Goal: Task Accomplishment & Management: Use online tool/utility

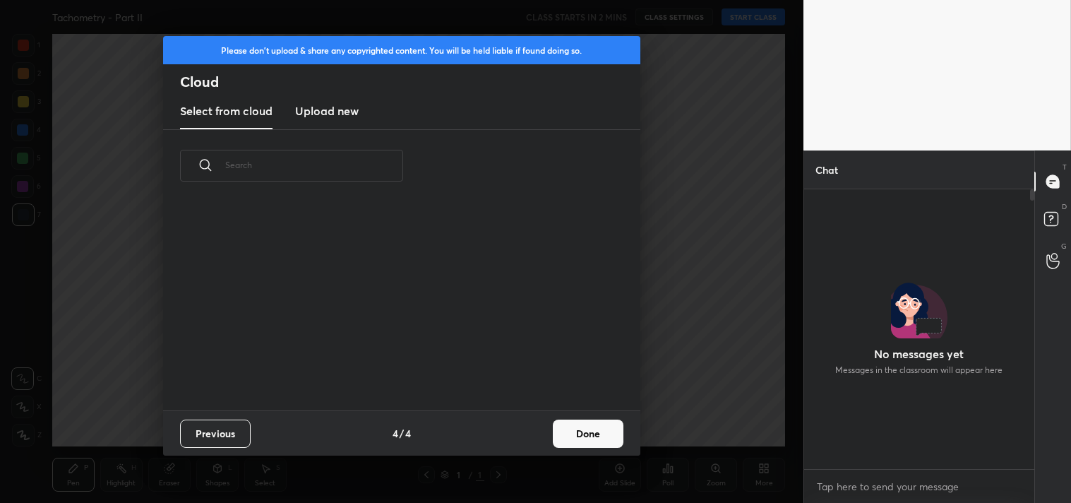
scroll to position [157, 226]
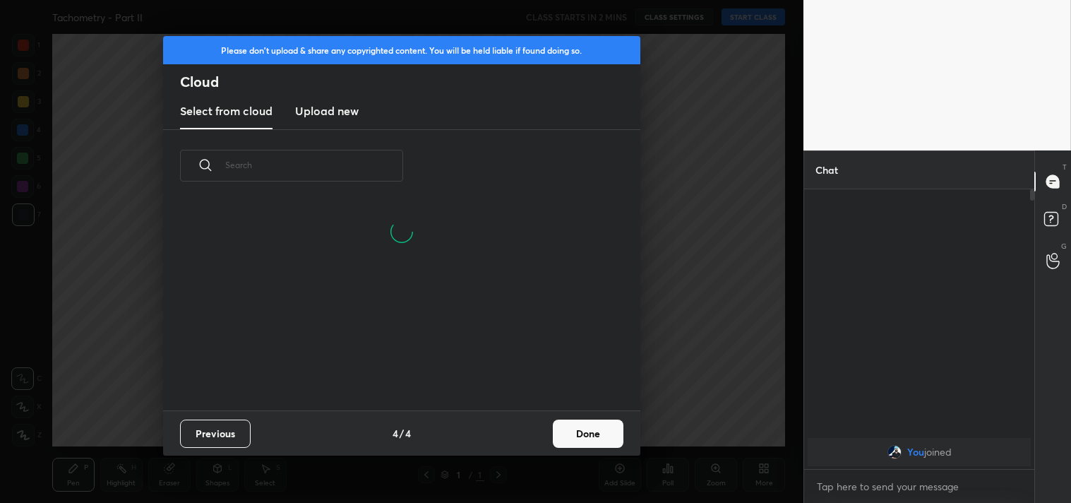
click at [539, 428] on div "Previous 4 / 4 Done" at bounding box center [401, 432] width 477 height 45
click at [594, 434] on button "Done" at bounding box center [588, 433] width 71 height 28
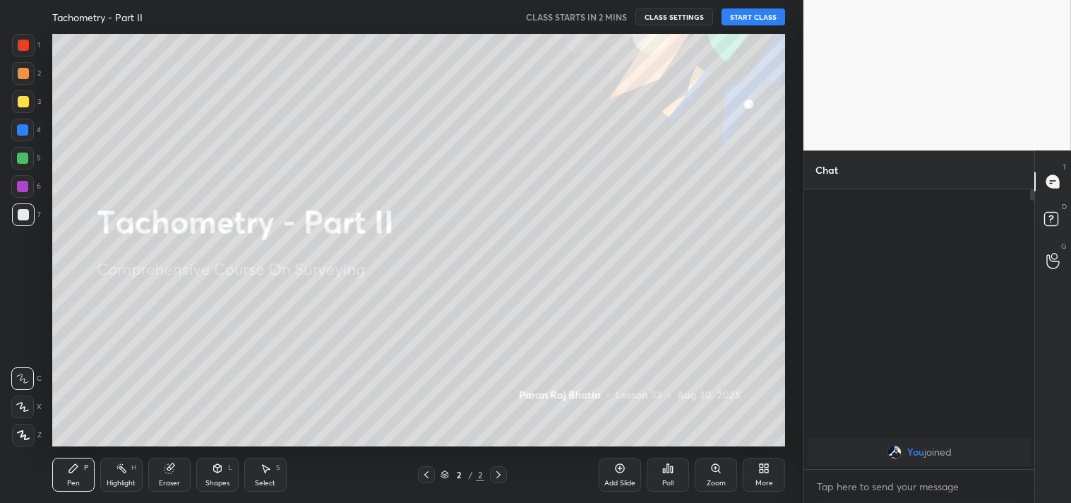
click at [623, 464] on icon at bounding box center [619, 467] width 11 height 11
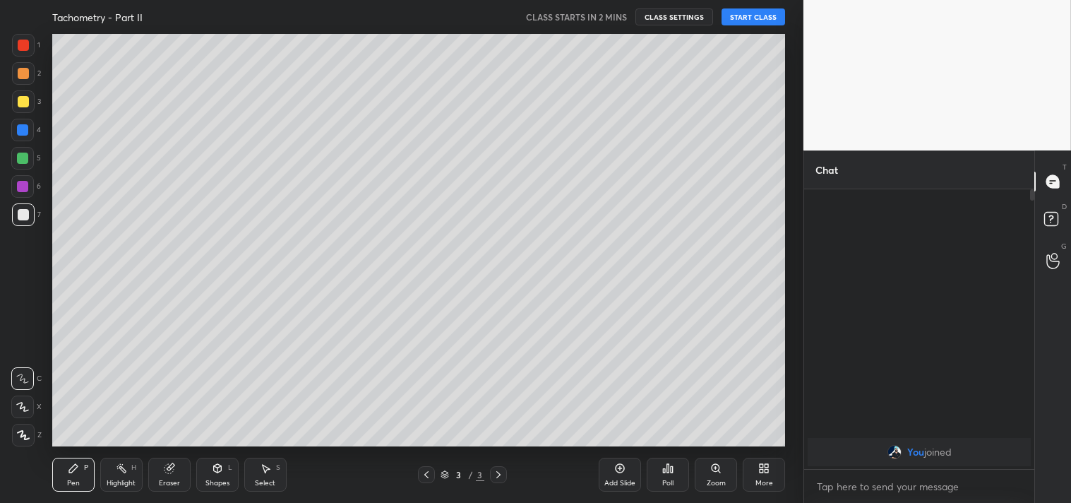
click at [20, 432] on icon at bounding box center [23, 435] width 13 height 10
click at [421, 481] on div at bounding box center [426, 474] width 17 height 17
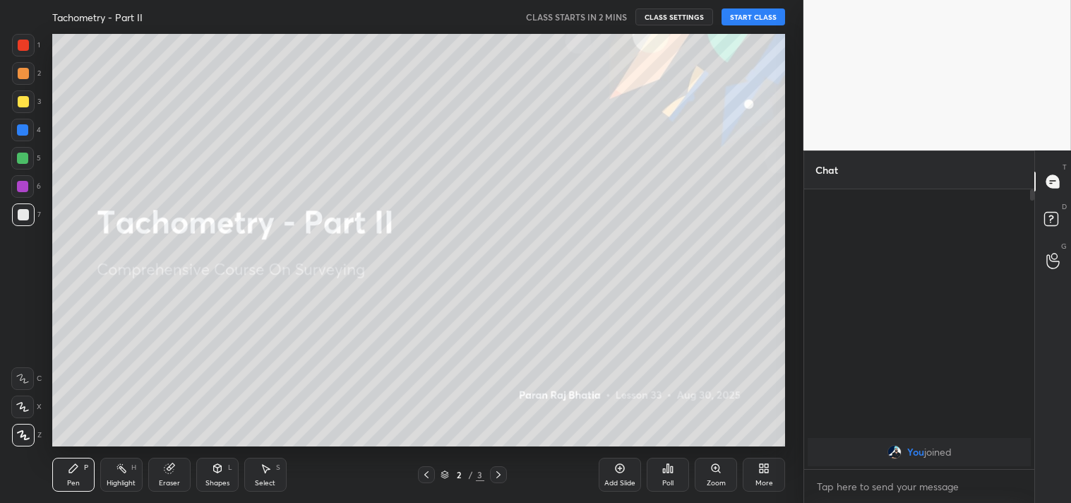
click at [772, 474] on div "More" at bounding box center [763, 474] width 42 height 34
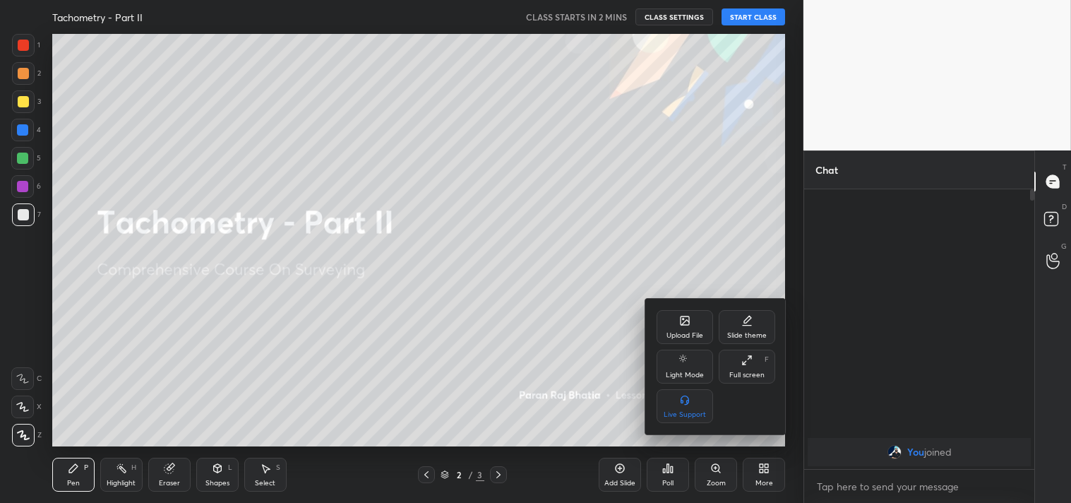
click at [695, 341] on div "Upload File" at bounding box center [684, 327] width 56 height 34
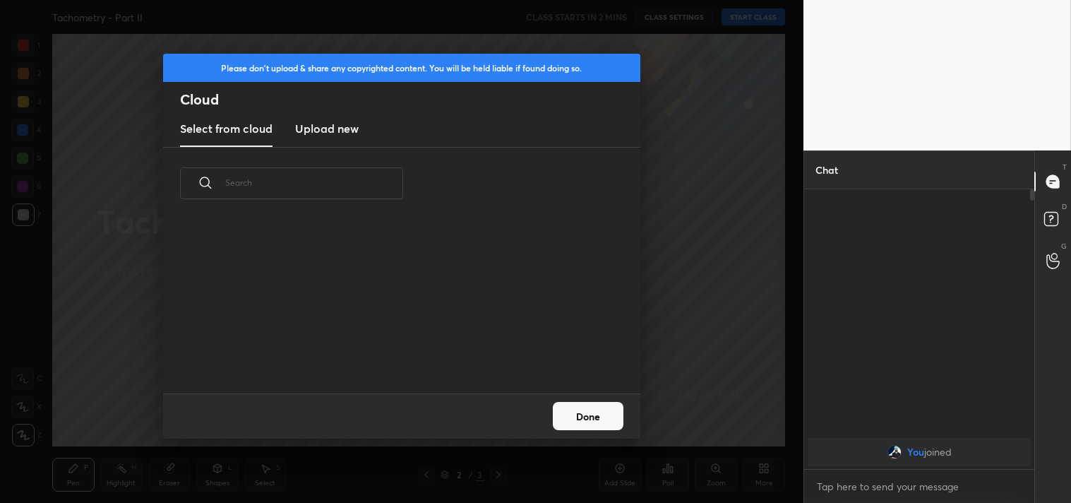
scroll to position [174, 453]
click at [325, 131] on h3 "Upload new" at bounding box center [327, 128] width 64 height 17
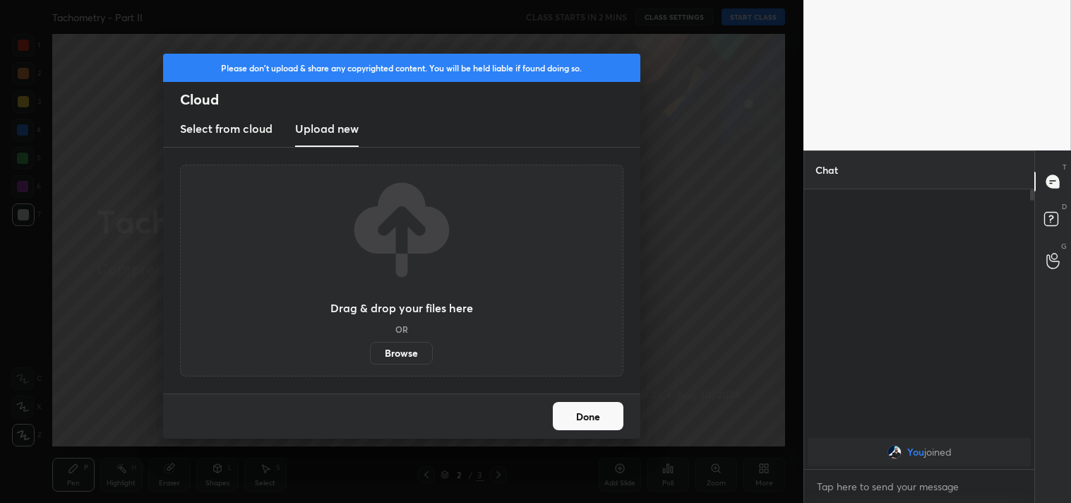
click at [400, 354] on label "Browse" at bounding box center [401, 353] width 63 height 23
click at [370, 354] on input "Browse" at bounding box center [370, 353] width 0 height 23
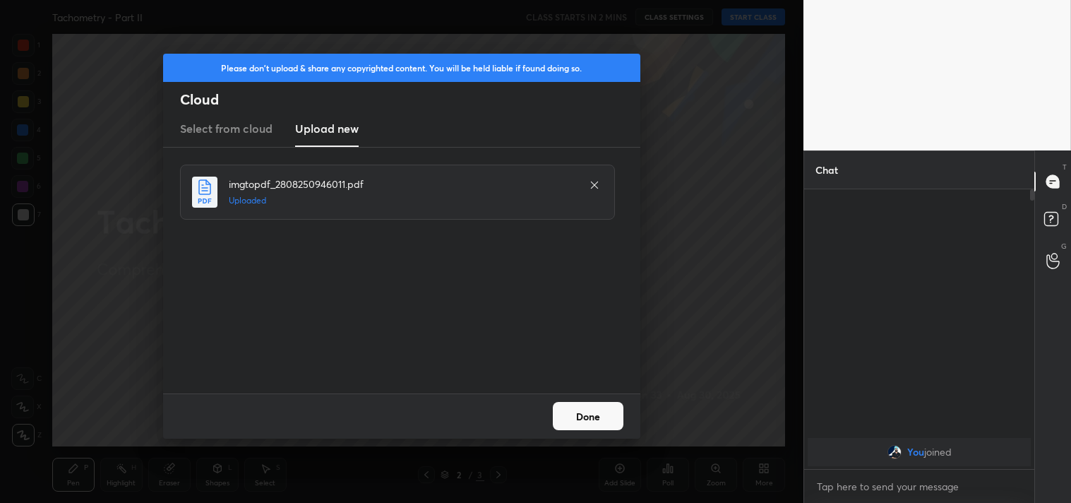
click at [574, 411] on button "Done" at bounding box center [588, 416] width 71 height 28
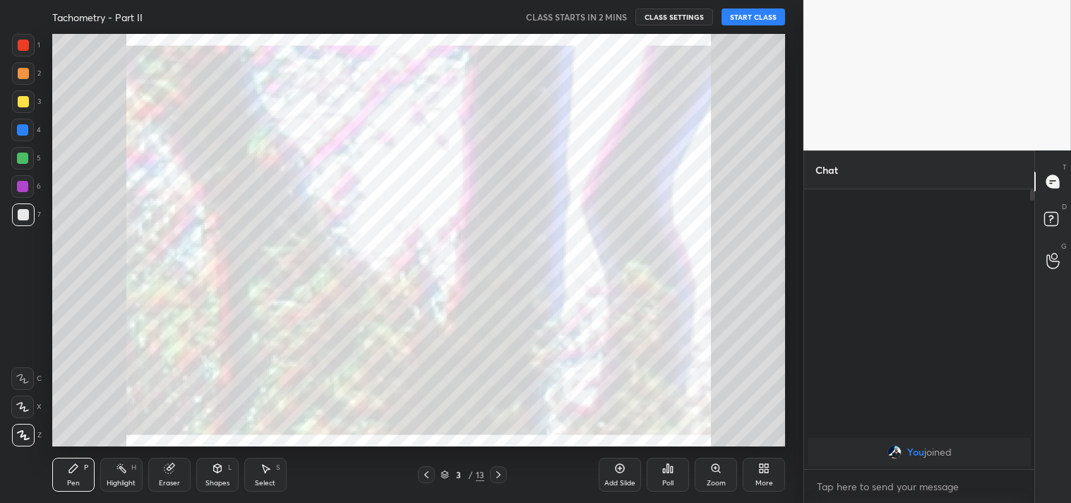
click at [497, 475] on icon at bounding box center [498, 474] width 11 height 11
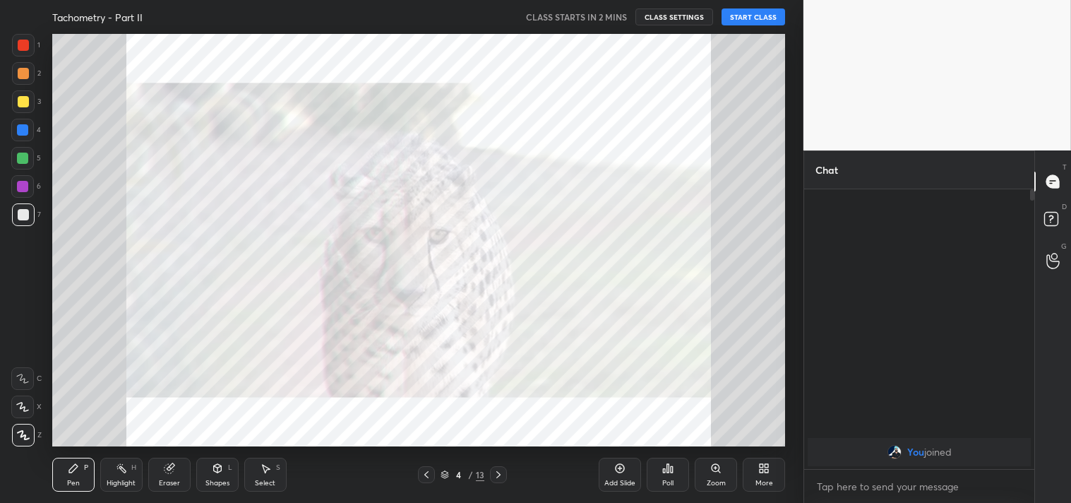
click at [497, 475] on icon at bounding box center [498, 474] width 11 height 11
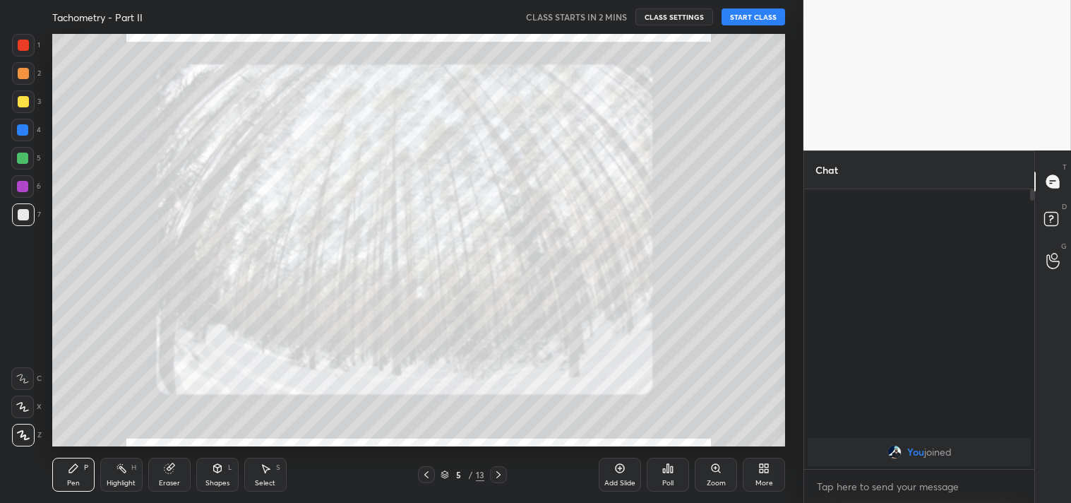
click at [497, 475] on icon at bounding box center [498, 474] width 11 height 11
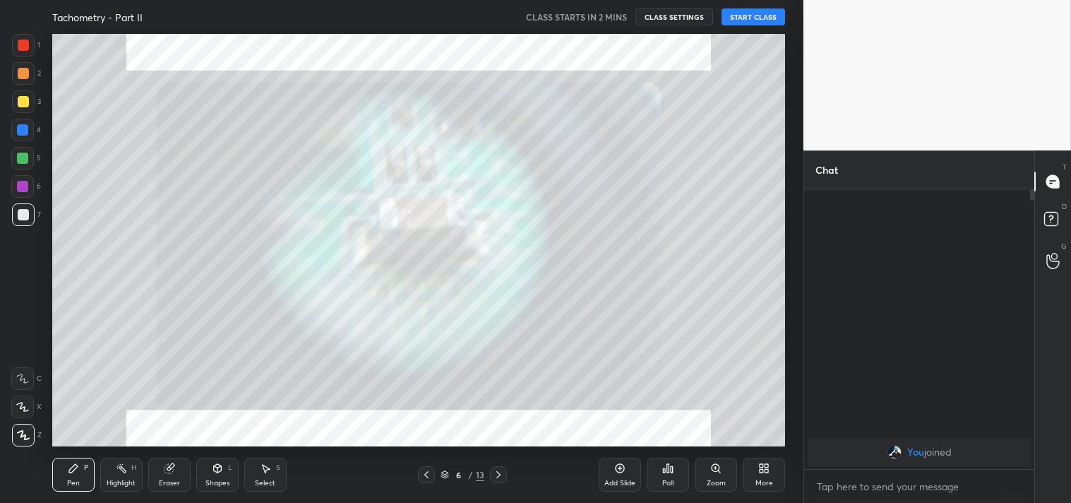
click at [497, 475] on icon at bounding box center [498, 474] width 11 height 11
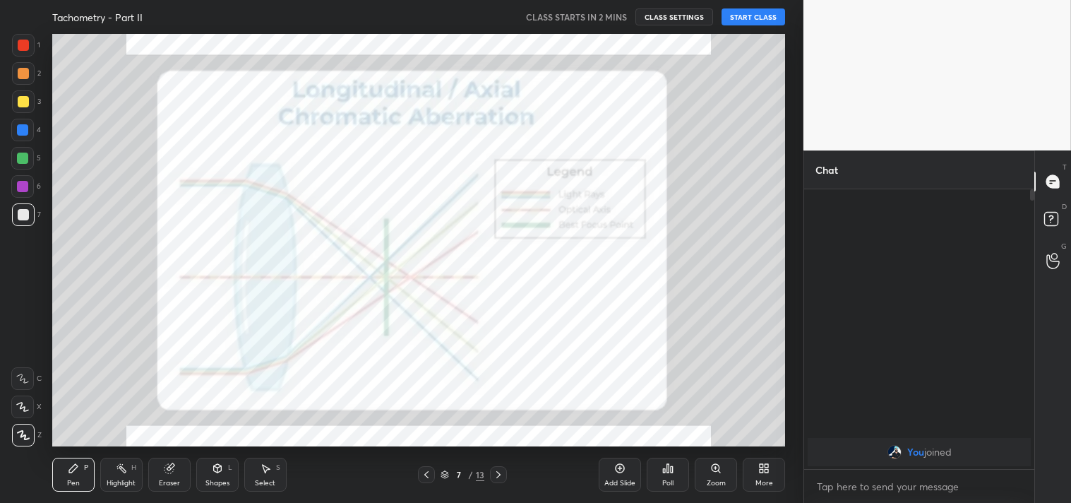
click at [497, 475] on icon at bounding box center [498, 474] width 11 height 11
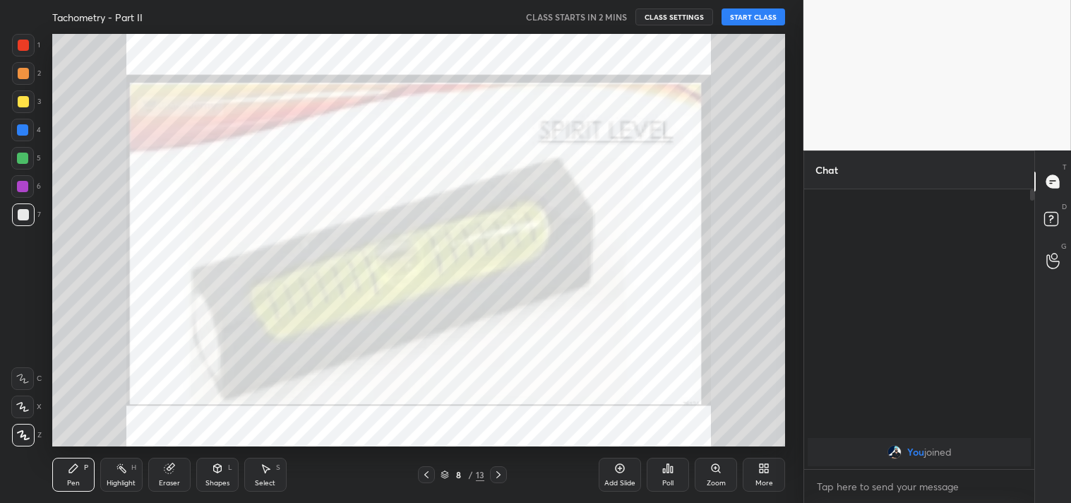
click at [497, 475] on icon at bounding box center [498, 474] width 11 height 11
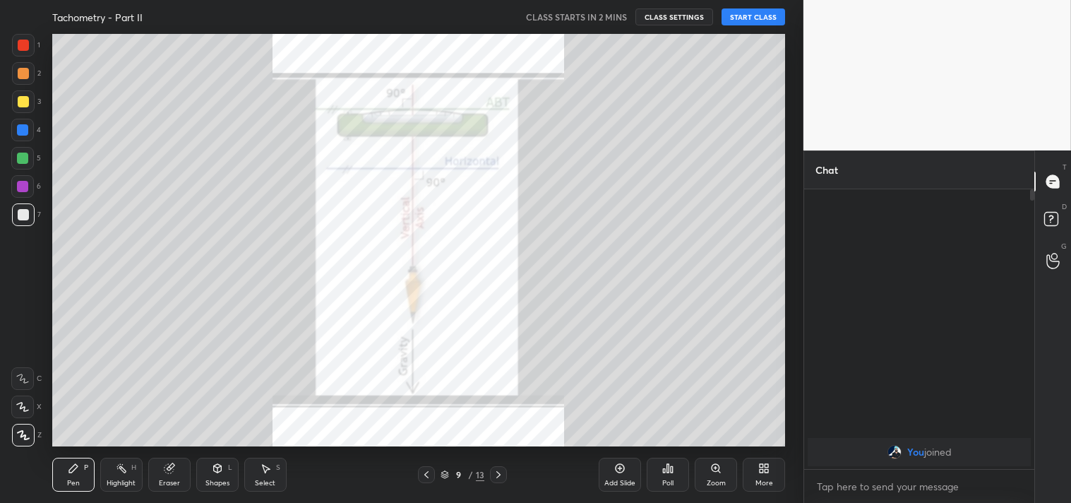
click at [497, 475] on icon at bounding box center [498, 474] width 11 height 11
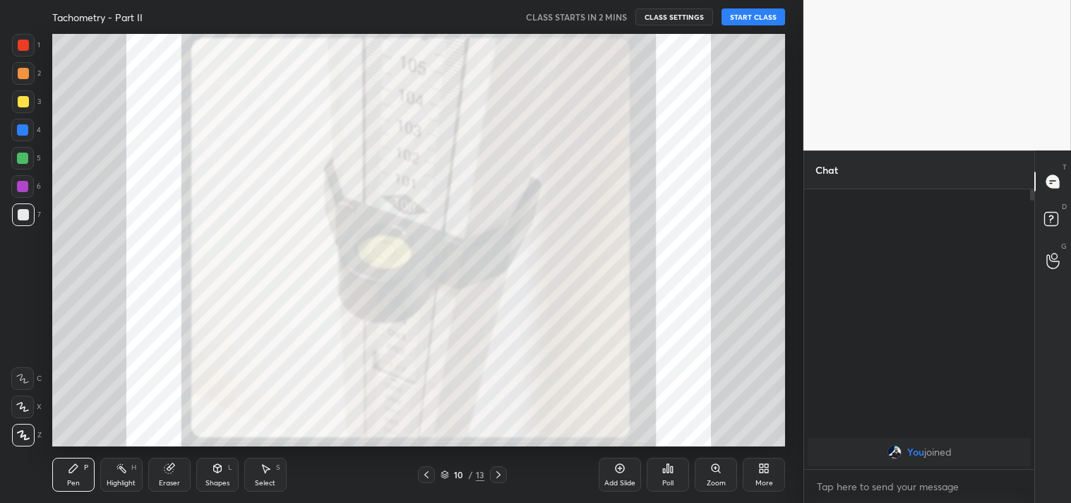
click at [429, 475] on icon at bounding box center [426, 474] width 11 height 11
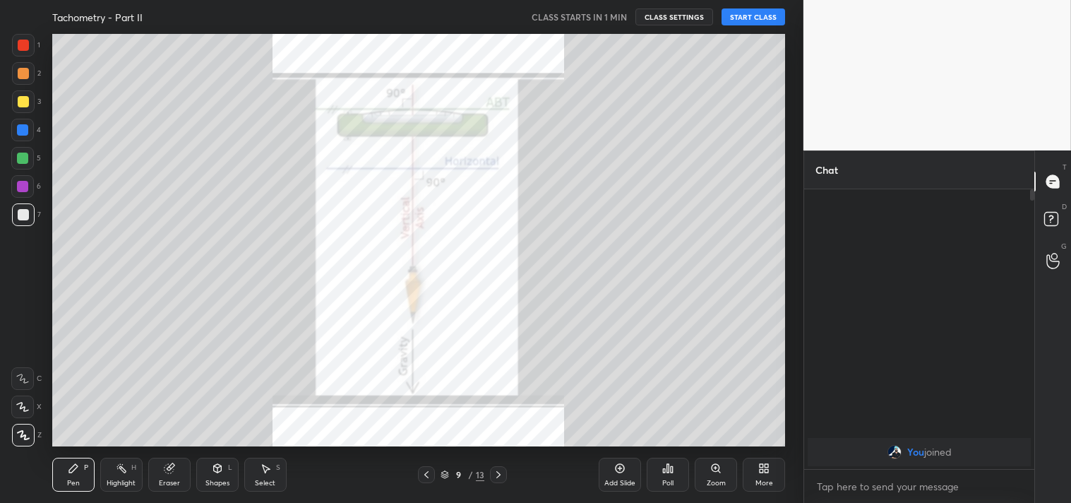
click at [768, 482] on div "More" at bounding box center [764, 482] width 18 height 7
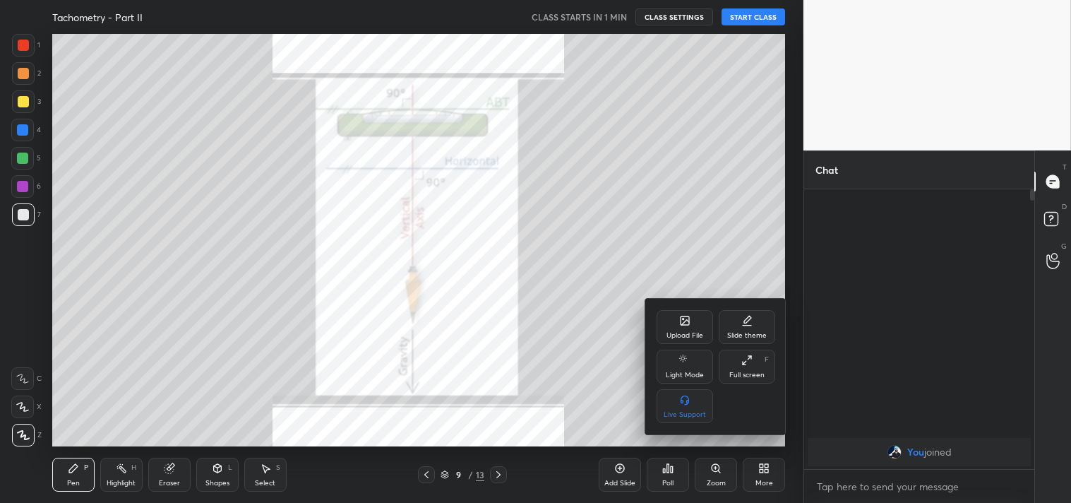
click at [682, 332] on div "Upload File" at bounding box center [684, 335] width 37 height 7
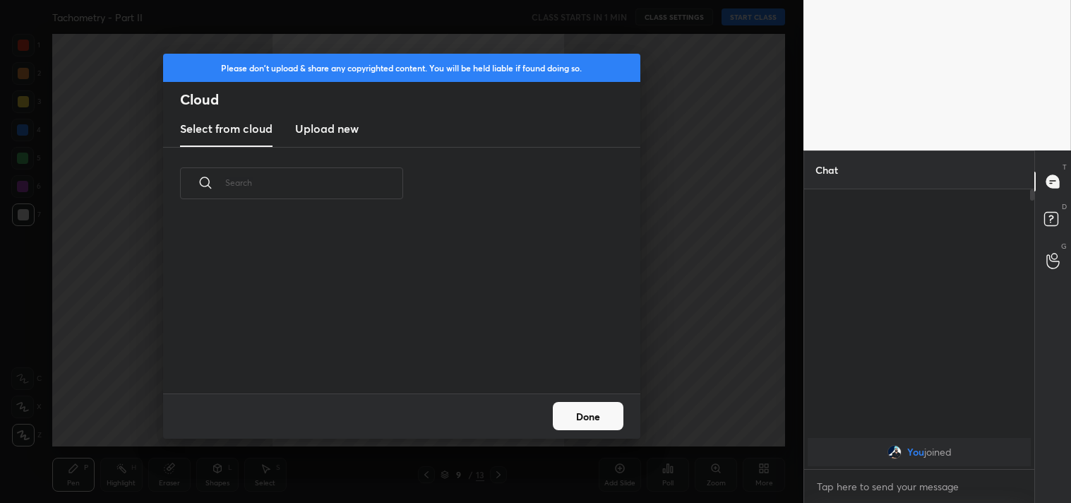
click at [335, 126] on h3 "Upload new" at bounding box center [327, 128] width 64 height 17
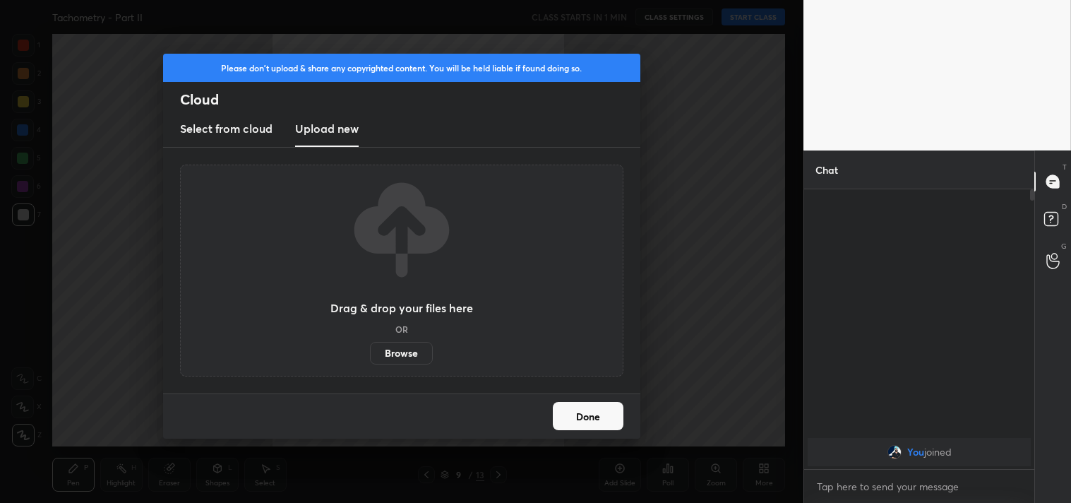
click at [403, 357] on label "Browse" at bounding box center [401, 353] width 63 height 23
click at [370, 357] on input "Browse" at bounding box center [370, 353] width 0 height 23
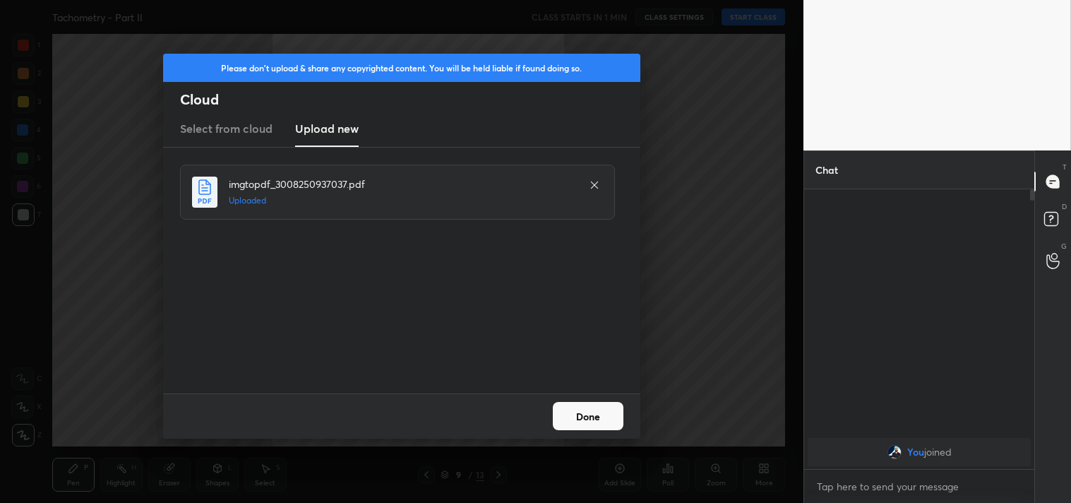
click at [612, 421] on button "Done" at bounding box center [588, 416] width 71 height 28
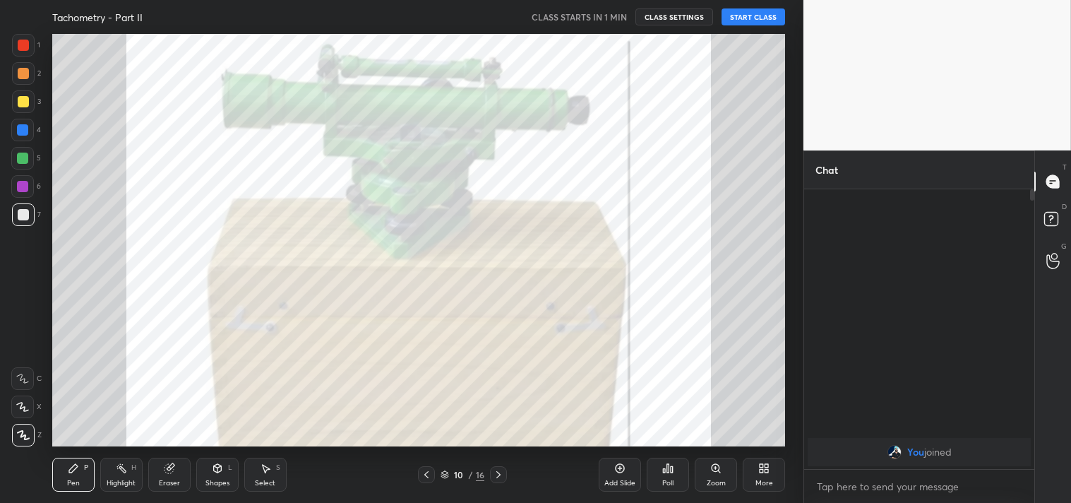
click at [495, 479] on icon at bounding box center [498, 474] width 11 height 11
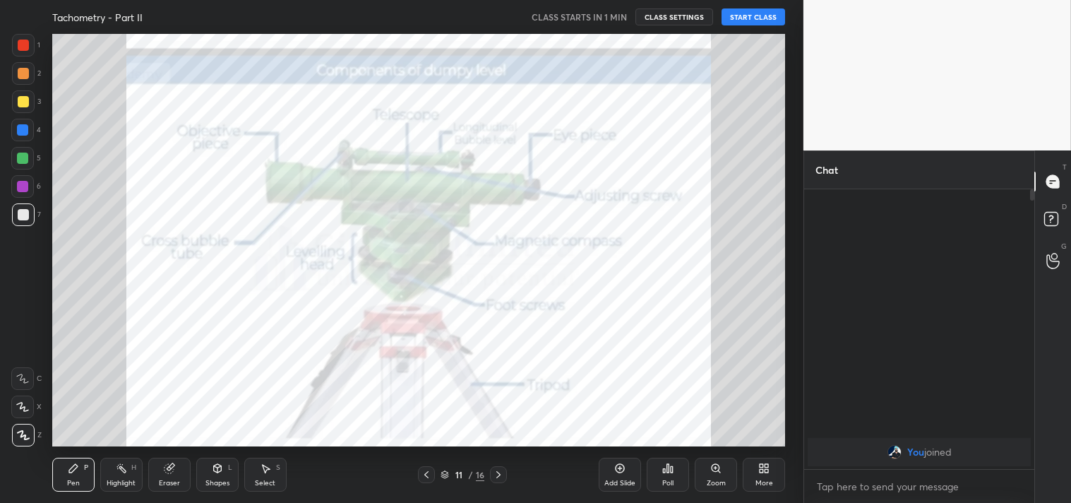
click at [495, 479] on icon at bounding box center [498, 474] width 11 height 11
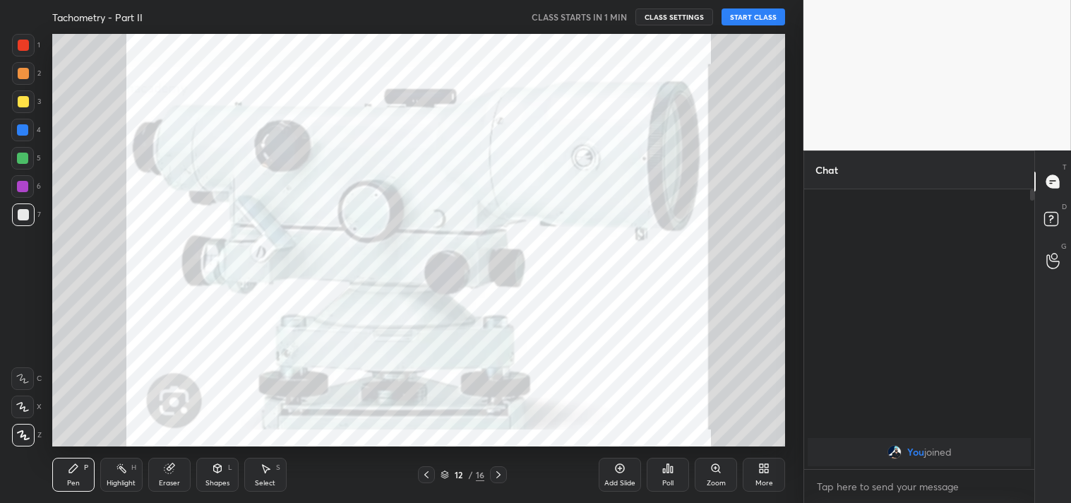
click at [495, 479] on icon at bounding box center [498, 474] width 11 height 11
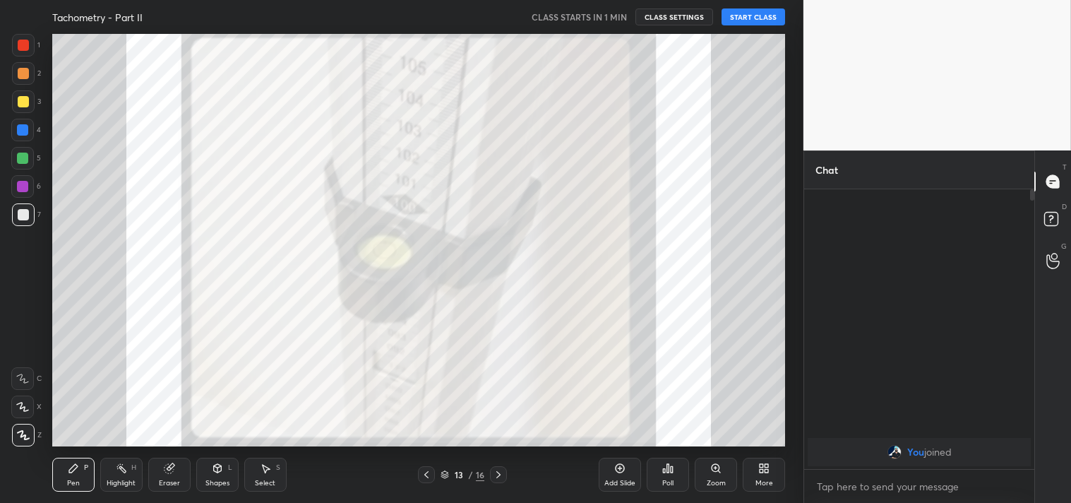
click at [495, 479] on icon at bounding box center [498, 474] width 11 height 11
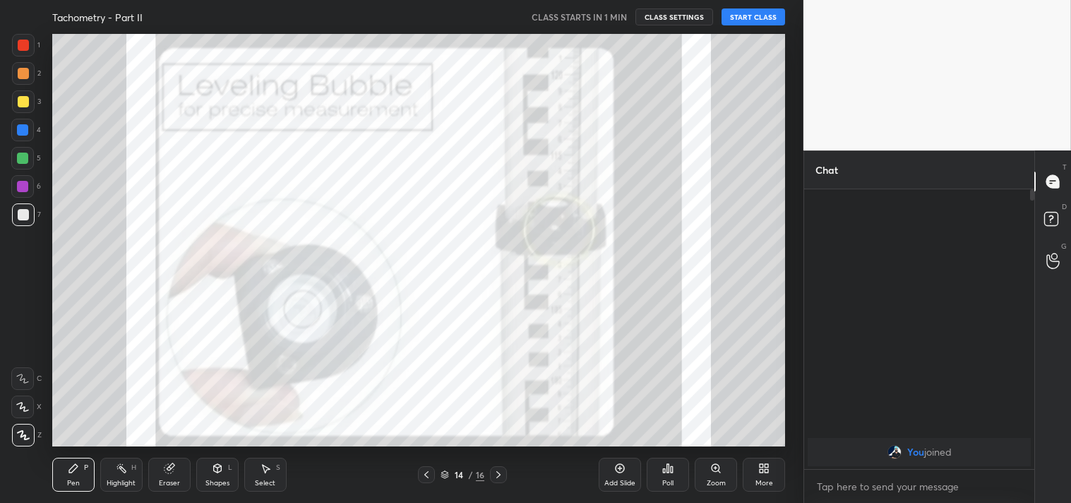
click at [495, 479] on icon at bounding box center [498, 474] width 11 height 11
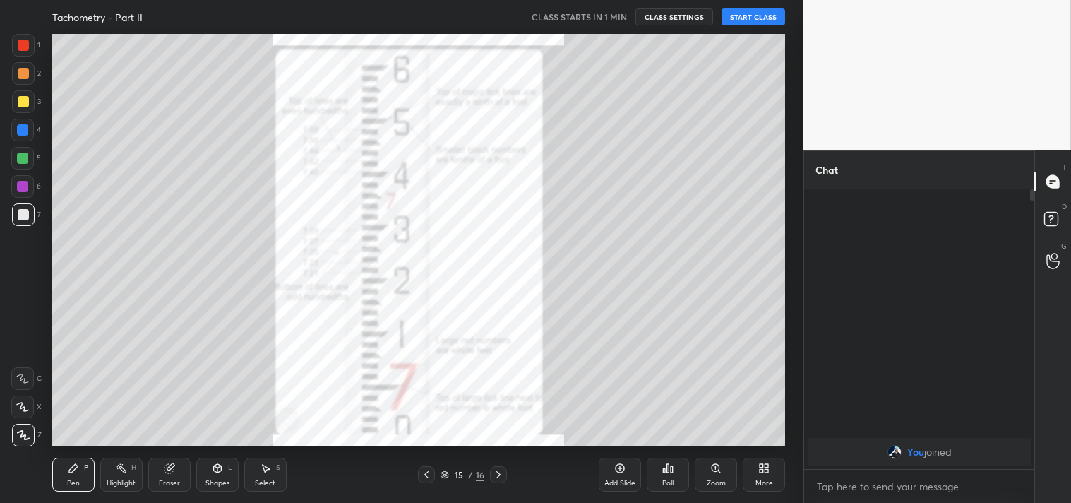
click at [500, 474] on icon at bounding box center [498, 474] width 11 height 11
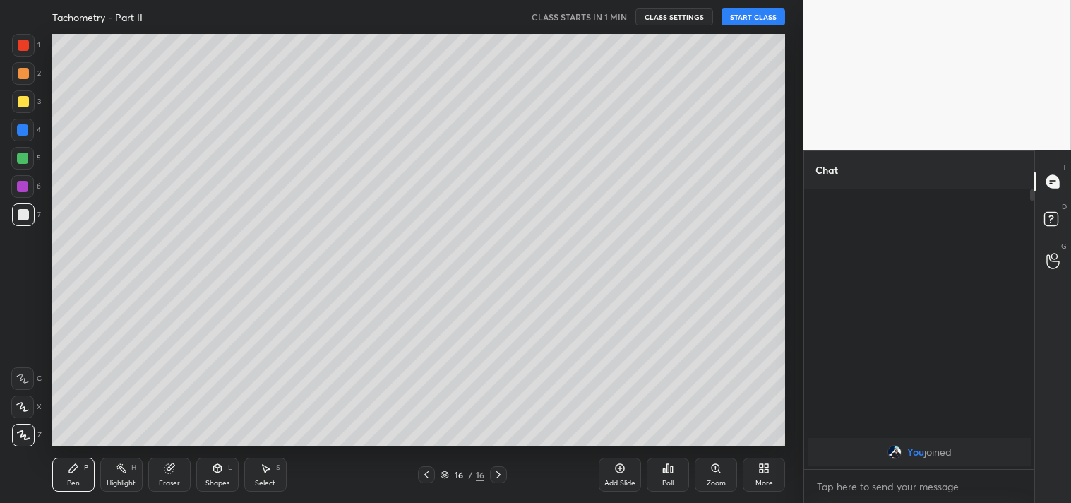
click at [426, 474] on icon at bounding box center [426, 474] width 4 height 7
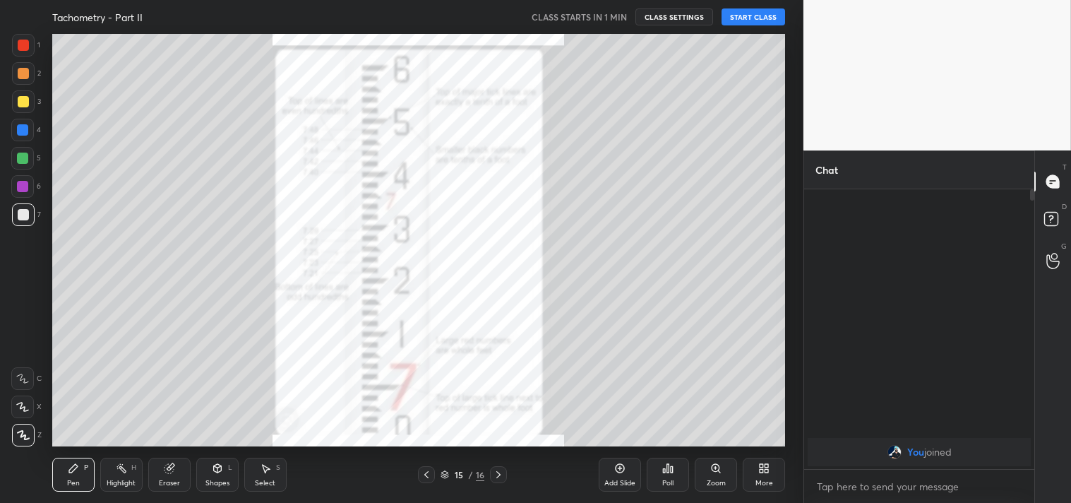
click at [426, 474] on icon at bounding box center [426, 474] width 4 height 7
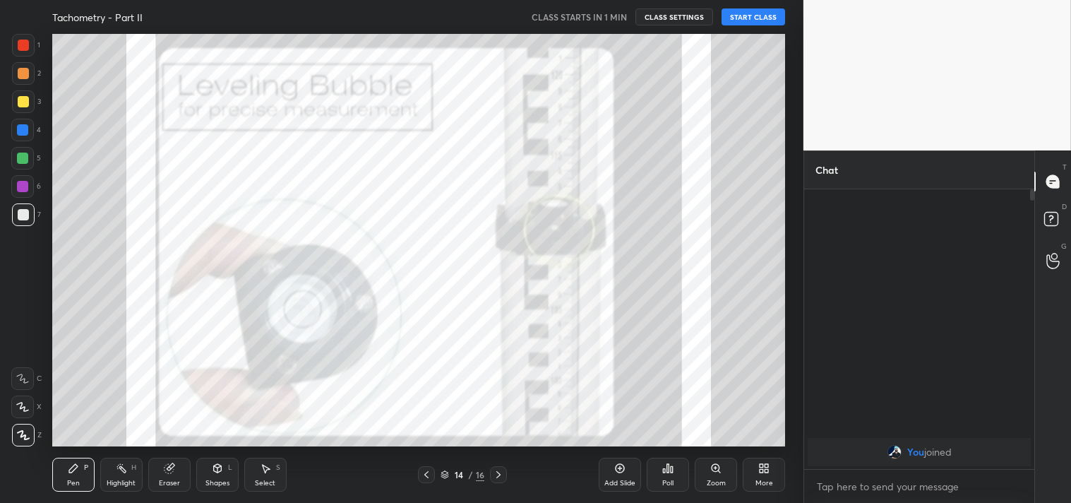
click at [426, 474] on icon at bounding box center [426, 474] width 4 height 7
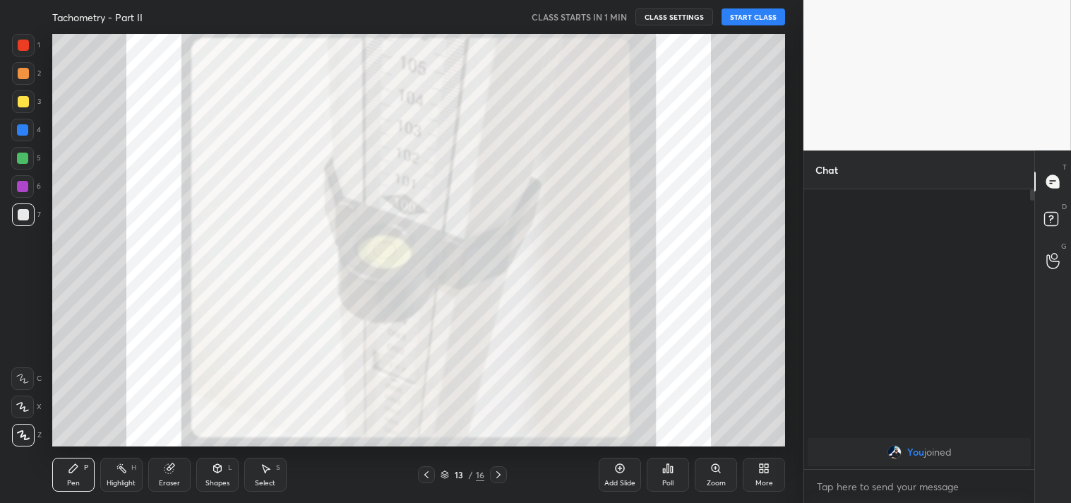
click at [426, 474] on icon at bounding box center [426, 474] width 4 height 7
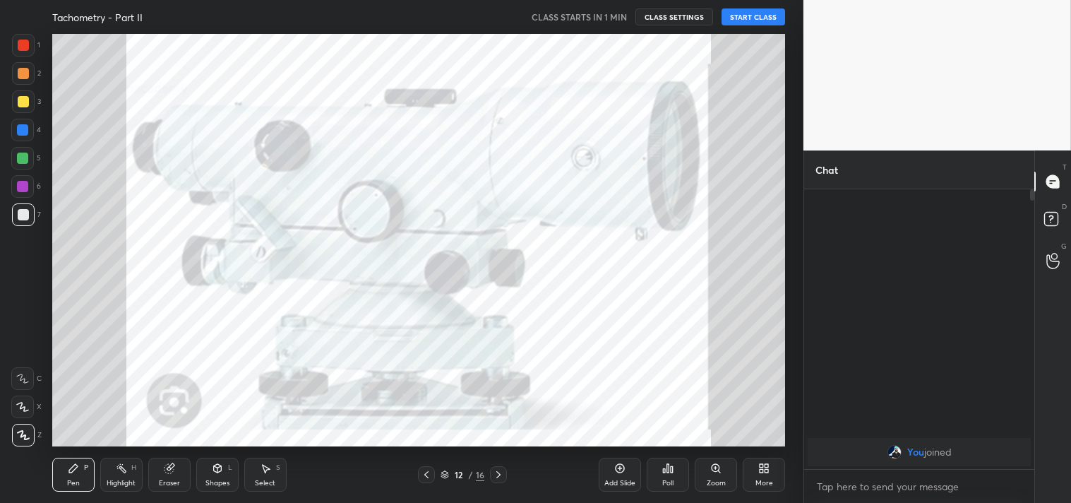
click at [426, 474] on icon at bounding box center [426, 474] width 4 height 7
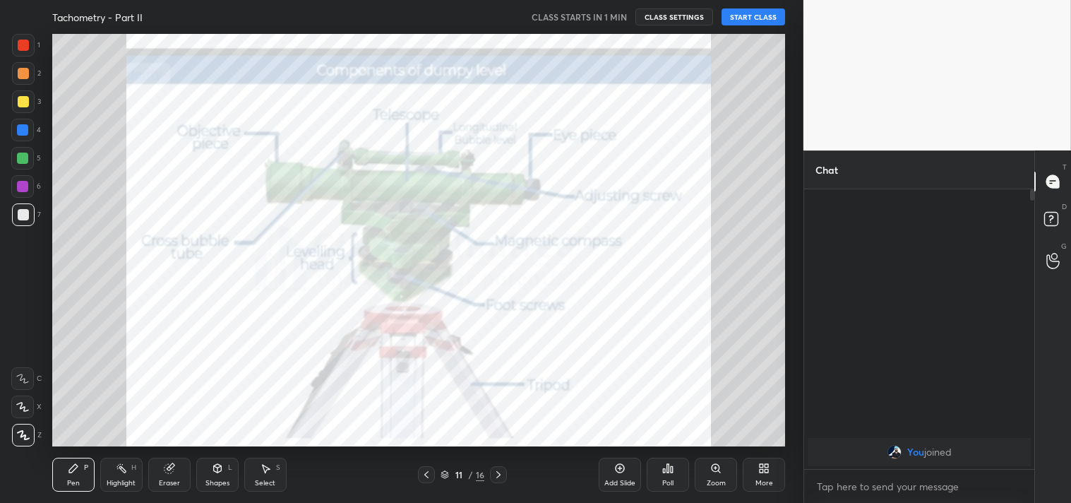
click at [497, 469] on icon at bounding box center [498, 474] width 11 height 11
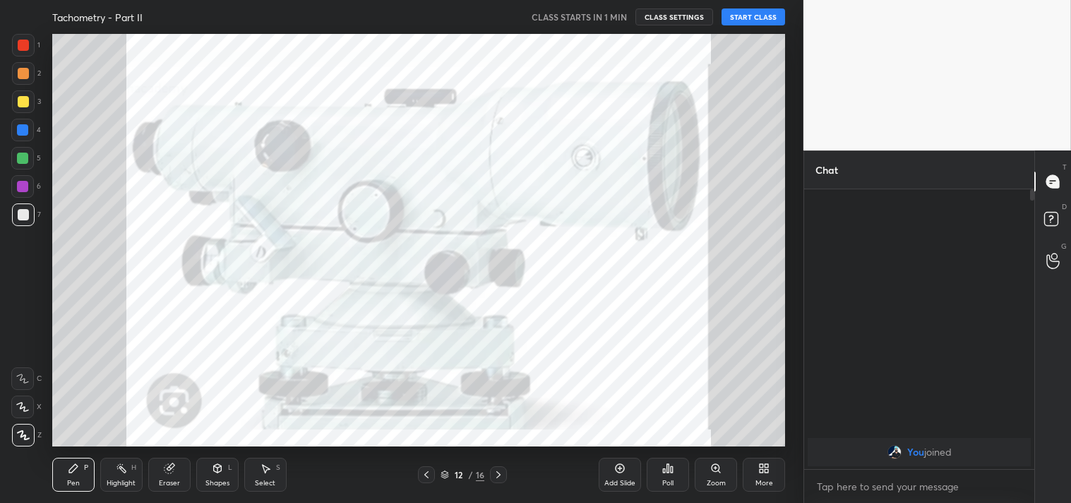
click at [497, 469] on icon at bounding box center [498, 474] width 11 height 11
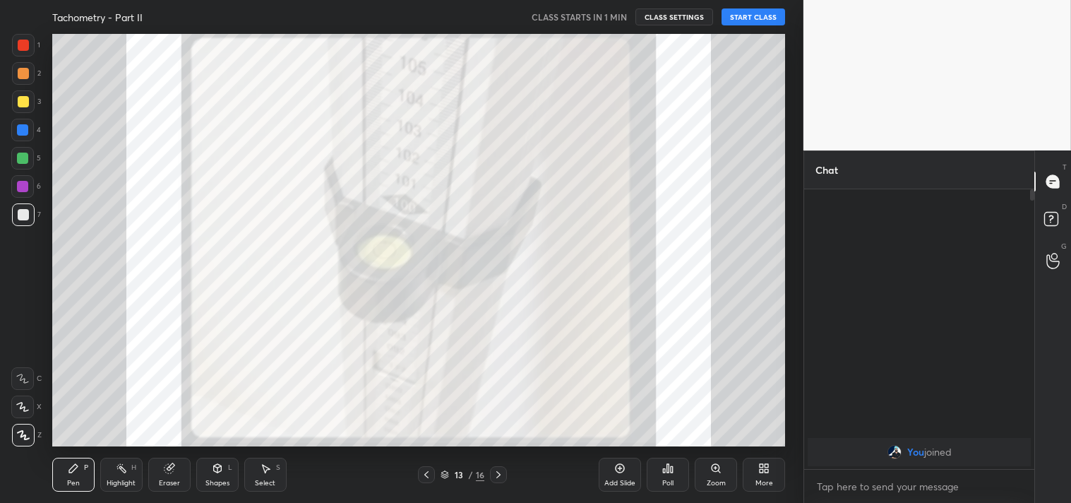
click at [497, 469] on icon at bounding box center [498, 474] width 11 height 11
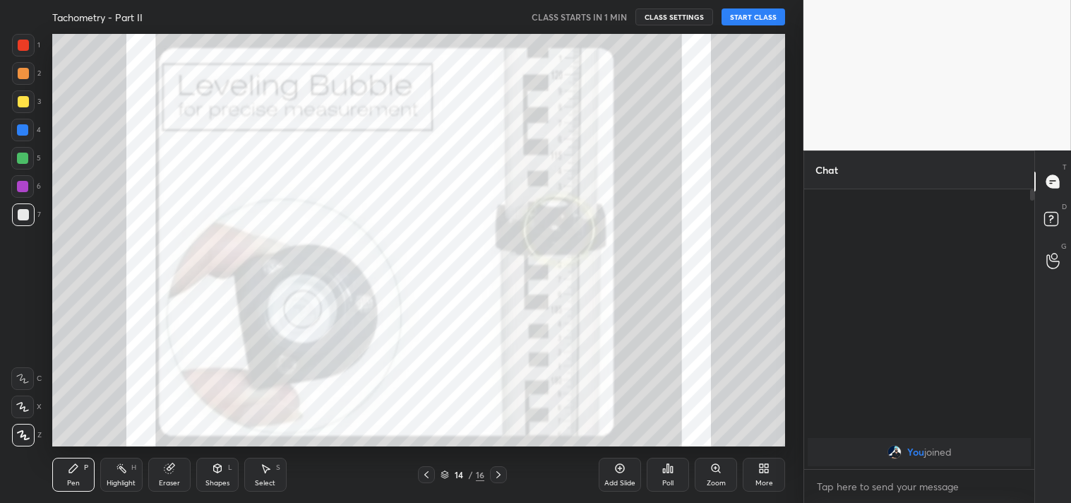
click at [421, 470] on icon at bounding box center [426, 474] width 11 height 11
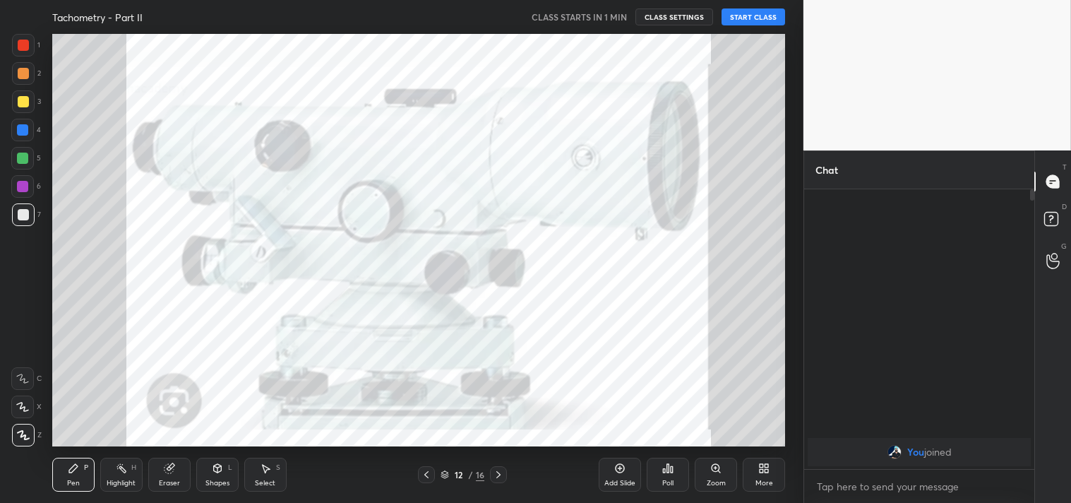
click at [421, 470] on icon at bounding box center [426, 474] width 11 height 11
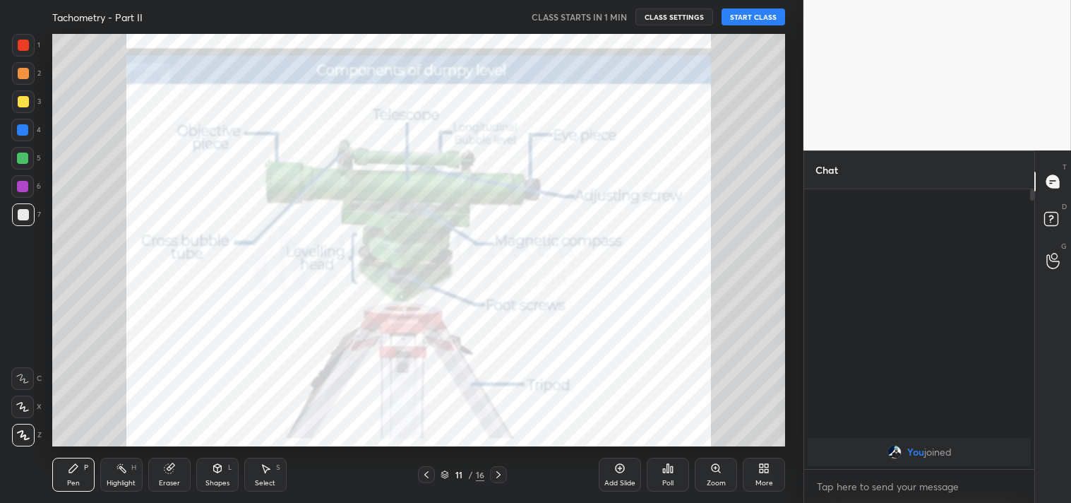
click at [421, 470] on icon at bounding box center [426, 474] width 11 height 11
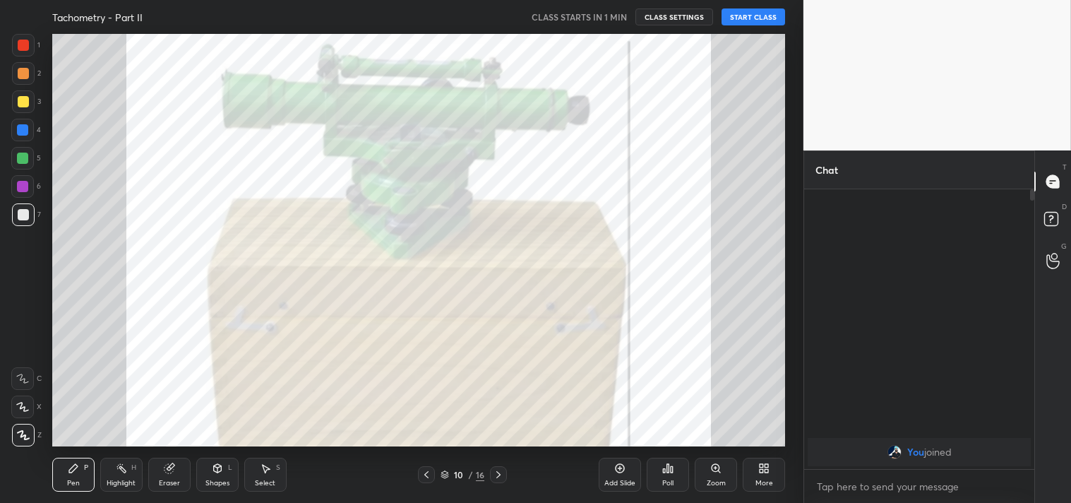
click at [421, 470] on icon at bounding box center [426, 474] width 11 height 11
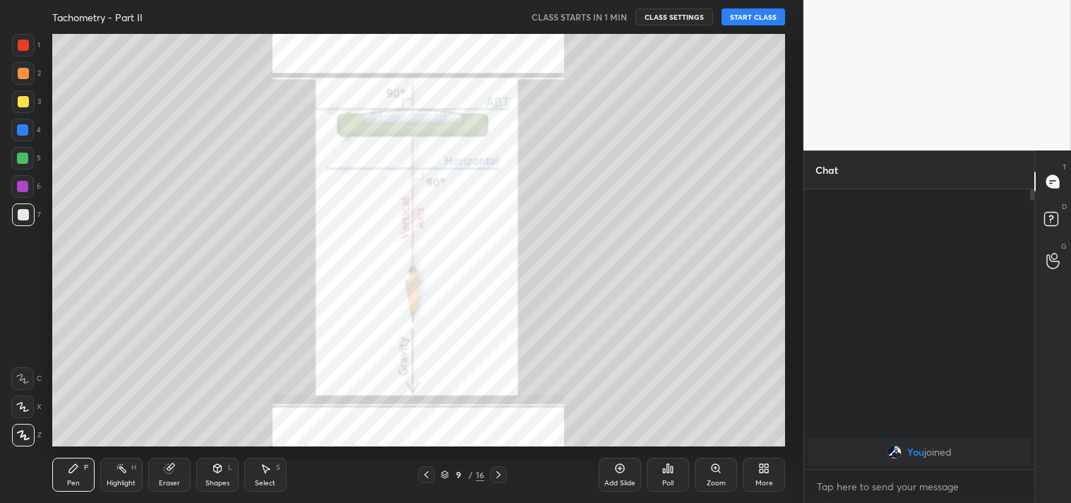
click at [421, 470] on icon at bounding box center [426, 474] width 11 height 11
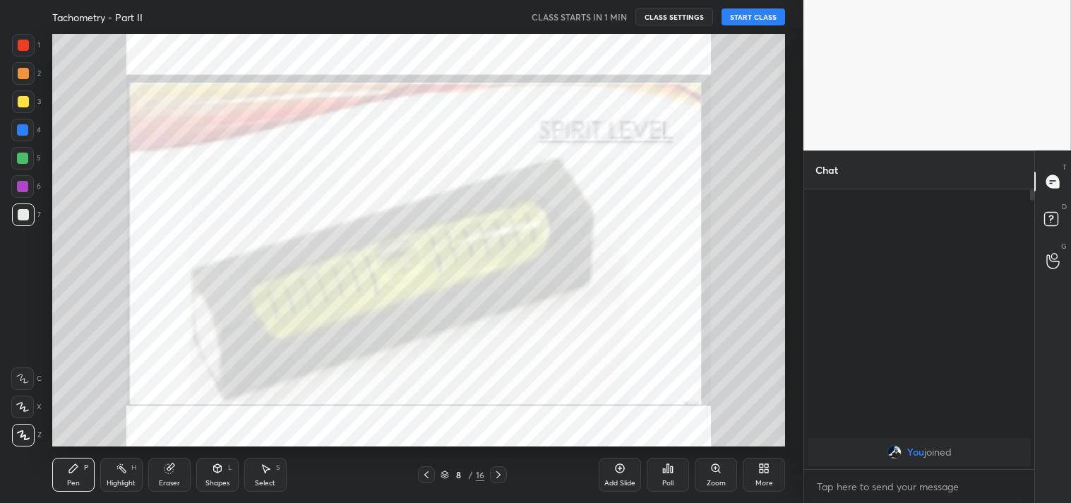
click at [495, 474] on icon at bounding box center [498, 474] width 11 height 11
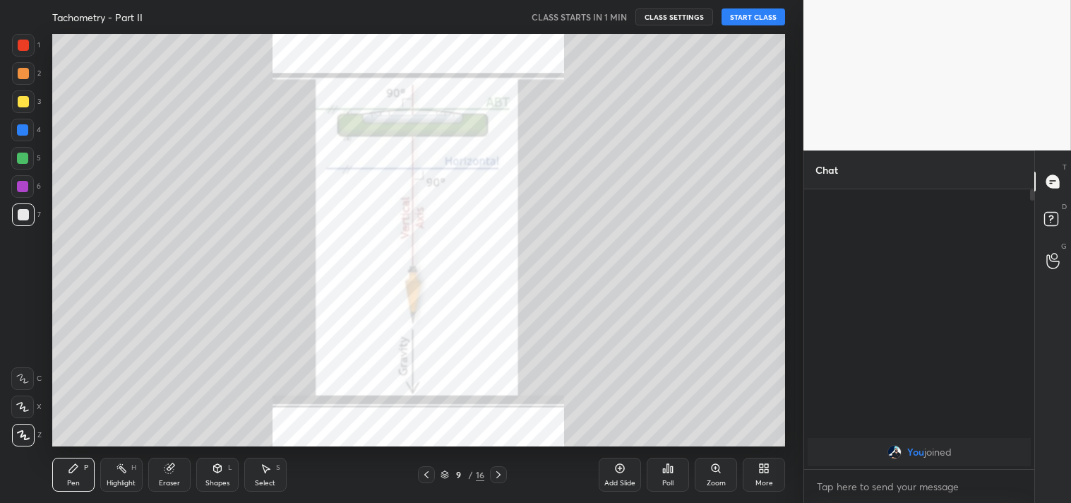
click at [618, 469] on icon at bounding box center [619, 467] width 11 height 11
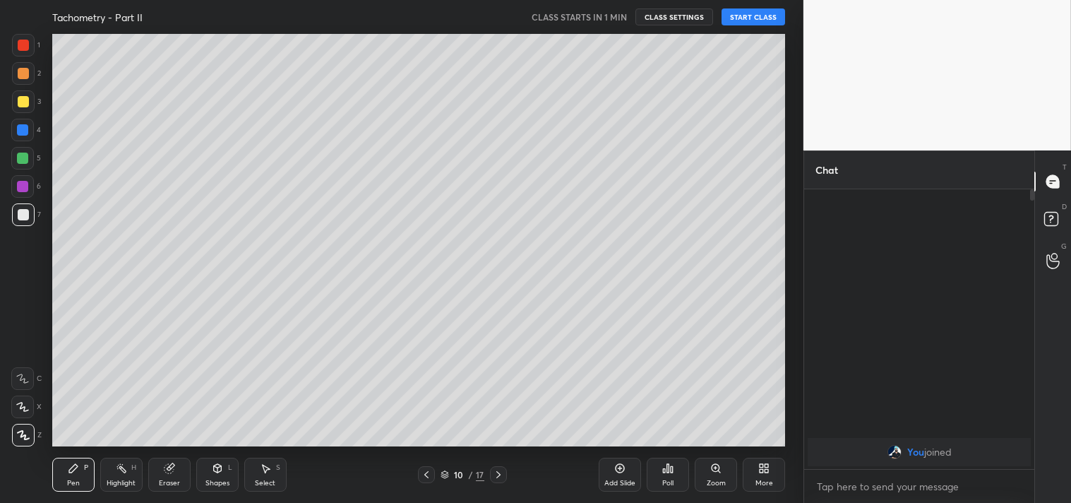
click at [743, 15] on button "START CLASS" at bounding box center [753, 16] width 64 height 17
click at [599, 18] on icon "button" at bounding box center [596, 17] width 6 height 8
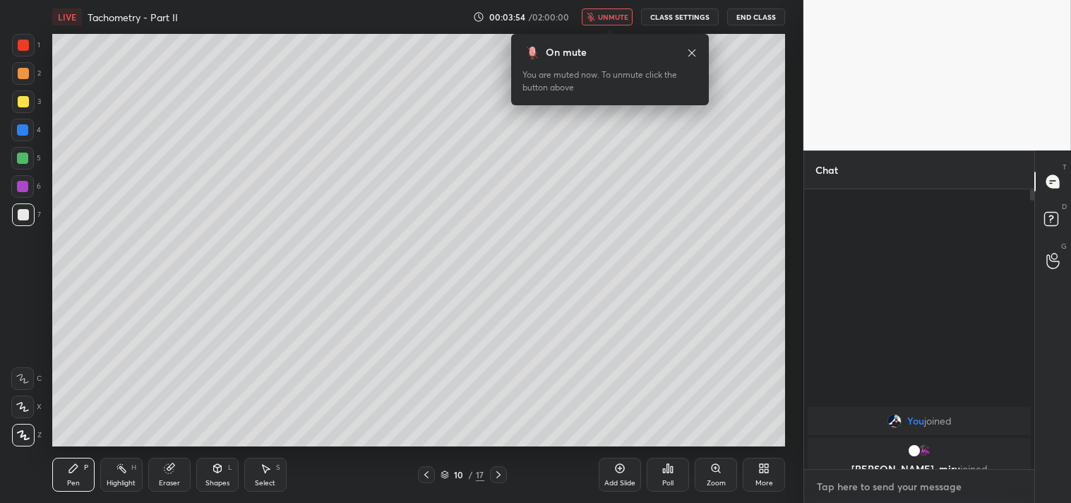
click at [871, 488] on textarea at bounding box center [918, 486] width 207 height 23
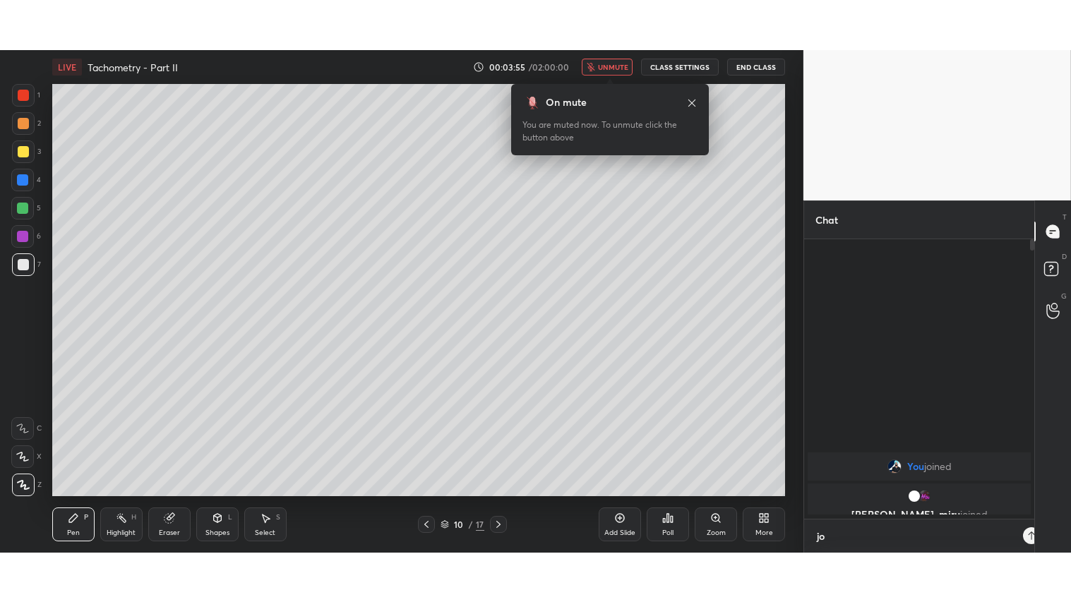
scroll to position [157, 226]
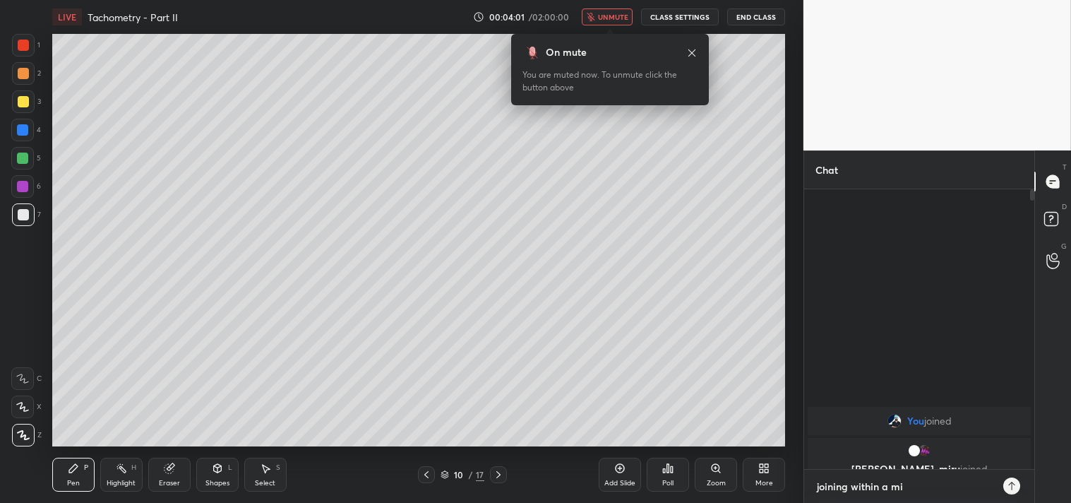
type textarea "joining within a min"
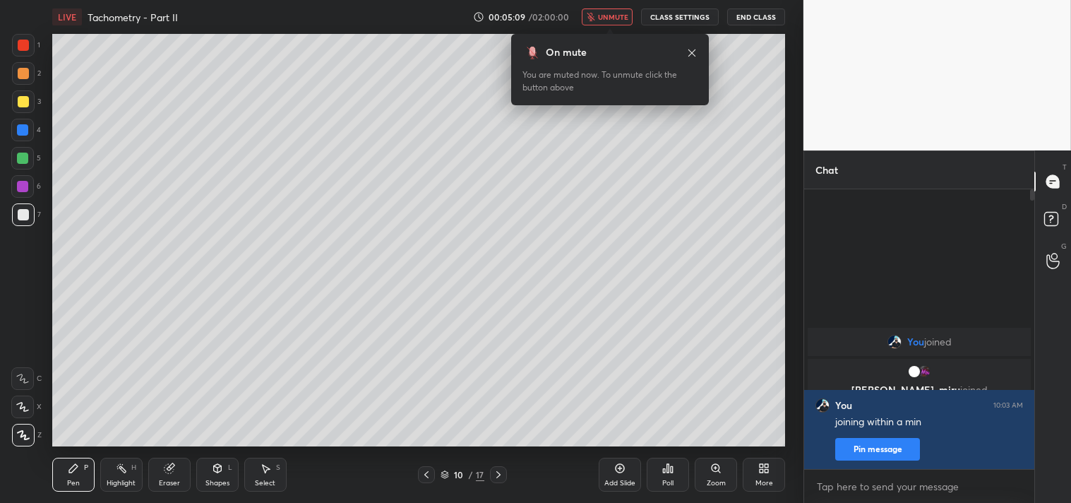
click at [671, 23] on button "CLASS SETTINGS" at bounding box center [680, 16] width 78 height 17
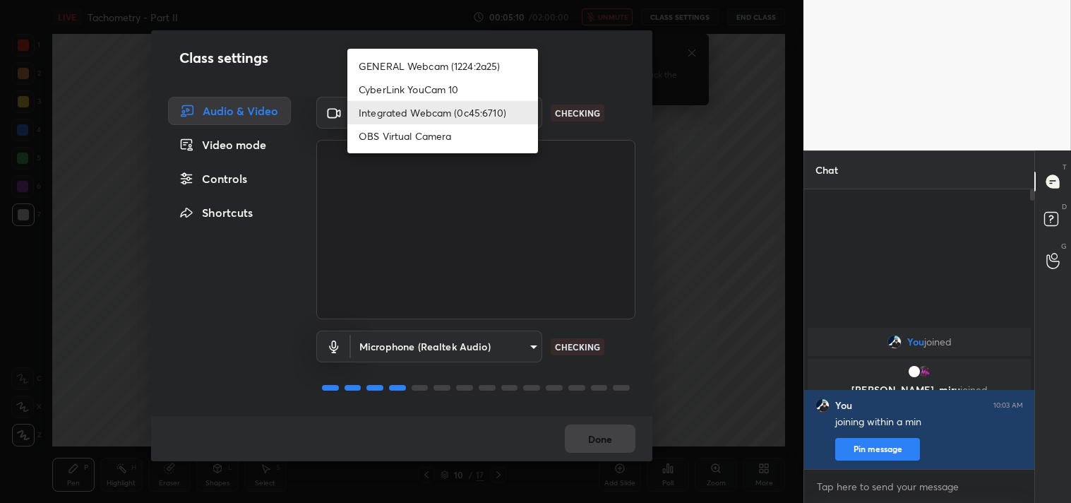
click at [530, 116] on body "1 2 3 4 5 6 7 C X Z C X Z E E Erase all H H LIVE Tachometry - Part II 00:05:10 …" at bounding box center [535, 251] width 1071 height 503
click at [487, 67] on li "GENERAL Webcam (1224:2a25)" at bounding box center [442, 65] width 191 height 23
type input "a804162f24a268607d6802bdfd143bf6309bb53021525fede1067bb20ea62842"
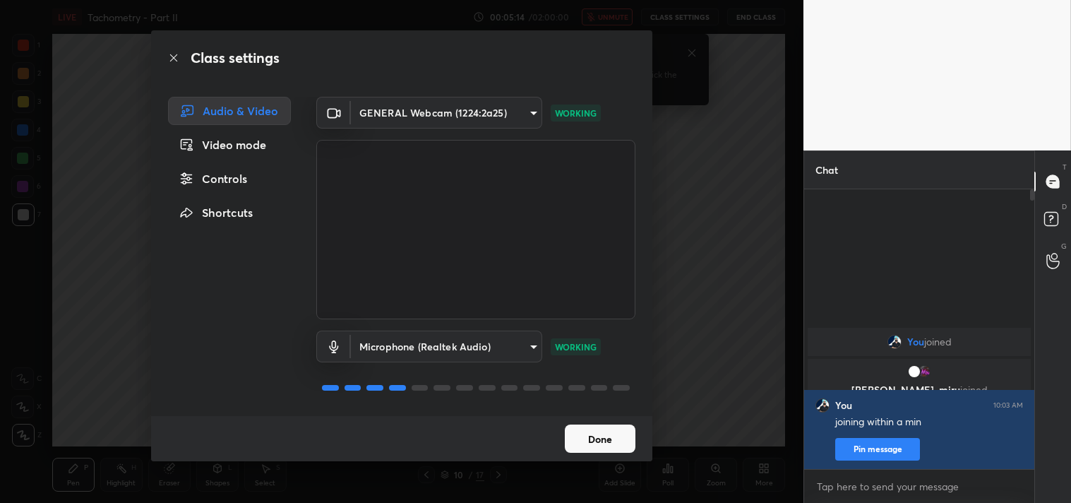
click at [591, 431] on button "Done" at bounding box center [600, 438] width 71 height 28
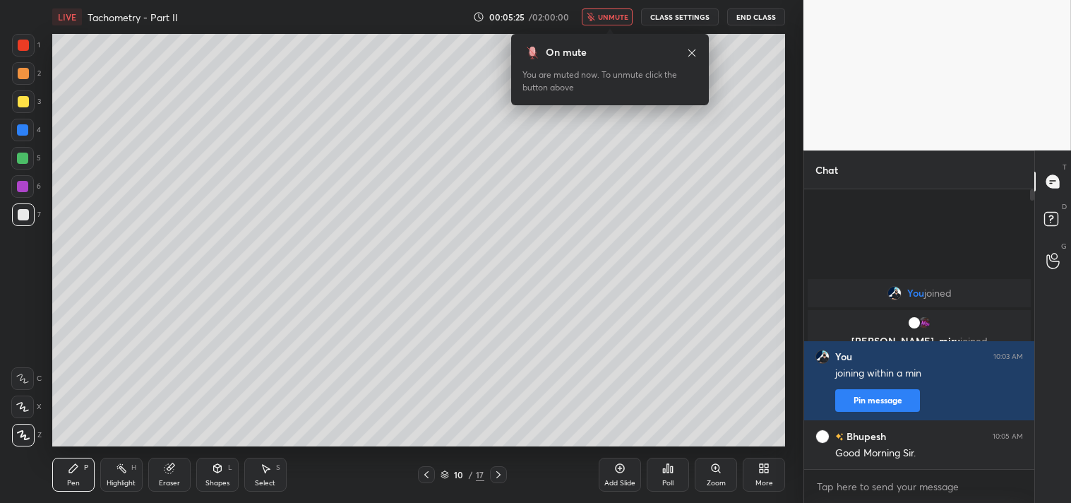
click at [766, 471] on icon at bounding box center [767, 471] width 4 height 4
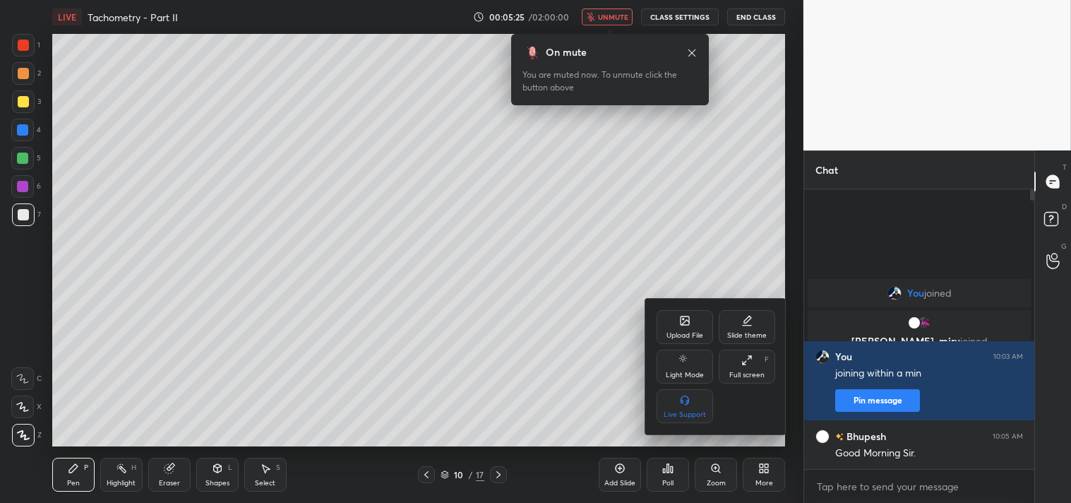
click at [749, 371] on div "Full screen" at bounding box center [746, 374] width 35 height 7
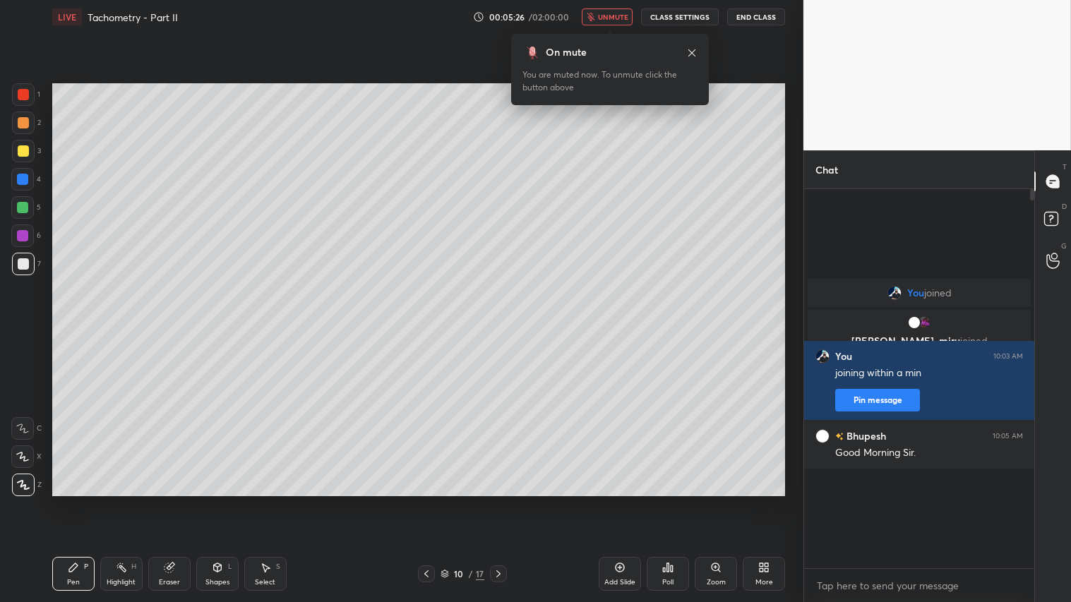
scroll to position [257, 226]
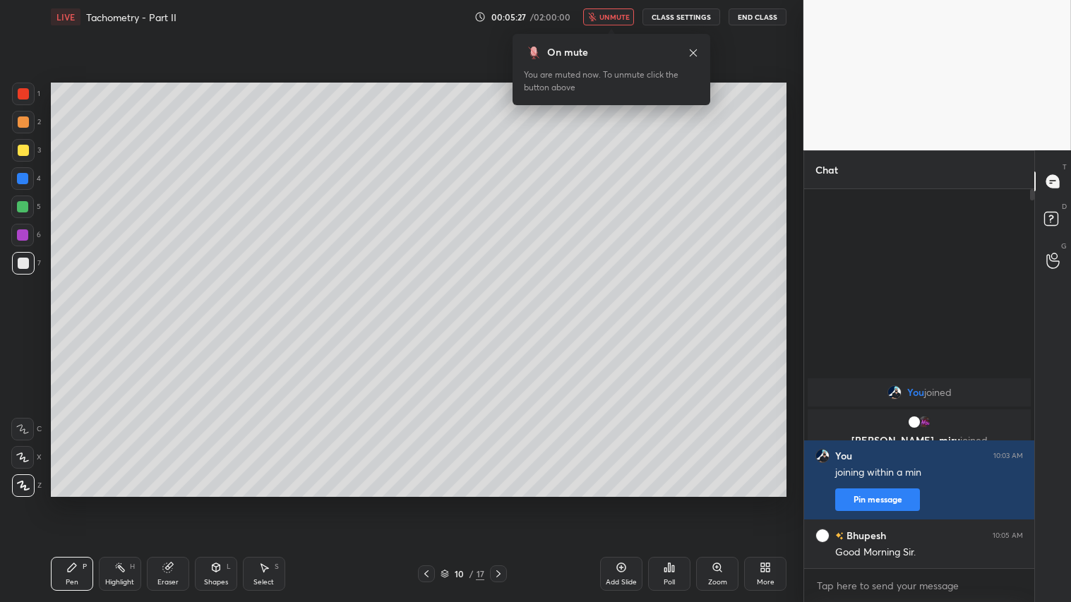
click at [160, 502] on div "Eraser" at bounding box center [168, 574] width 42 height 34
click at [12, 490] on span "Erase all" at bounding box center [22, 485] width 21 height 10
click at [614, 16] on span "unmute" at bounding box center [614, 17] width 30 height 10
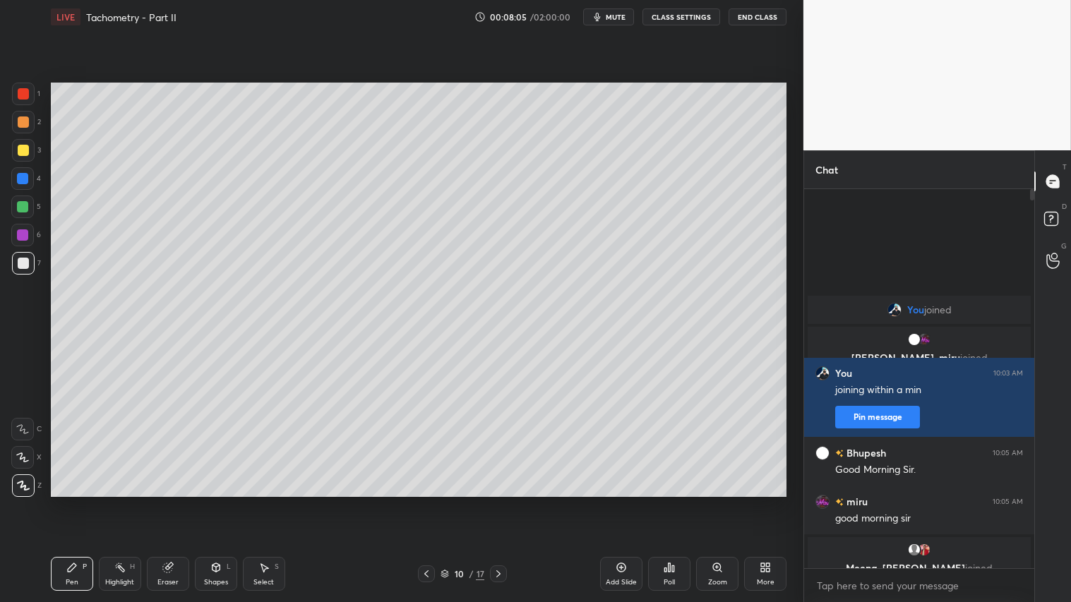
drag, startPoint x: 76, startPoint y: 563, endPoint x: 69, endPoint y: 560, distance: 7.4
click at [76, 502] on icon at bounding box center [71, 567] width 11 height 11
click at [175, 502] on div "Eraser" at bounding box center [168, 574] width 42 height 34
click at [73, 502] on div "Pen" at bounding box center [72, 582] width 13 height 7
click at [47, 254] on div "Setting up your live class Poll for secs No correct answer Start poll" at bounding box center [418, 290] width 747 height 512
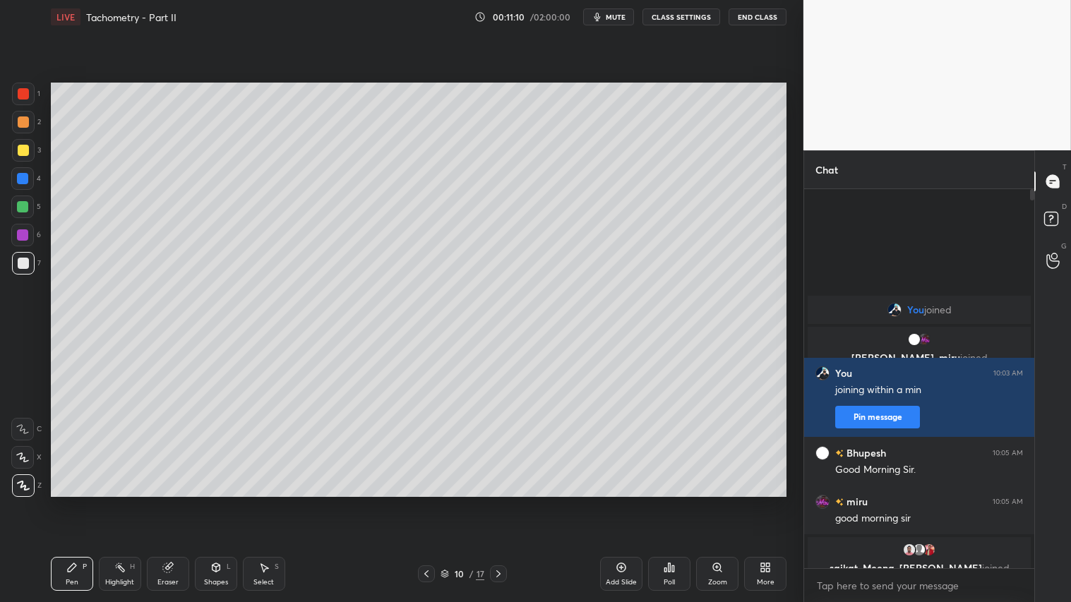
click at [222, 502] on div "Shapes L" at bounding box center [216, 574] width 42 height 34
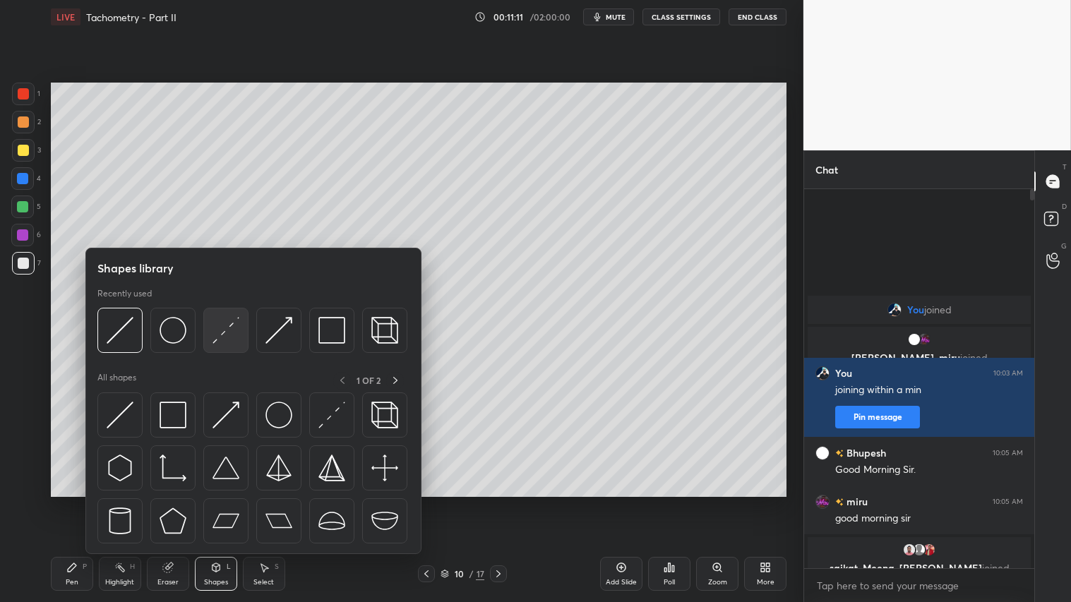
click at [221, 325] on img at bounding box center [225, 330] width 27 height 27
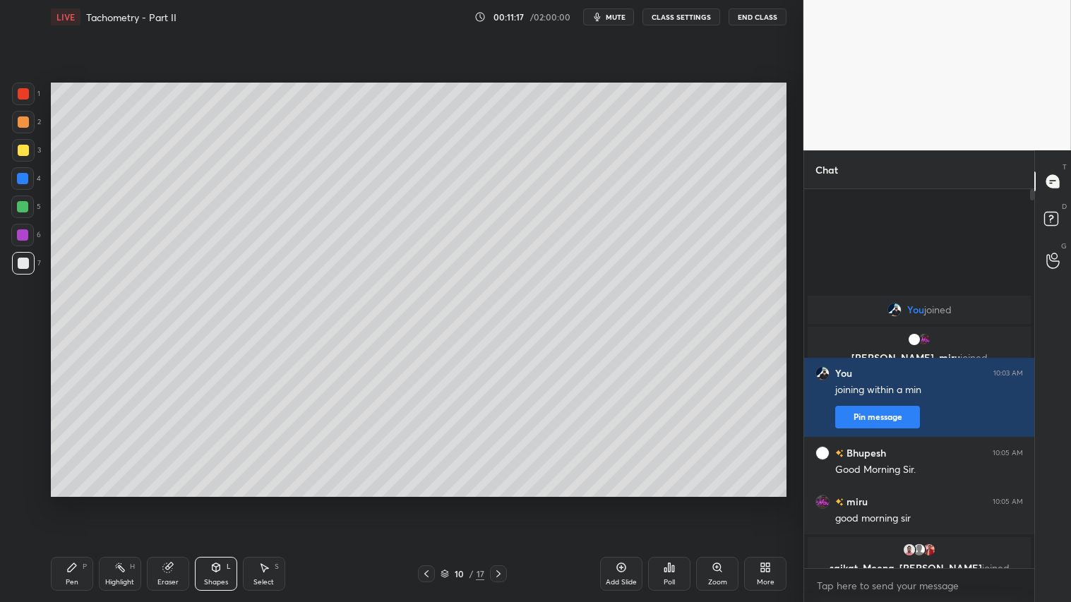
drag, startPoint x: 27, startPoint y: 122, endPoint x: 27, endPoint y: 150, distance: 28.2
click at [27, 136] on div "2" at bounding box center [26, 125] width 29 height 28
drag, startPoint x: 62, startPoint y: 584, endPoint x: 54, endPoint y: 560, distance: 24.8
click at [64, 502] on div "Pen P" at bounding box center [72, 574] width 42 height 34
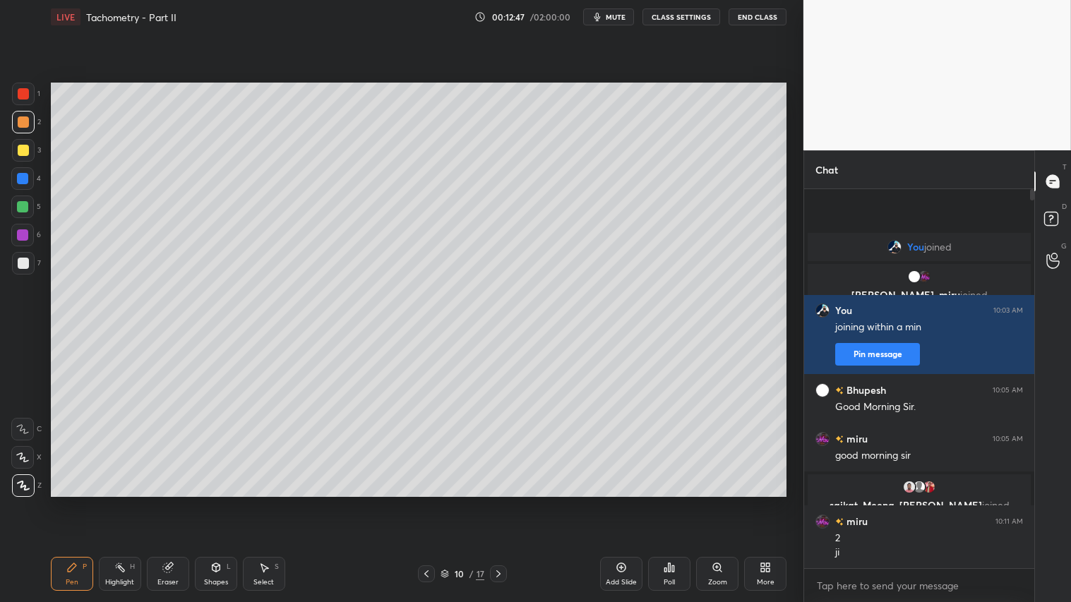
drag, startPoint x: 23, startPoint y: 114, endPoint x: 27, endPoint y: 138, distance: 24.3
click at [23, 115] on div at bounding box center [23, 122] width 23 height 23
drag, startPoint x: 75, startPoint y: 567, endPoint x: 134, endPoint y: 542, distance: 64.5
click at [83, 502] on div "Pen P" at bounding box center [72, 574] width 42 height 34
click at [166, 502] on div "Eraser" at bounding box center [167, 582] width 21 height 7
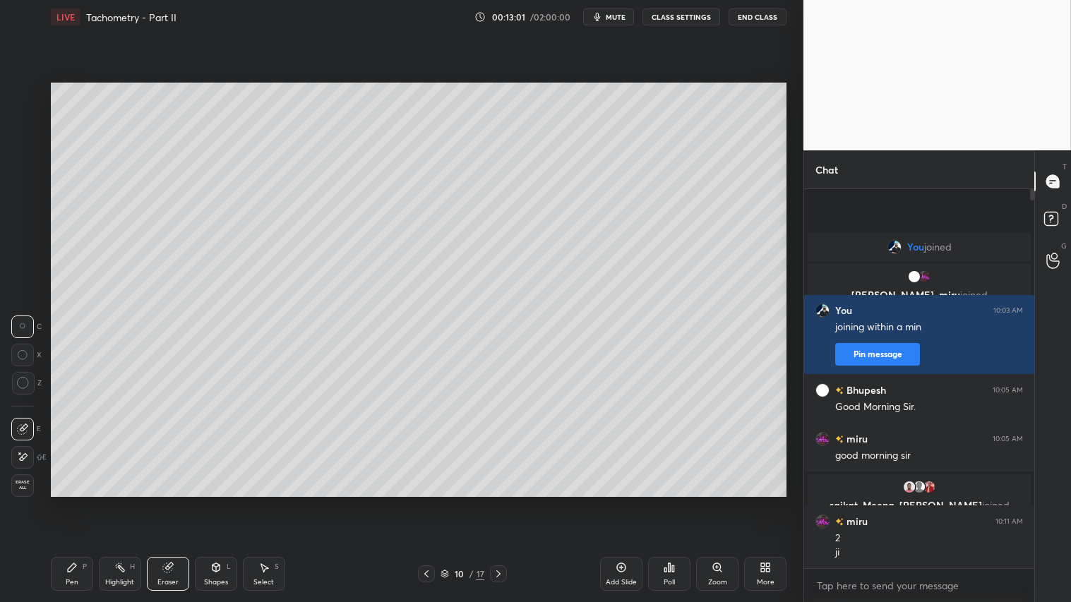
click at [25, 385] on icon at bounding box center [23, 383] width 13 height 13
click at [64, 502] on div "Pen P" at bounding box center [72, 574] width 42 height 34
drag, startPoint x: 21, startPoint y: 131, endPoint x: 40, endPoint y: 195, distance: 66.8
click at [20, 131] on div at bounding box center [23, 122] width 23 height 23
click at [73, 502] on div "Pen P" at bounding box center [72, 574] width 42 height 34
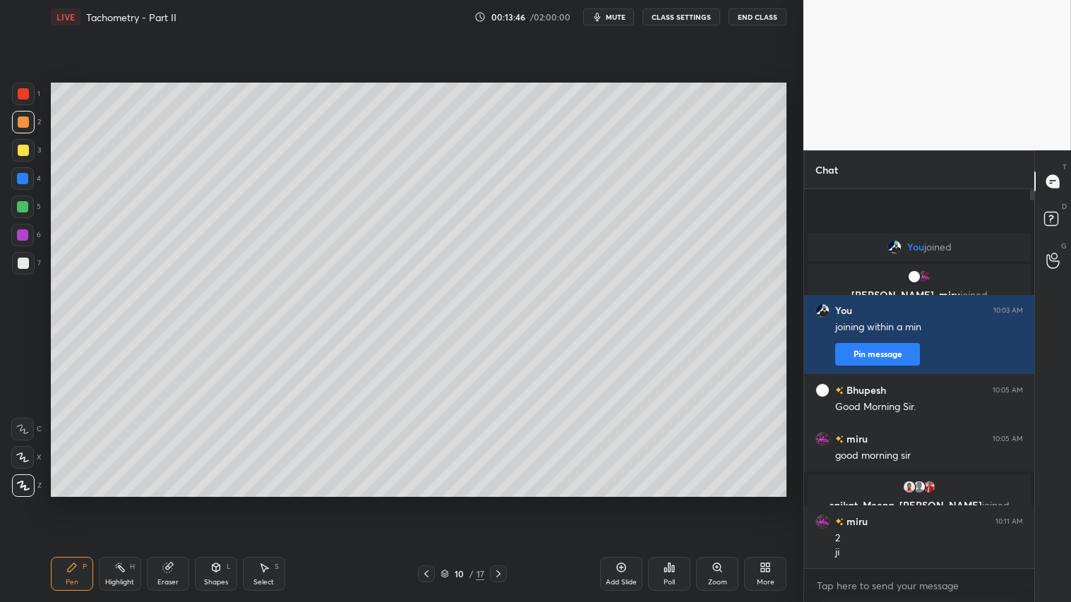
click at [228, 502] on div "Shapes L" at bounding box center [216, 574] width 42 height 34
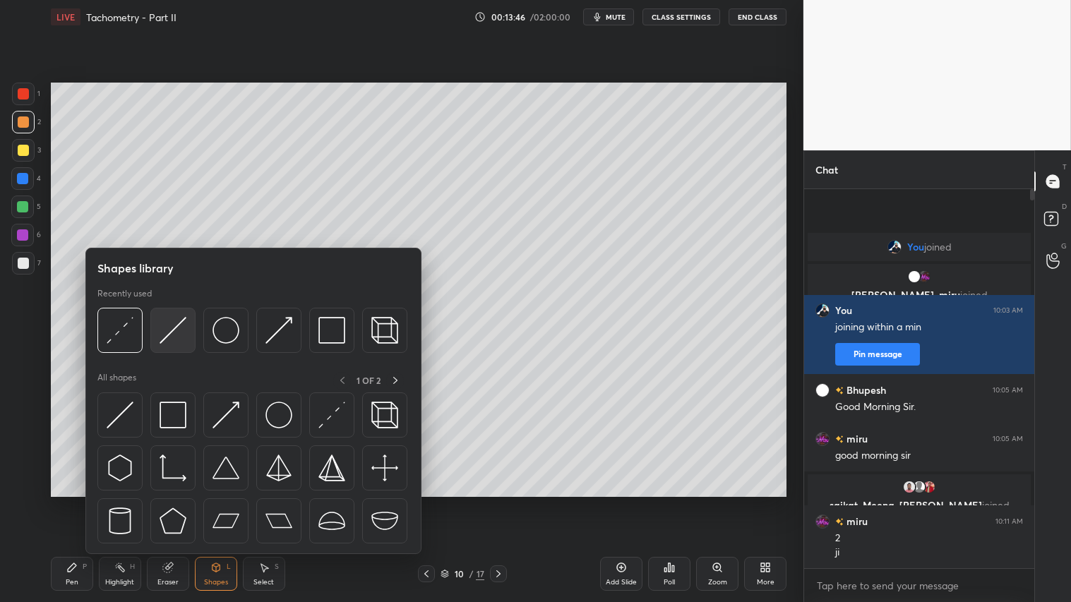
click at [171, 329] on img at bounding box center [173, 330] width 27 height 27
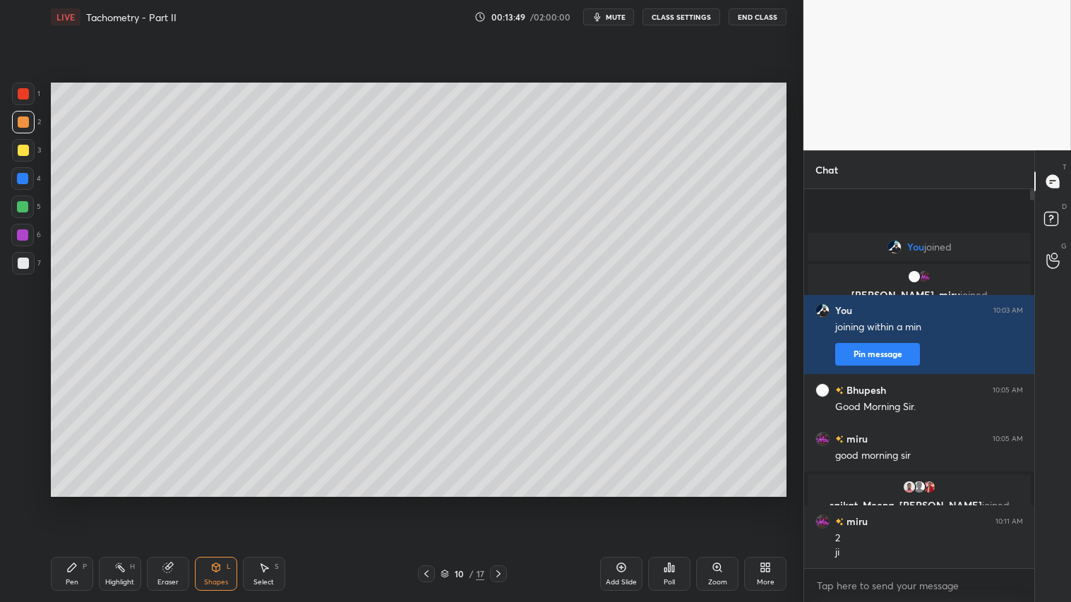
click at [83, 502] on div "P" at bounding box center [85, 566] width 4 height 7
click at [220, 502] on div "Shapes L" at bounding box center [216, 574] width 42 height 34
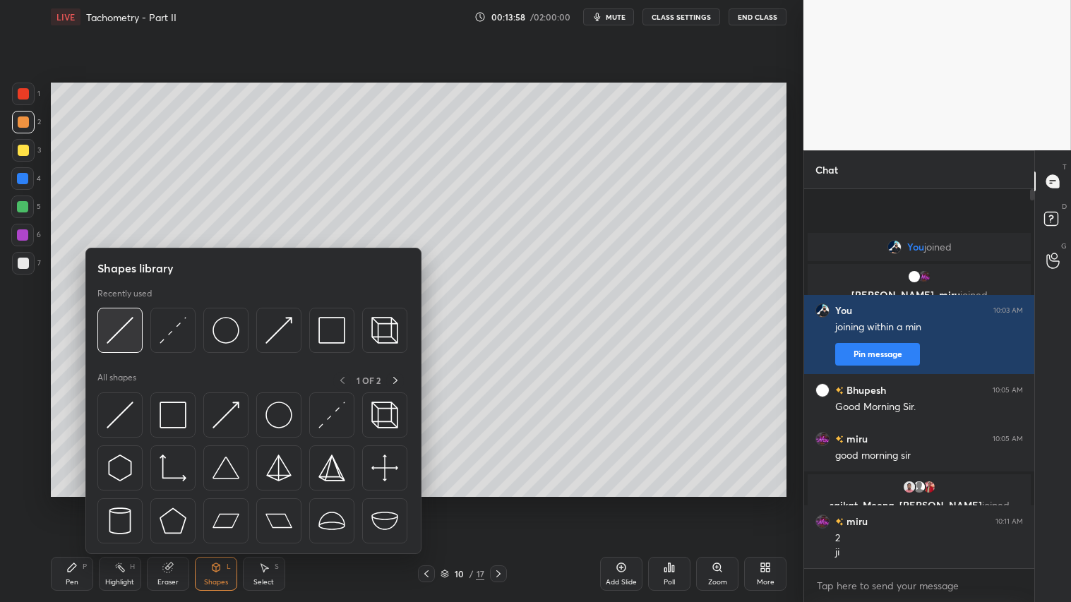
click at [125, 321] on img at bounding box center [120, 330] width 27 height 27
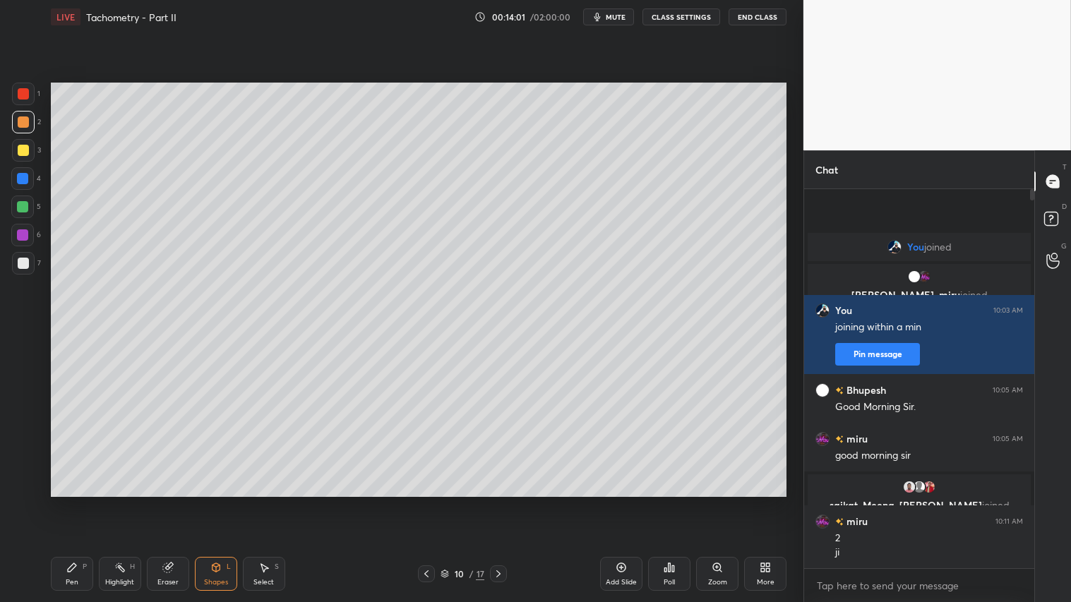
click at [76, 502] on icon at bounding box center [71, 567] width 11 height 11
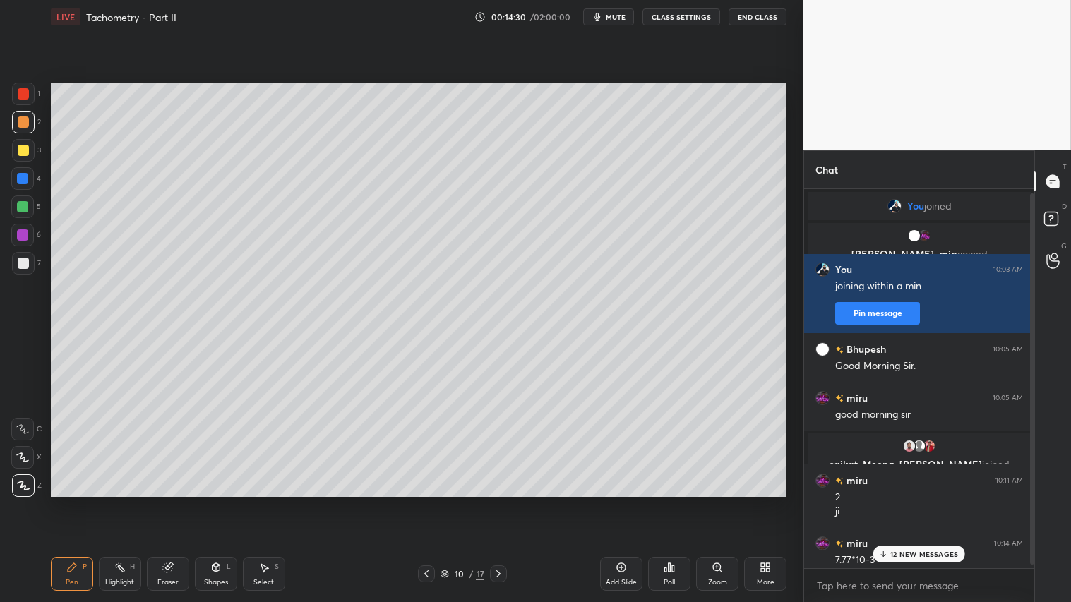
scroll to position [8, 0]
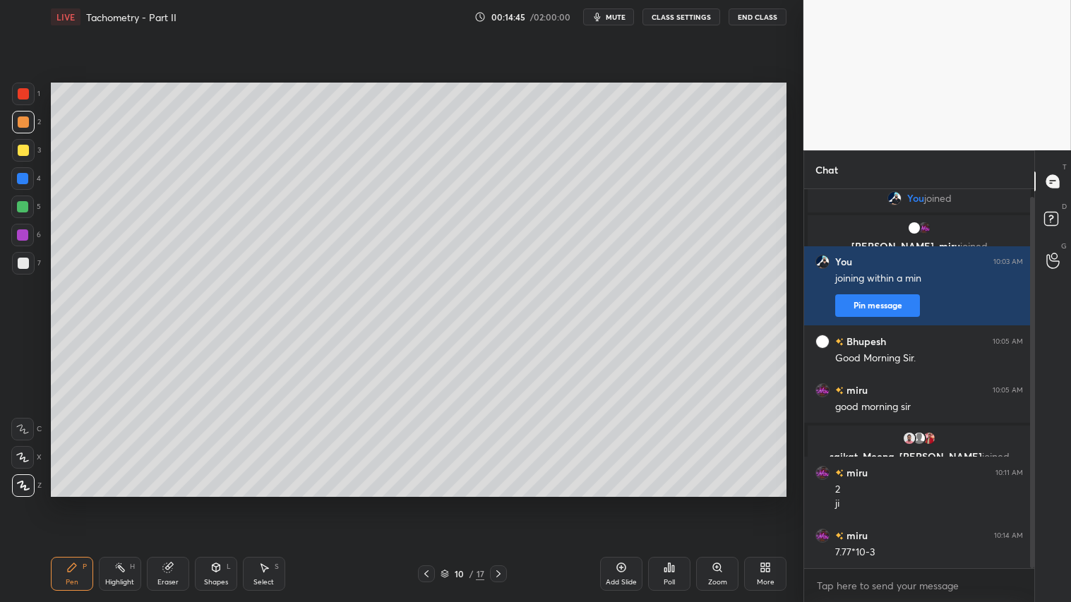
click at [224, 502] on div "Shapes L" at bounding box center [216, 574] width 42 height 34
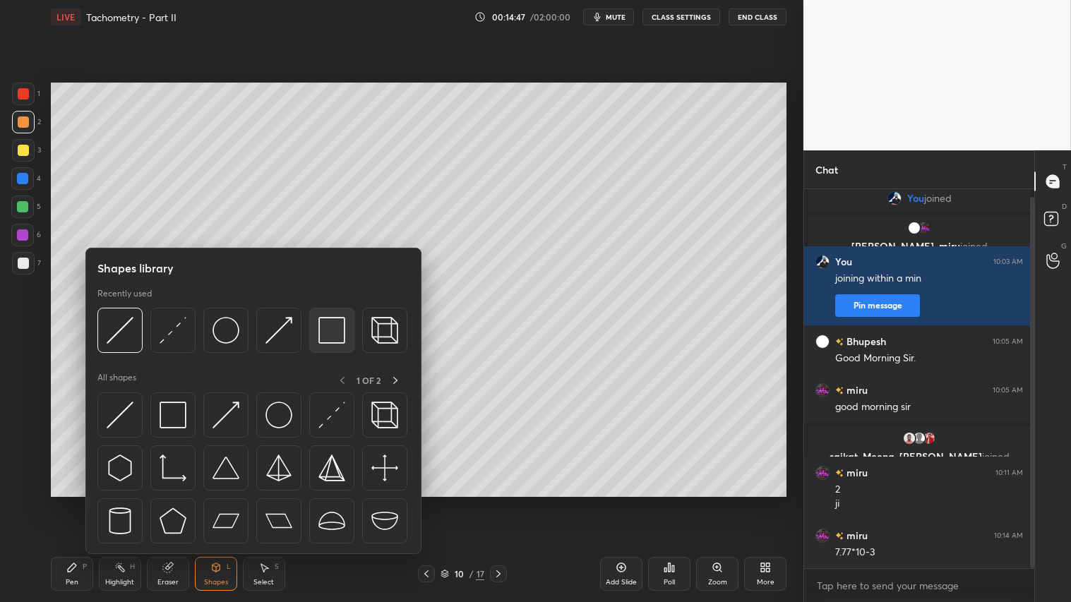
click at [327, 333] on img at bounding box center [331, 330] width 27 height 27
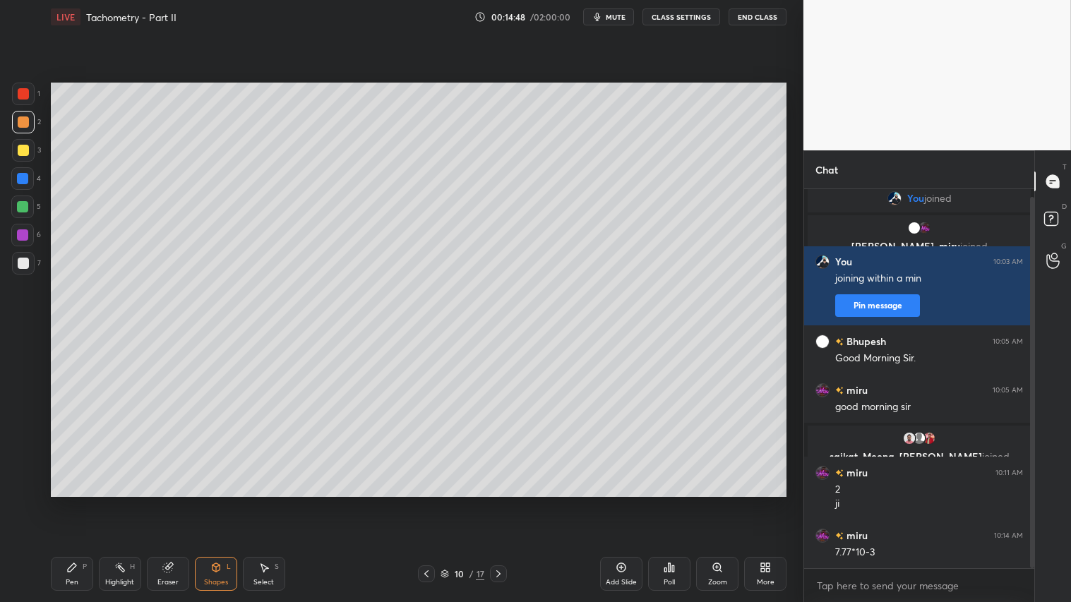
click at [27, 260] on div at bounding box center [23, 263] width 11 height 11
drag, startPoint x: 267, startPoint y: 566, endPoint x: 291, endPoint y: 547, distance: 30.6
click at [272, 502] on div "Select S" at bounding box center [264, 574] width 42 height 34
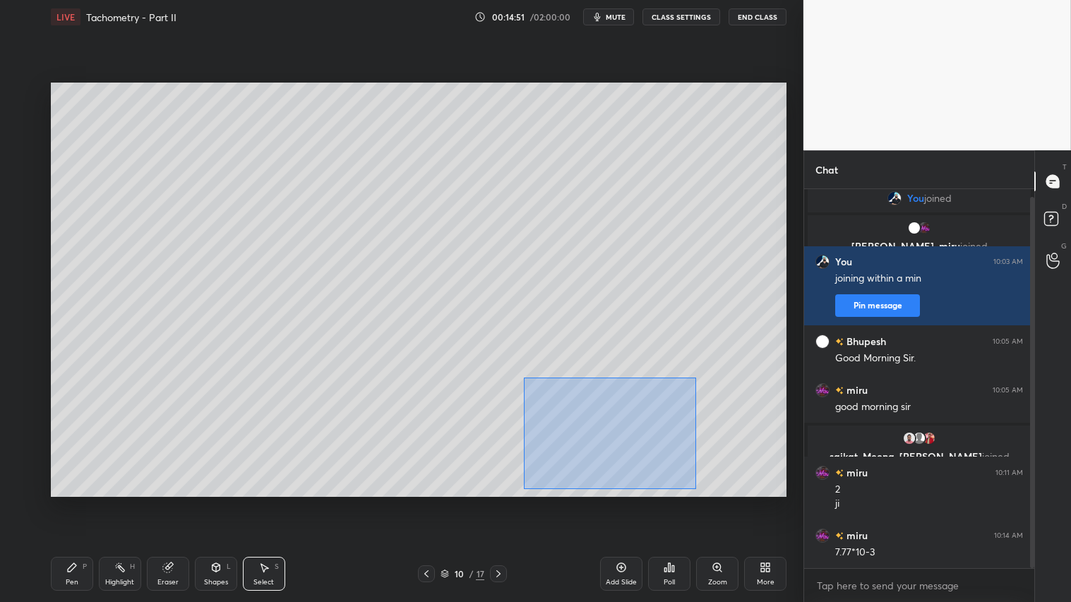
drag, startPoint x: 544, startPoint y: 402, endPoint x: 696, endPoint y: 489, distance: 174.8
click at [696, 489] on div "0 ° Undo Copy Duplicate Duplicate to new slide Delete" at bounding box center [418, 290] width 735 height 414
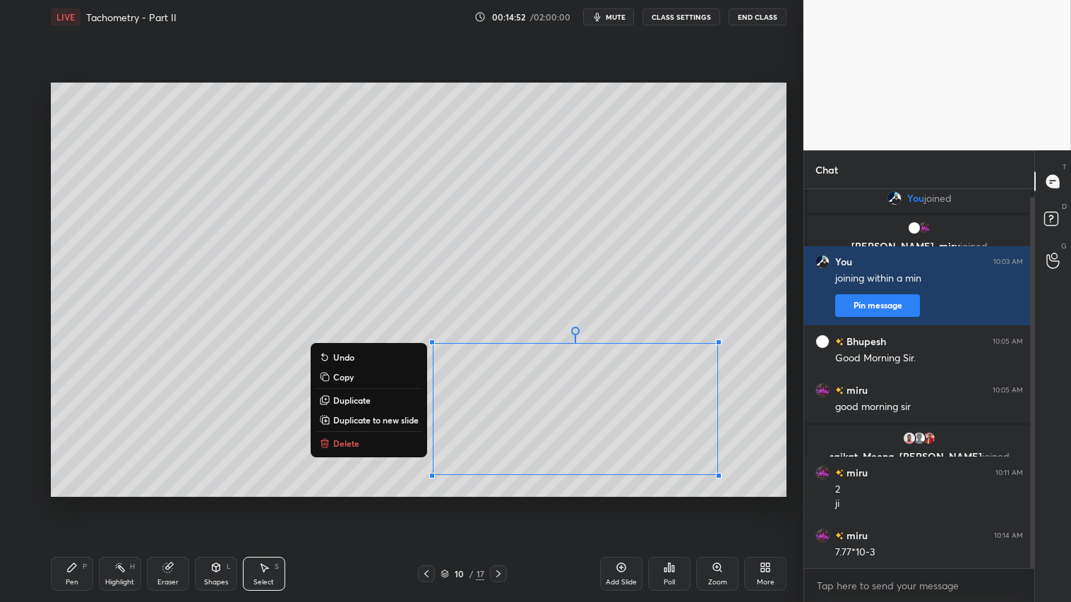
click at [654, 498] on div "0 ° Undo Copy Duplicate Duplicate to new slide Delete Setting up your live clas…" at bounding box center [418, 290] width 747 height 512
click at [651, 498] on div "0 ° Undo Copy Duplicate Duplicate to new slide Delete Setting up your live clas…" at bounding box center [418, 290] width 747 height 512
click at [215, 464] on div "0 ° Undo Copy Duplicate Duplicate to new slide Delete" at bounding box center [418, 290] width 735 height 414
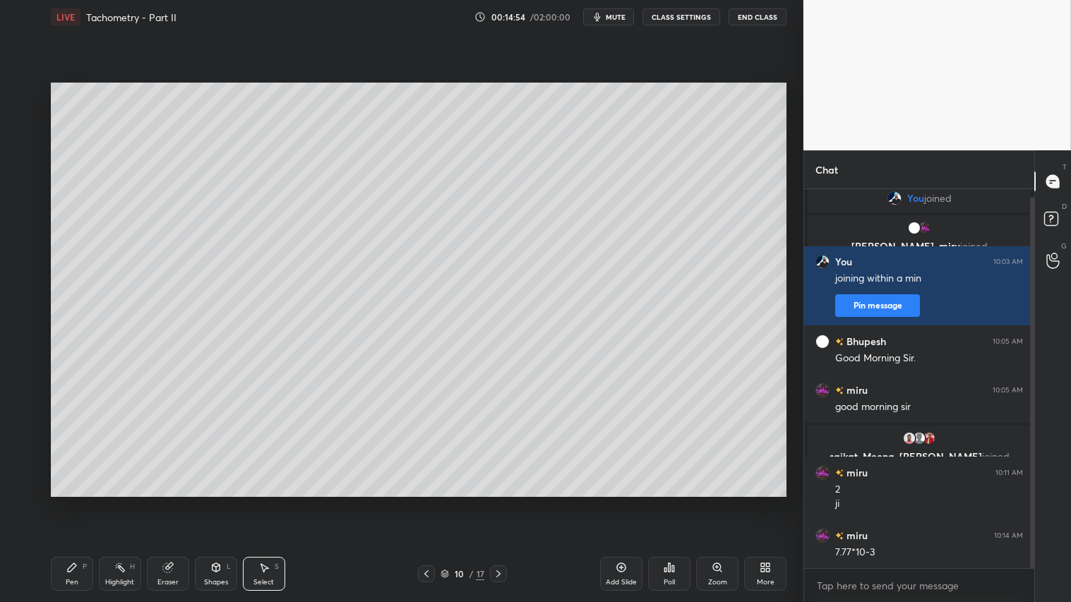
click at [224, 502] on div "Shapes L" at bounding box center [216, 574] width 42 height 34
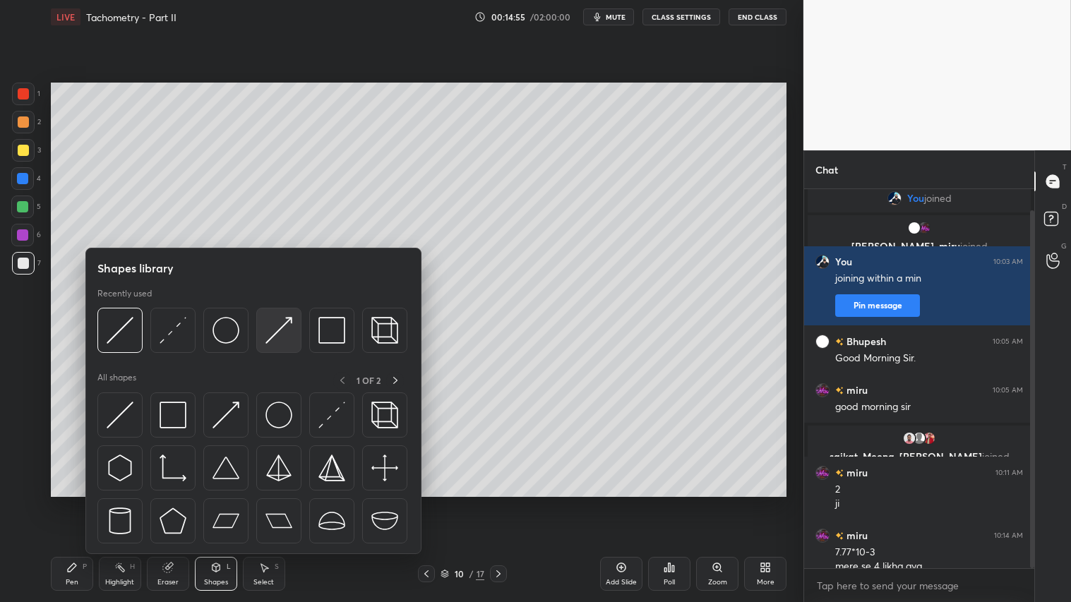
scroll to position [22, 0]
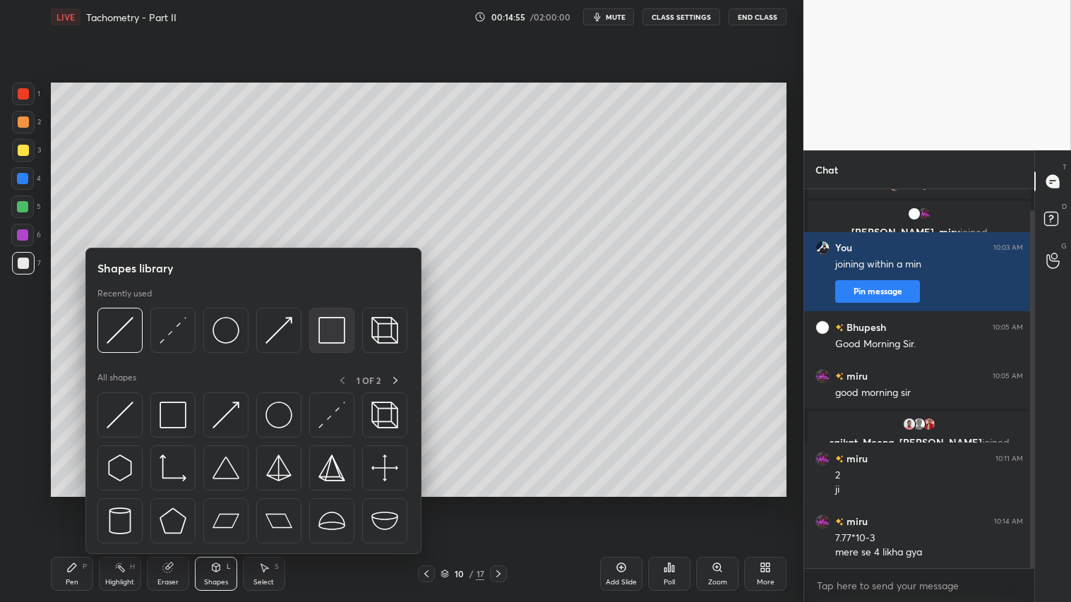
click at [336, 335] on img at bounding box center [331, 330] width 27 height 27
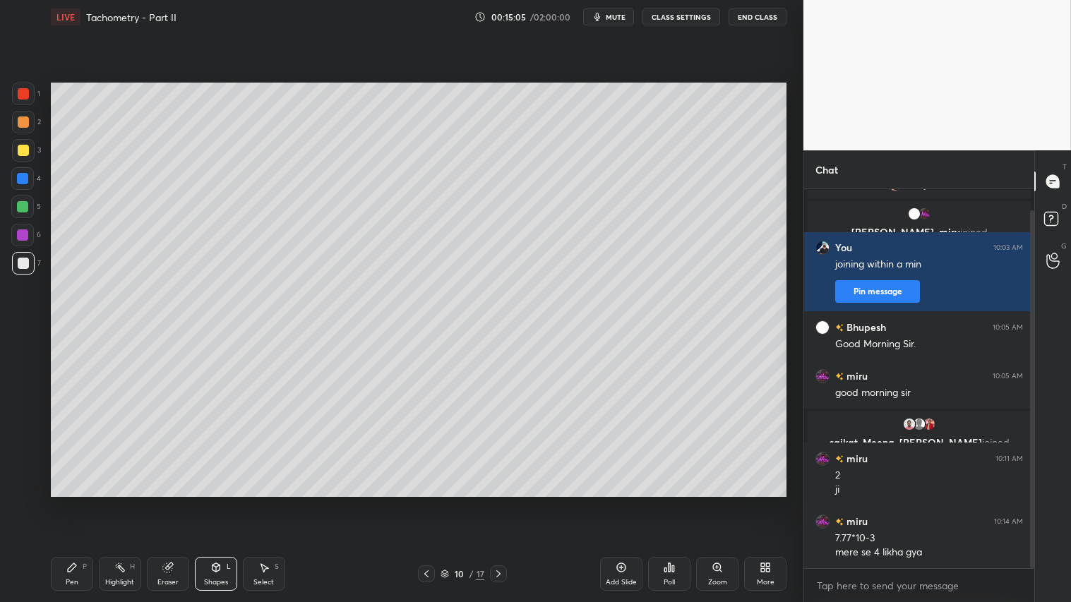
drag, startPoint x: 12, startPoint y: 255, endPoint x: 27, endPoint y: 353, distance: 98.5
click at [15, 255] on div at bounding box center [23, 263] width 23 height 23
click at [66, 502] on div "Pen P" at bounding box center [72, 574] width 42 height 34
drag, startPoint x: 501, startPoint y: 575, endPoint x: 459, endPoint y: 572, distance: 41.7
click at [500, 502] on icon at bounding box center [498, 573] width 11 height 11
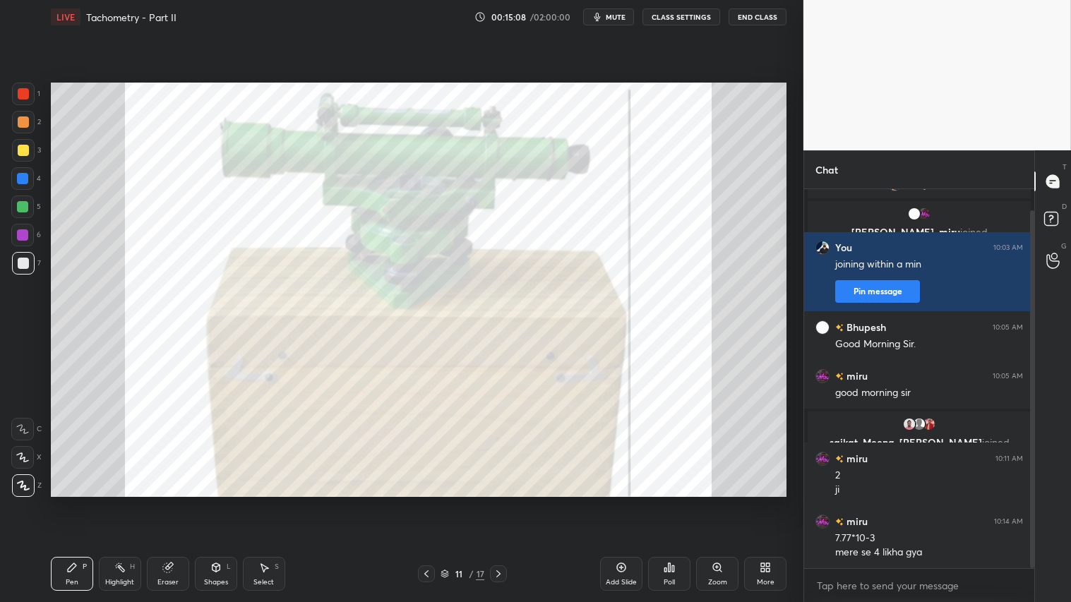
drag, startPoint x: 418, startPoint y: 570, endPoint x: 443, endPoint y: 570, distance: 24.7
click at [421, 502] on div at bounding box center [426, 573] width 17 height 17
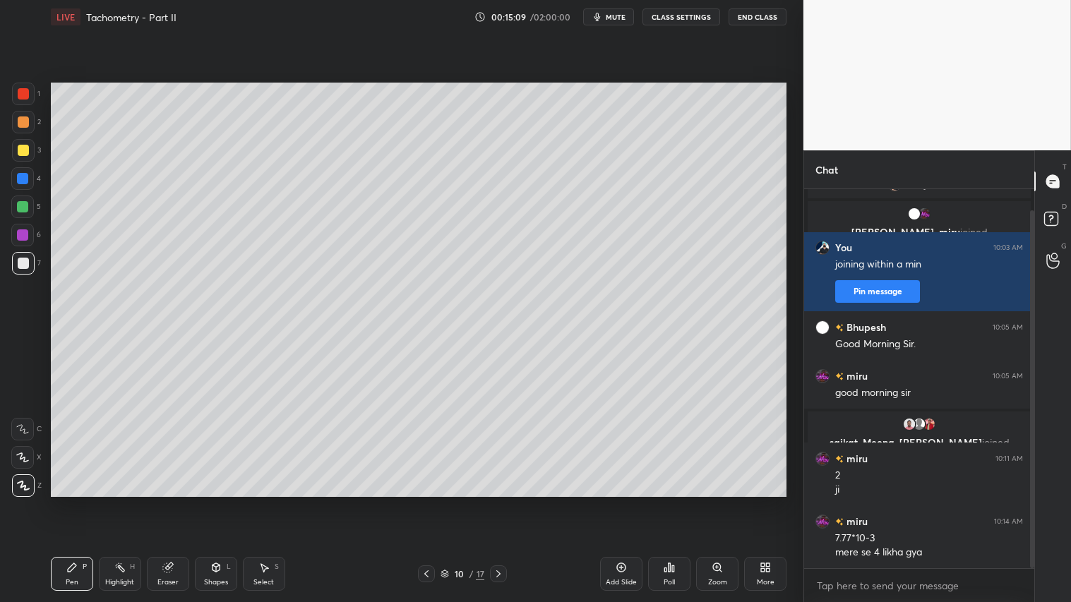
click at [626, 502] on div "Add Slide" at bounding box center [621, 582] width 31 height 7
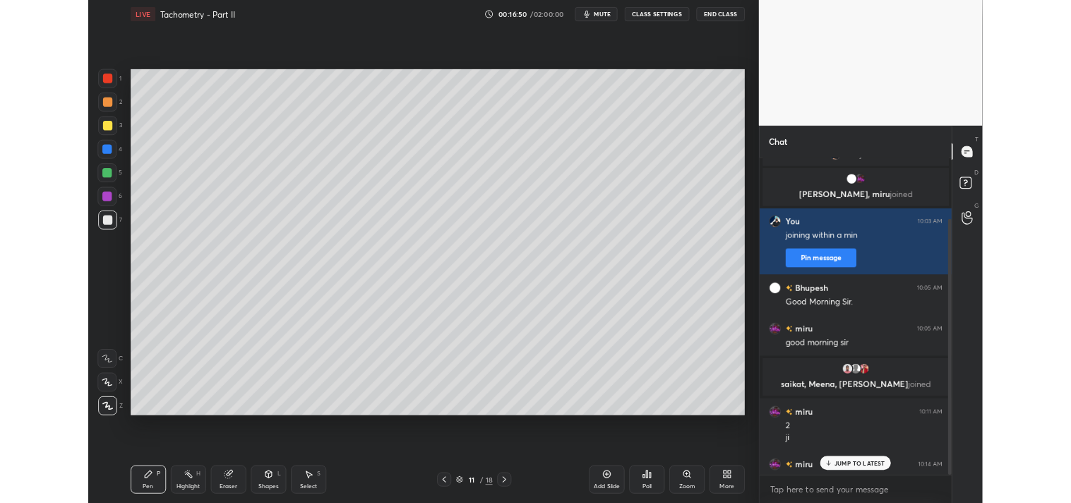
scroll to position [89, 0]
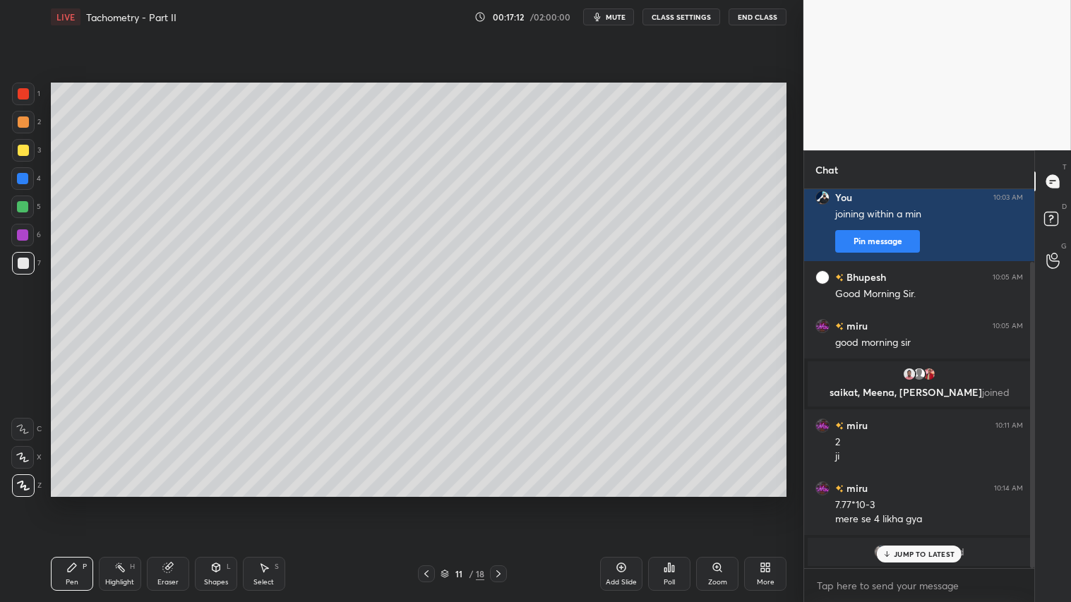
click at [925, 502] on p "JUMP TO LATEST" at bounding box center [924, 554] width 61 height 8
click at [612, 20] on span "mute" at bounding box center [616, 17] width 20 height 10
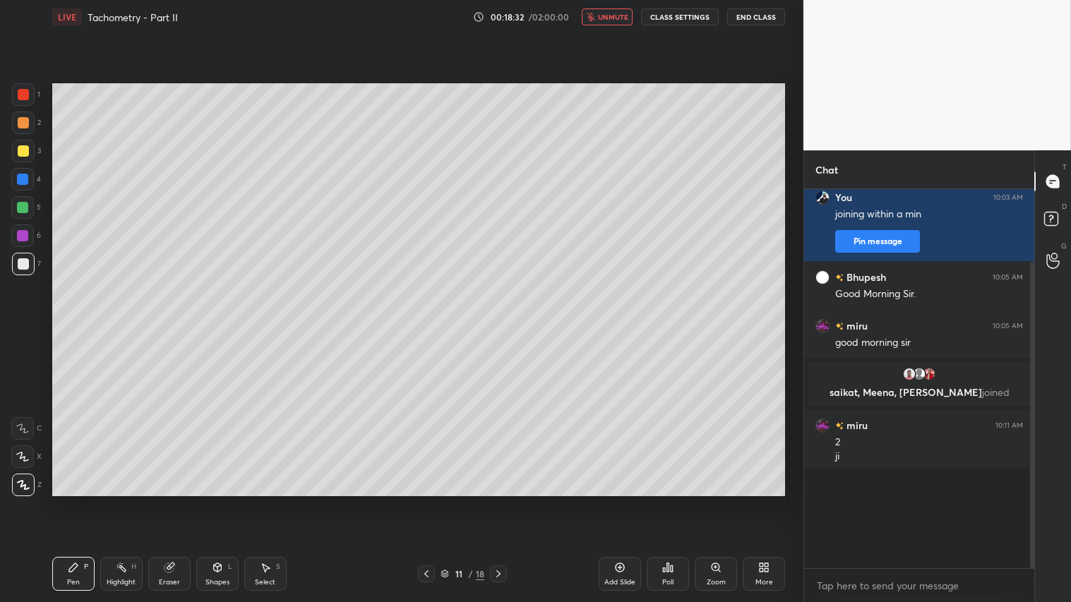
scroll to position [70164, 69830]
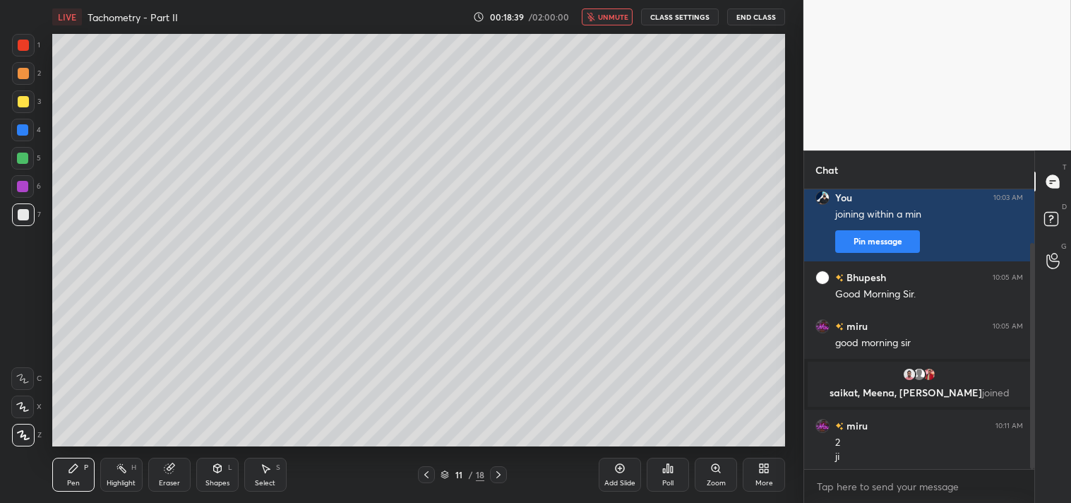
click at [767, 477] on div "More" at bounding box center [763, 474] width 42 height 34
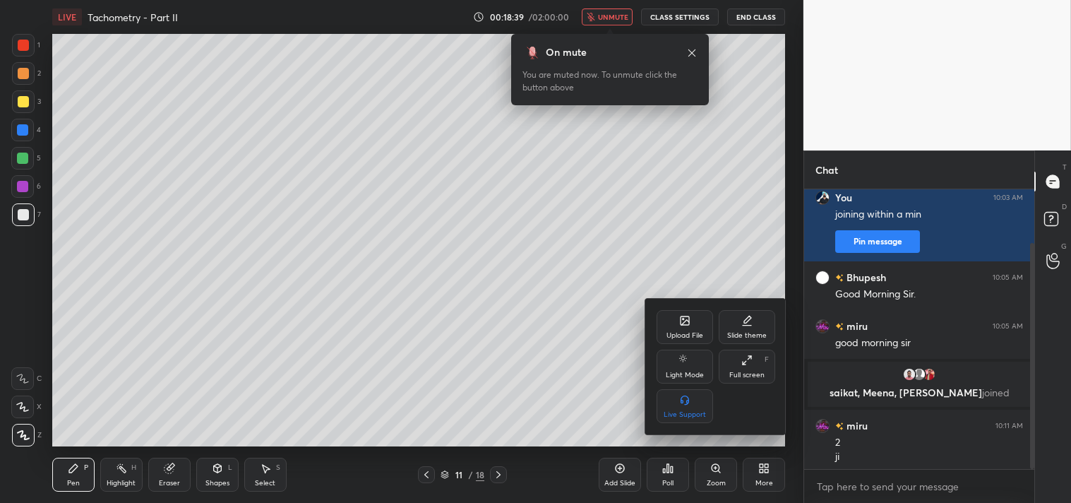
click at [753, 367] on div "Full screen F" at bounding box center [746, 366] width 56 height 34
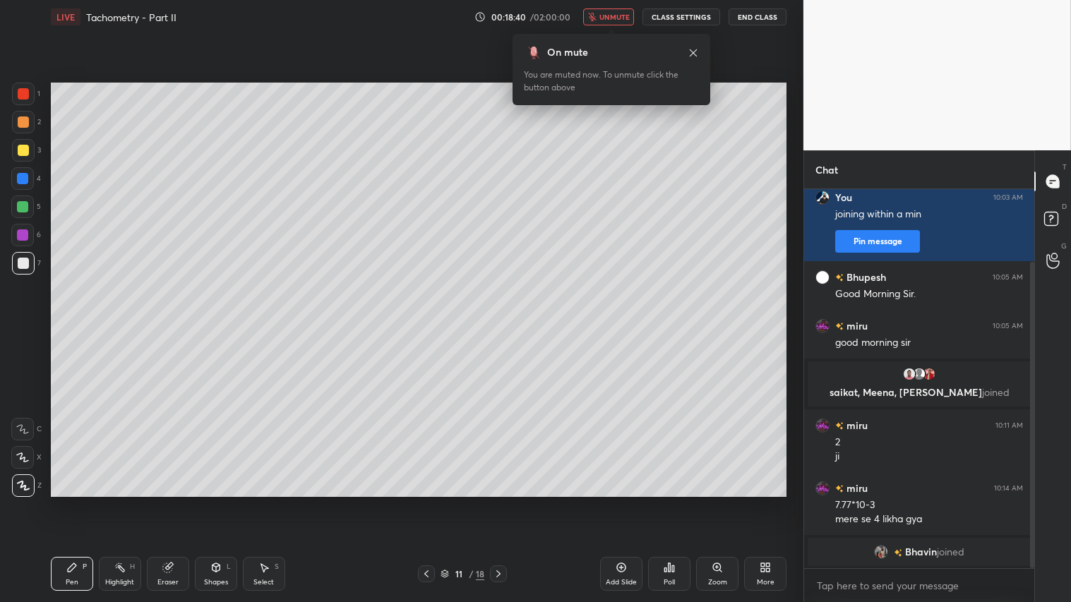
scroll to position [257, 226]
click at [603, 16] on span "unmute" at bounding box center [614, 17] width 30 height 10
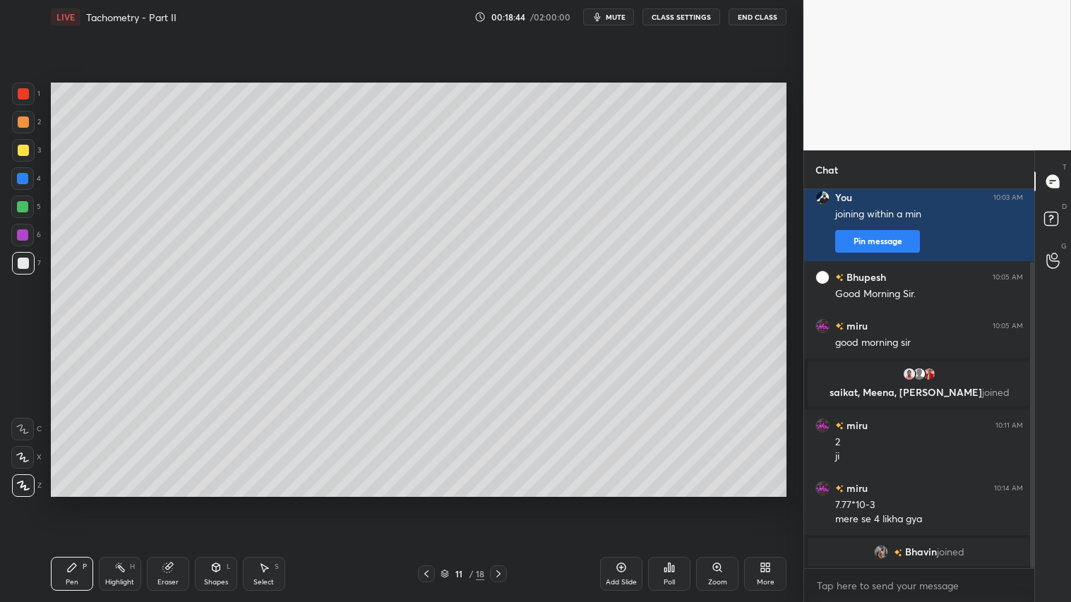
click at [21, 121] on div at bounding box center [23, 121] width 11 height 11
click at [75, 502] on div "Pen P Highlight H Eraser Shapes L Select S 11 / 18 Add Slide Poll Zoom More" at bounding box center [418, 574] width 735 height 56
click at [498, 502] on icon at bounding box center [498, 573] width 11 height 11
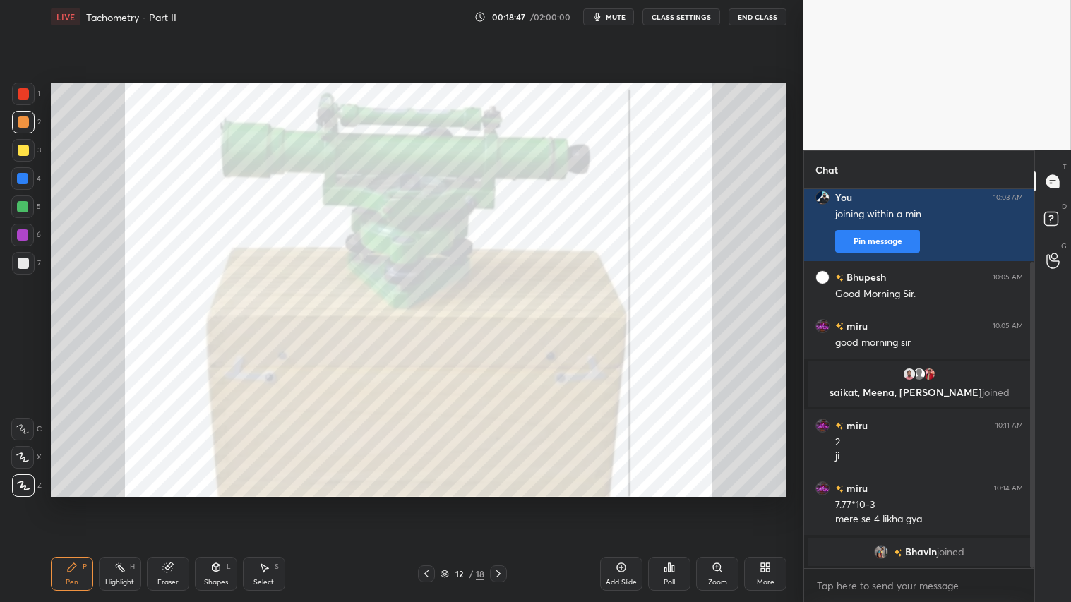
drag, startPoint x: 417, startPoint y: 569, endPoint x: 426, endPoint y: 568, distance: 9.2
click at [419, 502] on div "12 / 18" at bounding box center [462, 573] width 275 height 17
click at [423, 502] on icon at bounding box center [426, 573] width 11 height 11
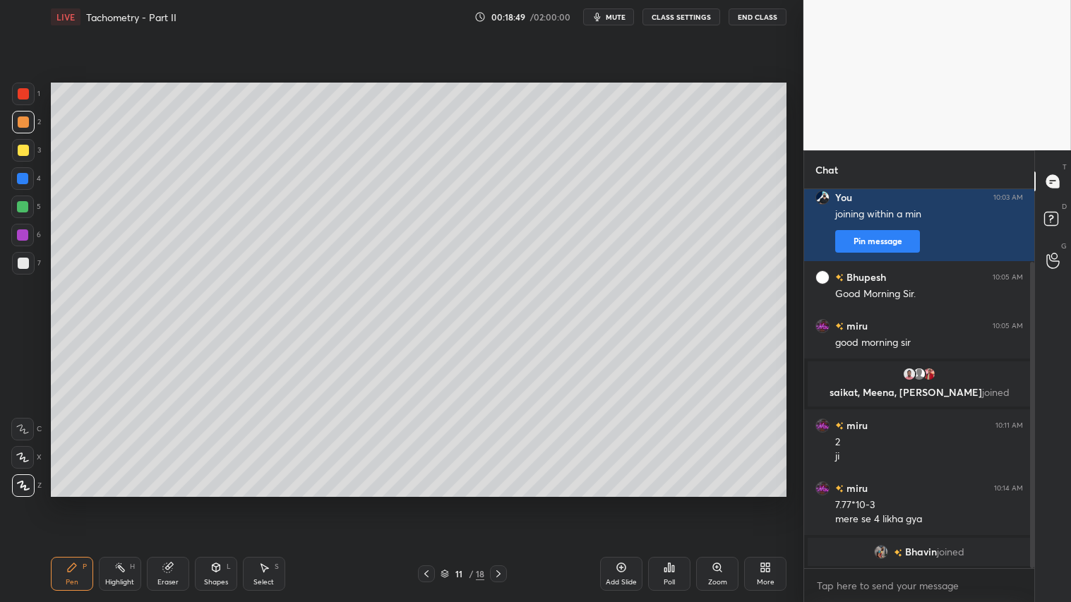
click at [633, 502] on div "Add Slide" at bounding box center [621, 582] width 31 height 7
click at [426, 502] on icon at bounding box center [426, 573] width 11 height 11
click at [501, 502] on icon at bounding box center [498, 573] width 11 height 11
click at [428, 502] on icon at bounding box center [426, 573] width 11 height 11
click at [499, 502] on icon at bounding box center [498, 573] width 11 height 11
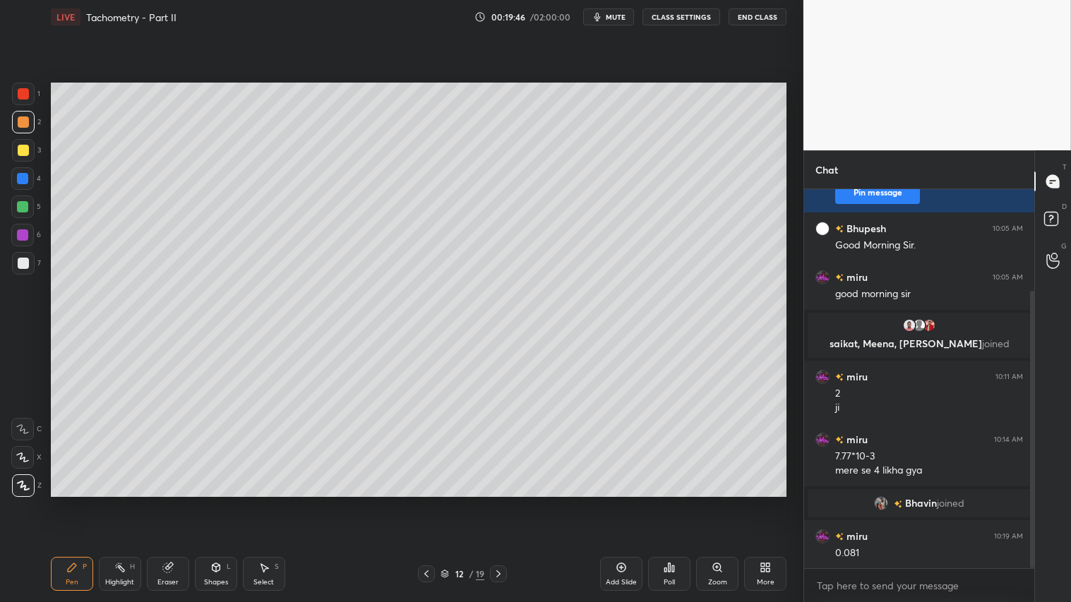
scroll to position [152, 0]
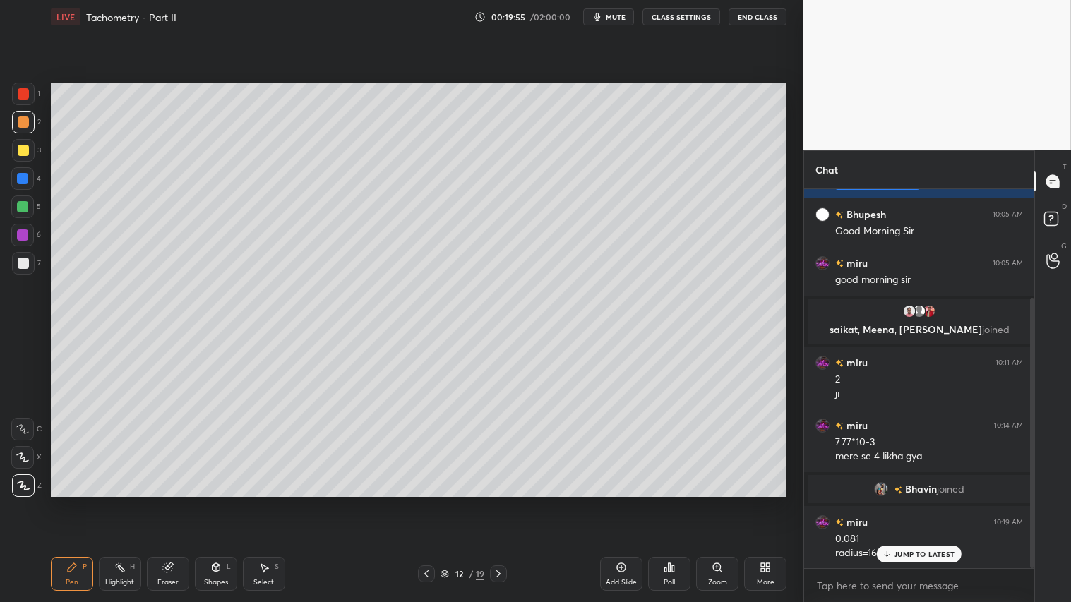
drag, startPoint x: 419, startPoint y: 580, endPoint x: 425, endPoint y: 577, distance: 7.3
click at [421, 502] on div at bounding box center [426, 573] width 17 height 17
click at [505, 502] on div at bounding box center [498, 573] width 17 height 17
click at [421, 502] on icon at bounding box center [426, 573] width 11 height 11
click at [503, 502] on icon at bounding box center [498, 573] width 11 height 11
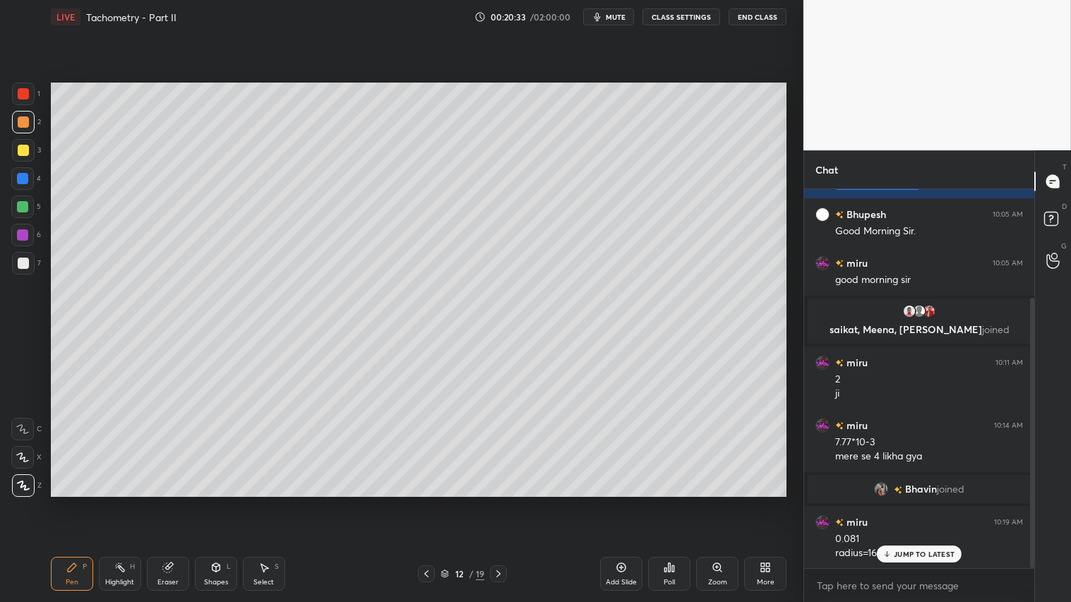
click at [224, 502] on div "Shapes" at bounding box center [216, 582] width 24 height 7
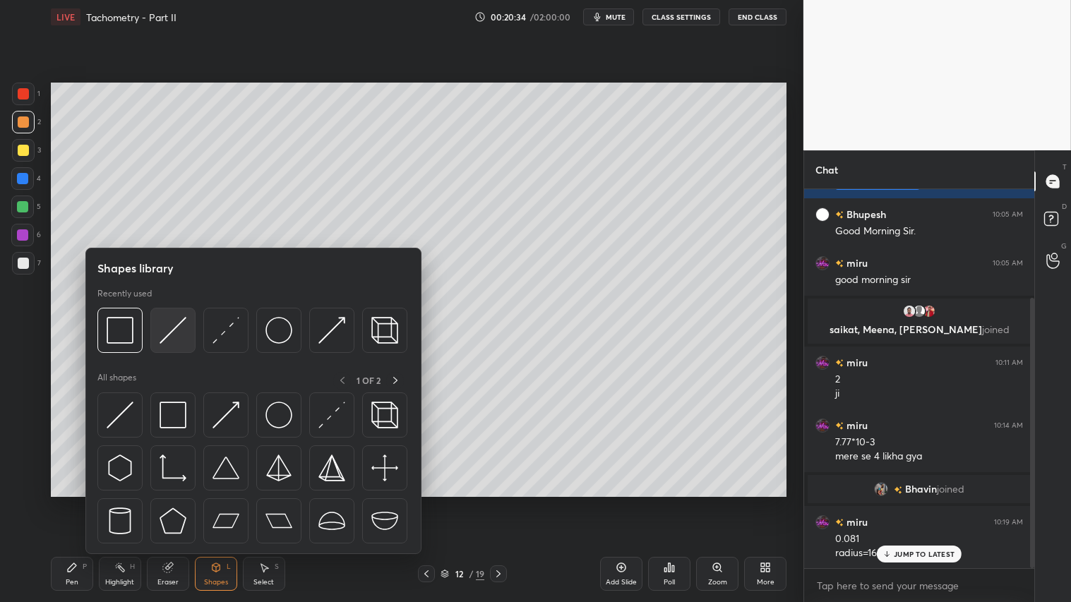
click at [181, 314] on div at bounding box center [172, 330] width 45 height 45
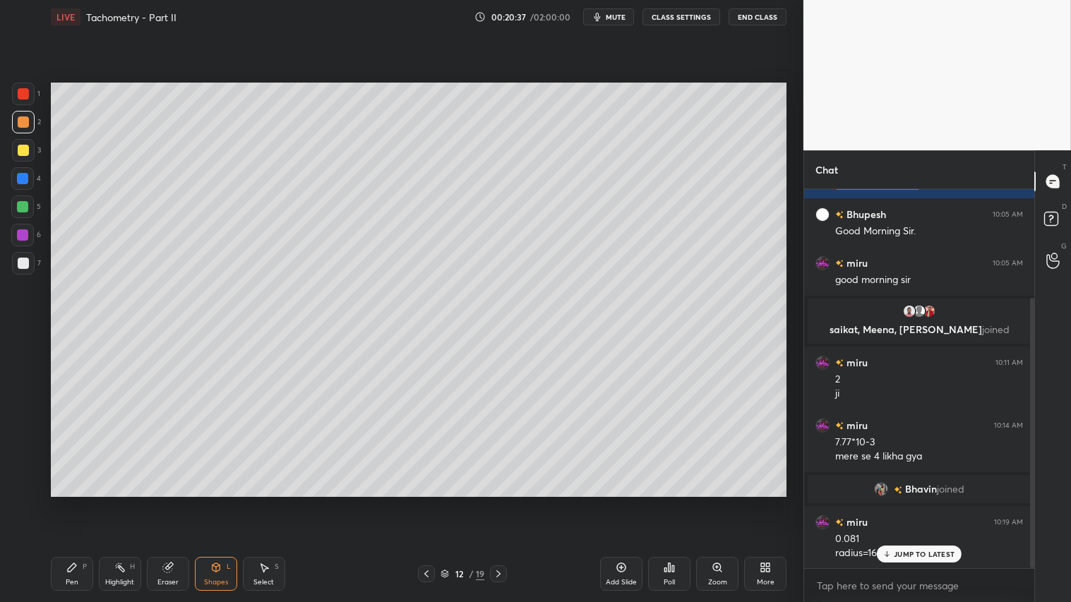
click at [75, 502] on div "Pen P" at bounding box center [72, 574] width 42 height 34
click at [68, 502] on div "Pen P" at bounding box center [72, 574] width 42 height 34
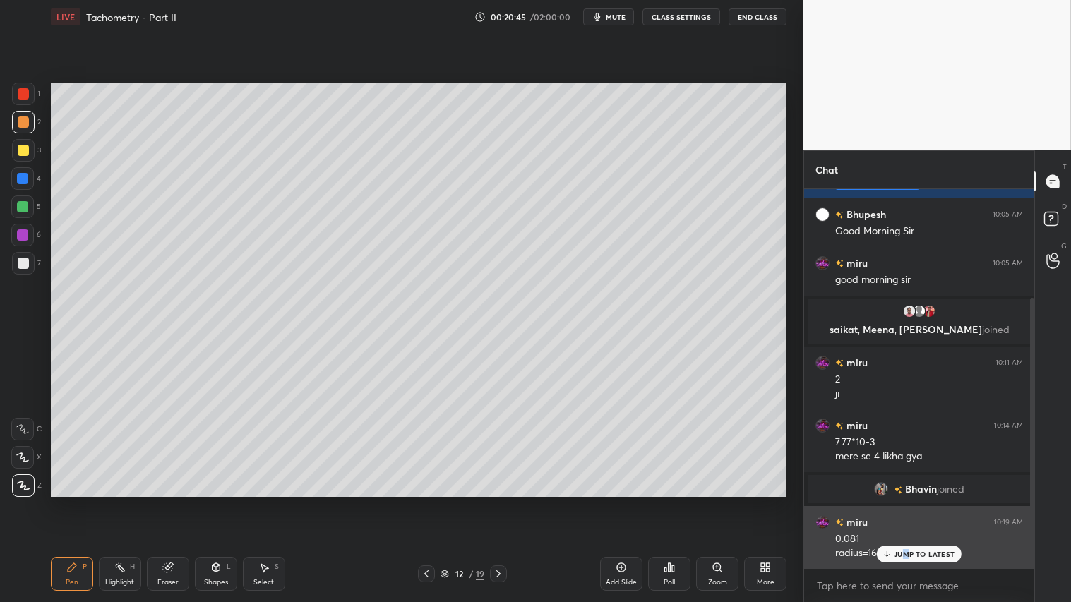
click at [906, 502] on p "JUMP TO LATEST" at bounding box center [924, 554] width 61 height 8
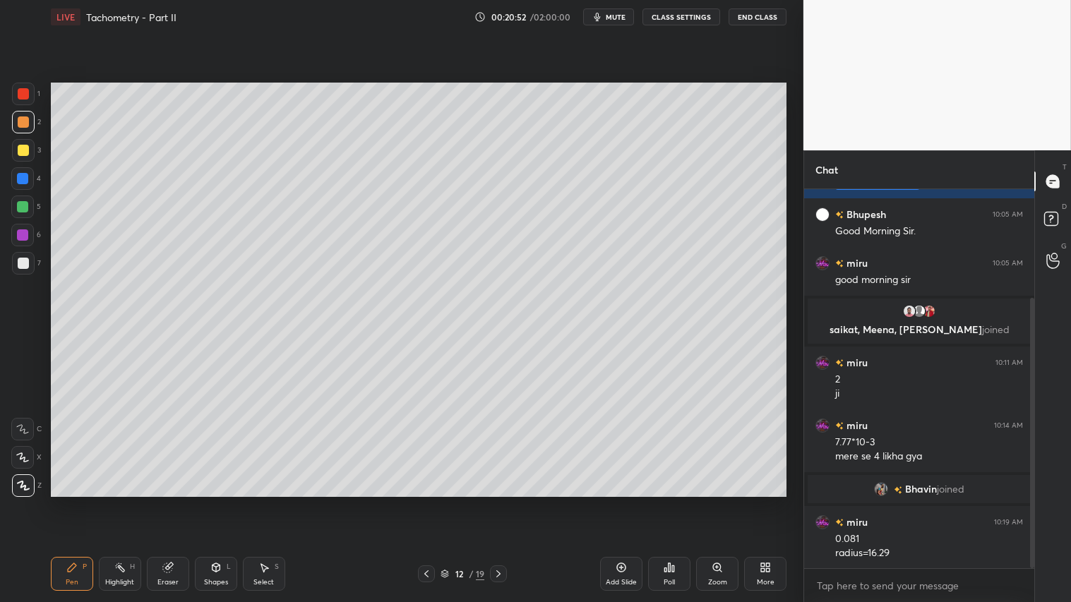
drag, startPoint x: 217, startPoint y: 577, endPoint x: 221, endPoint y: 568, distance: 10.1
click at [217, 502] on div "Shapes" at bounding box center [216, 582] width 24 height 7
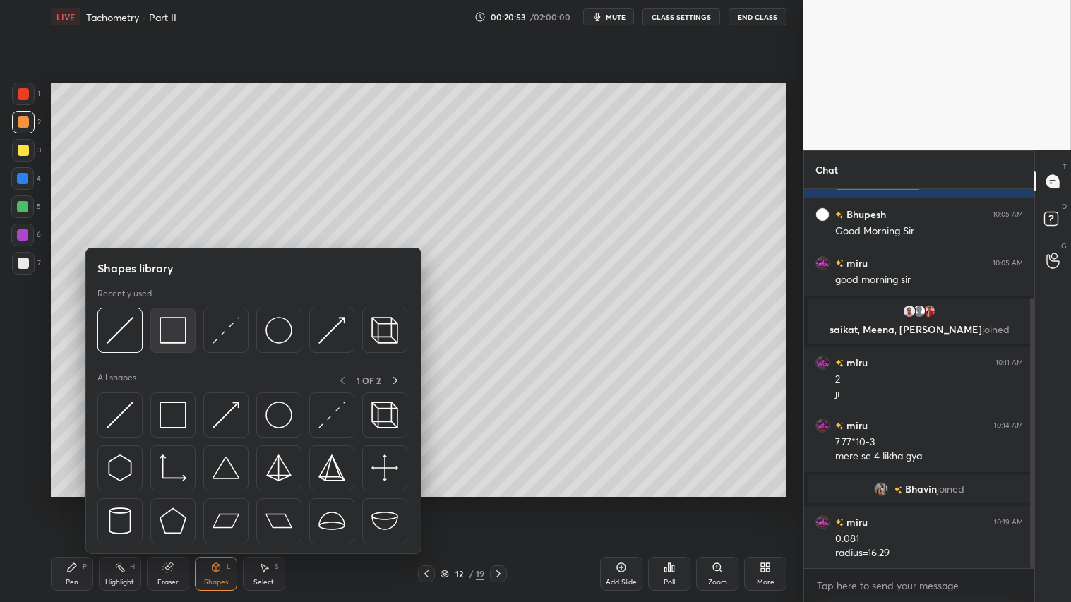
click at [181, 337] on img at bounding box center [173, 330] width 27 height 27
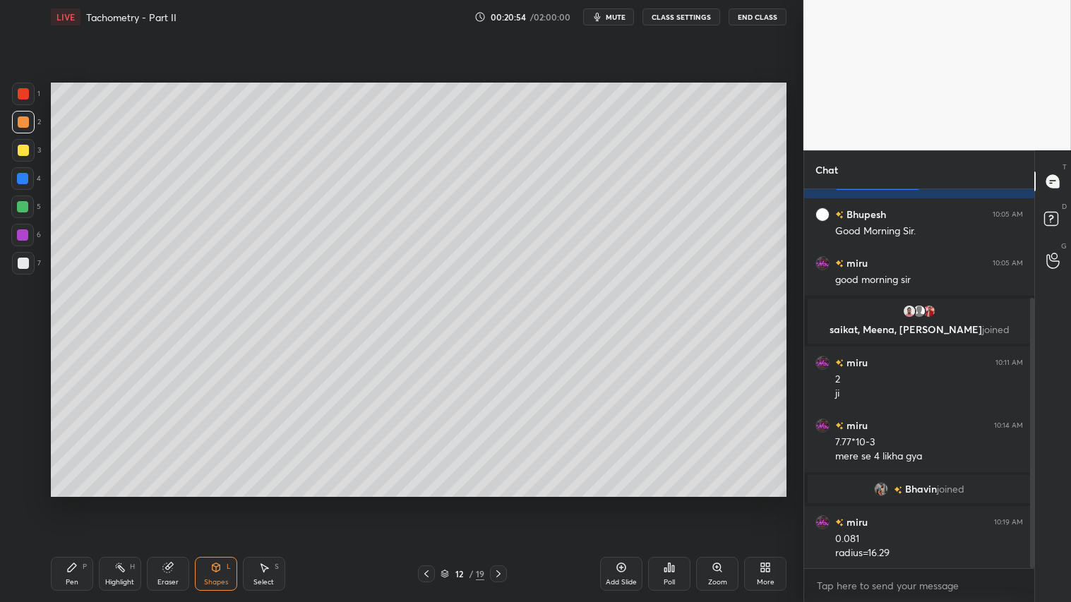
click at [22, 259] on div at bounding box center [23, 263] width 11 height 11
drag, startPoint x: 20, startPoint y: 119, endPoint x: 20, endPoint y: 152, distance: 33.9
click at [21, 121] on div at bounding box center [23, 121] width 11 height 11
click at [68, 502] on div "Pen" at bounding box center [72, 582] width 13 height 7
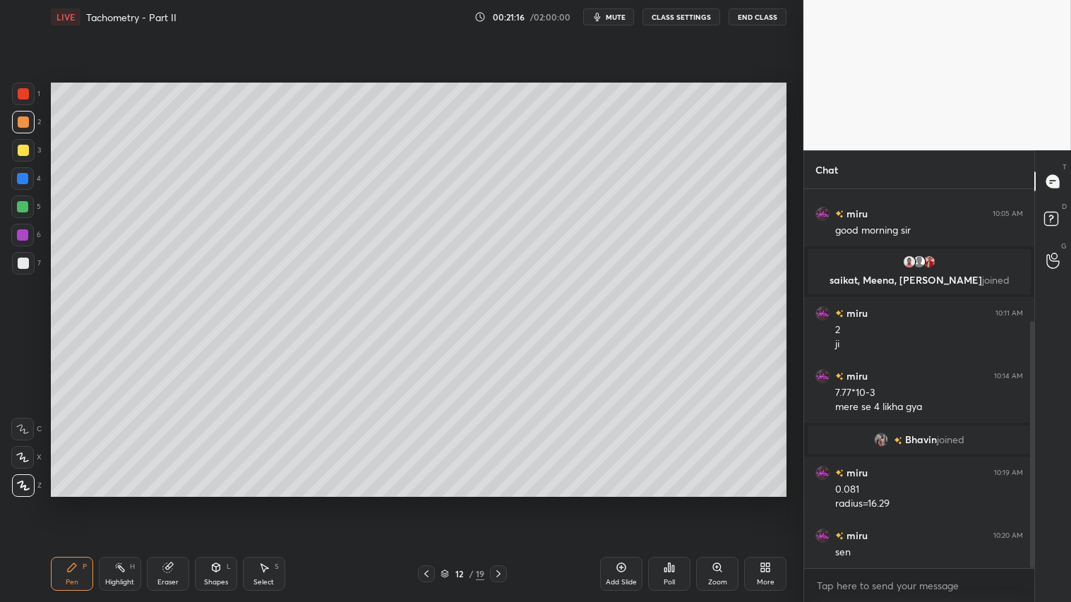
drag, startPoint x: 213, startPoint y: 570, endPoint x: 214, endPoint y: 555, distance: 14.8
click at [214, 502] on icon at bounding box center [216, 567] width 8 height 8
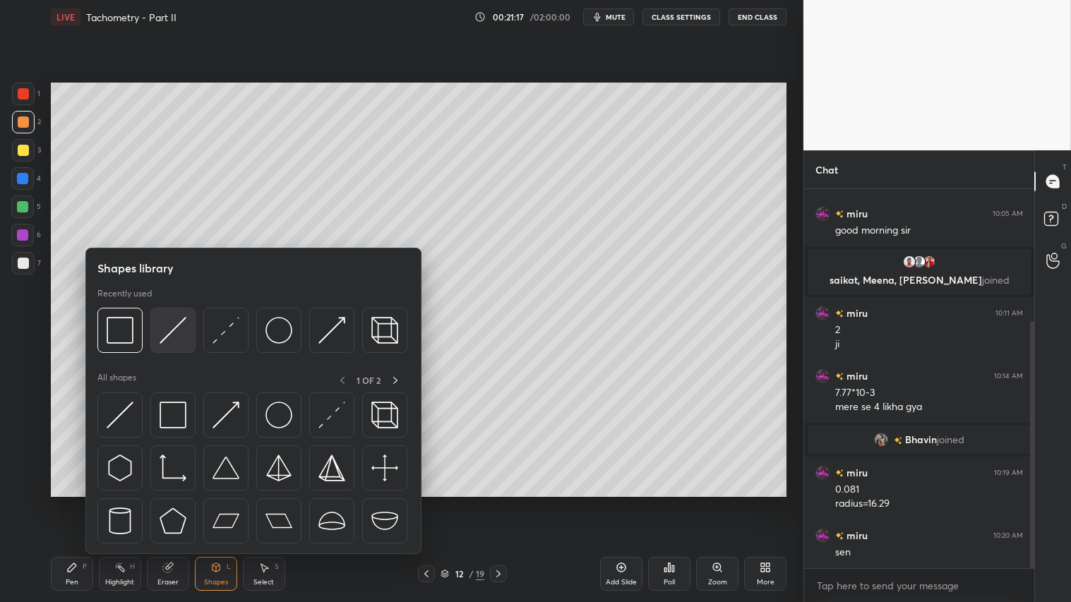
click at [177, 326] on img at bounding box center [173, 330] width 27 height 27
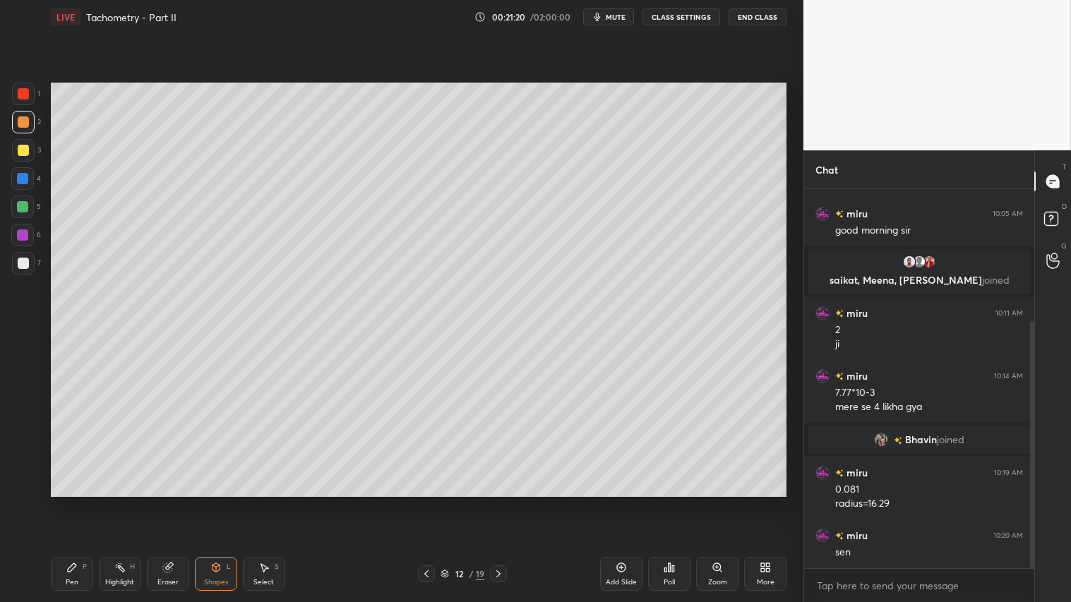
drag, startPoint x: 68, startPoint y: 577, endPoint x: 73, endPoint y: 567, distance: 10.4
click at [71, 502] on div "Pen P" at bounding box center [72, 574] width 42 height 34
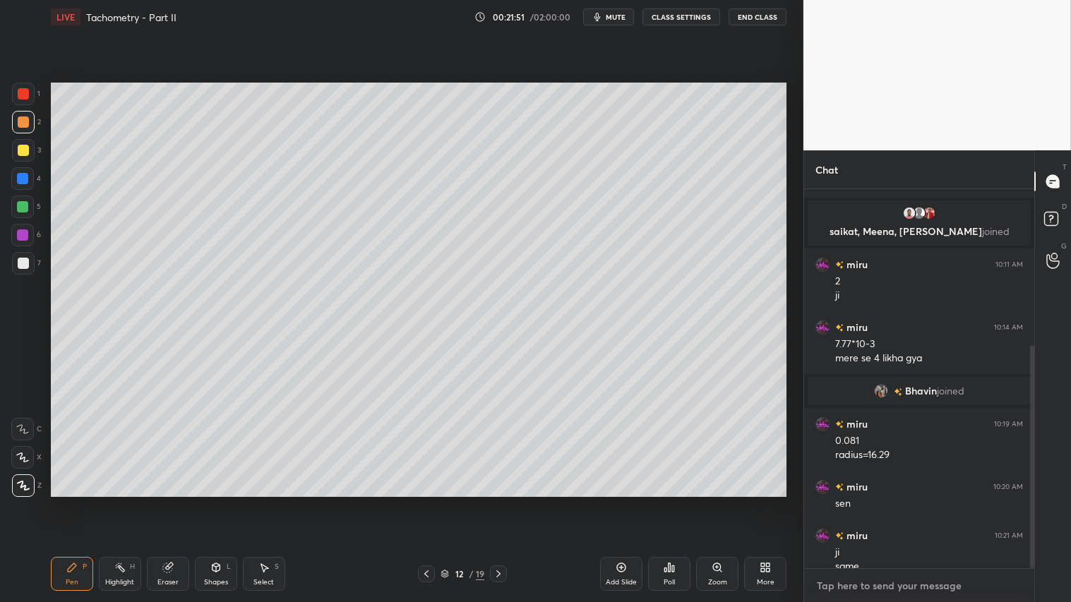
scroll to position [264, 0]
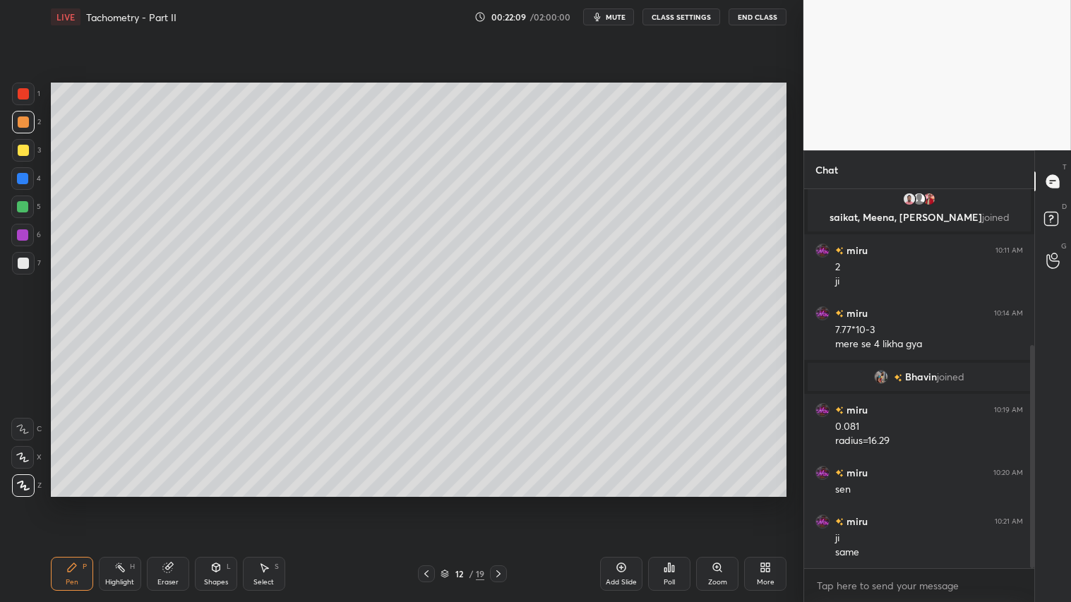
click at [165, 502] on div "Eraser" at bounding box center [168, 574] width 42 height 34
click at [83, 502] on div "Pen P" at bounding box center [72, 574] width 42 height 34
click at [222, 502] on div "Shapes" at bounding box center [216, 582] width 24 height 7
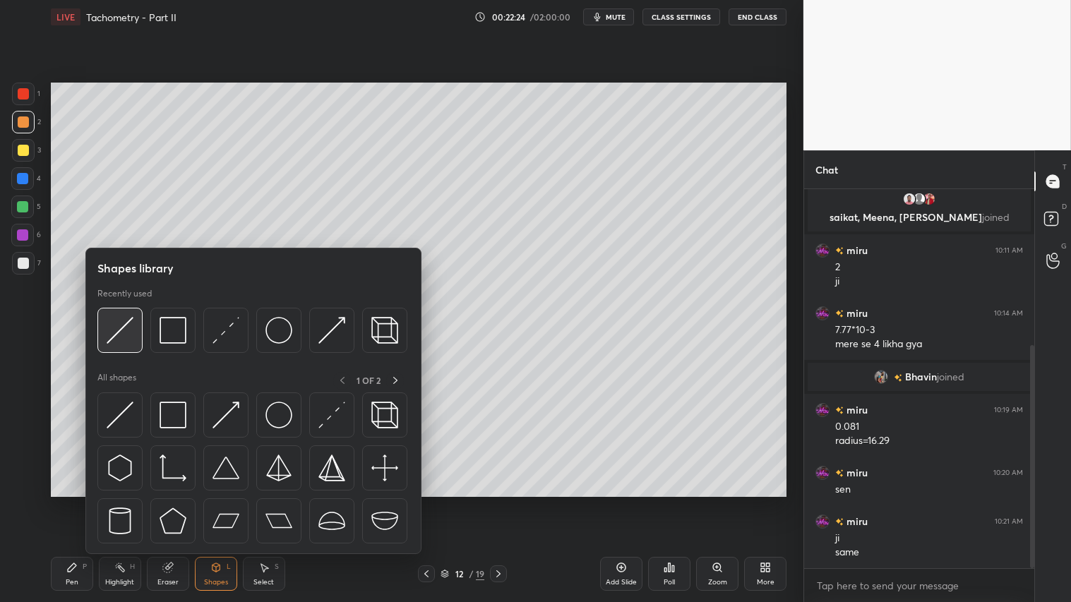
click at [132, 308] on div at bounding box center [119, 330] width 45 height 45
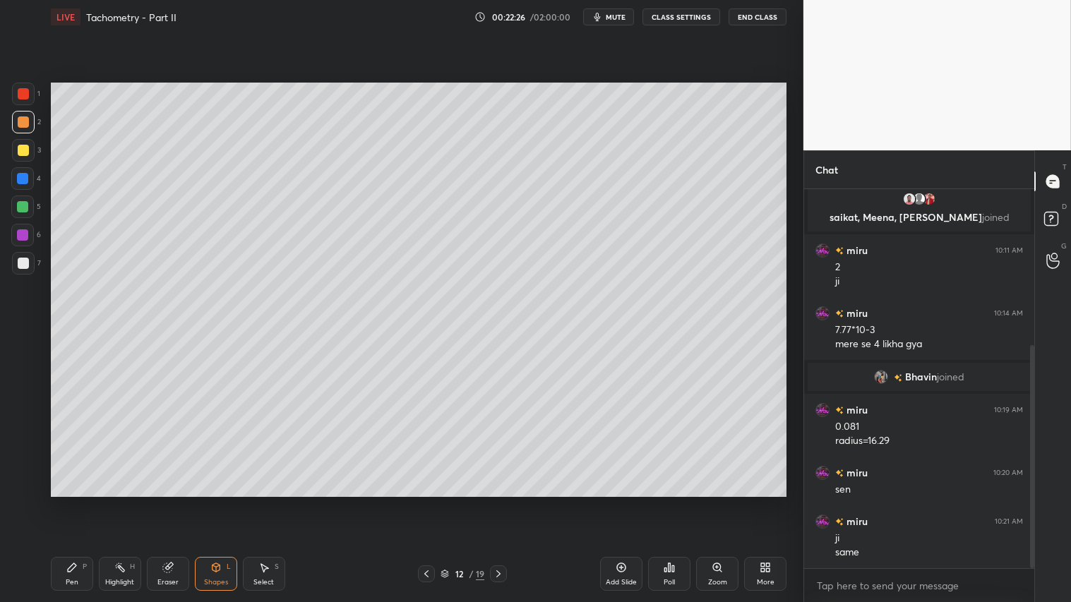
click at [68, 502] on icon at bounding box center [71, 567] width 11 height 11
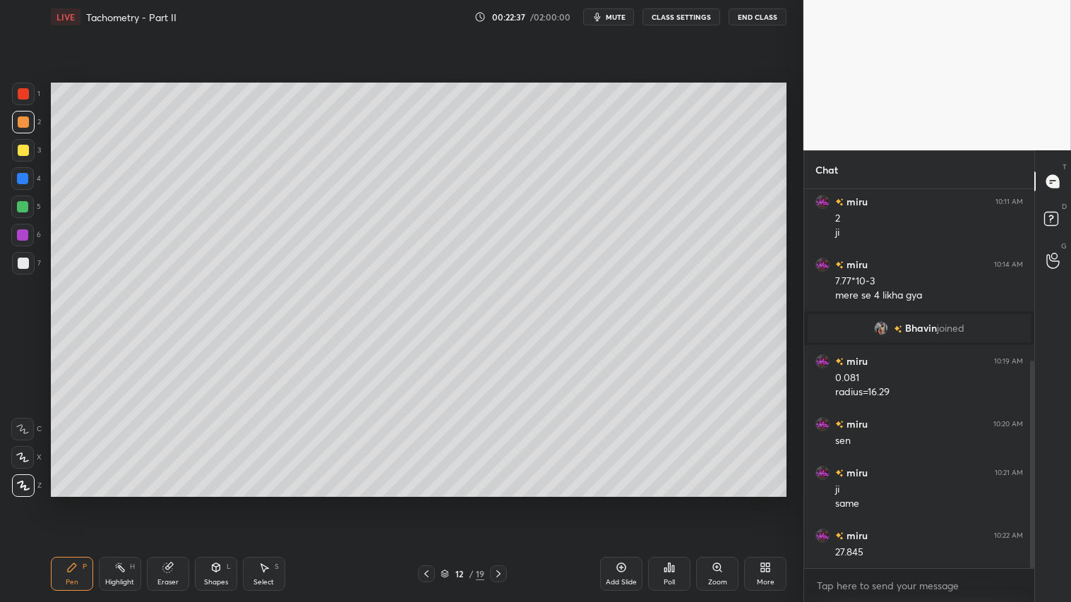
scroll to position [361, 0]
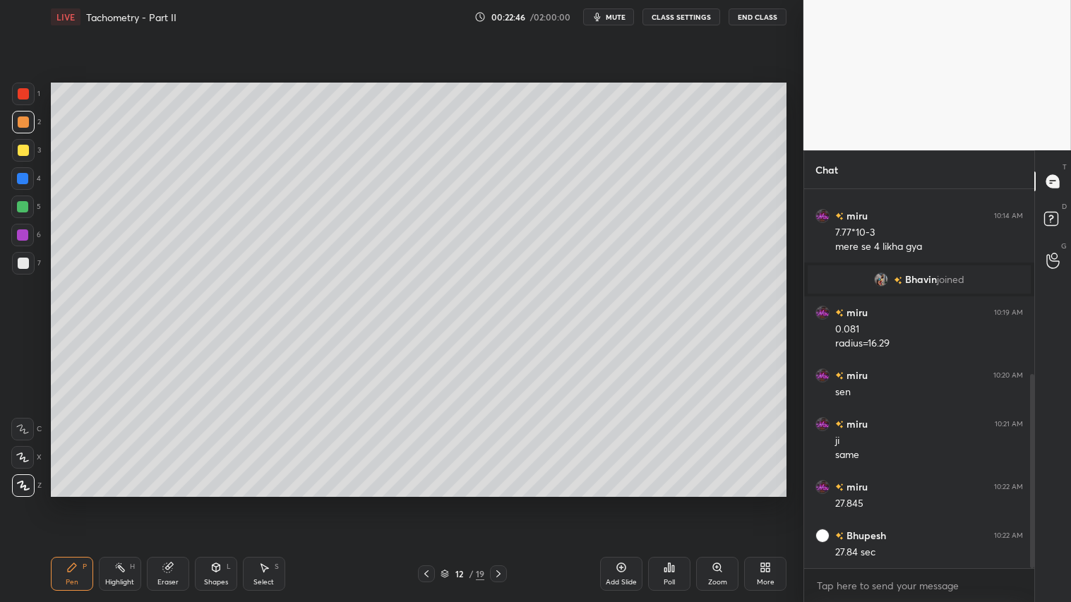
click at [210, 502] on div "Shapes L" at bounding box center [216, 574] width 42 height 34
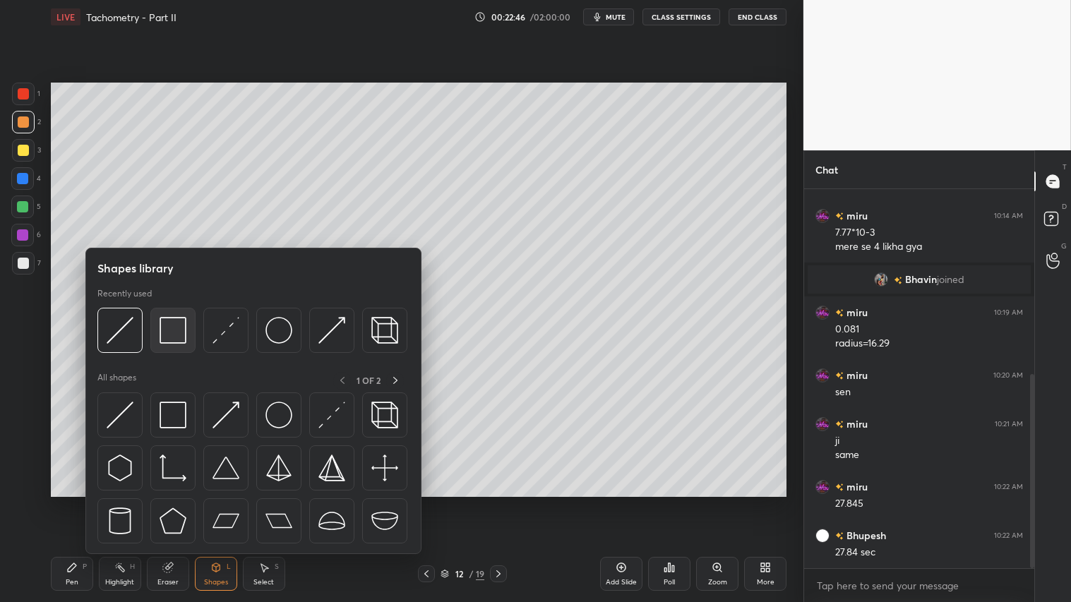
click at [164, 330] on img at bounding box center [173, 330] width 27 height 27
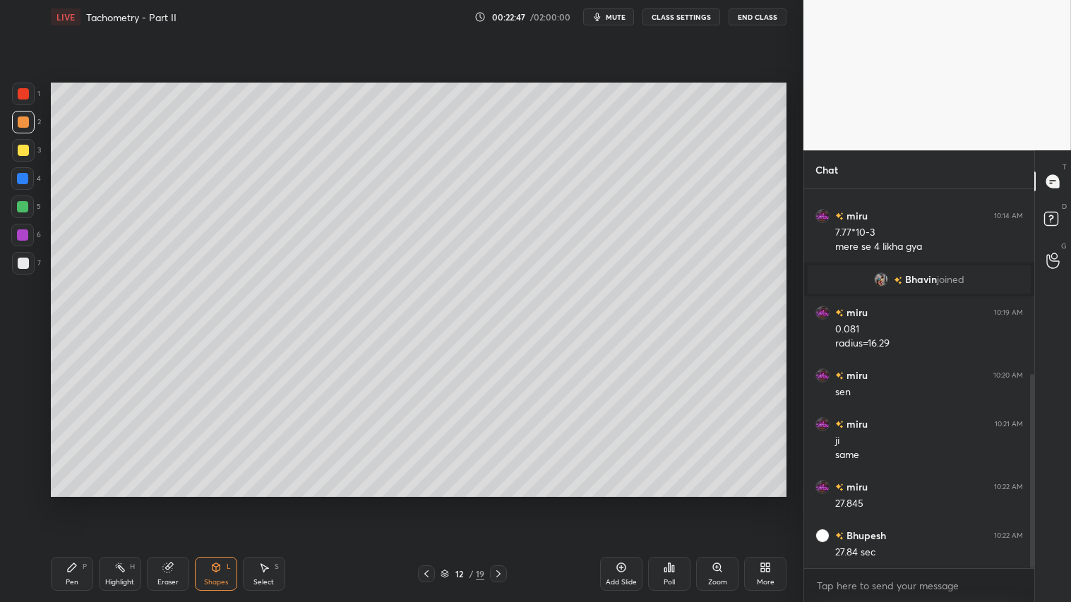
drag, startPoint x: 29, startPoint y: 262, endPoint x: 47, endPoint y: 259, distance: 17.9
click at [31, 260] on div at bounding box center [23, 263] width 23 height 23
click at [66, 502] on div "Pen" at bounding box center [72, 582] width 13 height 7
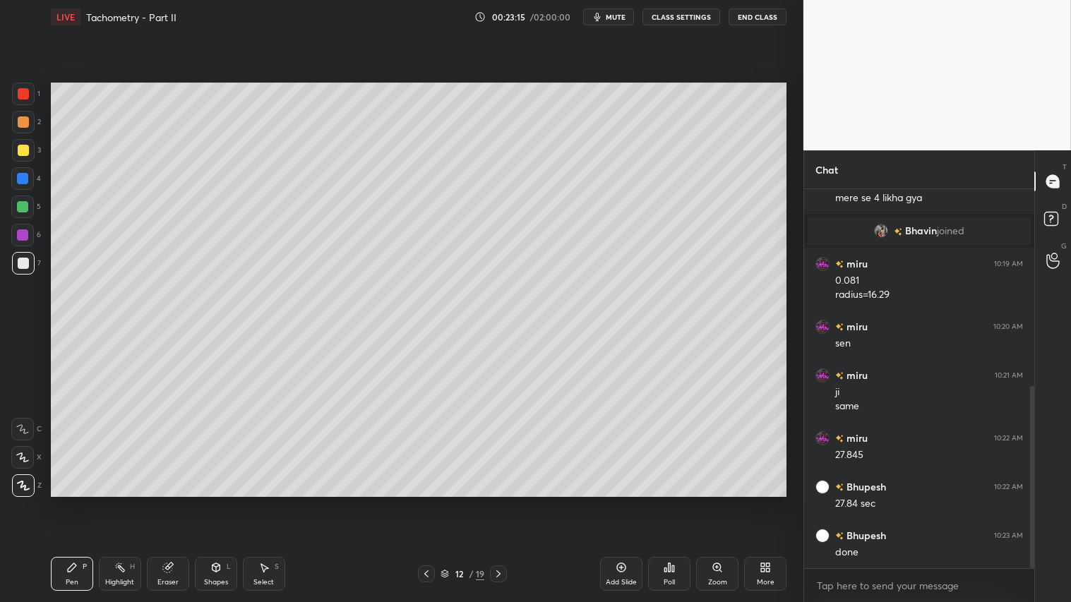
click at [503, 502] on icon at bounding box center [498, 573] width 11 height 11
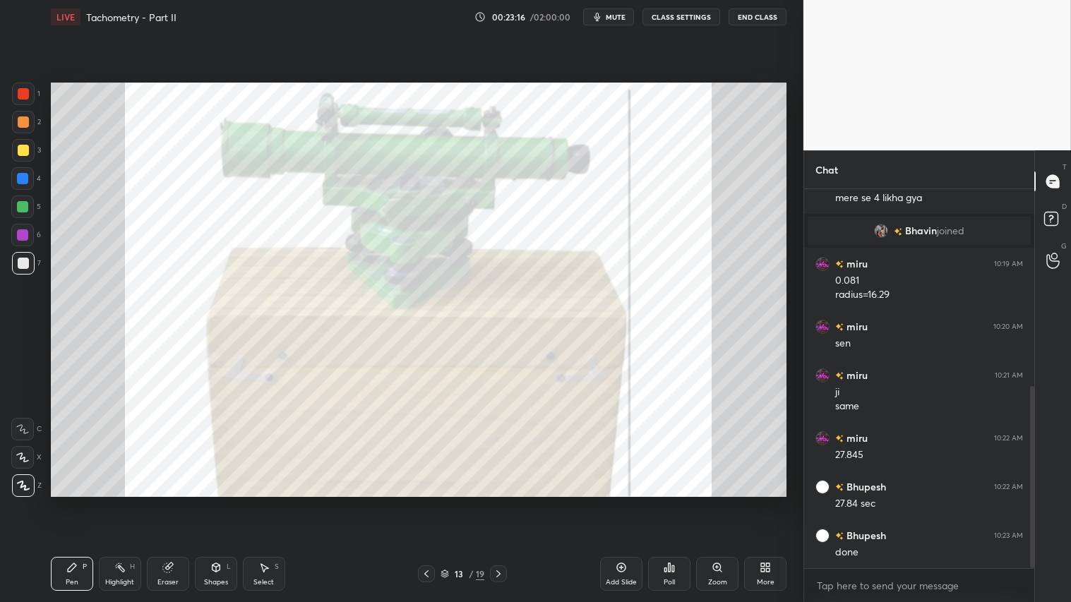
click at [426, 502] on icon at bounding box center [426, 573] width 11 height 11
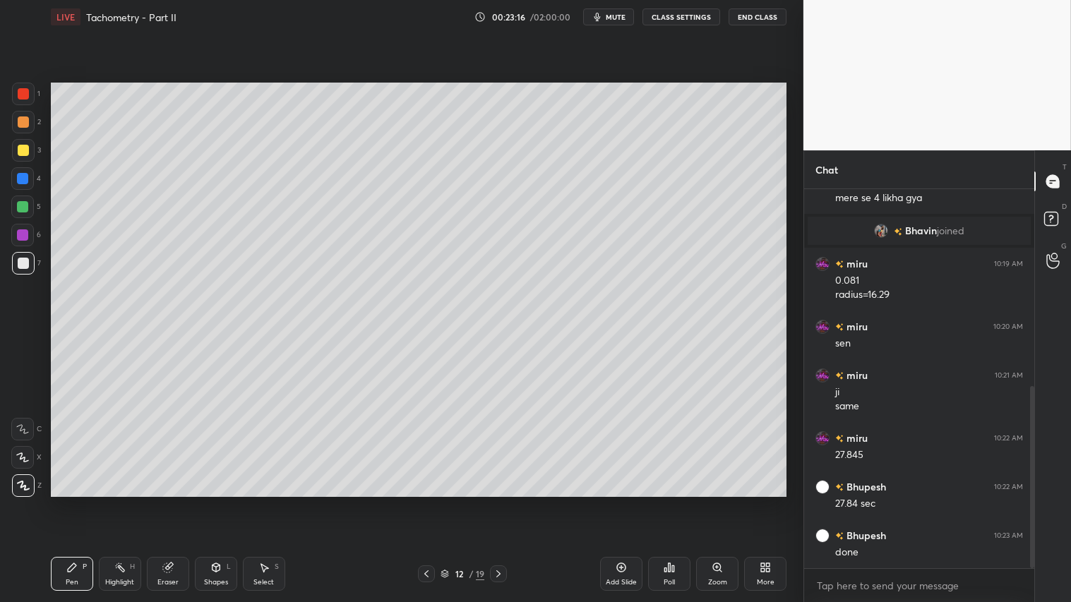
click at [646, 502] on div "Add Slide Poll Zoom More" at bounding box center [693, 573] width 186 height 79
click at [625, 502] on div "Add Slide" at bounding box center [621, 574] width 42 height 34
drag, startPoint x: 11, startPoint y: 266, endPoint x: 11, endPoint y: 274, distance: 7.8
click at [12, 266] on div at bounding box center [23, 263] width 23 height 23
drag, startPoint x: 68, startPoint y: 583, endPoint x: 68, endPoint y: 574, distance: 8.5
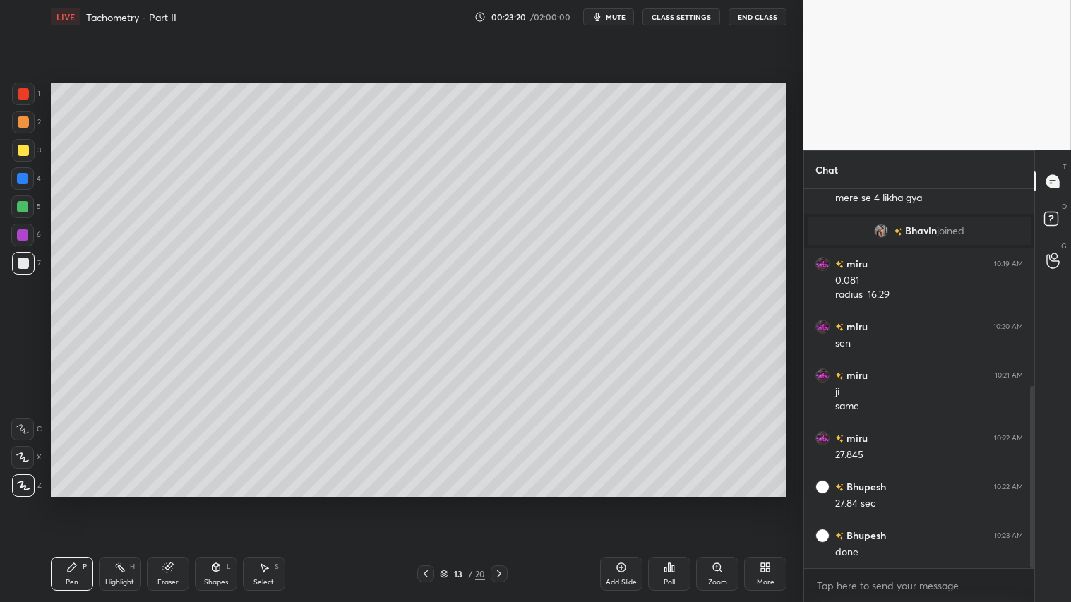
click at [68, 502] on div "Pen" at bounding box center [72, 582] width 13 height 7
click at [217, 502] on div "Shapes L" at bounding box center [216, 574] width 42 height 34
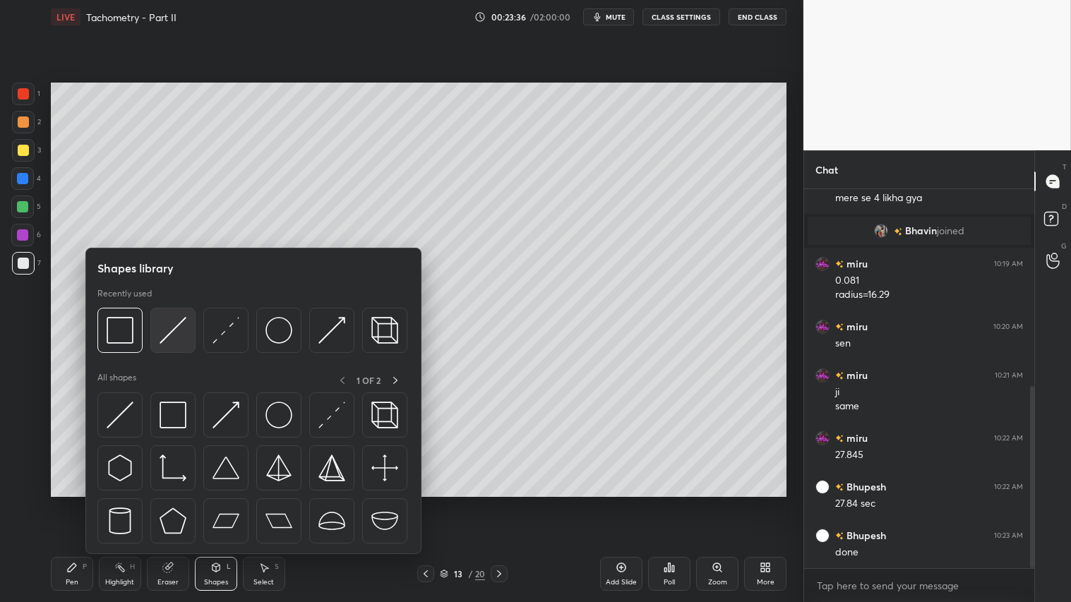
click at [176, 315] on div at bounding box center [172, 330] width 45 height 45
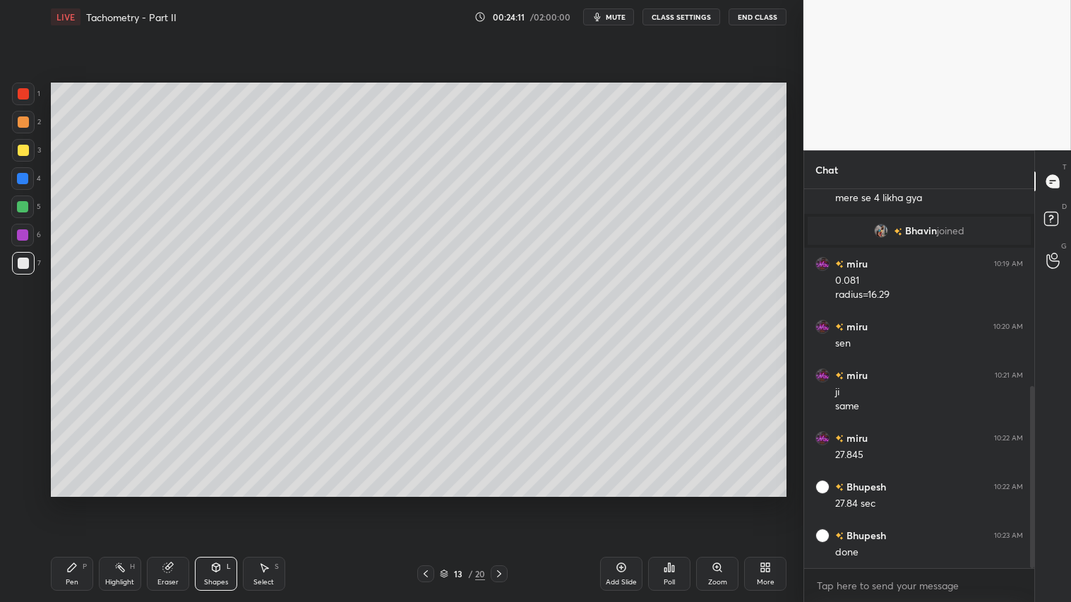
drag, startPoint x: 497, startPoint y: 572, endPoint x: 498, endPoint y: 565, distance: 7.8
click at [498, 502] on icon at bounding box center [498, 573] width 11 height 11
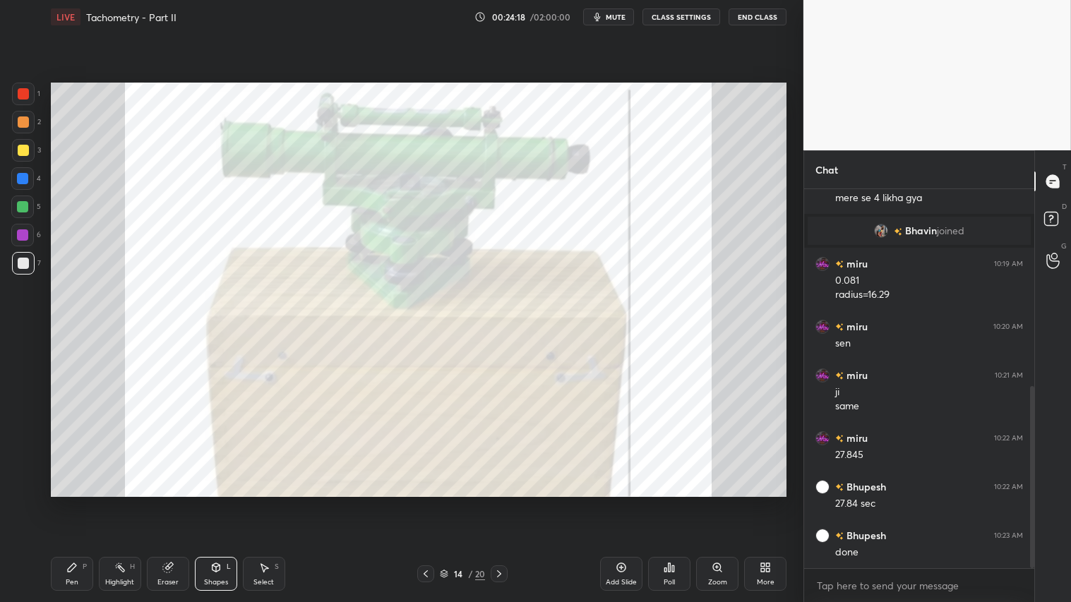
drag, startPoint x: 74, startPoint y: 570, endPoint x: 68, endPoint y: 563, distance: 10.0
click at [71, 502] on icon at bounding box center [71, 567] width 11 height 11
click at [24, 92] on div at bounding box center [23, 93] width 11 height 11
click at [207, 502] on div "Shapes" at bounding box center [216, 582] width 24 height 7
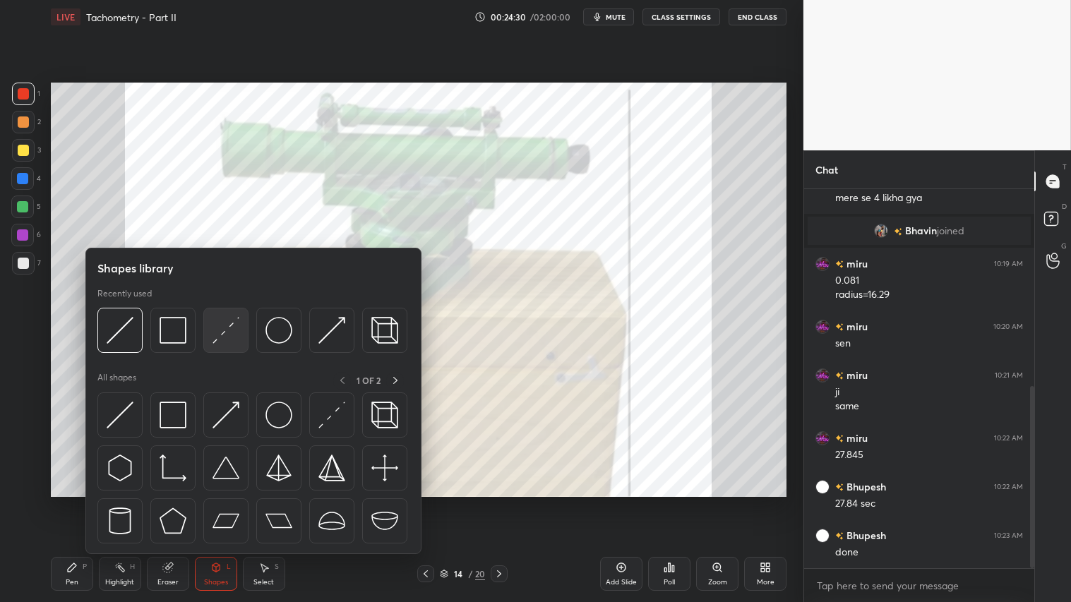
click at [224, 332] on img at bounding box center [225, 330] width 27 height 27
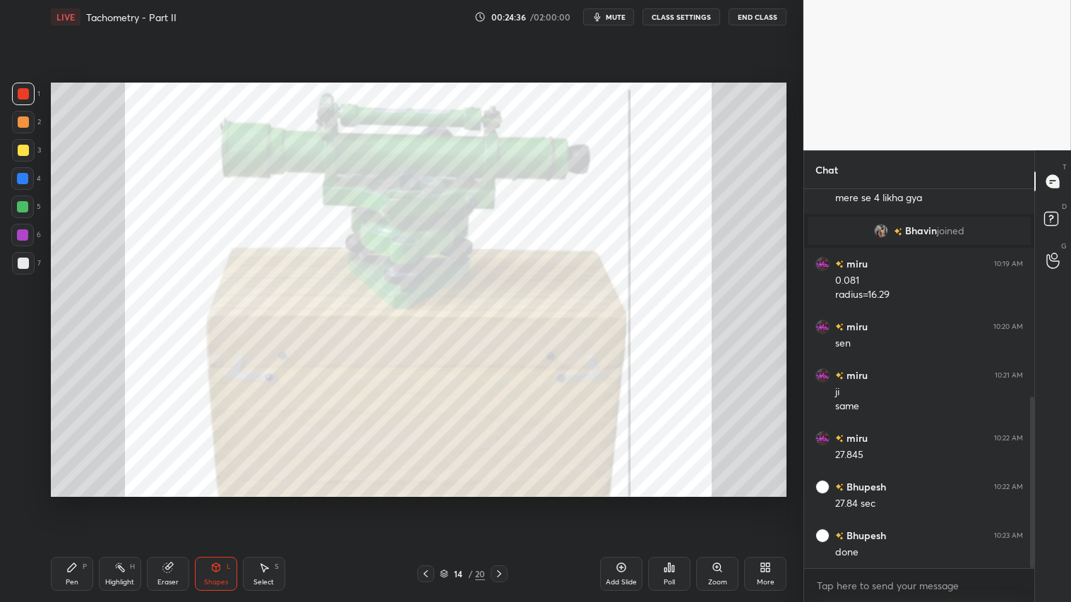
scroll to position [459, 0]
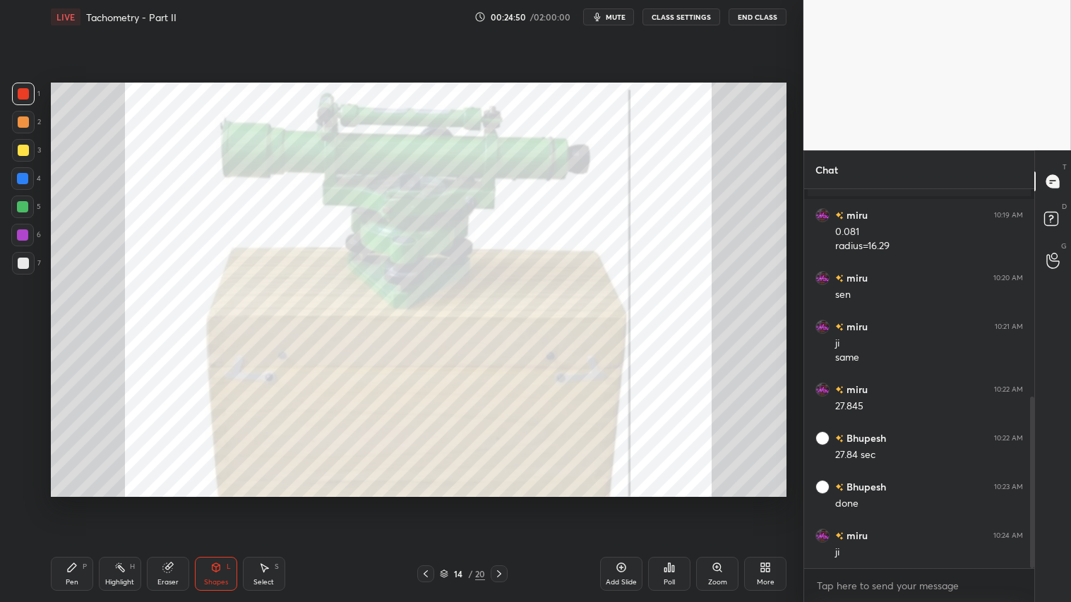
drag, startPoint x: 26, startPoint y: 263, endPoint x: 32, endPoint y: 249, distance: 14.5
click at [26, 257] on div at bounding box center [23, 263] width 23 height 23
drag, startPoint x: 23, startPoint y: 90, endPoint x: 43, endPoint y: 101, distance: 23.0
click at [23, 93] on div at bounding box center [23, 93] width 11 height 11
click at [78, 502] on div "Pen P" at bounding box center [72, 574] width 42 height 34
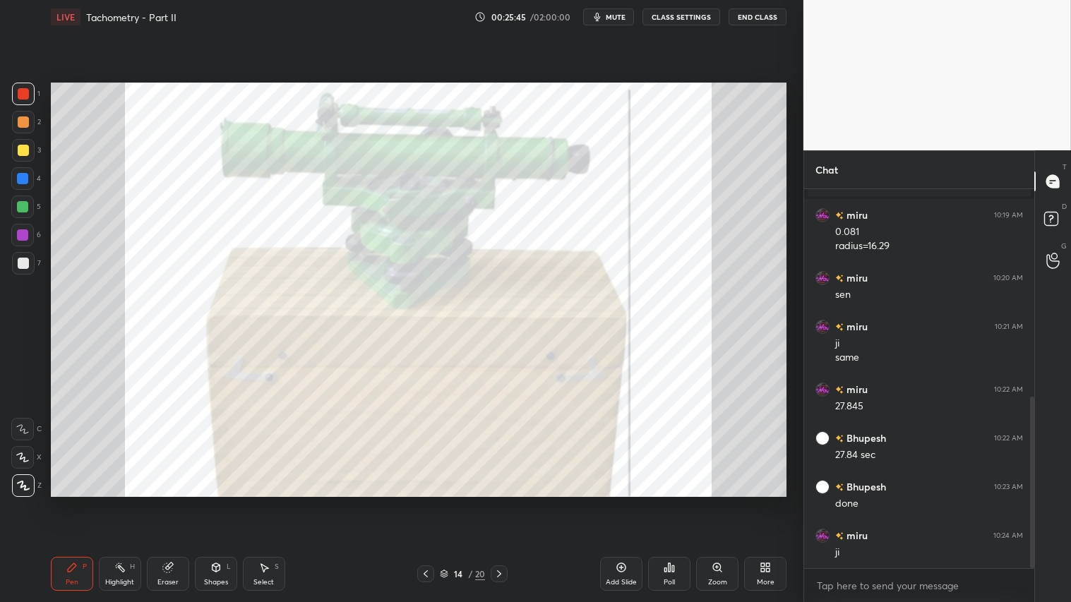
drag, startPoint x: 168, startPoint y: 586, endPoint x: 174, endPoint y: 579, distance: 9.0
click at [172, 502] on div "Eraser" at bounding box center [168, 574] width 42 height 34
click at [72, 502] on icon at bounding box center [71, 567] width 11 height 11
click at [497, 502] on icon at bounding box center [498, 573] width 11 height 11
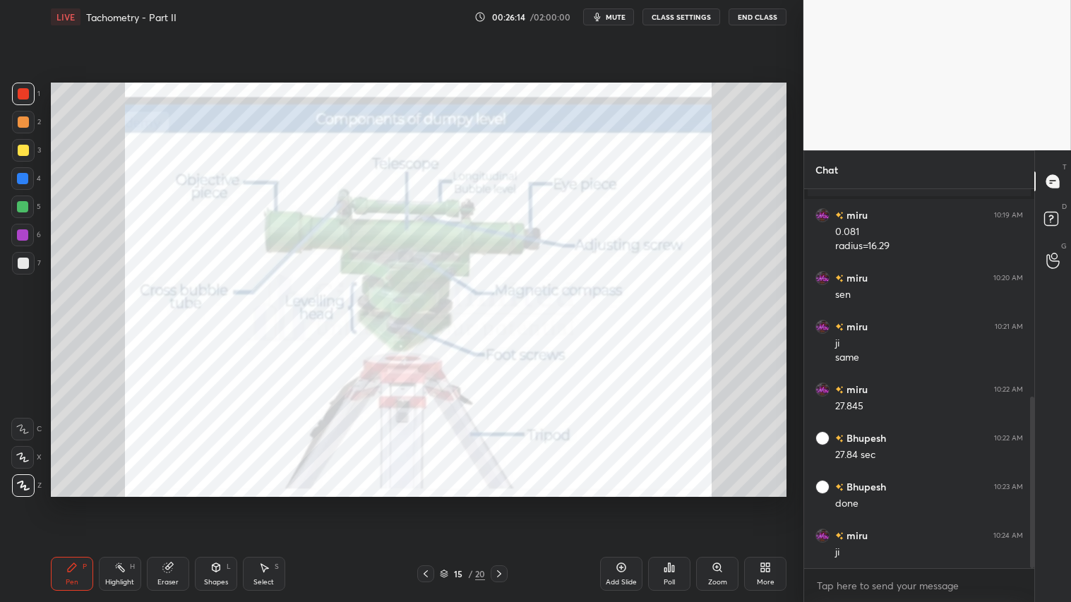
click at [424, 502] on icon at bounding box center [425, 573] width 11 height 11
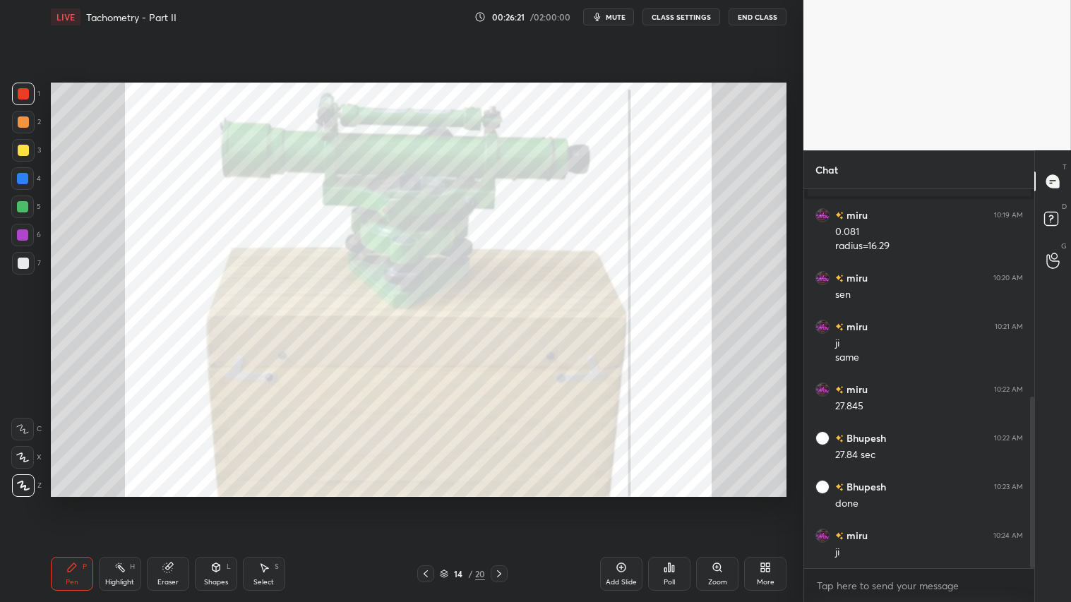
click at [231, 502] on div "Shapes L" at bounding box center [216, 574] width 42 height 34
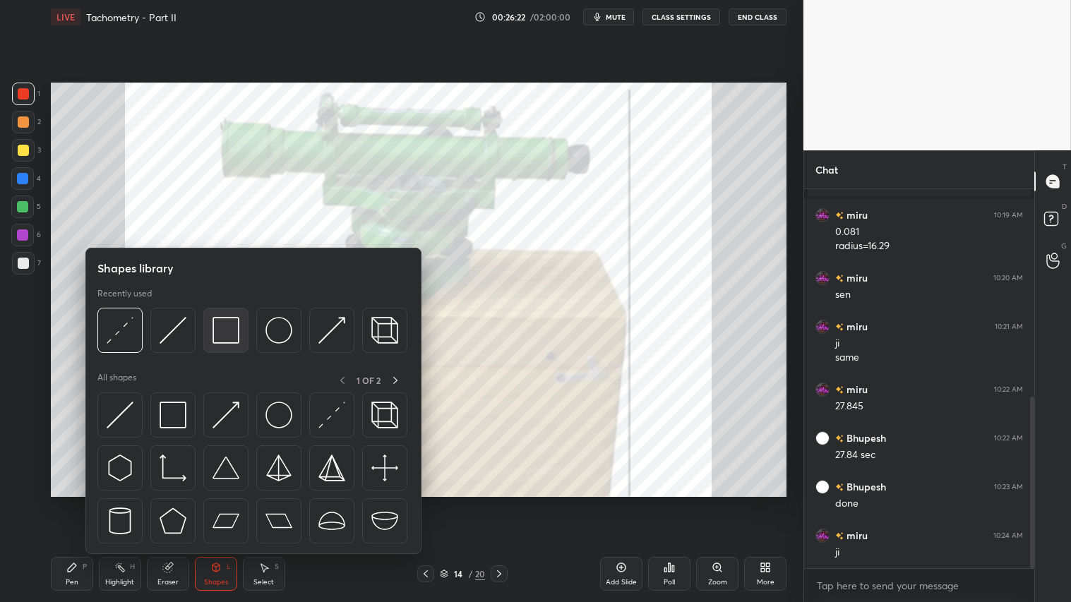
click at [229, 335] on img at bounding box center [225, 330] width 27 height 27
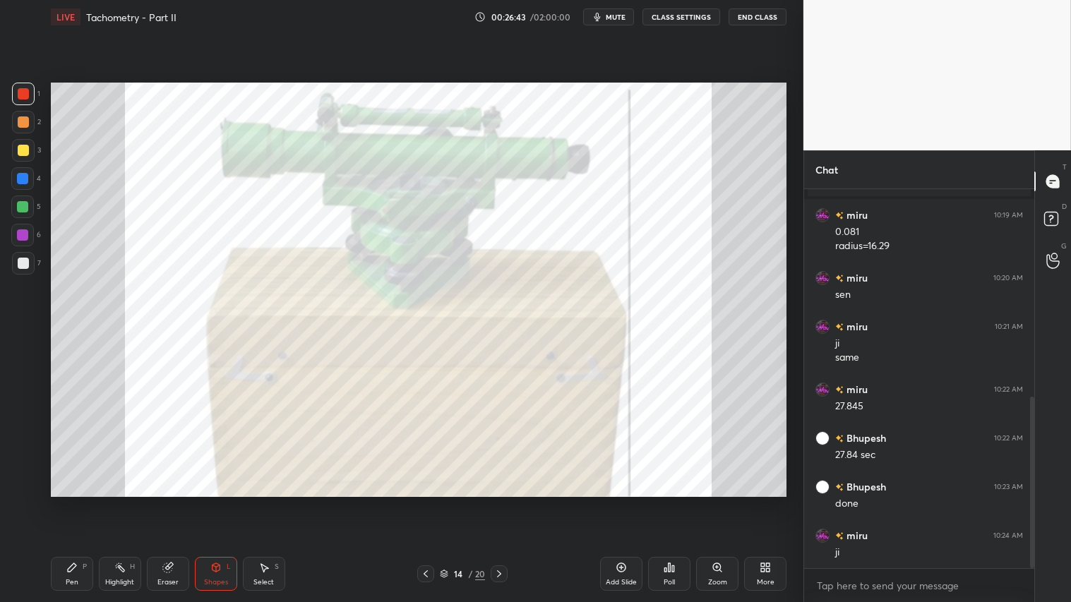
drag, startPoint x: 50, startPoint y: 579, endPoint x: 102, endPoint y: 529, distance: 71.9
click at [52, 502] on div "LIVE Tachometry - Part II 00:26:43 / 02:00:00 mute CLASS SETTINGS End Class Set…" at bounding box center [418, 301] width 747 height 602
drag, startPoint x: 76, startPoint y: 573, endPoint x: 88, endPoint y: 554, distance: 22.5
click at [82, 502] on div "Pen P" at bounding box center [72, 574] width 42 height 34
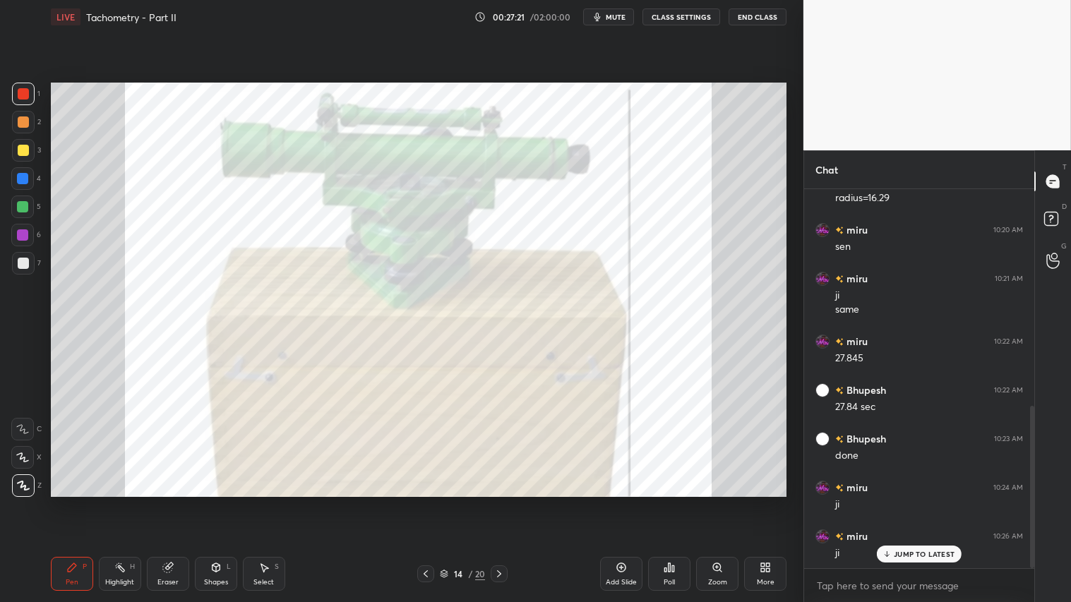
click at [640, 498] on div "Setting up your live class Poll for secs No correct answer Start poll" at bounding box center [418, 290] width 747 height 512
click at [716, 502] on div "Zoom" at bounding box center [717, 574] width 42 height 34
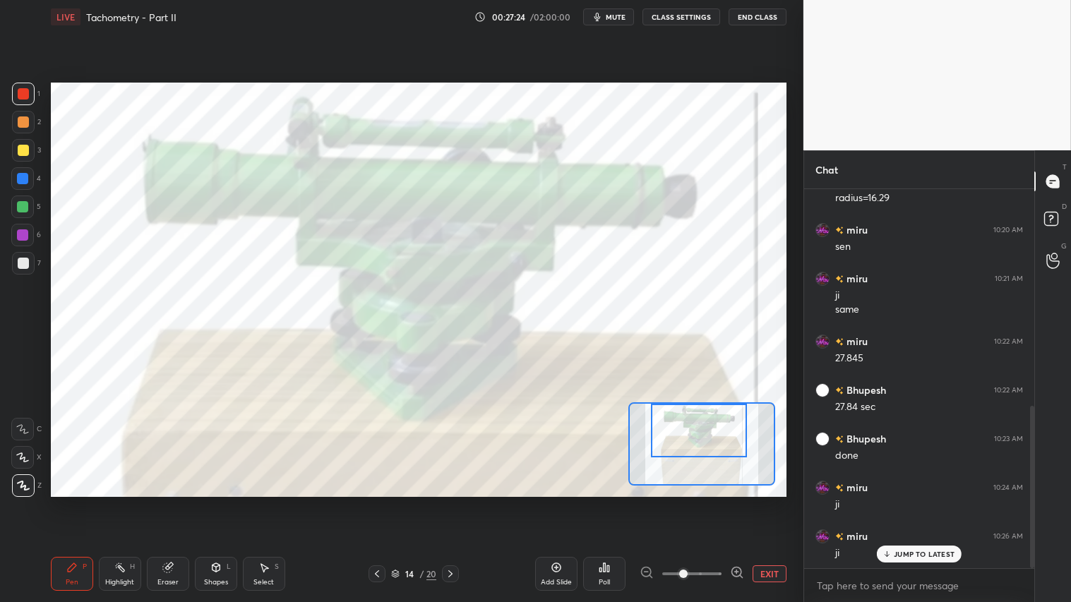
click at [722, 418] on div at bounding box center [699, 430] width 96 height 53
click at [83, 502] on div "P" at bounding box center [85, 566] width 4 height 7
click at [376, 502] on icon at bounding box center [376, 573] width 11 height 11
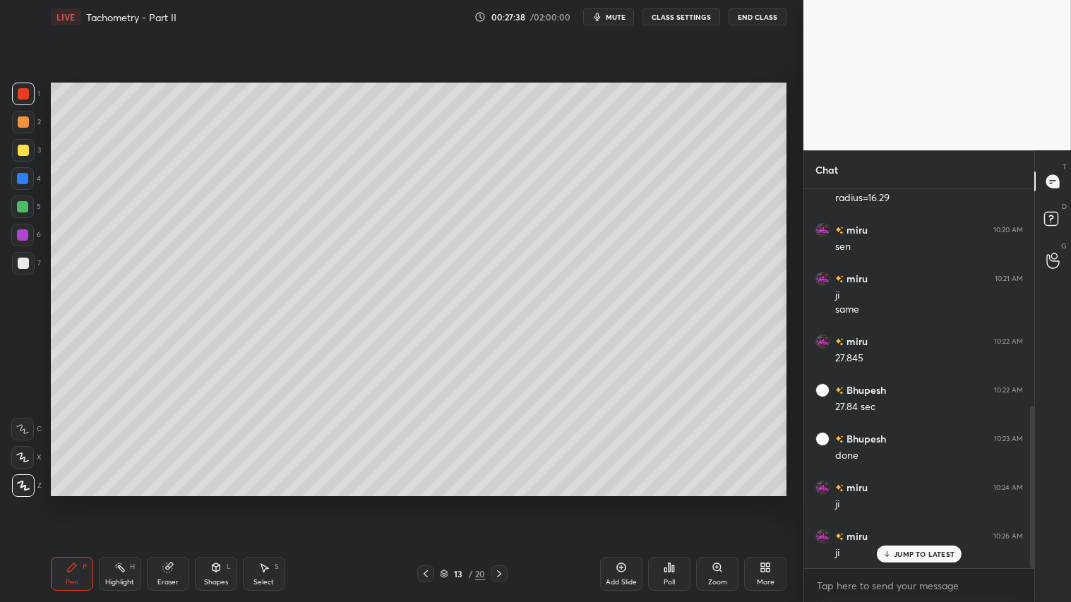
click at [379, 502] on div "13 / 20" at bounding box center [462, 573] width 275 height 17
click at [428, 502] on icon at bounding box center [425, 573] width 11 height 11
click at [496, 502] on icon at bounding box center [498, 573] width 11 height 11
click at [501, 502] on icon at bounding box center [498, 573] width 11 height 11
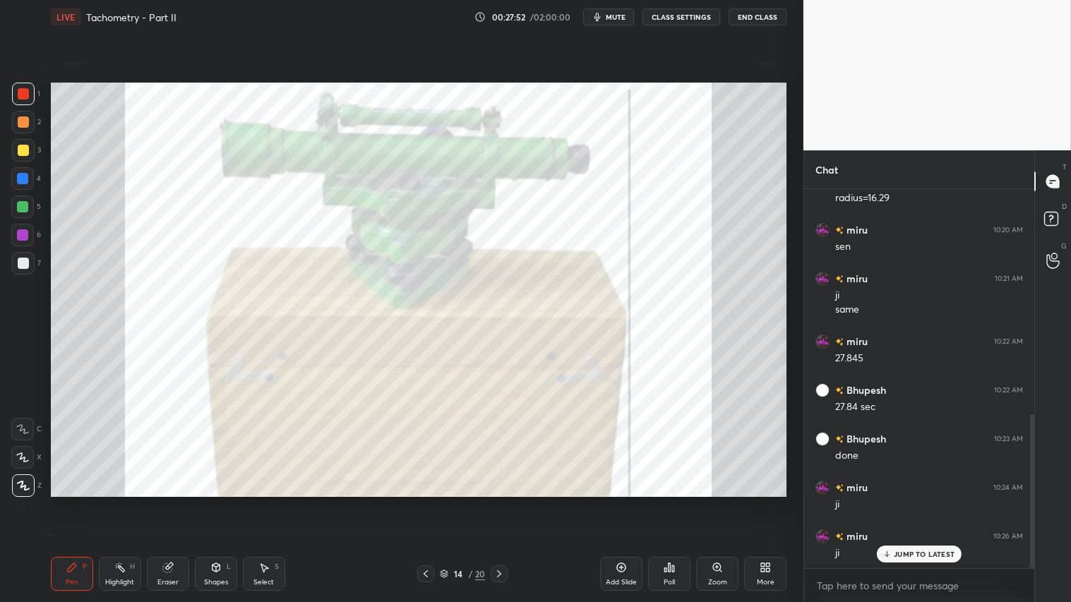
scroll to position [555, 0]
drag, startPoint x: 161, startPoint y: 574, endPoint x: 168, endPoint y: 565, distance: 11.0
click at [164, 502] on div "Eraser" at bounding box center [168, 574] width 42 height 34
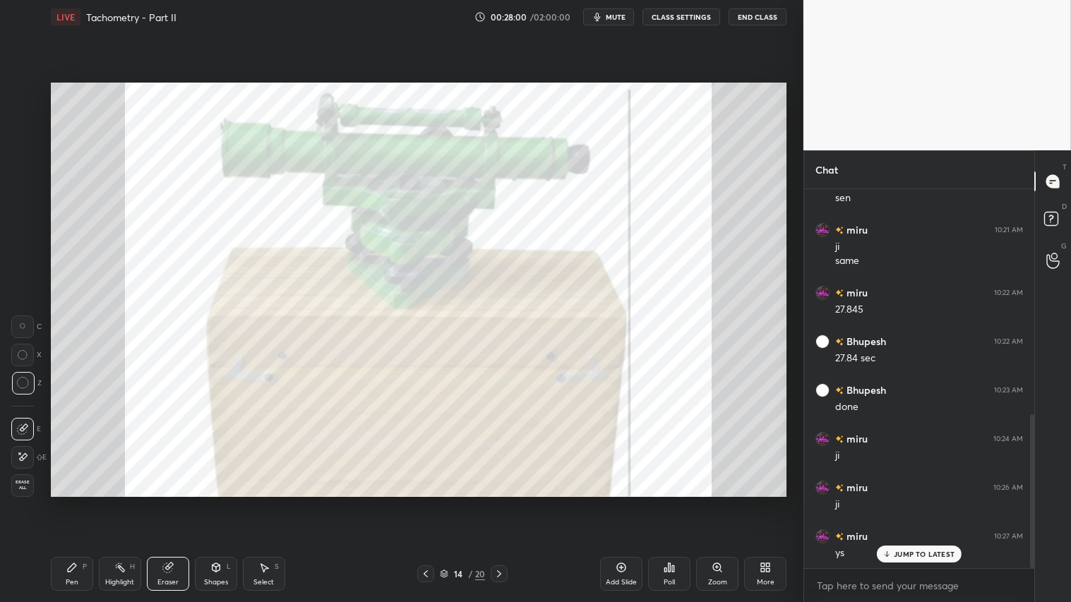
click at [32, 483] on div "Erase all" at bounding box center [22, 485] width 23 height 23
drag, startPoint x: 69, startPoint y: 565, endPoint x: 106, endPoint y: 515, distance: 61.5
click at [79, 502] on div "Pen P Highlight H Eraser Shapes L Select S 14 / 20 Add Slide Poll Zoom More" at bounding box center [418, 574] width 735 height 56
click at [161, 502] on div "Eraser" at bounding box center [168, 574] width 42 height 34
click at [20, 488] on span "Erase all" at bounding box center [22, 485] width 21 height 10
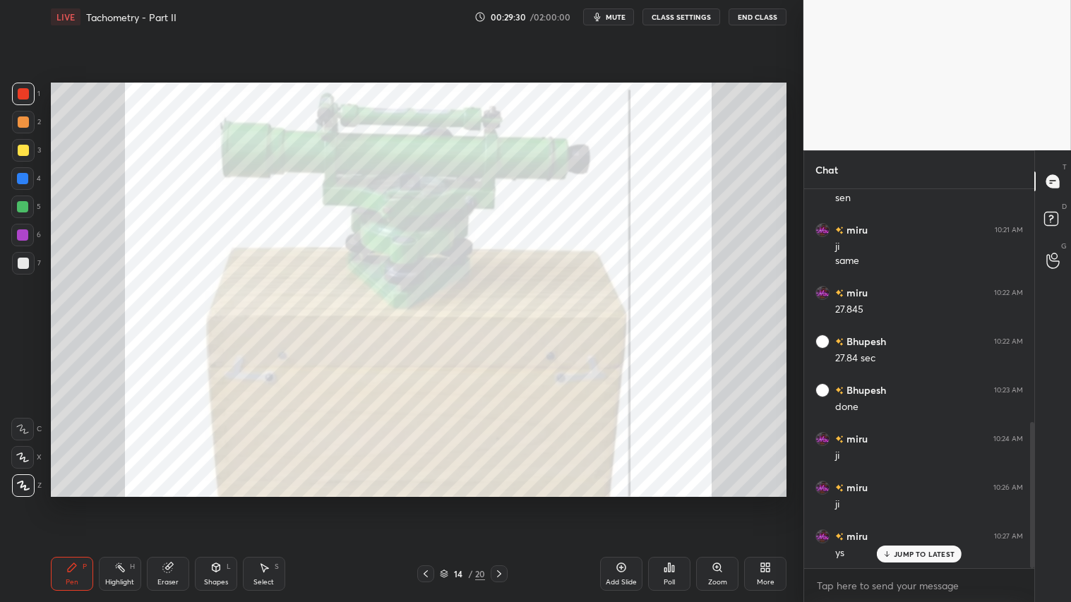
scroll to position [604, 0]
click at [21, 92] on div at bounding box center [23, 93] width 11 height 11
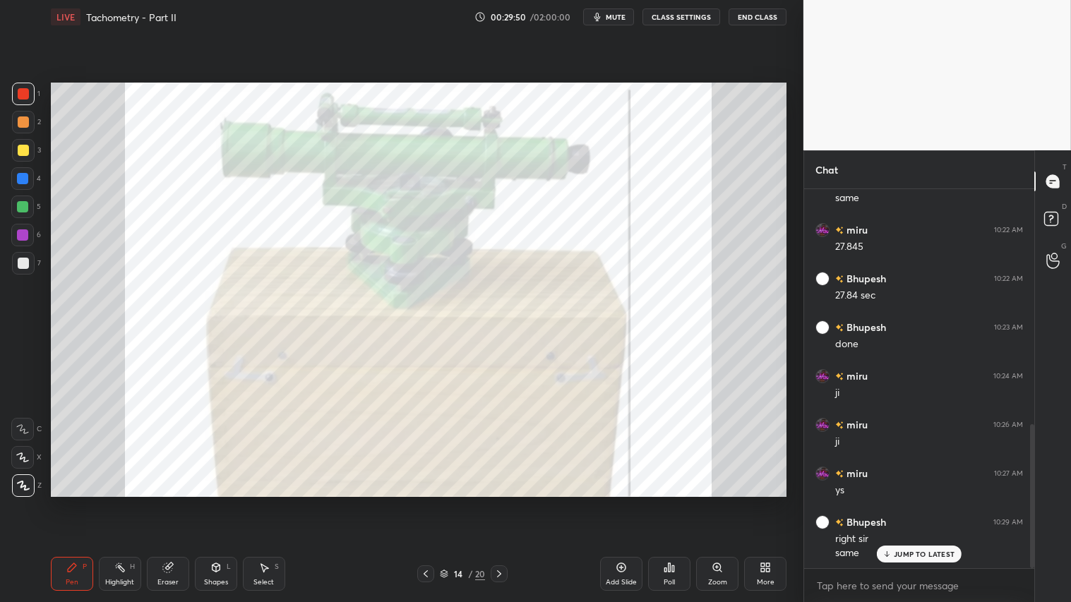
click at [502, 502] on icon at bounding box center [498, 573] width 11 height 11
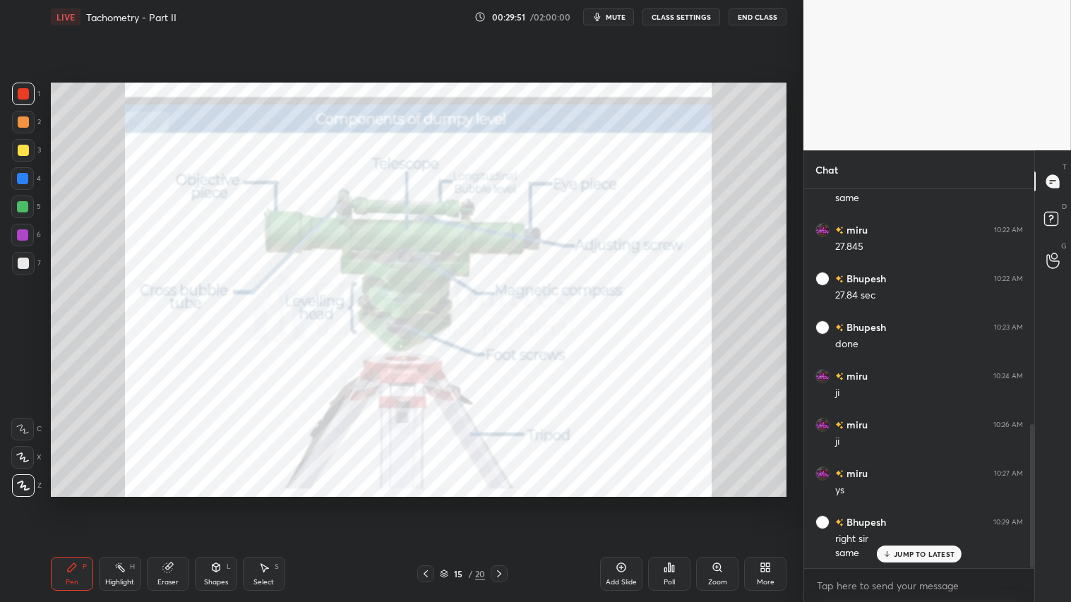
click at [503, 502] on icon at bounding box center [498, 573] width 11 height 11
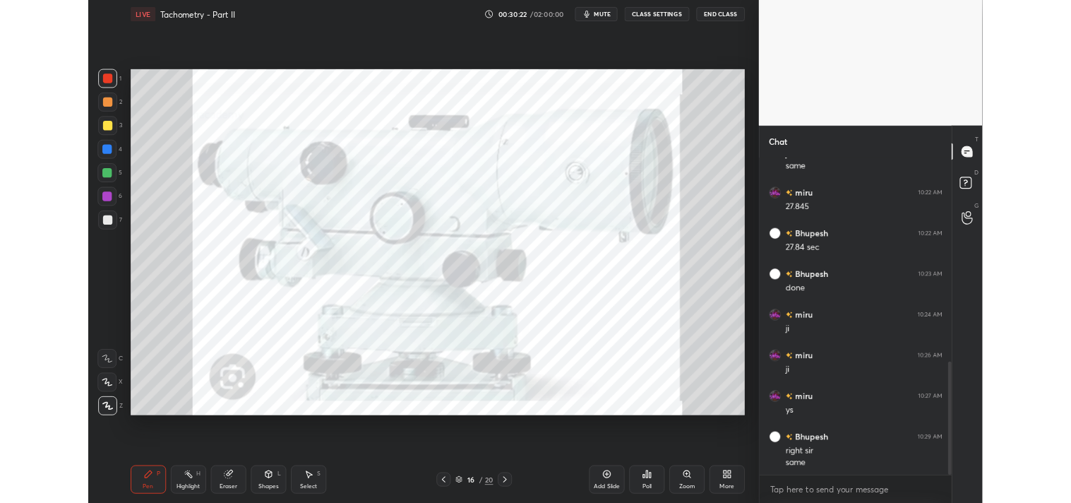
scroll to position [680, 0]
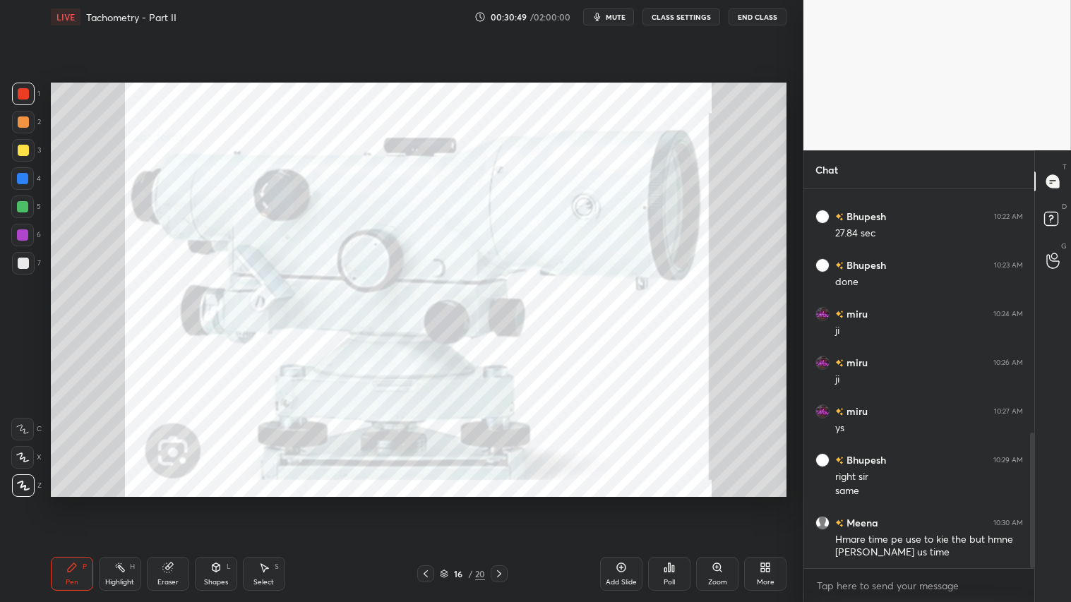
click at [423, 502] on icon at bounding box center [425, 573] width 11 height 11
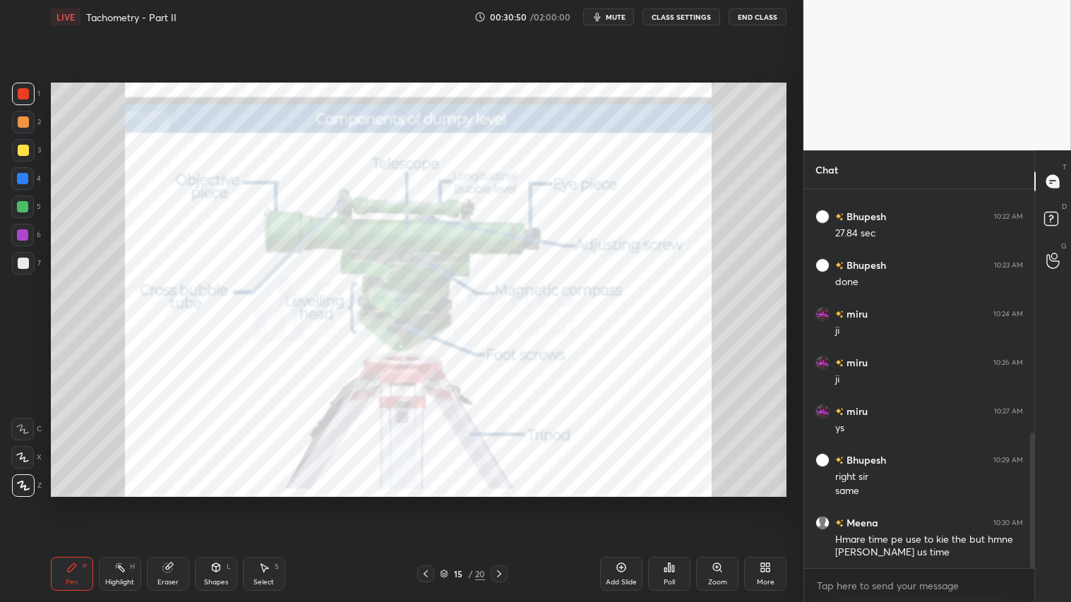
click at [425, 502] on icon at bounding box center [425, 573] width 11 height 11
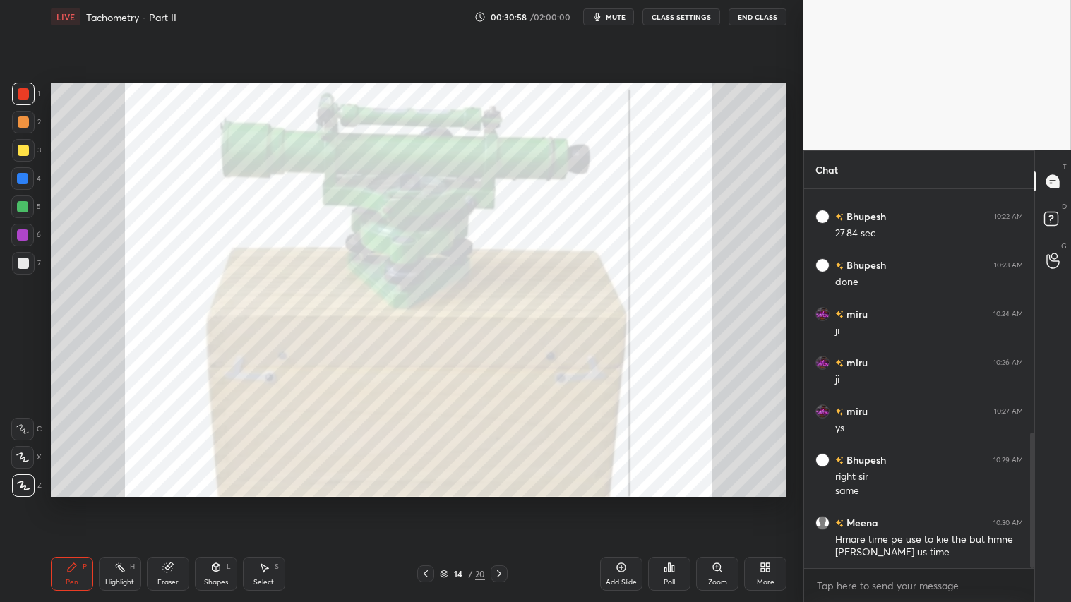
click at [209, 502] on div "Shapes" at bounding box center [216, 582] width 24 height 7
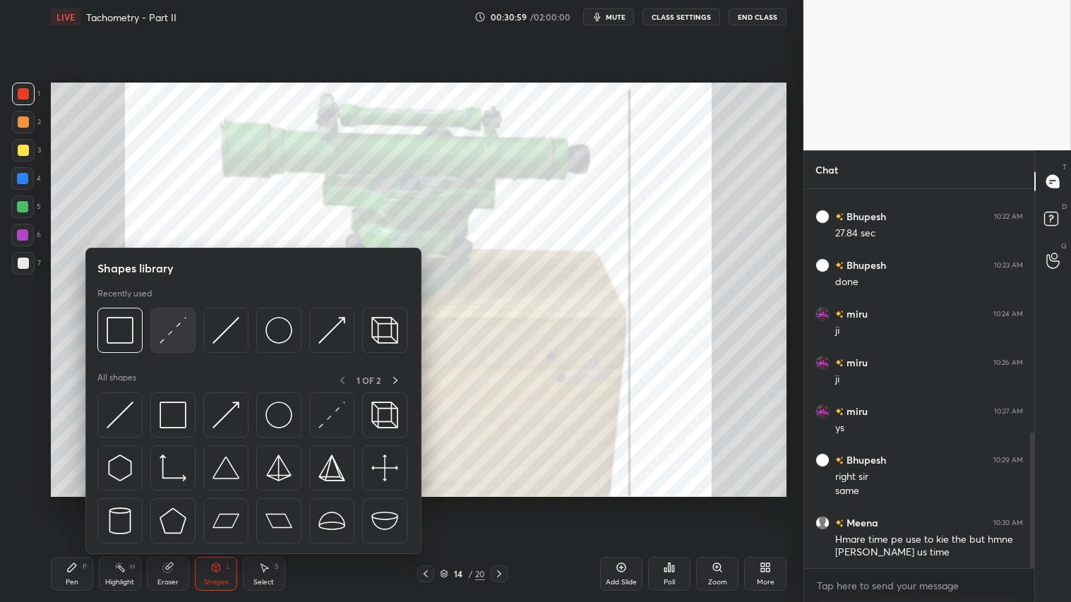
click at [173, 322] on img at bounding box center [173, 330] width 27 height 27
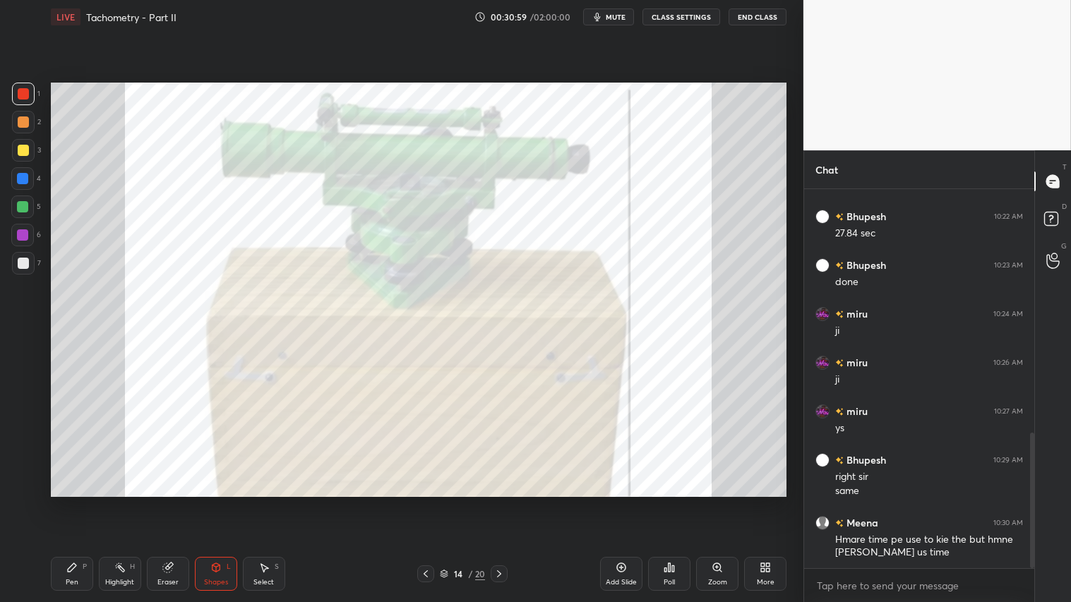
click at [23, 89] on div at bounding box center [23, 93] width 11 height 11
click at [499, 502] on icon at bounding box center [498, 573] width 11 height 11
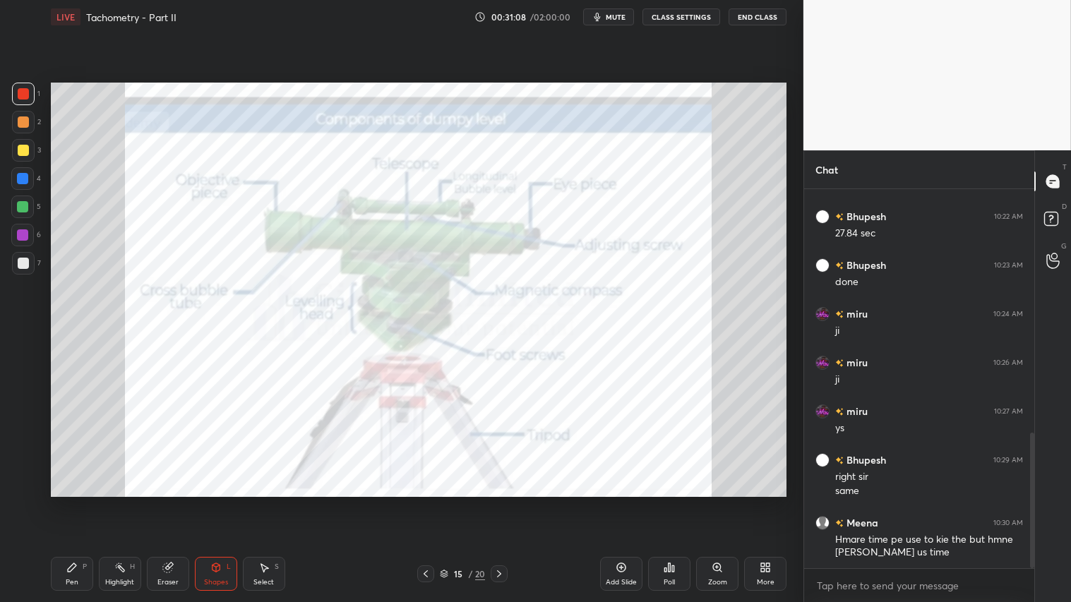
click at [495, 502] on icon at bounding box center [498, 573] width 11 height 11
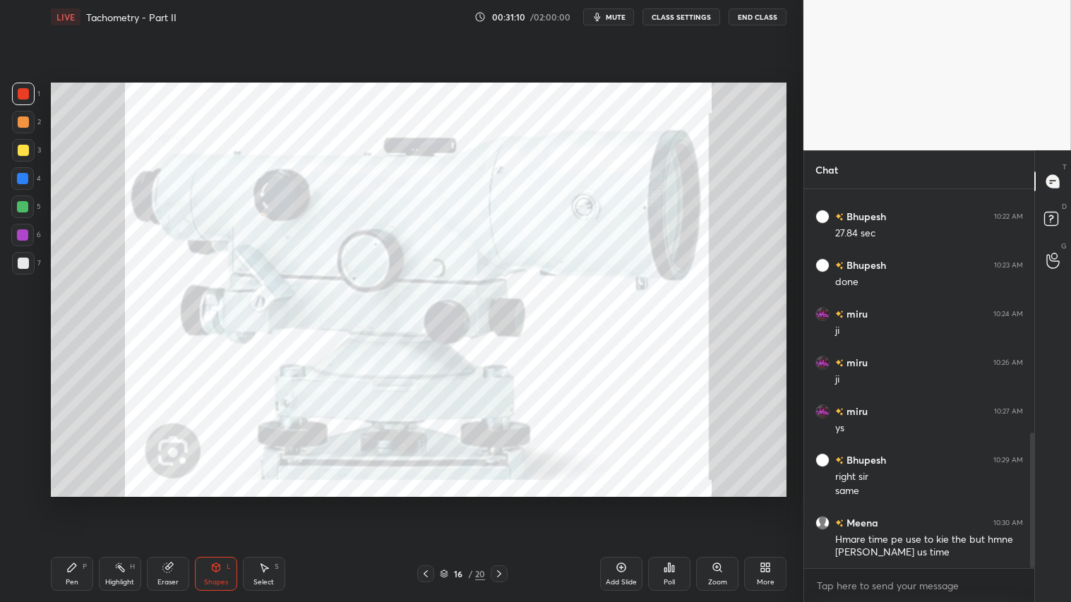
click at [159, 502] on div "Eraser" at bounding box center [167, 582] width 21 height 7
drag, startPoint x: 16, startPoint y: 487, endPoint x: 19, endPoint y: 479, distance: 8.9
click at [16, 486] on span "Erase all" at bounding box center [22, 485] width 21 height 10
click at [213, 502] on icon at bounding box center [215, 567] width 11 height 11
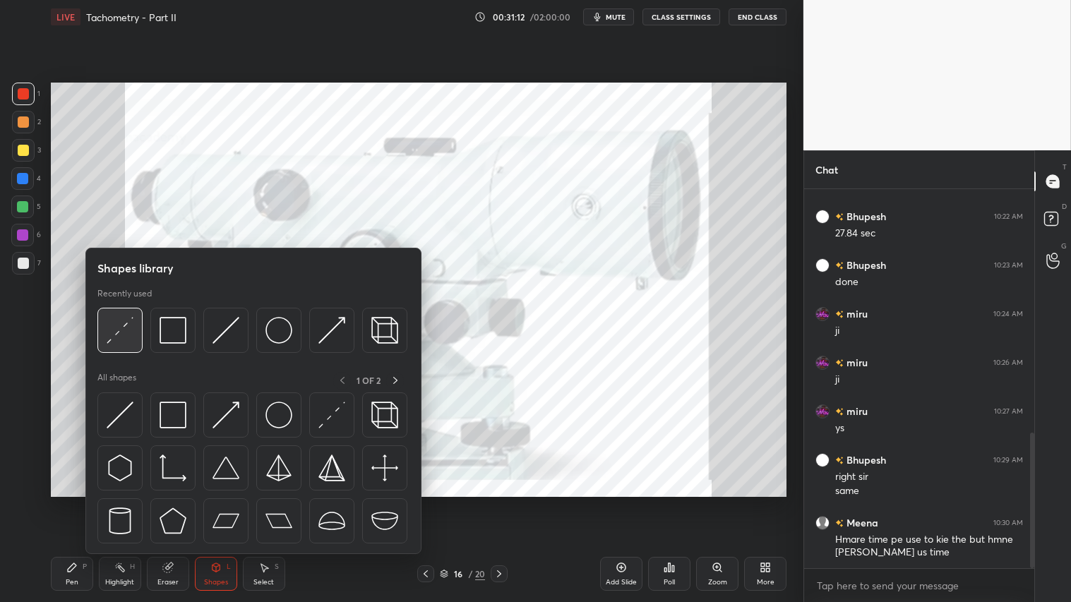
click at [136, 325] on div at bounding box center [119, 330] width 45 height 45
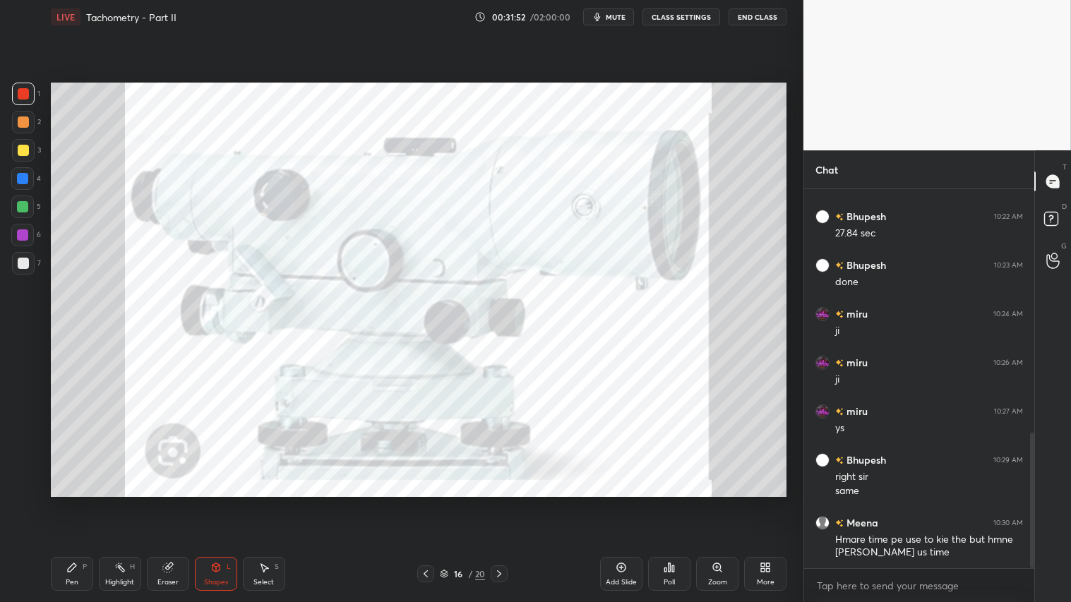
click at [423, 502] on icon at bounding box center [425, 573] width 11 height 11
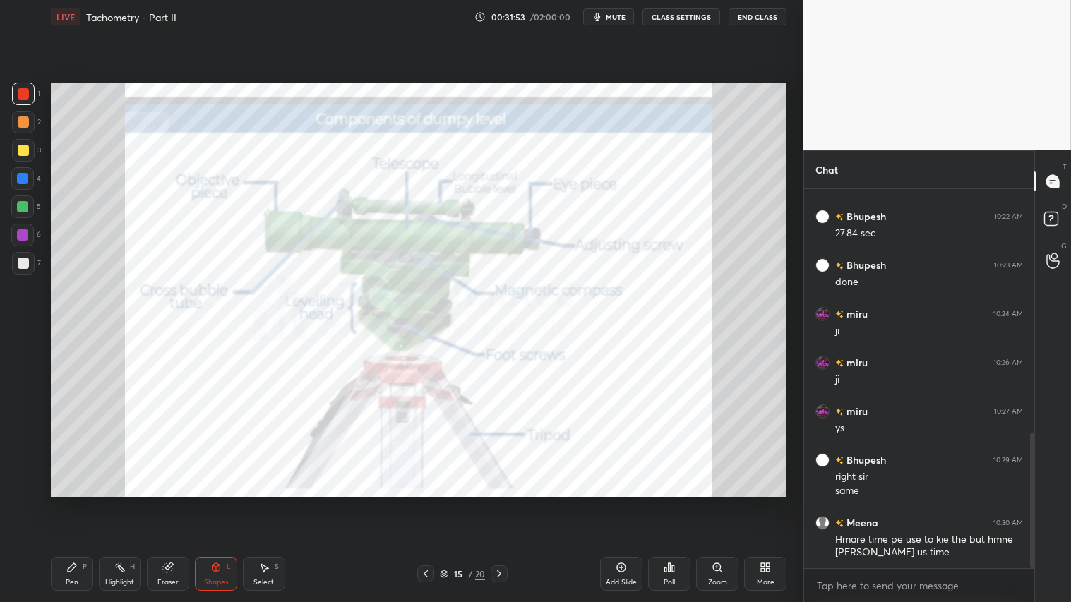
click at [427, 502] on icon at bounding box center [425, 573] width 11 height 11
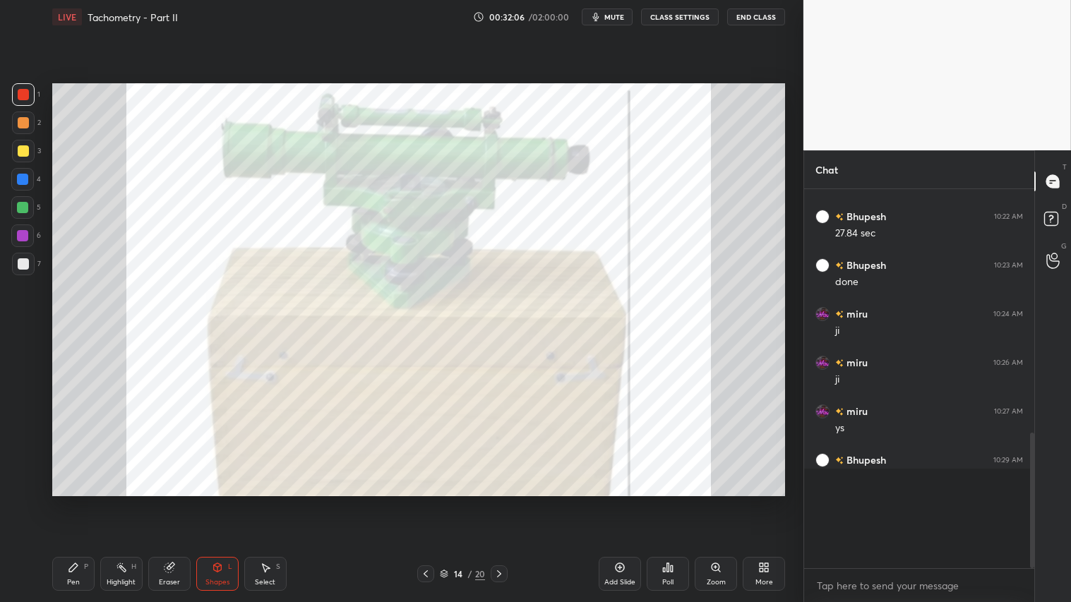
scroll to position [70164, 69830]
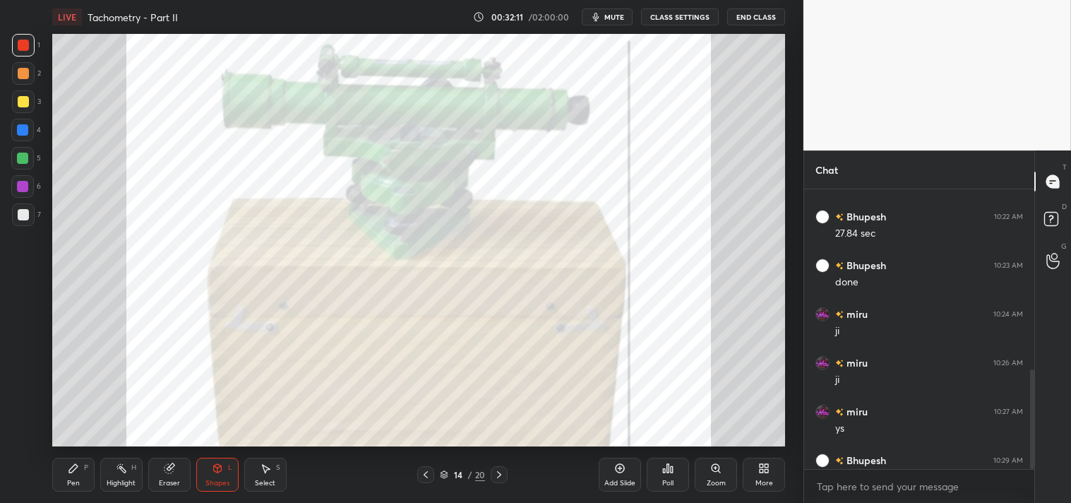
click at [759, 474] on div "More" at bounding box center [763, 474] width 42 height 34
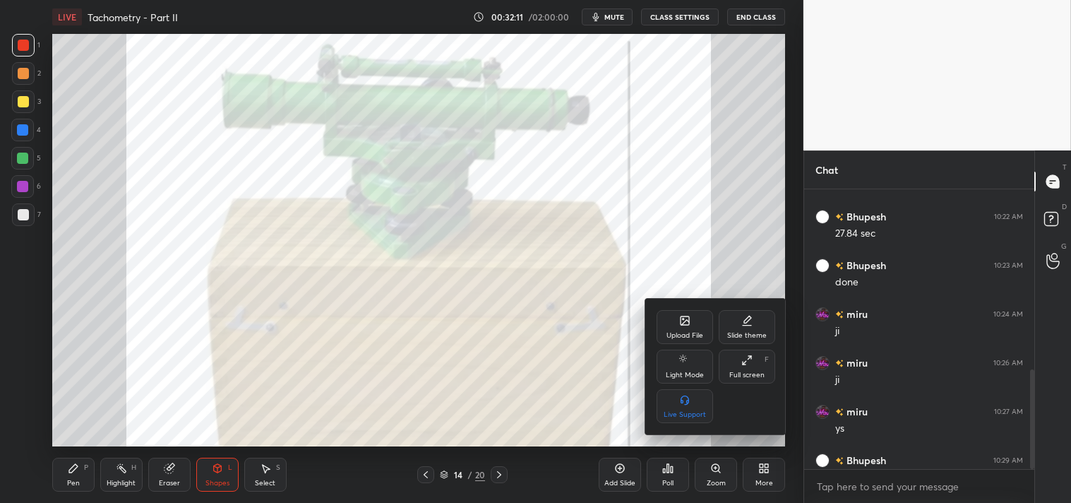
click at [752, 366] on div "Full screen F" at bounding box center [746, 366] width 56 height 34
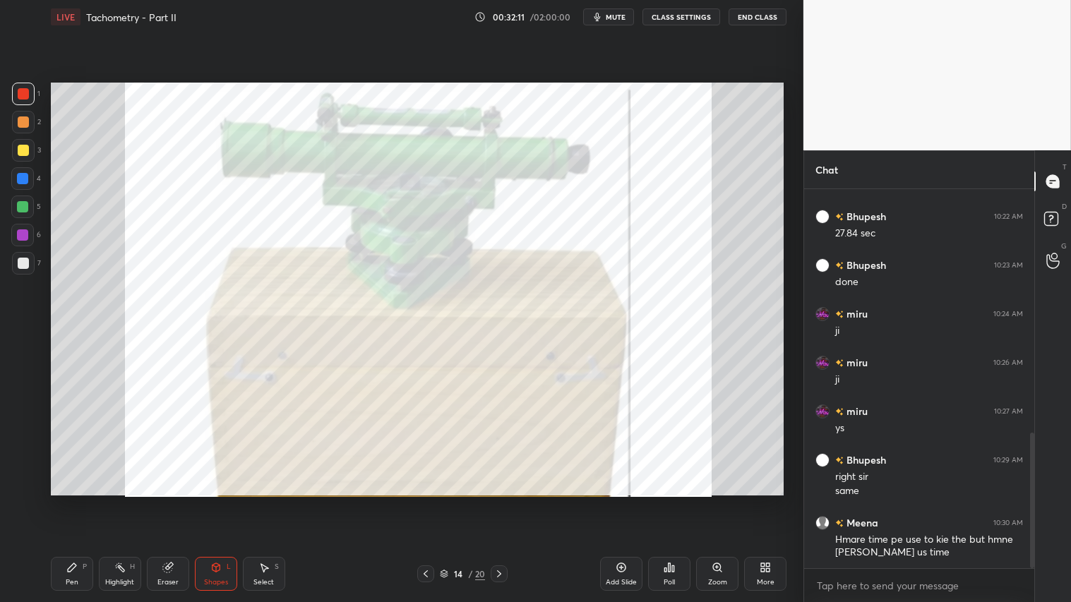
scroll to position [257, 226]
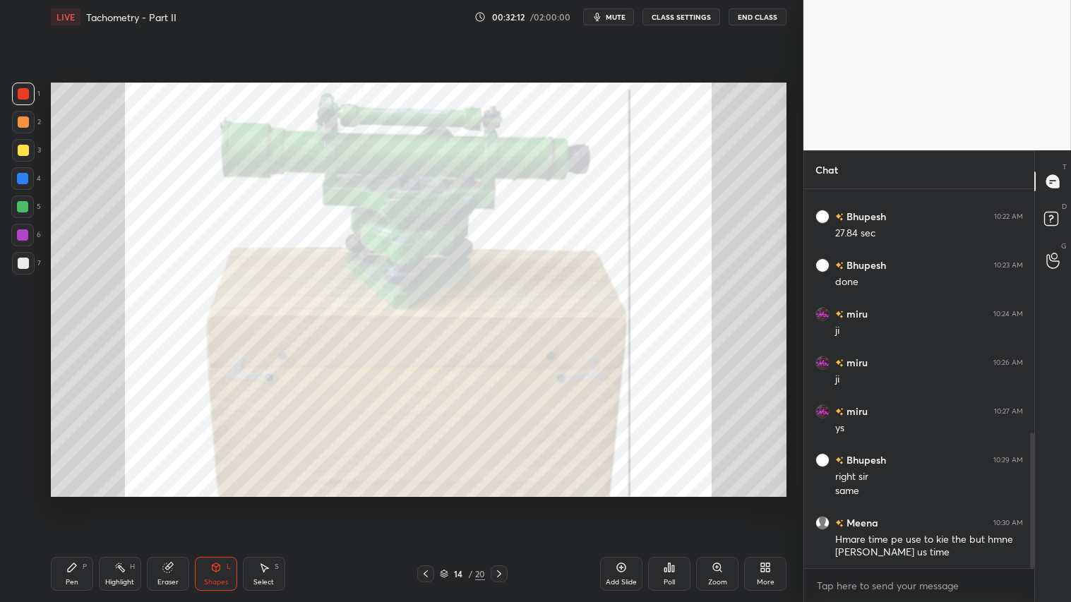
click at [423, 502] on icon at bounding box center [425, 573] width 11 height 11
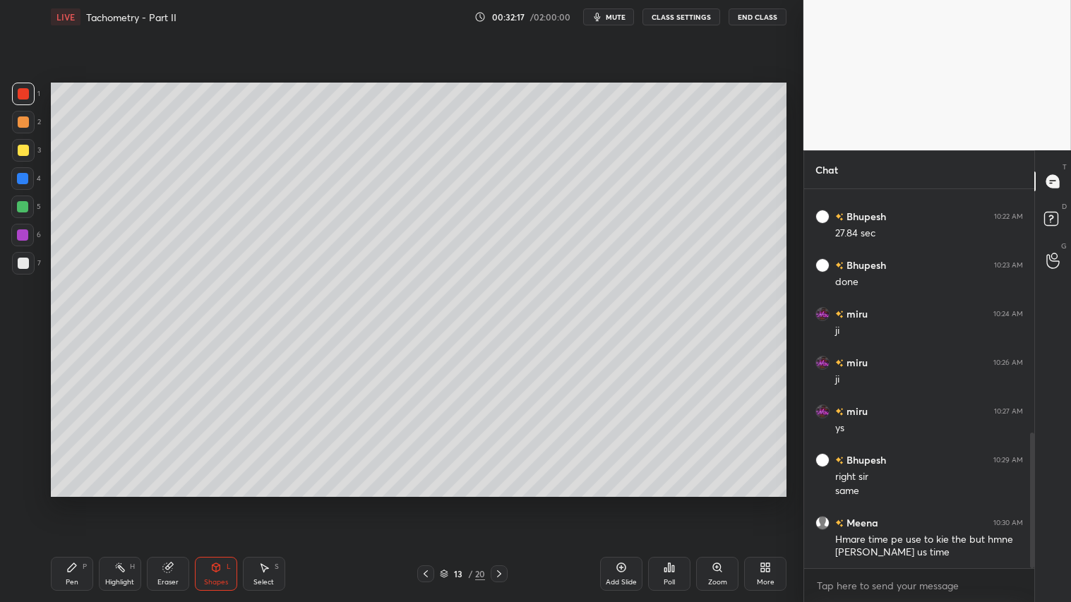
click at [23, 128] on div at bounding box center [23, 122] width 23 height 23
drag, startPoint x: 73, startPoint y: 581, endPoint x: 81, endPoint y: 577, distance: 8.5
click at [75, 502] on div "Pen" at bounding box center [72, 582] width 13 height 7
click at [25, 149] on div at bounding box center [23, 150] width 11 height 11
click at [217, 502] on div "Shapes L" at bounding box center [216, 574] width 42 height 34
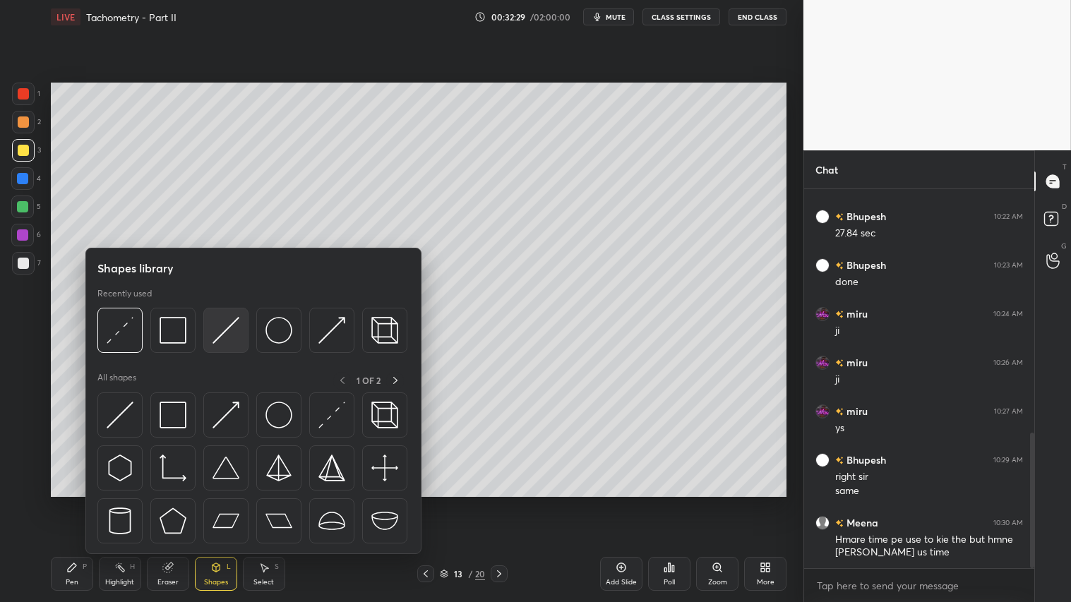
click at [227, 327] on img at bounding box center [225, 330] width 27 height 27
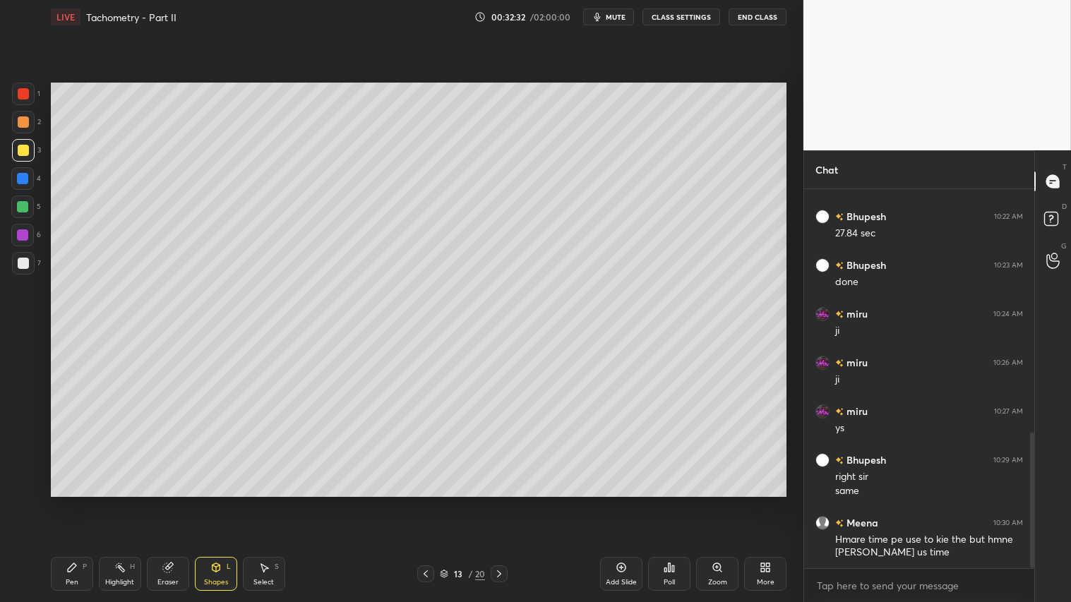
click at [78, 502] on div "Pen P" at bounding box center [72, 574] width 42 height 34
drag, startPoint x: 20, startPoint y: 119, endPoint x: 19, endPoint y: 185, distance: 66.3
click at [20, 118] on div at bounding box center [23, 121] width 11 height 11
click at [65, 502] on div "Pen P" at bounding box center [72, 574] width 42 height 34
drag, startPoint x: 223, startPoint y: 570, endPoint x: 226, endPoint y: 563, distance: 8.3
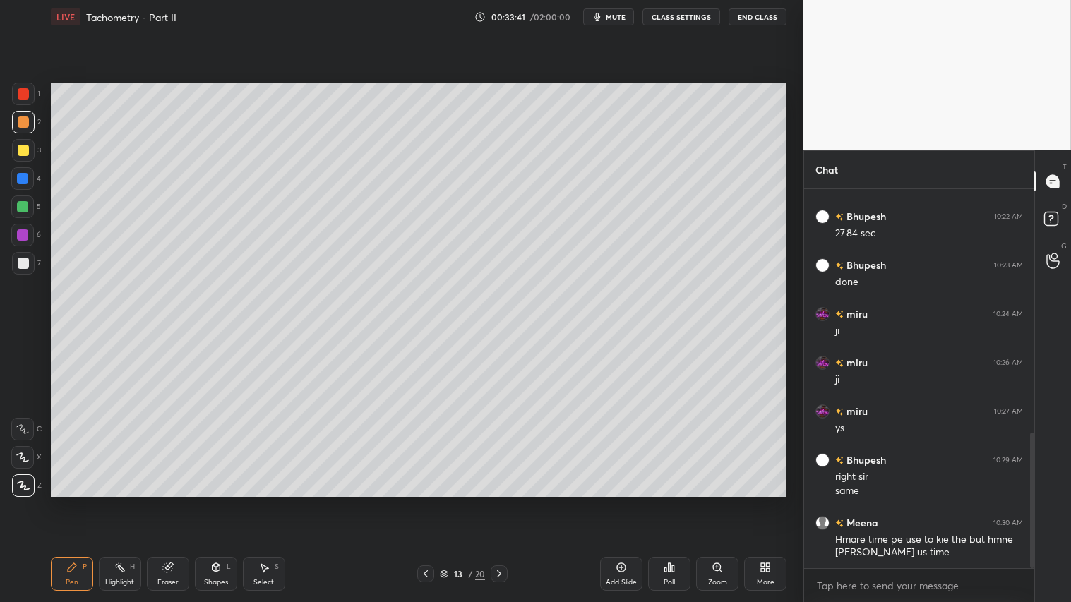
click at [224, 502] on div "Shapes L" at bounding box center [216, 574] width 42 height 34
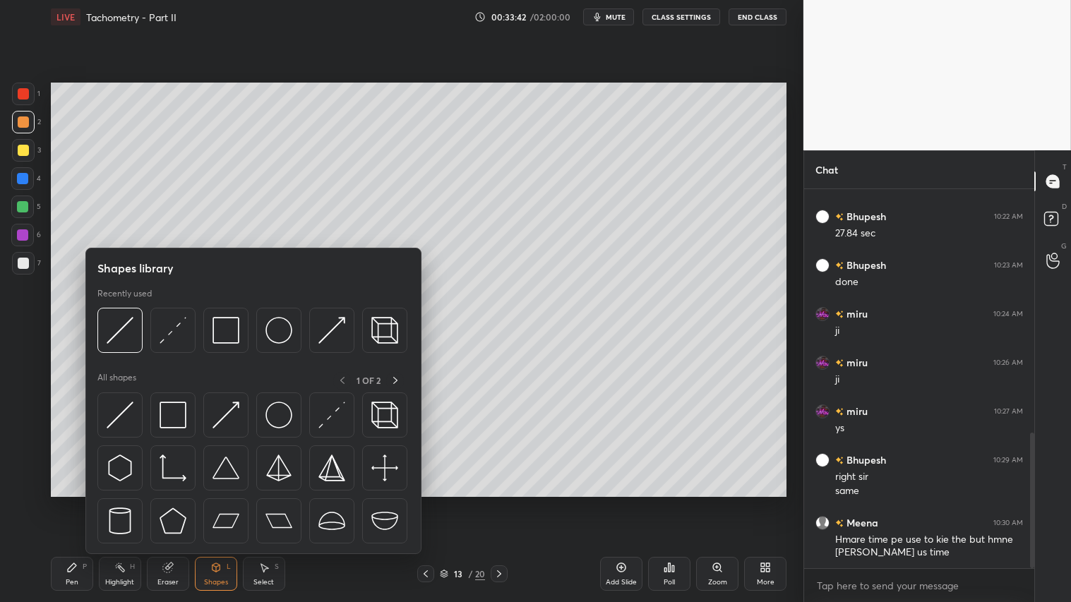
click at [67, 502] on div "Pen" at bounding box center [72, 582] width 13 height 7
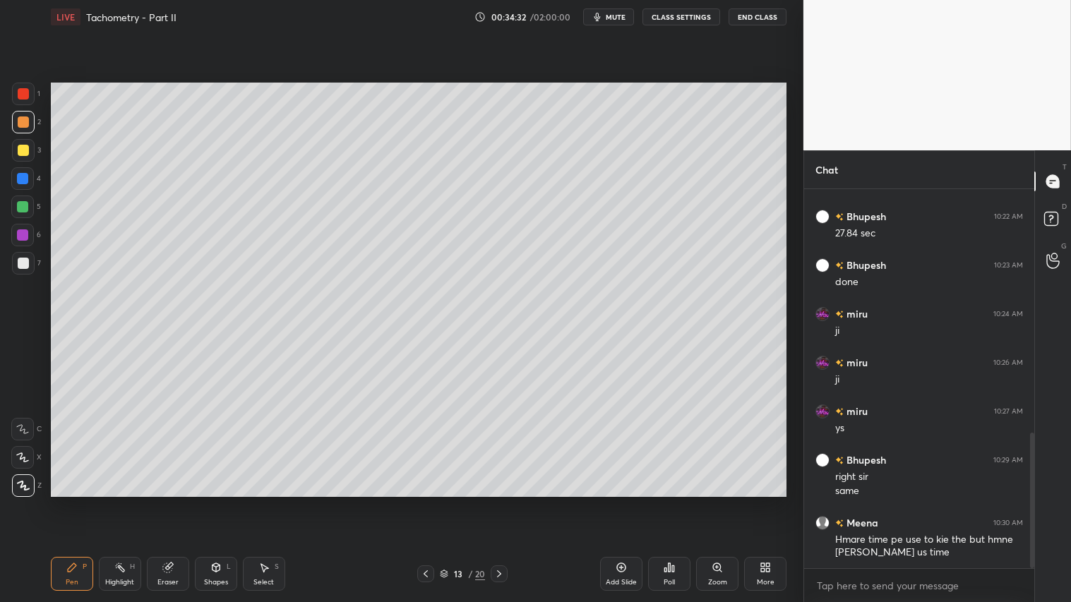
drag, startPoint x: 23, startPoint y: 152, endPoint x: 23, endPoint y: 171, distance: 19.1
click at [23, 151] on div at bounding box center [23, 150] width 11 height 11
click at [69, 502] on div "Pen" at bounding box center [72, 582] width 13 height 7
click at [21, 119] on div at bounding box center [23, 121] width 11 height 11
drag, startPoint x: 75, startPoint y: 580, endPoint x: 78, endPoint y: 568, distance: 12.3
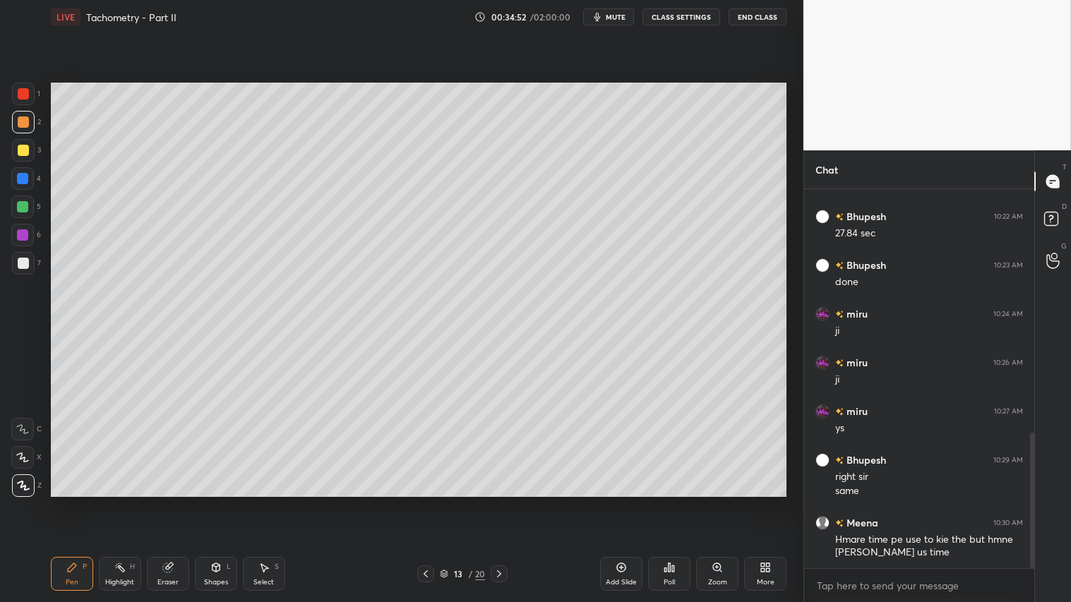
click at [76, 502] on div "Pen P" at bounding box center [72, 574] width 42 height 34
click at [618, 502] on div "Add Slide" at bounding box center [621, 574] width 42 height 34
drag, startPoint x: 428, startPoint y: 574, endPoint x: 435, endPoint y: 574, distance: 7.8
click at [427, 502] on icon at bounding box center [426, 573] width 11 height 11
click at [507, 502] on div "13 / 21" at bounding box center [462, 573] width 275 height 17
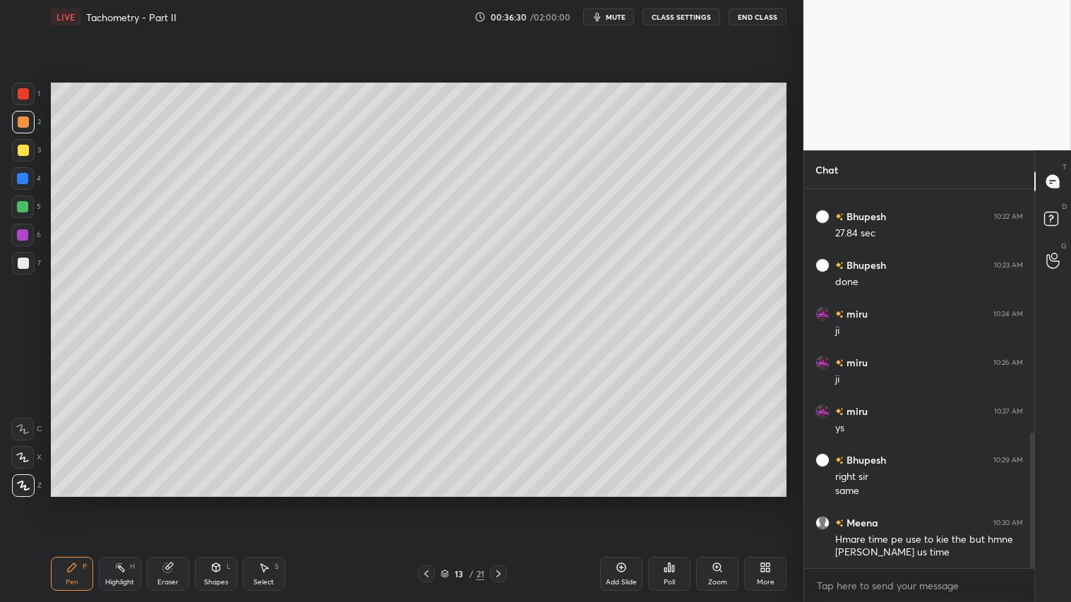
click at [500, 502] on icon at bounding box center [498, 573] width 11 height 11
click at [21, 127] on div at bounding box center [23, 121] width 11 height 11
click at [71, 502] on div "Pen" at bounding box center [72, 582] width 13 height 7
click at [178, 502] on div "Eraser" at bounding box center [168, 574] width 42 height 34
click at [74, 502] on icon at bounding box center [71, 567] width 11 height 11
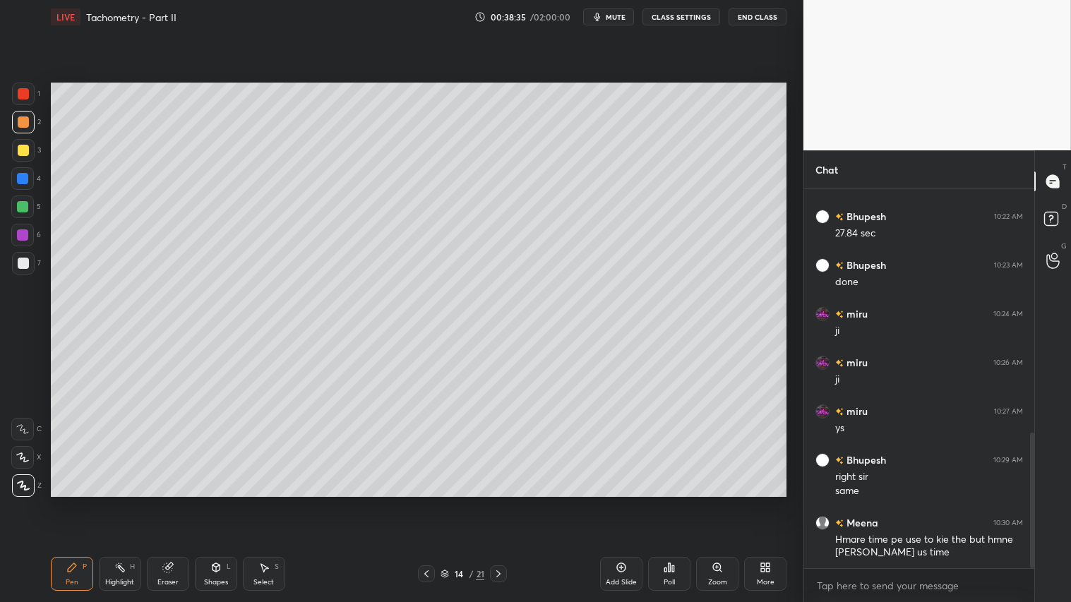
click at [418, 502] on div at bounding box center [426, 573] width 17 height 17
click at [498, 502] on icon at bounding box center [498, 573] width 11 height 11
click at [499, 502] on icon at bounding box center [498, 573] width 11 height 11
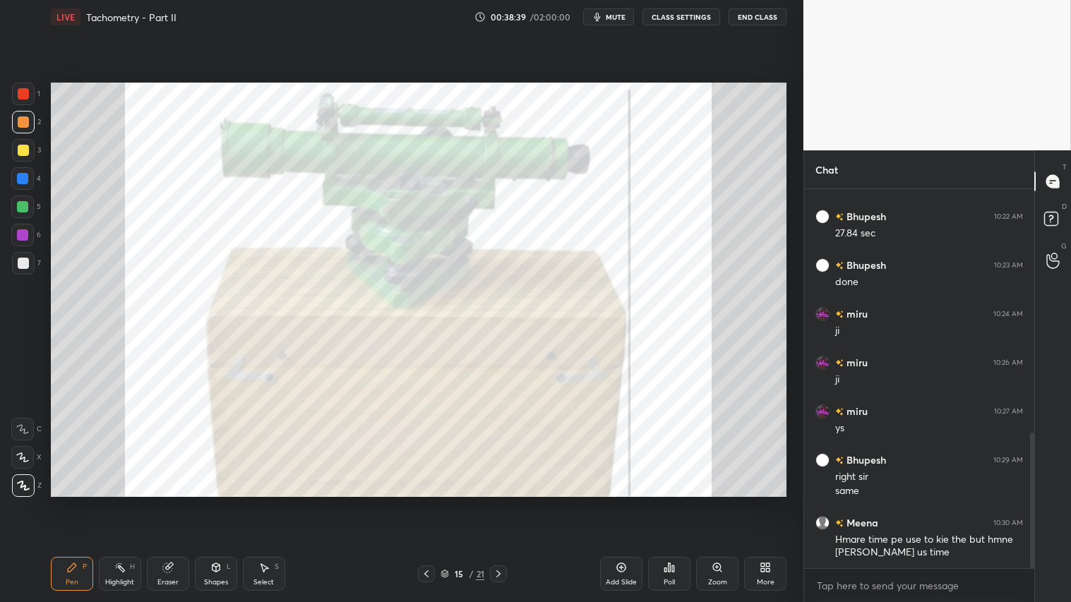
click at [426, 502] on icon at bounding box center [426, 573] width 4 height 7
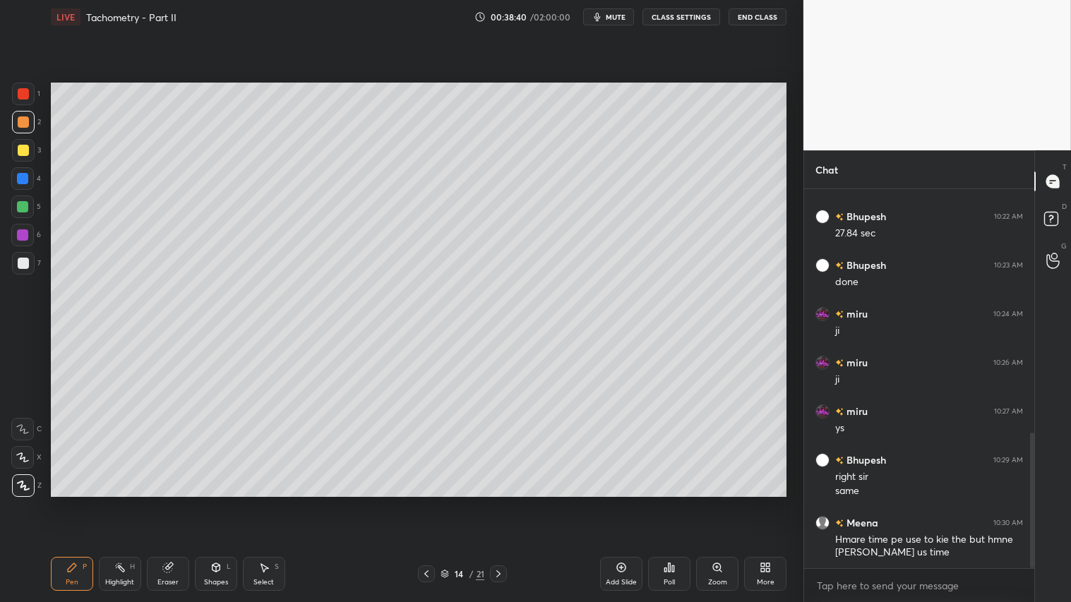
click at [500, 502] on icon at bounding box center [498, 573] width 11 height 11
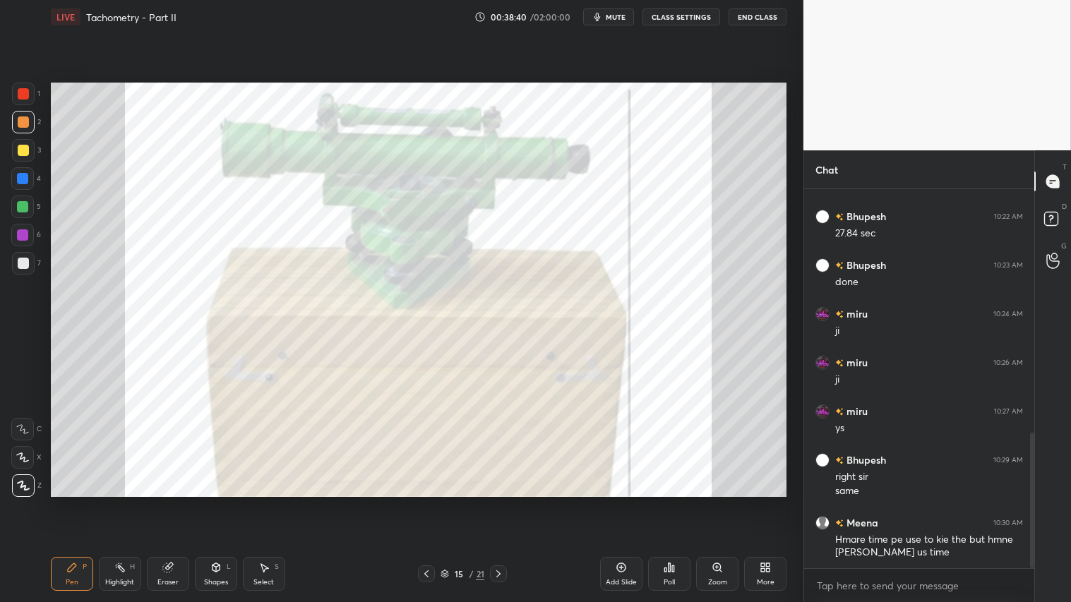
click at [498, 502] on icon at bounding box center [498, 573] width 11 height 11
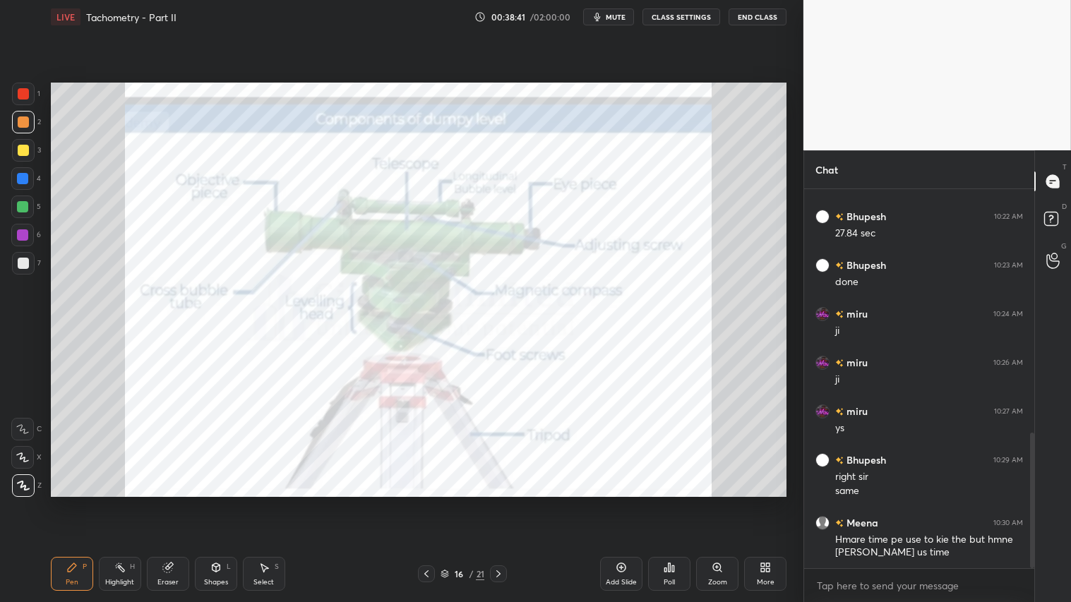
click at [500, 502] on icon at bounding box center [498, 573] width 11 height 11
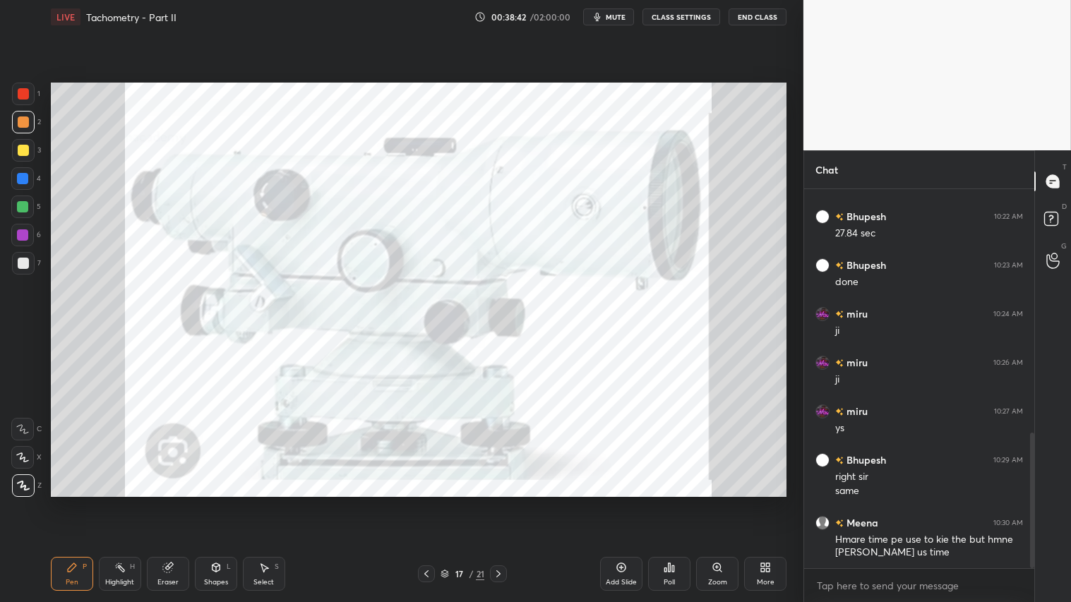
click at [422, 502] on icon at bounding box center [426, 573] width 11 height 11
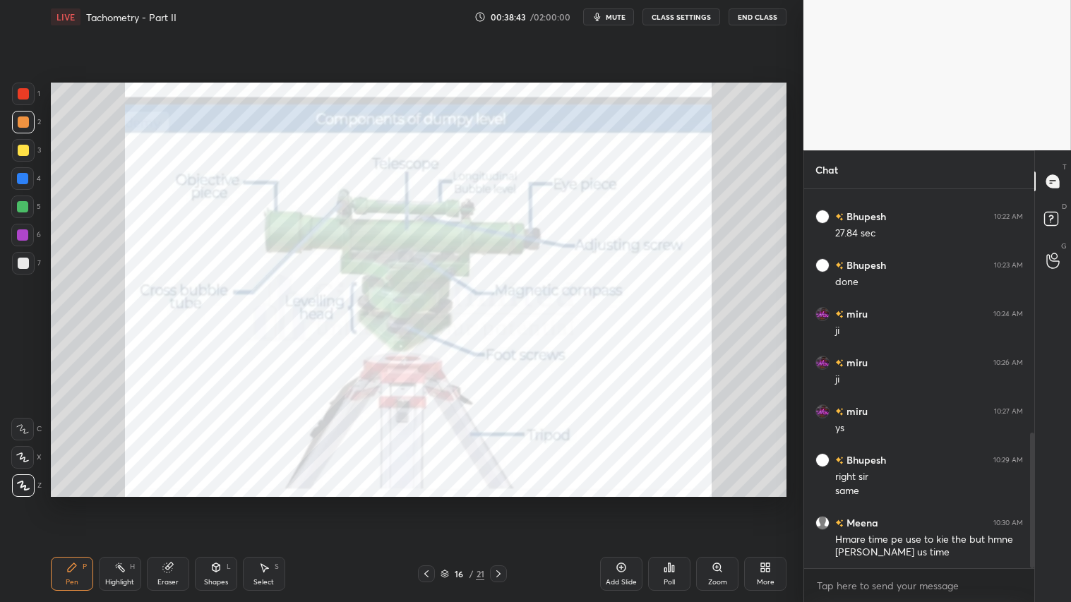
click at [623, 502] on div "Add Slide" at bounding box center [621, 574] width 42 height 34
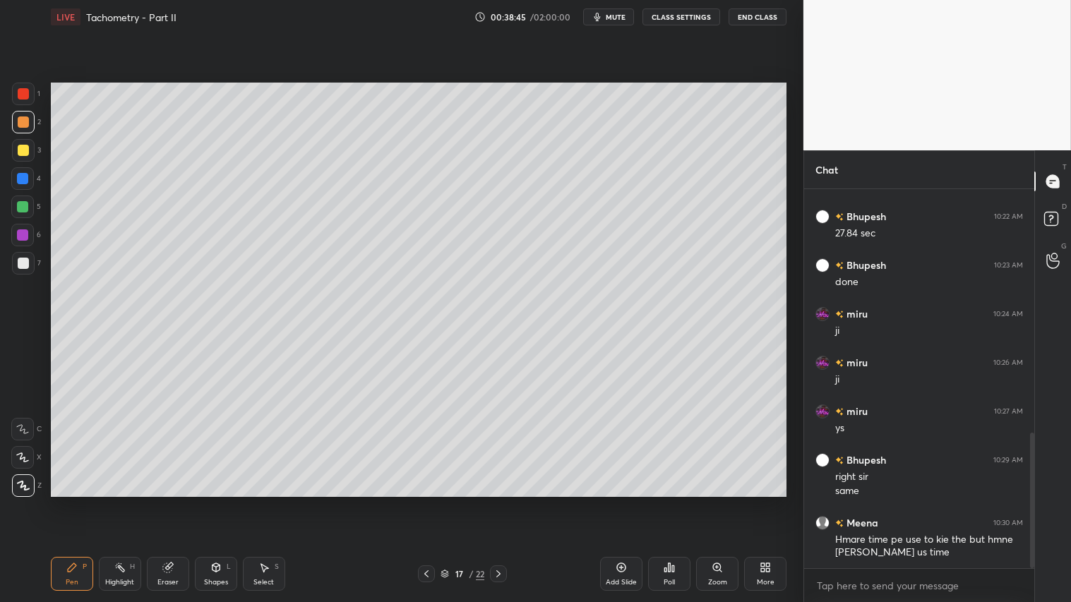
click at [20, 151] on div at bounding box center [23, 150] width 11 height 11
click at [210, 502] on div "Shapes" at bounding box center [216, 582] width 24 height 7
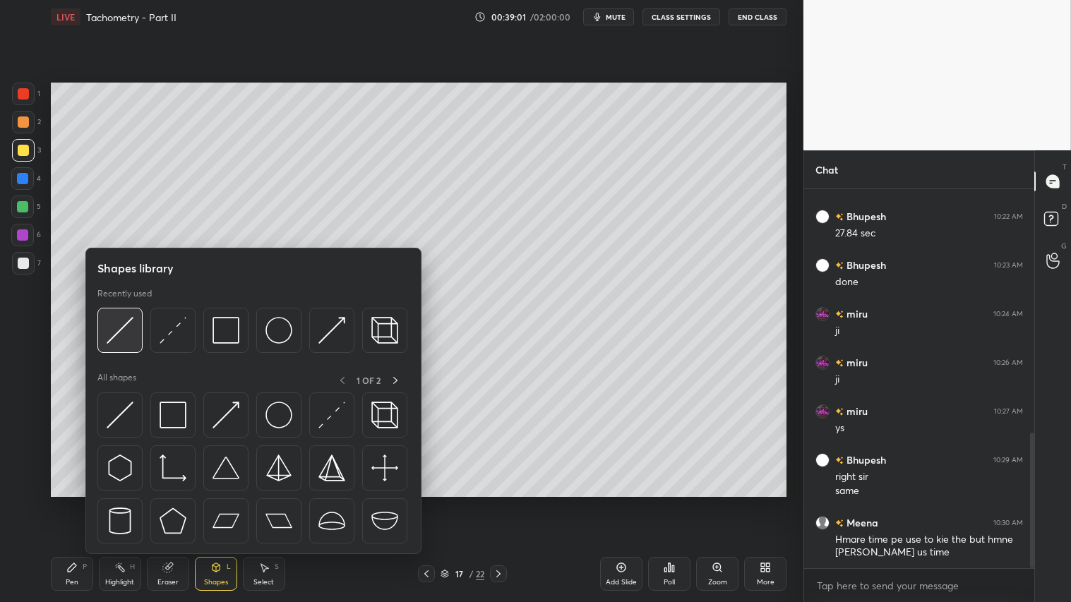
click at [121, 329] on img at bounding box center [120, 330] width 27 height 27
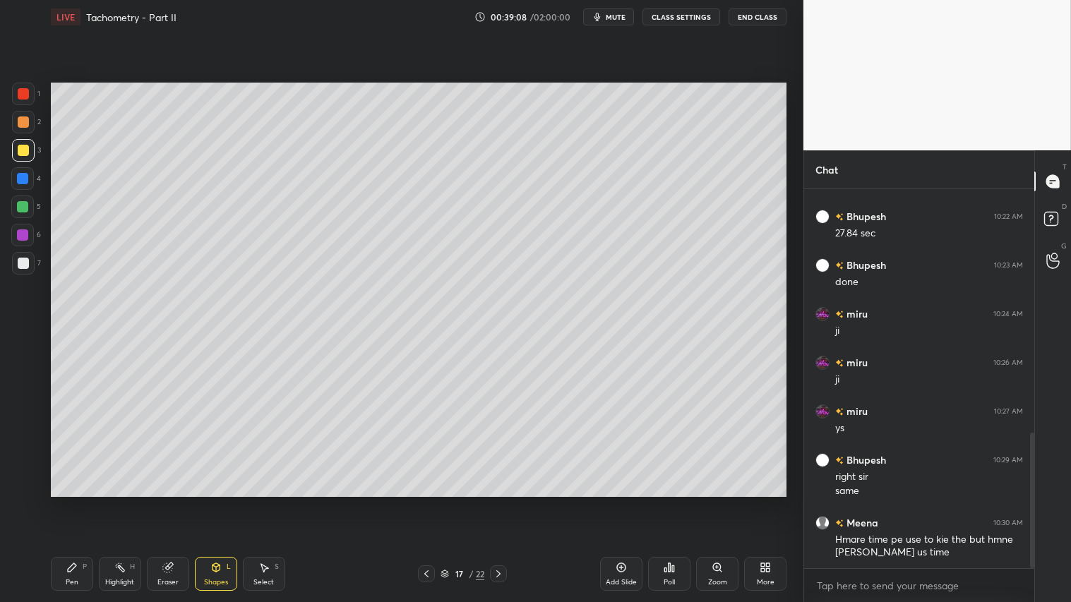
click at [73, 502] on div "Pen P" at bounding box center [72, 574] width 42 height 34
drag, startPoint x: 23, startPoint y: 124, endPoint x: 38, endPoint y: 146, distance: 27.0
click at [24, 125] on div at bounding box center [23, 121] width 11 height 11
click at [68, 502] on div "Pen P" at bounding box center [72, 574] width 42 height 34
drag, startPoint x: 79, startPoint y: 548, endPoint x: 157, endPoint y: 563, distance: 79.7
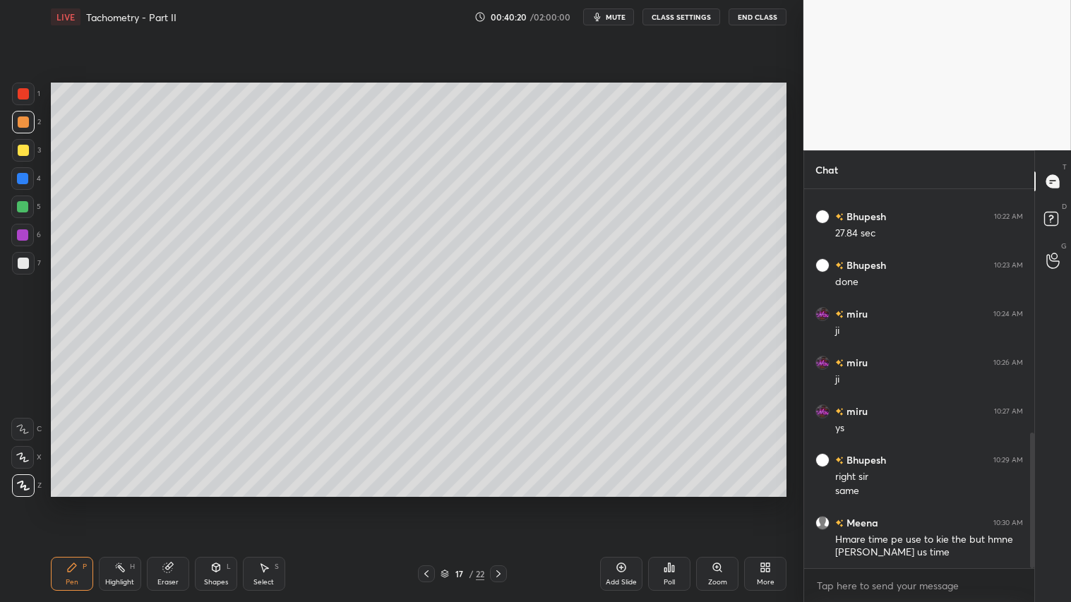
click at [76, 502] on div "Pen P Highlight H Eraser Shapes L Select S 17 / 22 Add Slide Poll Zoom More" at bounding box center [418, 574] width 735 height 56
click at [160, 502] on div "Eraser" at bounding box center [168, 574] width 42 height 34
click at [76, 502] on div "Pen" at bounding box center [72, 582] width 13 height 7
click at [500, 502] on icon at bounding box center [498, 573] width 11 height 11
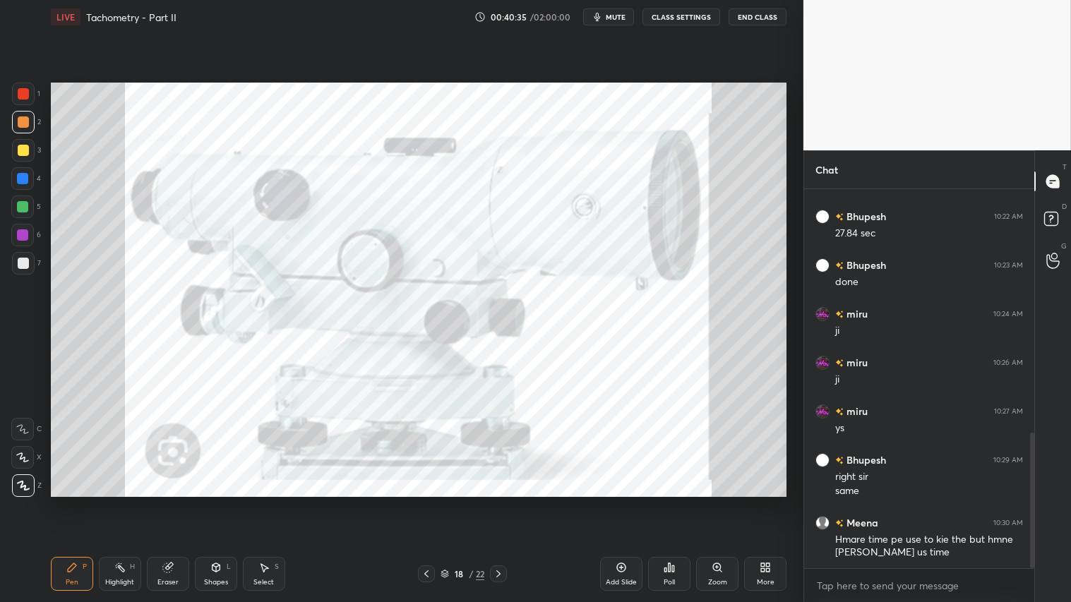
click at [429, 502] on icon at bounding box center [426, 573] width 11 height 11
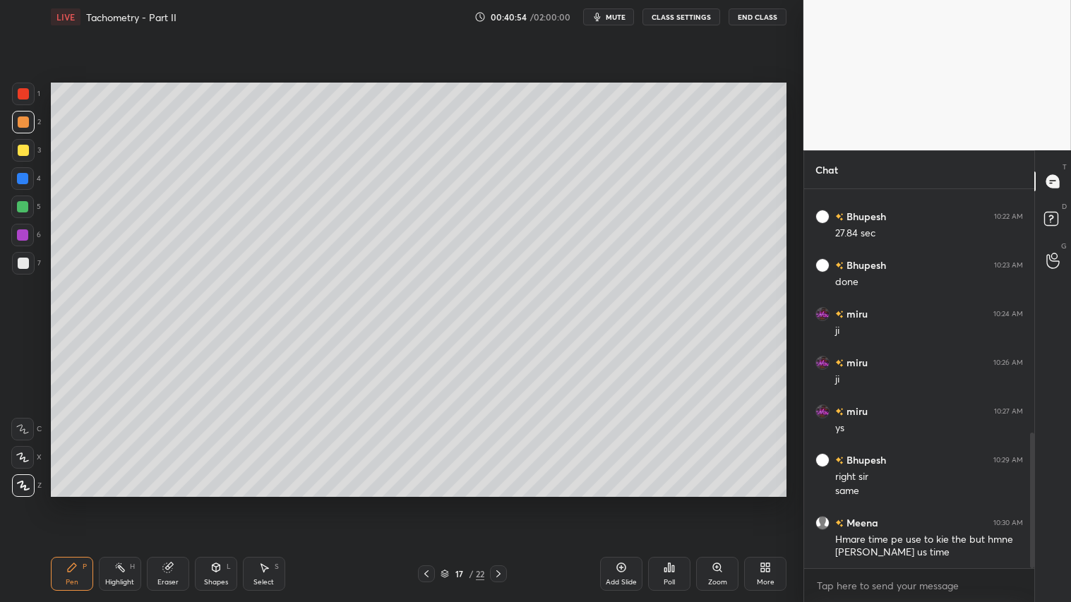
click at [75, 502] on div "Pen P" at bounding box center [72, 574] width 42 height 34
click at [62, 502] on div "Pen P" at bounding box center [72, 574] width 42 height 34
drag, startPoint x: 78, startPoint y: 572, endPoint x: 121, endPoint y: 527, distance: 61.4
click at [78, 502] on div "Pen P" at bounding box center [72, 574] width 42 height 34
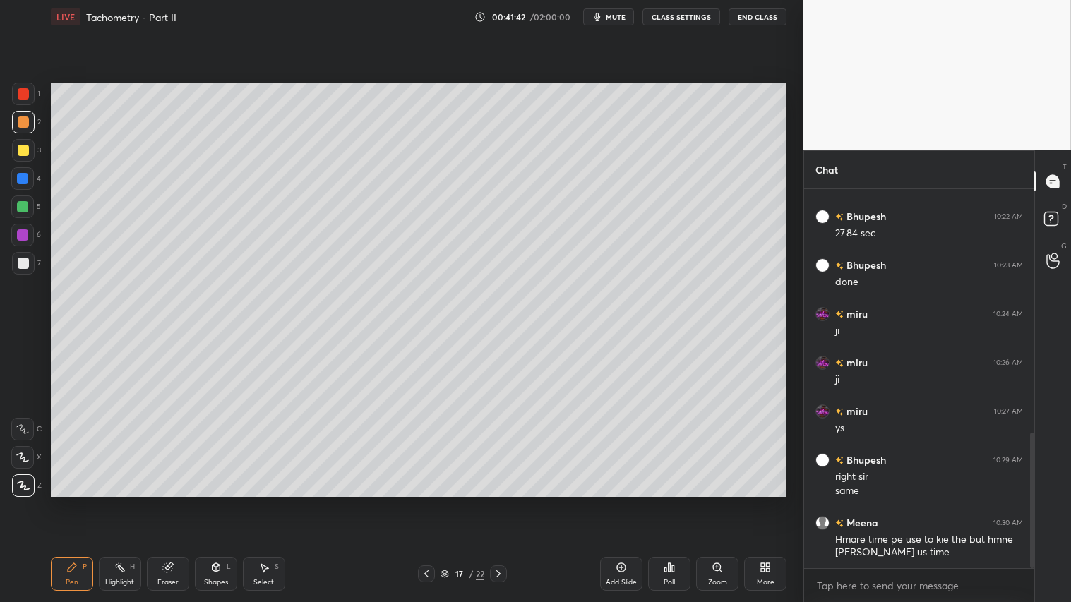
click at [499, 502] on icon at bounding box center [498, 573] width 11 height 11
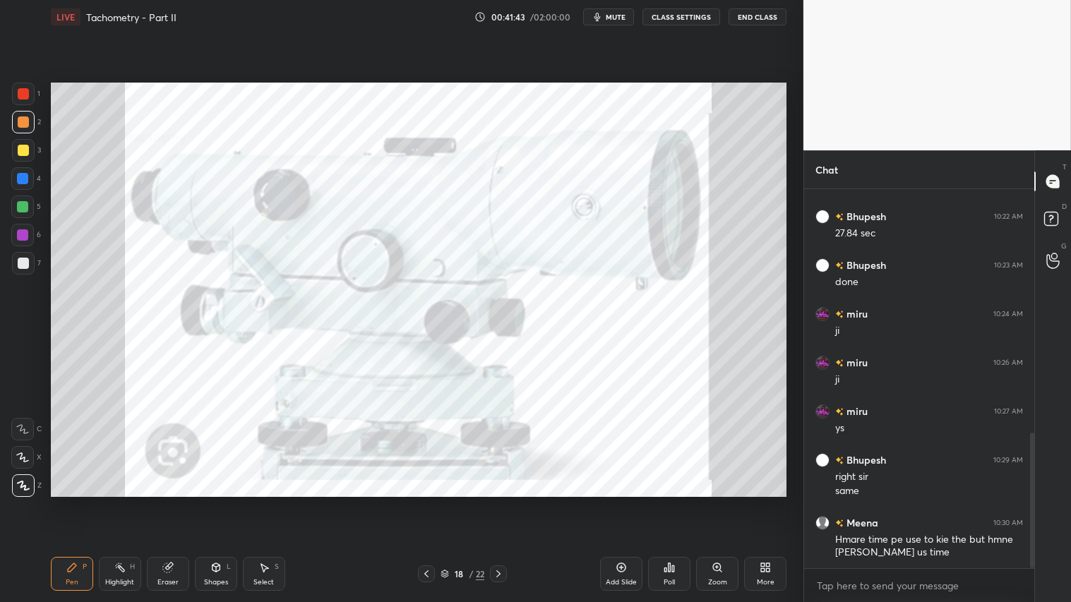
drag, startPoint x: 433, startPoint y: 570, endPoint x: 452, endPoint y: 569, distance: 19.1
click at [432, 502] on div at bounding box center [426, 573] width 17 height 17
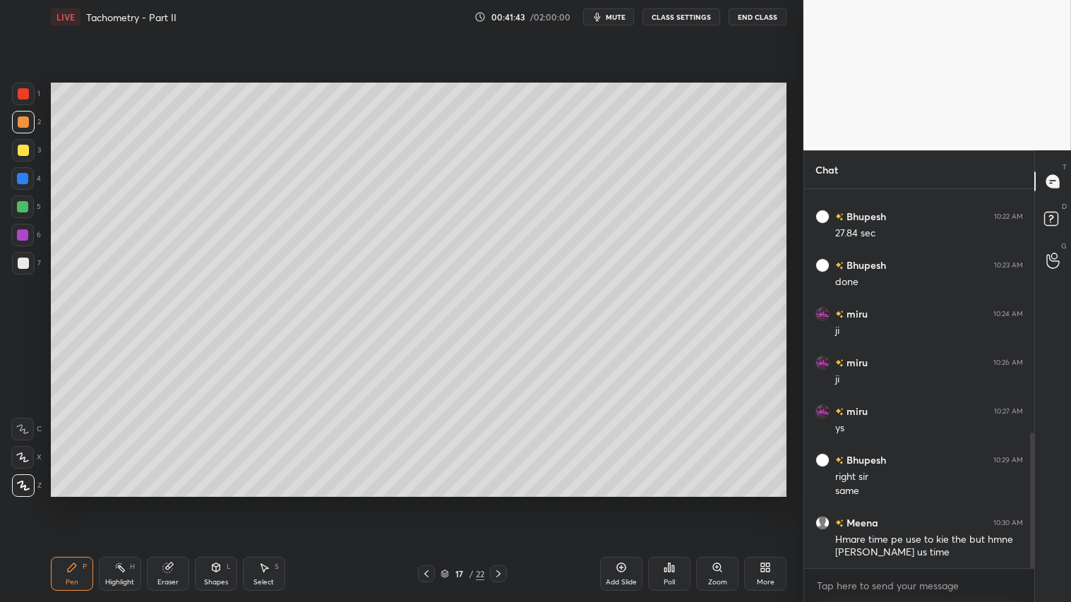
click at [620, 502] on div "Add Slide" at bounding box center [621, 582] width 31 height 7
click at [497, 502] on icon at bounding box center [498, 573] width 11 height 11
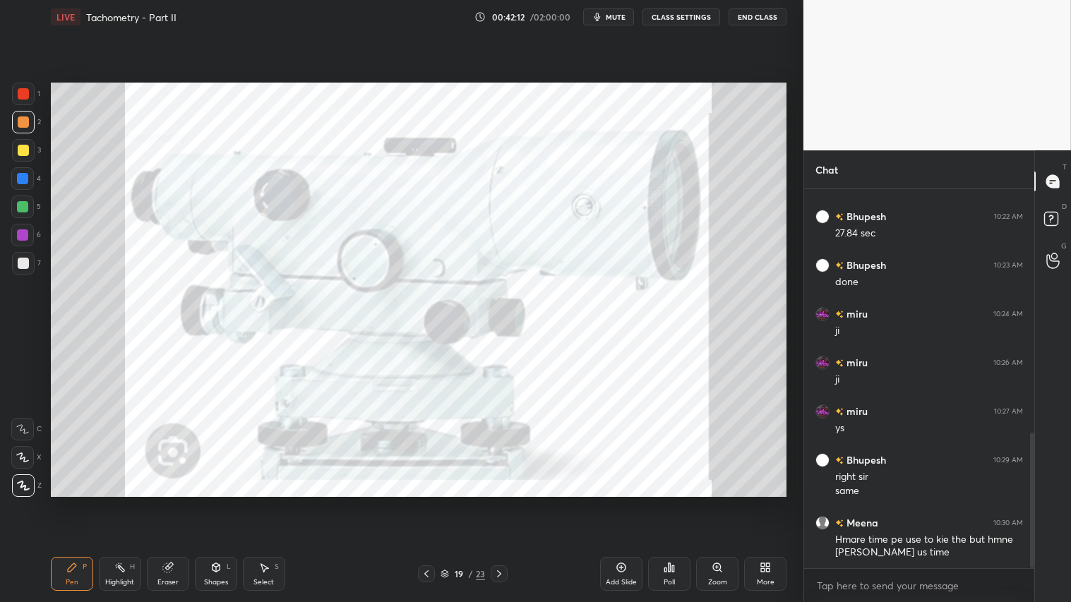
click at [498, 502] on icon at bounding box center [499, 573] width 4 height 7
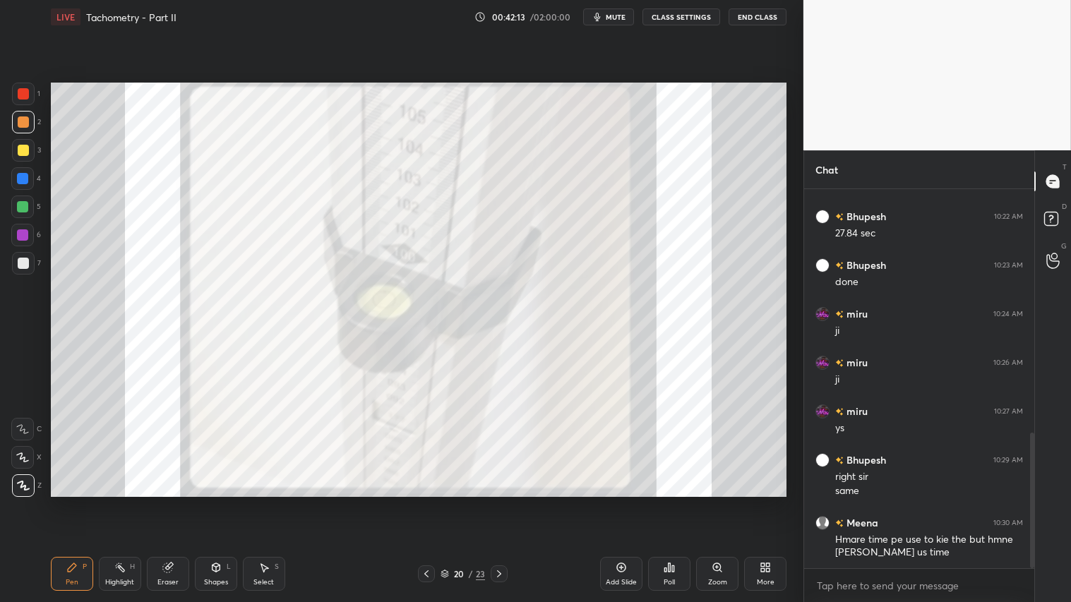
click at [428, 502] on icon at bounding box center [426, 573] width 11 height 11
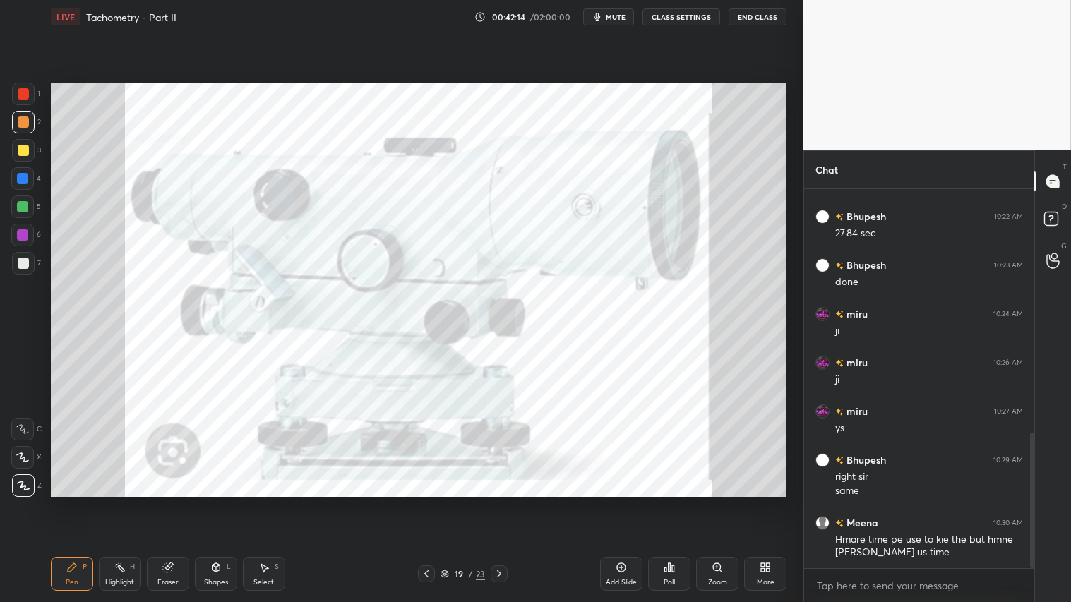
click at [426, 502] on icon at bounding box center [426, 573] width 11 height 11
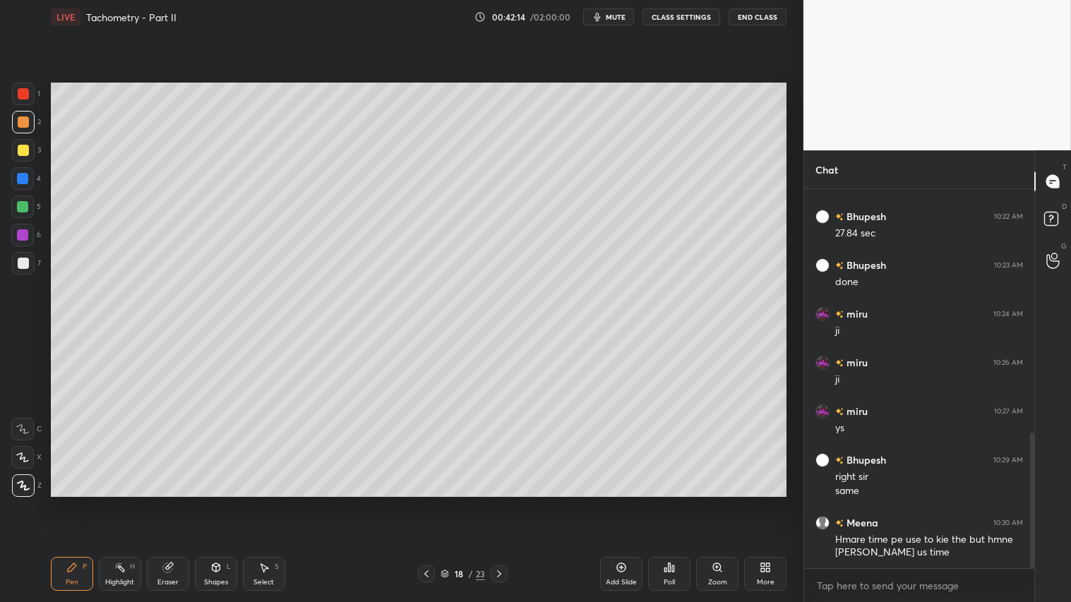
click at [426, 502] on icon at bounding box center [426, 573] width 11 height 11
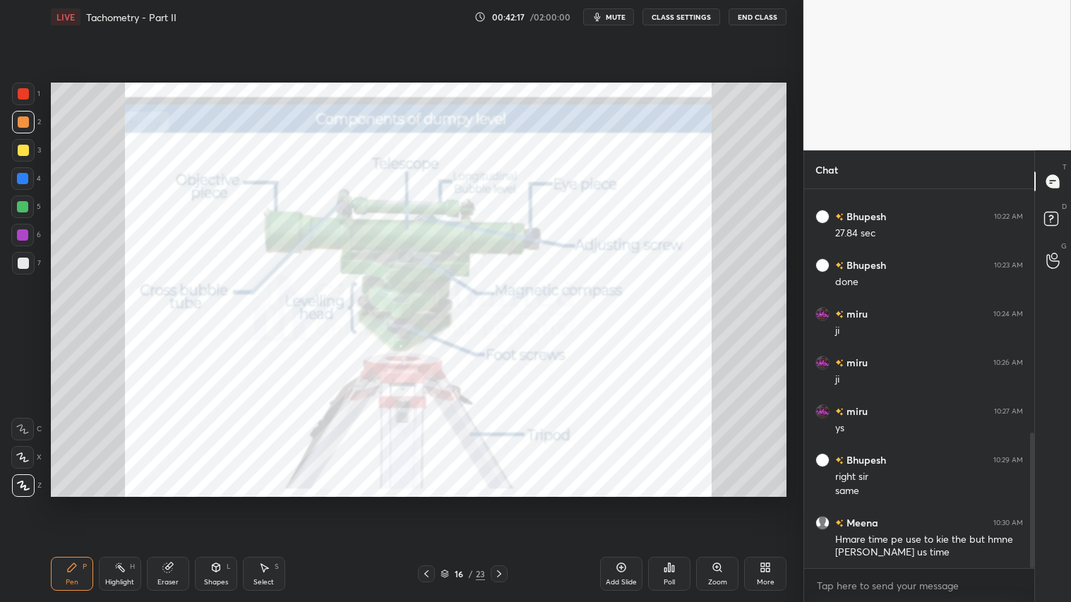
click at [427, 502] on icon at bounding box center [426, 573] width 11 height 11
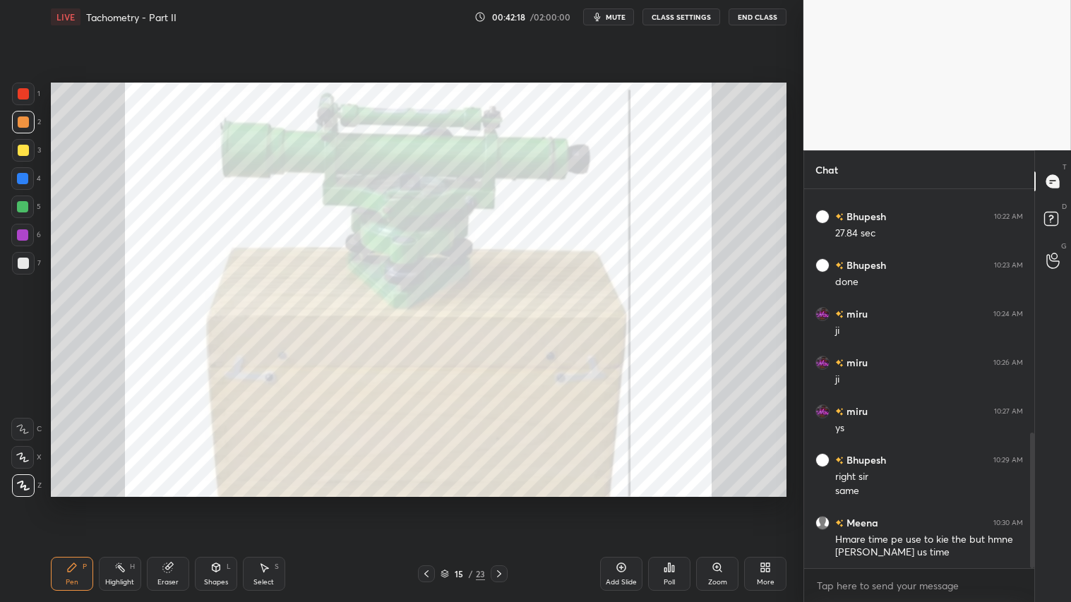
click at [28, 89] on div at bounding box center [23, 94] width 23 height 23
click at [498, 502] on icon at bounding box center [498, 573] width 11 height 11
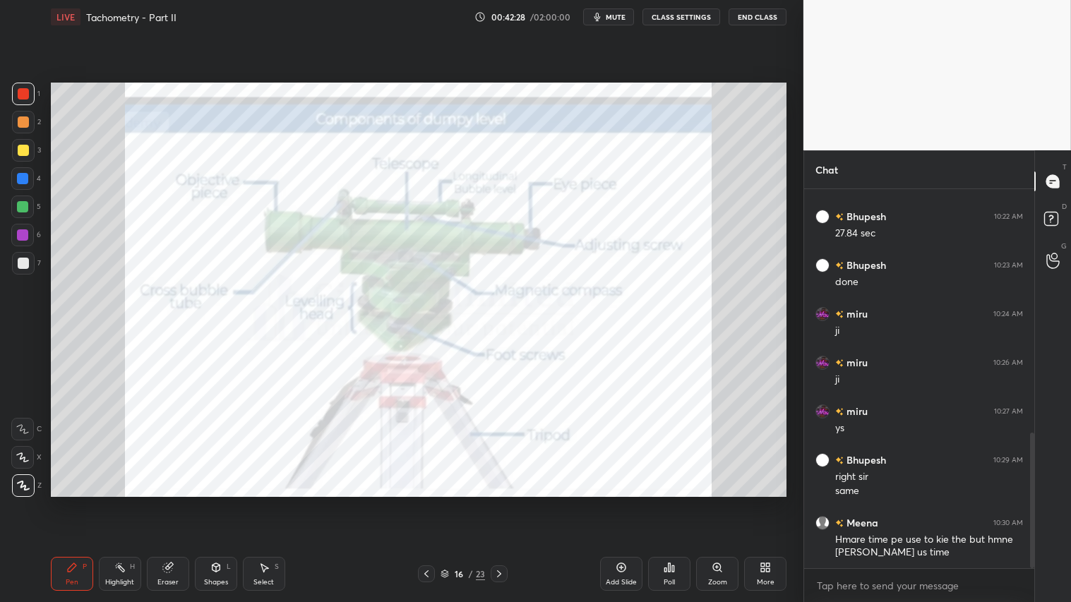
click at [495, 502] on icon at bounding box center [498, 573] width 11 height 11
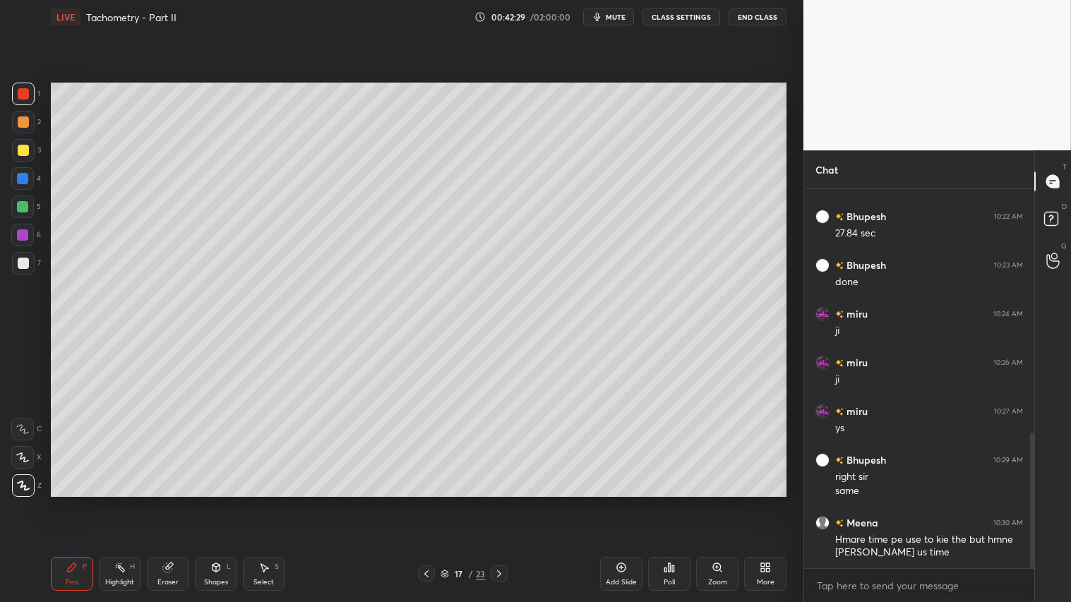
click at [493, 502] on icon at bounding box center [498, 573] width 11 height 11
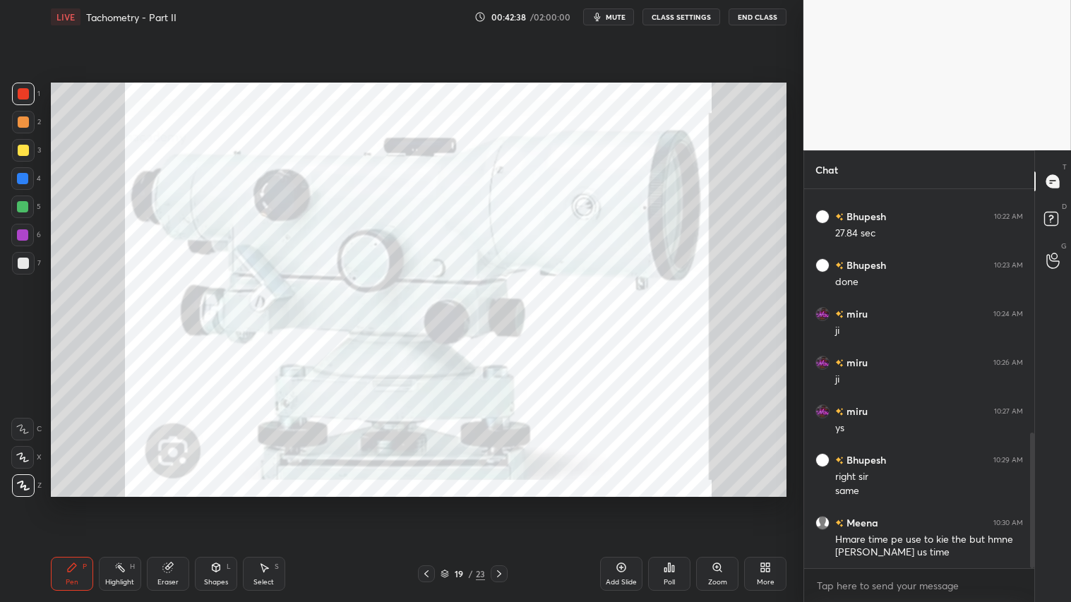
click at [496, 502] on icon at bounding box center [498, 573] width 11 height 11
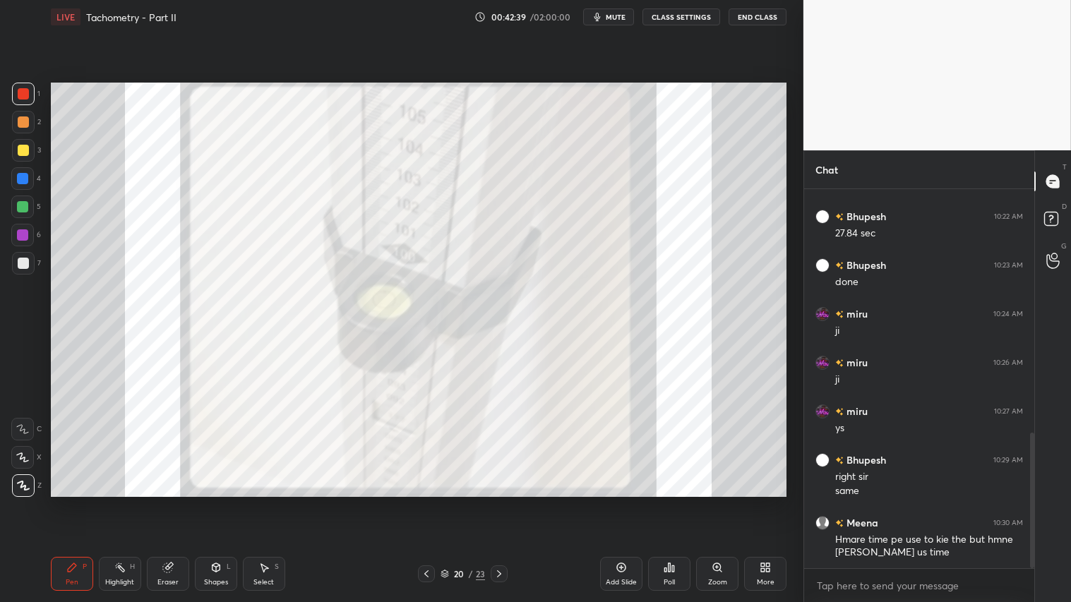
click at [428, 502] on icon at bounding box center [426, 573] width 11 height 11
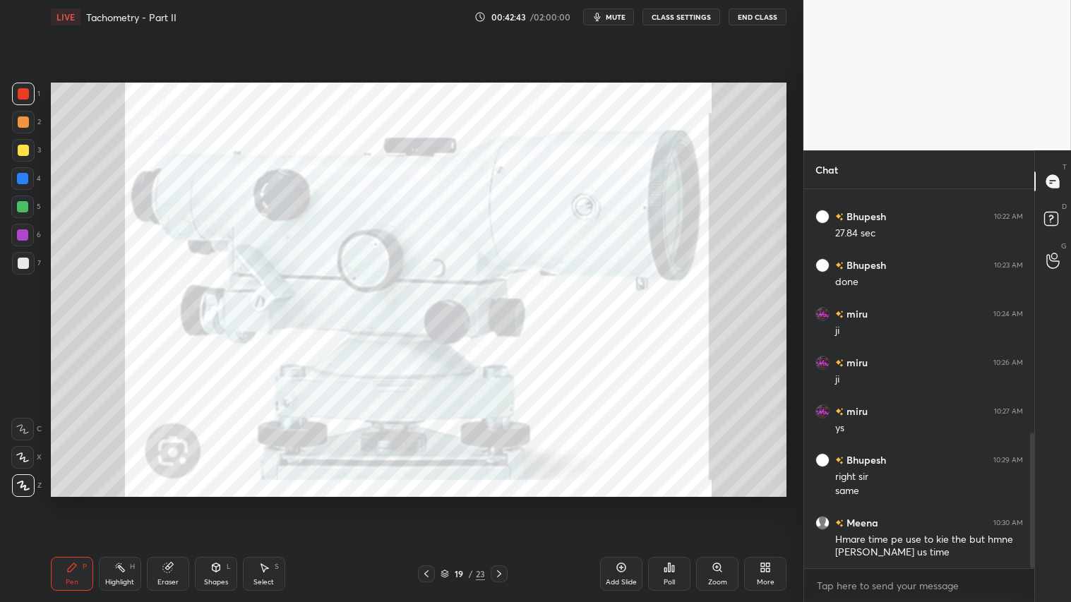
click at [499, 502] on icon at bounding box center [498, 573] width 11 height 11
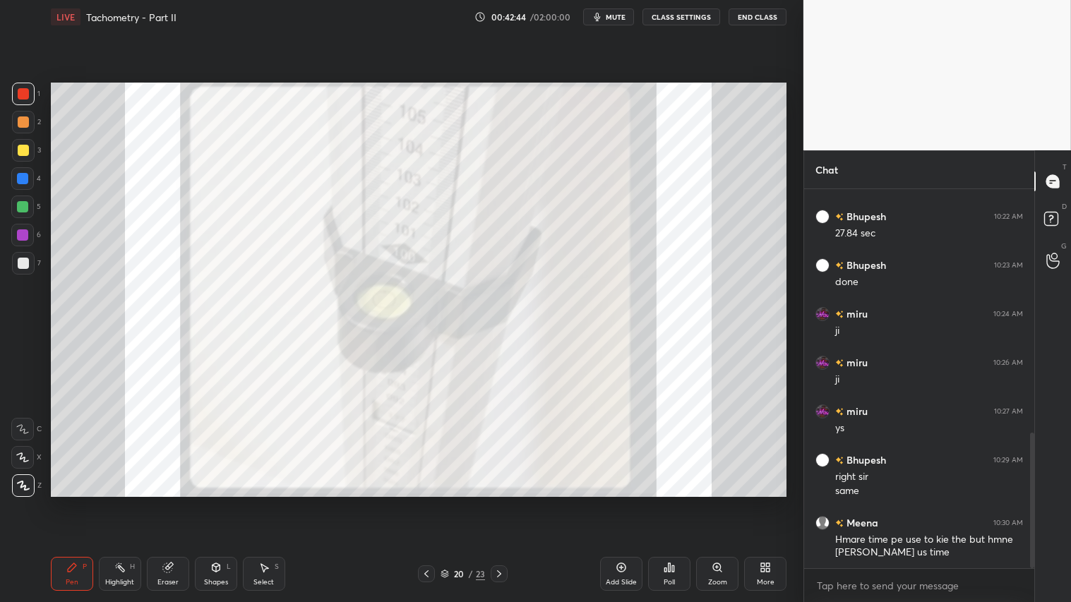
click at [431, 502] on icon at bounding box center [426, 573] width 11 height 11
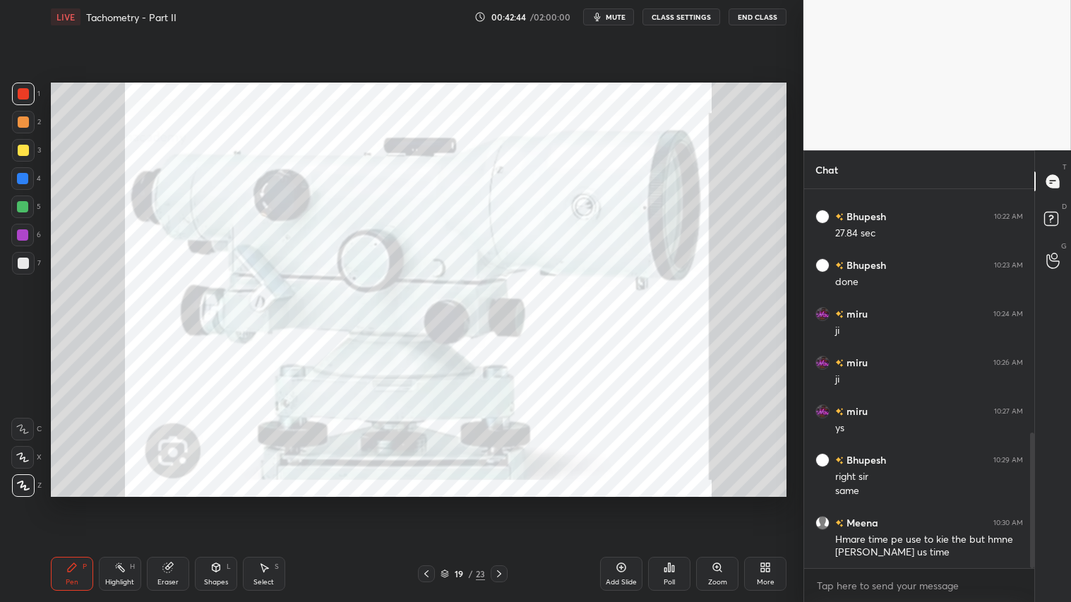
drag, startPoint x: 625, startPoint y: 582, endPoint x: 618, endPoint y: 576, distance: 8.5
click at [622, 502] on div "Add Slide" at bounding box center [621, 582] width 31 height 7
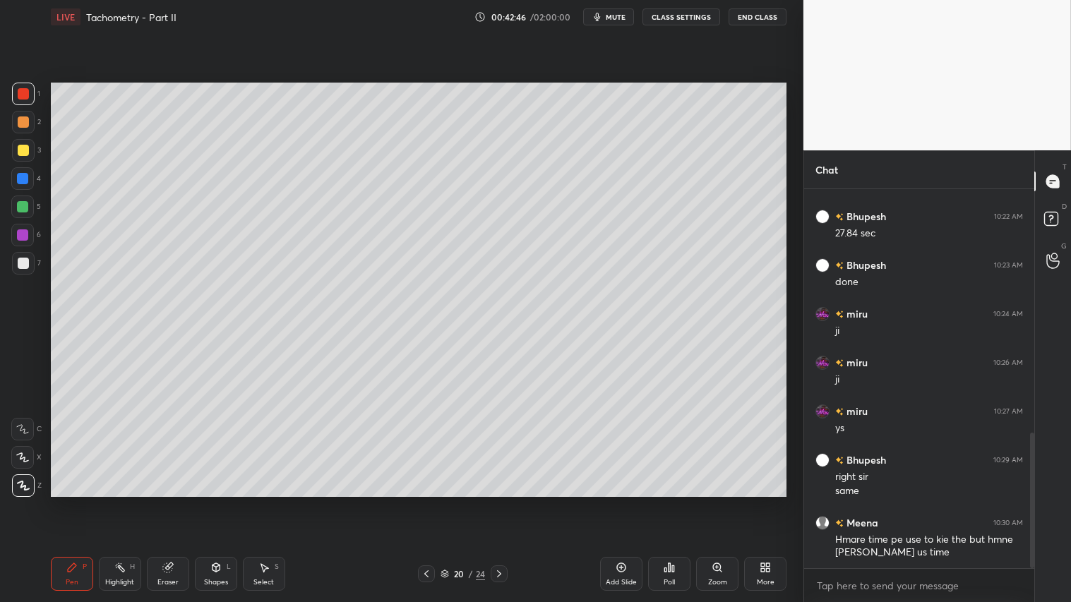
drag, startPoint x: 20, startPoint y: 150, endPoint x: 26, endPoint y: 163, distance: 14.2
click at [20, 153] on div at bounding box center [23, 150] width 11 height 11
click at [66, 502] on div "Pen" at bounding box center [72, 582] width 13 height 7
click at [210, 502] on div "Shapes L" at bounding box center [216, 574] width 42 height 34
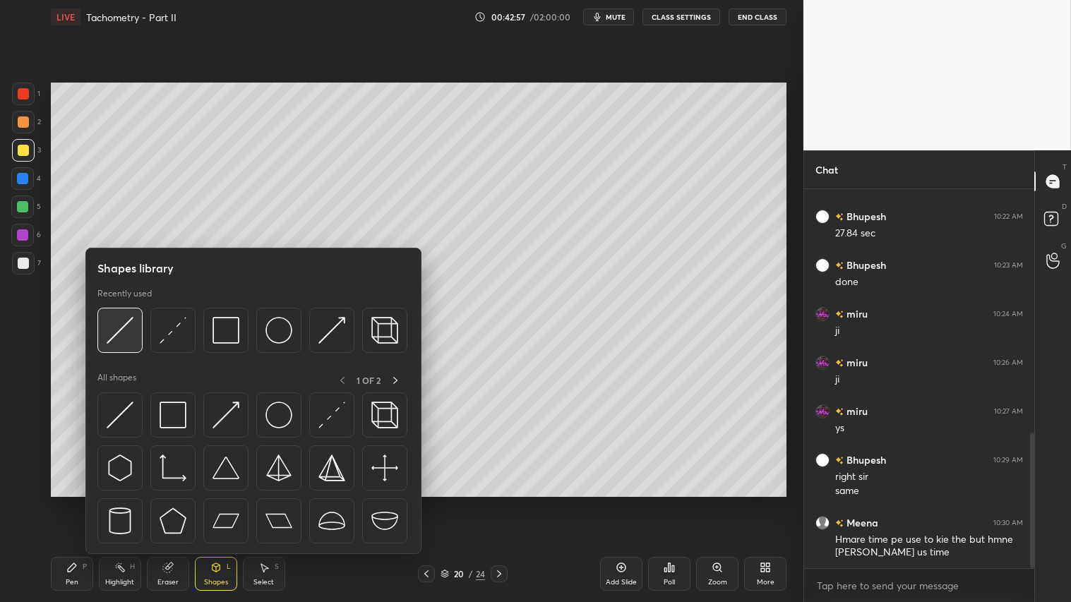
click at [128, 327] on img at bounding box center [120, 330] width 27 height 27
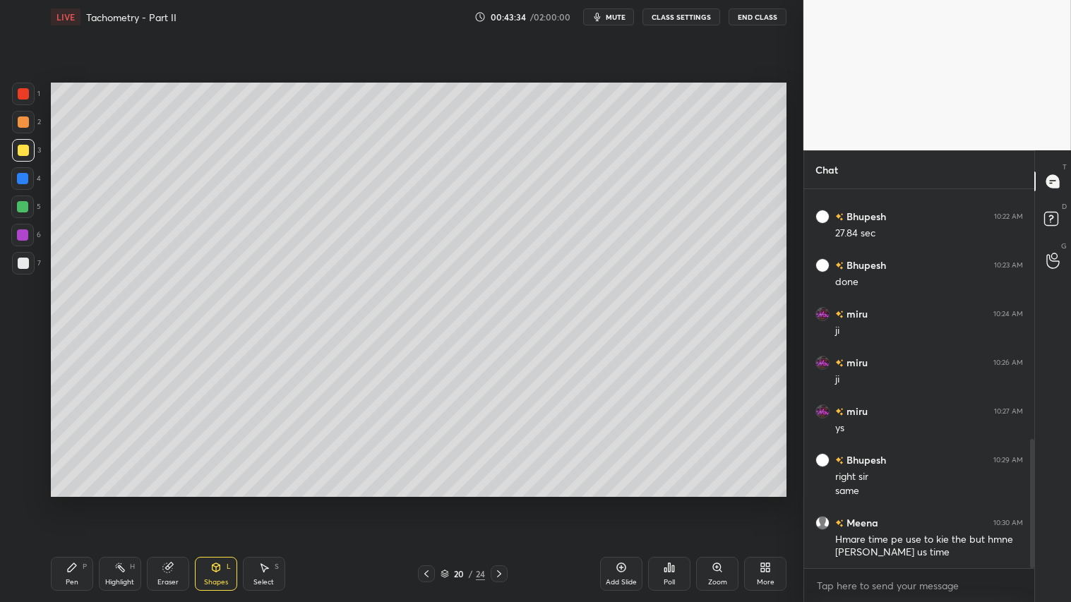
scroll to position [729, 0]
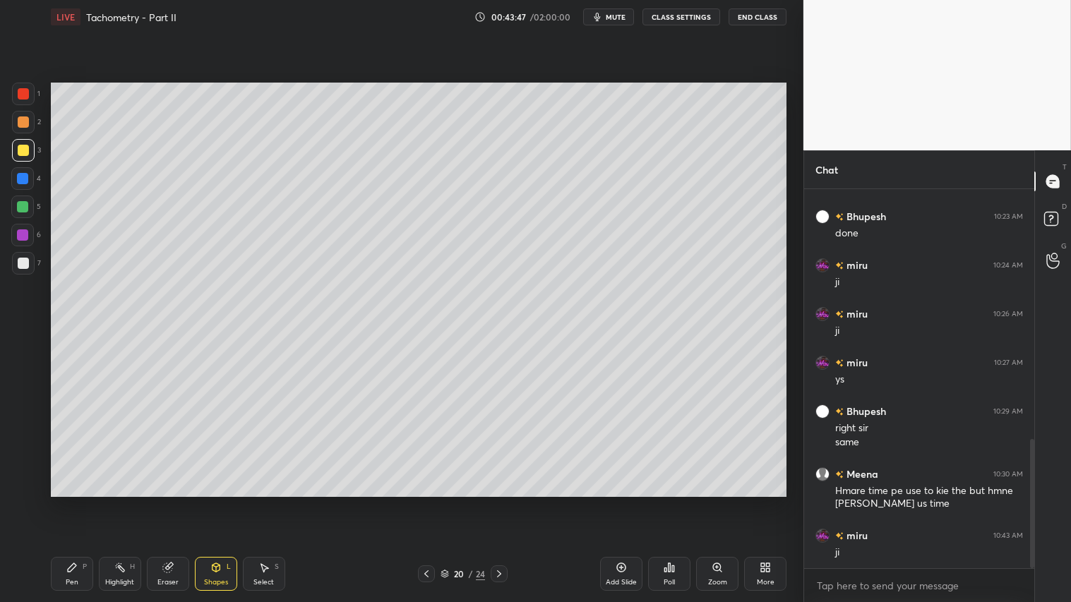
drag, startPoint x: 196, startPoint y: 579, endPoint x: 202, endPoint y: 559, distance: 21.2
click at [199, 502] on div "Shapes L" at bounding box center [216, 574] width 42 height 34
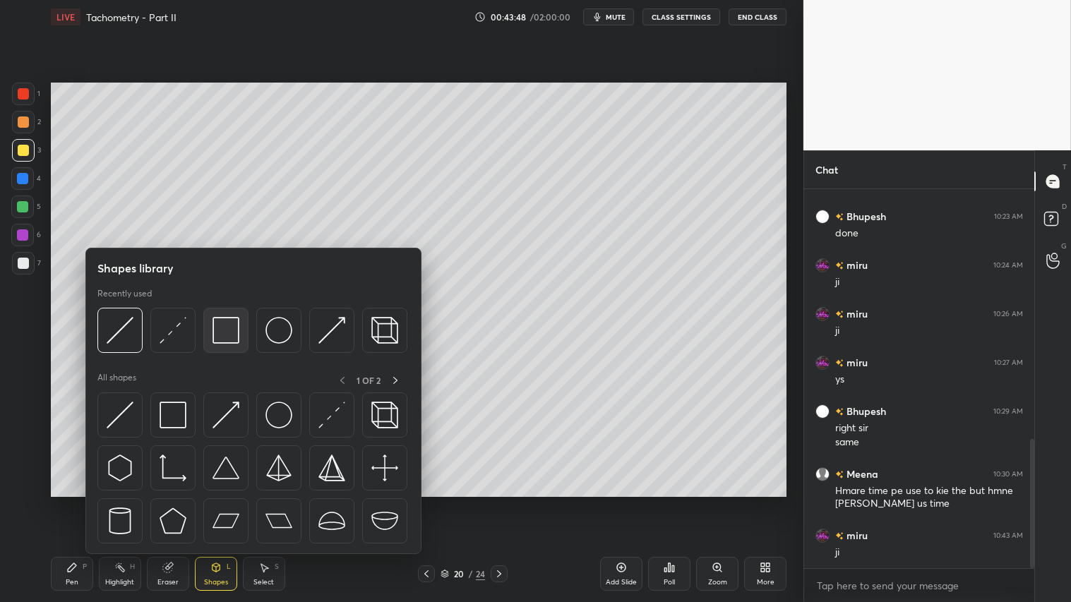
click at [226, 327] on img at bounding box center [225, 330] width 27 height 27
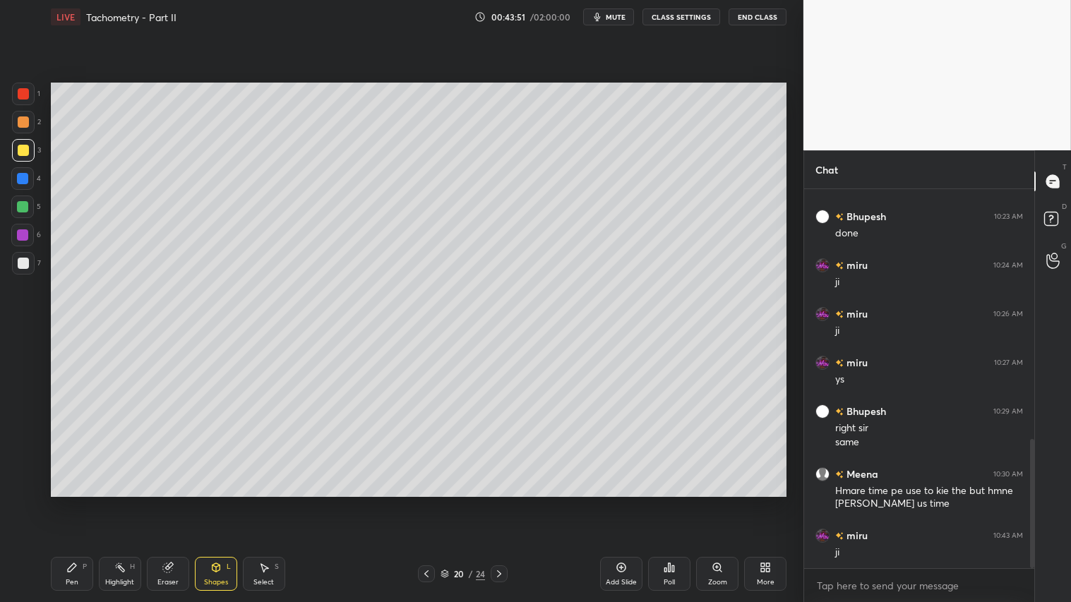
click at [224, 502] on div "Shapes L" at bounding box center [216, 574] width 42 height 34
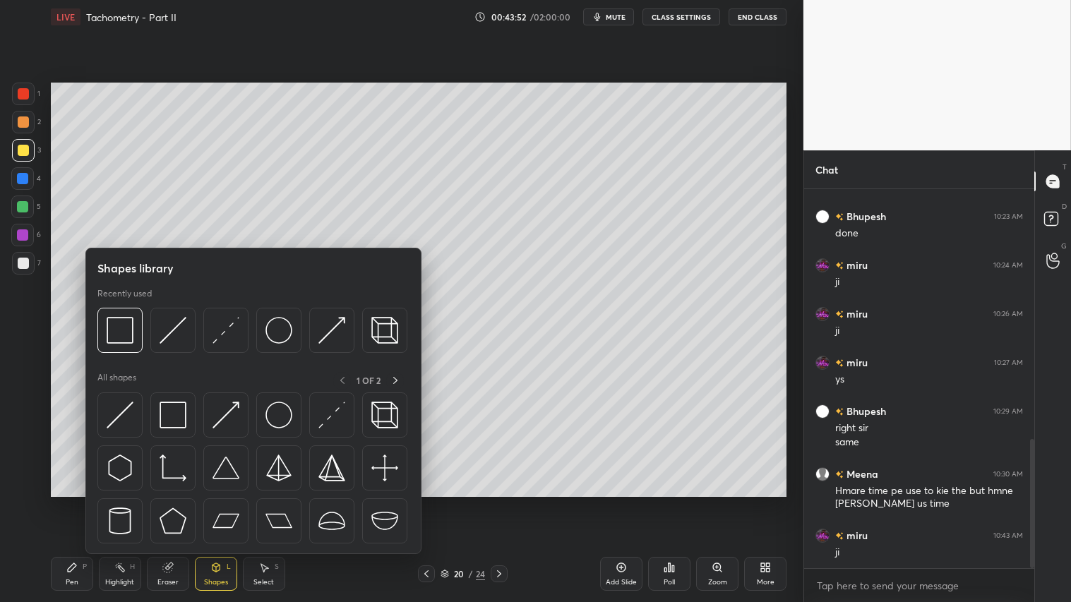
click at [222, 363] on div "Shapes library Recently used All shapes 1 OF 2" at bounding box center [253, 401] width 336 height 306
click at [165, 320] on img at bounding box center [173, 330] width 27 height 27
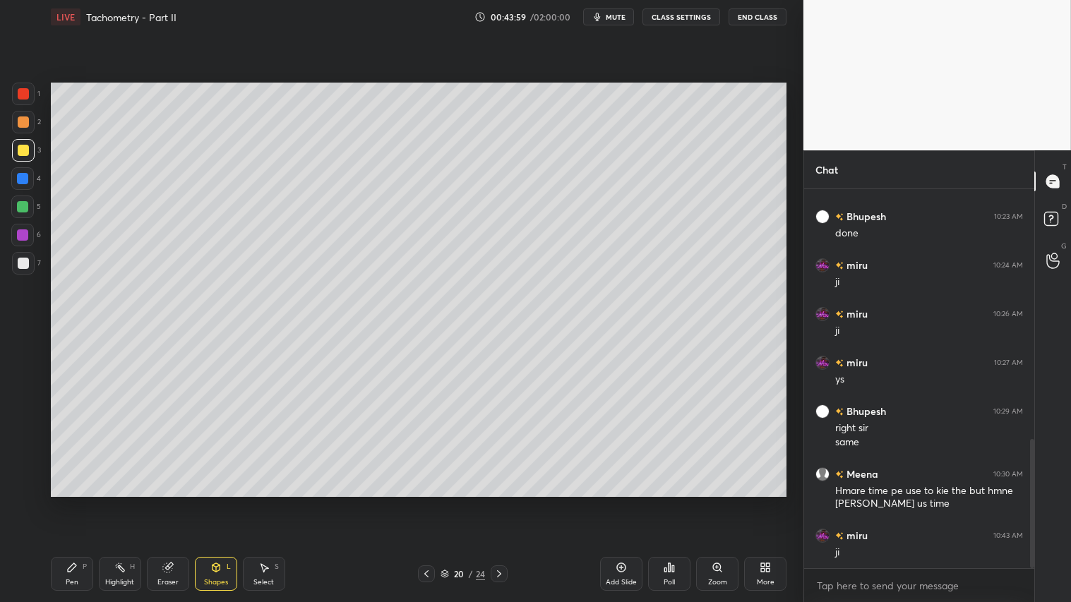
click at [1, 502] on div "1 2 3 4 5 6 7 C X Z C X Z E E Erase all H H LIVE Tachometry - Part II 00:43:59 …" at bounding box center [396, 301] width 792 height 602
drag, startPoint x: 68, startPoint y: 570, endPoint x: 97, endPoint y: 569, distance: 29.7
click at [68, 502] on icon at bounding box center [72, 567] width 8 height 8
drag, startPoint x: 217, startPoint y: 576, endPoint x: 217, endPoint y: 568, distance: 7.8
click at [217, 502] on div "Shapes L" at bounding box center [216, 574] width 42 height 34
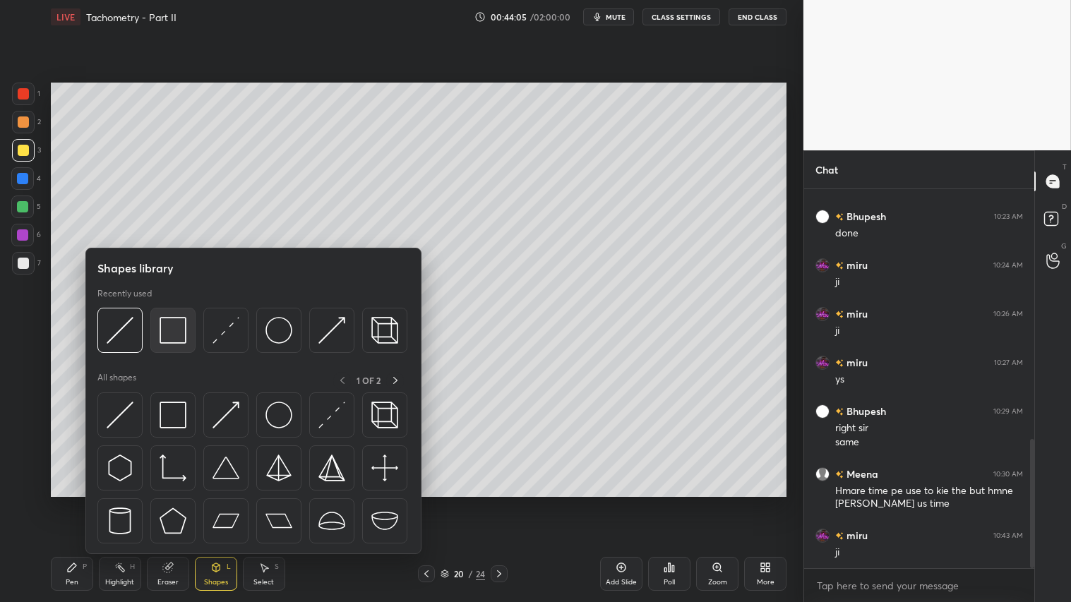
click at [166, 325] on img at bounding box center [173, 330] width 27 height 27
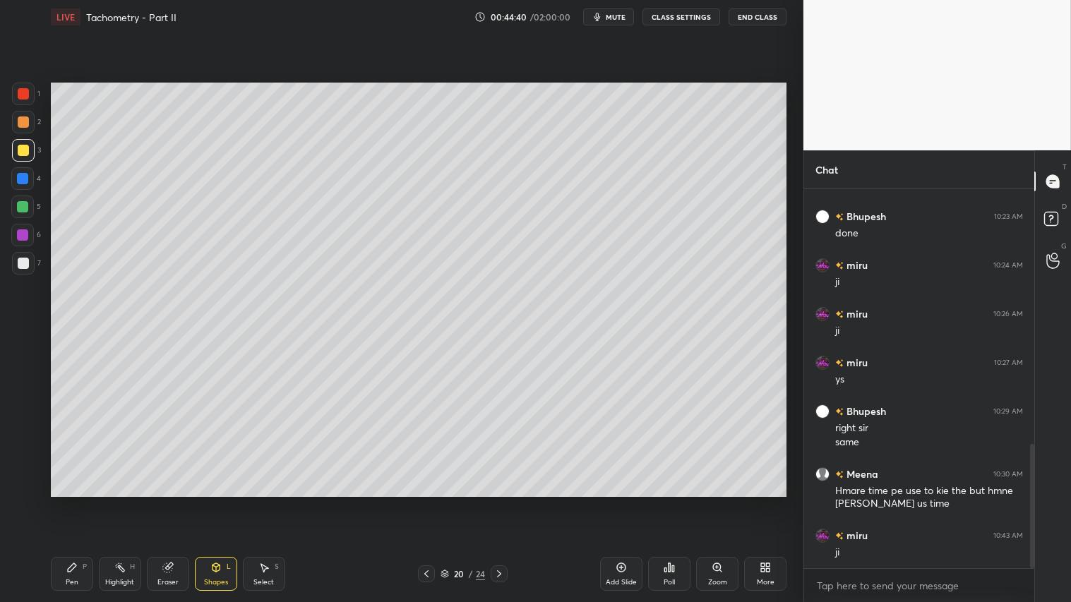
scroll to position [778, 0]
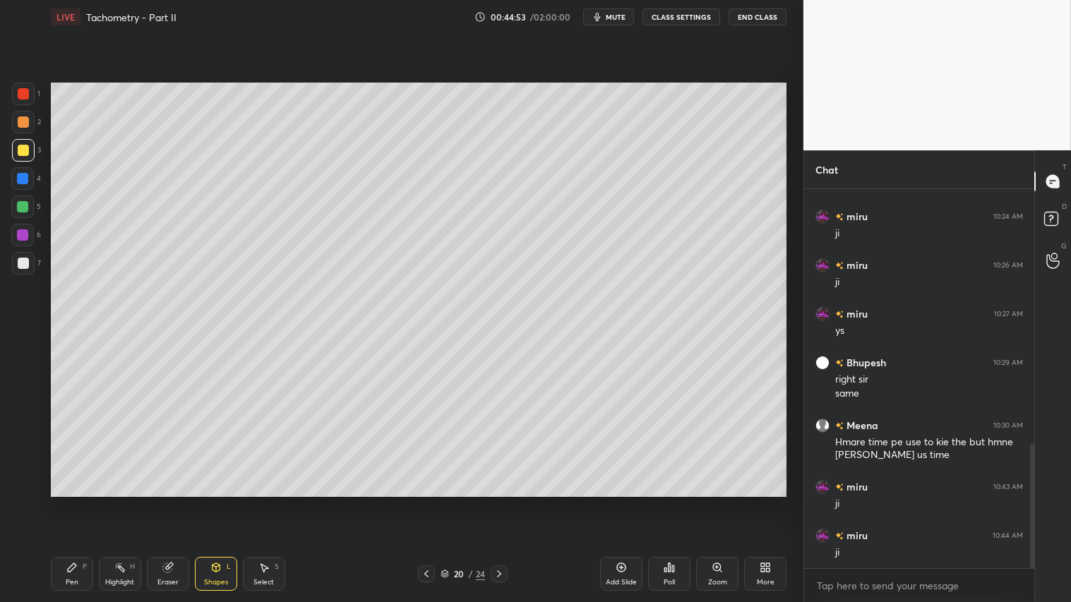
click at [213, 502] on icon at bounding box center [215, 567] width 11 height 11
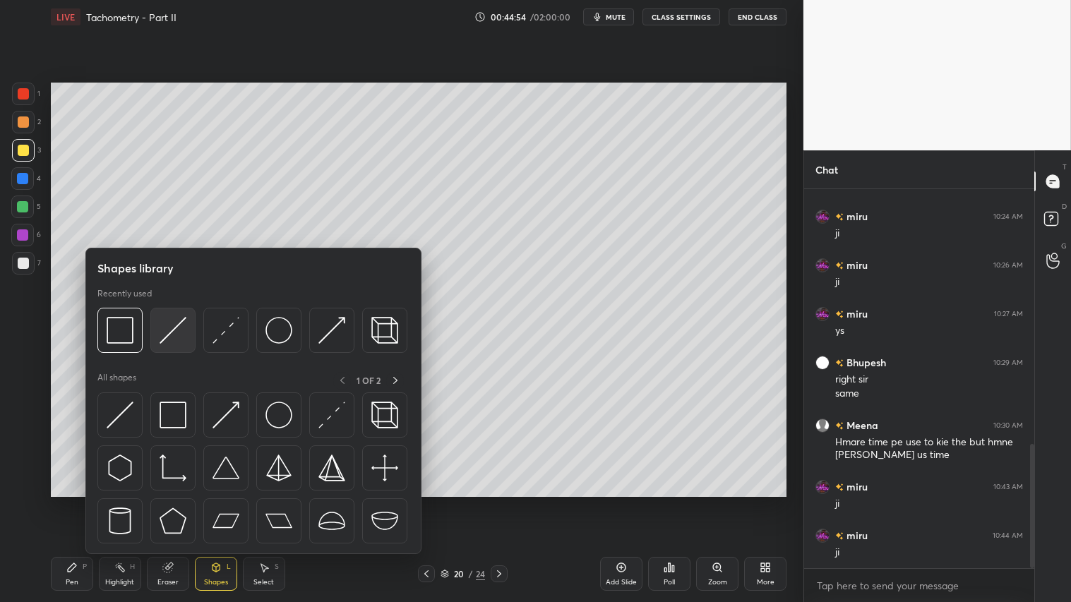
click at [179, 317] on img at bounding box center [173, 330] width 27 height 27
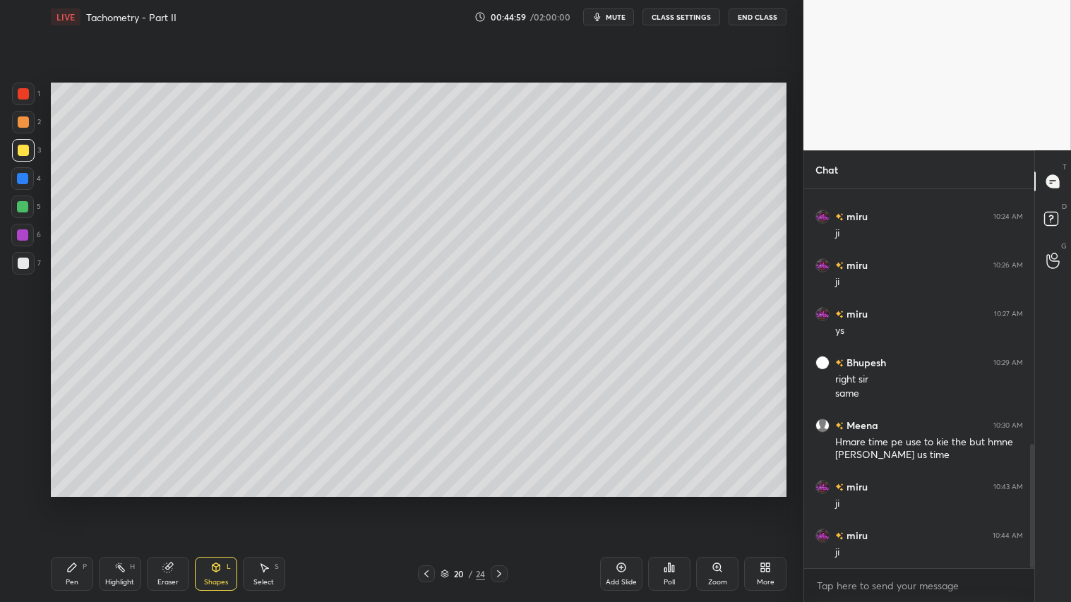
click at [85, 502] on div "P" at bounding box center [85, 566] width 4 height 7
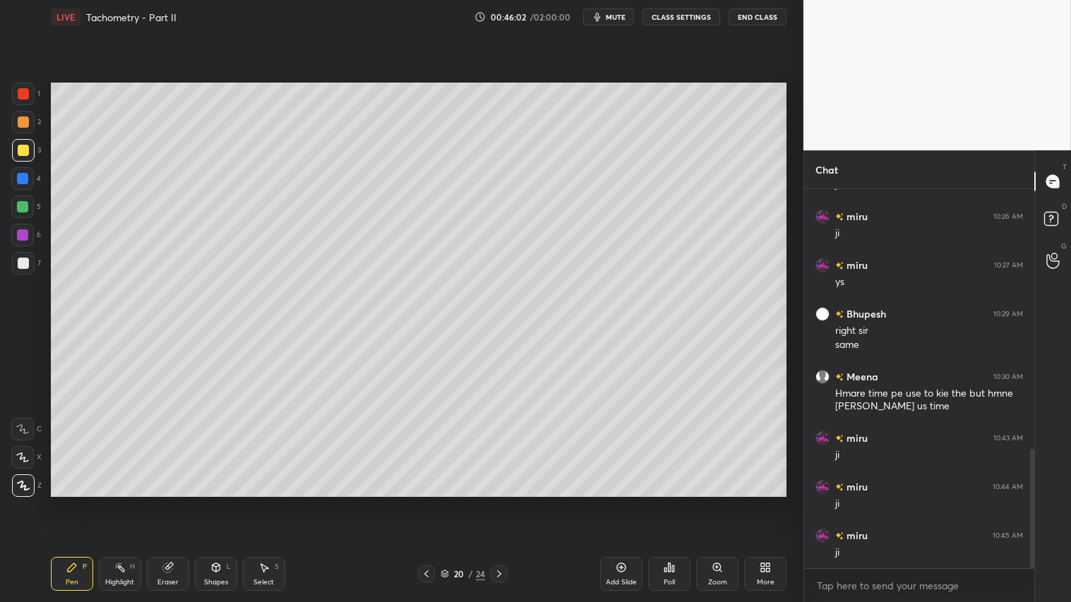
click at [29, 258] on div at bounding box center [23, 263] width 23 height 23
click at [499, 502] on icon at bounding box center [499, 573] width 4 height 7
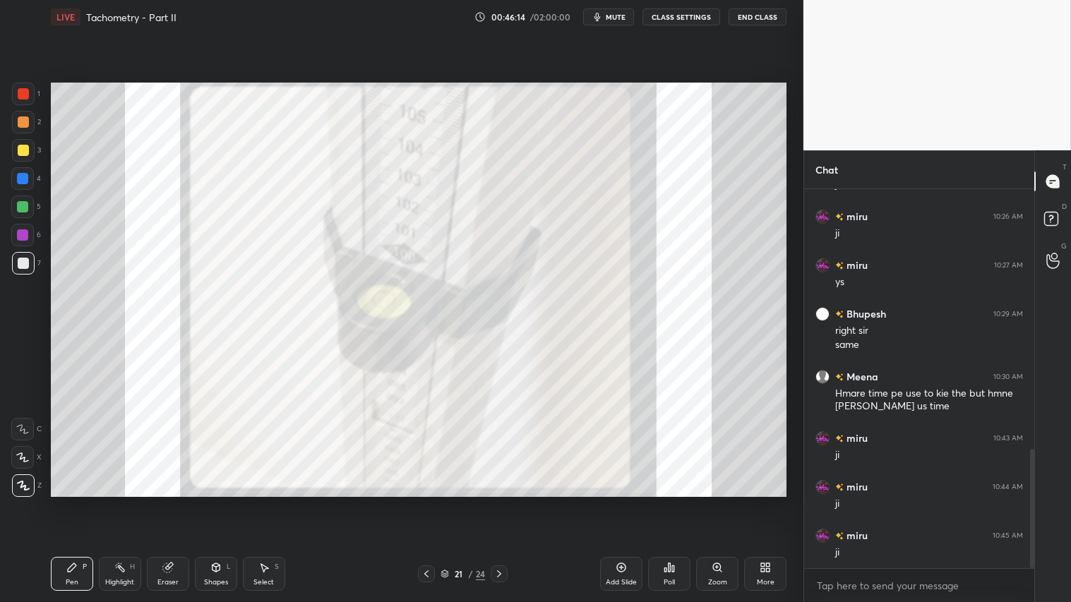
click at [495, 502] on icon at bounding box center [498, 573] width 11 height 11
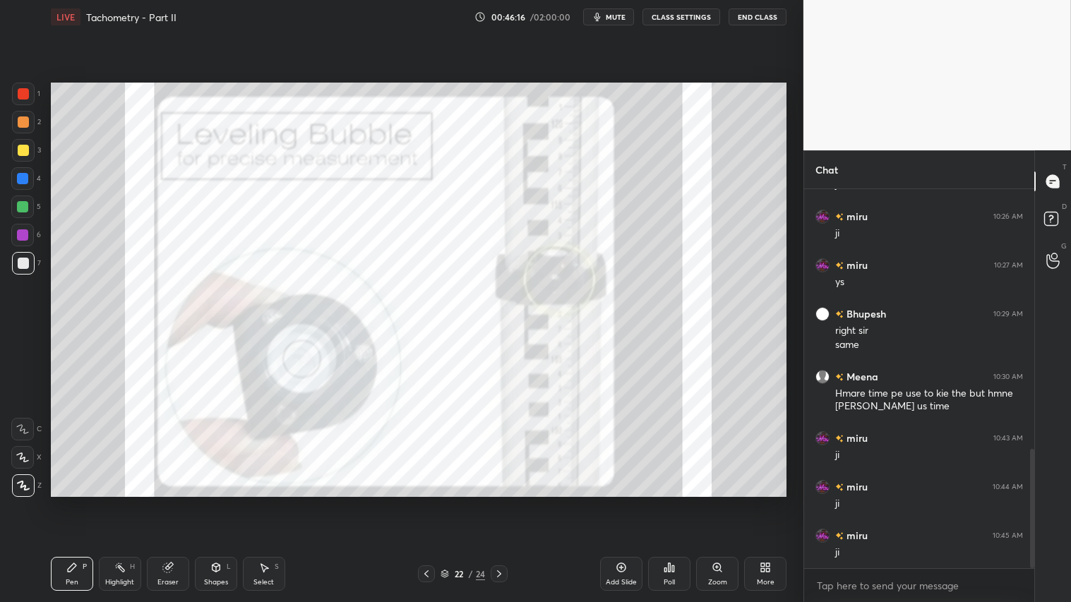
drag, startPoint x: 69, startPoint y: 554, endPoint x: 195, endPoint y: 502, distance: 136.7
click at [71, 502] on div "Pen P Highlight H Eraser Shapes L Select S 22 / 24 Add Slide Poll Zoom More" at bounding box center [418, 574] width 735 height 56
click at [428, 502] on icon at bounding box center [426, 573] width 11 height 11
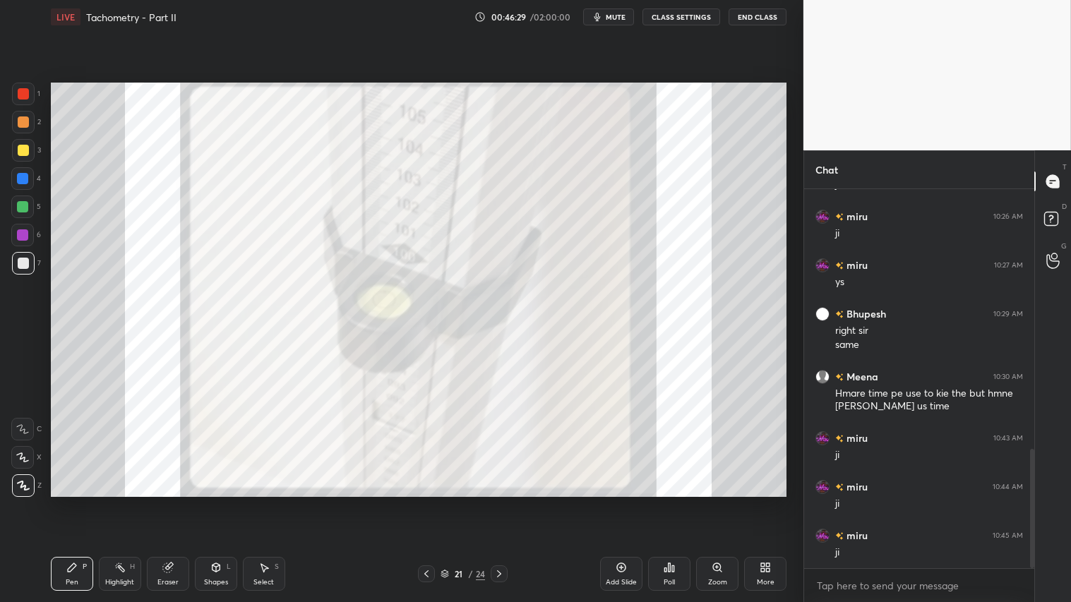
click at [428, 502] on icon at bounding box center [426, 573] width 11 height 11
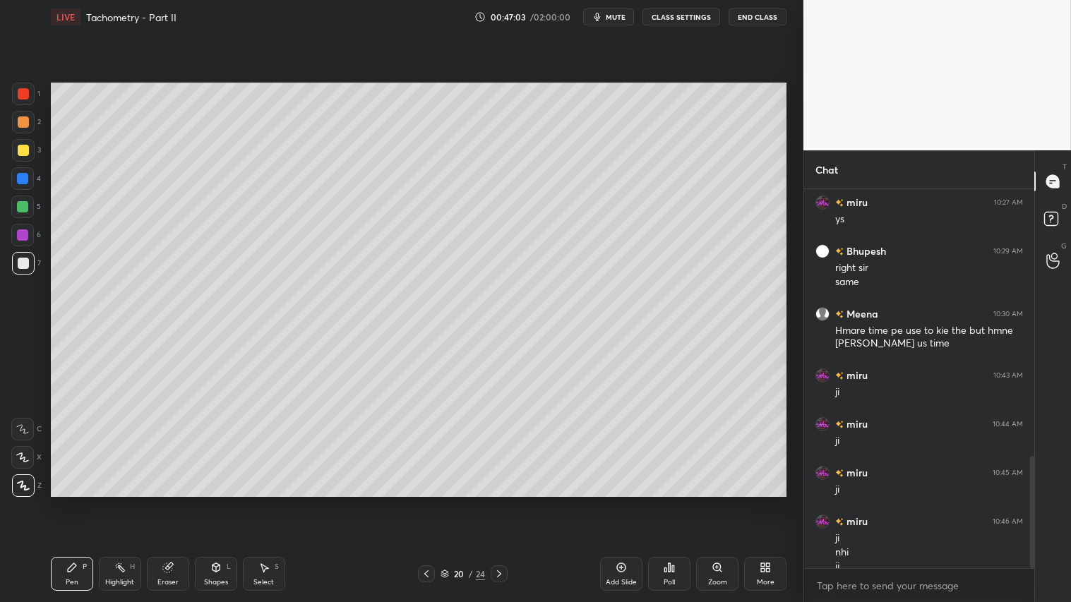
scroll to position [903, 0]
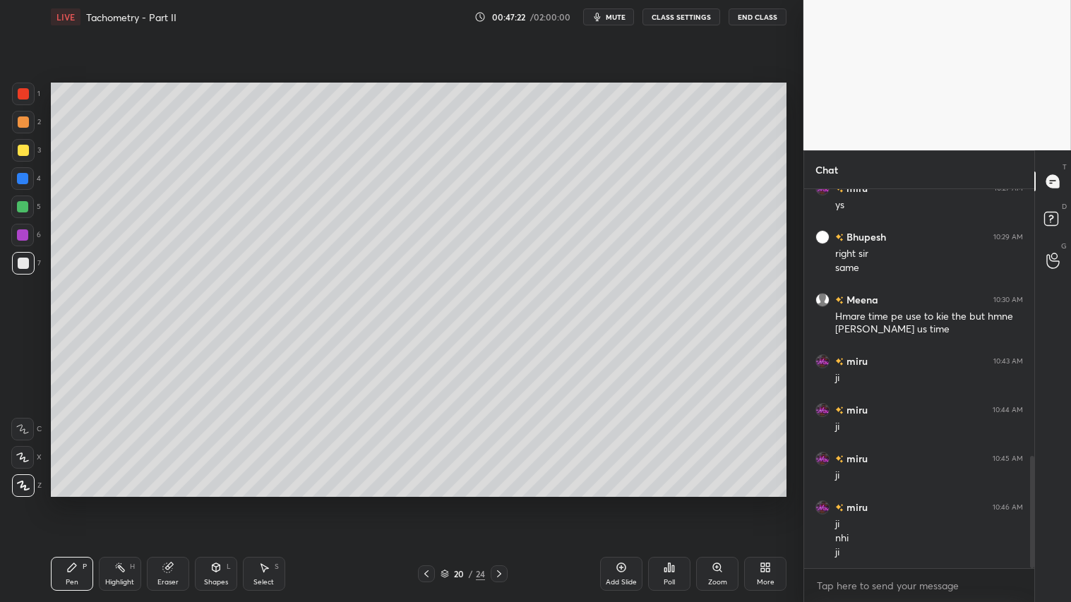
click at [496, 502] on icon at bounding box center [498, 573] width 11 height 11
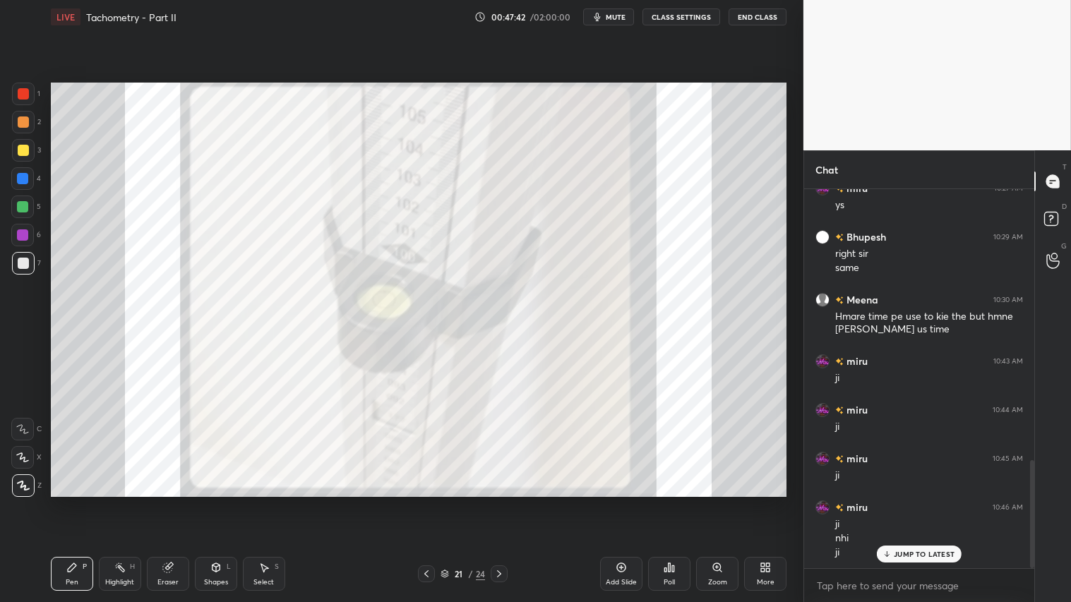
scroll to position [951, 0]
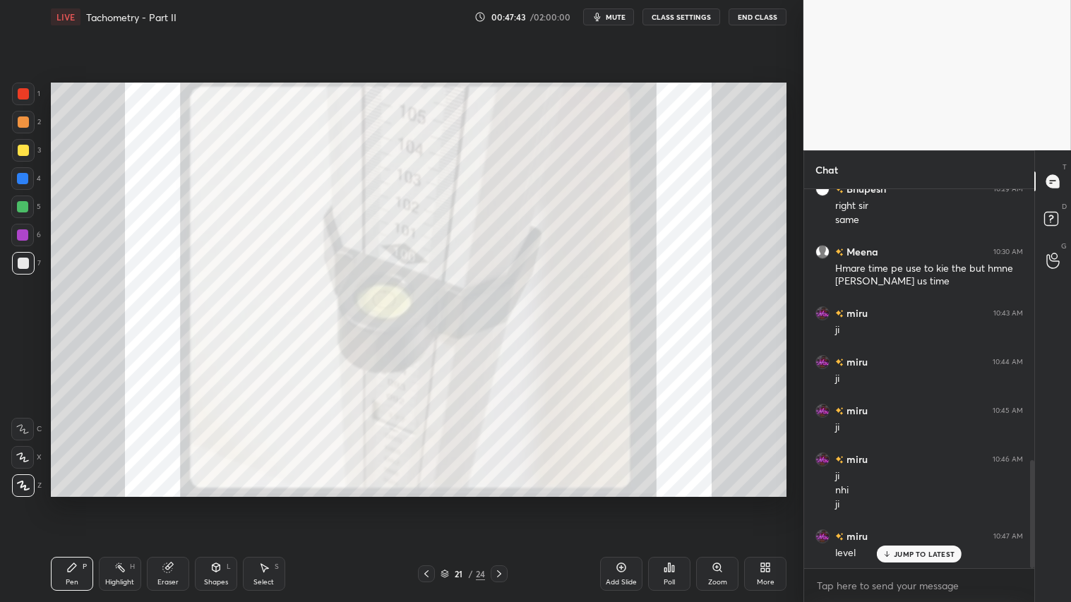
click at [498, 502] on icon at bounding box center [498, 573] width 11 height 11
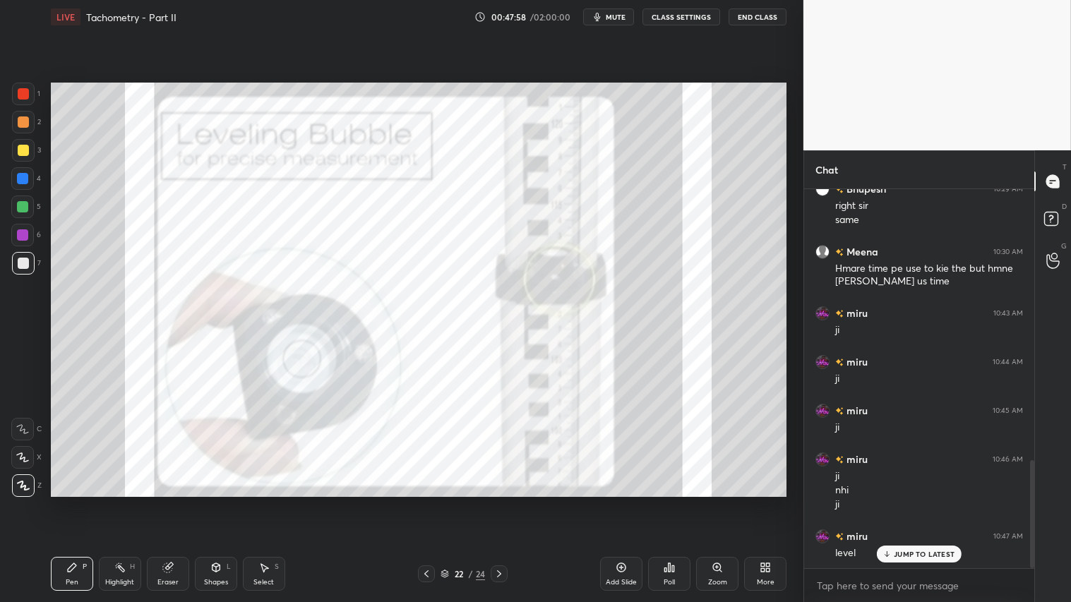
click at [428, 502] on icon at bounding box center [426, 573] width 11 height 11
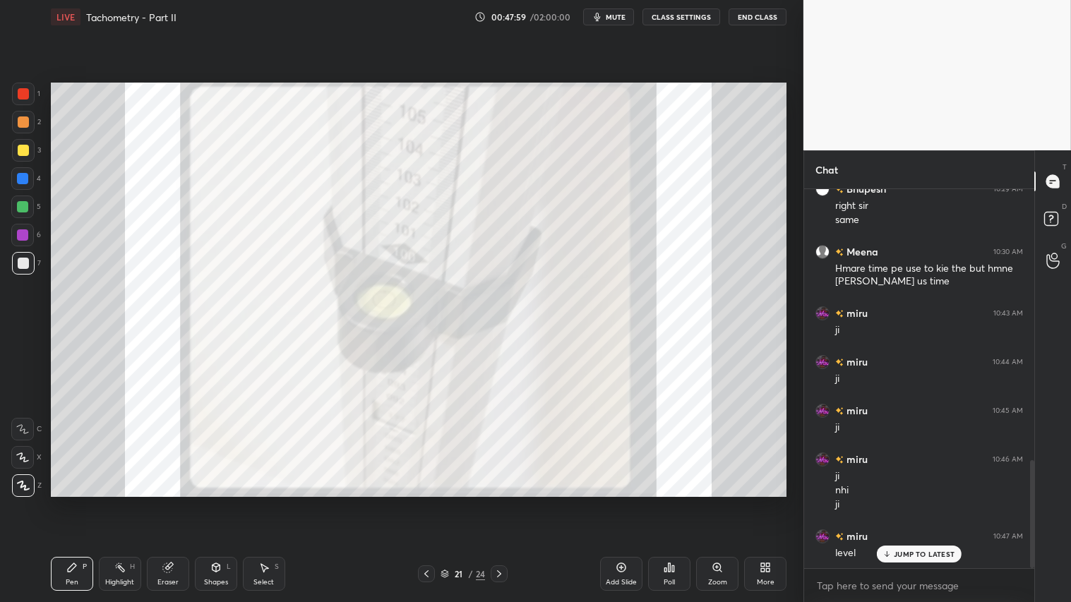
click at [167, 502] on div "Eraser" at bounding box center [168, 574] width 42 height 34
click at [25, 490] on div "Erase all" at bounding box center [22, 485] width 23 height 23
click at [428, 502] on icon at bounding box center [426, 573] width 4 height 7
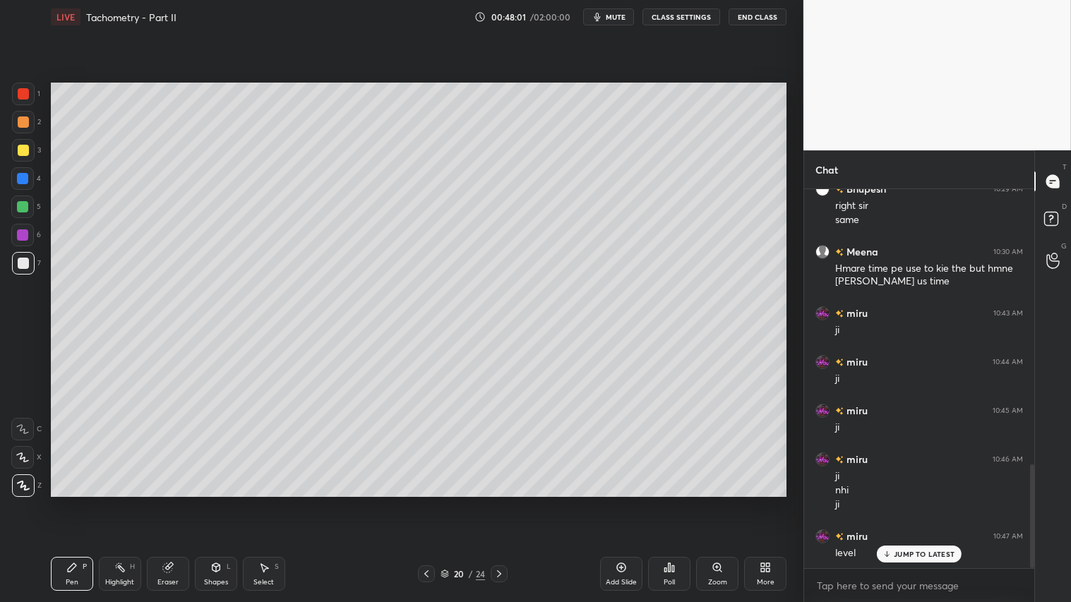
scroll to position [1000, 0]
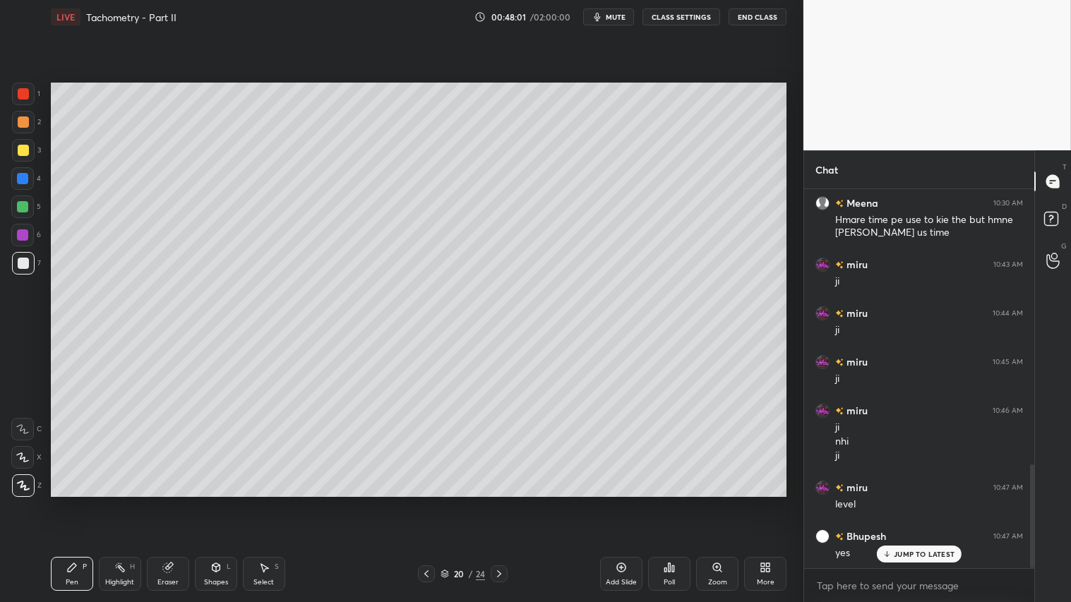
click at [269, 502] on icon at bounding box center [263, 567] width 11 height 11
click at [172, 502] on icon at bounding box center [167, 567] width 11 height 11
click at [27, 484] on span "Erase all" at bounding box center [22, 485] width 21 height 10
drag, startPoint x: 23, startPoint y: 152, endPoint x: 46, endPoint y: 249, distance: 100.0
click at [25, 160] on div at bounding box center [23, 150] width 23 height 23
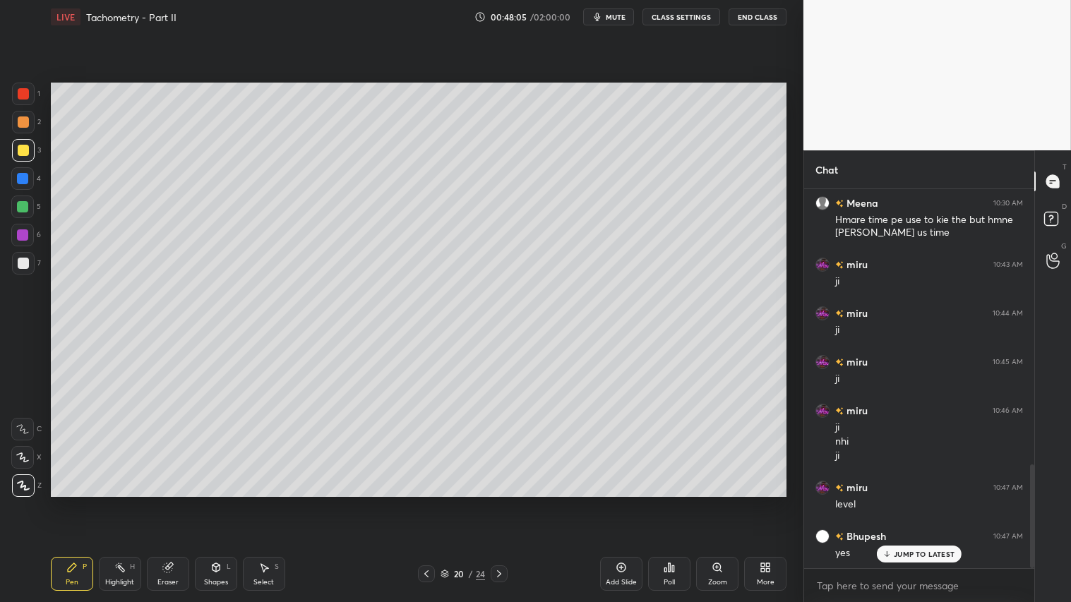
click at [69, 502] on div "Pen" at bounding box center [72, 582] width 13 height 7
click at [222, 502] on div "Shapes L" at bounding box center [216, 574] width 42 height 34
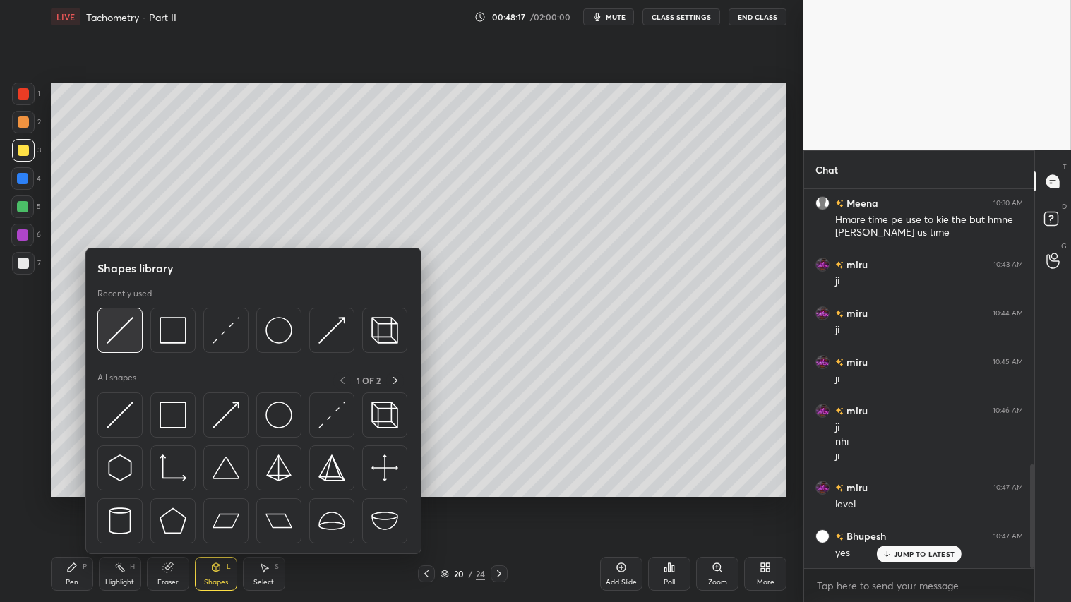
click at [134, 325] on div at bounding box center [119, 330] width 45 height 45
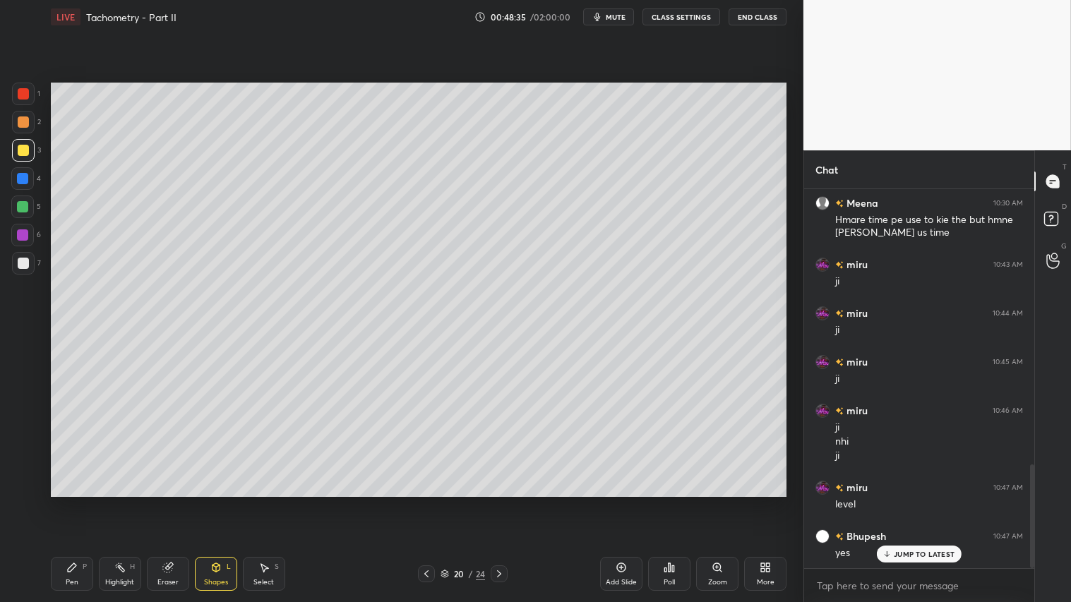
click at [494, 502] on icon at bounding box center [498, 573] width 11 height 11
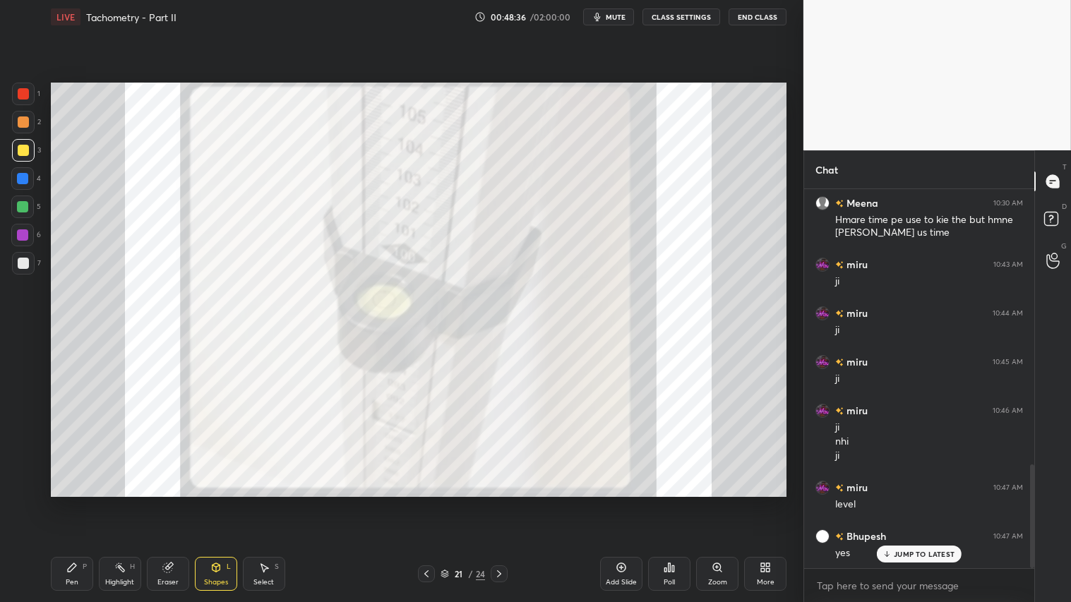
drag, startPoint x: 222, startPoint y: 575, endPoint x: 222, endPoint y: 567, distance: 8.5
click at [222, 502] on div "Shapes L" at bounding box center [216, 574] width 42 height 34
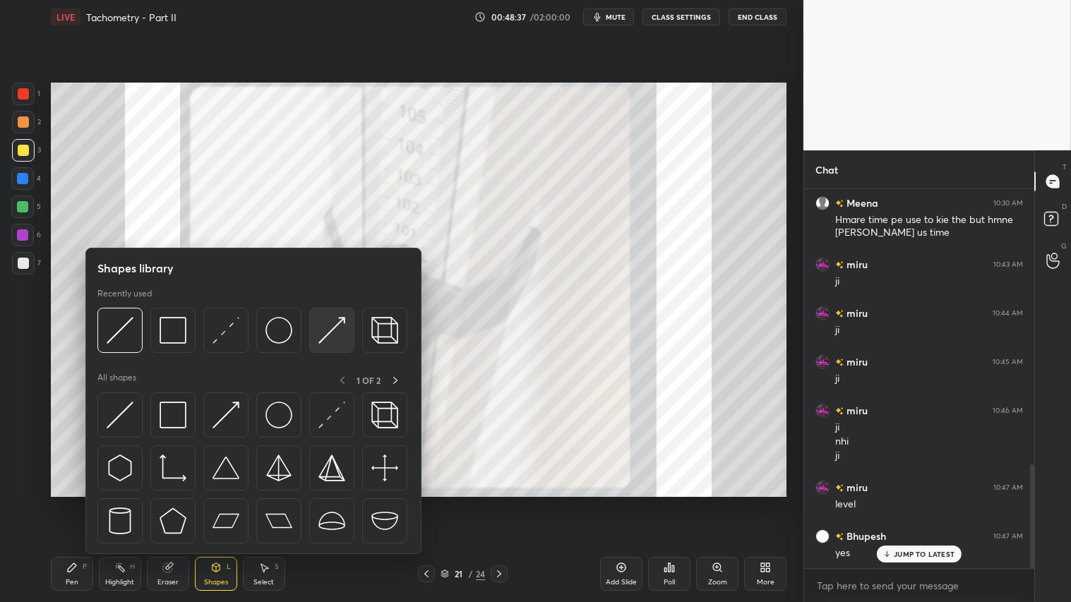
click at [314, 333] on div at bounding box center [331, 330] width 45 height 45
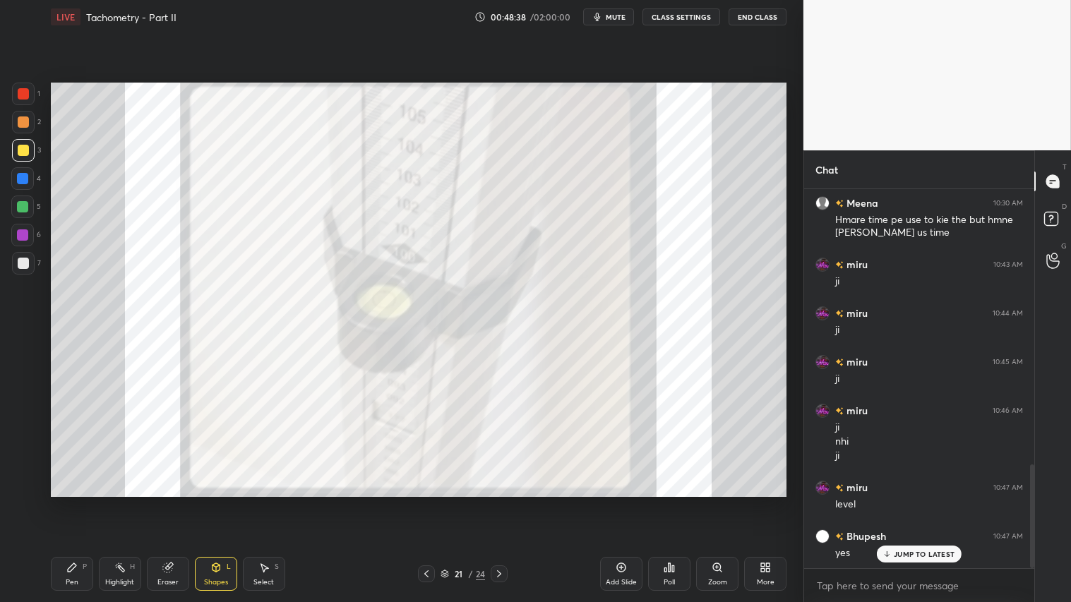
drag, startPoint x: 28, startPoint y: 93, endPoint x: 35, endPoint y: 97, distance: 7.9
click at [31, 95] on div at bounding box center [23, 94] width 23 height 23
click at [173, 502] on div "Eraser" at bounding box center [168, 574] width 42 height 34
click at [18, 489] on span "Erase all" at bounding box center [22, 485] width 21 height 10
click at [428, 502] on icon at bounding box center [426, 573] width 11 height 11
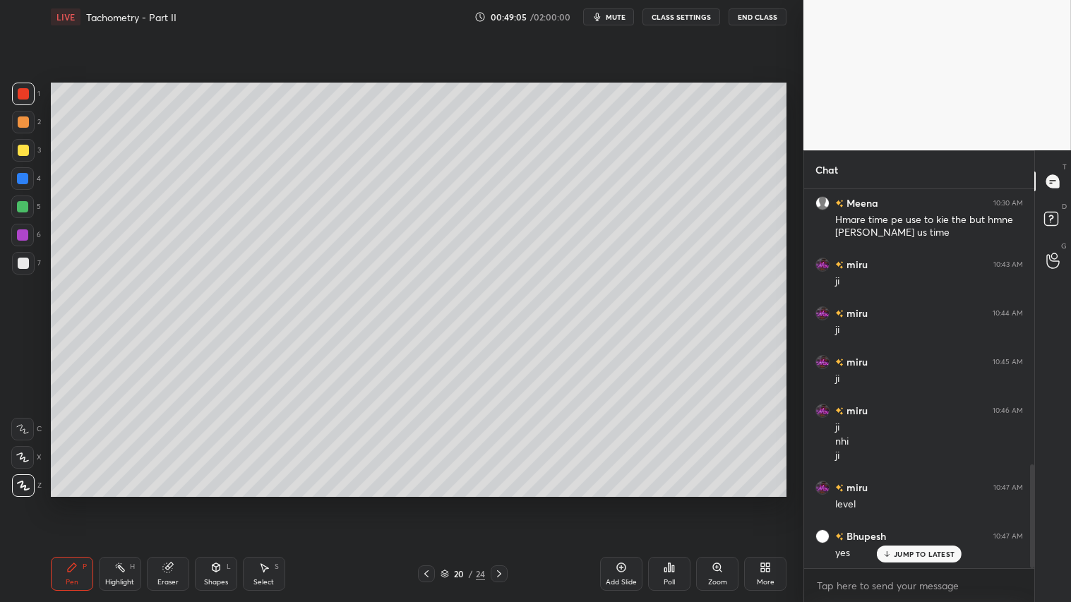
click at [18, 119] on div at bounding box center [23, 121] width 11 height 11
click at [72, 502] on icon at bounding box center [71, 567] width 11 height 11
click at [62, 502] on div "Pen P" at bounding box center [72, 574] width 42 height 34
drag, startPoint x: 214, startPoint y: 575, endPoint x: 224, endPoint y: 559, distance: 19.4
click at [217, 502] on div "Shapes L" at bounding box center [216, 574] width 42 height 34
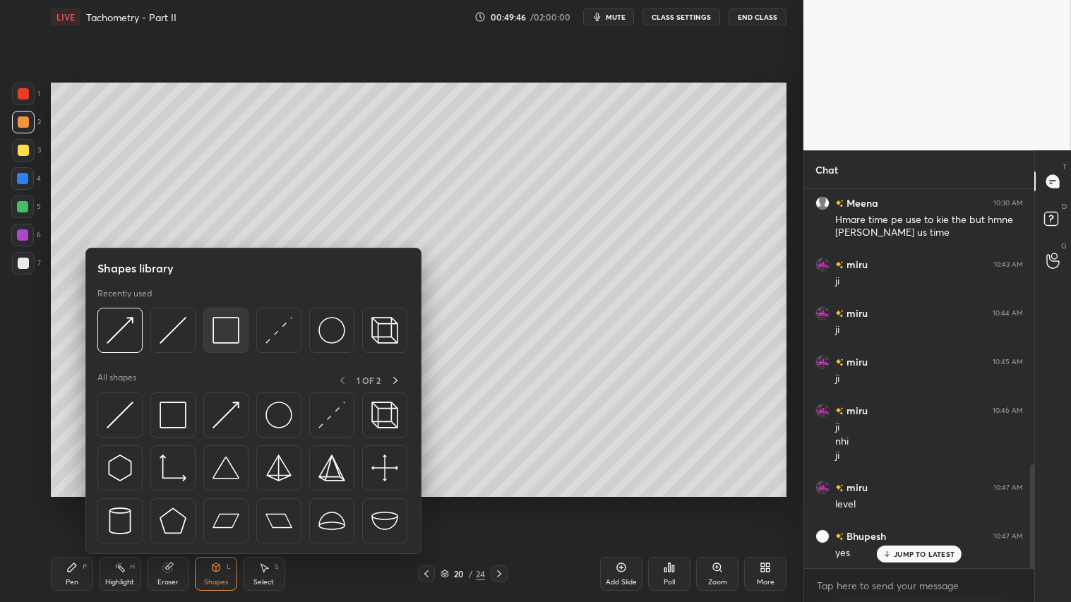
click at [230, 330] on img at bounding box center [225, 330] width 27 height 27
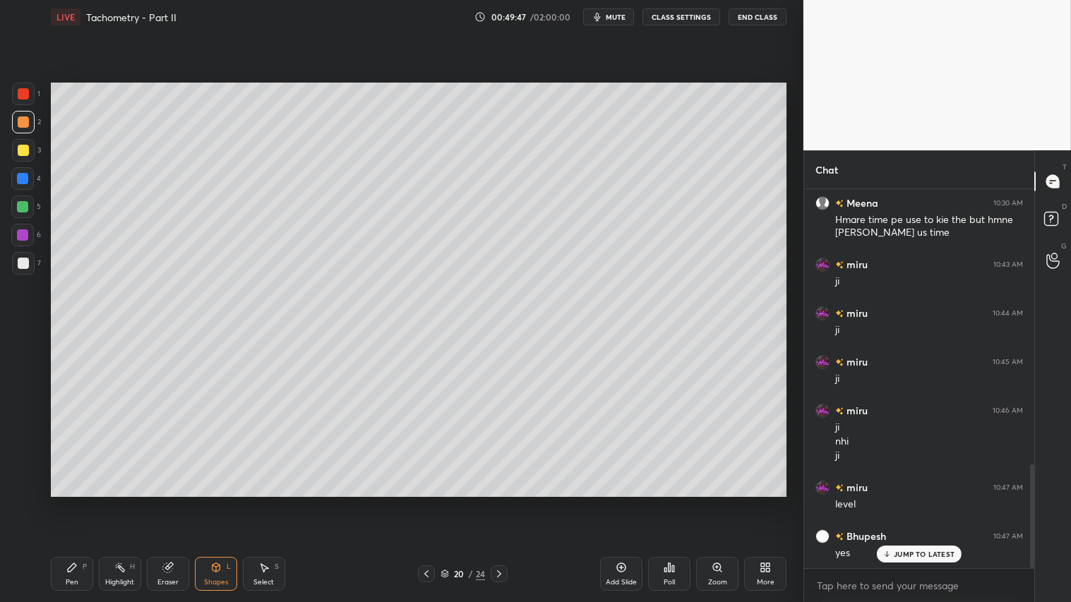
drag, startPoint x: 24, startPoint y: 263, endPoint x: 32, endPoint y: 261, distance: 8.0
click at [29, 262] on div at bounding box center [23, 263] width 23 height 23
click at [23, 116] on div at bounding box center [23, 122] width 23 height 23
click at [66, 502] on div "Pen P" at bounding box center [72, 574] width 42 height 34
click at [210, 502] on div "Shapes L" at bounding box center [216, 574] width 42 height 34
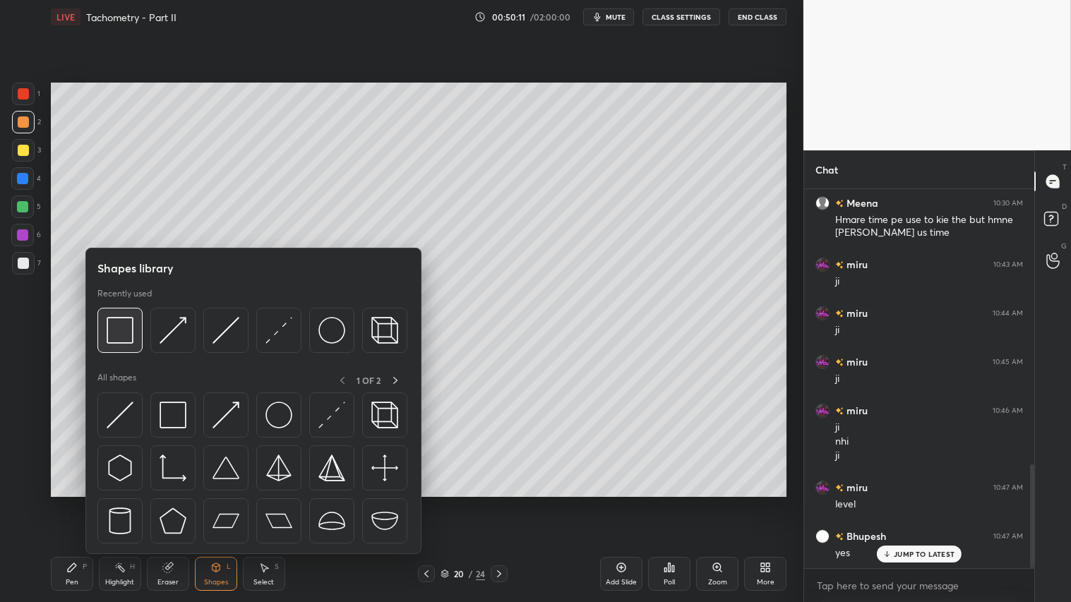
click at [130, 337] on img at bounding box center [120, 330] width 27 height 27
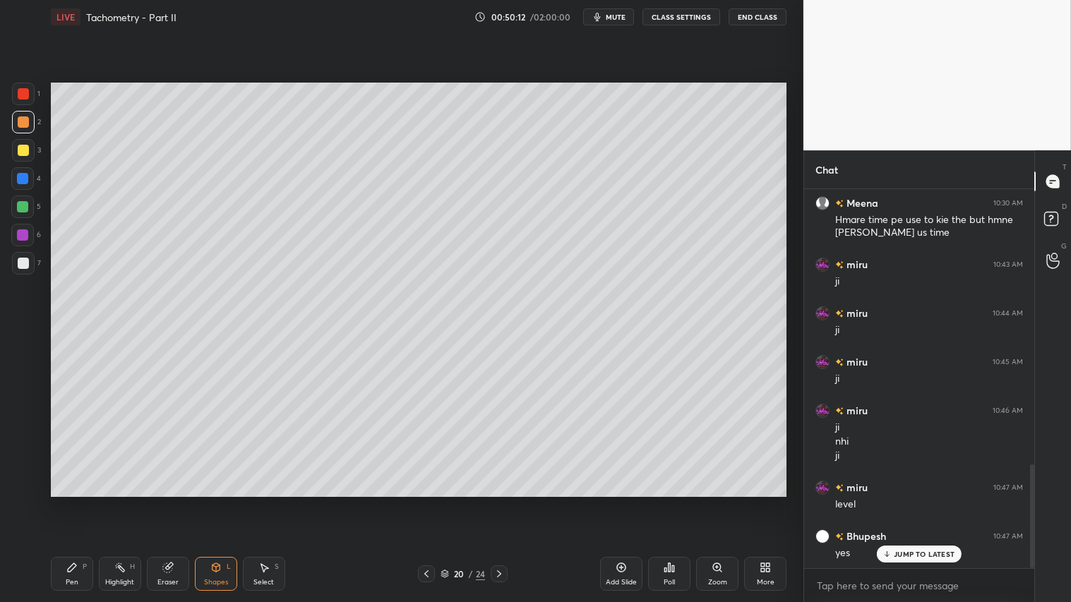
click at [78, 502] on div "Pen" at bounding box center [72, 582] width 13 height 7
drag, startPoint x: 21, startPoint y: 259, endPoint x: 49, endPoint y: 288, distance: 40.4
click at [22, 259] on div at bounding box center [23, 263] width 11 height 11
drag, startPoint x: 26, startPoint y: 116, endPoint x: 40, endPoint y: 194, distance: 78.8
click at [25, 121] on div at bounding box center [23, 121] width 11 height 11
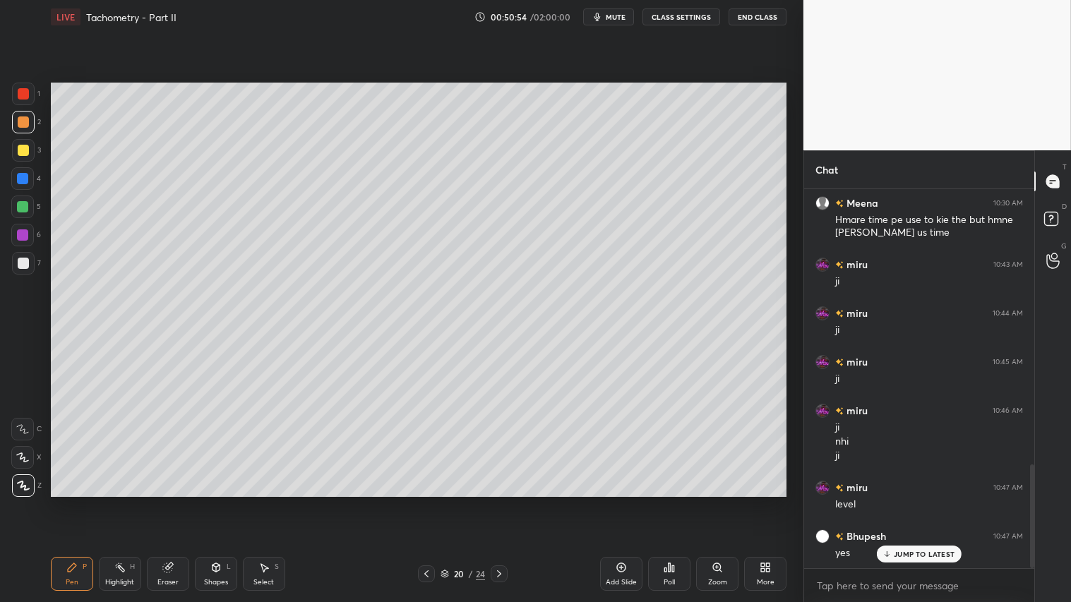
click at [78, 502] on div "Pen P" at bounding box center [72, 574] width 42 height 34
drag, startPoint x: 227, startPoint y: 583, endPoint x: 228, endPoint y: 570, distance: 13.4
click at [227, 502] on div "Shapes L" at bounding box center [216, 574] width 42 height 34
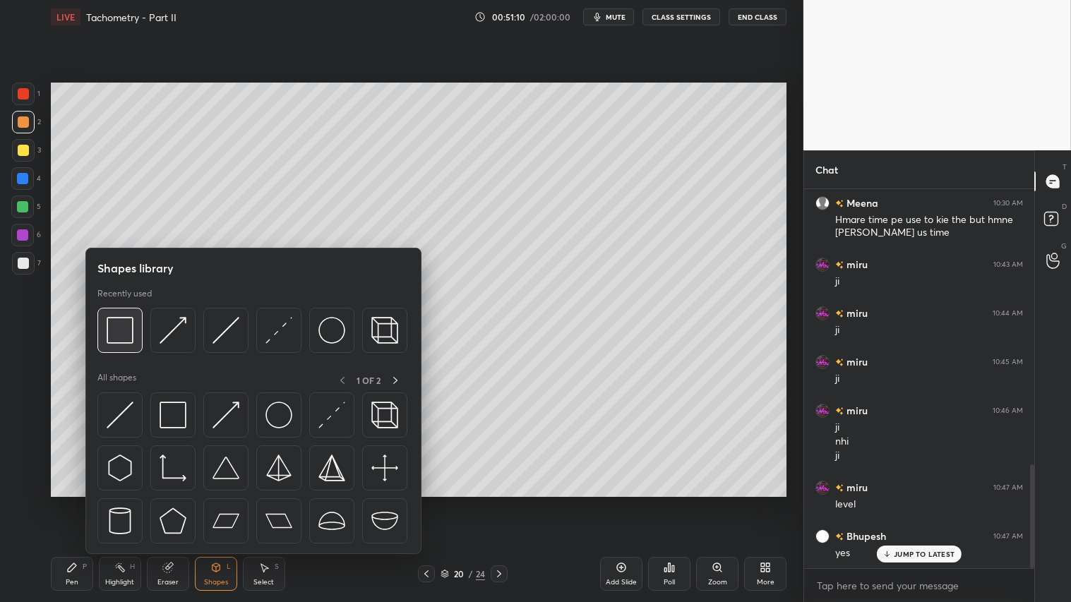
click at [114, 328] on img at bounding box center [120, 330] width 27 height 27
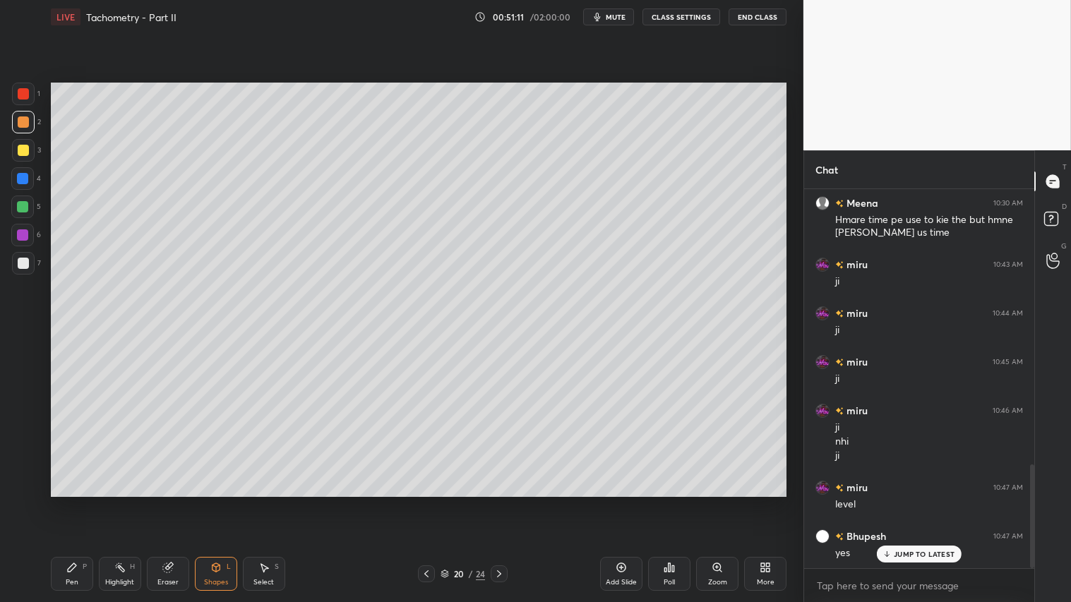
click at [22, 260] on div at bounding box center [23, 263] width 11 height 11
click at [21, 117] on div at bounding box center [23, 121] width 11 height 11
drag, startPoint x: 76, startPoint y: 567, endPoint x: 56, endPoint y: 577, distance: 21.1
click at [75, 502] on icon at bounding box center [71, 567] width 11 height 11
click at [71, 502] on div "Pen P" at bounding box center [72, 574] width 42 height 34
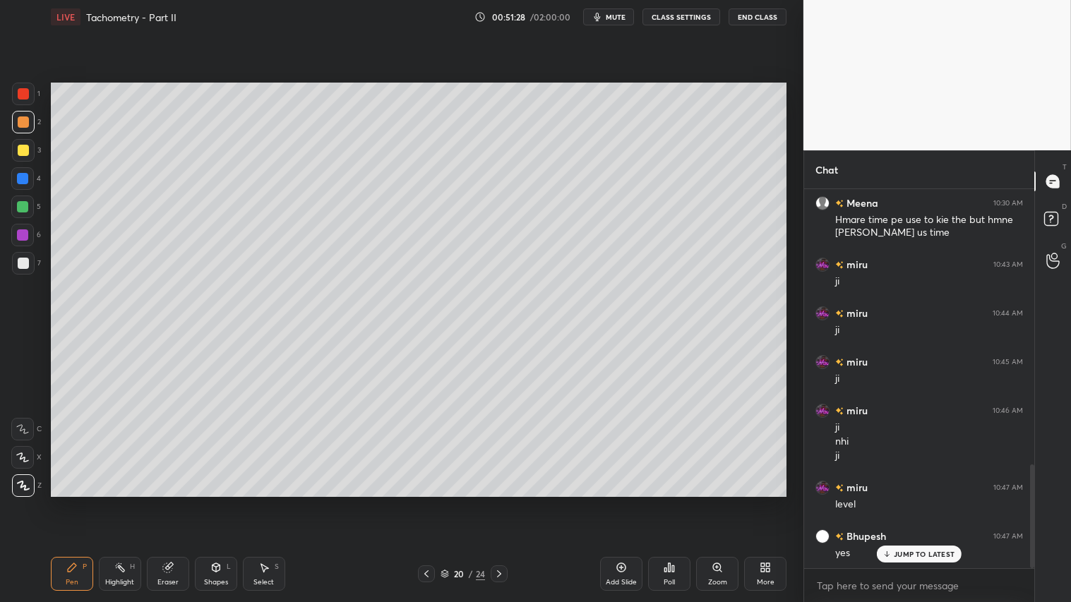
click at [80, 502] on div "Pen P" at bounding box center [72, 574] width 42 height 34
click at [219, 502] on div "Shapes" at bounding box center [216, 582] width 24 height 7
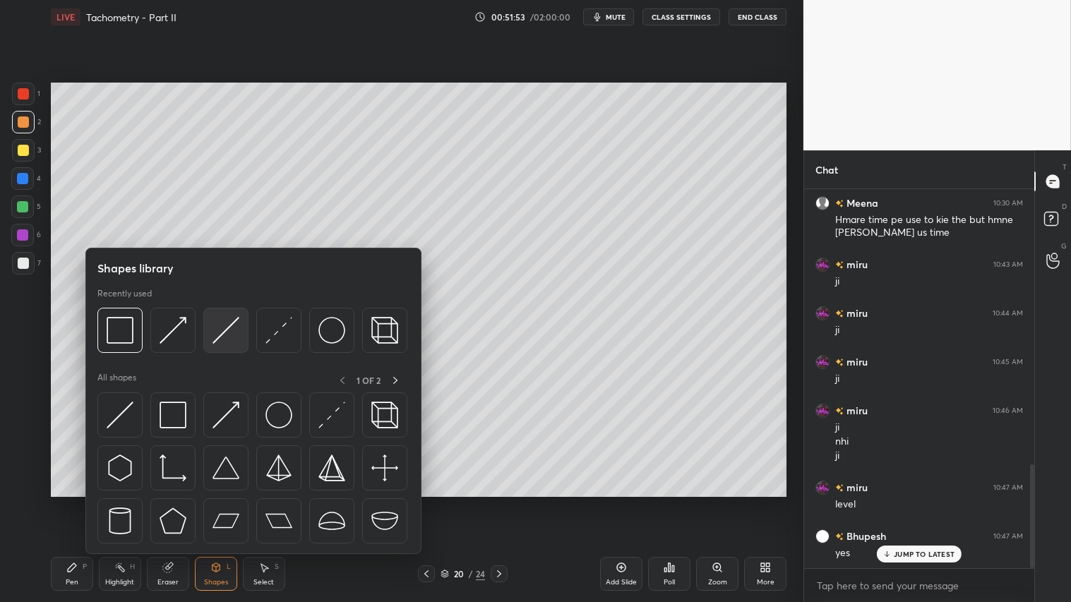
click at [221, 340] on img at bounding box center [225, 330] width 27 height 27
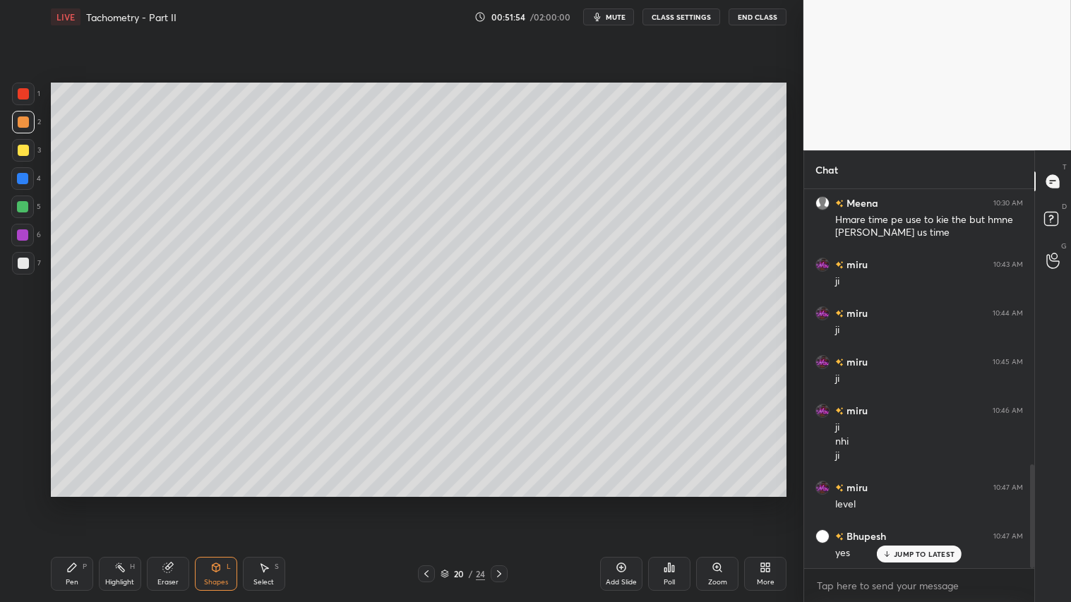
click at [19, 262] on div at bounding box center [23, 263] width 11 height 11
drag, startPoint x: 23, startPoint y: 115, endPoint x: 24, endPoint y: 151, distance: 36.0
click at [23, 119] on div at bounding box center [23, 122] width 23 height 23
click at [76, 502] on div "Pen" at bounding box center [72, 582] width 13 height 7
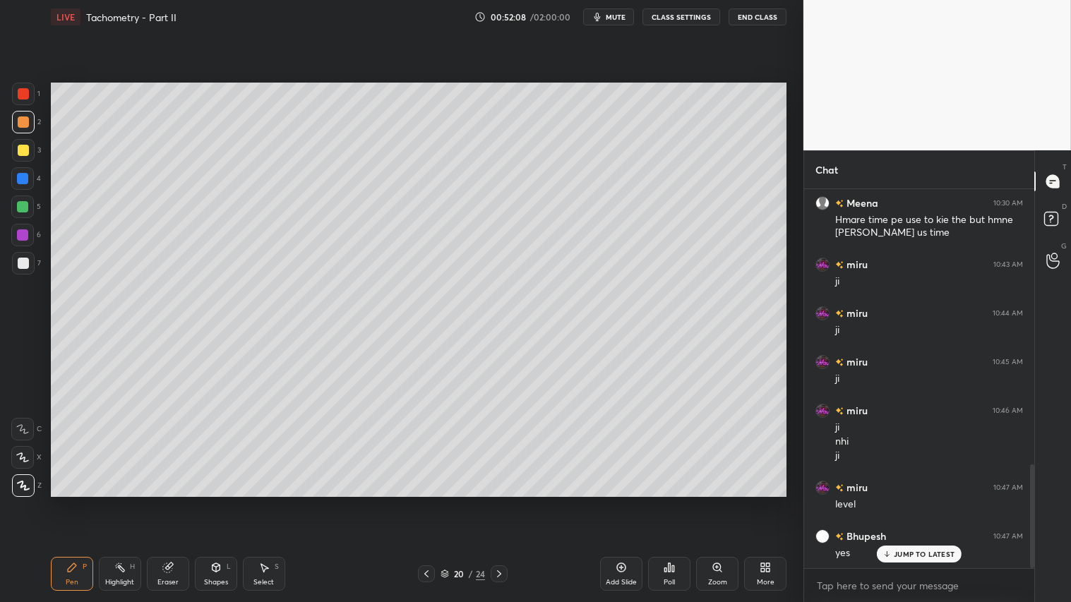
click at [12, 128] on div at bounding box center [23, 122] width 23 height 23
click at [72, 502] on div "Pen P" at bounding box center [72, 574] width 42 height 34
click at [78, 502] on div "Pen P" at bounding box center [72, 574] width 42 height 34
drag, startPoint x: 231, startPoint y: 574, endPoint x: 233, endPoint y: 588, distance: 14.3
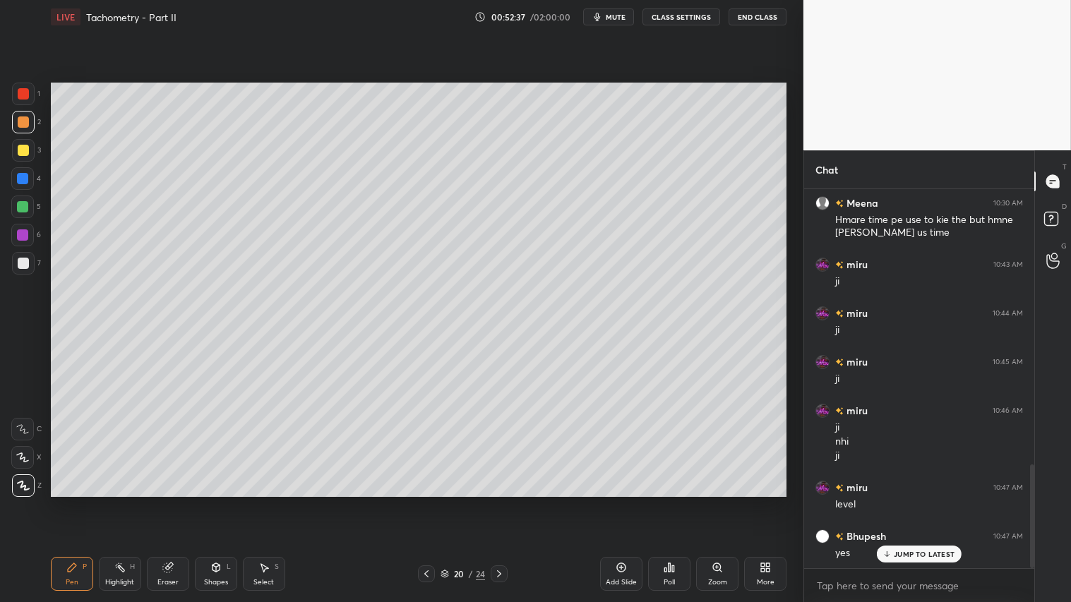
click at [234, 502] on div "Shapes L" at bounding box center [216, 574] width 42 height 34
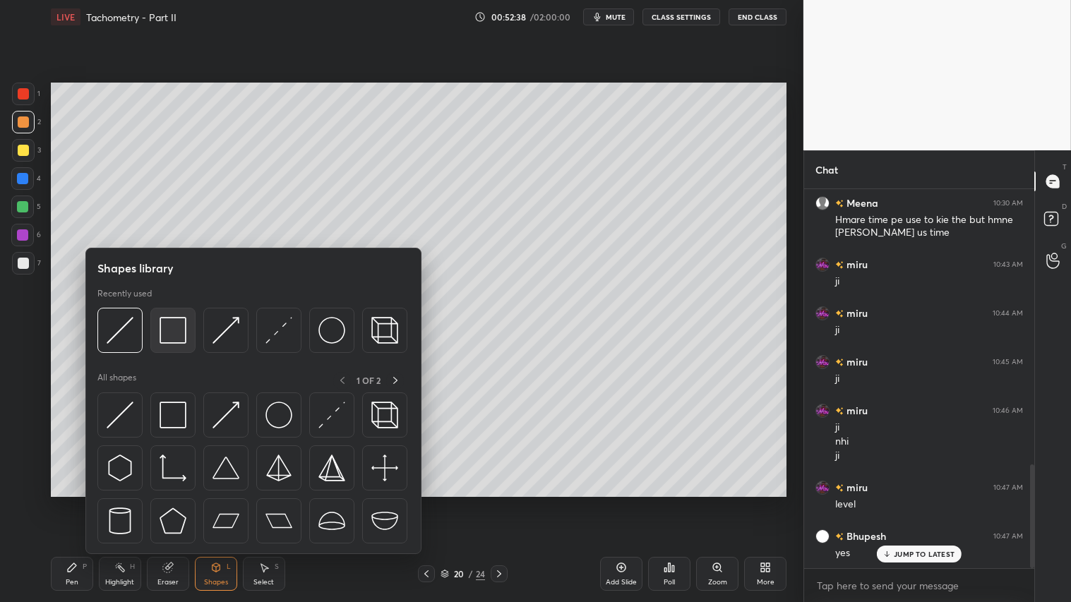
click at [175, 321] on img at bounding box center [173, 330] width 27 height 27
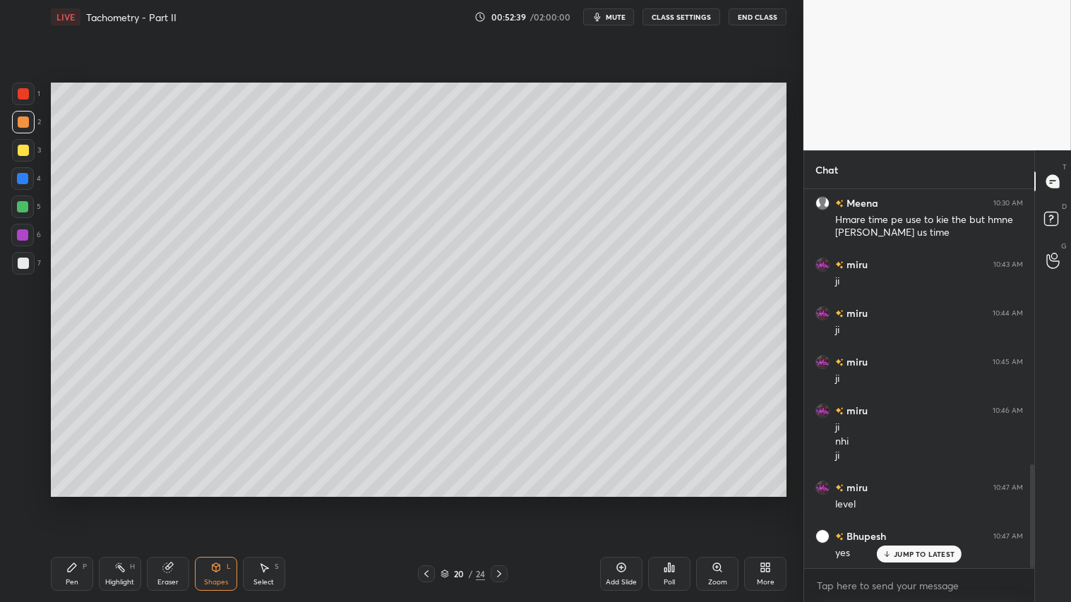
click at [27, 258] on div at bounding box center [23, 263] width 23 height 23
drag, startPoint x: 22, startPoint y: 123, endPoint x: 27, endPoint y: 149, distance: 26.6
click at [23, 123] on div at bounding box center [23, 121] width 11 height 11
click at [80, 502] on div "Pen P" at bounding box center [72, 574] width 42 height 34
click at [625, 502] on div "Add Slide" at bounding box center [621, 574] width 42 height 34
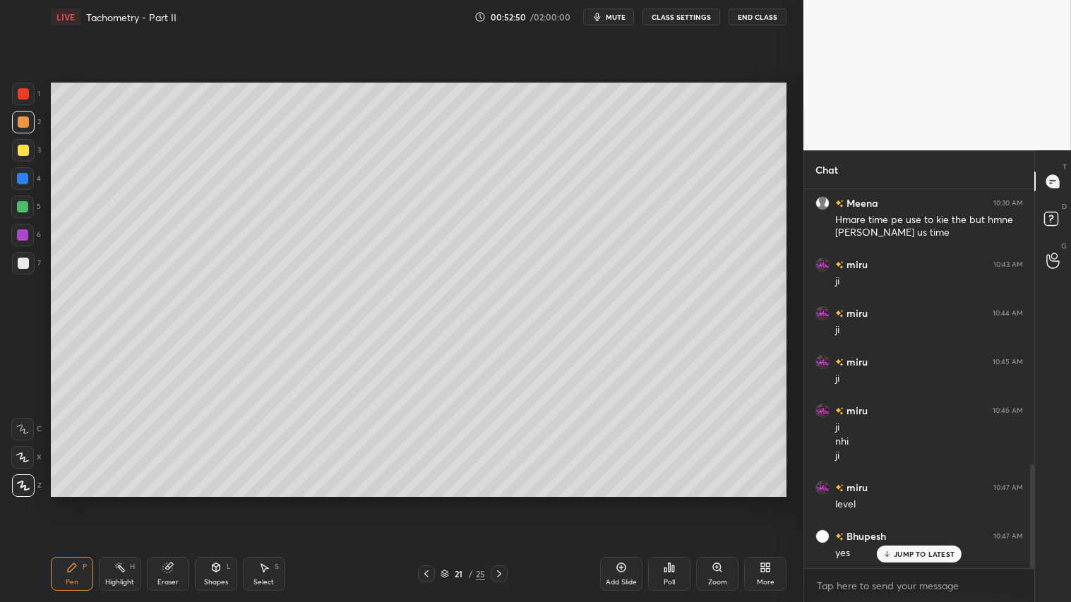
click at [158, 28] on div "LIVE Tachometry - Part II 00:52:50 / 02:00:00 mute CLASS SETTINGS End Class Set…" at bounding box center [418, 301] width 747 height 602
drag, startPoint x: 418, startPoint y: 568, endPoint x: 436, endPoint y: 567, distance: 18.4
click at [420, 502] on div at bounding box center [426, 573] width 17 height 17
click at [498, 502] on icon at bounding box center [498, 573] width 11 height 11
click at [210, 502] on div "Shapes L" at bounding box center [216, 574] width 42 height 34
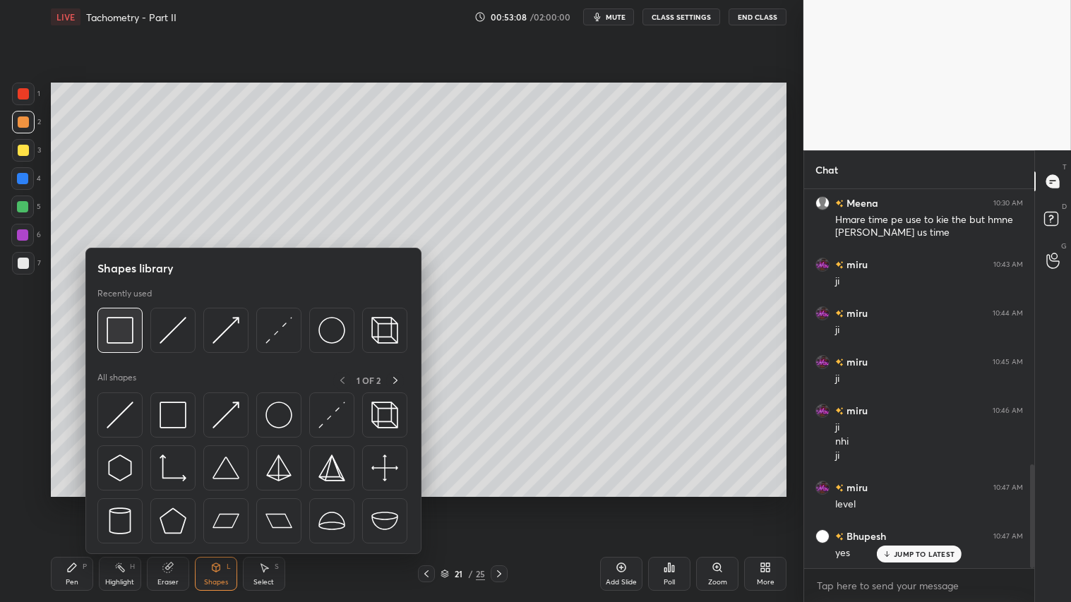
click at [109, 344] on div at bounding box center [119, 330] width 45 height 45
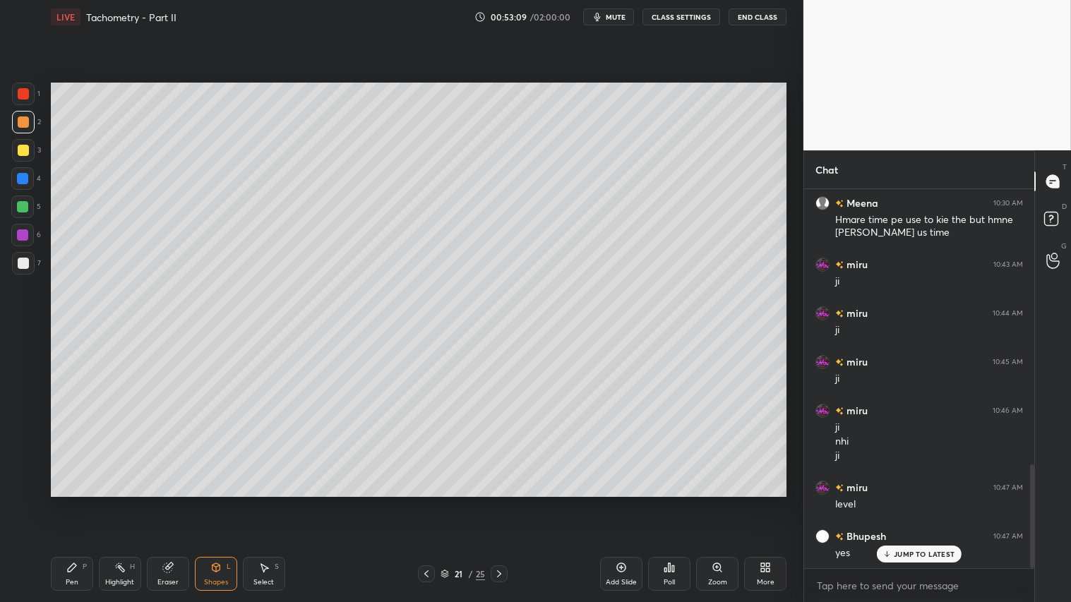
click at [23, 263] on div at bounding box center [23, 263] width 11 height 11
click at [25, 118] on div at bounding box center [23, 121] width 11 height 11
click at [433, 502] on div at bounding box center [426, 573] width 17 height 17
click at [498, 502] on icon at bounding box center [498, 573] width 11 height 11
click at [71, 502] on div "Pen P" at bounding box center [72, 574] width 42 height 34
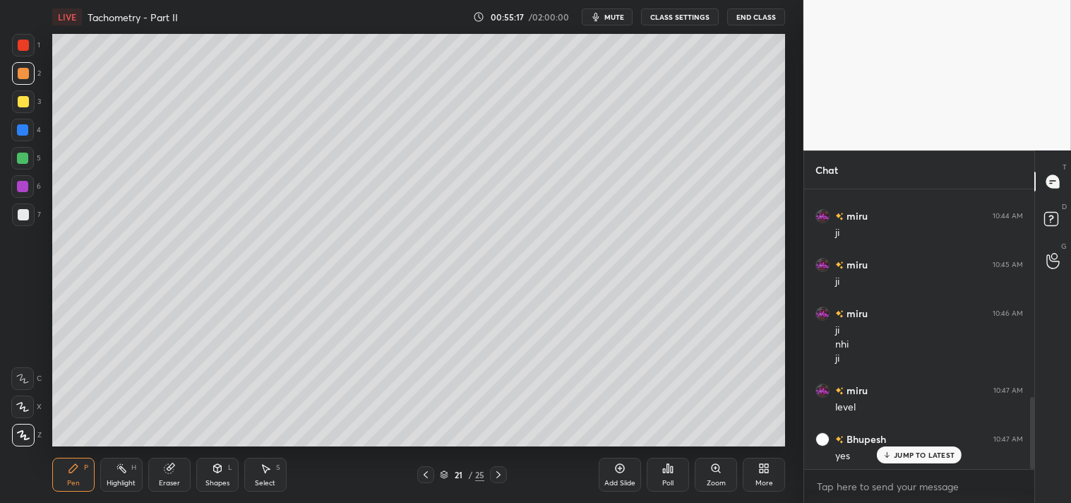
scroll to position [70164, 69830]
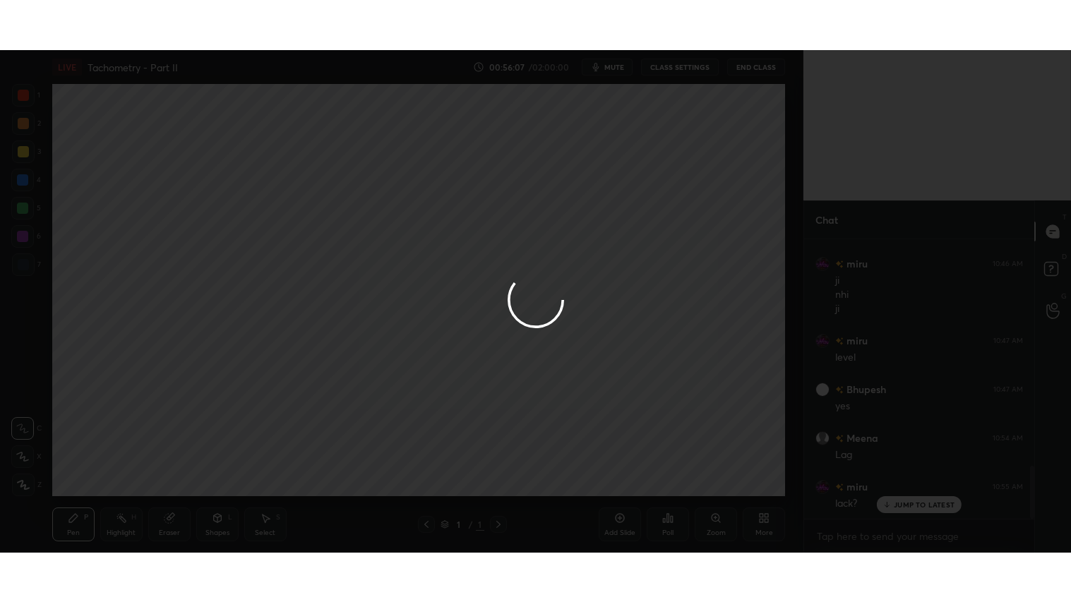
scroll to position [1211, 0]
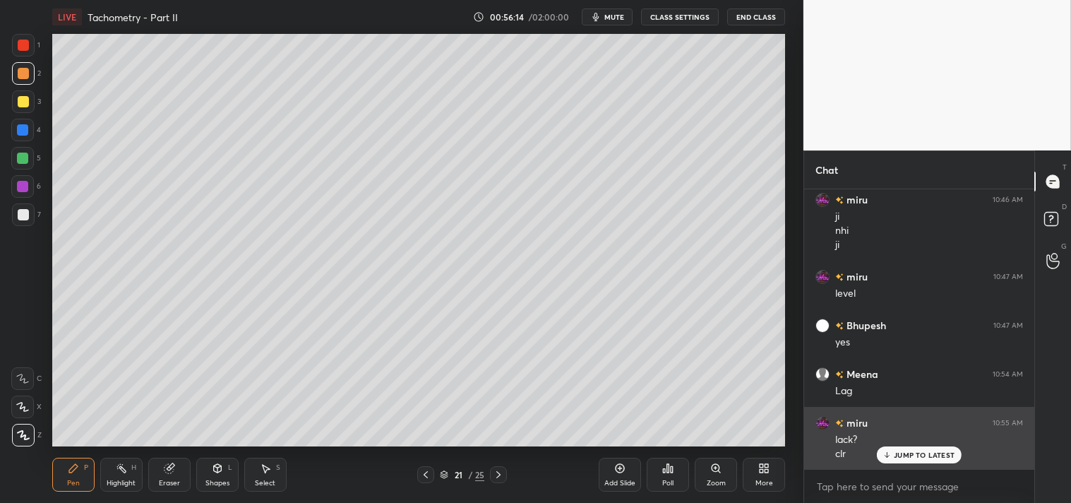
click at [926, 454] on p "JUMP TO LATEST" at bounding box center [924, 454] width 61 height 8
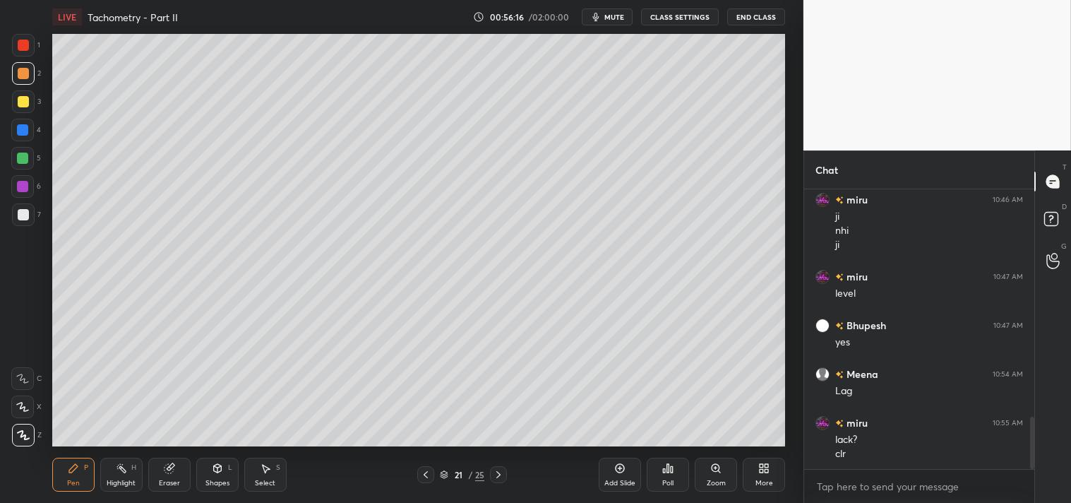
click at [499, 474] on icon at bounding box center [498, 474] width 11 height 11
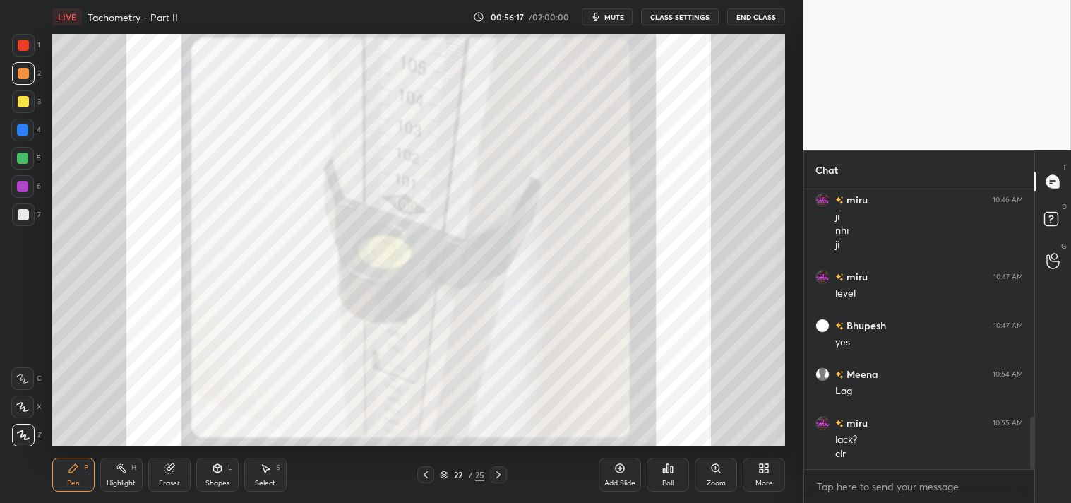
click at [500, 474] on icon at bounding box center [498, 474] width 11 height 11
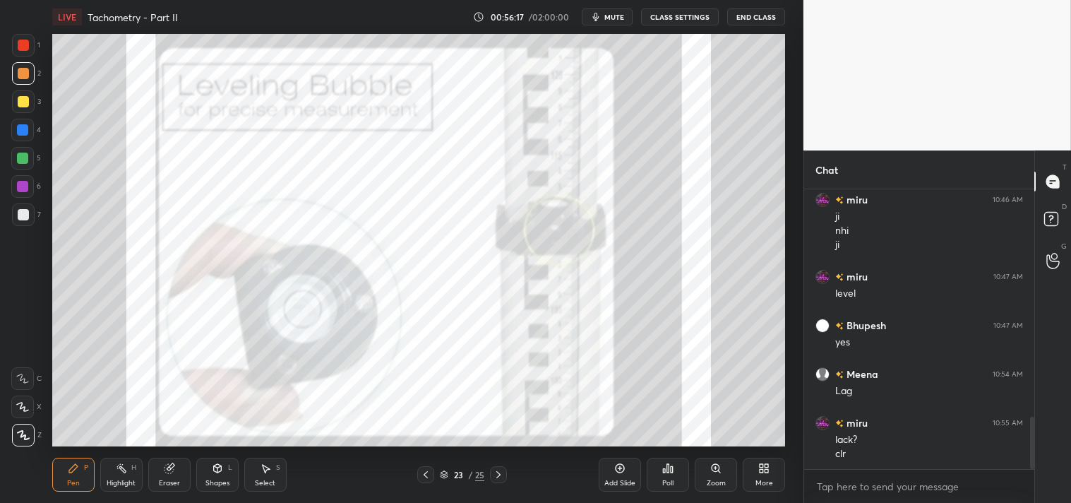
click at [498, 476] on icon at bounding box center [498, 474] width 4 height 7
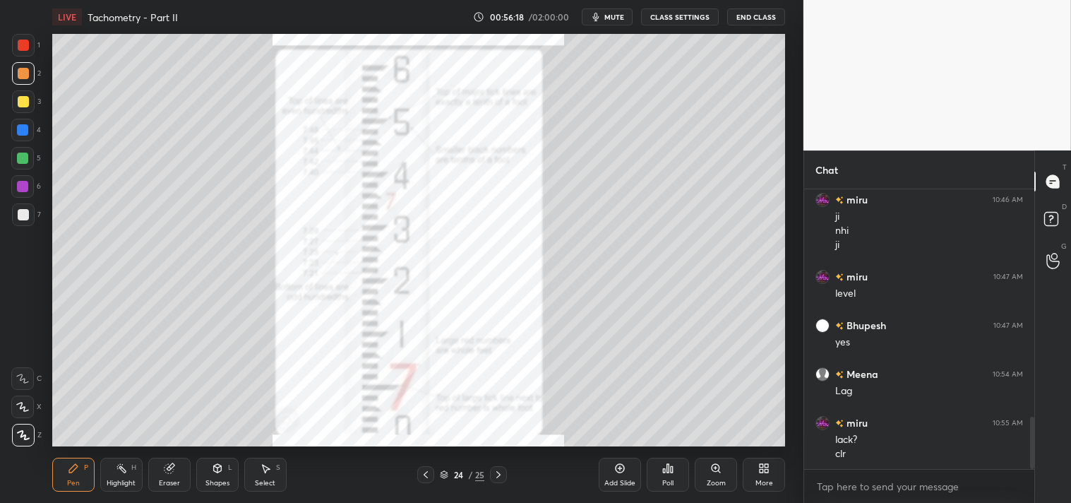
click at [496, 474] on icon at bounding box center [498, 474] width 11 height 11
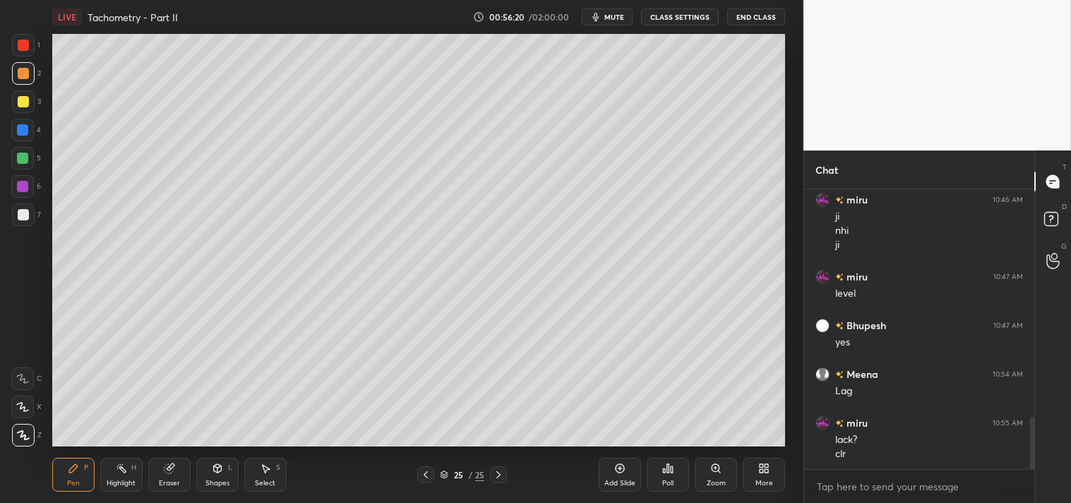
click at [497, 475] on icon at bounding box center [498, 474] width 11 height 11
click at [425, 474] on icon at bounding box center [425, 474] width 4 height 7
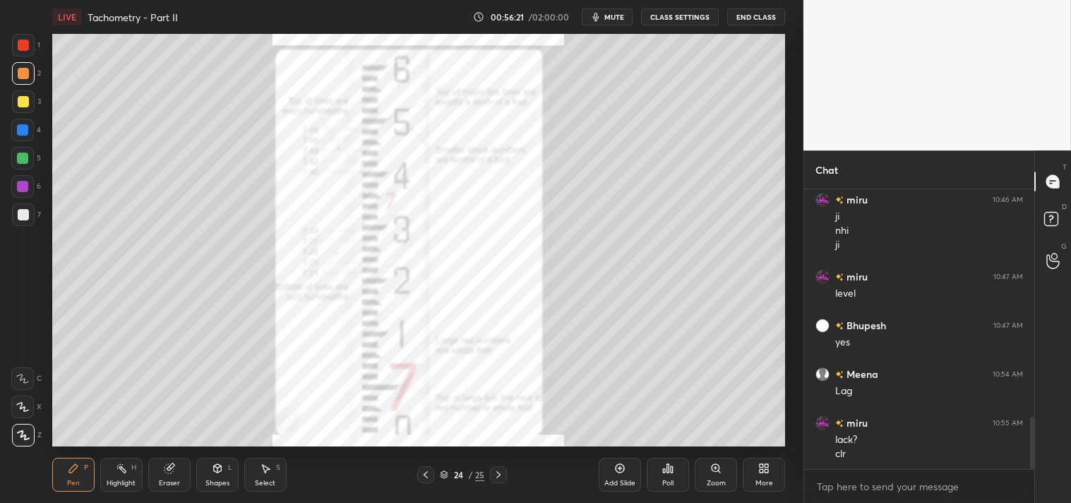
click at [498, 475] on icon at bounding box center [498, 474] width 11 height 11
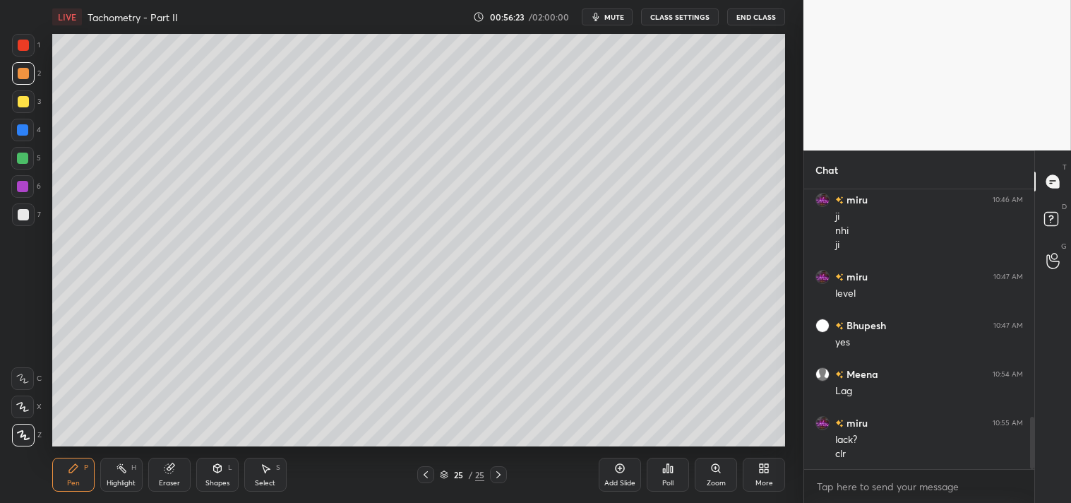
click at [766, 473] on icon at bounding box center [763, 467] width 11 height 11
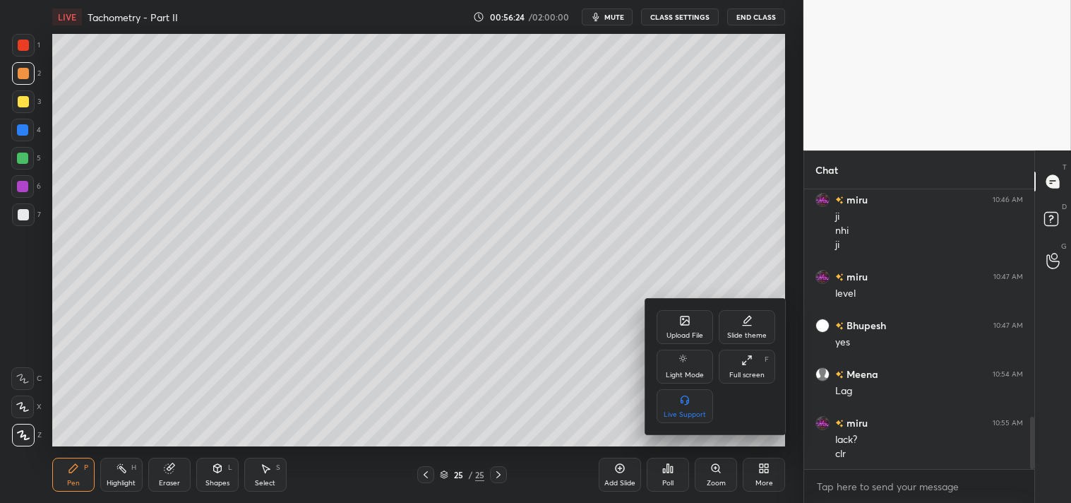
drag, startPoint x: 754, startPoint y: 370, endPoint x: 757, endPoint y: 439, distance: 69.3
click at [754, 371] on div "Full screen F" at bounding box center [746, 366] width 56 height 34
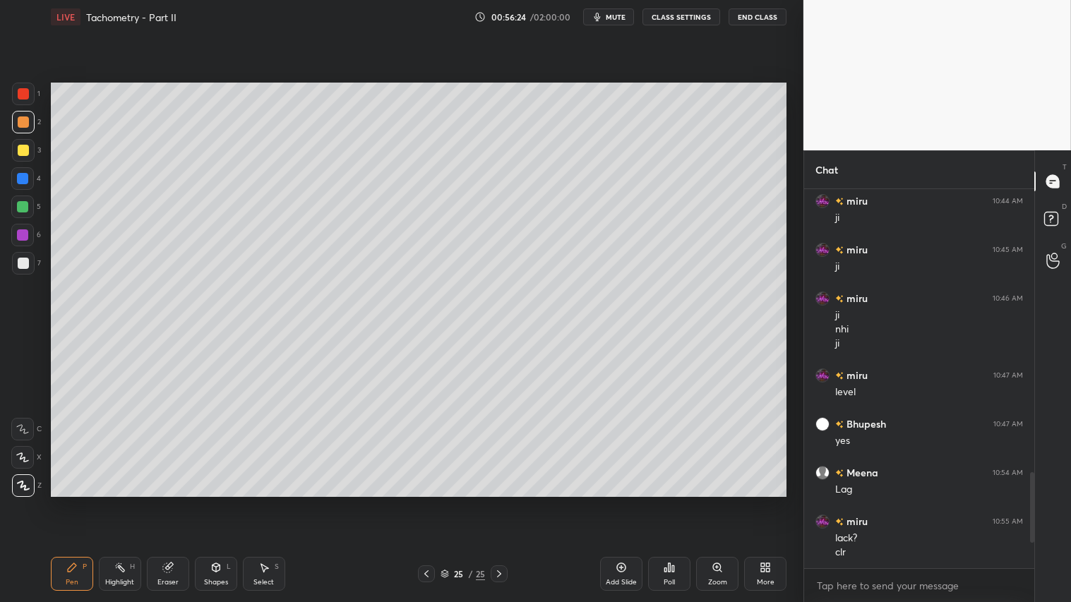
scroll to position [1112, 0]
click at [27, 265] on div at bounding box center [23, 263] width 11 height 11
click at [71, 502] on icon at bounding box center [72, 567] width 8 height 8
click at [219, 502] on icon at bounding box center [215, 567] width 11 height 11
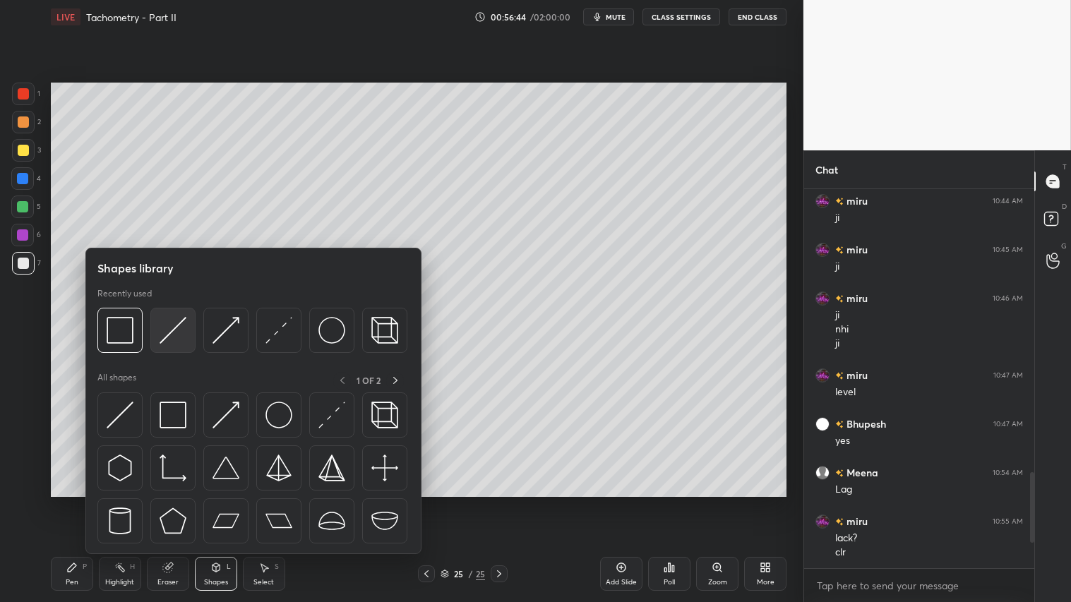
click at [166, 339] on img at bounding box center [173, 330] width 27 height 27
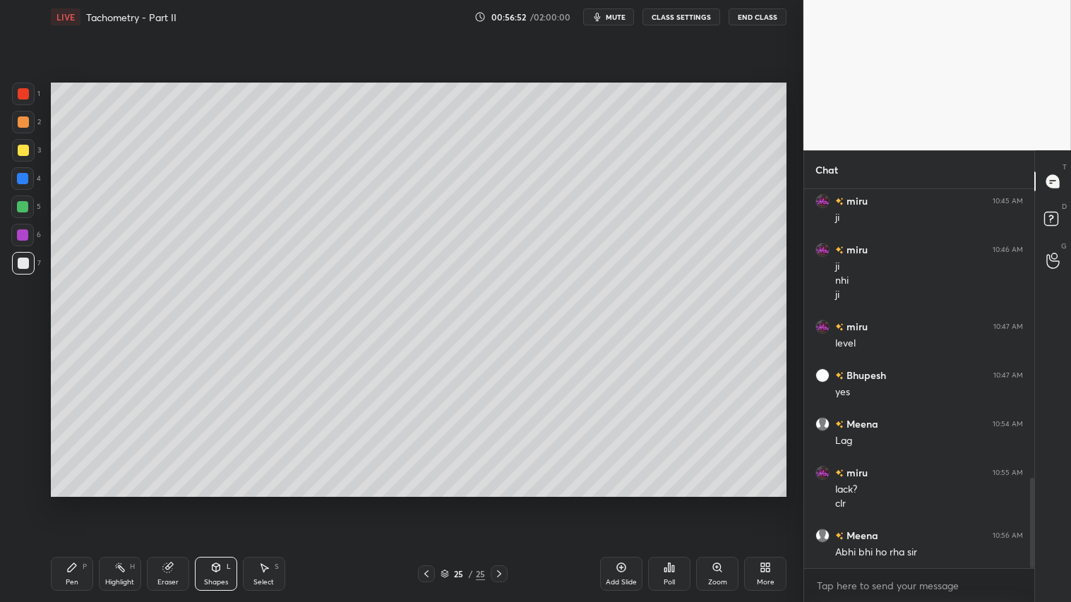
scroll to position [1210, 0]
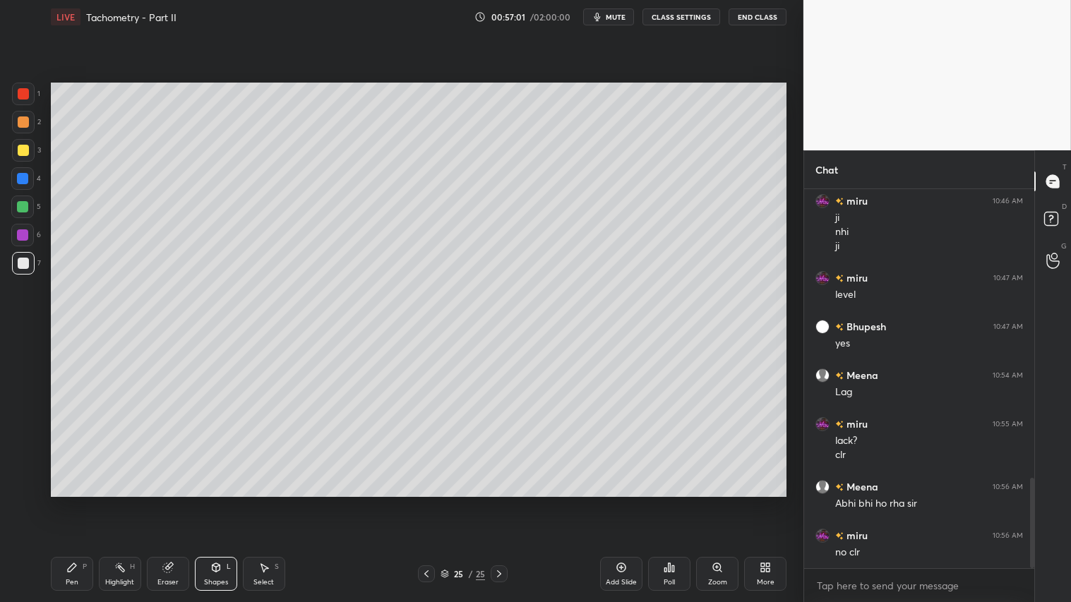
click at [212, 502] on div "Shapes L" at bounding box center [216, 574] width 42 height 34
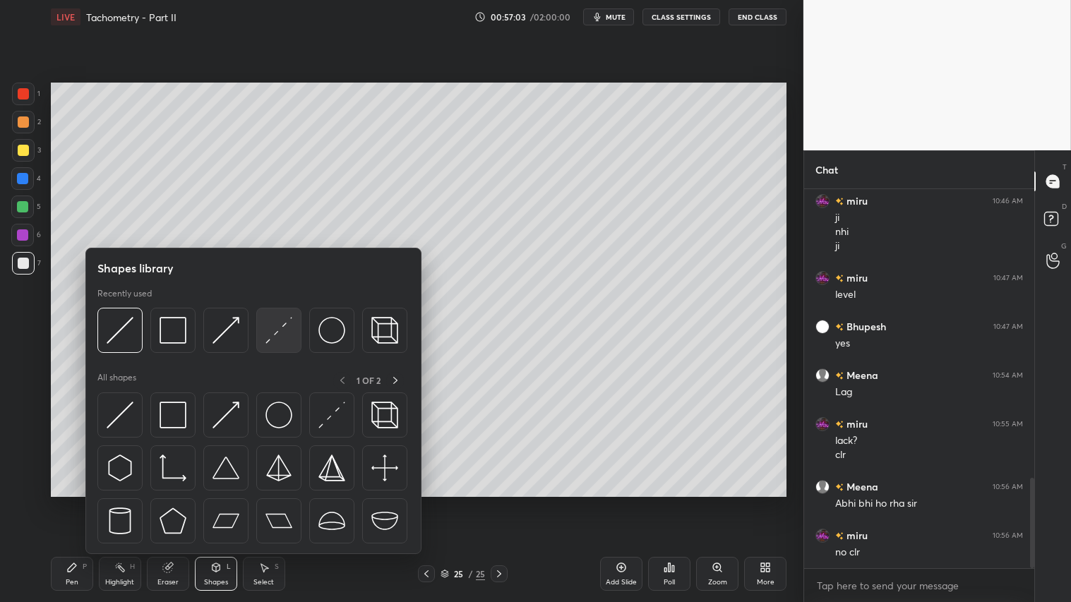
click at [284, 323] on img at bounding box center [278, 330] width 27 height 27
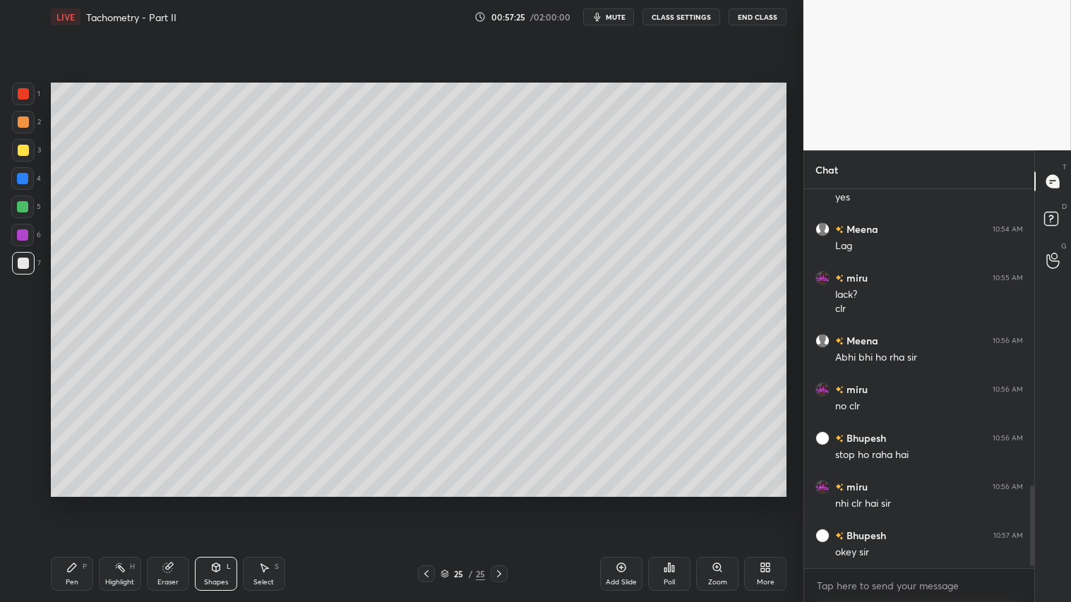
scroll to position [1404, 0]
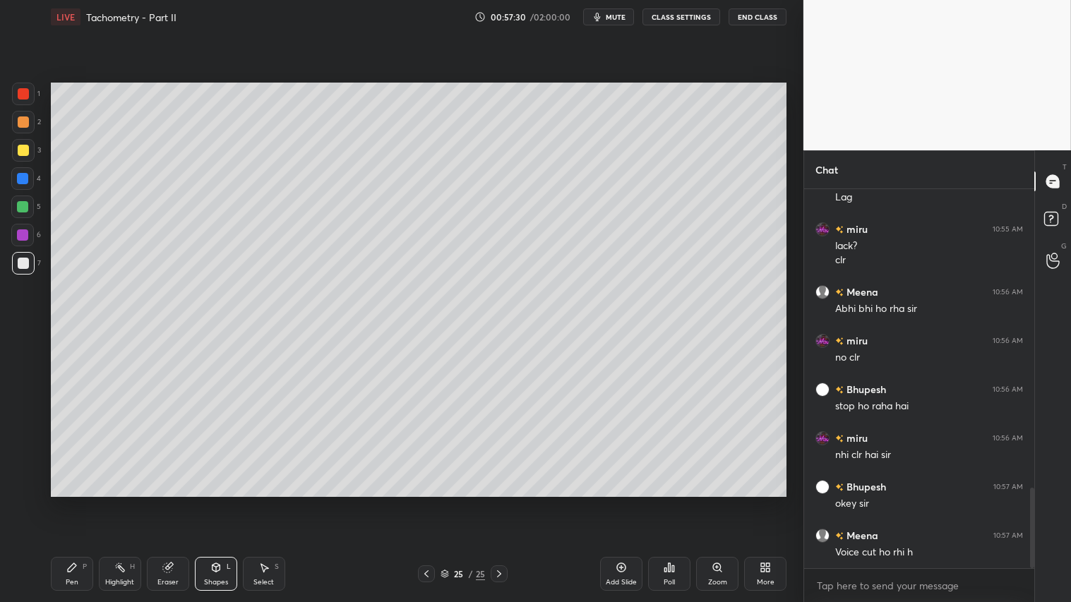
click at [23, 121] on div at bounding box center [23, 121] width 11 height 11
click at [75, 502] on icon at bounding box center [71, 567] width 11 height 11
drag, startPoint x: 221, startPoint y: 584, endPoint x: 209, endPoint y: 584, distance: 12.0
click at [219, 502] on div "Shapes" at bounding box center [216, 582] width 24 height 7
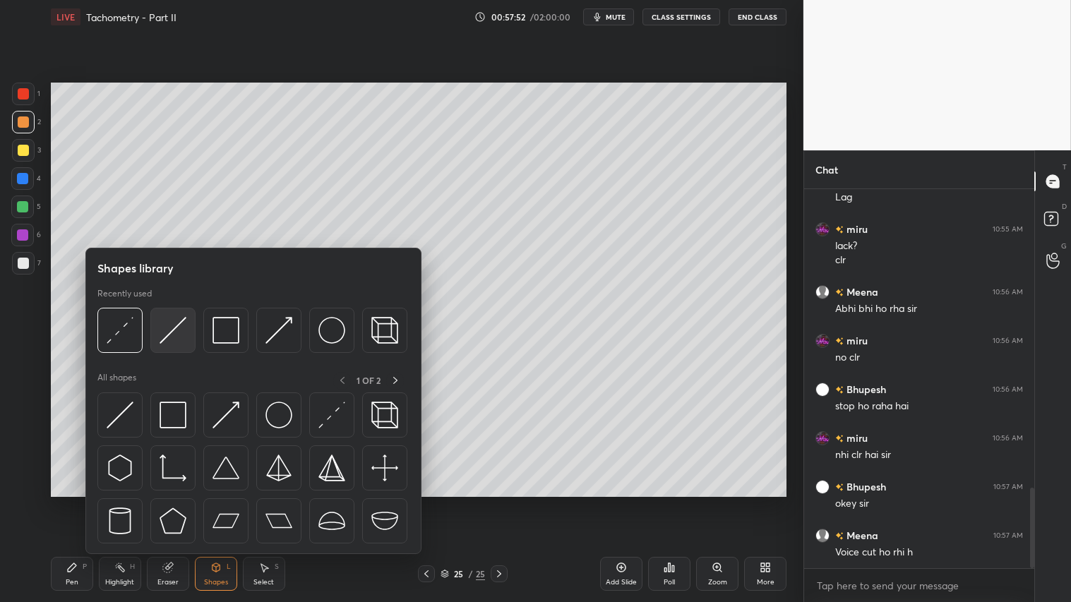
click at [169, 335] on img at bounding box center [173, 330] width 27 height 27
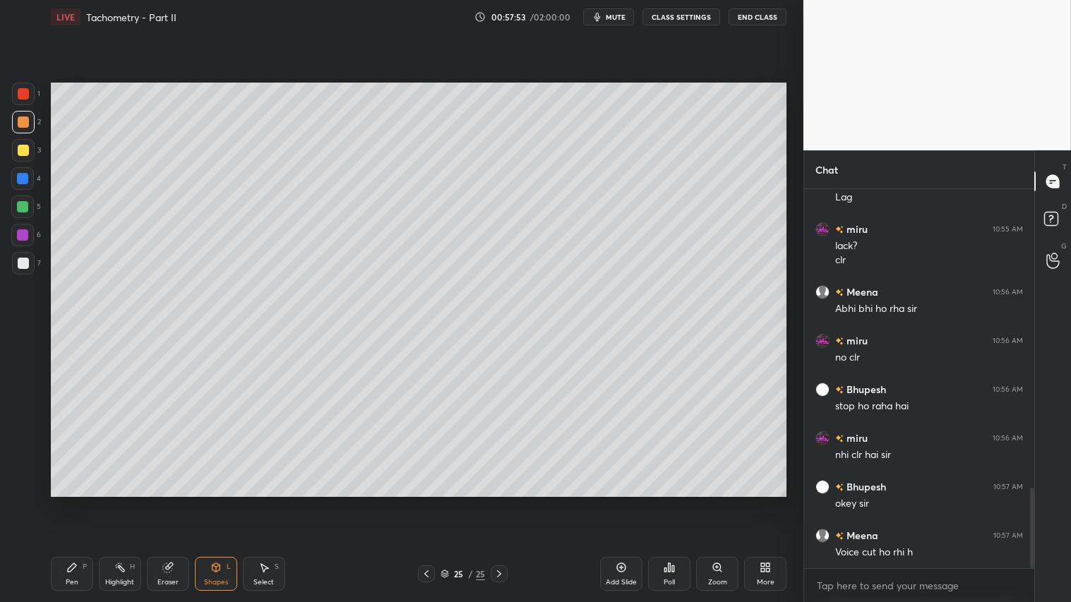
click at [16, 255] on div at bounding box center [23, 263] width 23 height 23
click at [21, 152] on div at bounding box center [23, 150] width 11 height 11
drag, startPoint x: 206, startPoint y: 577, endPoint x: 205, endPoint y: 563, distance: 14.1
click at [206, 502] on div "Shapes L" at bounding box center [216, 574] width 42 height 34
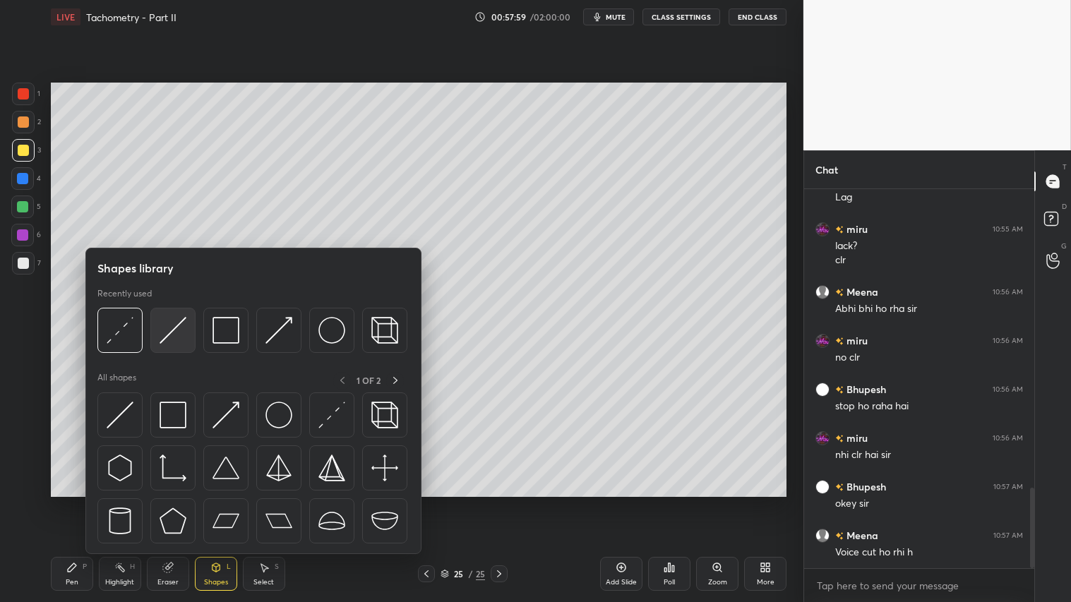
click at [174, 325] on img at bounding box center [173, 330] width 27 height 27
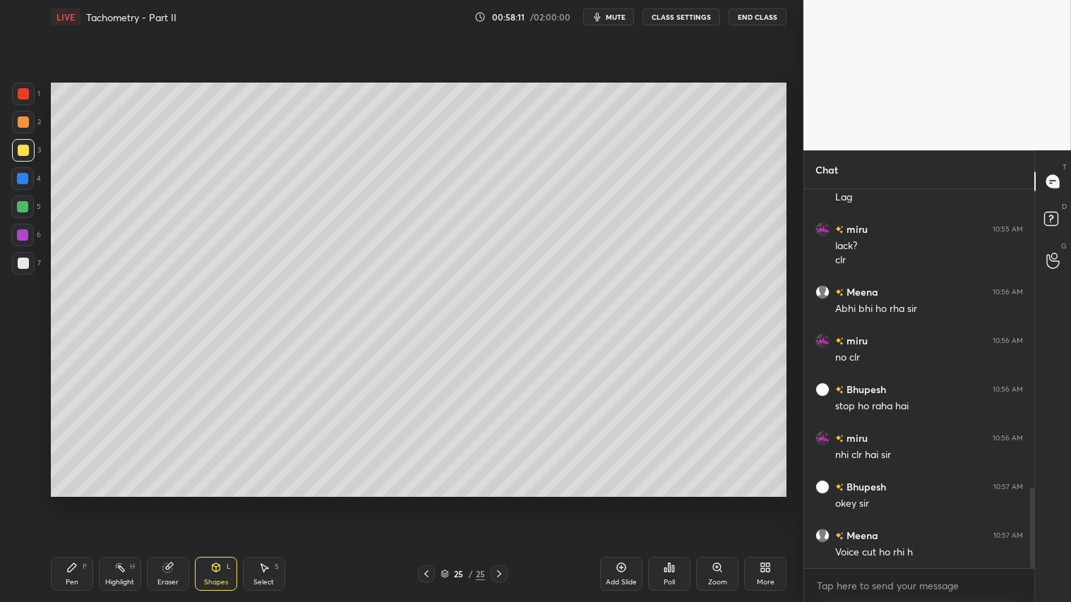
scroll to position [1452, 0]
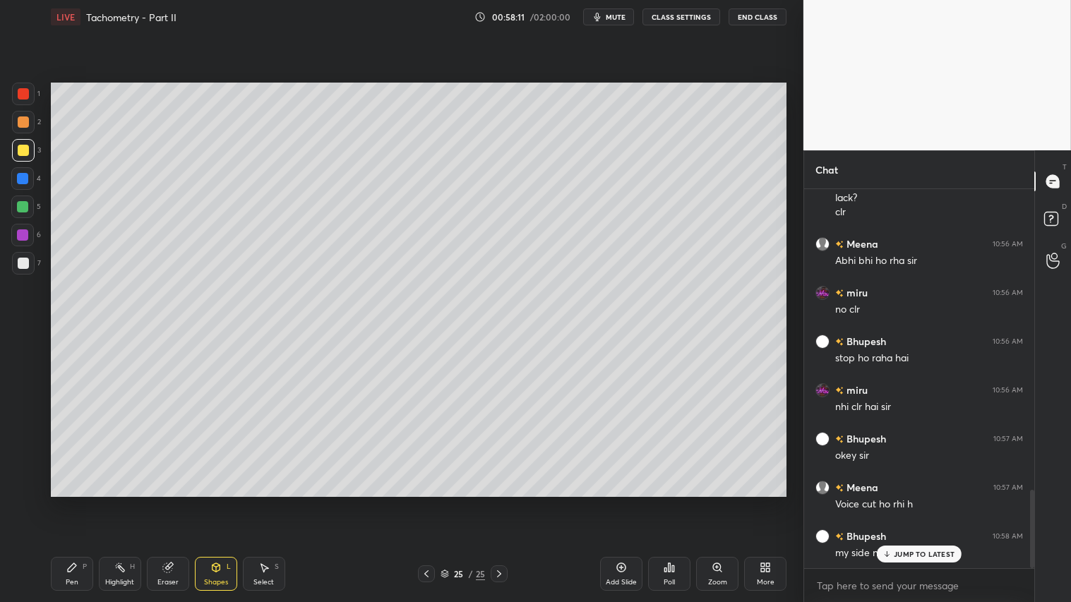
drag, startPoint x: 212, startPoint y: 569, endPoint x: 262, endPoint y: 556, distance: 51.7
click at [213, 502] on icon at bounding box center [216, 567] width 8 height 8
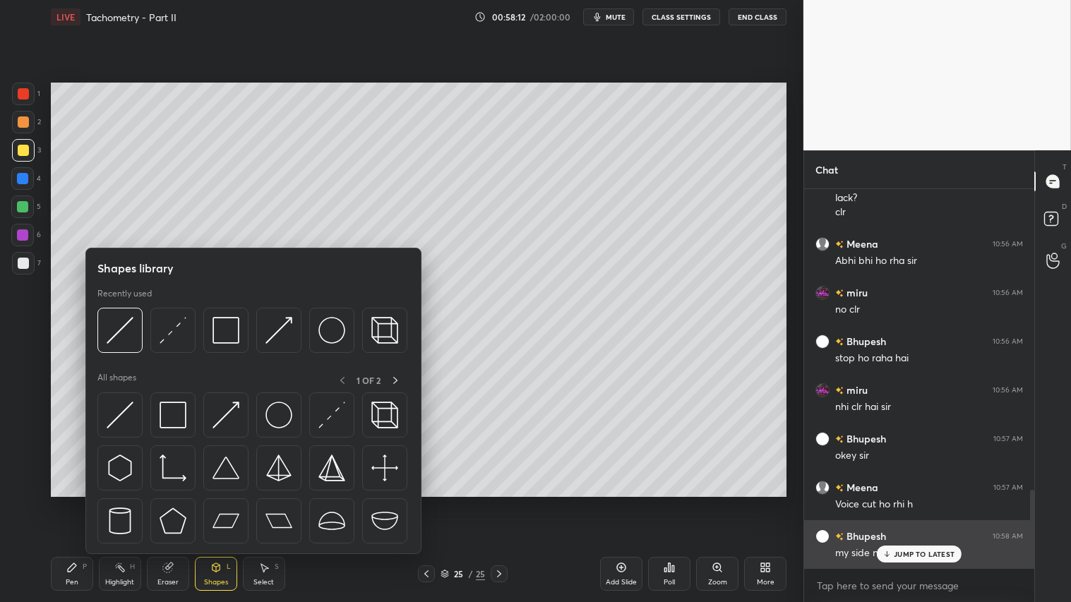
click at [915, 502] on div "JUMP TO LATEST" at bounding box center [919, 554] width 85 height 17
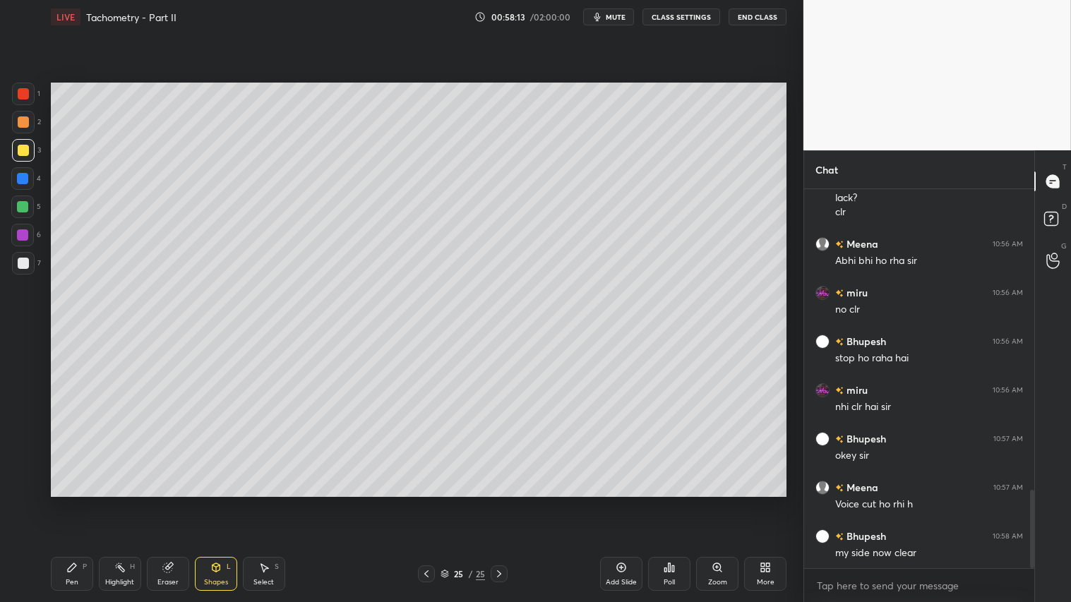
click at [209, 502] on div "Shapes L" at bounding box center [216, 574] width 42 height 34
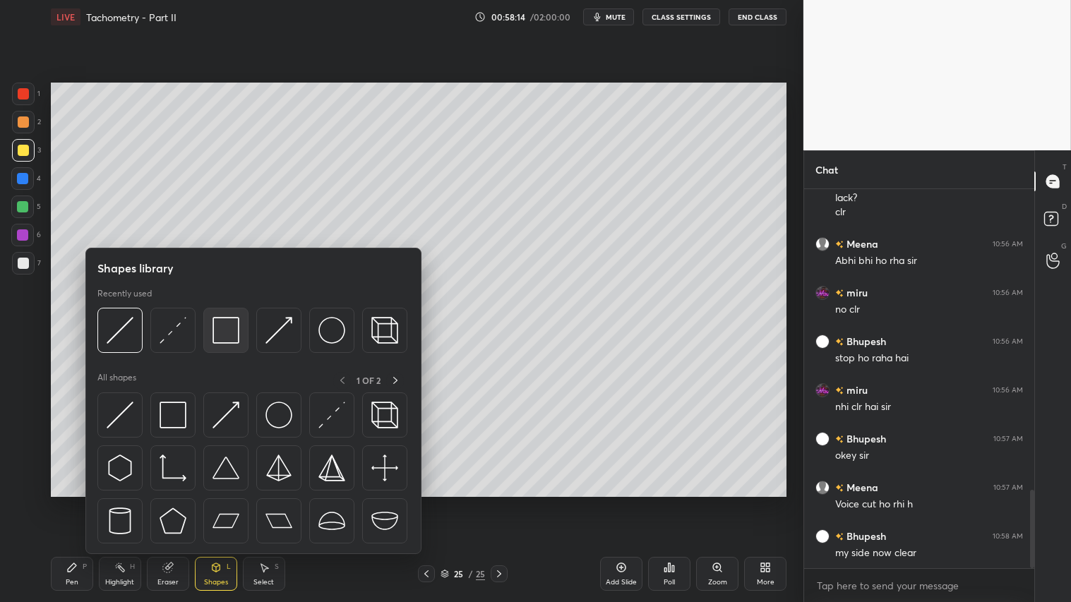
click at [224, 325] on img at bounding box center [225, 330] width 27 height 27
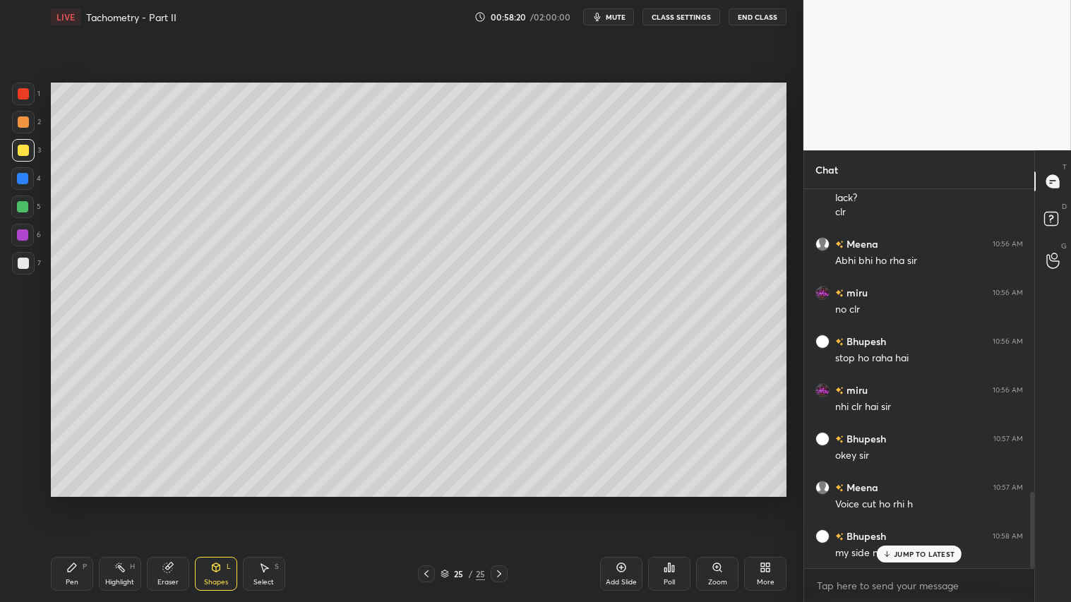
scroll to position [1501, 0]
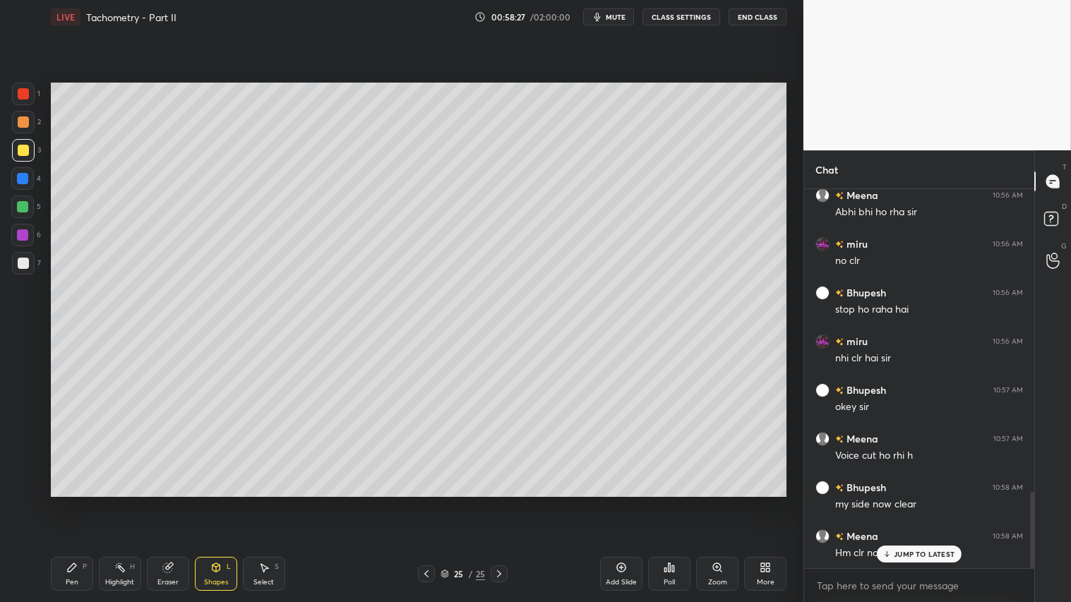
click at [199, 502] on div "Shapes L" at bounding box center [216, 574] width 42 height 34
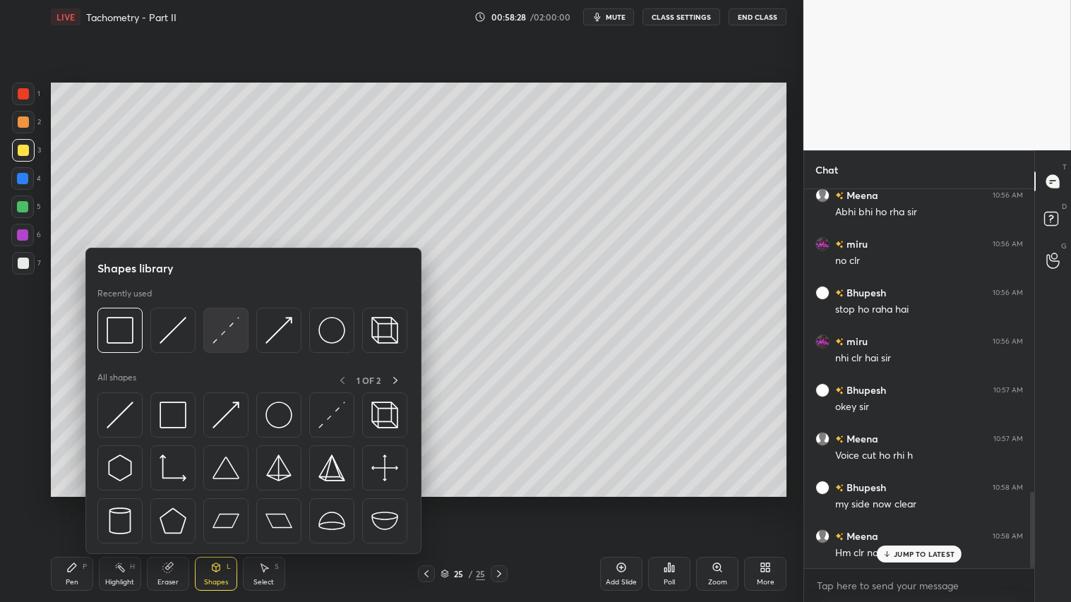
click at [226, 330] on img at bounding box center [225, 330] width 27 height 27
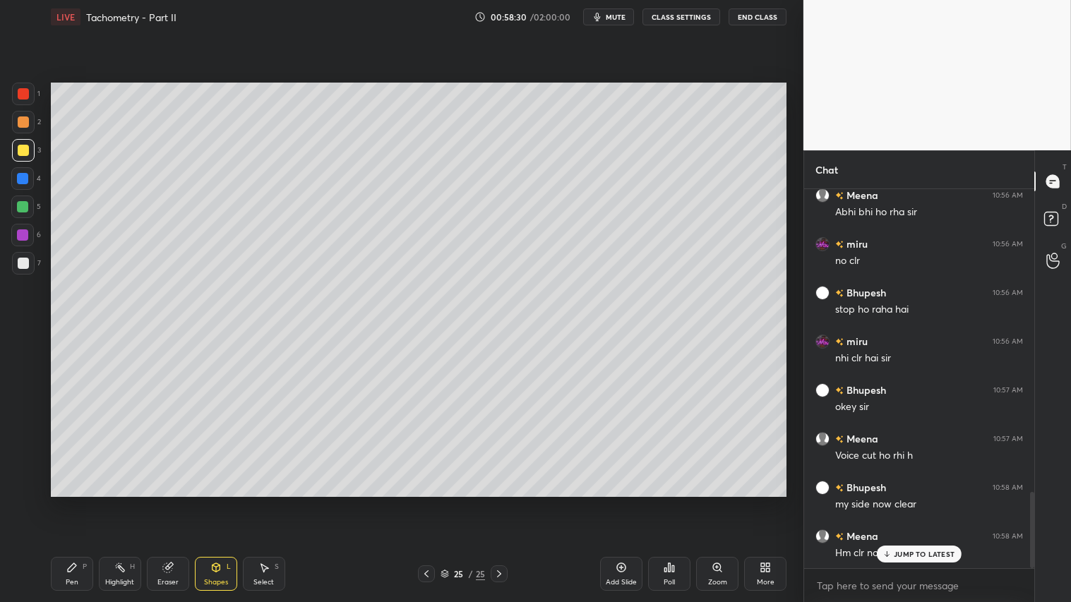
click at [25, 86] on div at bounding box center [23, 94] width 23 height 23
click at [215, 502] on icon at bounding box center [215, 567] width 11 height 11
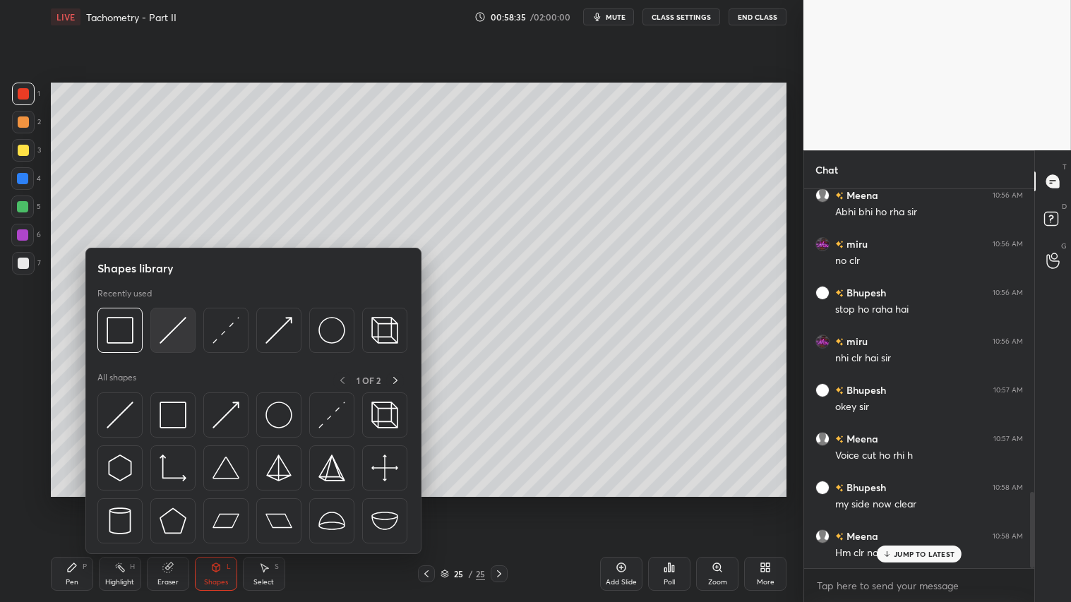
click at [188, 326] on div at bounding box center [172, 330] width 45 height 45
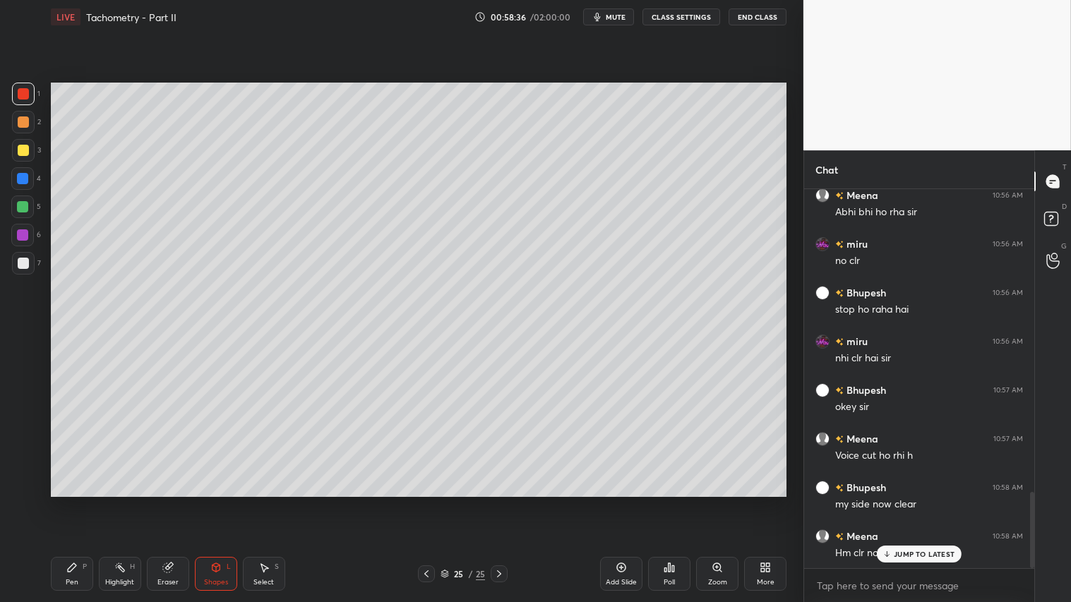
click at [20, 264] on div at bounding box center [23, 263] width 11 height 11
click at [79, 502] on div "Pen P" at bounding box center [72, 574] width 42 height 34
click at [22, 92] on div at bounding box center [23, 93] width 11 height 11
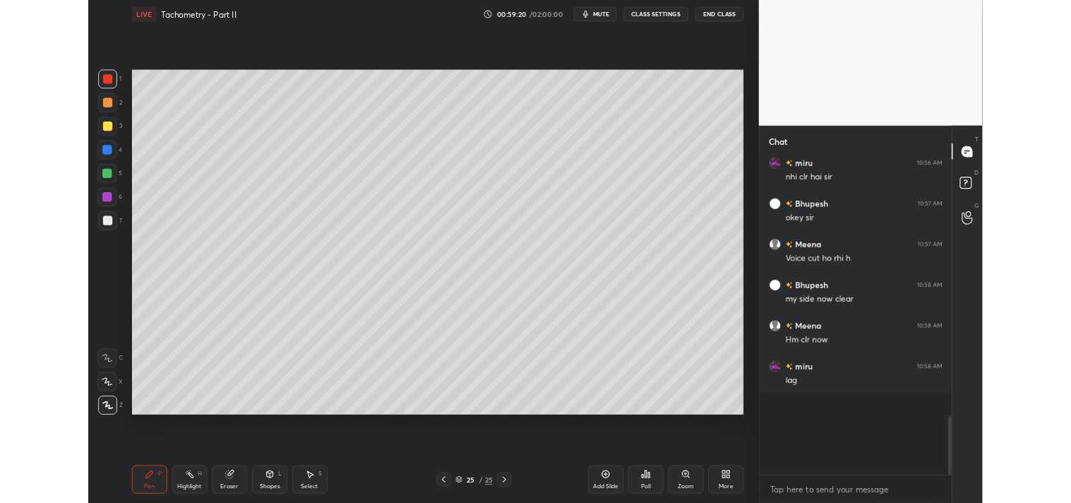
scroll to position [70164, 69830]
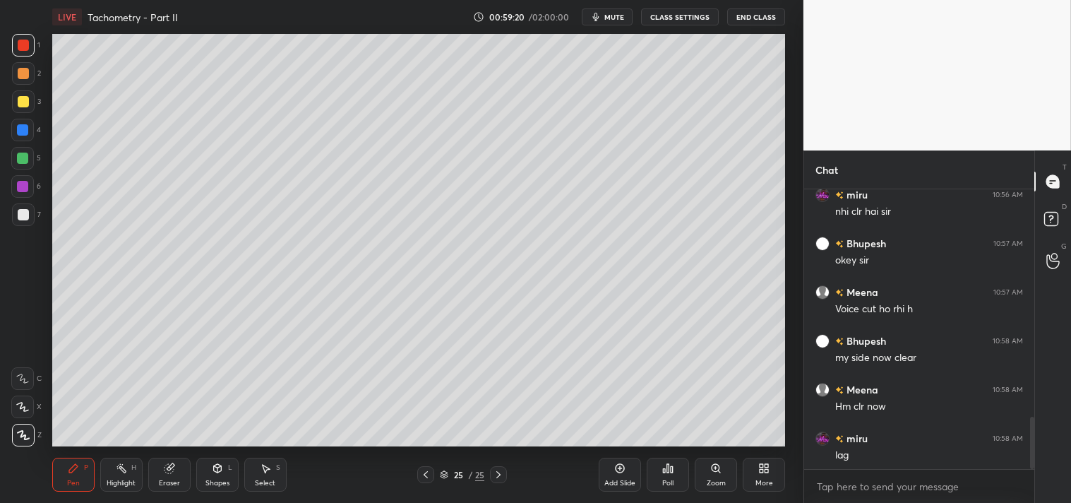
type textarea "x"
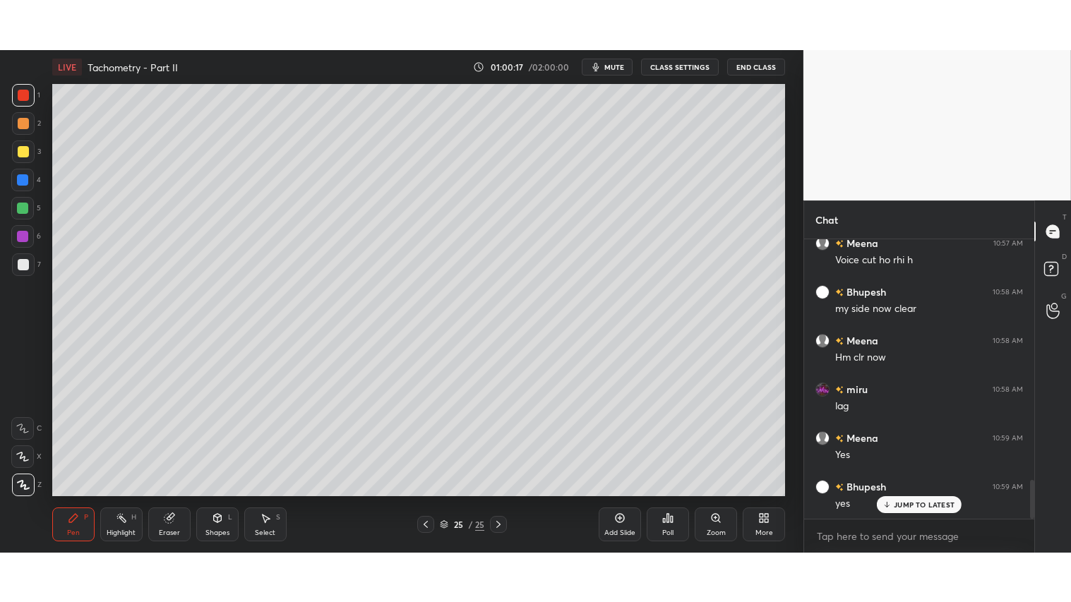
scroll to position [1796, 0]
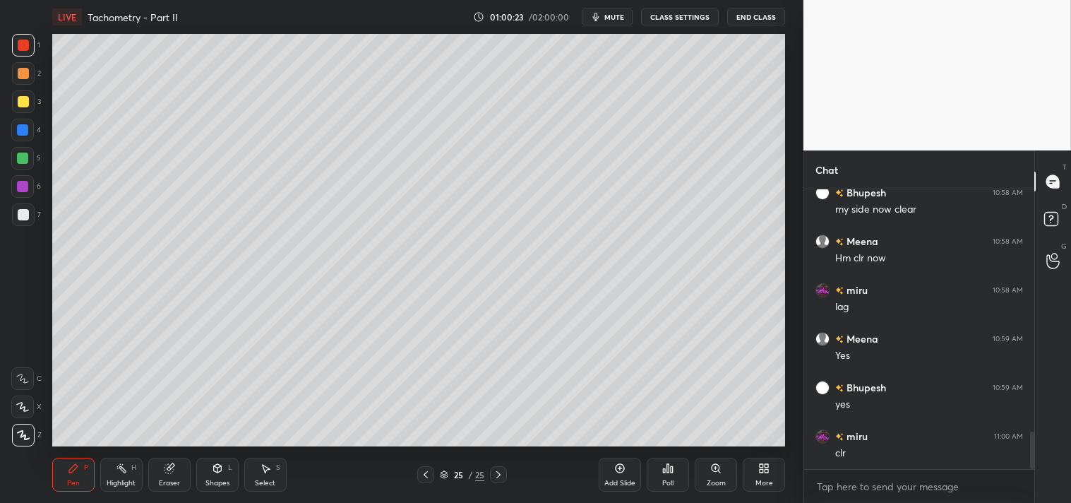
click at [764, 476] on div "More" at bounding box center [763, 474] width 42 height 34
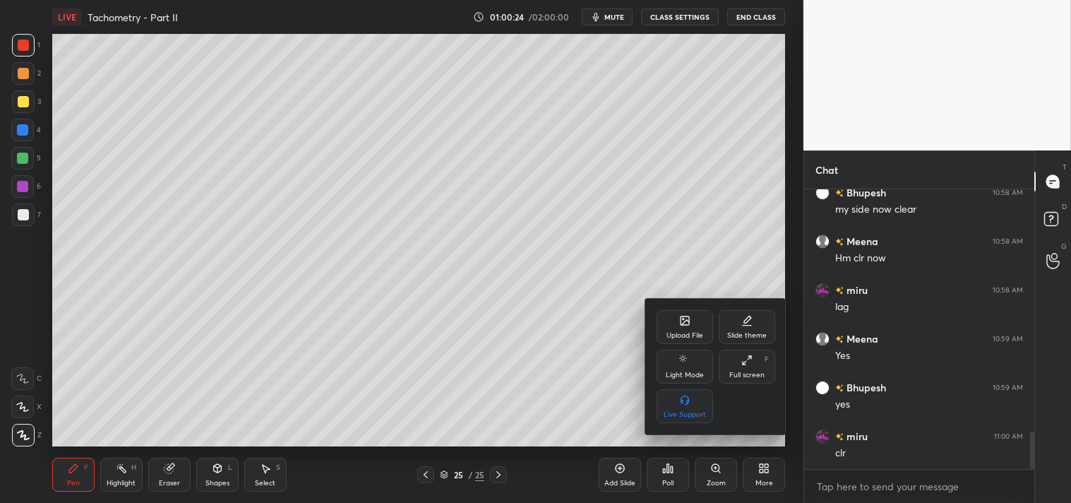
click at [752, 368] on div "Full screen F" at bounding box center [746, 366] width 56 height 34
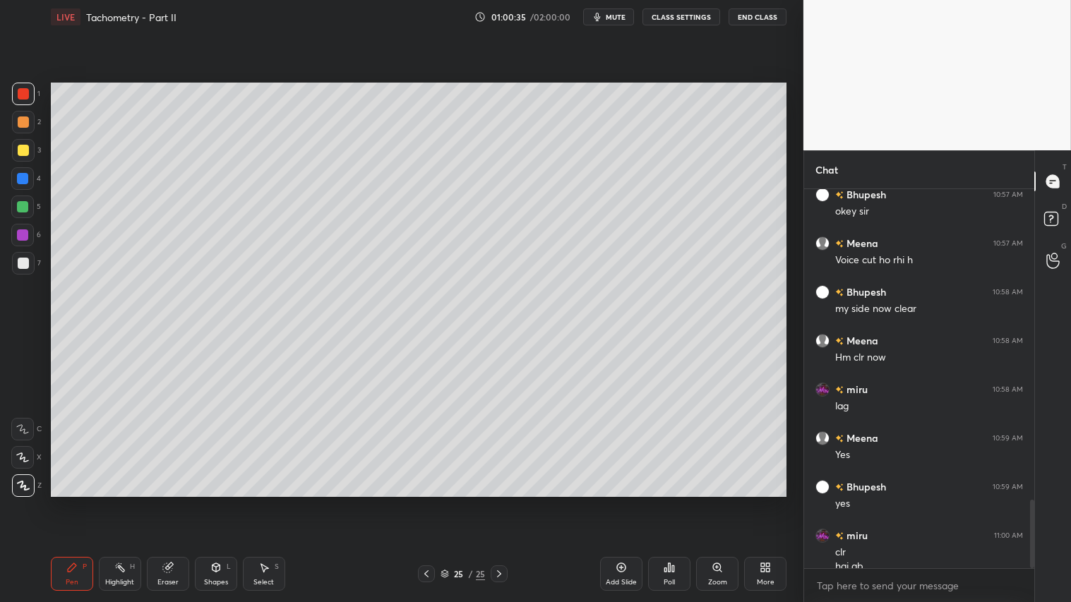
scroll to position [1711, 0]
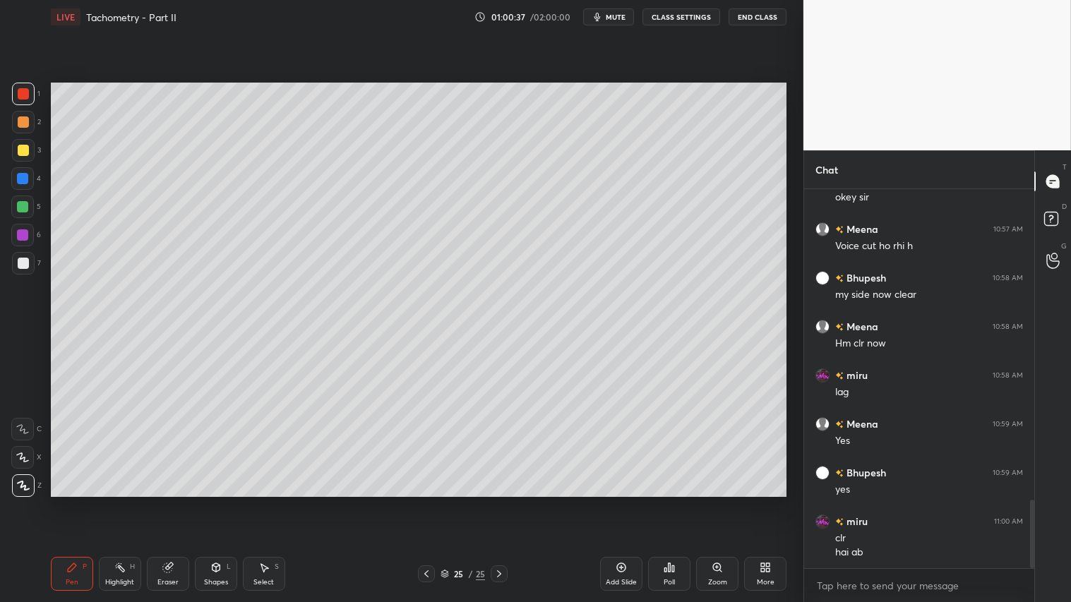
click at [221, 502] on icon at bounding box center [215, 567] width 11 height 11
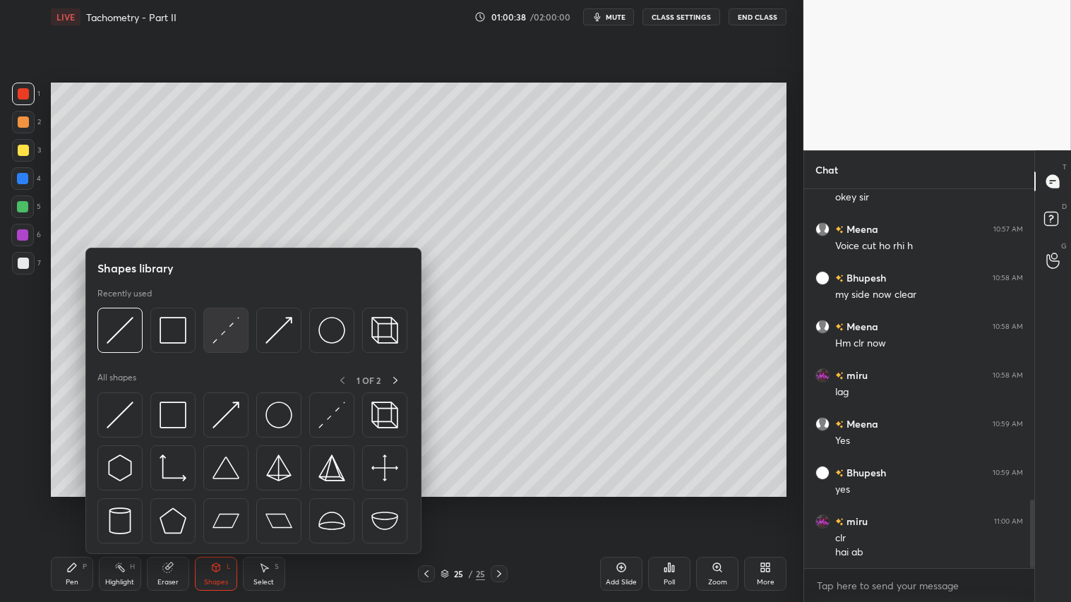
click at [223, 327] on img at bounding box center [225, 330] width 27 height 27
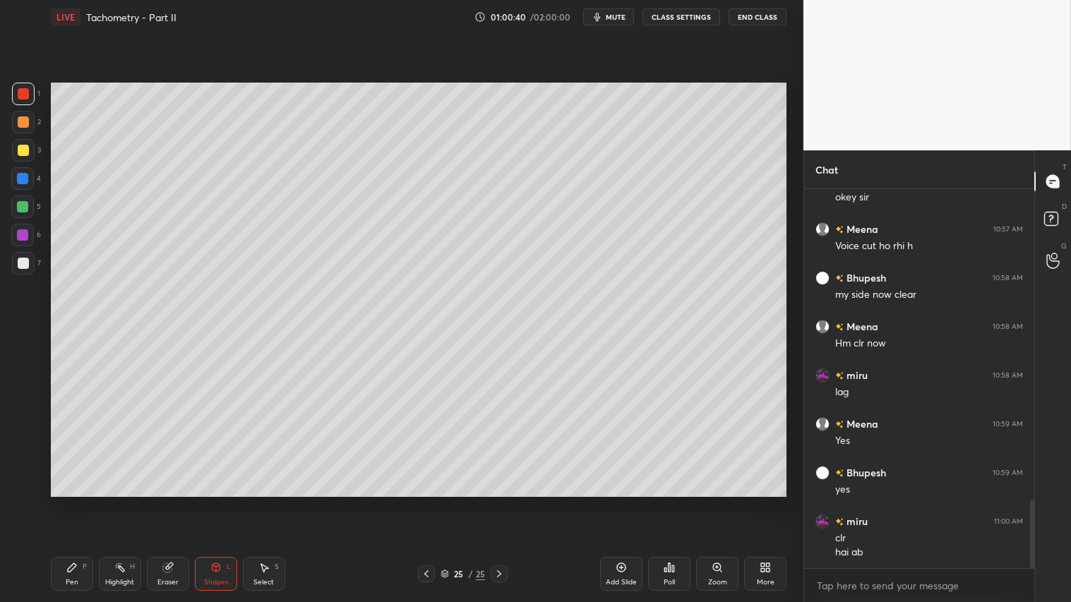
click at [23, 179] on div at bounding box center [22, 178] width 11 height 11
drag, startPoint x: 75, startPoint y: 572, endPoint x: 87, endPoint y: 506, distance: 67.4
click at [78, 502] on div "Pen P" at bounding box center [72, 574] width 42 height 34
click at [210, 502] on icon at bounding box center [215, 567] width 11 height 11
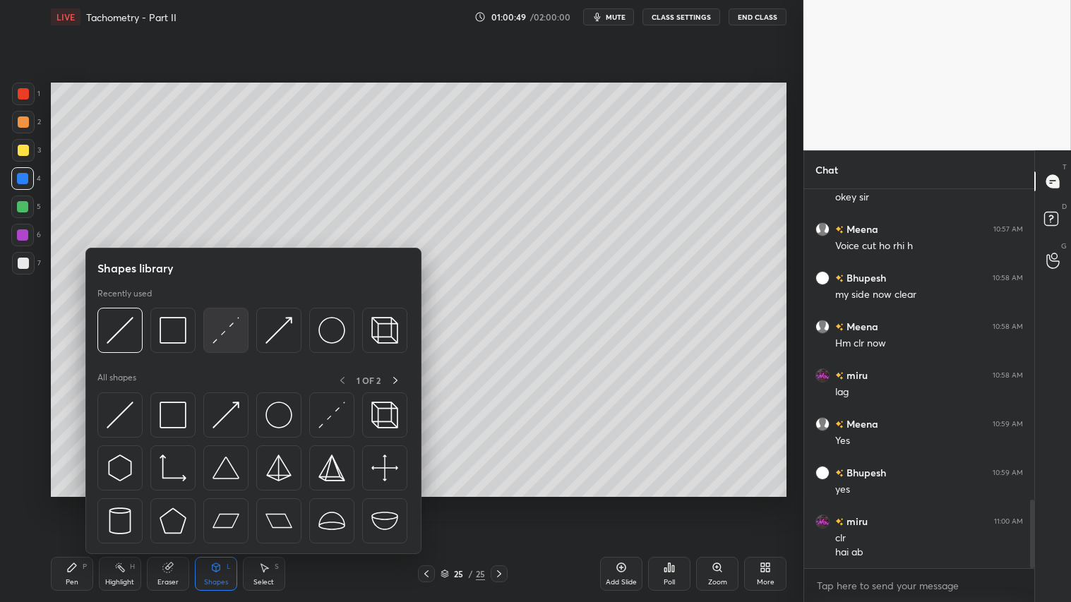
click at [228, 325] on img at bounding box center [225, 330] width 27 height 27
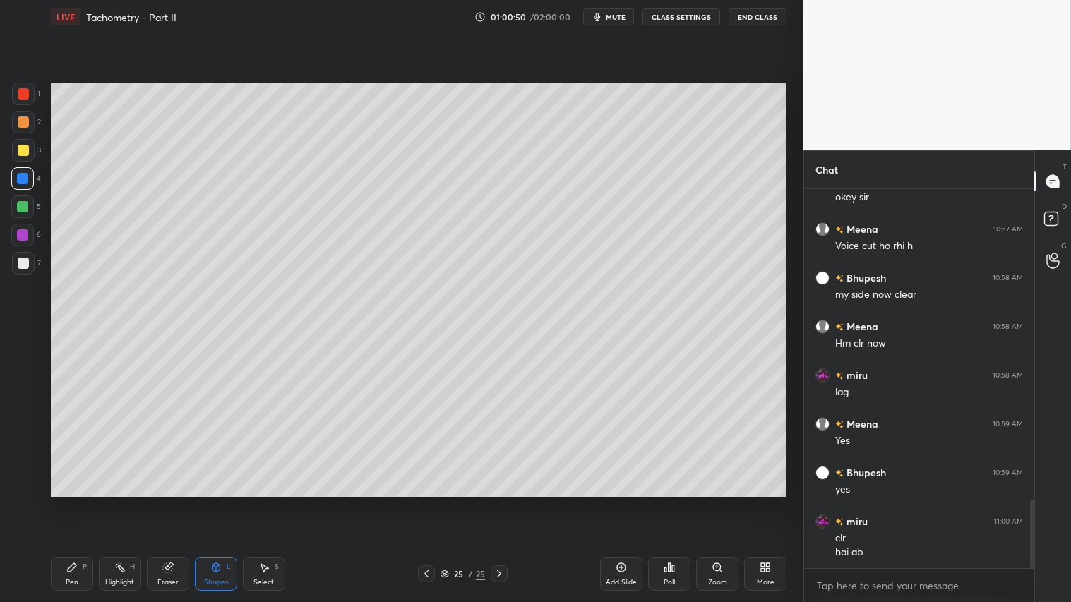
click at [24, 94] on div at bounding box center [23, 93] width 11 height 11
drag, startPoint x: 76, startPoint y: 577, endPoint x: 72, endPoint y: 570, distance: 7.6
click at [76, 502] on div "Pen P" at bounding box center [72, 574] width 42 height 34
drag, startPoint x: 168, startPoint y: 577, endPoint x: 174, endPoint y: 581, distance: 7.3
click at [171, 502] on div "Eraser" at bounding box center [167, 582] width 21 height 7
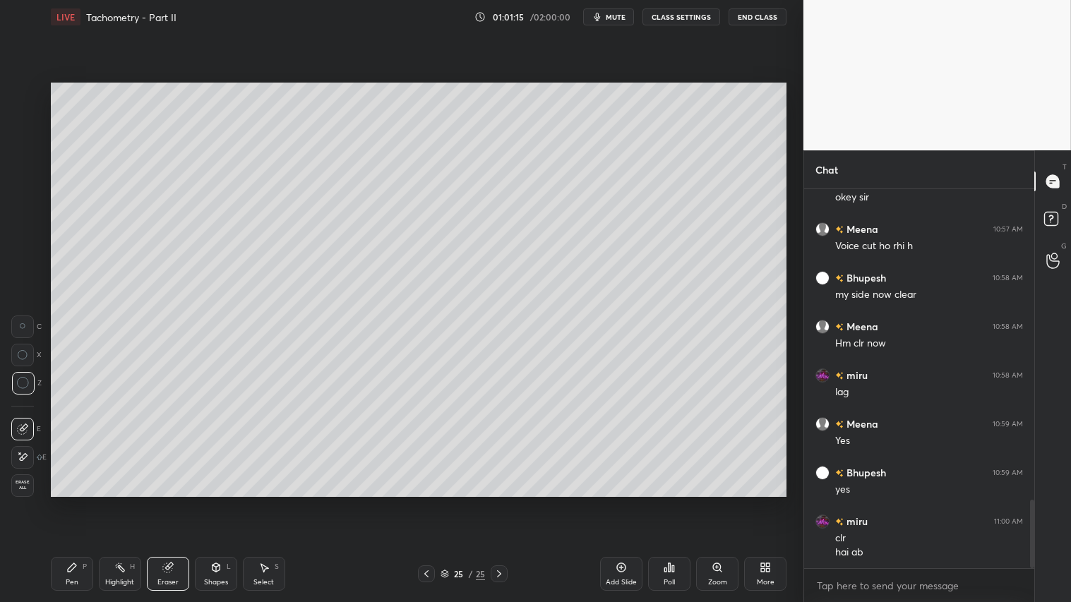
click at [80, 502] on div "Pen P" at bounding box center [72, 574] width 42 height 34
click at [30, 121] on div at bounding box center [23, 122] width 23 height 23
click at [223, 502] on div "Shapes L" at bounding box center [216, 574] width 42 height 34
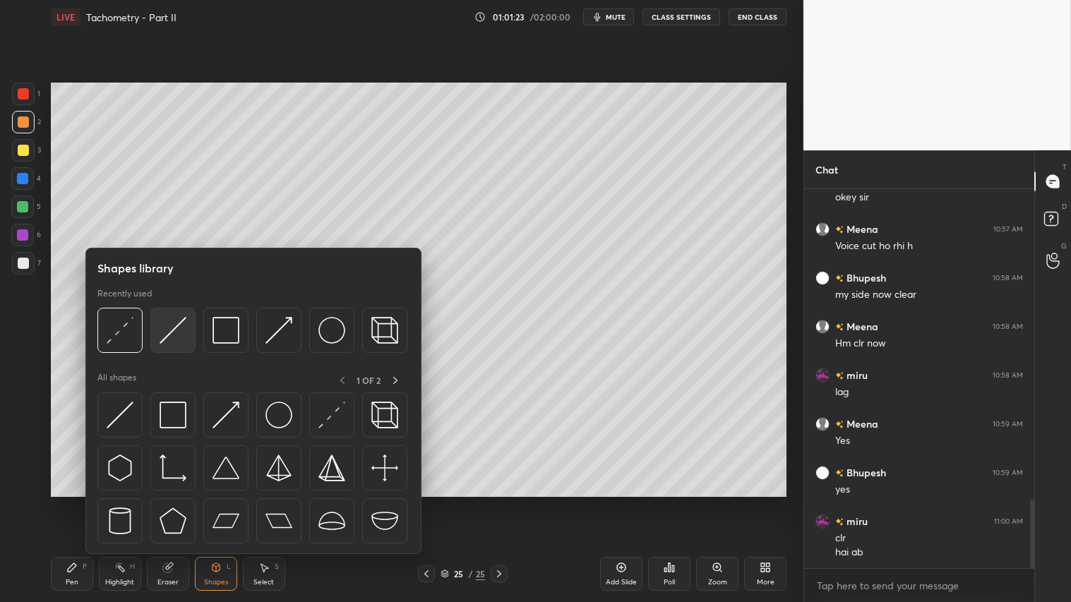
click at [170, 327] on img at bounding box center [173, 330] width 27 height 27
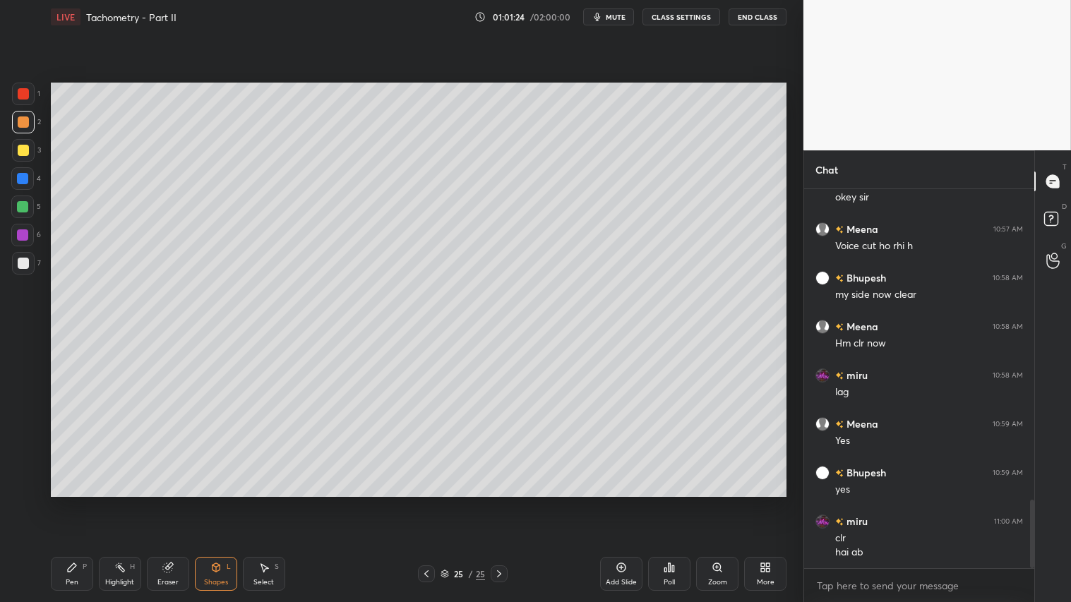
click at [21, 260] on div at bounding box center [23, 263] width 11 height 11
click at [210, 502] on div "Shapes L" at bounding box center [216, 574] width 42 height 34
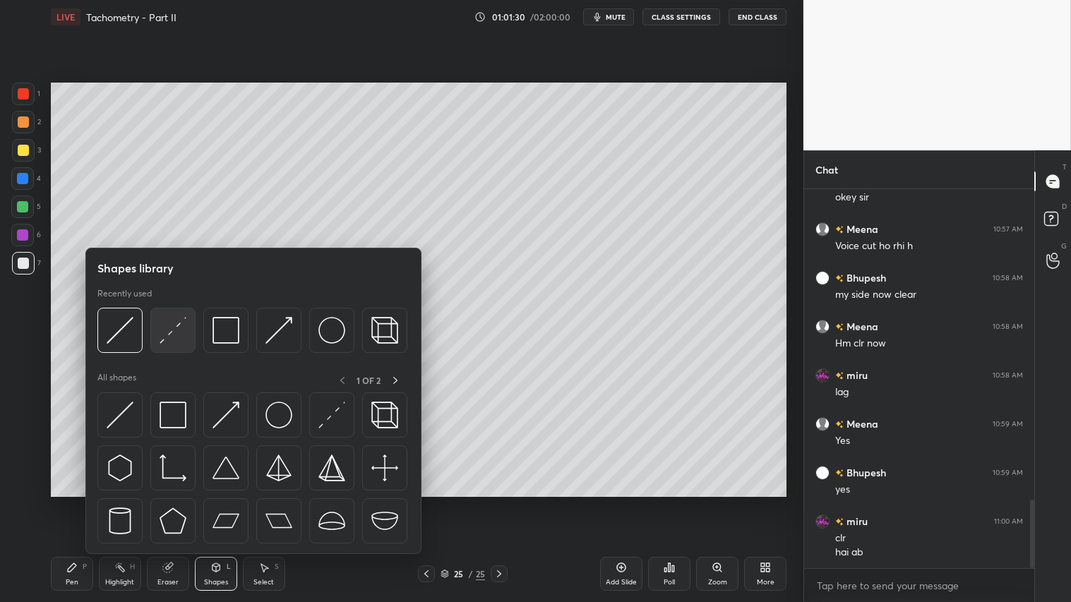
click at [186, 320] on img at bounding box center [173, 330] width 27 height 27
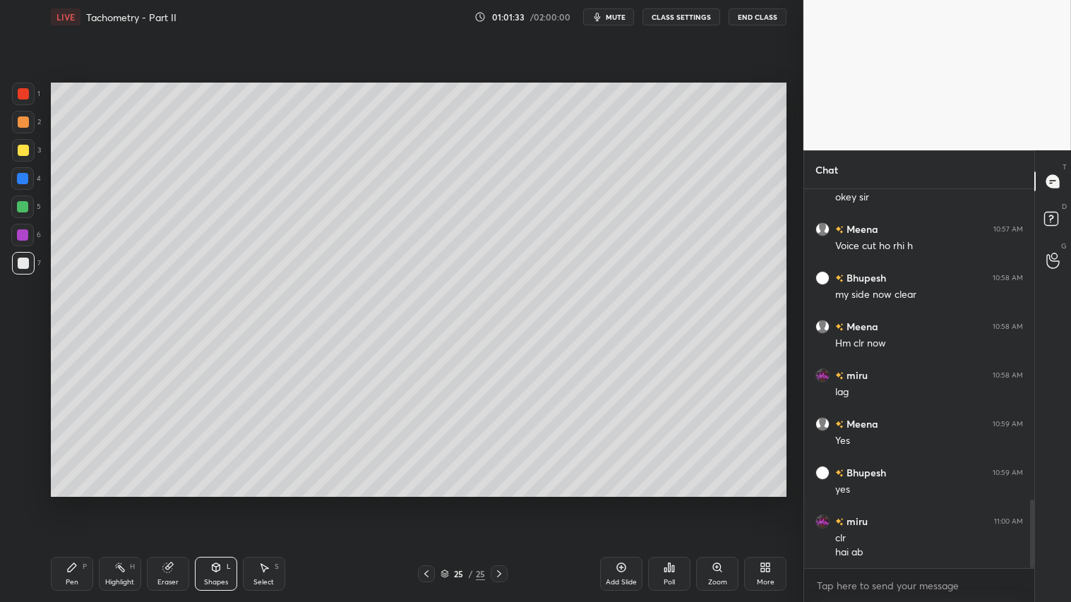
click at [22, 95] on div at bounding box center [23, 93] width 11 height 11
drag, startPoint x: 29, startPoint y: 95, endPoint x: 43, endPoint y: 308, distance: 212.9
click at [31, 101] on div at bounding box center [23, 94] width 23 height 23
click at [80, 502] on div "Pen P" at bounding box center [72, 574] width 42 height 34
click at [22, 121] on div at bounding box center [23, 121] width 11 height 11
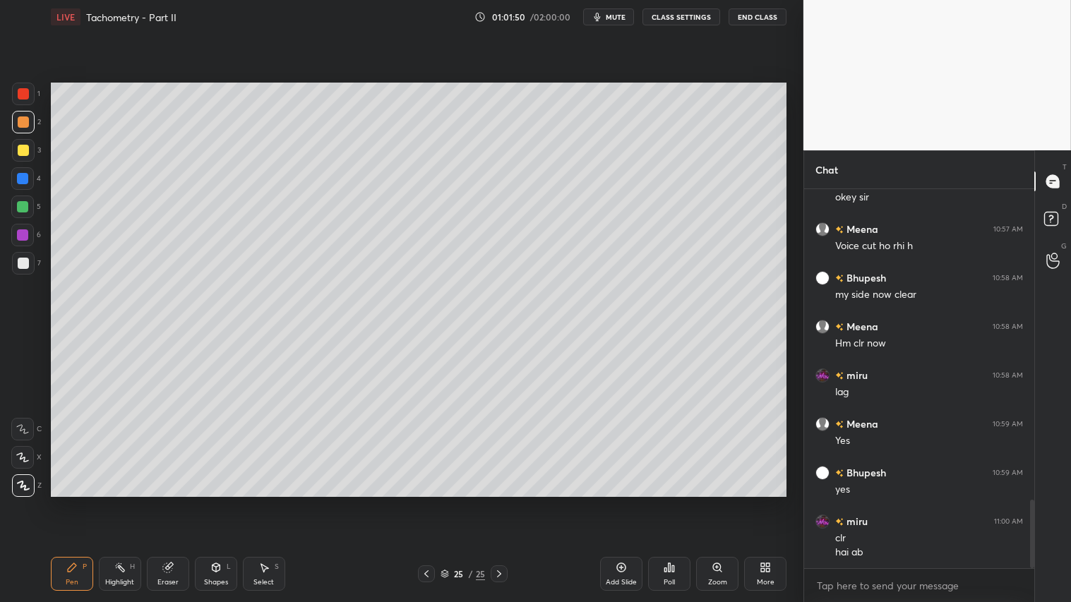
click at [164, 502] on div "Eraser" at bounding box center [168, 574] width 42 height 34
drag, startPoint x: 217, startPoint y: 572, endPoint x: 222, endPoint y: 558, distance: 15.0
click at [217, 502] on icon at bounding box center [216, 567] width 8 height 8
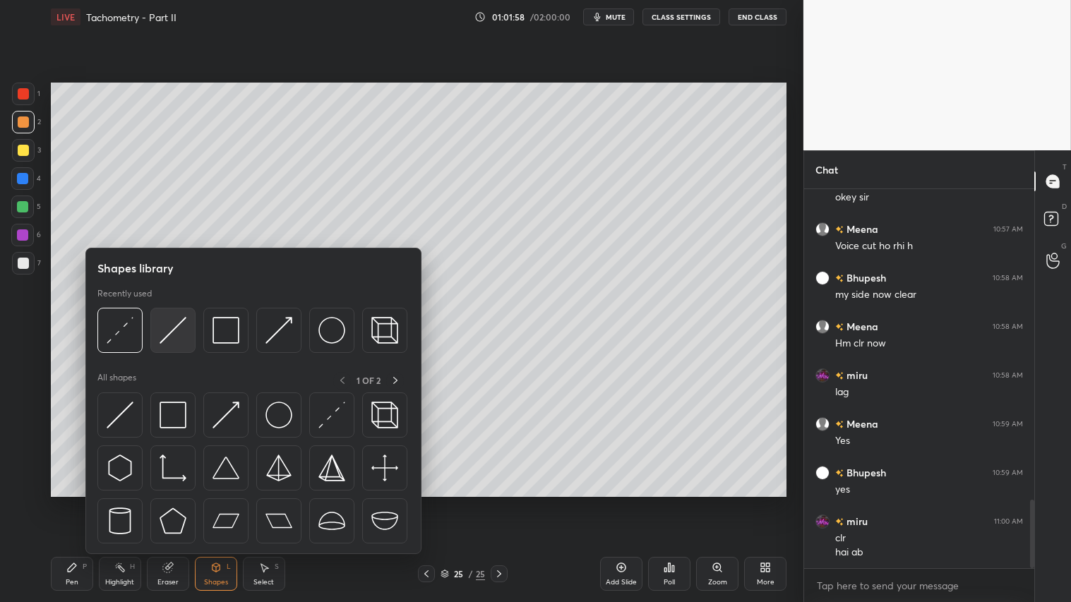
click at [179, 323] on img at bounding box center [173, 330] width 27 height 27
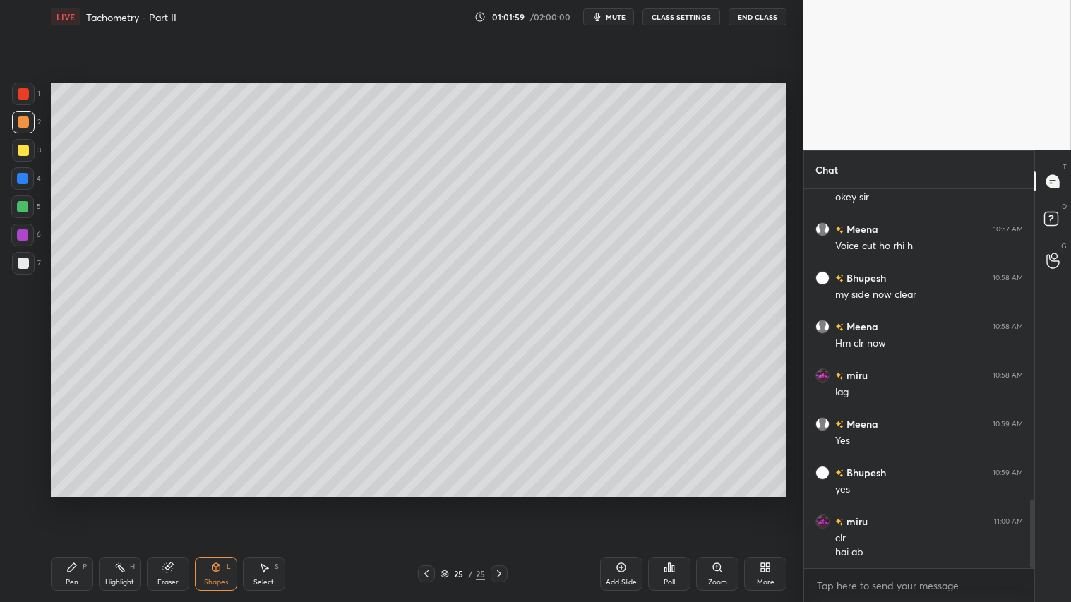
click at [32, 167] on div "4" at bounding box center [26, 178] width 30 height 23
click at [74, 502] on div "Pen" at bounding box center [72, 582] width 13 height 7
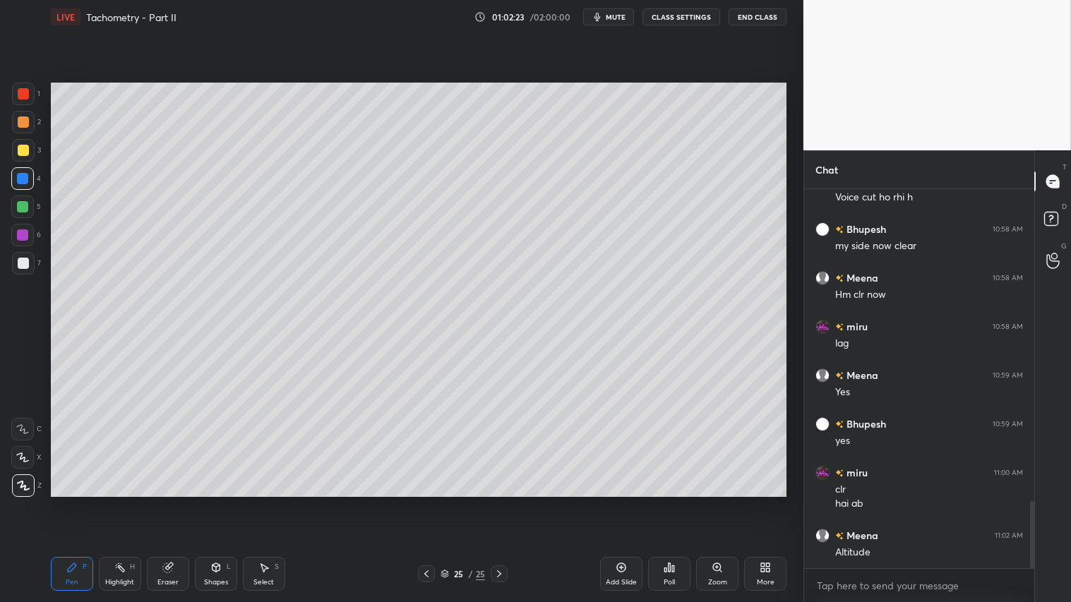
scroll to position [1808, 0]
click at [214, 502] on div "Shapes L" at bounding box center [216, 574] width 42 height 34
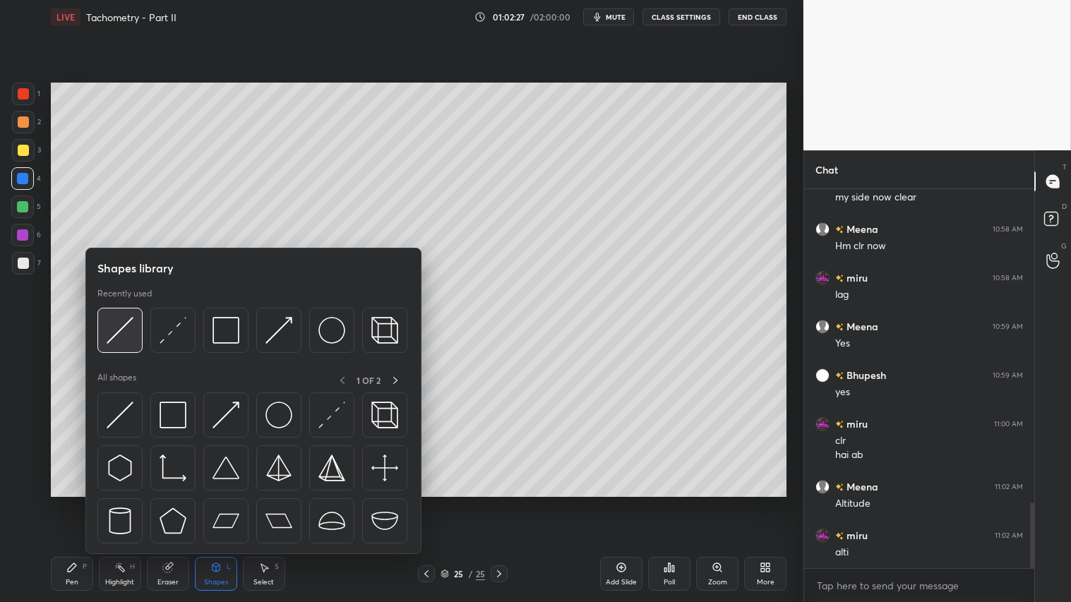
click at [125, 330] on img at bounding box center [120, 330] width 27 height 27
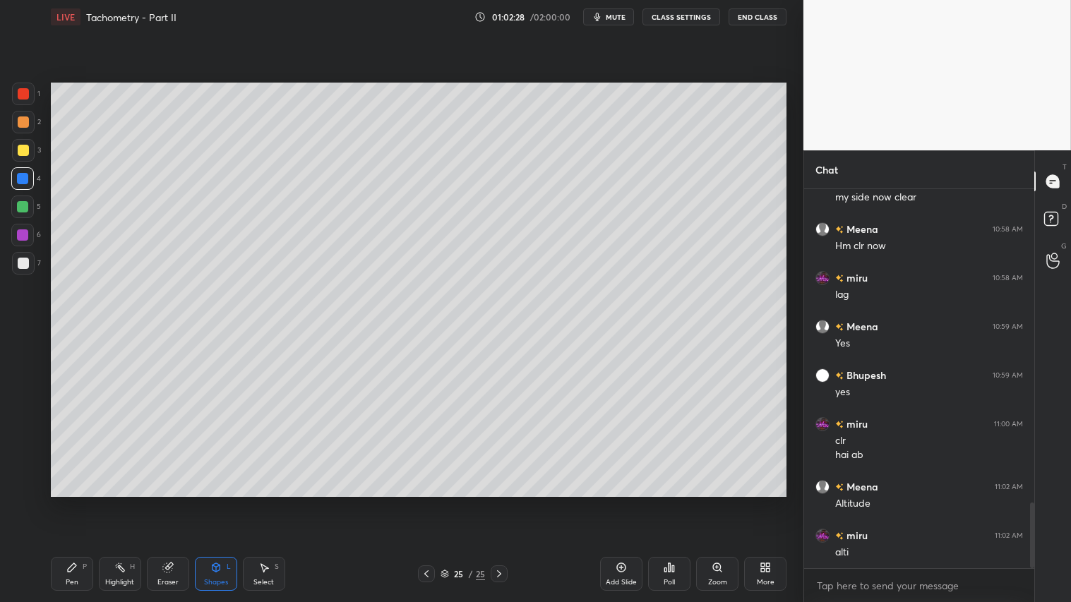
drag, startPoint x: 26, startPoint y: 97, endPoint x: 30, endPoint y: 104, distance: 8.8
click at [28, 100] on div at bounding box center [23, 94] width 23 height 23
click at [23, 258] on div at bounding box center [23, 263] width 11 height 11
click at [19, 146] on div at bounding box center [23, 150] width 11 height 11
drag, startPoint x: 24, startPoint y: 209, endPoint x: 30, endPoint y: 246, distance: 37.1
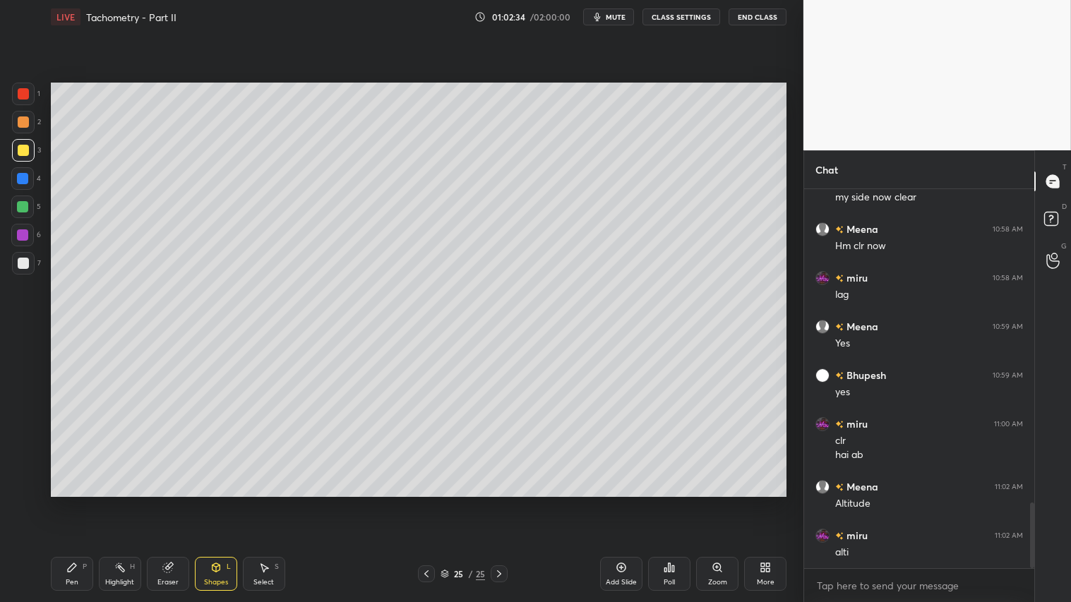
click at [24, 210] on div at bounding box center [22, 206] width 11 height 11
drag, startPoint x: 76, startPoint y: 567, endPoint x: 92, endPoint y: 524, distance: 46.7
click at [80, 502] on div "Pen P" at bounding box center [72, 574] width 42 height 34
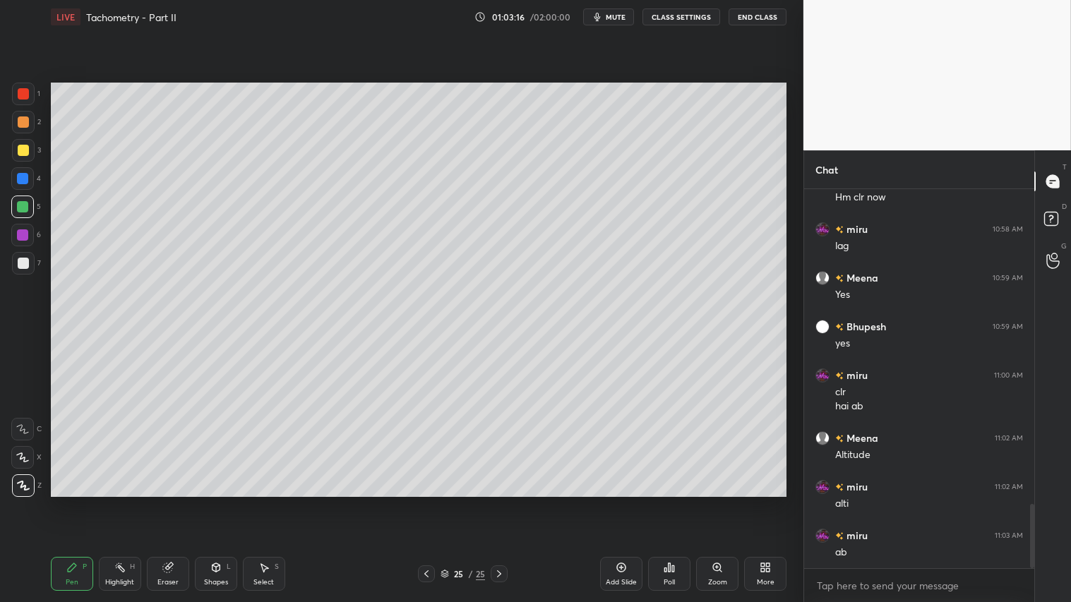
scroll to position [1906, 0]
drag, startPoint x: 25, startPoint y: 117, endPoint x: 38, endPoint y: 80, distance: 39.1
click at [24, 117] on div at bounding box center [23, 121] width 11 height 11
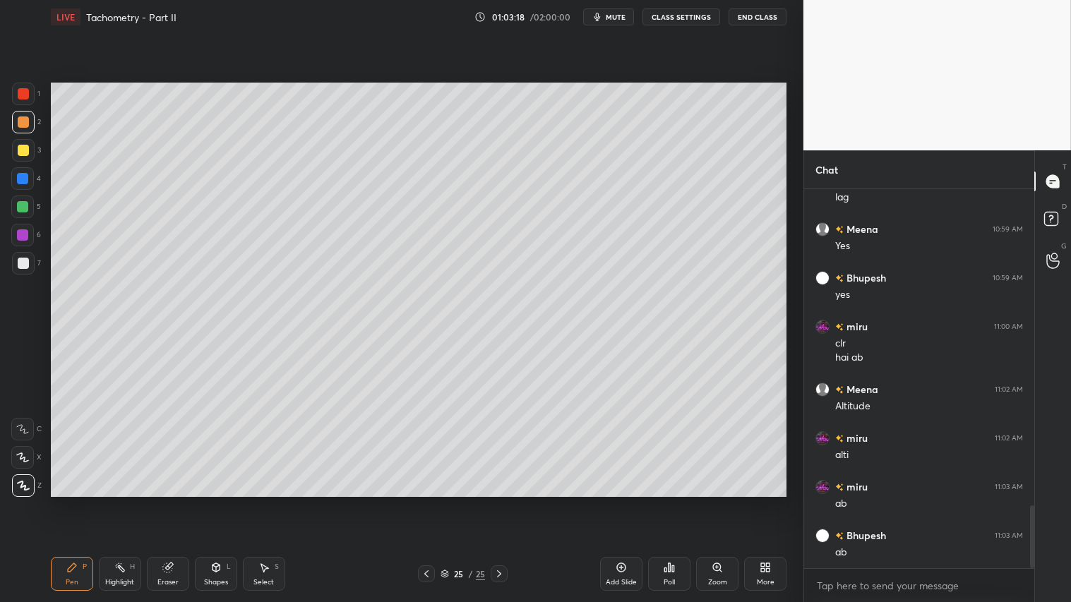
drag, startPoint x: 66, startPoint y: 568, endPoint x: 112, endPoint y: 506, distance: 77.2
click at [72, 502] on div "Pen P" at bounding box center [72, 574] width 42 height 34
click at [23, 260] on div at bounding box center [23, 263] width 11 height 11
drag, startPoint x: 24, startPoint y: 118, endPoint x: 28, endPoint y: 132, distance: 14.7
click at [24, 121] on div at bounding box center [23, 121] width 11 height 11
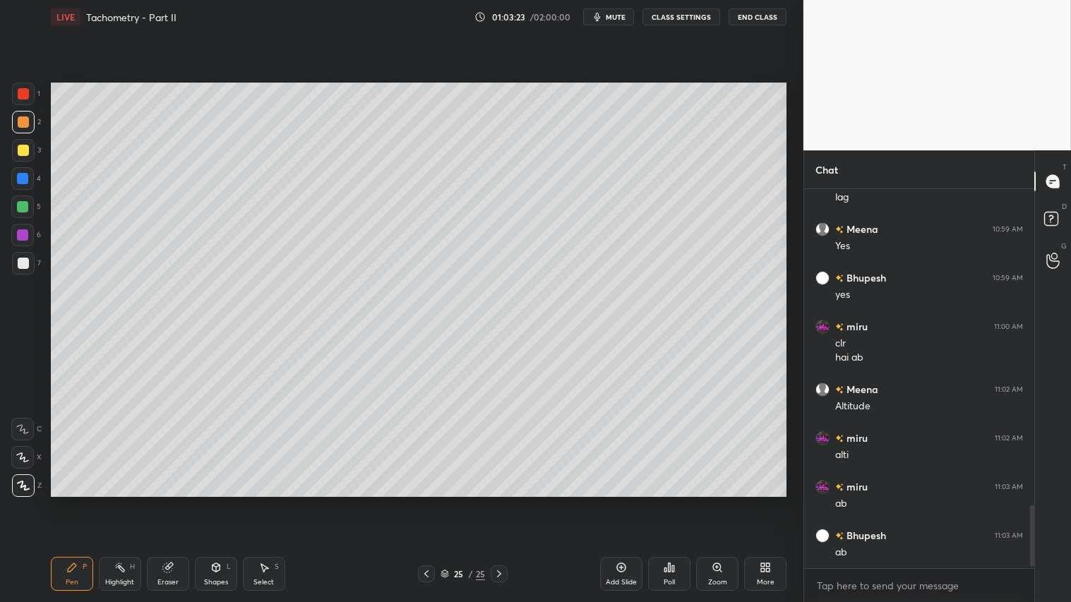
scroll to position [1954, 0]
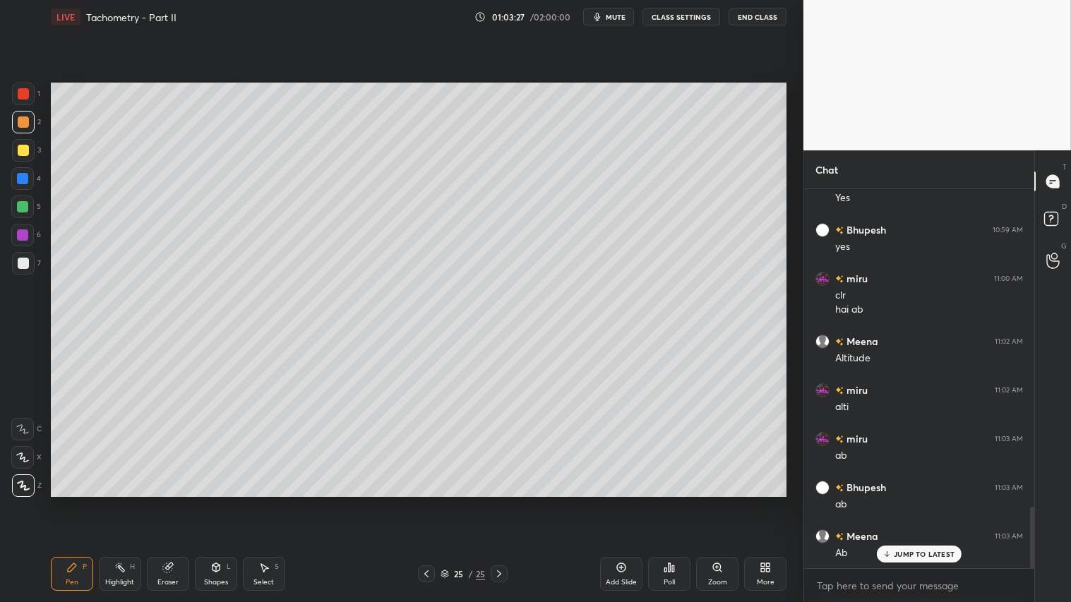
click at [221, 502] on div "Shapes L" at bounding box center [216, 574] width 42 height 34
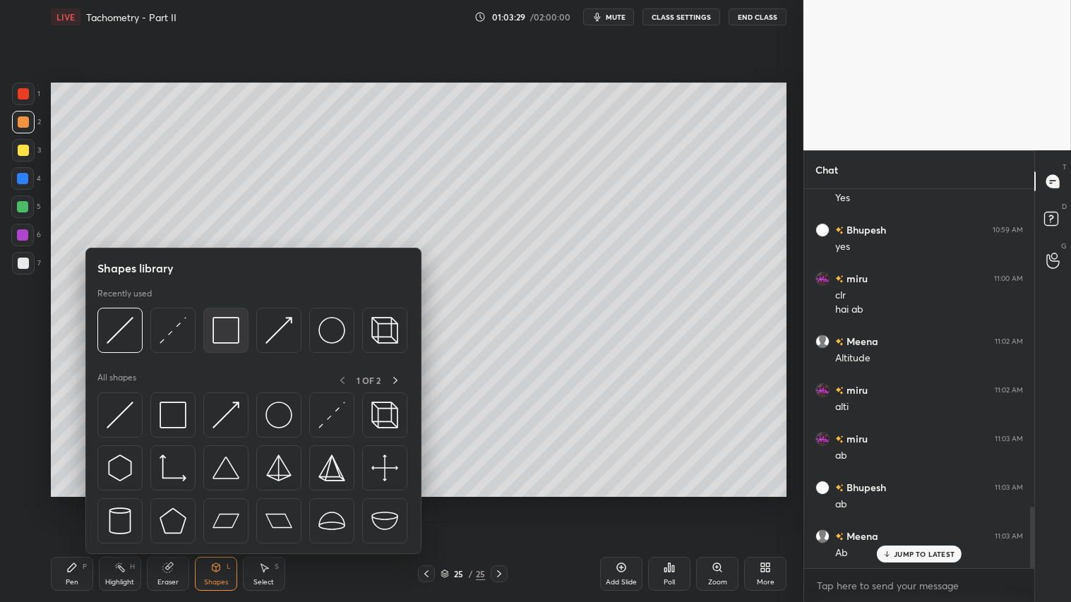
click at [238, 342] on img at bounding box center [225, 330] width 27 height 27
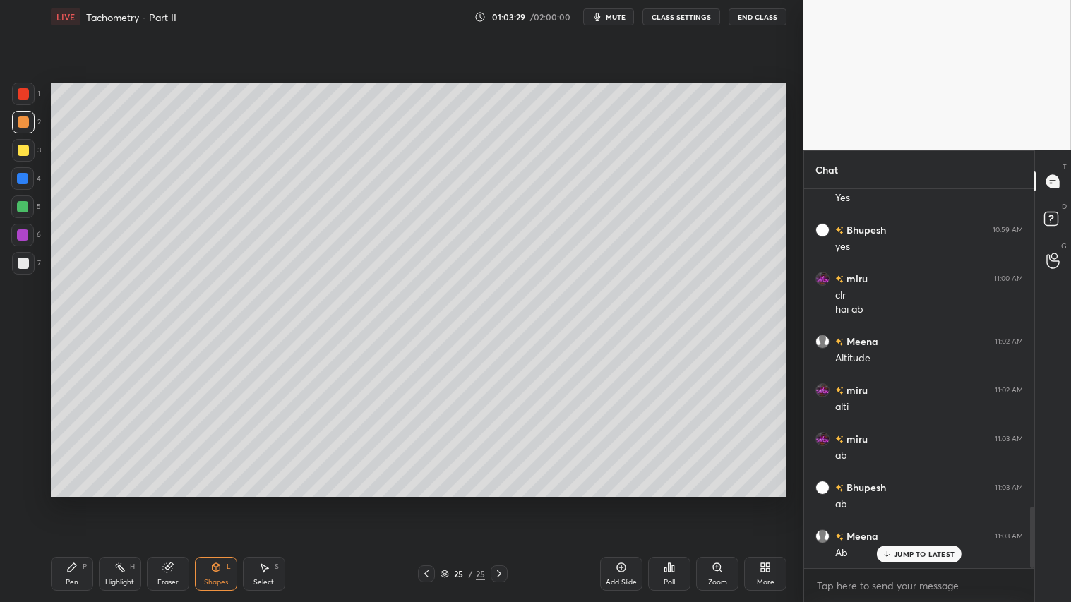
click at [23, 258] on div at bounding box center [23, 263] width 11 height 11
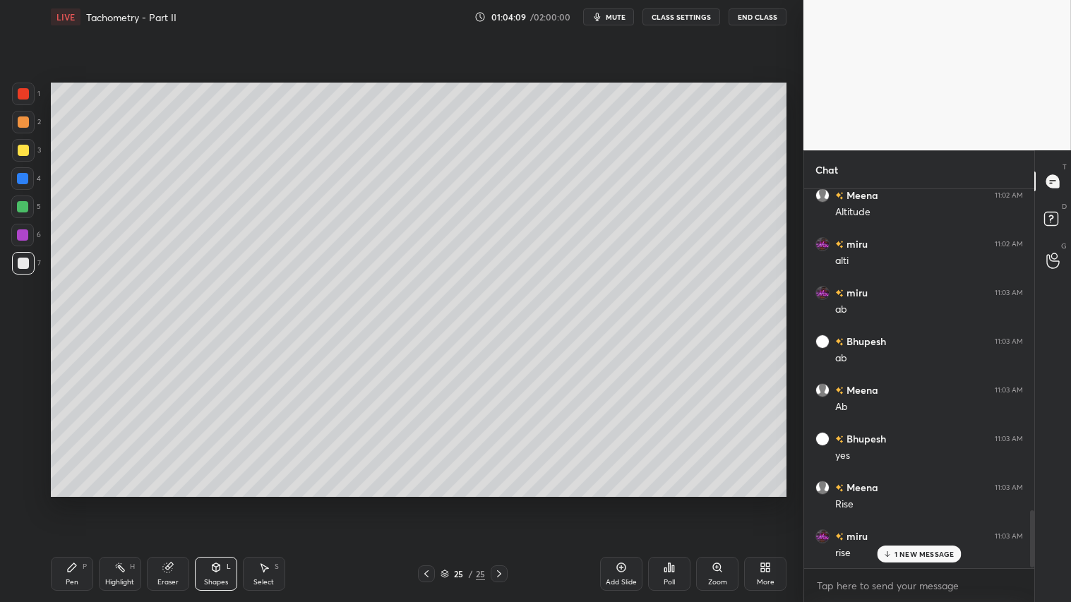
scroll to position [2149, 0]
click at [68, 502] on div "Pen" at bounding box center [72, 582] width 13 height 7
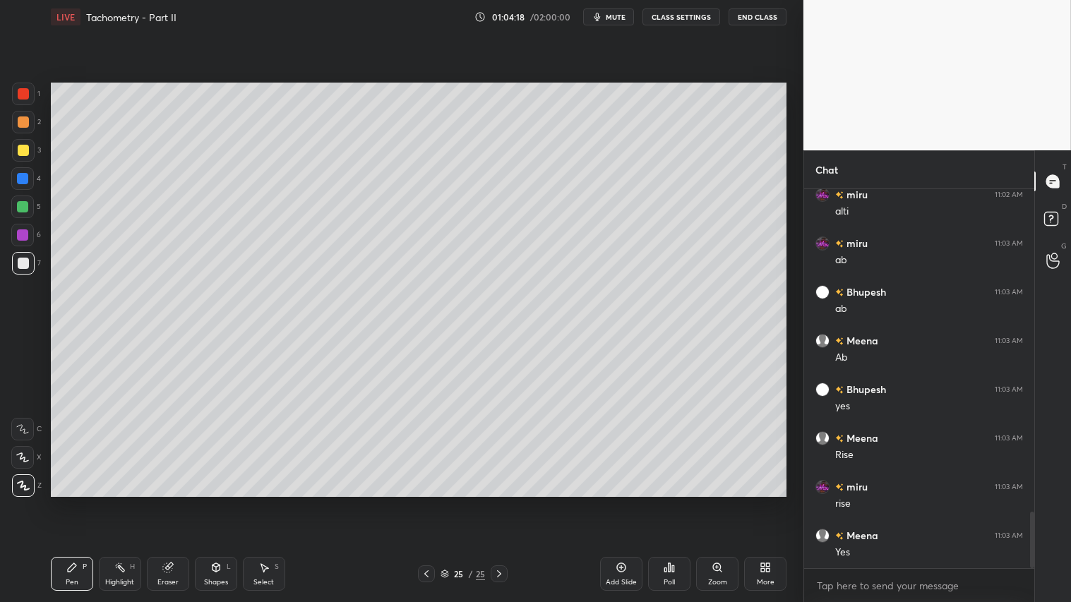
drag, startPoint x: 219, startPoint y: 567, endPoint x: 217, endPoint y: 559, distance: 8.0
click at [219, 502] on icon at bounding box center [215, 567] width 11 height 11
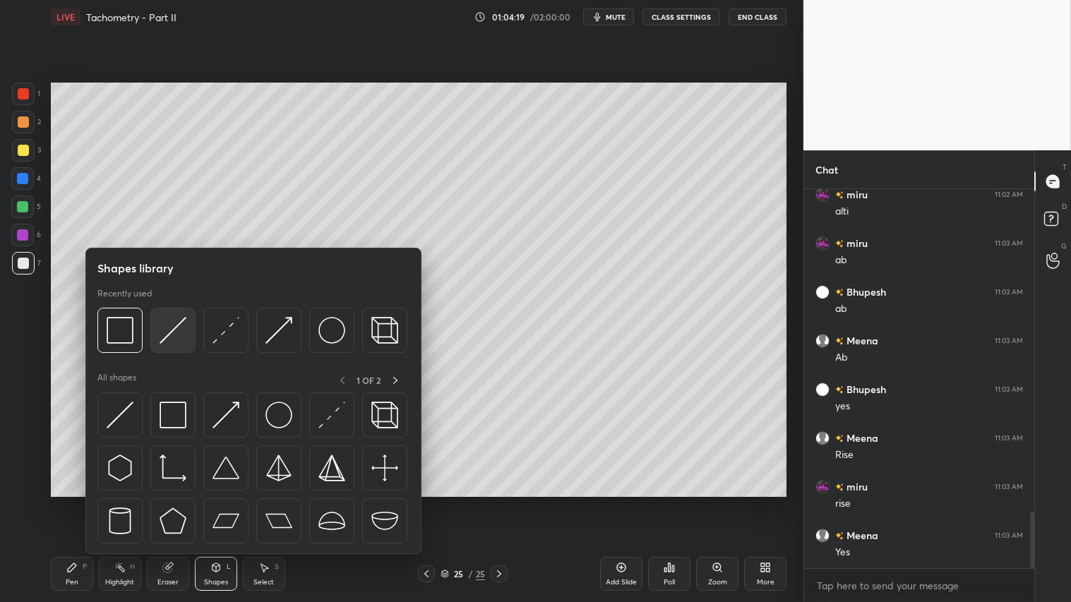
click at [179, 318] on img at bounding box center [173, 330] width 27 height 27
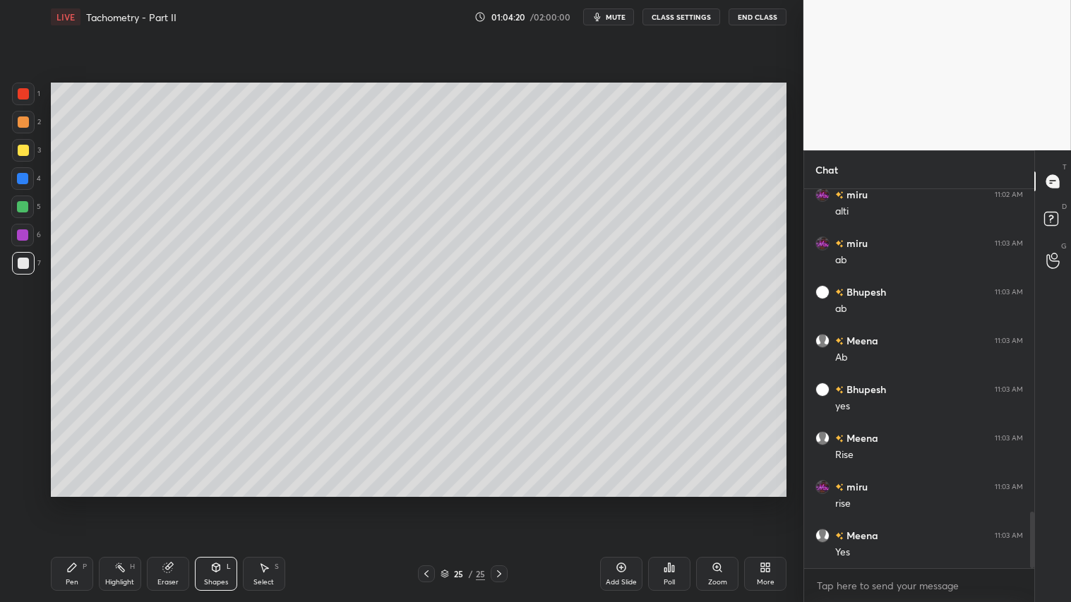
click at [19, 142] on div at bounding box center [23, 150] width 23 height 23
click at [221, 502] on div "Shapes L" at bounding box center [216, 574] width 42 height 34
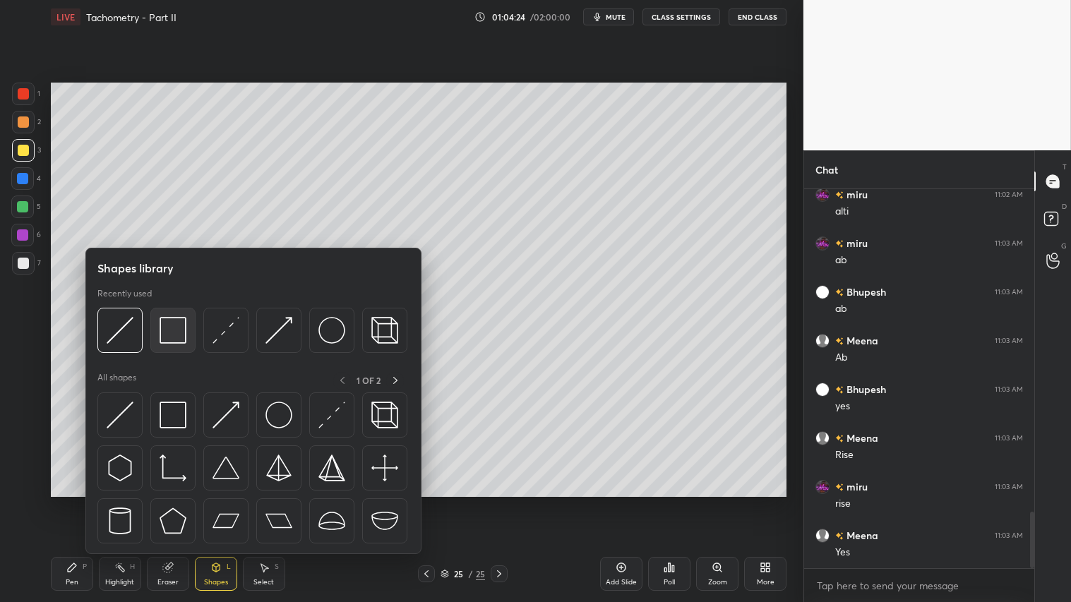
click at [154, 321] on div at bounding box center [172, 330] width 45 height 45
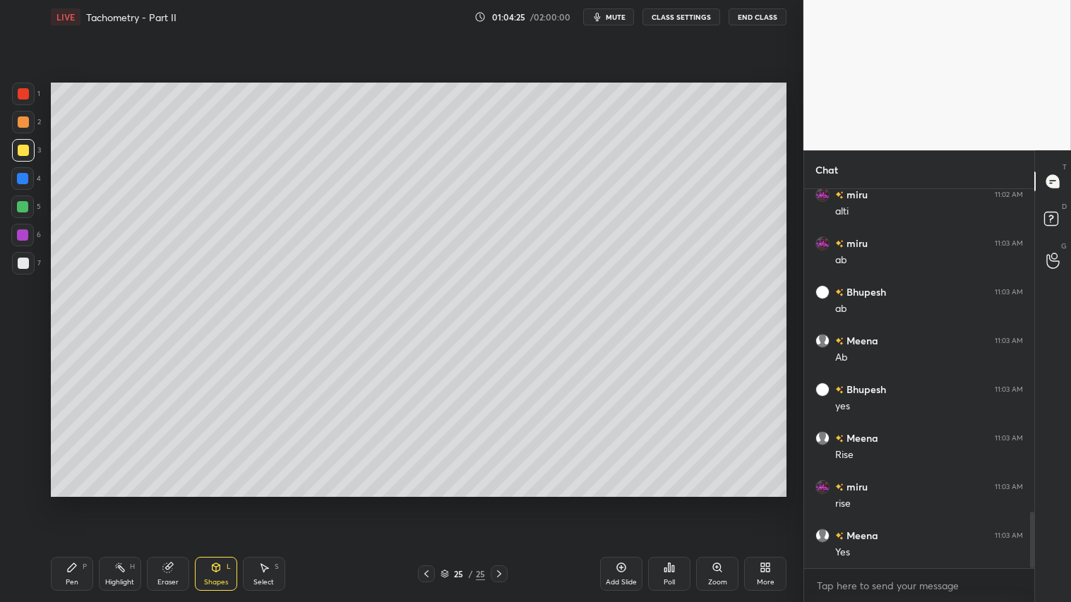
click at [12, 256] on div at bounding box center [23, 263] width 23 height 23
drag, startPoint x: 92, startPoint y: 573, endPoint x: 174, endPoint y: 510, distance: 103.2
click at [100, 502] on div "Pen P Highlight H Eraser Shapes L Select S" at bounding box center [188, 574] width 275 height 34
click at [86, 502] on div "Pen P" at bounding box center [72, 574] width 42 height 34
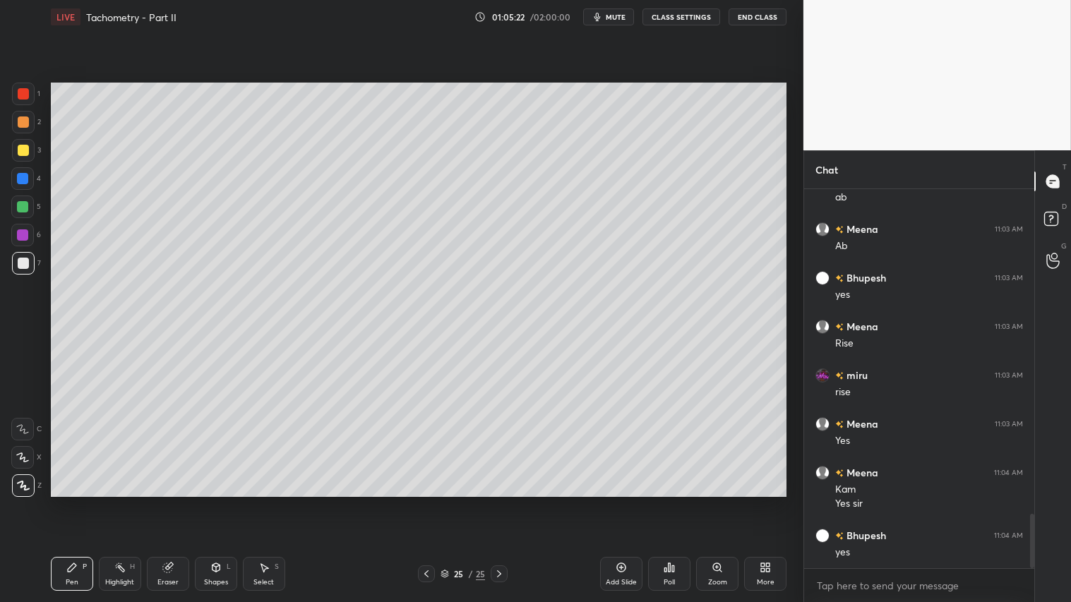
scroll to position [2309, 0]
click at [157, 502] on div "Eraser" at bounding box center [168, 574] width 42 height 34
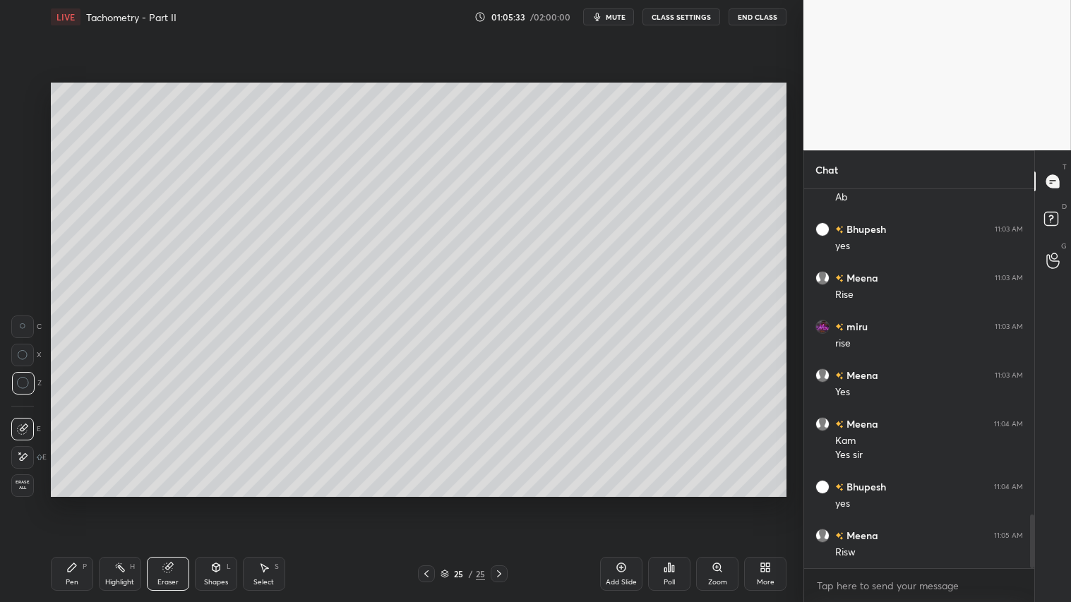
drag, startPoint x: 207, startPoint y: 576, endPoint x: 215, endPoint y: 584, distance: 11.0
click at [208, 502] on div "Shapes L" at bounding box center [216, 574] width 42 height 34
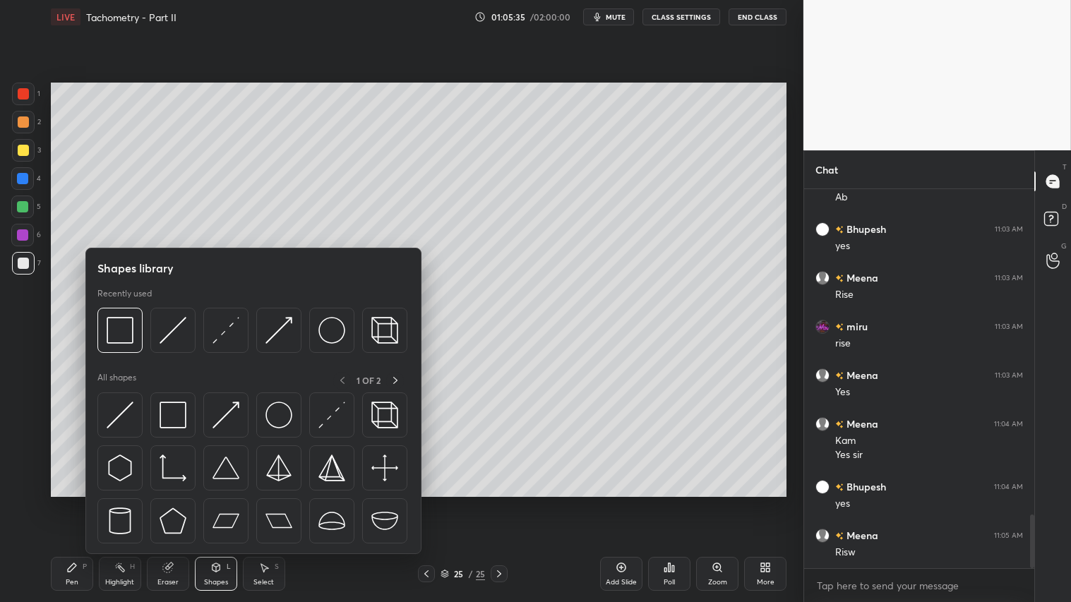
click at [76, 502] on div "Pen P" at bounding box center [72, 574] width 42 height 34
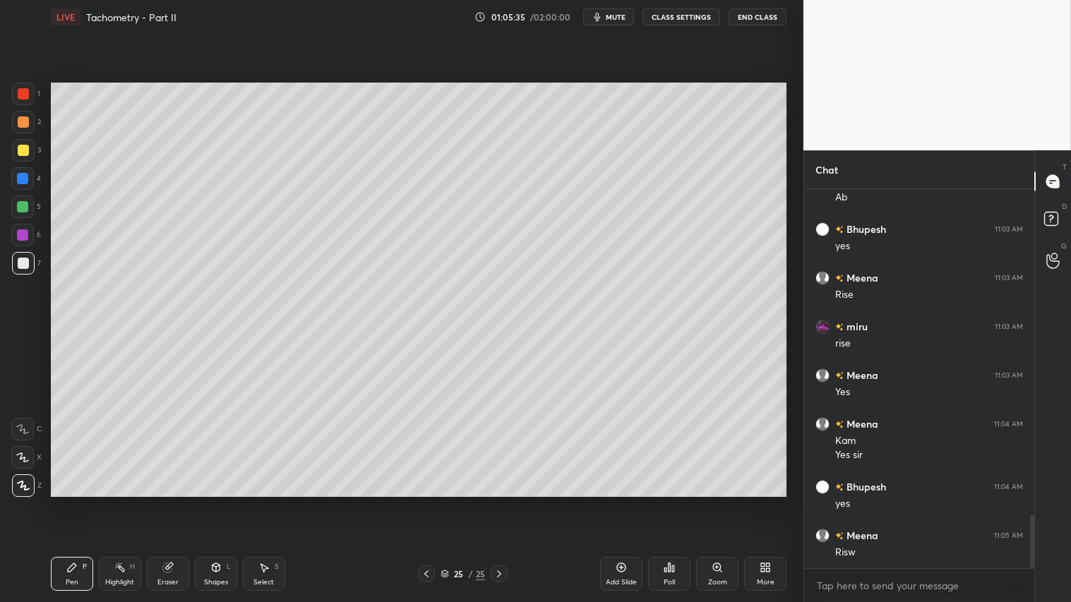
click at [25, 120] on div at bounding box center [23, 121] width 11 height 11
click at [214, 502] on div "Shapes" at bounding box center [216, 582] width 24 height 7
drag, startPoint x: 75, startPoint y: 565, endPoint x: 92, endPoint y: 506, distance: 61.7
click at [75, 502] on icon at bounding box center [71, 567] width 11 height 11
click at [216, 502] on div "Shapes" at bounding box center [216, 582] width 24 height 7
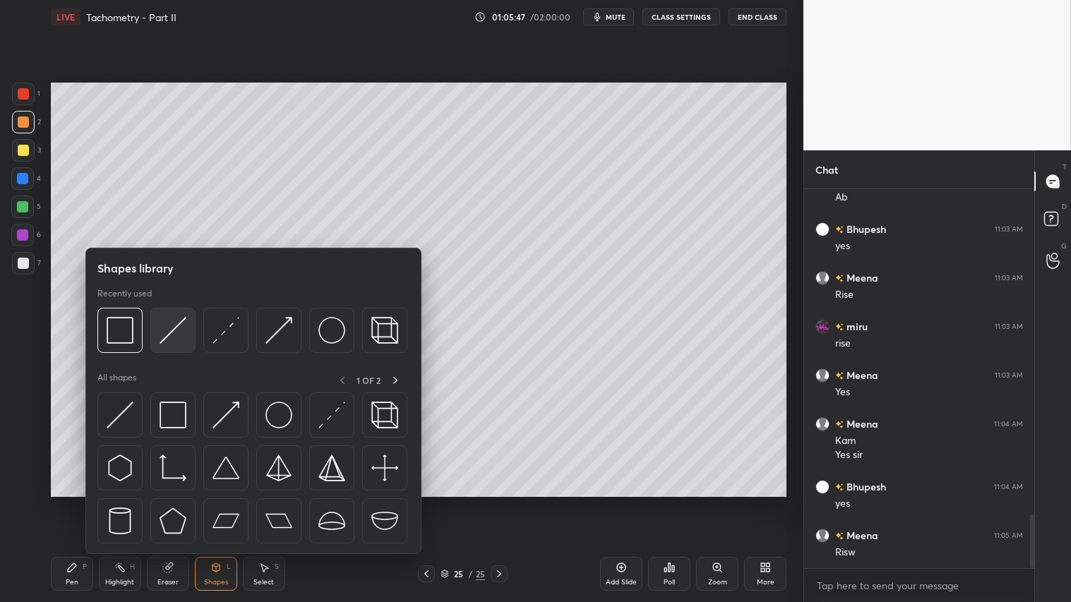
click at [171, 333] on img at bounding box center [173, 330] width 27 height 27
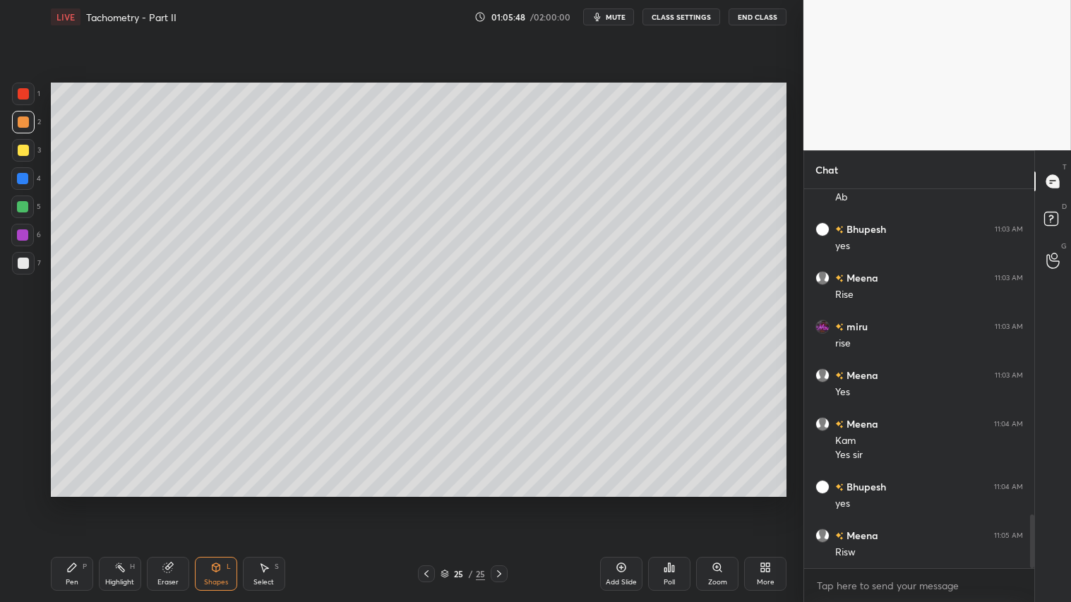
click at [23, 150] on div at bounding box center [23, 150] width 11 height 11
click at [222, 502] on div "Shapes L" at bounding box center [216, 574] width 42 height 34
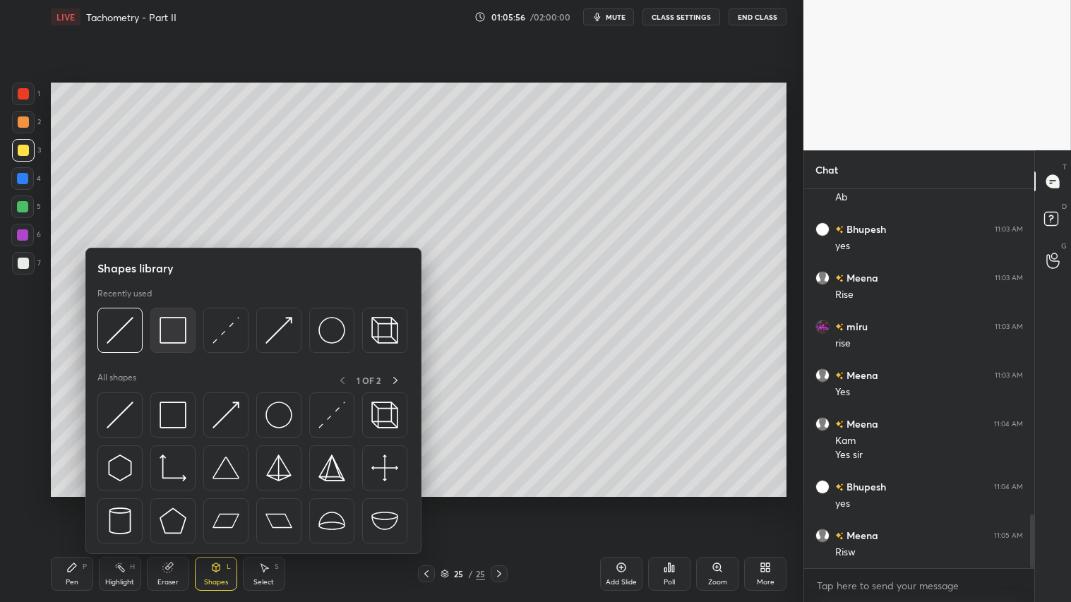
click at [165, 323] on img at bounding box center [173, 330] width 27 height 27
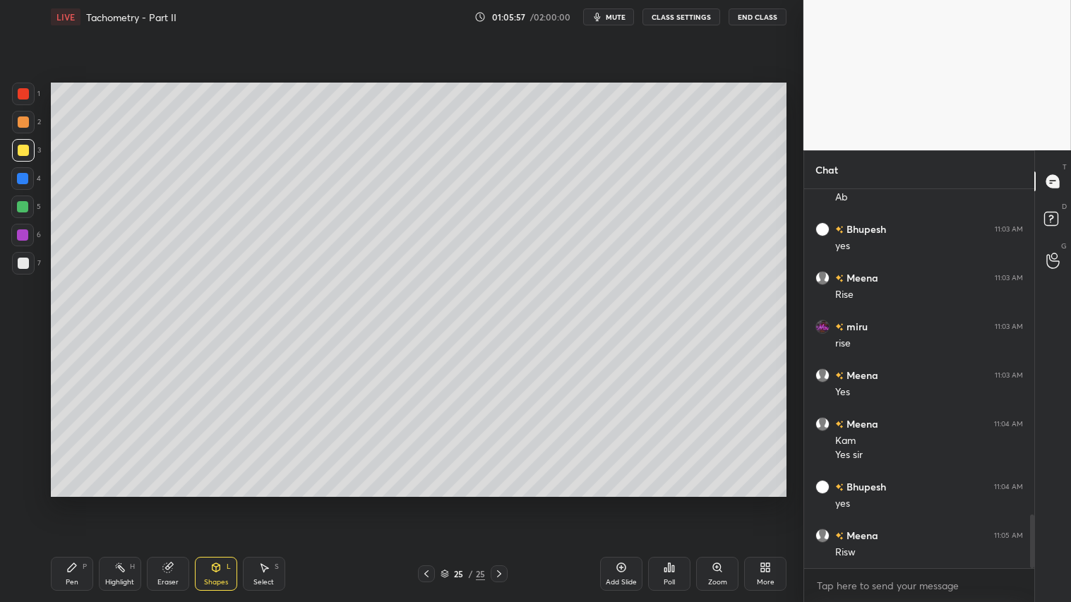
drag, startPoint x: 22, startPoint y: 143, endPoint x: 37, endPoint y: 147, distance: 15.2
click at [24, 143] on div at bounding box center [23, 150] width 23 height 23
click at [212, 502] on div "Shapes L" at bounding box center [216, 574] width 42 height 34
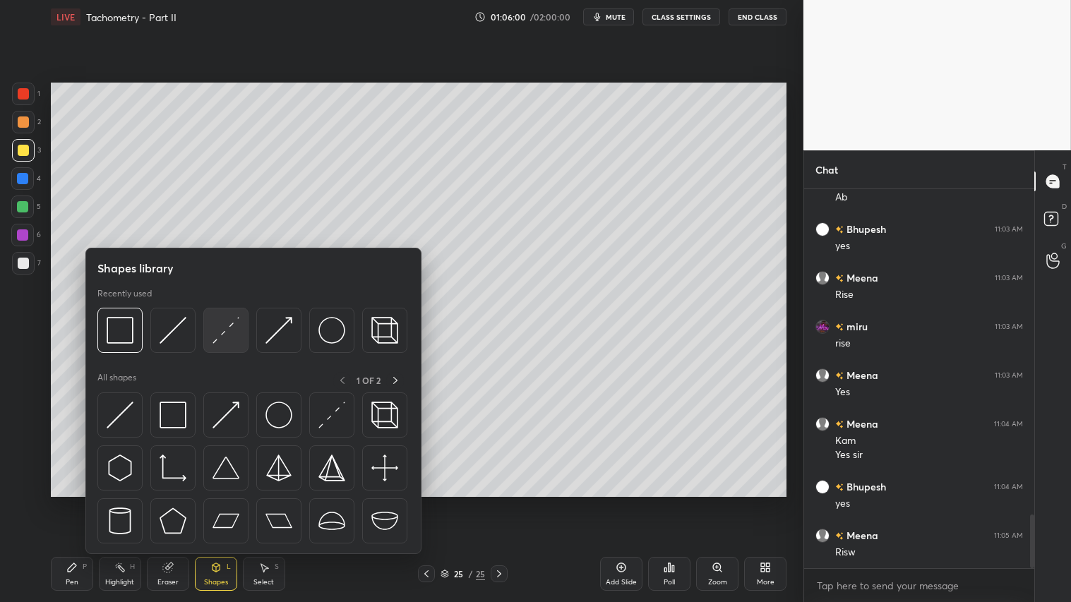
click at [217, 328] on img at bounding box center [225, 330] width 27 height 27
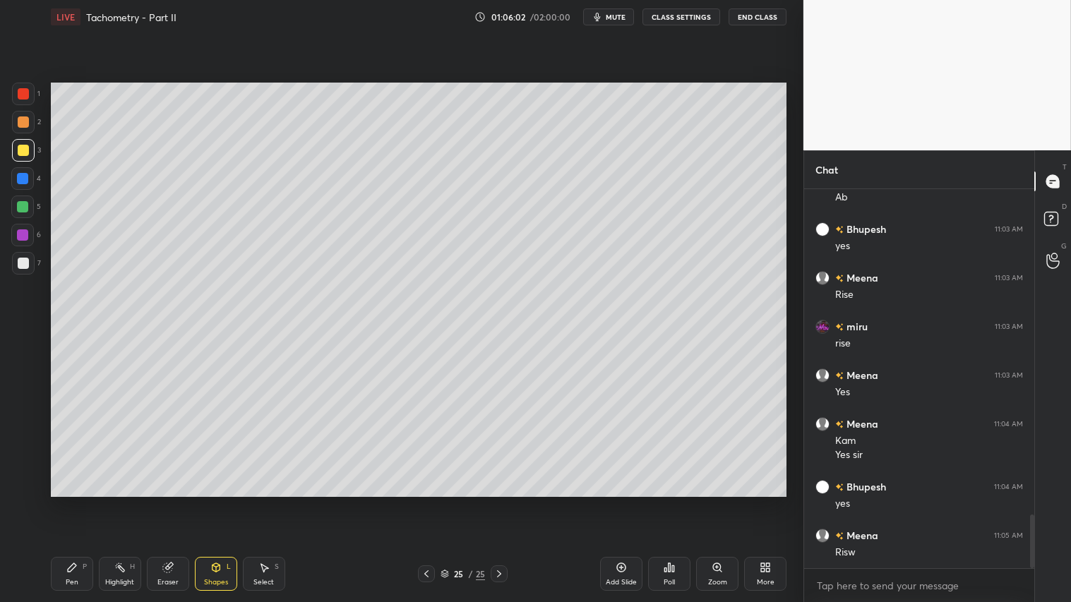
click at [29, 94] on div at bounding box center [23, 94] width 23 height 23
click at [224, 502] on div "Shapes" at bounding box center [216, 582] width 24 height 7
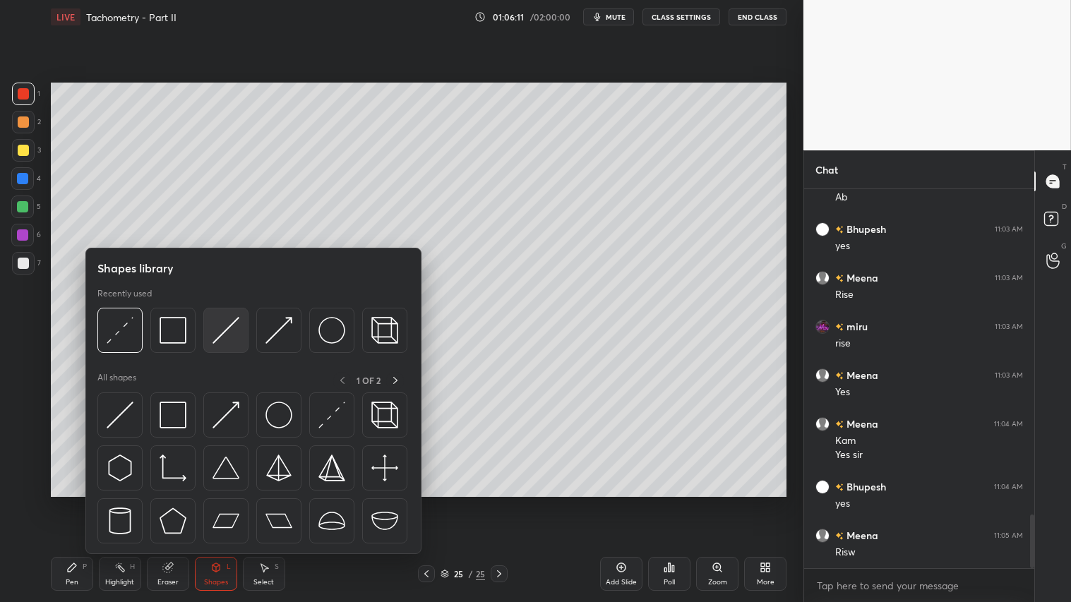
click at [219, 332] on img at bounding box center [225, 330] width 27 height 27
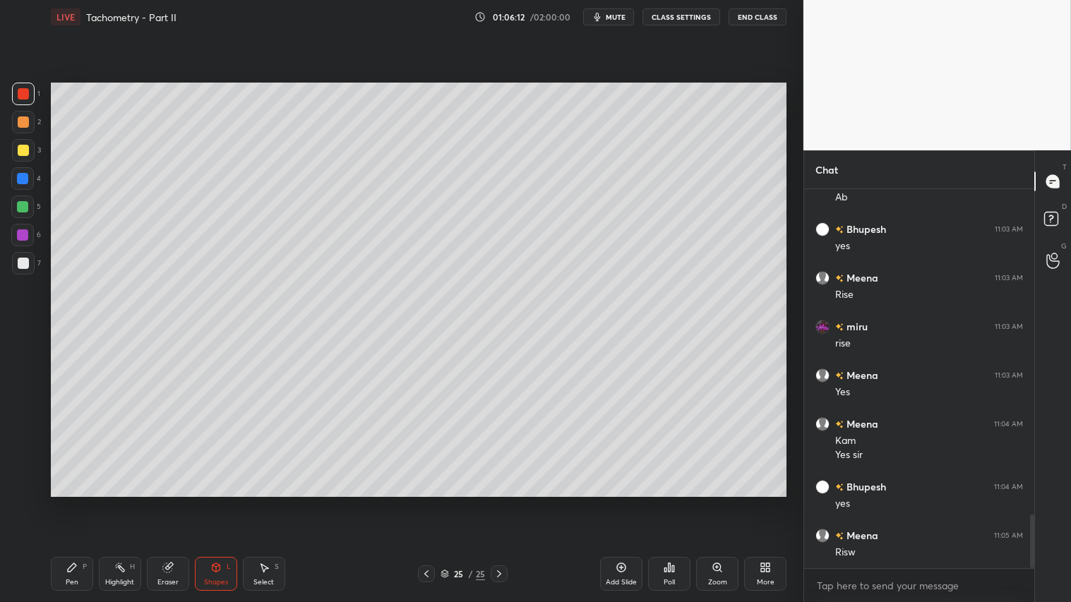
click at [29, 259] on div at bounding box center [23, 263] width 23 height 23
click at [96, 502] on div "Pen P Highlight H Eraser Shapes L Select S" at bounding box center [188, 574] width 275 height 34
drag, startPoint x: 27, startPoint y: 89, endPoint x: 37, endPoint y: 131, distance: 42.8
click at [30, 92] on div at bounding box center [23, 94] width 23 height 23
drag, startPoint x: 22, startPoint y: 184, endPoint x: 33, endPoint y: 192, distance: 14.1
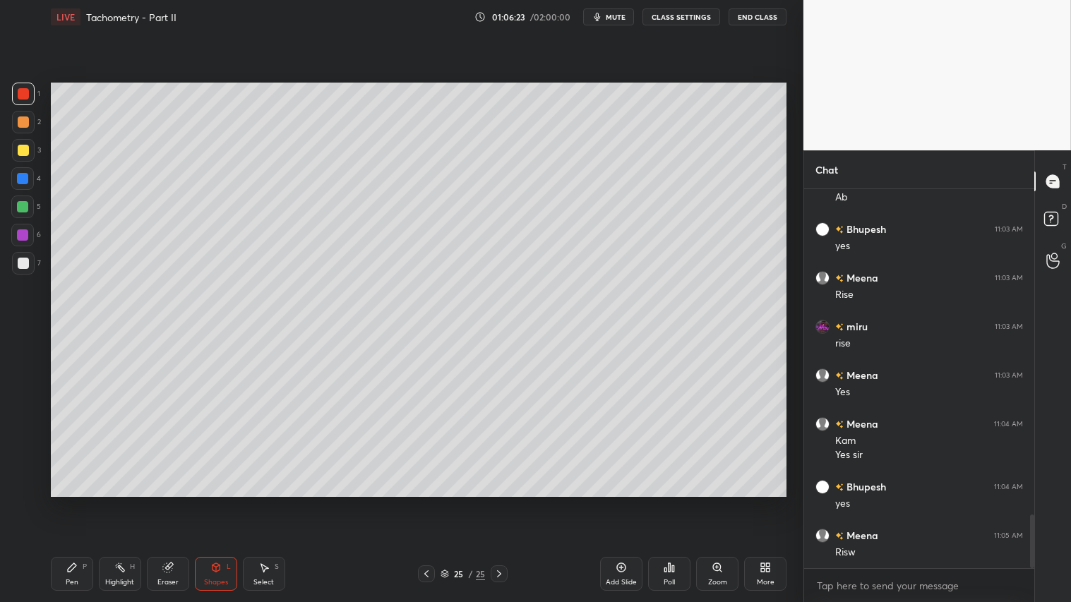
click at [26, 182] on div at bounding box center [22, 178] width 23 height 23
click at [226, 502] on div "Shapes L" at bounding box center [216, 574] width 42 height 34
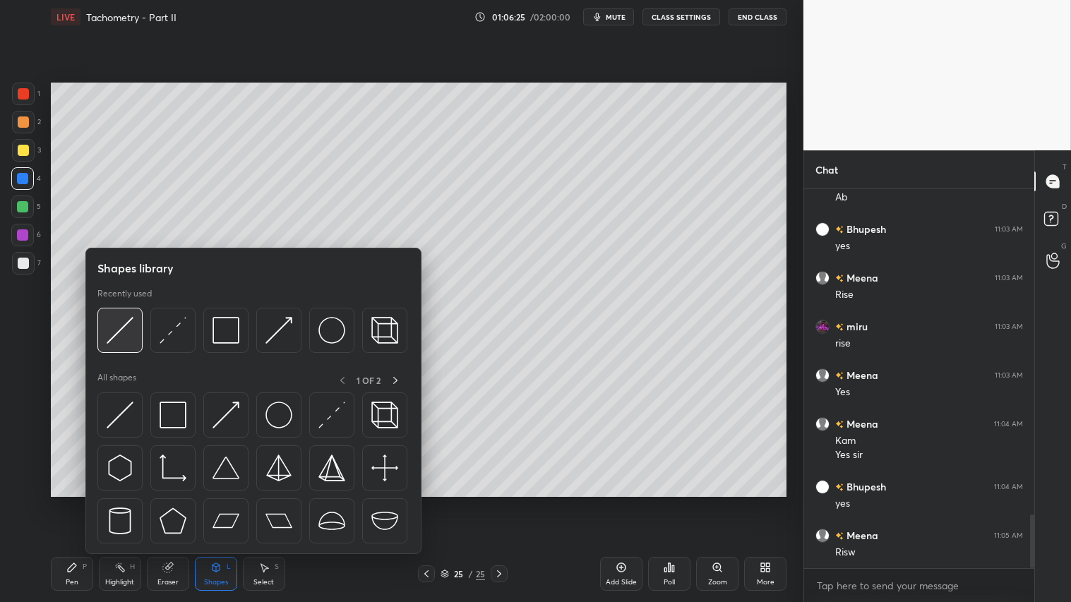
click at [127, 323] on img at bounding box center [120, 330] width 27 height 27
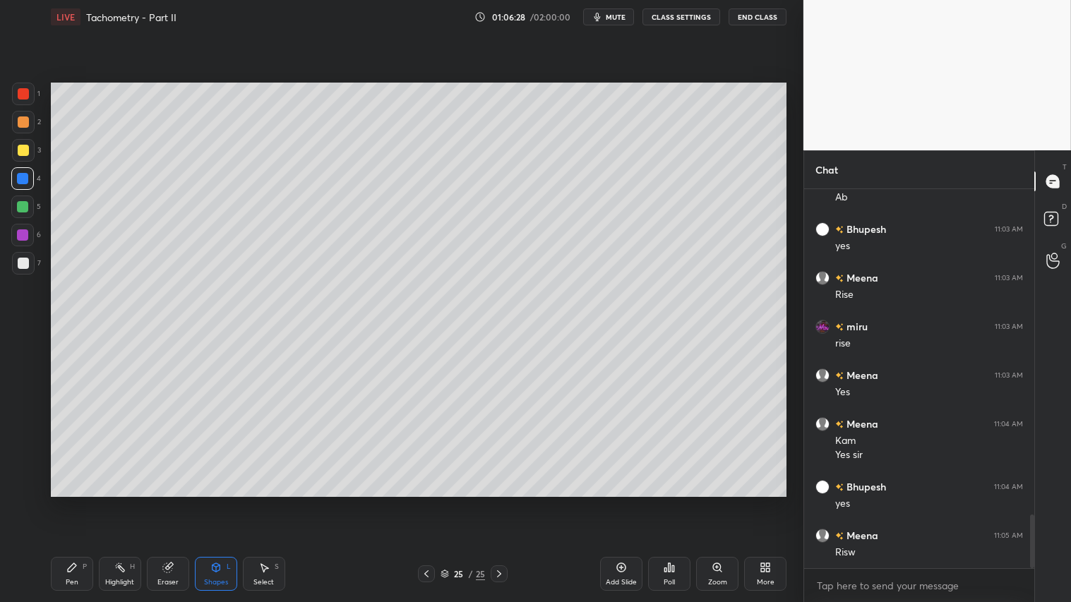
click at [85, 502] on div "Pen P" at bounding box center [72, 574] width 42 height 34
click at [33, 93] on div "1" at bounding box center [26, 94] width 28 height 23
click at [78, 502] on div "Pen P" at bounding box center [72, 574] width 42 height 34
click at [215, 502] on div "Shapes" at bounding box center [216, 582] width 24 height 7
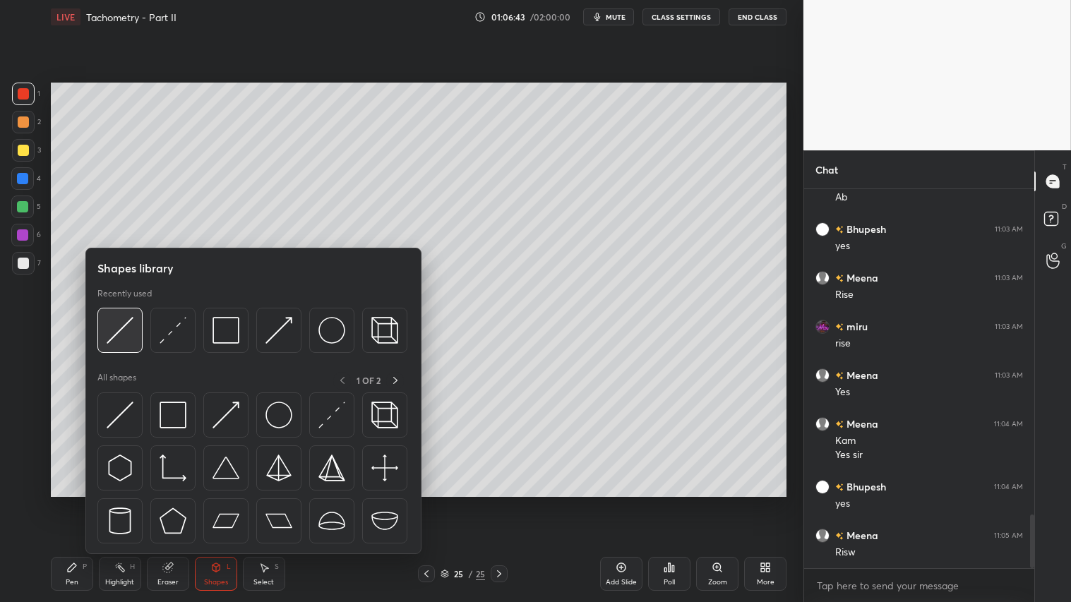
click at [131, 320] on img at bounding box center [120, 330] width 27 height 27
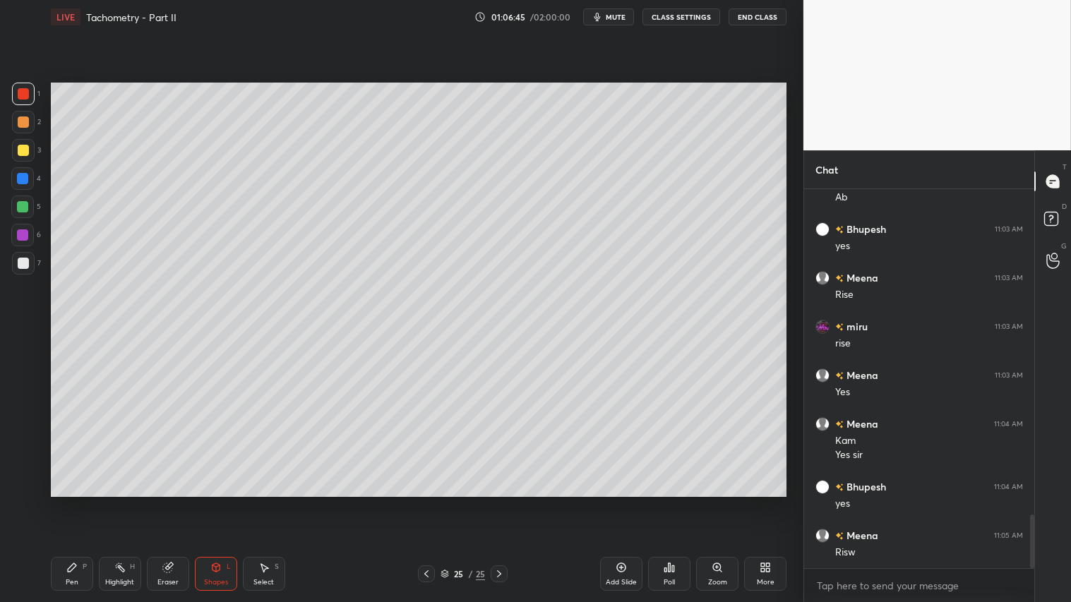
click at [25, 179] on div at bounding box center [22, 178] width 11 height 11
click at [25, 194] on div "4" at bounding box center [26, 181] width 30 height 28
click at [24, 201] on div at bounding box center [22, 206] width 11 height 11
click at [82, 502] on div "Pen P" at bounding box center [72, 574] width 42 height 34
click at [219, 502] on icon at bounding box center [215, 567] width 11 height 11
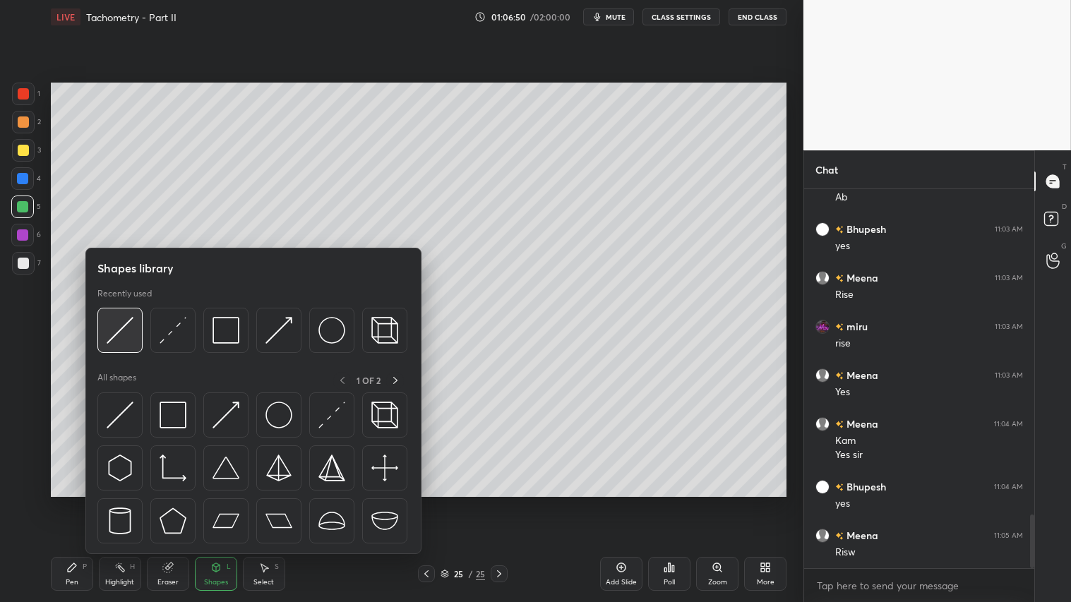
click at [114, 325] on img at bounding box center [120, 330] width 27 height 27
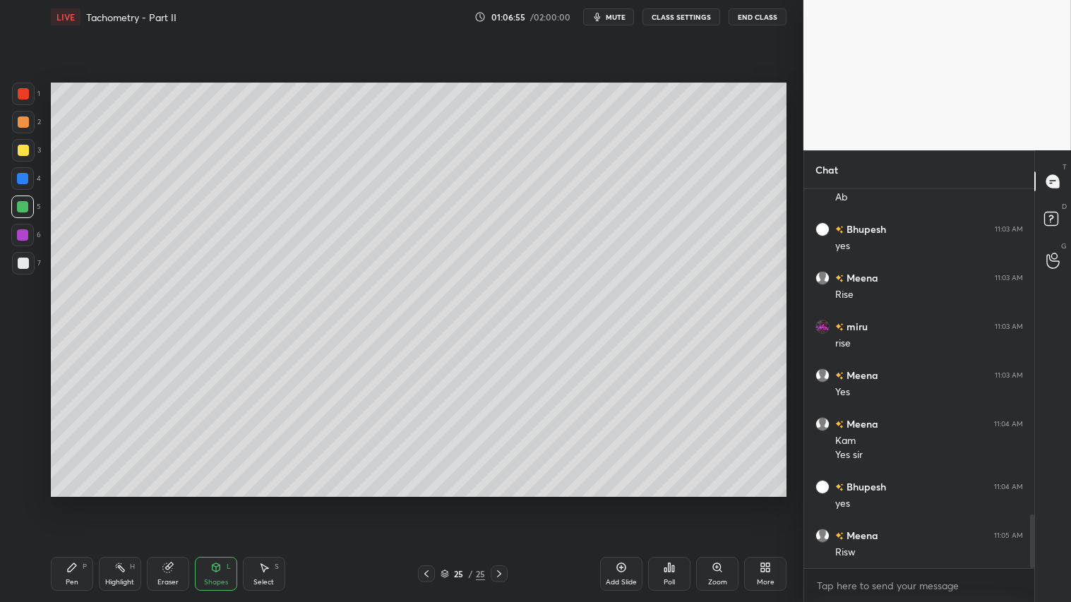
drag, startPoint x: 72, startPoint y: 577, endPoint x: 107, endPoint y: 548, distance: 46.1
click at [80, 502] on div "Pen P" at bounding box center [72, 574] width 42 height 34
click at [23, 112] on div "1 2 3 4 5 6 7" at bounding box center [26, 182] width 30 height 198
click at [28, 127] on div at bounding box center [23, 122] width 23 height 23
click at [85, 502] on div "Pen P" at bounding box center [72, 574] width 42 height 34
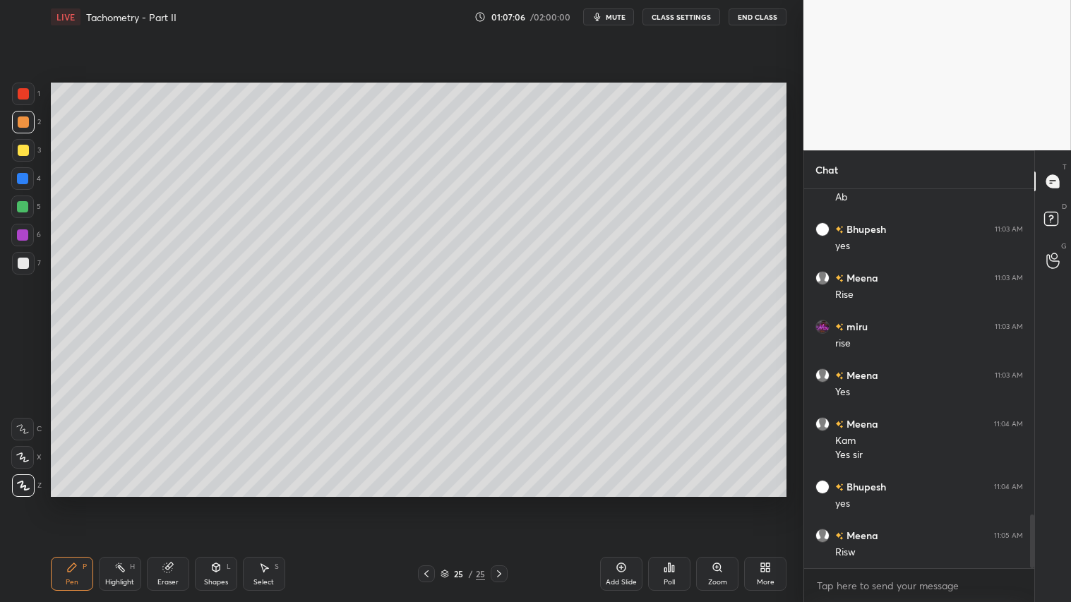
click at [177, 502] on div "Eraser" at bounding box center [168, 574] width 42 height 34
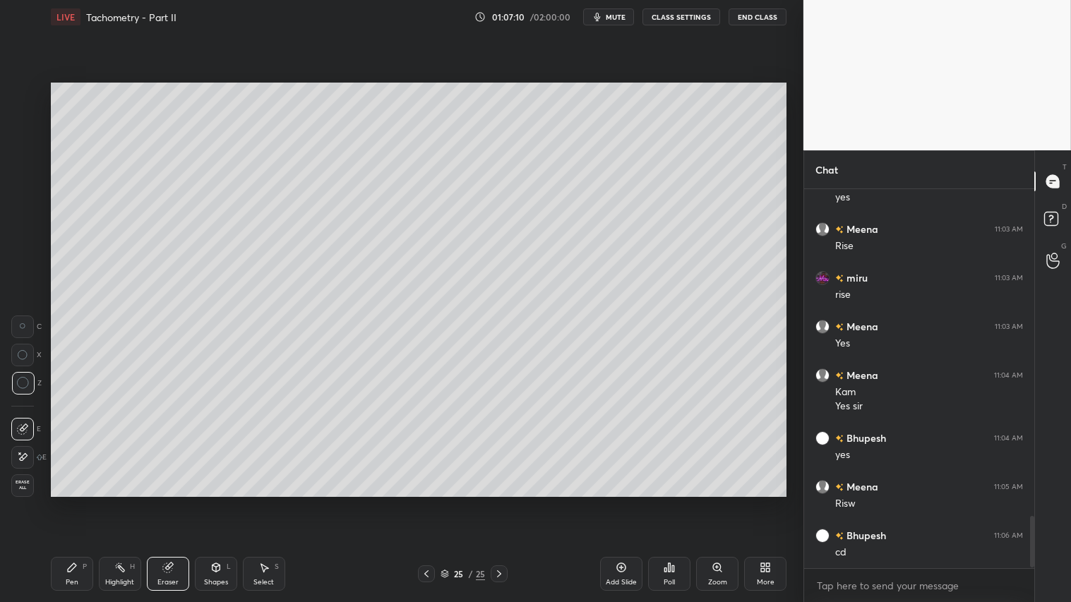
scroll to position [2407, 0]
click at [64, 502] on div "Pen P" at bounding box center [72, 574] width 42 height 34
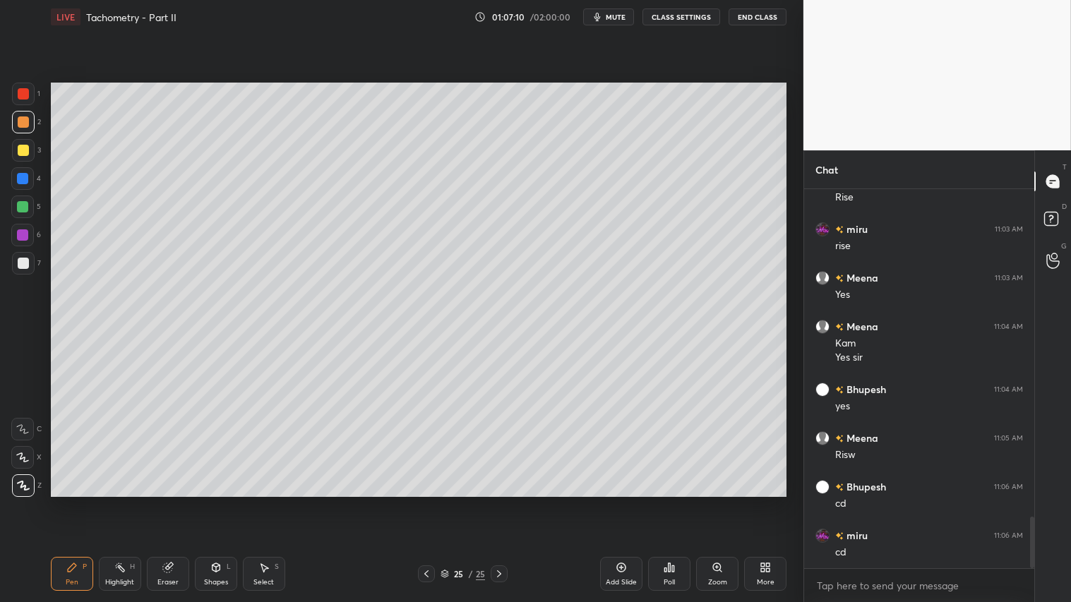
click at [23, 123] on div at bounding box center [23, 121] width 11 height 11
click at [216, 502] on div "Shapes L" at bounding box center [216, 574] width 42 height 34
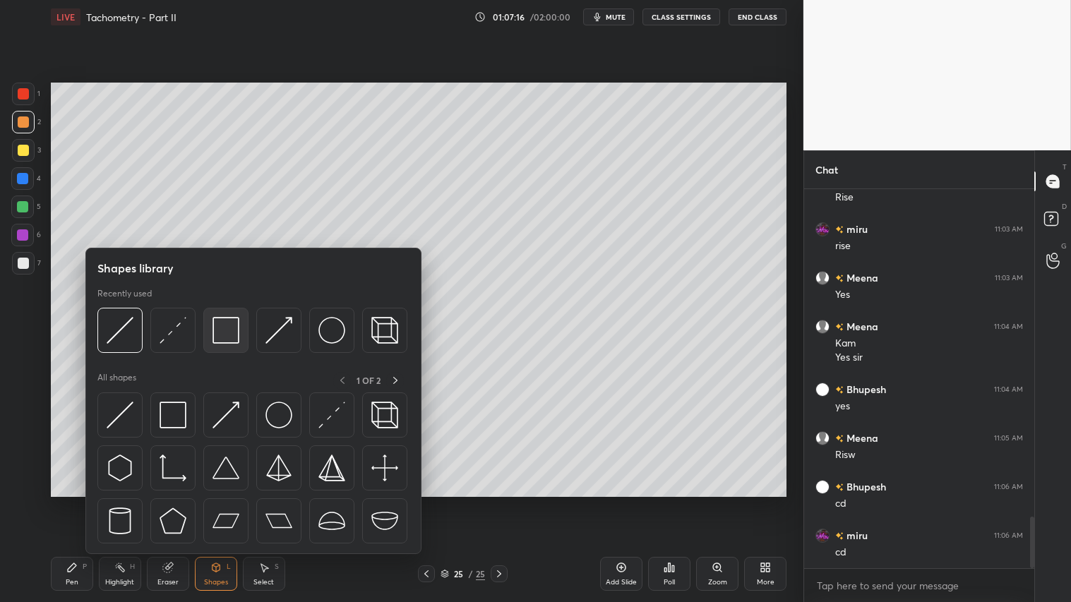
click at [214, 329] on img at bounding box center [225, 330] width 27 height 27
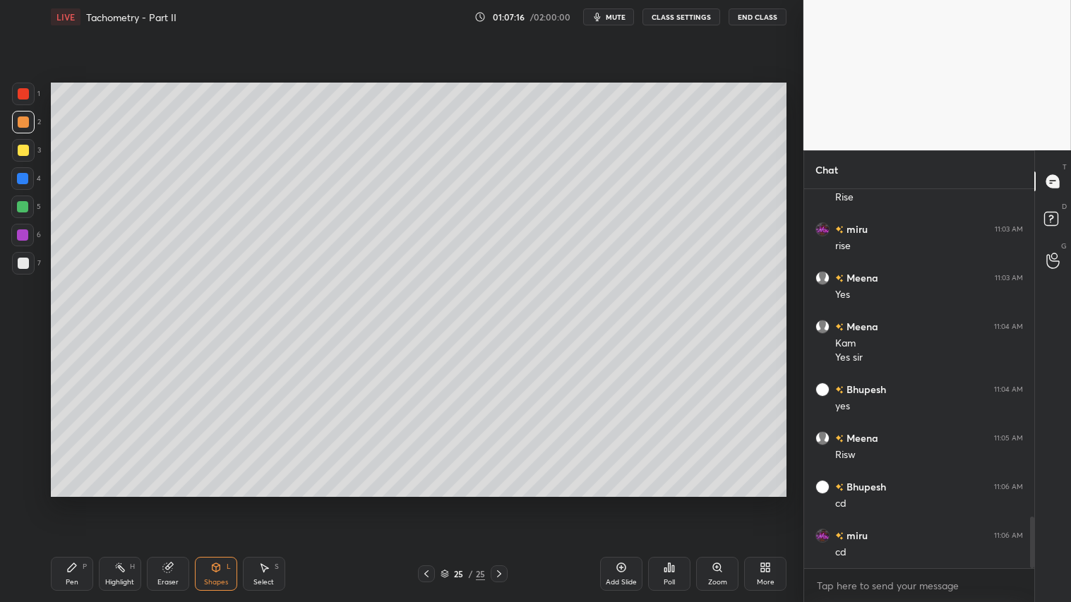
drag, startPoint x: 23, startPoint y: 264, endPoint x: 44, endPoint y: 265, distance: 21.2
click at [25, 263] on div at bounding box center [23, 263] width 11 height 11
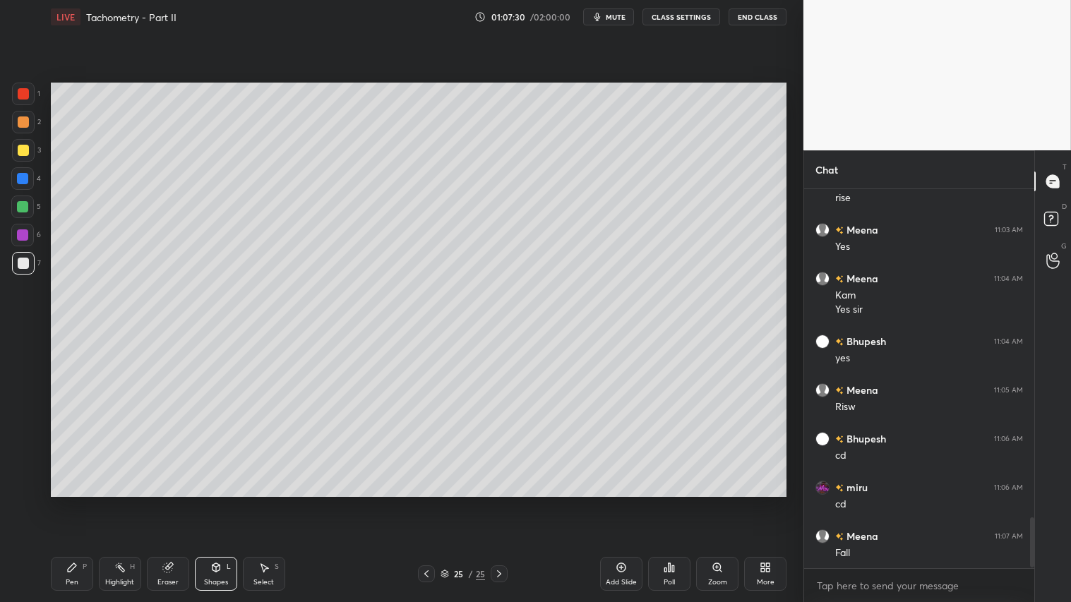
scroll to position [2503, 0]
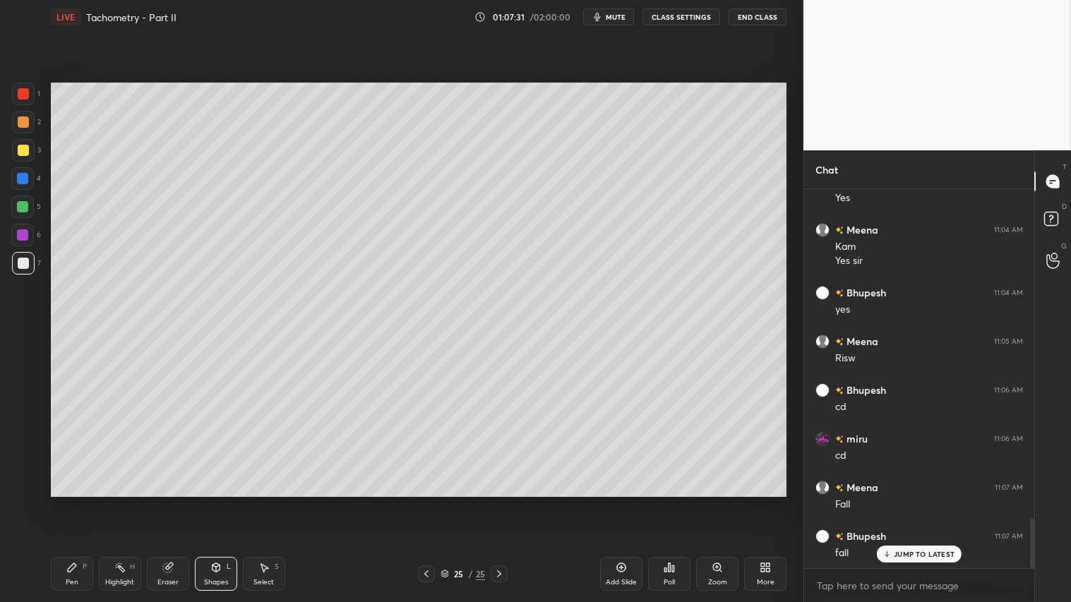
drag, startPoint x: 175, startPoint y: 572, endPoint x: 224, endPoint y: 526, distance: 66.9
click at [184, 502] on div "Eraser" at bounding box center [168, 574] width 42 height 34
drag, startPoint x: 59, startPoint y: 580, endPoint x: 90, endPoint y: 568, distance: 34.0
click at [61, 502] on div "Pen P" at bounding box center [72, 574] width 42 height 34
click at [23, 123] on div at bounding box center [23, 121] width 11 height 11
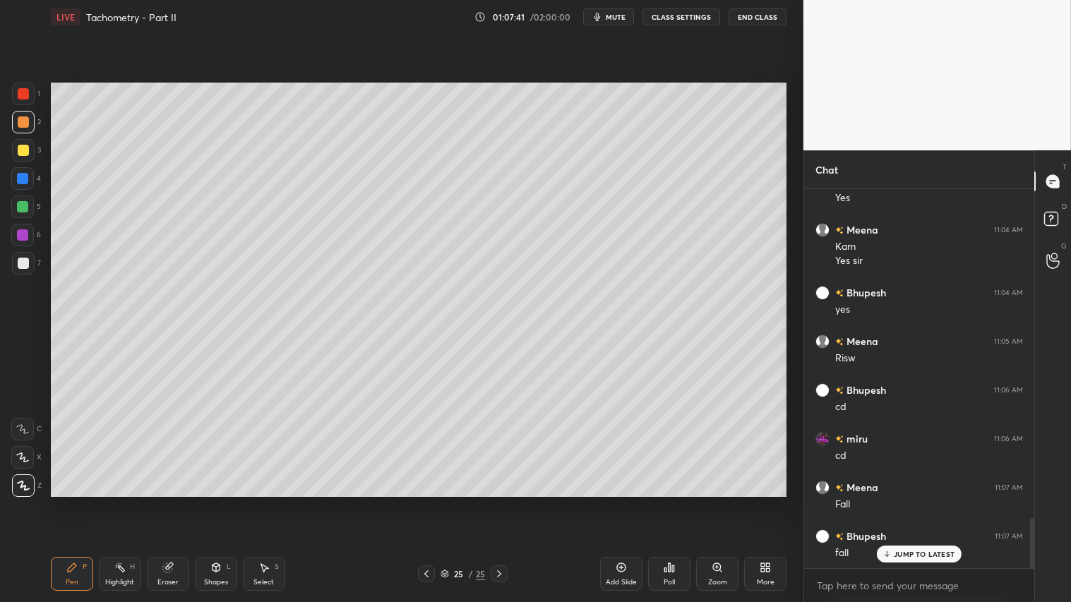
click at [212, 502] on div "Shapes" at bounding box center [216, 582] width 24 height 7
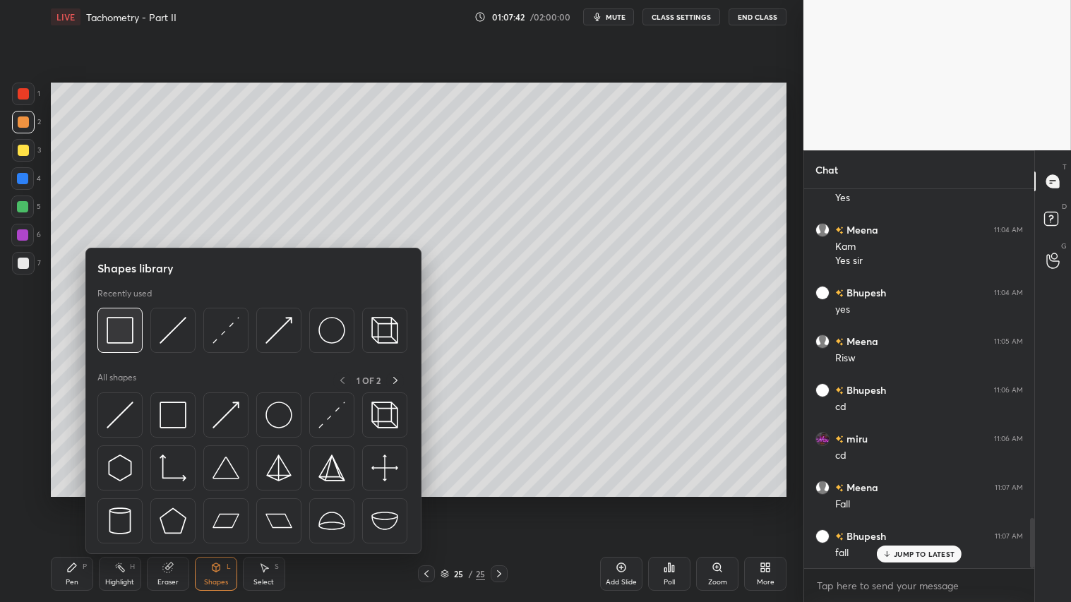
click at [128, 327] on img at bounding box center [120, 330] width 27 height 27
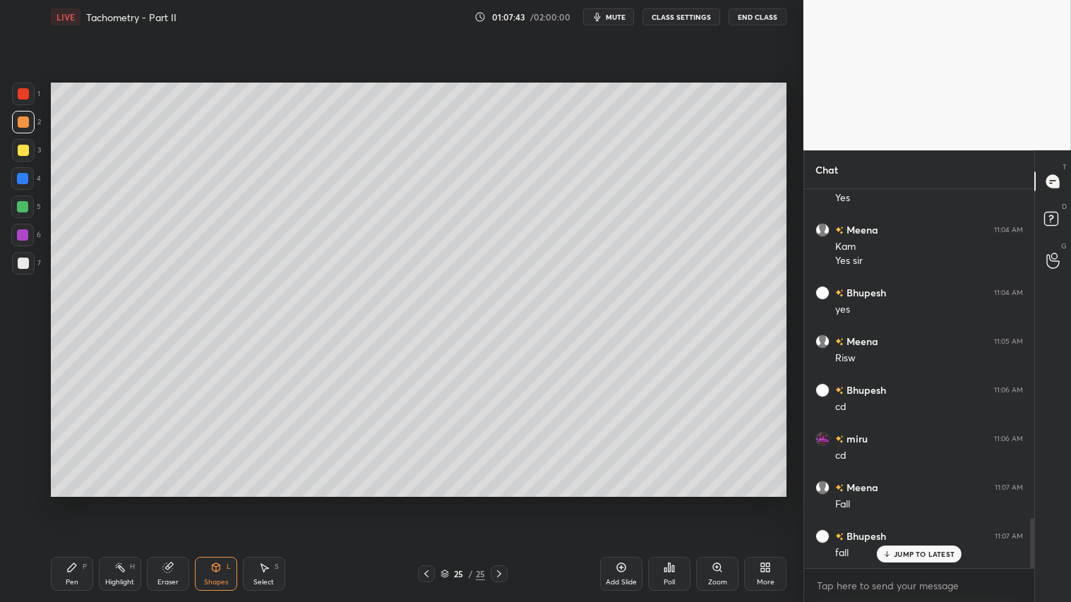
click at [25, 256] on div at bounding box center [23, 263] width 23 height 23
click at [75, 502] on div "Pen" at bounding box center [72, 582] width 13 height 7
click at [27, 116] on div at bounding box center [23, 122] width 23 height 23
click at [221, 502] on div "Shapes" at bounding box center [216, 582] width 24 height 7
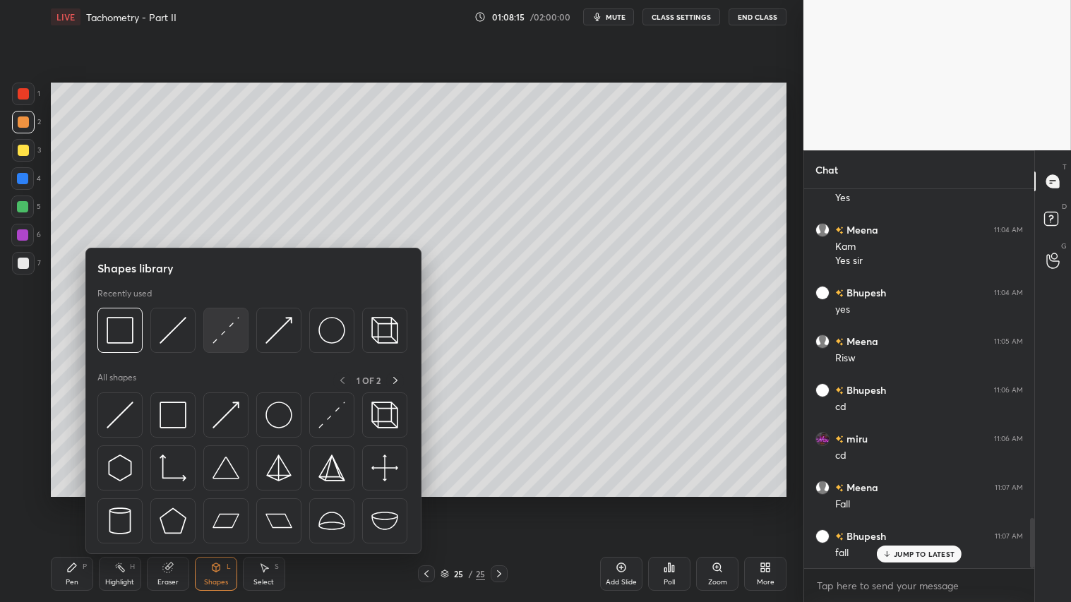
click at [223, 332] on img at bounding box center [225, 330] width 27 height 27
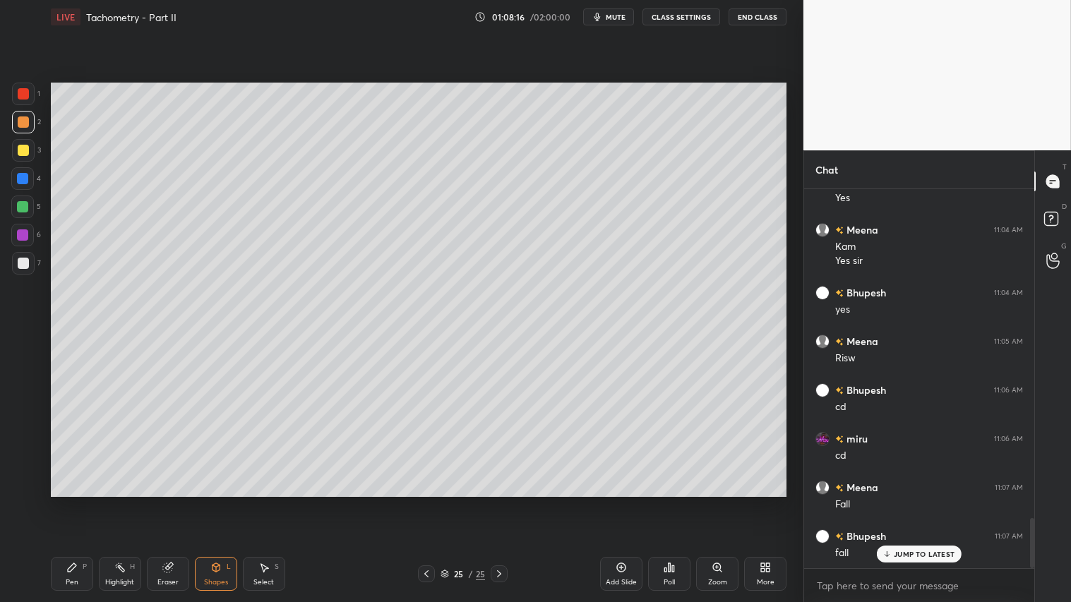
click at [24, 267] on div at bounding box center [23, 263] width 11 height 11
click at [24, 236] on div at bounding box center [22, 234] width 11 height 11
click at [212, 502] on div "Shapes L" at bounding box center [216, 574] width 42 height 34
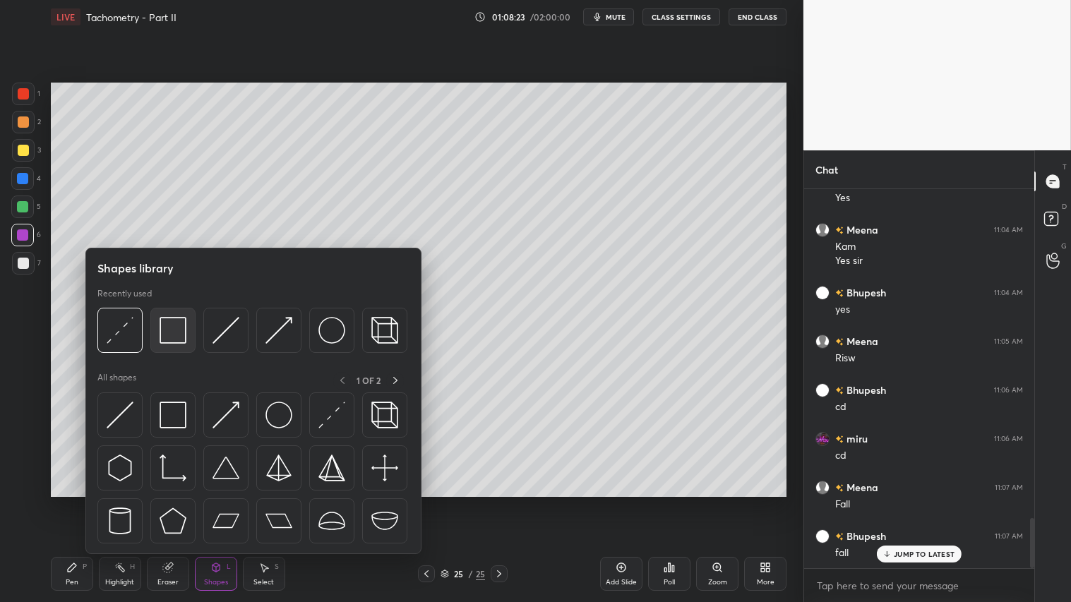
click at [156, 318] on div at bounding box center [172, 330] width 45 height 45
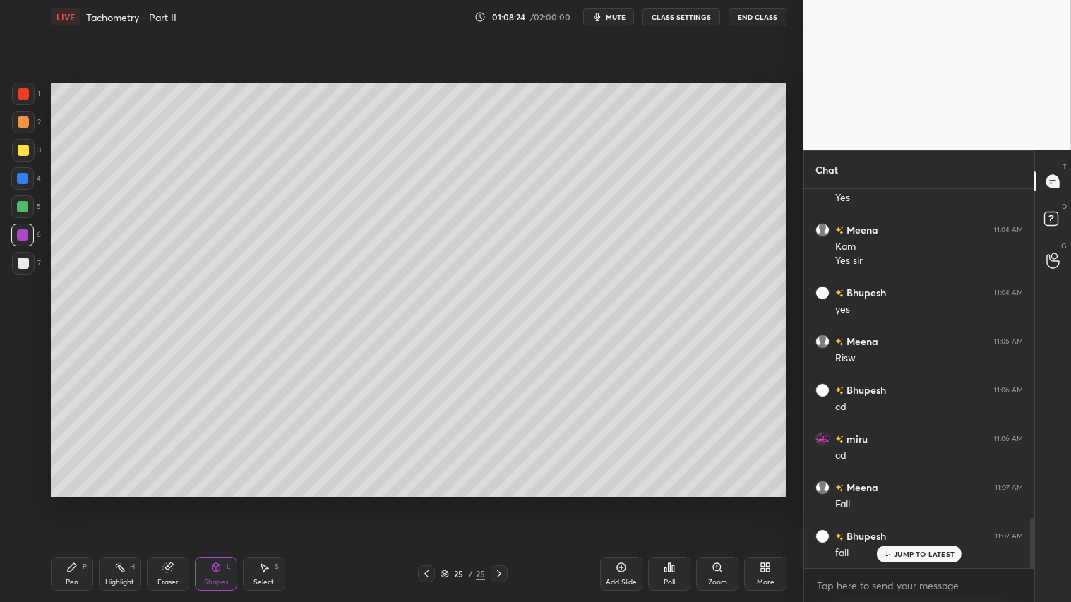
drag, startPoint x: 209, startPoint y: 574, endPoint x: 213, endPoint y: 558, distance: 16.8
click at [210, 502] on div "Shapes L" at bounding box center [216, 574] width 42 height 34
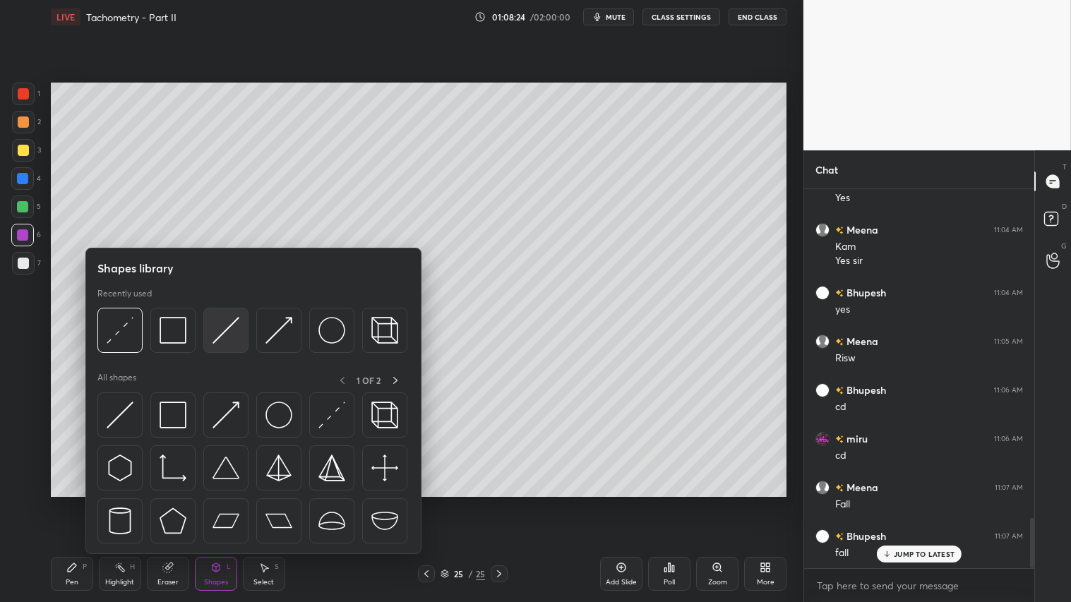
click at [221, 323] on img at bounding box center [225, 330] width 27 height 27
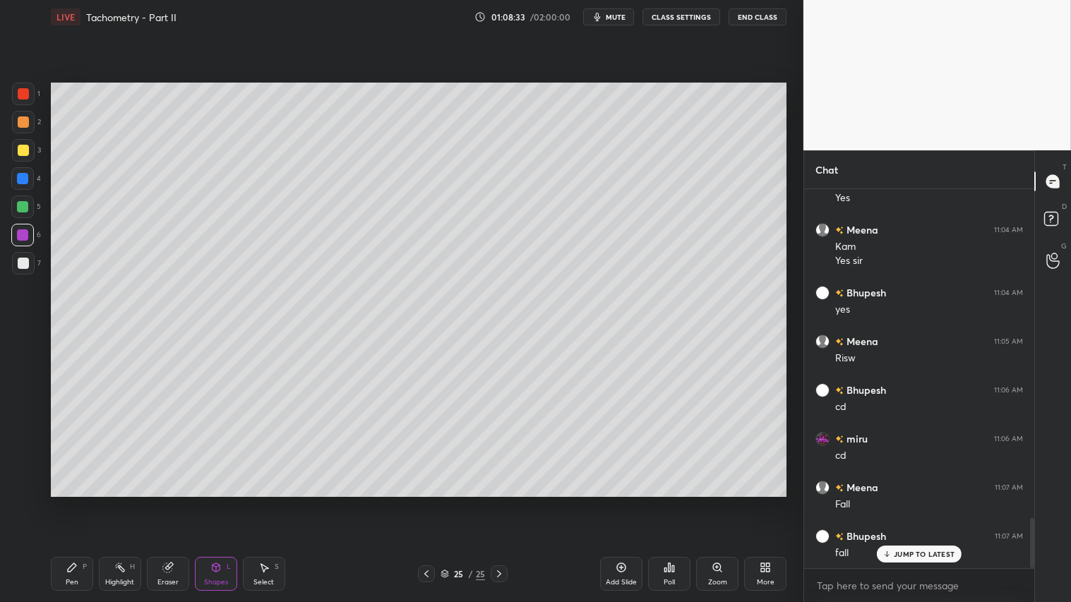
click at [178, 502] on div "Eraser" at bounding box center [168, 574] width 42 height 34
click at [156, 502] on div "Eraser" at bounding box center [168, 574] width 42 height 34
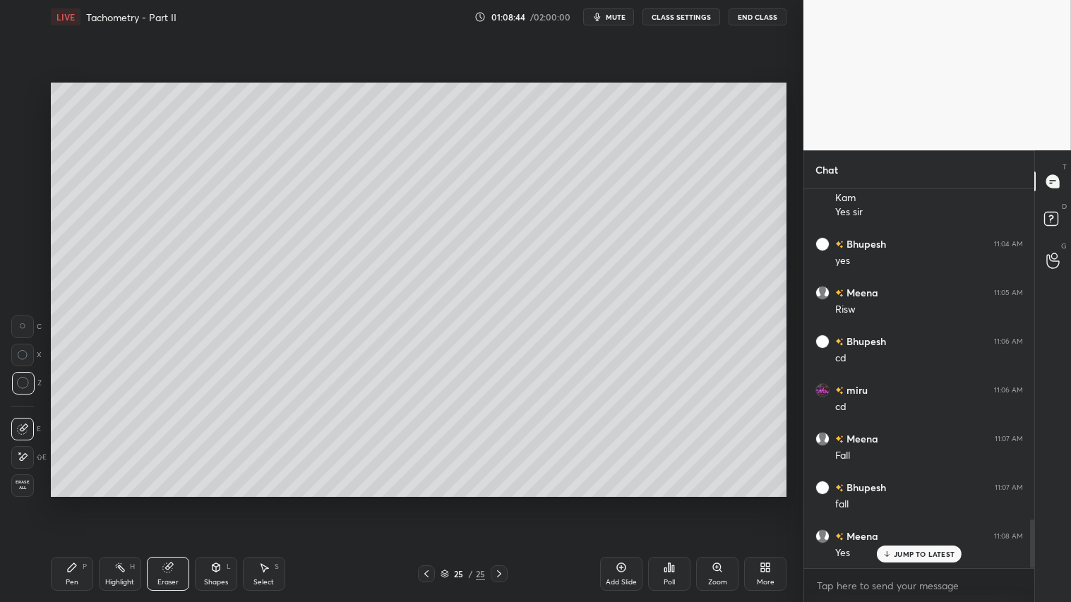
click at [27, 323] on div at bounding box center [22, 326] width 23 height 23
click at [67, 502] on div "Pen" at bounding box center [72, 582] width 13 height 7
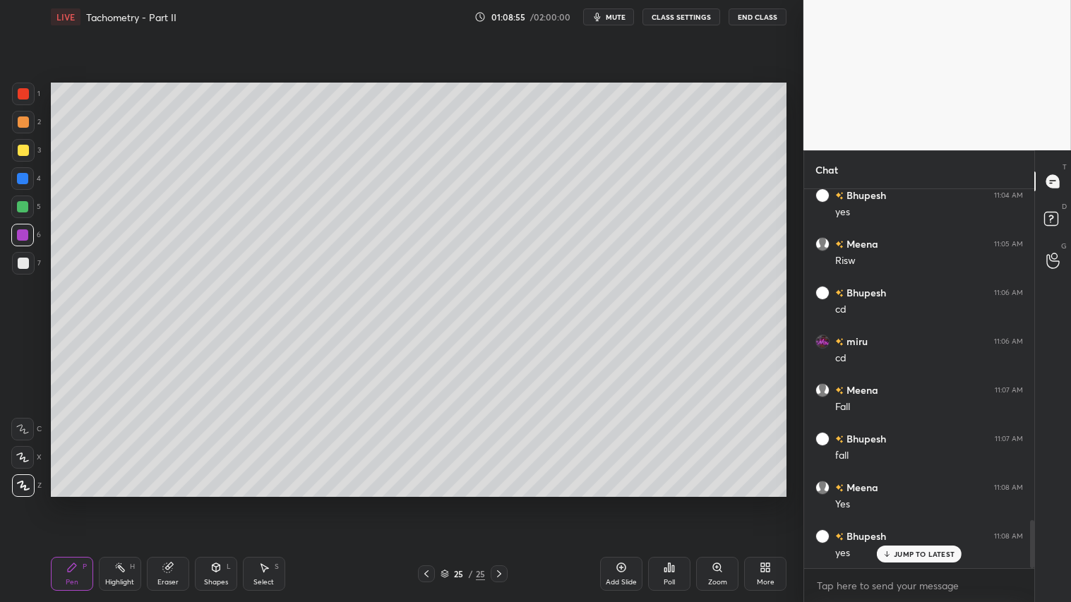
scroll to position [2650, 0]
drag, startPoint x: 24, startPoint y: 120, endPoint x: 45, endPoint y: 199, distance: 81.8
click at [25, 121] on div at bounding box center [23, 121] width 11 height 11
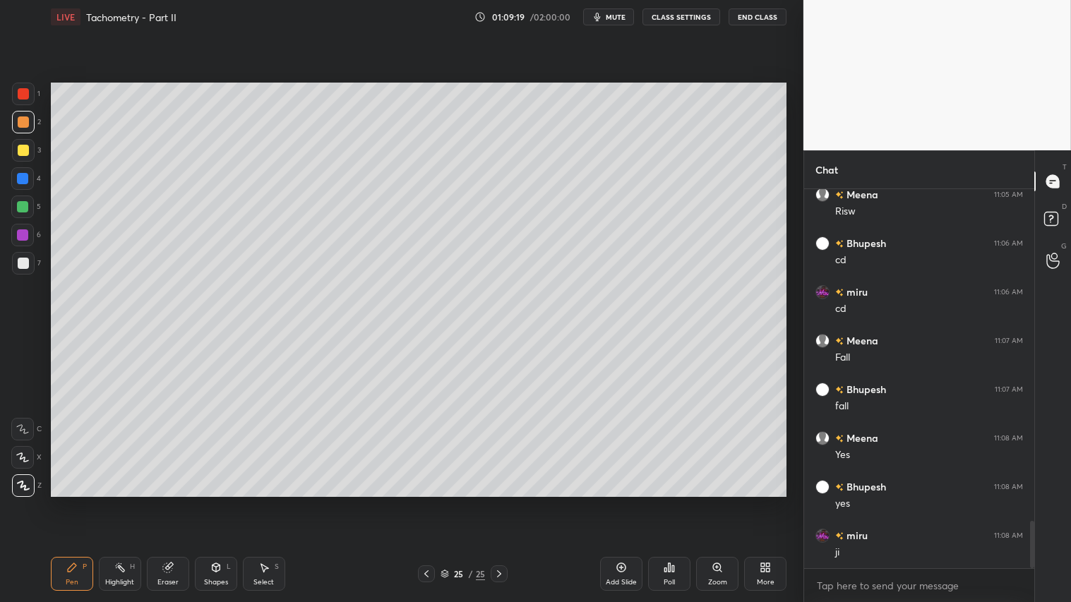
drag, startPoint x: 217, startPoint y: 568, endPoint x: 219, endPoint y: 560, distance: 8.3
click at [219, 502] on icon at bounding box center [216, 567] width 8 height 8
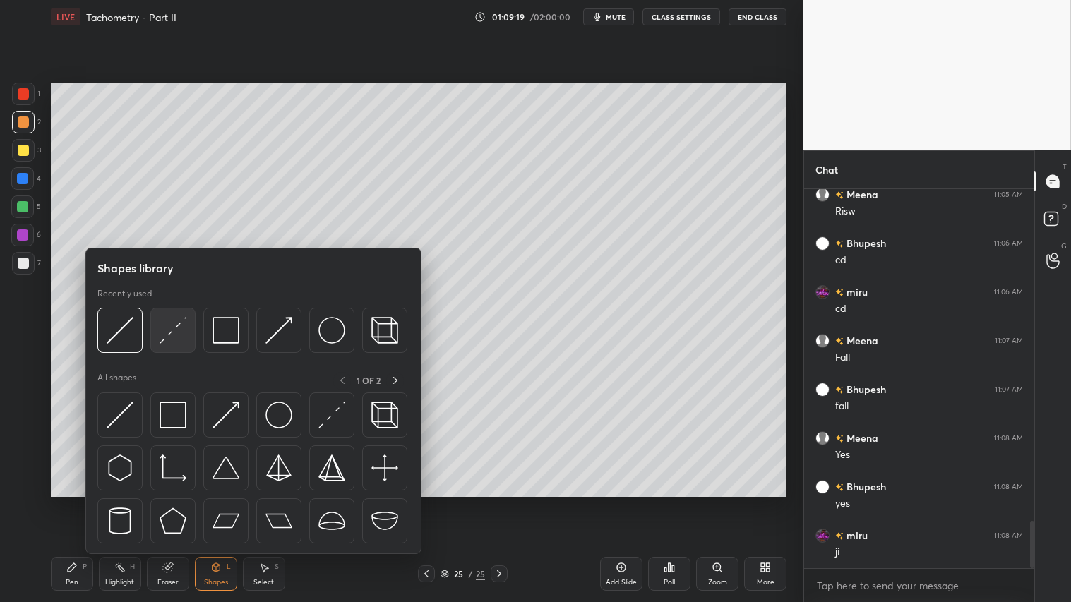
click at [167, 332] on img at bounding box center [173, 330] width 27 height 27
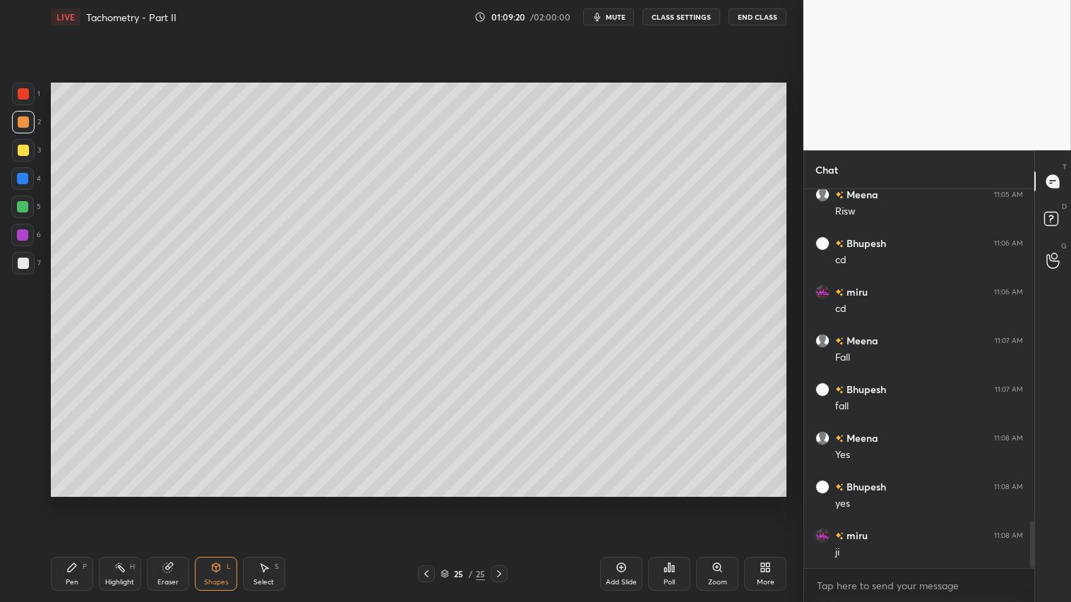
drag, startPoint x: 29, startPoint y: 233, endPoint x: 44, endPoint y: 234, distance: 15.5
click at [33, 233] on div at bounding box center [22, 235] width 23 height 23
click at [64, 502] on div "Pen P" at bounding box center [72, 574] width 42 height 34
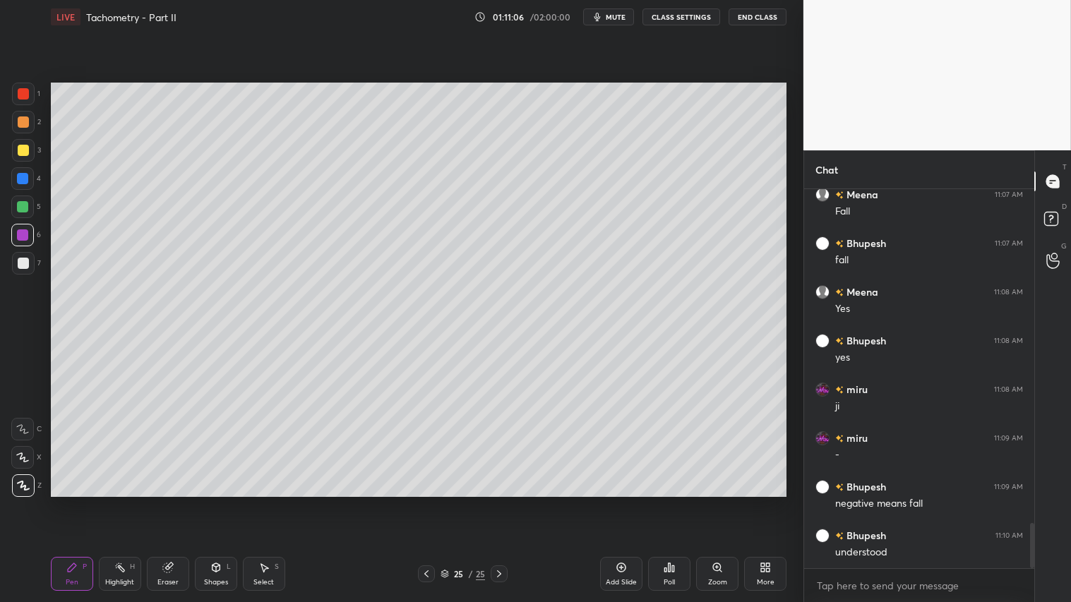
scroll to position [2810, 0]
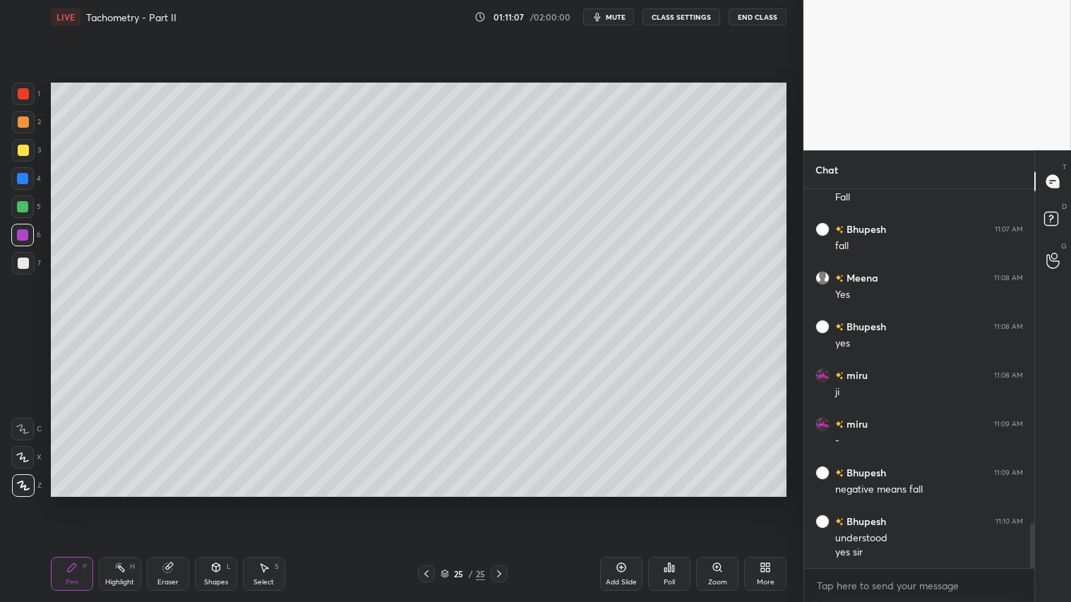
click at [212, 502] on icon at bounding box center [215, 567] width 11 height 11
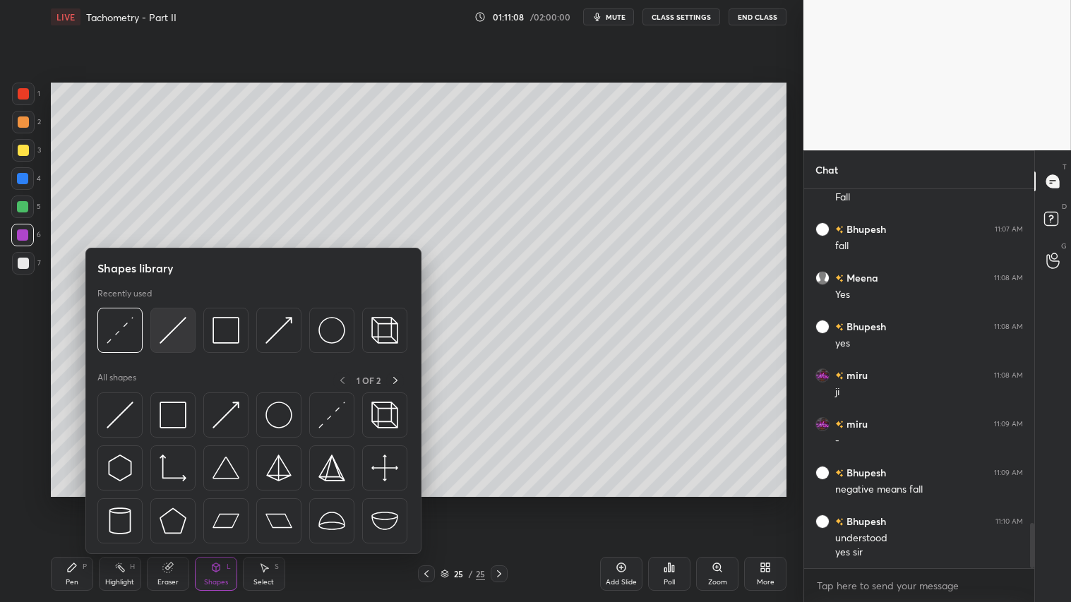
click at [161, 323] on img at bounding box center [173, 330] width 27 height 27
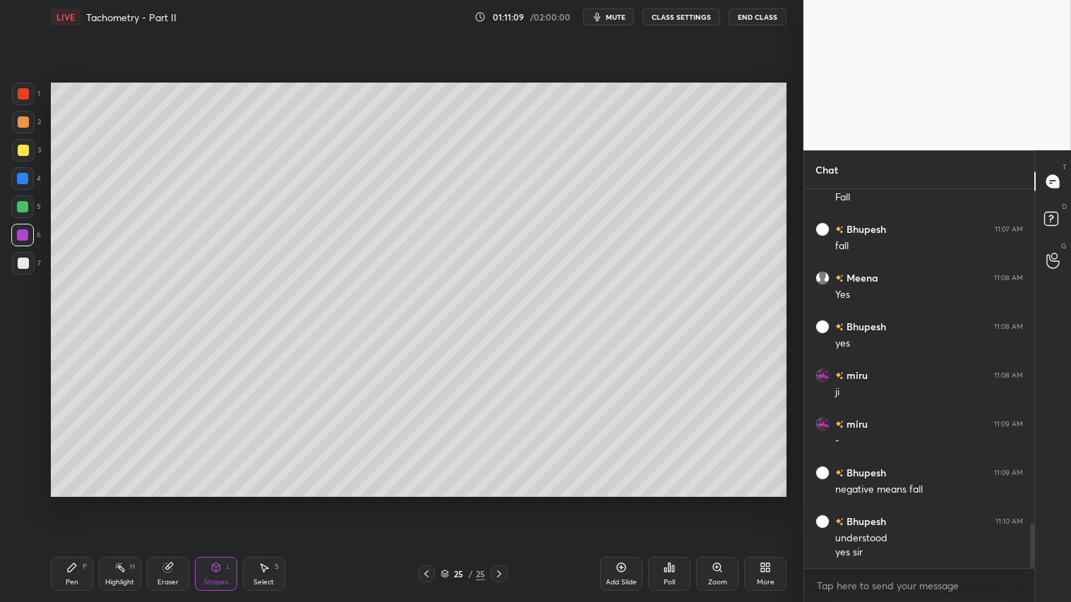
click at [21, 264] on div at bounding box center [23, 263] width 11 height 11
drag, startPoint x: 71, startPoint y: 566, endPoint x: 72, endPoint y: 520, distance: 45.9
click at [73, 502] on icon at bounding box center [71, 567] width 11 height 11
click at [171, 502] on icon at bounding box center [167, 567] width 11 height 11
click at [73, 502] on icon at bounding box center [71, 567] width 11 height 11
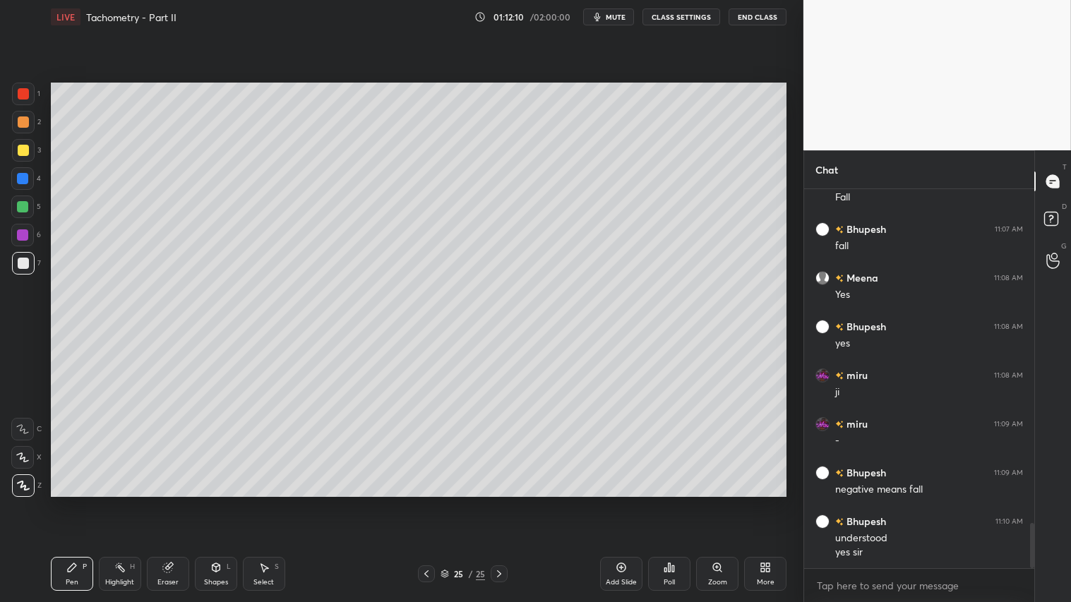
click at [22, 212] on div at bounding box center [22, 206] width 11 height 11
click at [208, 502] on div "Shapes L" at bounding box center [216, 574] width 42 height 34
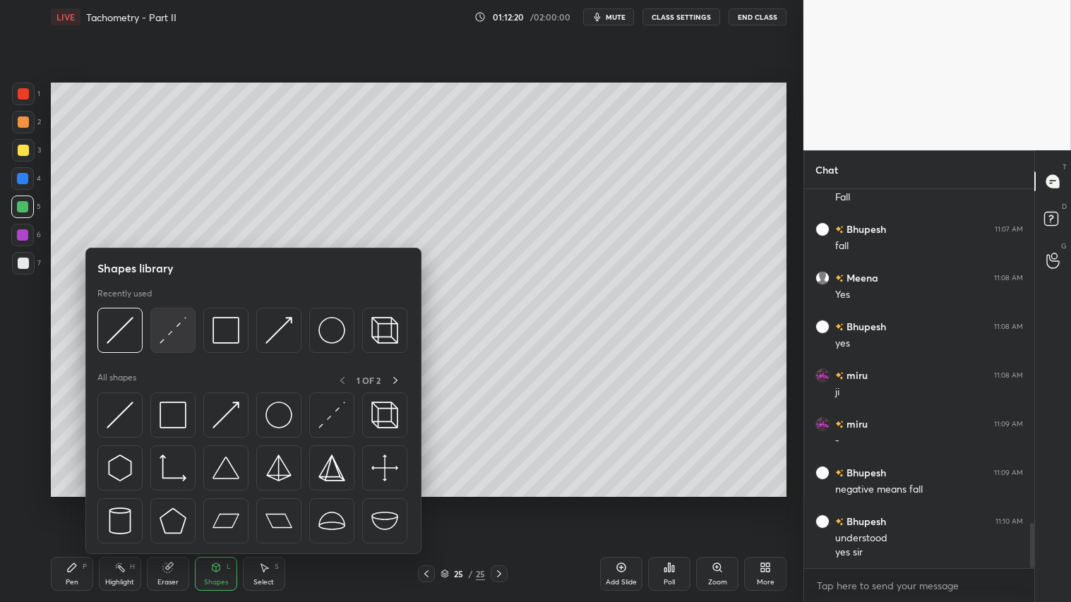
click at [173, 330] on img at bounding box center [173, 330] width 27 height 27
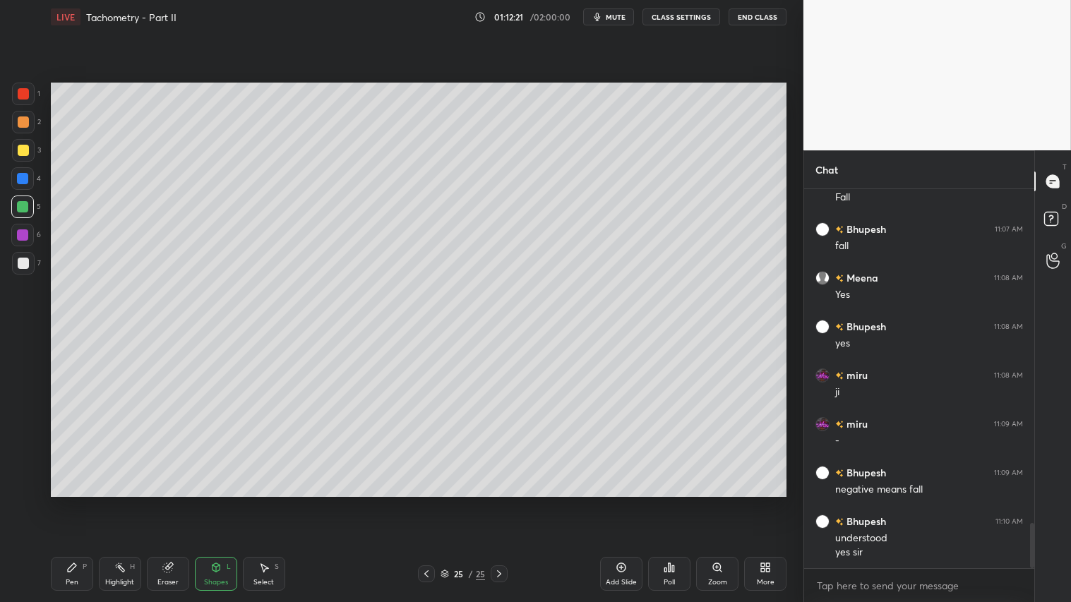
click at [221, 502] on div "Shapes" at bounding box center [216, 582] width 24 height 7
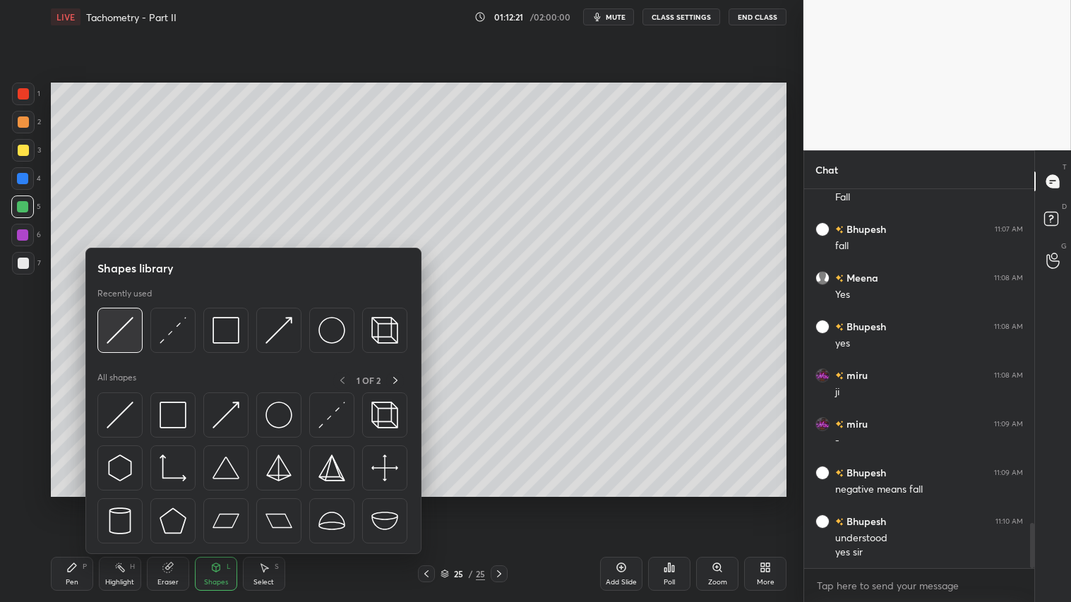
click at [131, 327] on img at bounding box center [120, 330] width 27 height 27
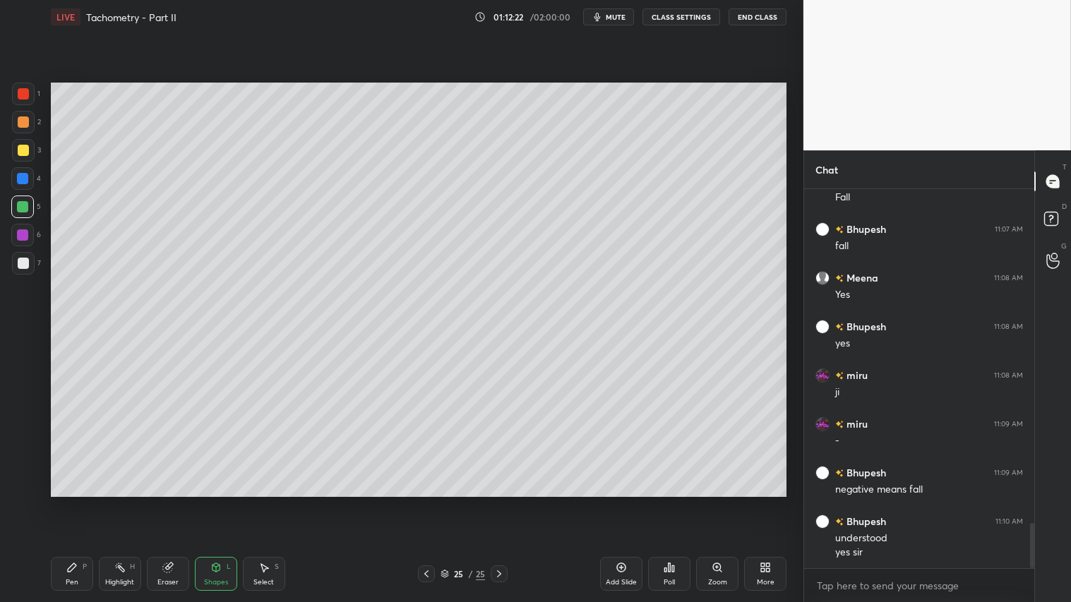
click at [18, 263] on div at bounding box center [23, 263] width 11 height 11
click at [72, 502] on div "Pen" at bounding box center [72, 582] width 13 height 7
click at [172, 502] on div "Eraser" at bounding box center [168, 574] width 42 height 34
drag, startPoint x: 83, startPoint y: 575, endPoint x: 115, endPoint y: 565, distance: 33.5
click at [87, 502] on div "Pen P" at bounding box center [72, 574] width 42 height 34
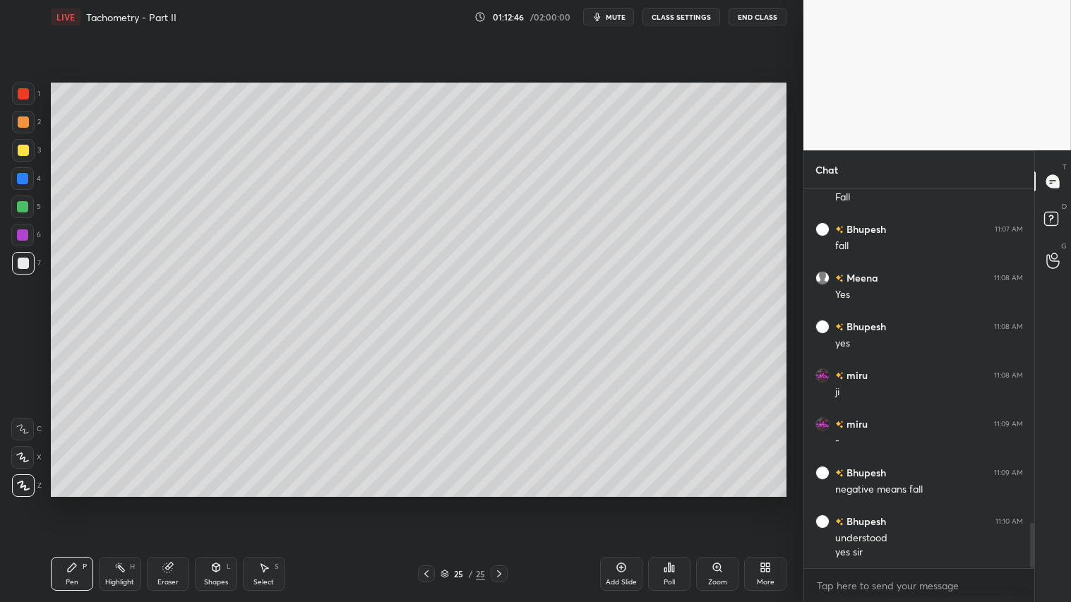
click at [24, 263] on div at bounding box center [23, 263] width 11 height 11
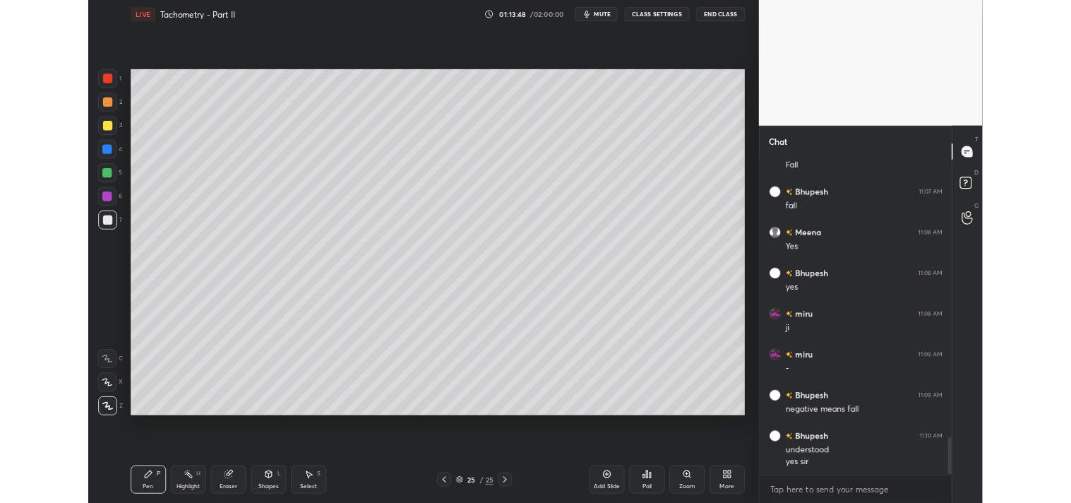
scroll to position [2859, 0]
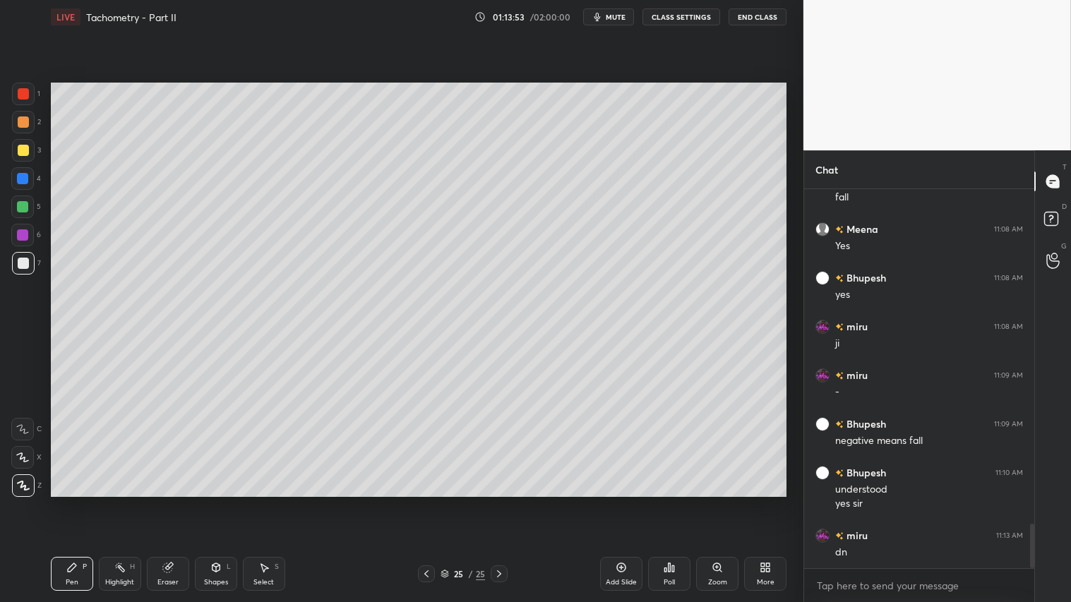
click at [622, 502] on div "Add Slide" at bounding box center [621, 574] width 42 height 34
click at [13, 120] on div at bounding box center [23, 122] width 23 height 23
click at [78, 502] on div "Pen" at bounding box center [72, 582] width 13 height 7
click at [427, 502] on icon at bounding box center [426, 573] width 11 height 11
click at [503, 502] on icon at bounding box center [498, 573] width 11 height 11
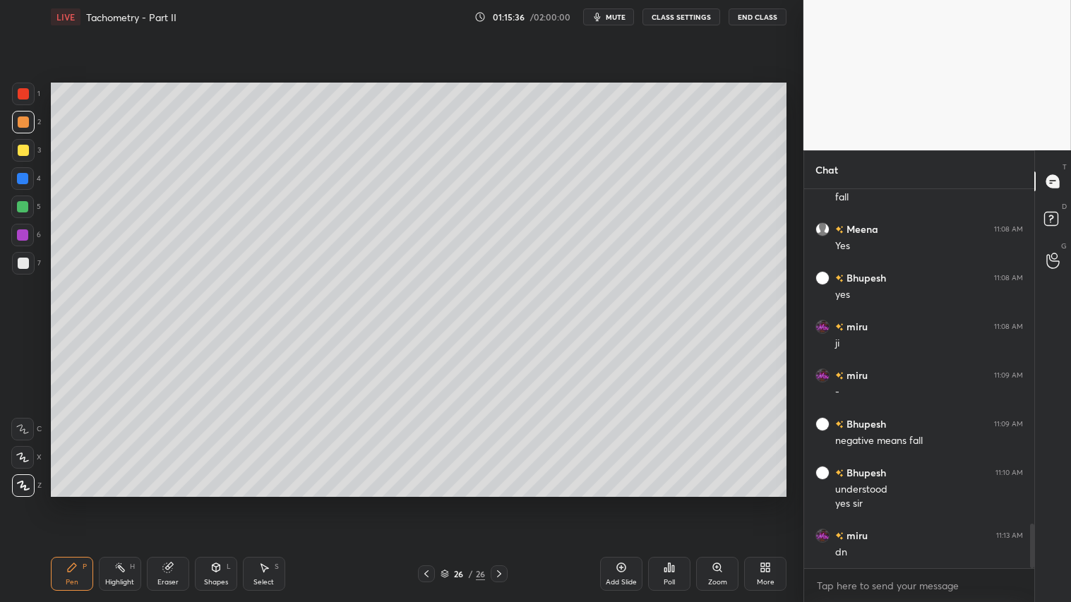
drag, startPoint x: 17, startPoint y: 131, endPoint x: 26, endPoint y: 116, distance: 16.8
click at [18, 128] on div at bounding box center [23, 122] width 23 height 23
click at [67, 502] on div "Pen P" at bounding box center [72, 574] width 42 height 34
click at [25, 263] on div at bounding box center [23, 263] width 11 height 11
click at [25, 151] on div at bounding box center [23, 150] width 11 height 11
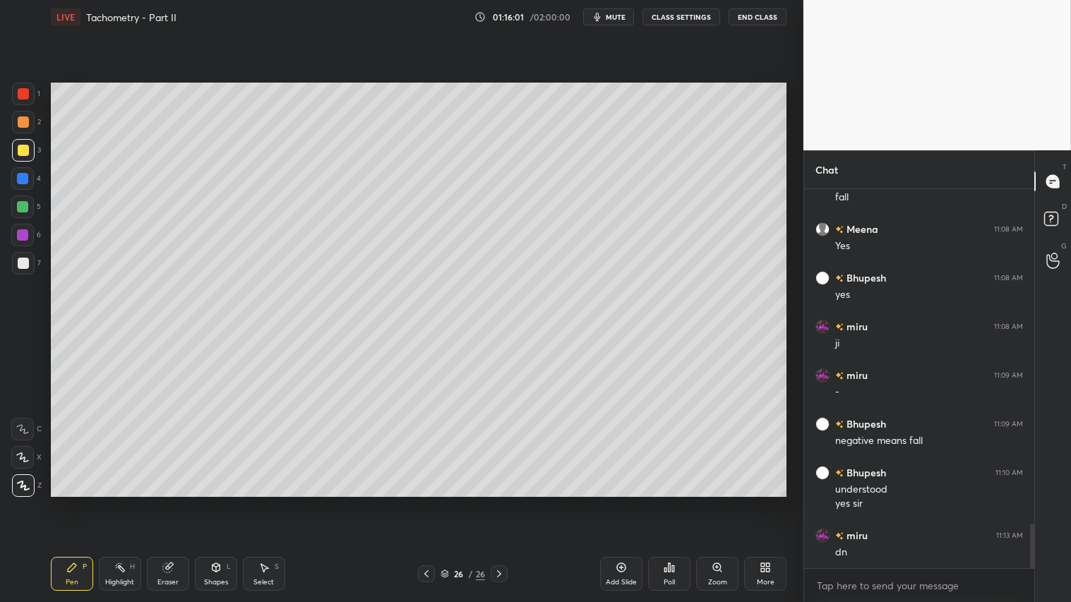
click at [422, 502] on icon at bounding box center [426, 573] width 11 height 11
click at [503, 502] on icon at bounding box center [498, 573] width 11 height 11
drag, startPoint x: 431, startPoint y: 586, endPoint x: 370, endPoint y: 497, distance: 107.7
click at [431, 502] on div "Pen P Highlight H Eraser Shapes L Select S 26 / 26 Add Slide Poll Zoom More" at bounding box center [418, 574] width 735 height 56
click at [495, 502] on div at bounding box center [499, 573] width 17 height 17
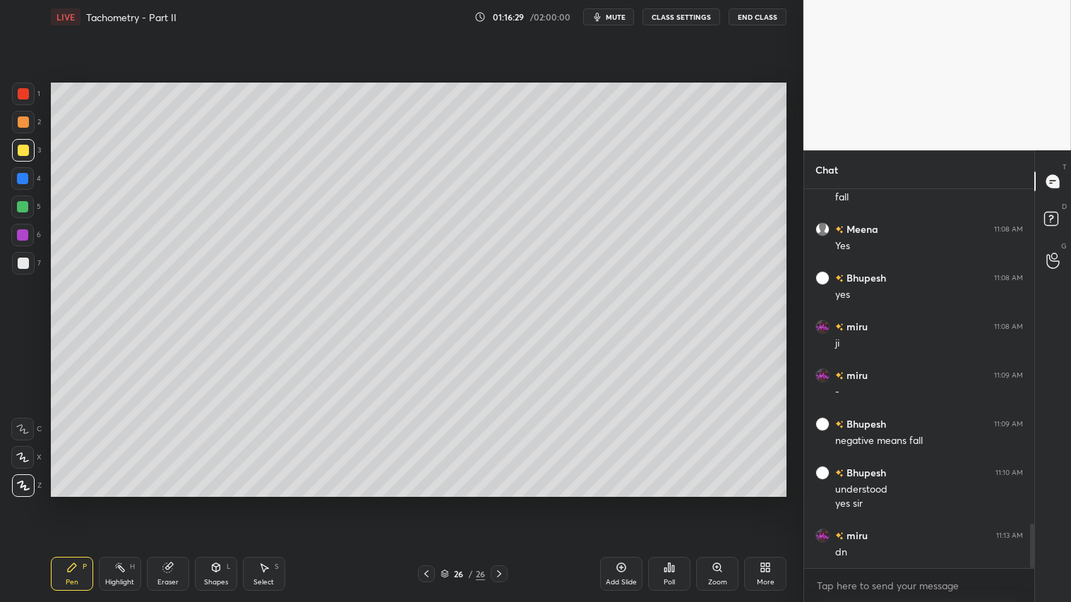
click at [23, 119] on div at bounding box center [23, 121] width 11 height 11
click at [78, 502] on div "Pen P" at bounding box center [72, 574] width 42 height 34
drag, startPoint x: 178, startPoint y: 563, endPoint x: 280, endPoint y: 499, distance: 120.8
click at [178, 502] on div "Eraser" at bounding box center [168, 574] width 42 height 34
drag, startPoint x: 79, startPoint y: 573, endPoint x: 89, endPoint y: 567, distance: 11.7
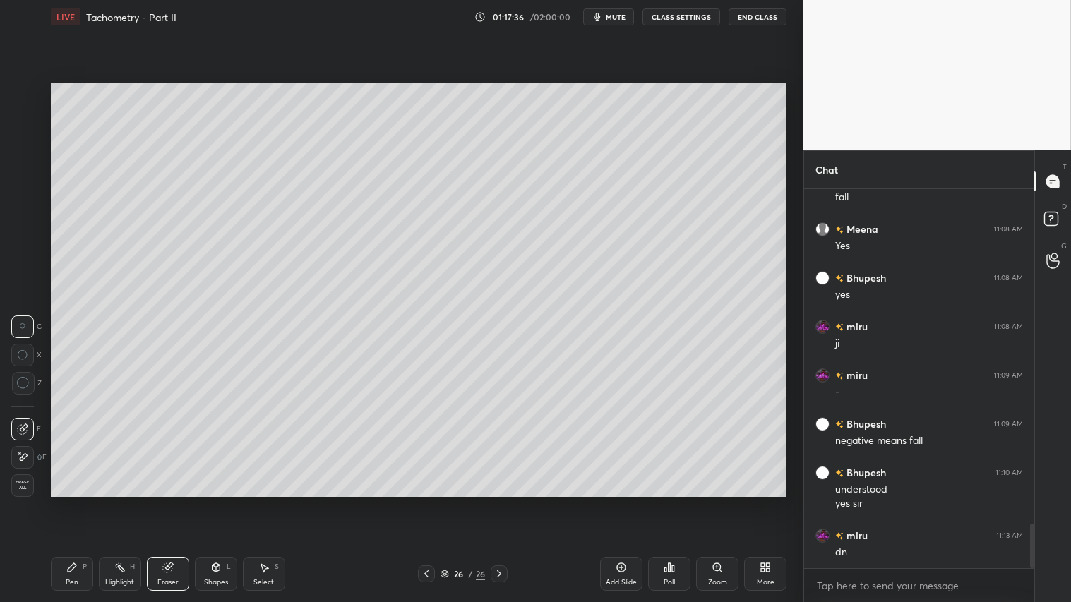
click at [85, 502] on div "Pen P" at bounding box center [72, 574] width 42 height 34
drag, startPoint x: 172, startPoint y: 575, endPoint x: 255, endPoint y: 519, distance: 100.2
click at [174, 502] on div "Eraser" at bounding box center [168, 574] width 42 height 34
click at [83, 502] on div "Pen P" at bounding box center [72, 574] width 42 height 34
click at [23, 152] on div at bounding box center [23, 150] width 11 height 11
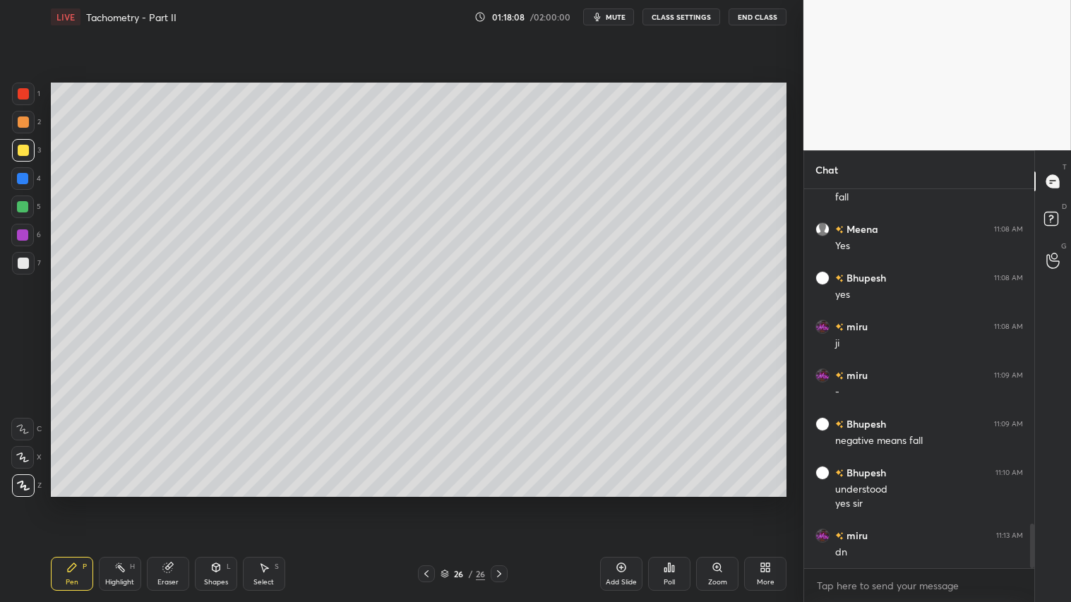
click at [76, 502] on icon at bounding box center [71, 567] width 11 height 11
click at [625, 502] on div "Add Slide" at bounding box center [621, 574] width 42 height 34
click at [157, 502] on div "Eraser" at bounding box center [168, 574] width 42 height 34
click at [18, 476] on div "Erase all" at bounding box center [22, 485] width 23 height 23
click at [429, 502] on icon at bounding box center [426, 573] width 11 height 11
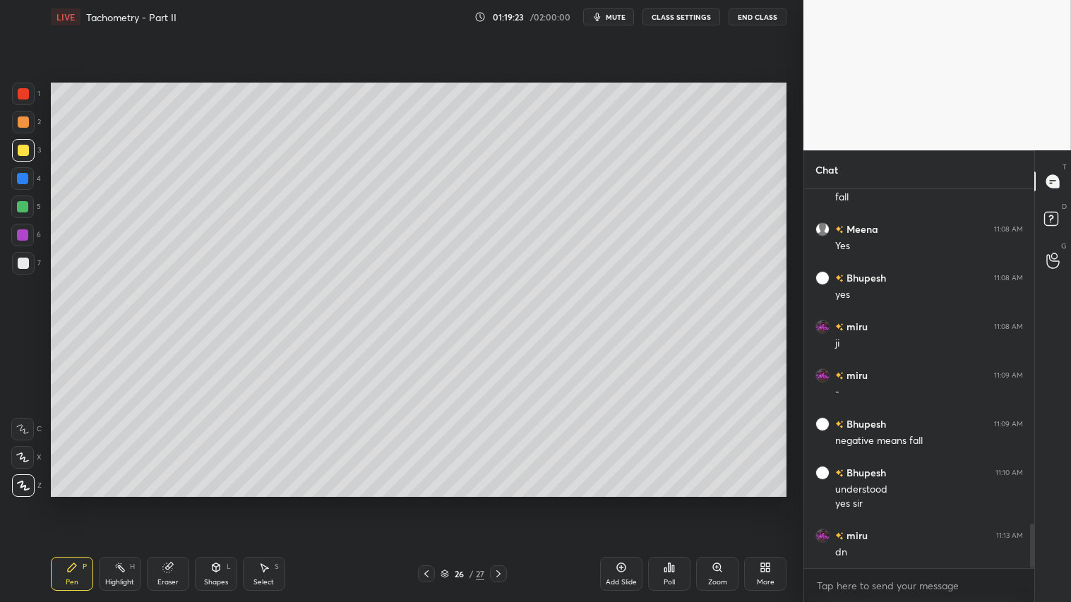
click at [16, 123] on div at bounding box center [23, 122] width 23 height 23
click at [68, 502] on div "Pen" at bounding box center [72, 582] width 13 height 7
click at [426, 502] on icon at bounding box center [426, 573] width 11 height 11
click at [491, 502] on div at bounding box center [498, 573] width 17 height 17
click at [501, 502] on icon at bounding box center [498, 573] width 11 height 11
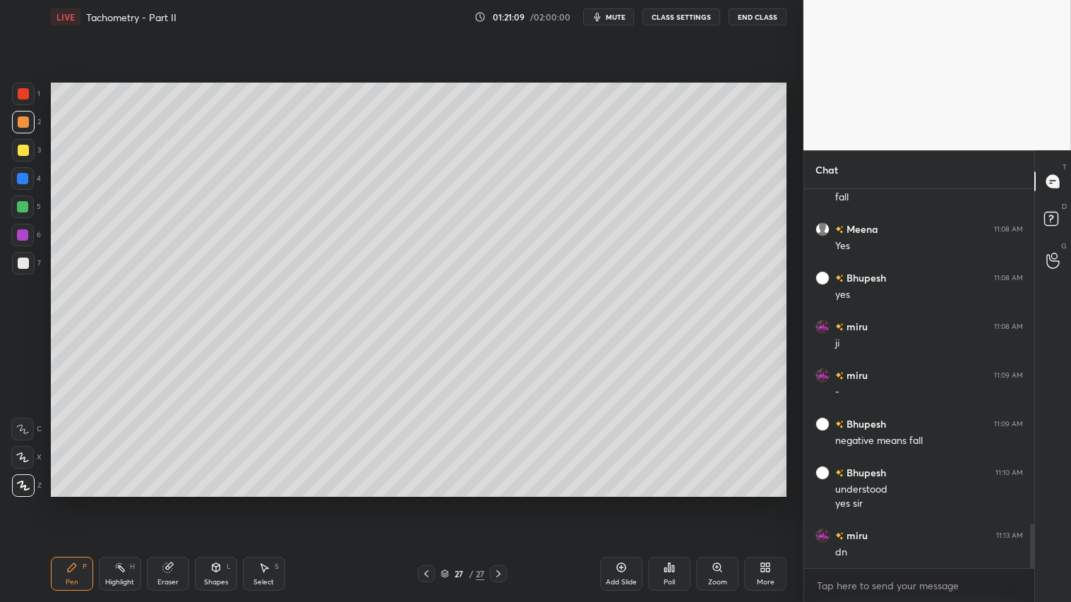
click at [167, 502] on div "Eraser" at bounding box center [167, 582] width 21 height 7
click at [21, 498] on div "1 2 3 4 5 6 7 C X Z C X Z E E Erase all H H LIVE Tachometry - Part II 01:21:09 …" at bounding box center [396, 301] width 792 height 602
drag, startPoint x: 22, startPoint y: 490, endPoint x: 52, endPoint y: 553, distance: 70.4
click at [24, 489] on span "Erase all" at bounding box center [22, 485] width 21 height 10
click at [76, 502] on div "Pen" at bounding box center [72, 582] width 13 height 7
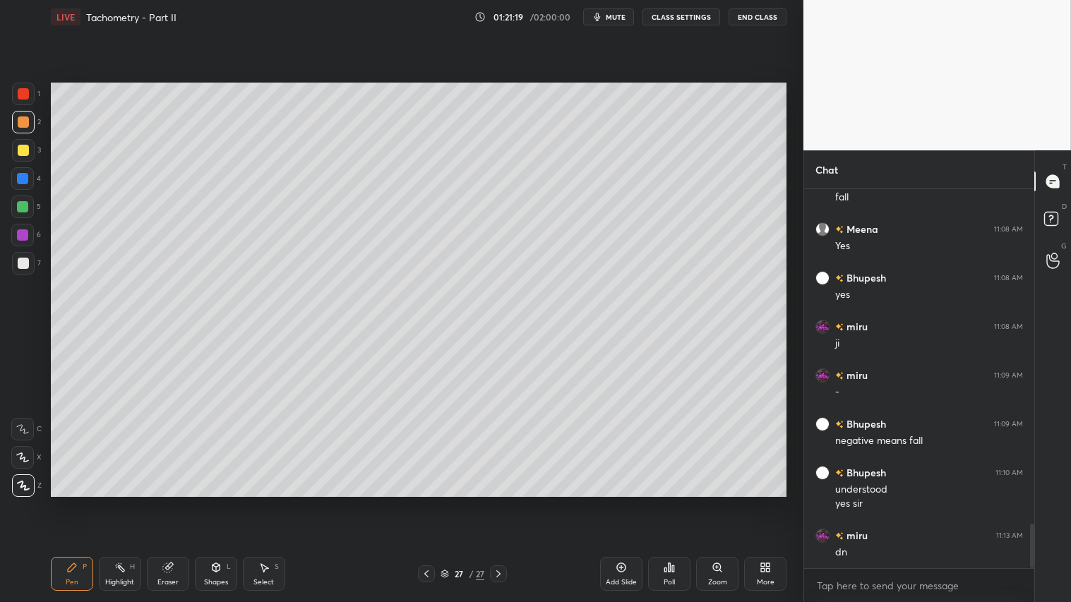
drag, startPoint x: 429, startPoint y: 583, endPoint x: 433, endPoint y: 560, distance: 23.7
click at [429, 502] on div "Pen P Highlight H Eraser Shapes L Select S 27 / 27 Add Slide Poll Zoom More" at bounding box center [418, 574] width 735 height 56
click at [427, 502] on icon at bounding box center [426, 573] width 11 height 11
click at [428, 502] on icon at bounding box center [426, 573] width 11 height 11
click at [498, 502] on icon at bounding box center [498, 573] width 11 height 11
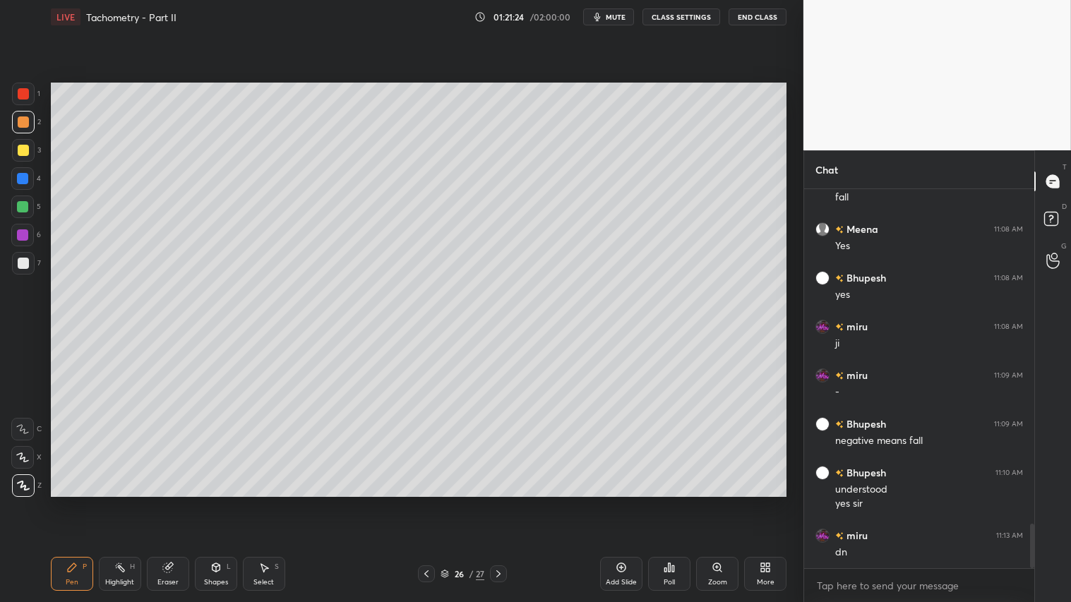
click at [502, 502] on icon at bounding box center [498, 573] width 11 height 11
click at [24, 148] on div at bounding box center [23, 150] width 11 height 11
click at [83, 502] on div "Pen P Highlight H Eraser Shapes L Select S 27 / 27 Add Slide Poll Zoom More" at bounding box center [418, 574] width 735 height 56
click at [67, 502] on div "Pen P" at bounding box center [72, 574] width 42 height 34
drag, startPoint x: 27, startPoint y: 116, endPoint x: 40, endPoint y: 203, distance: 87.0
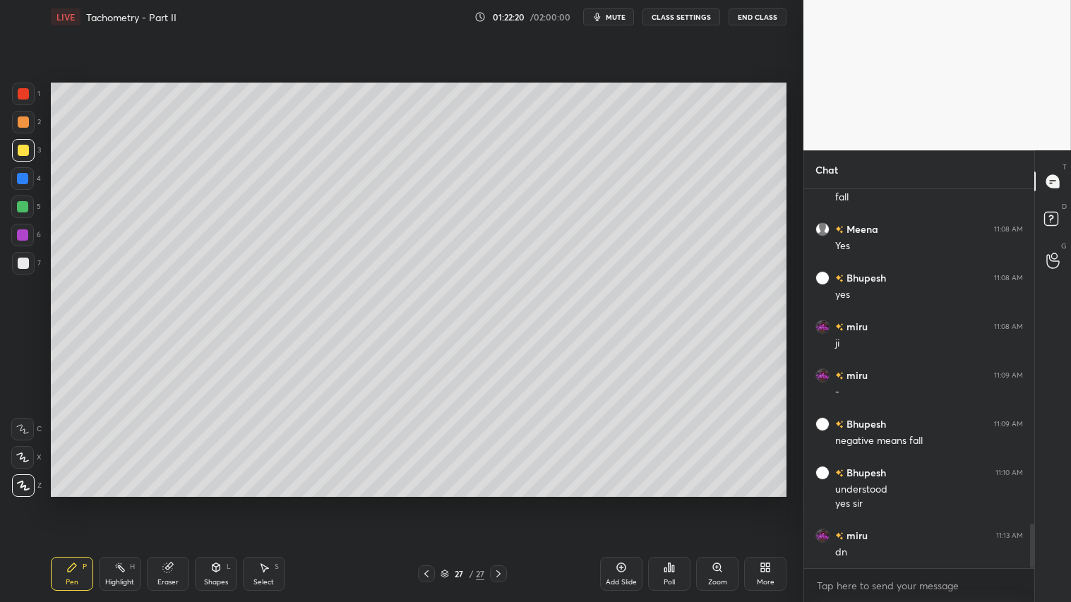
click at [27, 117] on div at bounding box center [23, 122] width 23 height 23
click at [76, 502] on div "Pen P" at bounding box center [72, 574] width 42 height 34
click at [19, 128] on div at bounding box center [23, 122] width 23 height 23
click at [79, 502] on div "Pen P" at bounding box center [72, 574] width 42 height 34
click at [427, 502] on icon at bounding box center [426, 573] width 11 height 11
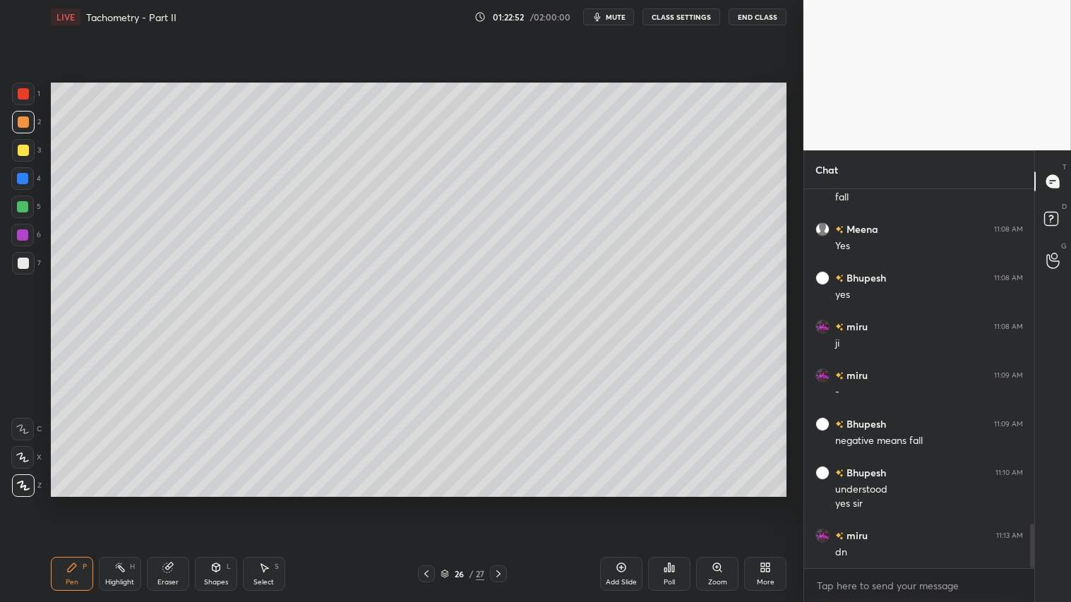
click at [502, 502] on icon at bounding box center [498, 573] width 11 height 11
click at [23, 154] on div at bounding box center [23, 150] width 11 height 11
click at [76, 502] on div "Pen" at bounding box center [72, 582] width 13 height 7
click at [24, 124] on div at bounding box center [23, 121] width 11 height 11
click at [78, 502] on div "Pen" at bounding box center [72, 582] width 13 height 7
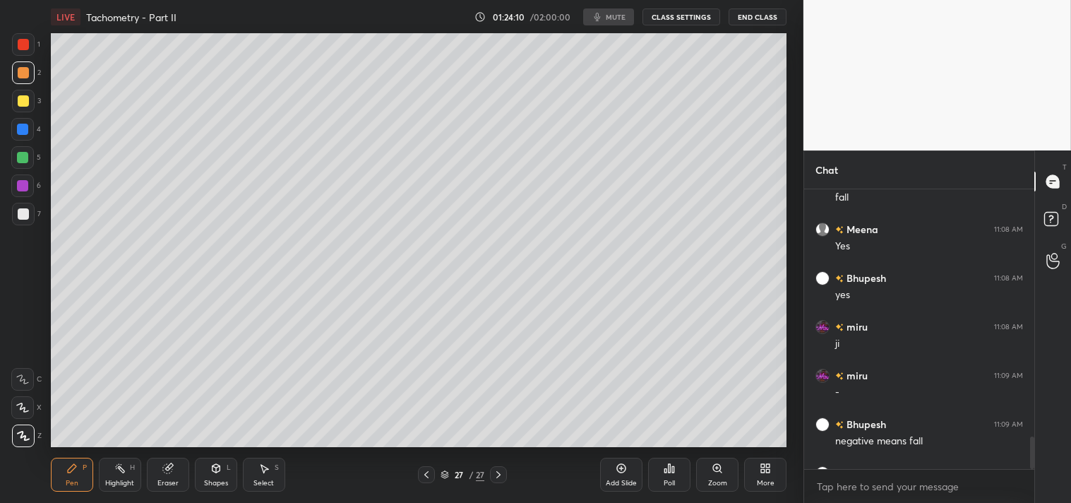
type textarea "x"
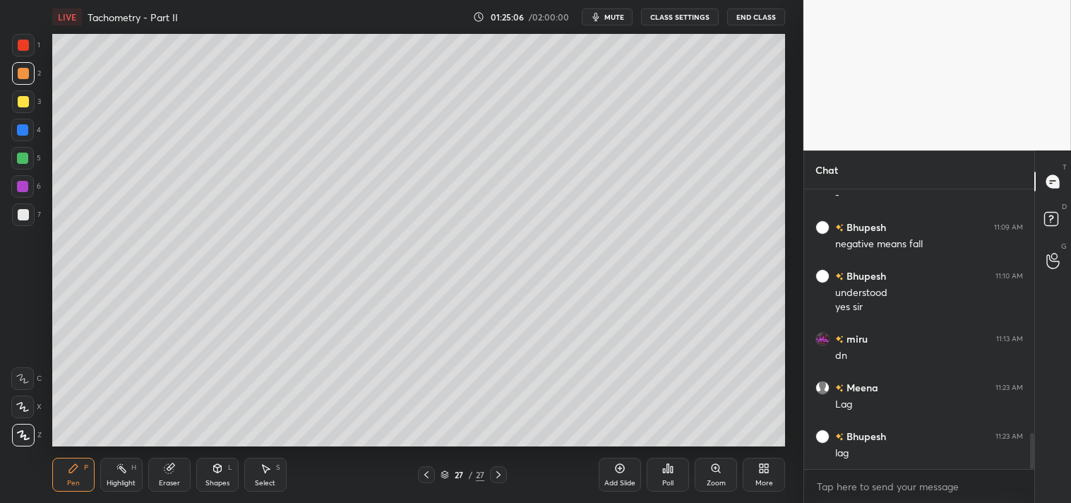
click at [760, 476] on div "More" at bounding box center [763, 474] width 42 height 34
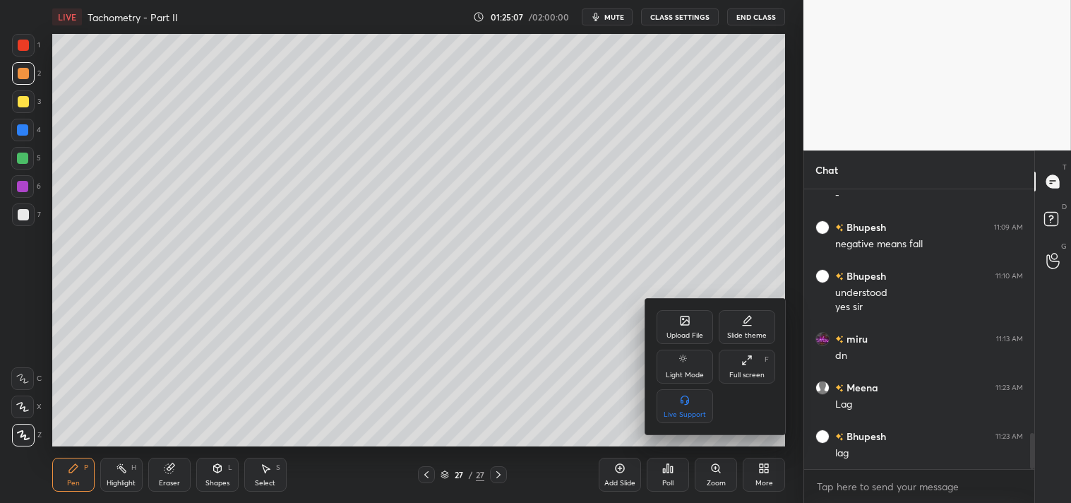
click at [749, 371] on div "Full screen F" at bounding box center [746, 366] width 56 height 34
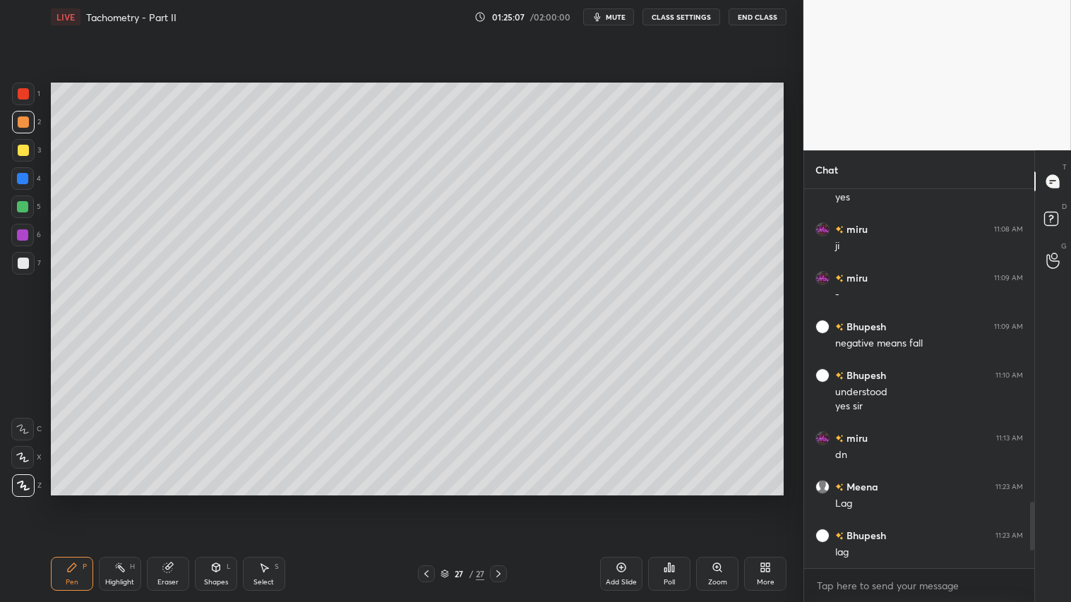
type textarea "x"
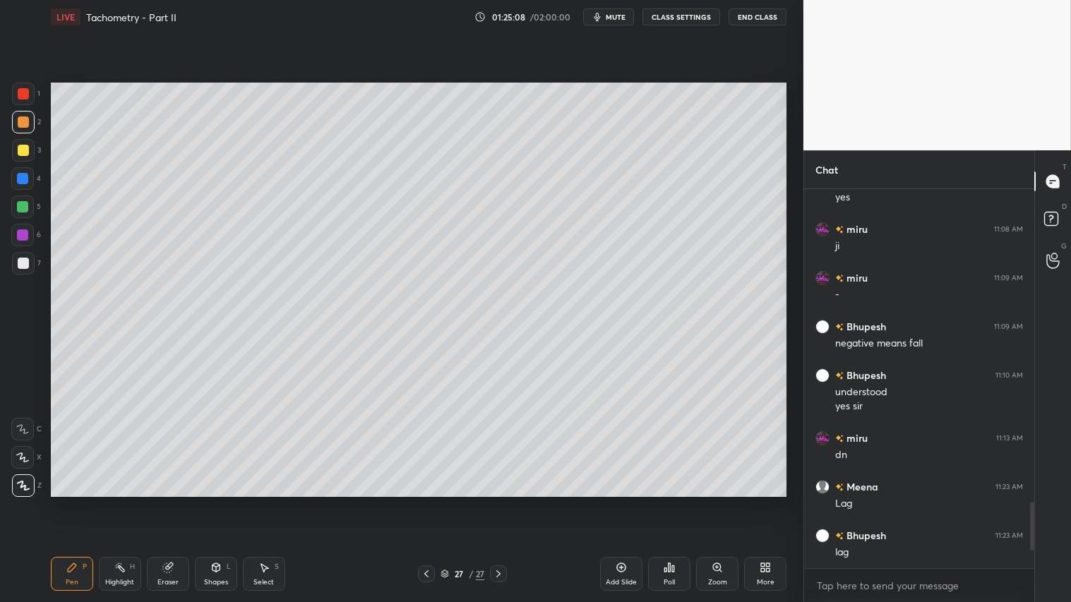
click at [74, 502] on icon at bounding box center [72, 567] width 8 height 8
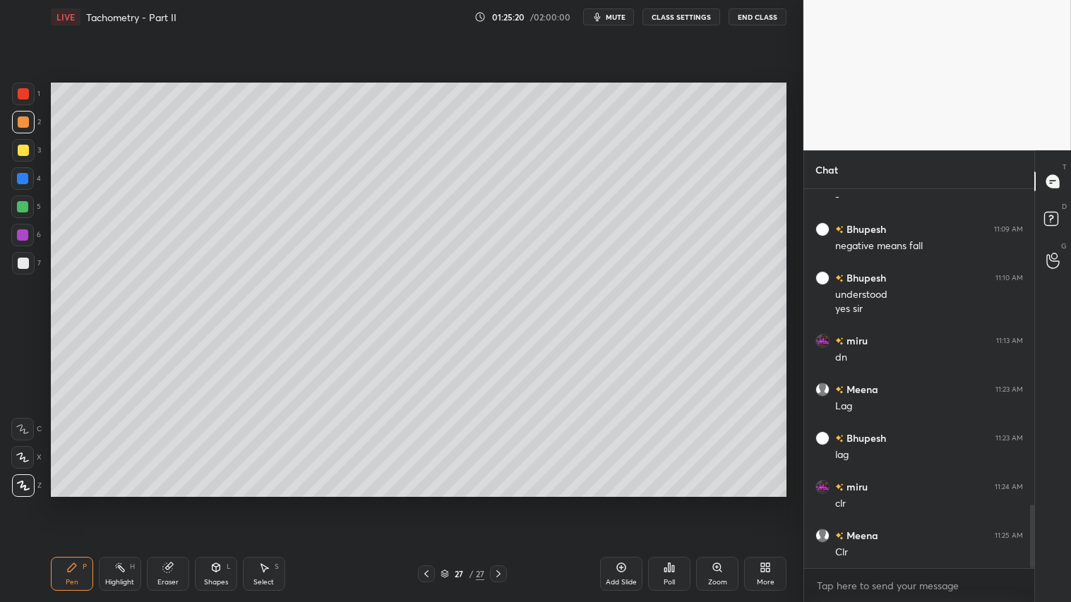
drag, startPoint x: 74, startPoint y: 568, endPoint x: 106, endPoint y: 546, distance: 39.0
click at [75, 502] on icon at bounding box center [71, 567] width 11 height 11
drag, startPoint x: 18, startPoint y: 263, endPoint x: 32, endPoint y: 361, distance: 99.1
click at [18, 263] on div at bounding box center [23, 263] width 11 height 11
click at [74, 502] on div "Pen" at bounding box center [72, 582] width 13 height 7
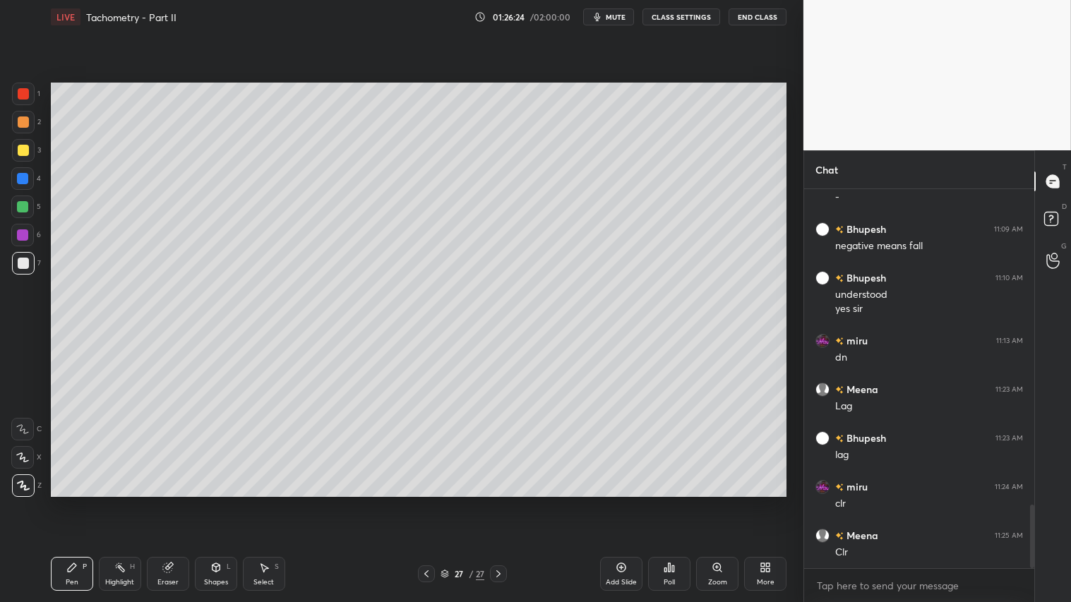
click at [23, 127] on div at bounding box center [23, 121] width 11 height 11
click at [68, 502] on div "Pen" at bounding box center [72, 582] width 13 height 7
click at [621, 502] on div "Add Slide" at bounding box center [621, 574] width 42 height 34
click at [426, 502] on icon at bounding box center [426, 573] width 4 height 7
click at [431, 502] on icon at bounding box center [426, 573] width 11 height 11
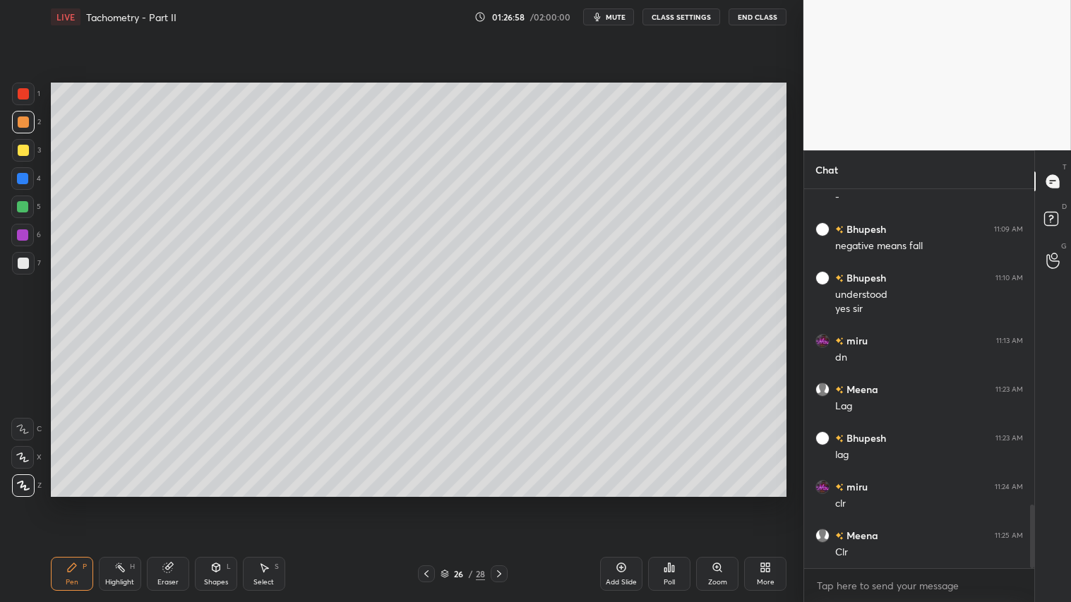
click at [435, 502] on div "26 / 28" at bounding box center [463, 573] width 90 height 17
click at [426, 502] on icon at bounding box center [426, 573] width 4 height 7
click at [174, 502] on div "Eraser" at bounding box center [168, 574] width 42 height 34
click at [73, 502] on div "Pen P" at bounding box center [72, 574] width 42 height 34
click at [20, 202] on div at bounding box center [22, 206] width 11 height 11
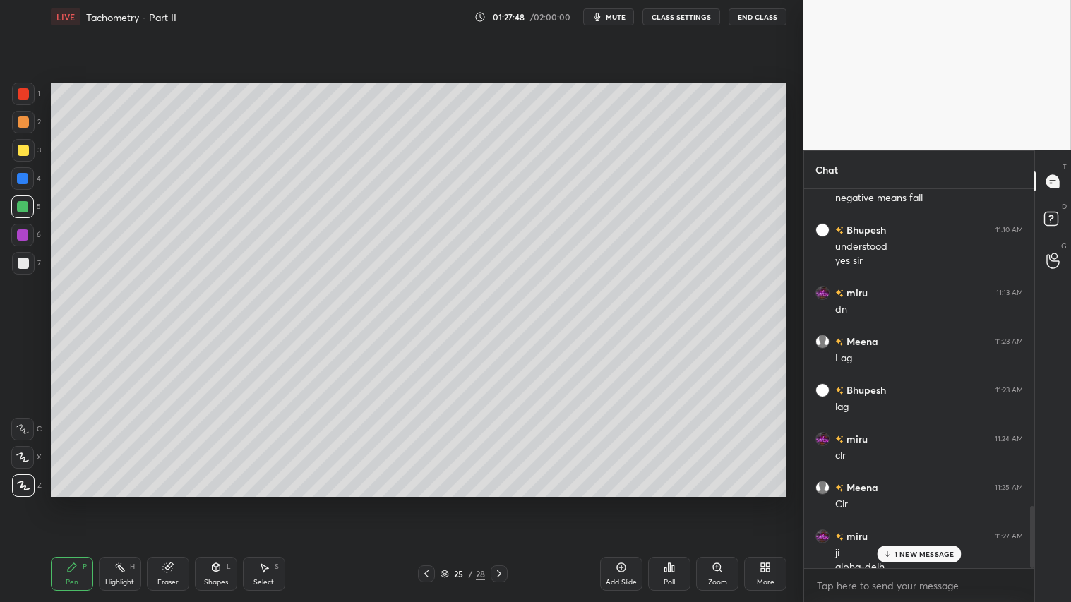
scroll to position [1954, 0]
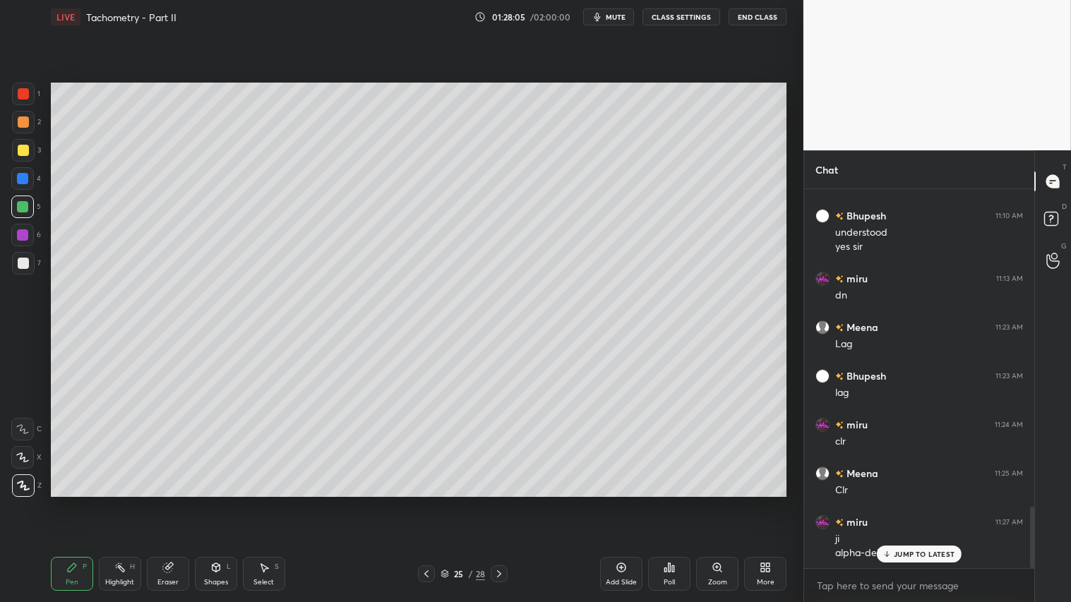
click at [499, 502] on icon at bounding box center [498, 573] width 11 height 11
click at [423, 502] on icon at bounding box center [426, 573] width 11 height 11
click at [426, 502] on icon at bounding box center [426, 573] width 11 height 11
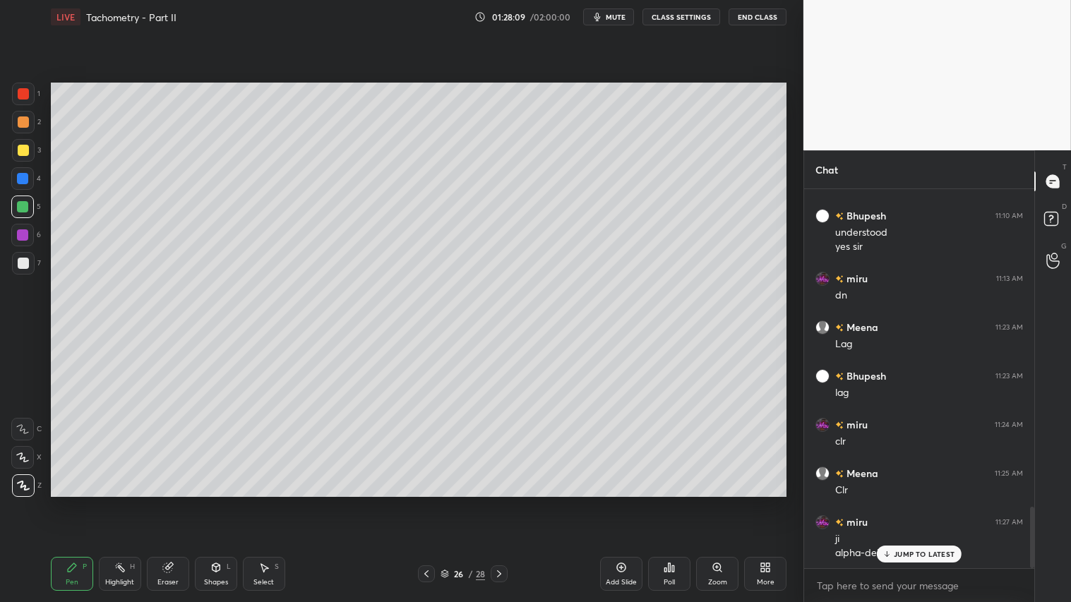
click at [431, 502] on icon at bounding box center [426, 573] width 11 height 11
click at [177, 502] on div "Eraser" at bounding box center [168, 574] width 42 height 34
click at [66, 502] on div "Pen P" at bounding box center [72, 574] width 42 height 34
click at [22, 258] on div at bounding box center [23, 263] width 11 height 11
click at [496, 502] on icon at bounding box center [498, 573] width 11 height 11
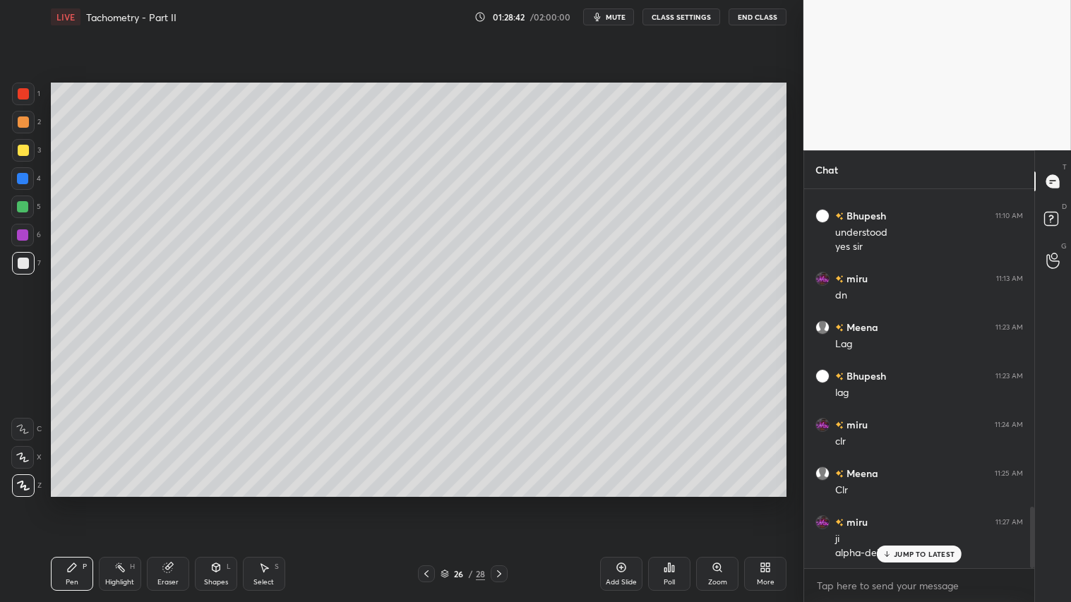
click at [496, 502] on icon at bounding box center [498, 573] width 11 height 11
click at [497, 502] on icon at bounding box center [498, 573] width 11 height 11
click at [498, 502] on icon at bounding box center [499, 573] width 4 height 7
drag, startPoint x: 21, startPoint y: 117, endPoint x: 44, endPoint y: 144, distance: 35.5
click at [22, 120] on div at bounding box center [23, 121] width 11 height 11
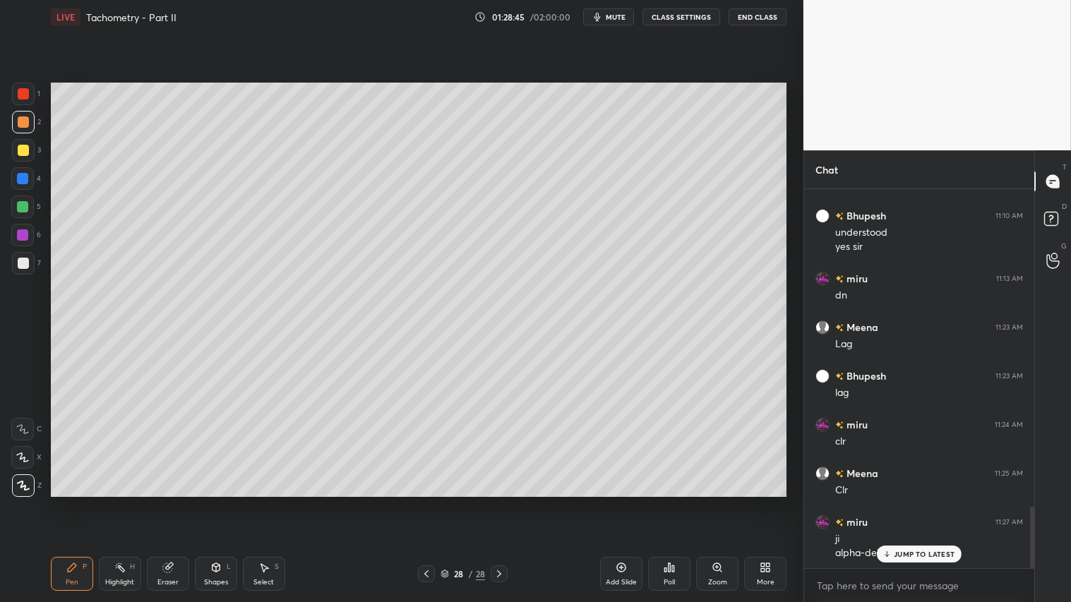
click at [72, 502] on div "Pen P" at bounding box center [72, 574] width 42 height 34
click at [18, 148] on div at bounding box center [23, 150] width 23 height 23
click at [68, 502] on div "Pen P" at bounding box center [72, 574] width 42 height 34
click at [429, 502] on icon at bounding box center [426, 573] width 11 height 11
click at [432, 502] on icon at bounding box center [426, 573] width 11 height 11
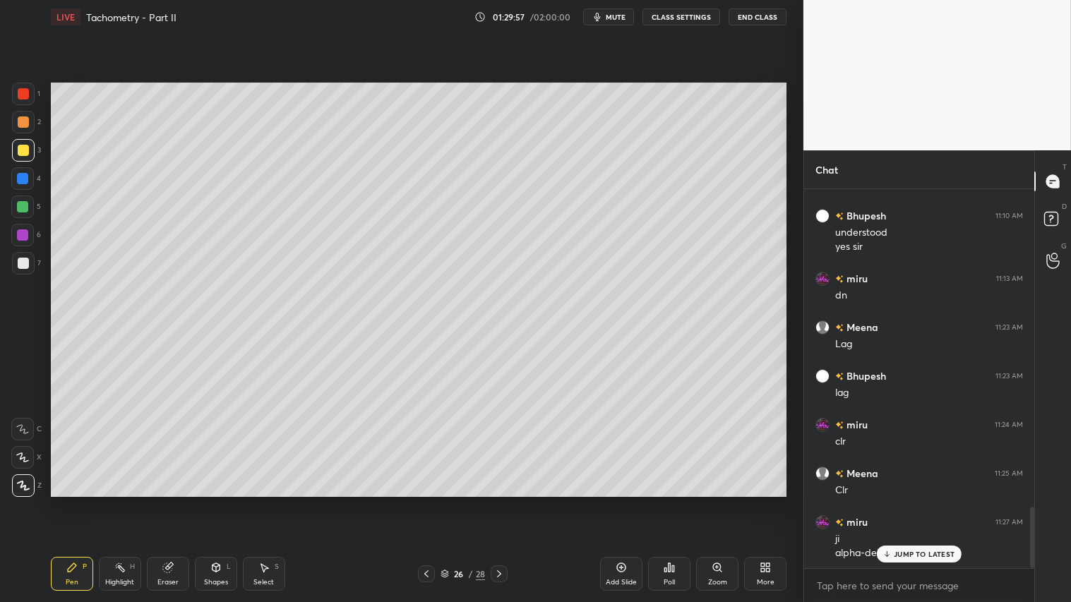
click at [432, 502] on div at bounding box center [426, 573] width 17 height 17
click at [501, 502] on icon at bounding box center [499, 573] width 4 height 7
click at [499, 502] on icon at bounding box center [498, 573] width 11 height 11
click at [498, 502] on icon at bounding box center [498, 573] width 11 height 11
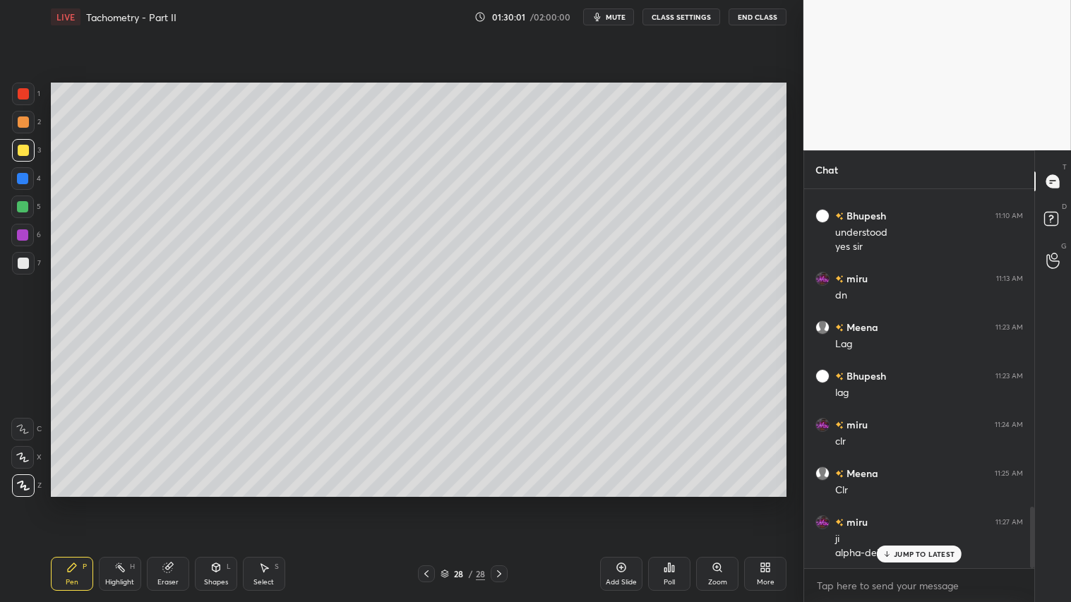
click at [226, 502] on div "Shapes L" at bounding box center [216, 574] width 42 height 34
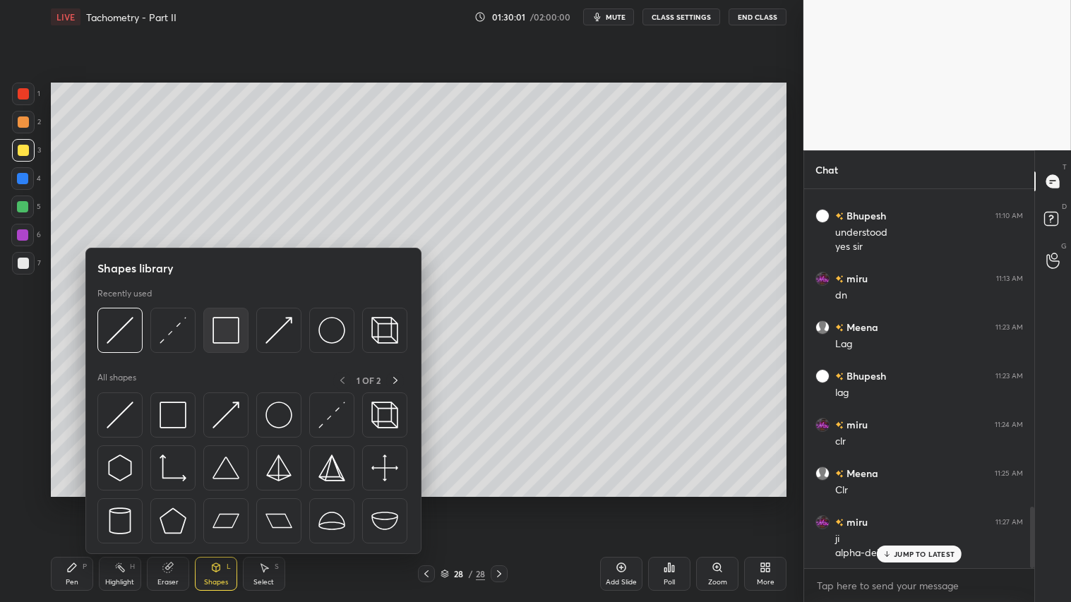
click at [220, 334] on img at bounding box center [225, 330] width 27 height 27
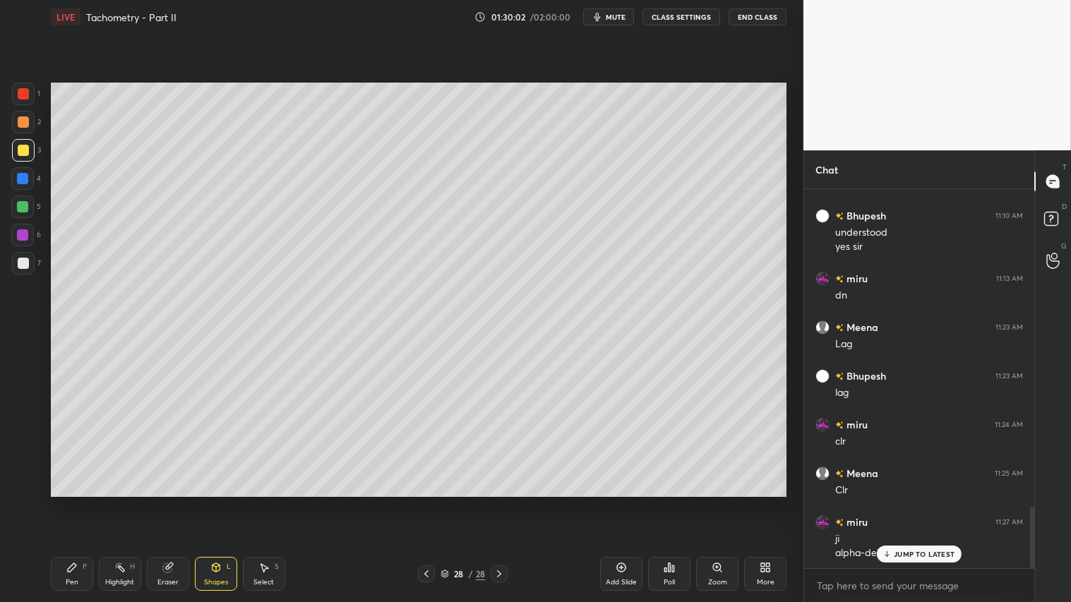
click at [21, 258] on div at bounding box center [23, 263] width 11 height 11
click at [27, 267] on div at bounding box center [23, 263] width 23 height 23
drag, startPoint x: 65, startPoint y: 577, endPoint x: 66, endPoint y: 566, distance: 11.3
click at [67, 502] on div "Pen P" at bounding box center [72, 574] width 42 height 34
click at [18, 160] on div at bounding box center [23, 150] width 23 height 23
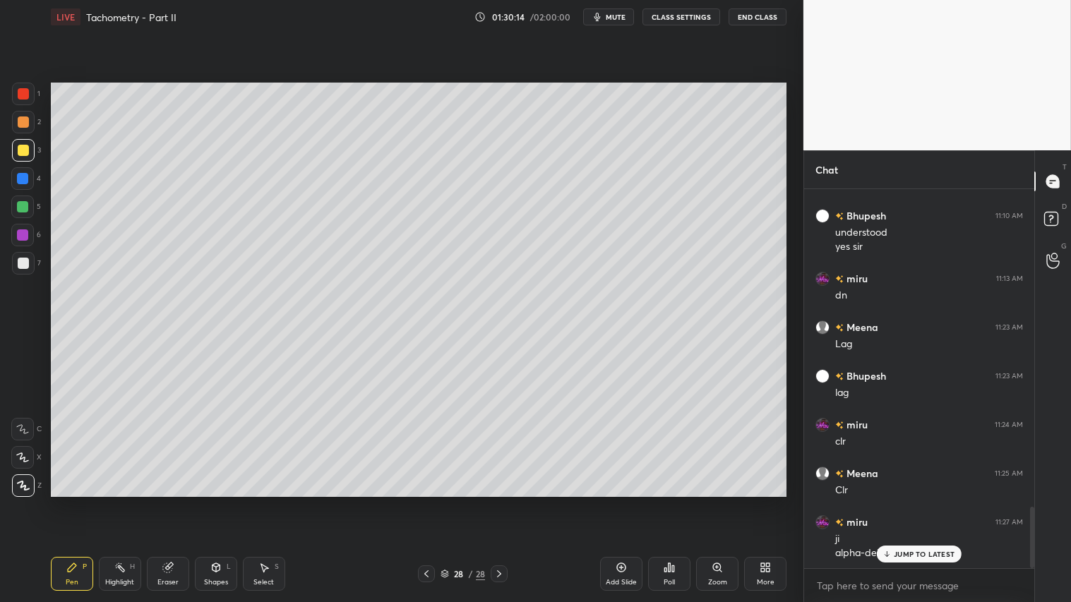
click at [73, 502] on icon at bounding box center [72, 567] width 8 height 8
click at [207, 502] on div "Shapes L" at bounding box center [216, 574] width 42 height 34
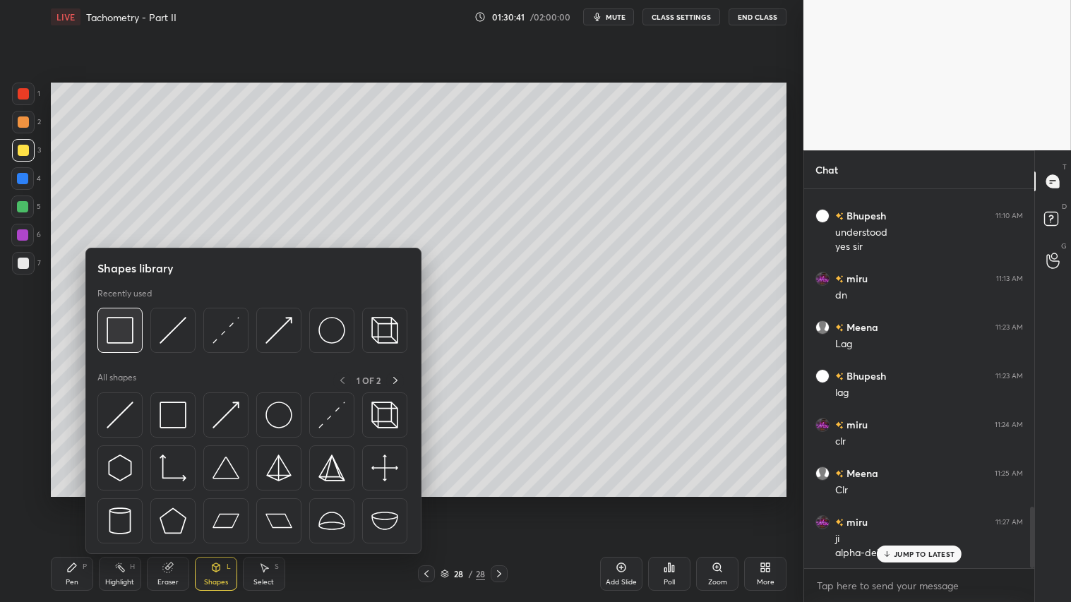
click at [118, 329] on img at bounding box center [120, 330] width 27 height 27
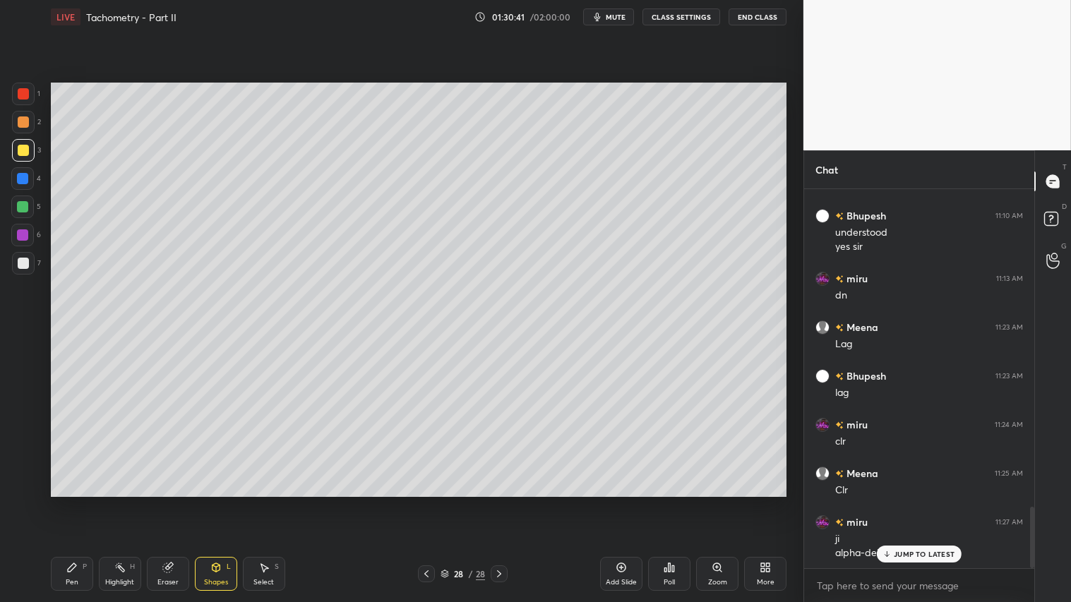
click at [25, 258] on div at bounding box center [23, 263] width 11 height 11
drag, startPoint x: 73, startPoint y: 575, endPoint x: 80, endPoint y: 572, distance: 7.9
click at [76, 502] on div "Pen P" at bounding box center [72, 574] width 42 height 34
click at [24, 264] on div at bounding box center [23, 263] width 11 height 11
click at [426, 502] on div at bounding box center [426, 573] width 17 height 17
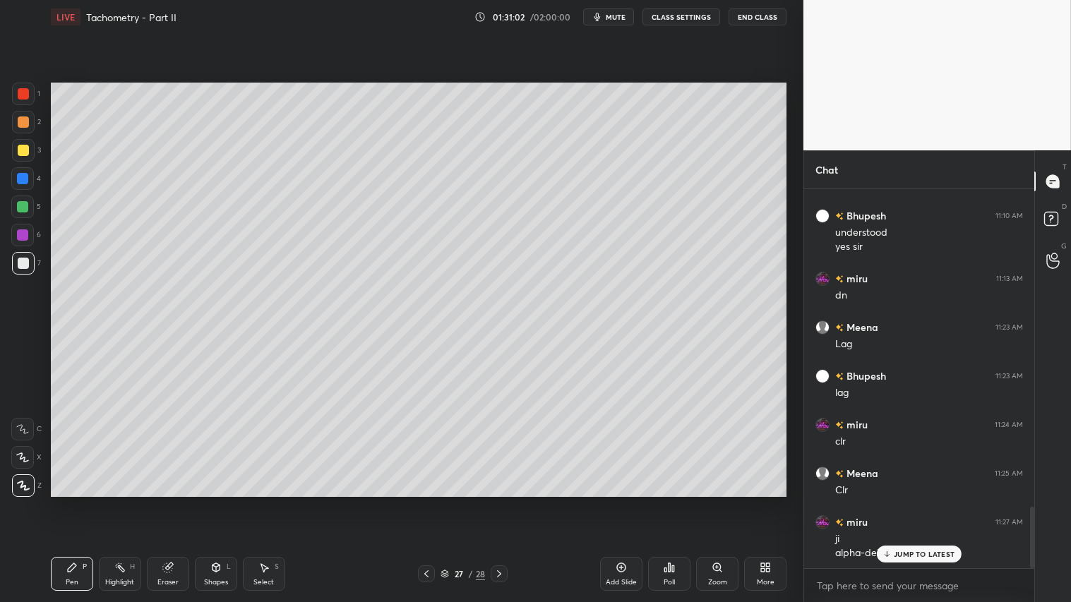
click at [428, 502] on icon at bounding box center [426, 573] width 11 height 11
click at [431, 502] on icon at bounding box center [426, 573] width 11 height 11
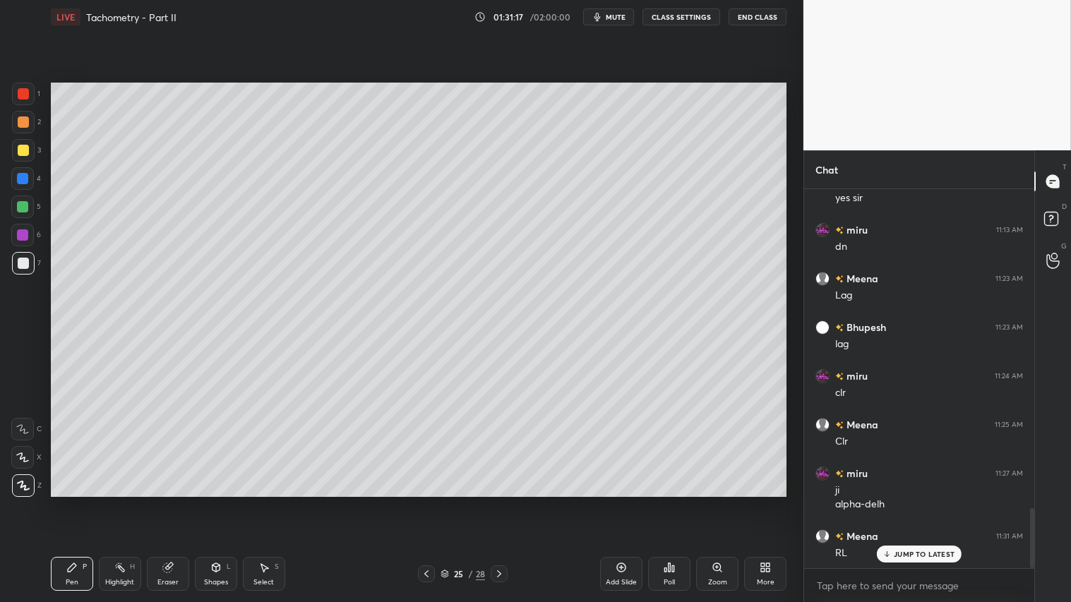
click at [503, 502] on icon at bounding box center [498, 573] width 11 height 11
click at [499, 502] on icon at bounding box center [498, 573] width 11 height 11
click at [502, 502] on icon at bounding box center [498, 573] width 11 height 11
click at [503, 502] on icon at bounding box center [498, 573] width 11 height 11
click at [631, 502] on div "Add Slide" at bounding box center [621, 574] width 42 height 34
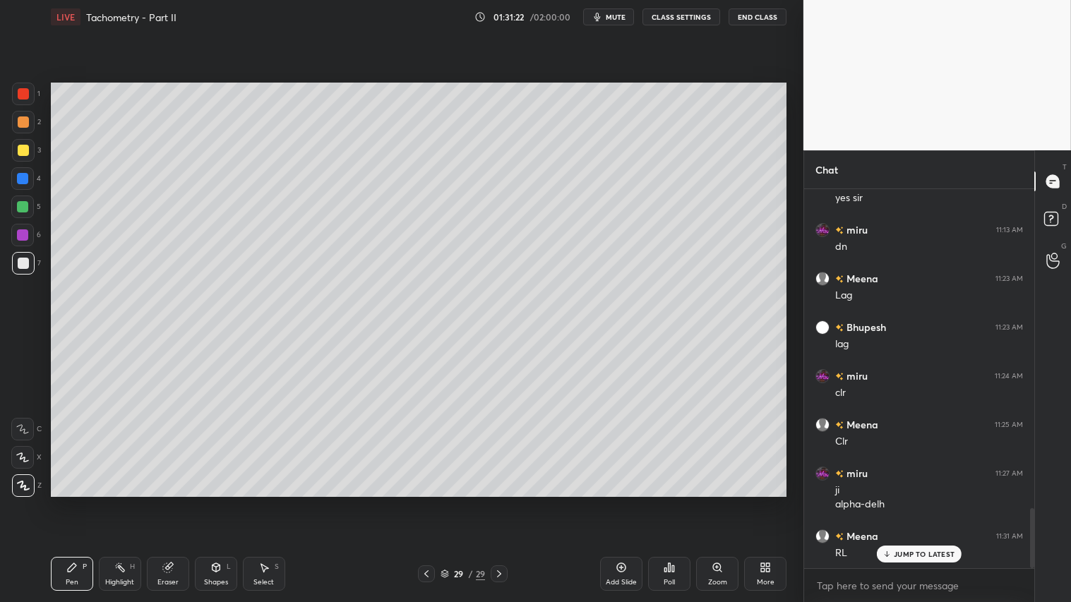
click at [23, 115] on div at bounding box center [23, 122] width 23 height 23
click at [60, 502] on div "Pen P" at bounding box center [72, 574] width 42 height 34
click at [431, 502] on icon at bounding box center [426, 573] width 11 height 11
click at [498, 502] on icon at bounding box center [498, 573] width 11 height 11
click at [21, 154] on div at bounding box center [23, 150] width 11 height 11
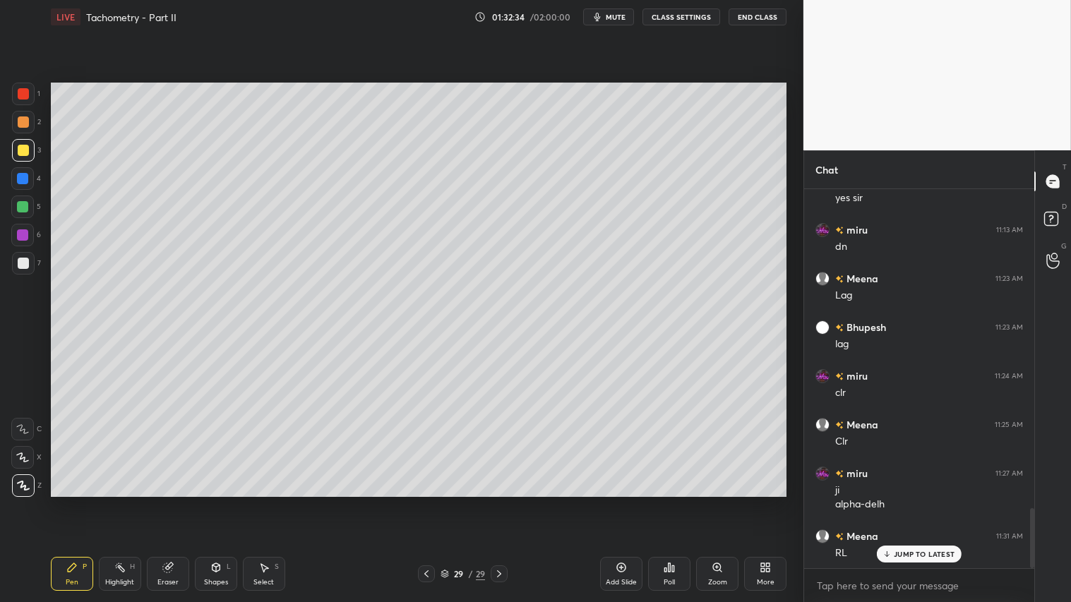
click at [75, 502] on div "Pen" at bounding box center [72, 582] width 13 height 7
click at [240, 502] on div "Pen P Highlight H Eraser Shapes L Select S" at bounding box center [188, 574] width 275 height 34
click at [217, 502] on div "Shapes L" at bounding box center [216, 574] width 42 height 34
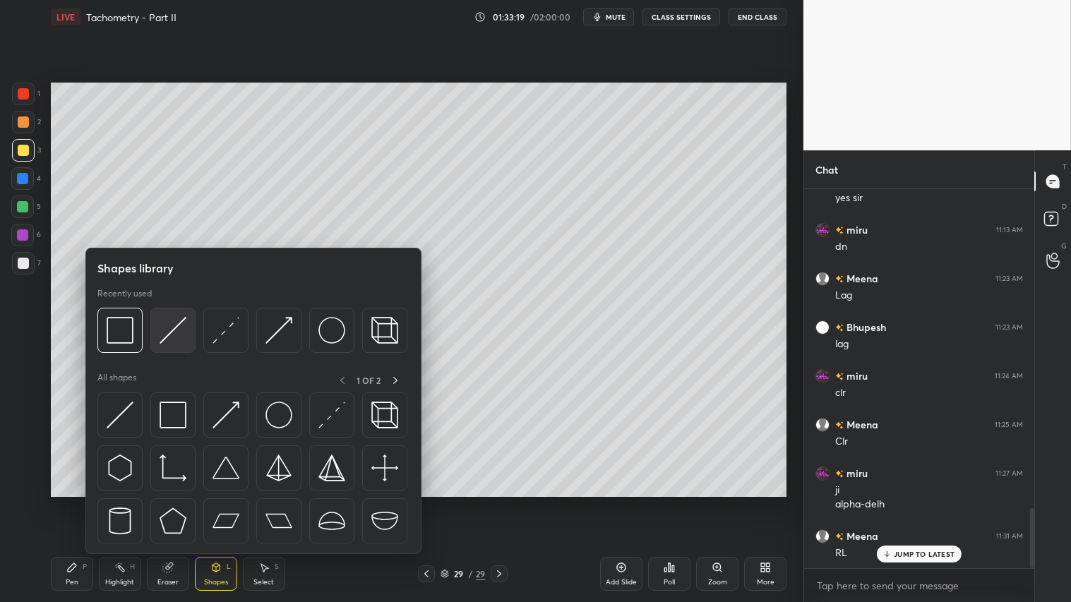
click at [172, 335] on img at bounding box center [173, 330] width 27 height 27
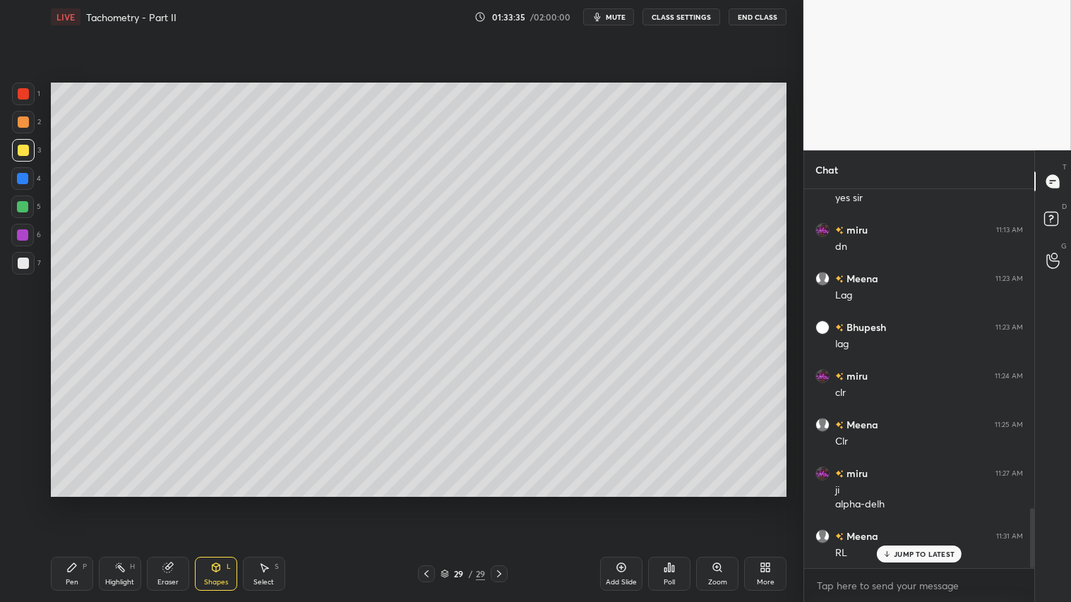
click at [426, 502] on icon at bounding box center [426, 573] width 11 height 11
click at [426, 502] on icon at bounding box center [426, 573] width 4 height 7
click at [428, 502] on icon at bounding box center [426, 573] width 11 height 11
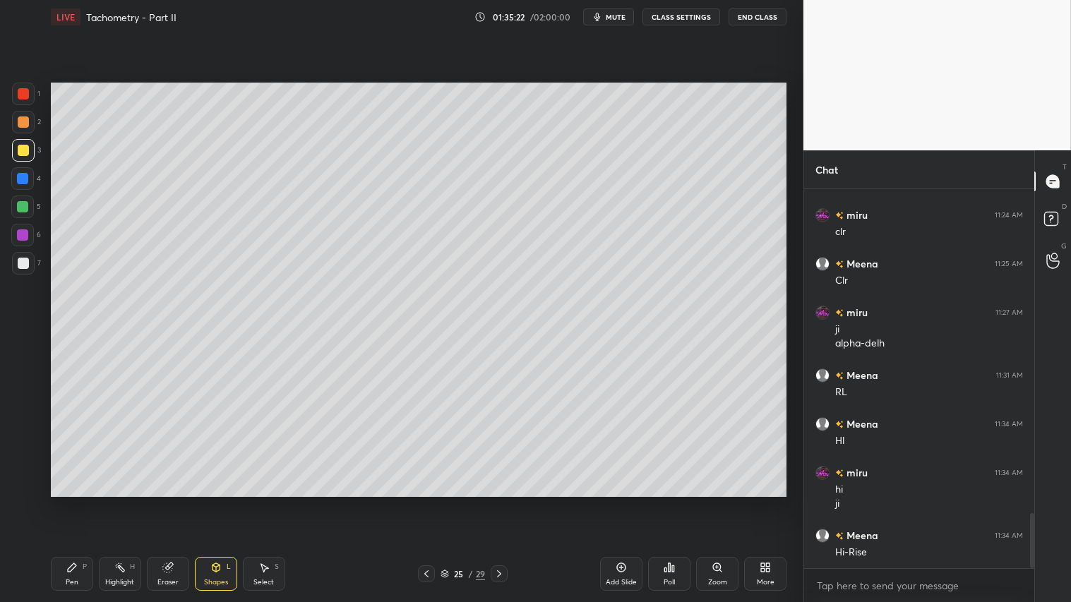
scroll to position [2212, 0]
click at [500, 502] on icon at bounding box center [498, 573] width 11 height 11
click at [501, 502] on icon at bounding box center [498, 573] width 11 height 11
click at [503, 502] on icon at bounding box center [498, 573] width 11 height 11
click at [505, 502] on div at bounding box center [499, 573] width 17 height 17
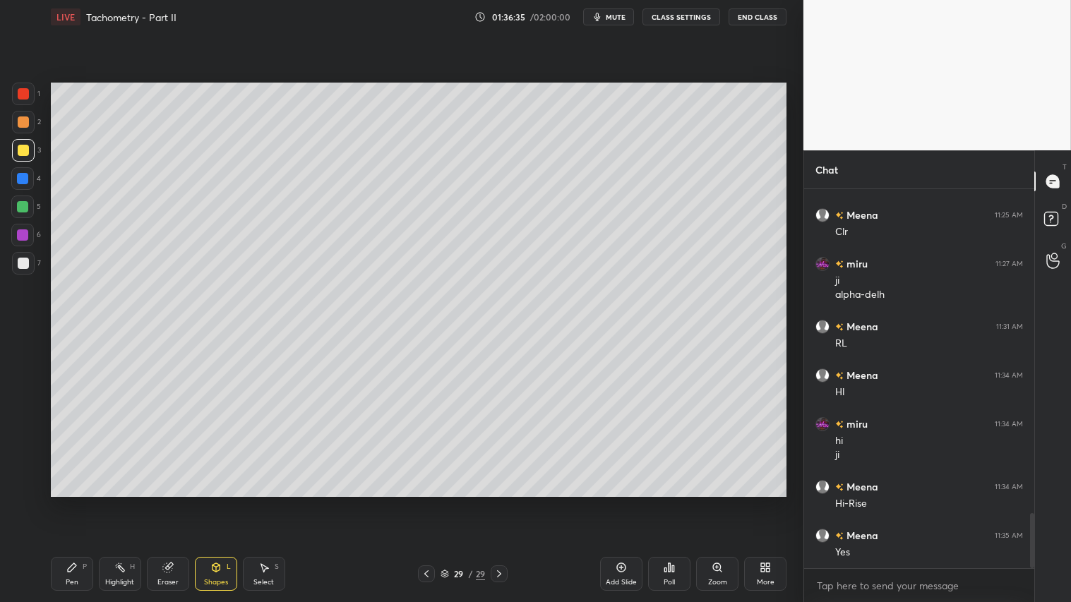
click at [622, 502] on div "Add Slide" at bounding box center [621, 582] width 31 height 7
drag, startPoint x: 25, startPoint y: 124, endPoint x: 39, endPoint y: 510, distance: 387.0
click at [24, 128] on div at bounding box center [23, 122] width 23 height 23
click at [76, 502] on div "Pen P" at bounding box center [72, 574] width 42 height 34
click at [428, 502] on icon at bounding box center [425, 573] width 11 height 11
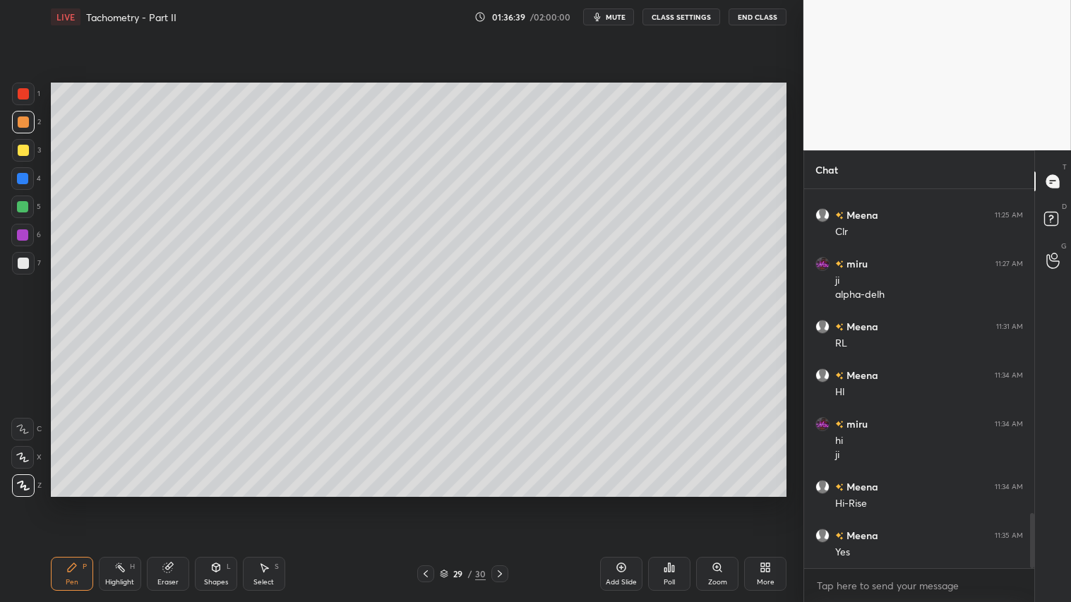
click at [217, 502] on icon at bounding box center [215, 567] width 11 height 11
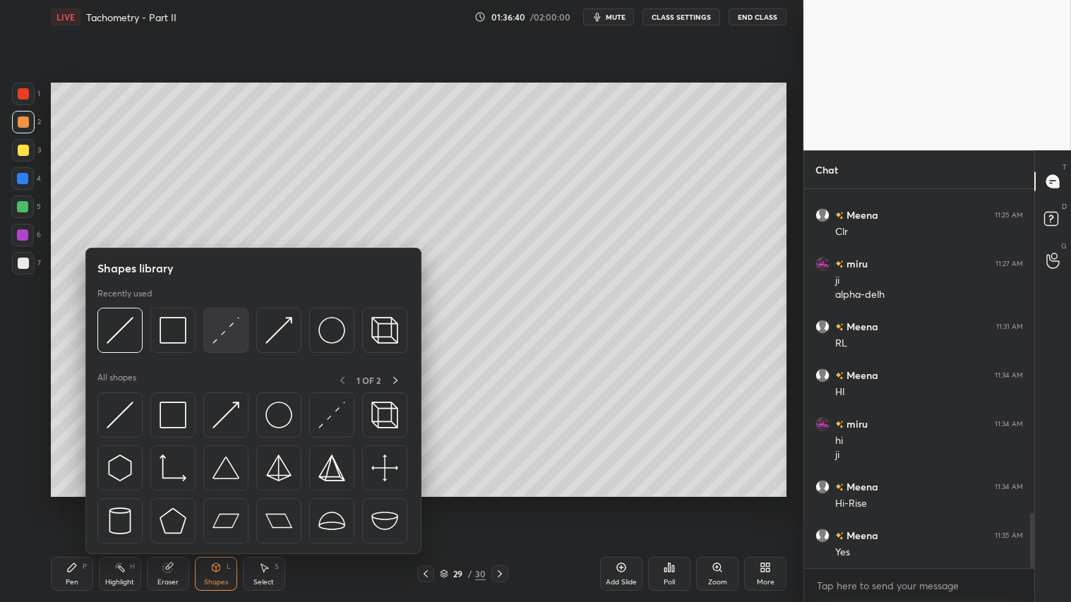
click at [210, 329] on div at bounding box center [225, 330] width 45 height 45
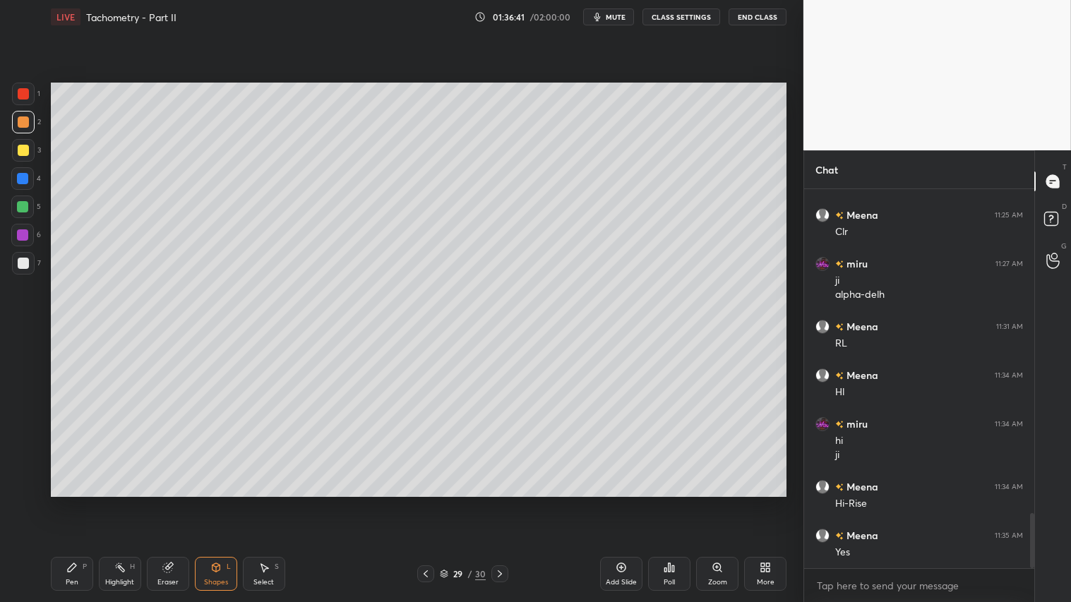
click at [24, 263] on div at bounding box center [23, 263] width 11 height 11
click at [499, 502] on icon at bounding box center [499, 573] width 11 height 11
click at [78, 502] on div "Pen P" at bounding box center [72, 574] width 42 height 34
click at [25, 123] on div at bounding box center [23, 121] width 11 height 11
click at [69, 502] on div "Pen P Highlight H Eraser Shapes L Select S 30 / 30 Add Slide Poll Zoom More" at bounding box center [418, 574] width 735 height 56
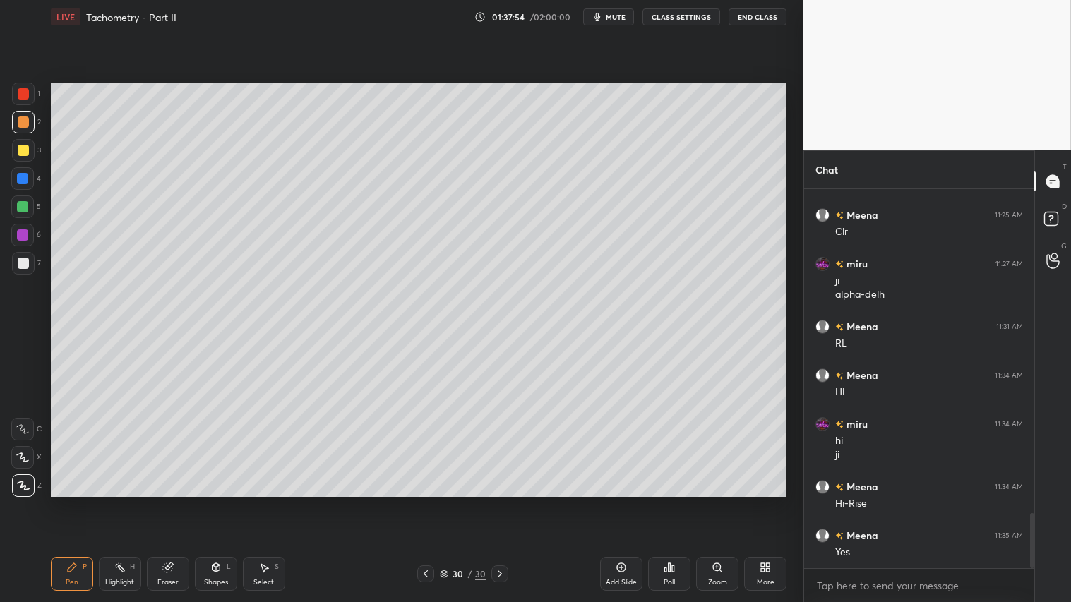
drag, startPoint x: 217, startPoint y: 581, endPoint x: 215, endPoint y: 556, distance: 24.7
click at [219, 502] on div "Shapes" at bounding box center [216, 582] width 24 height 7
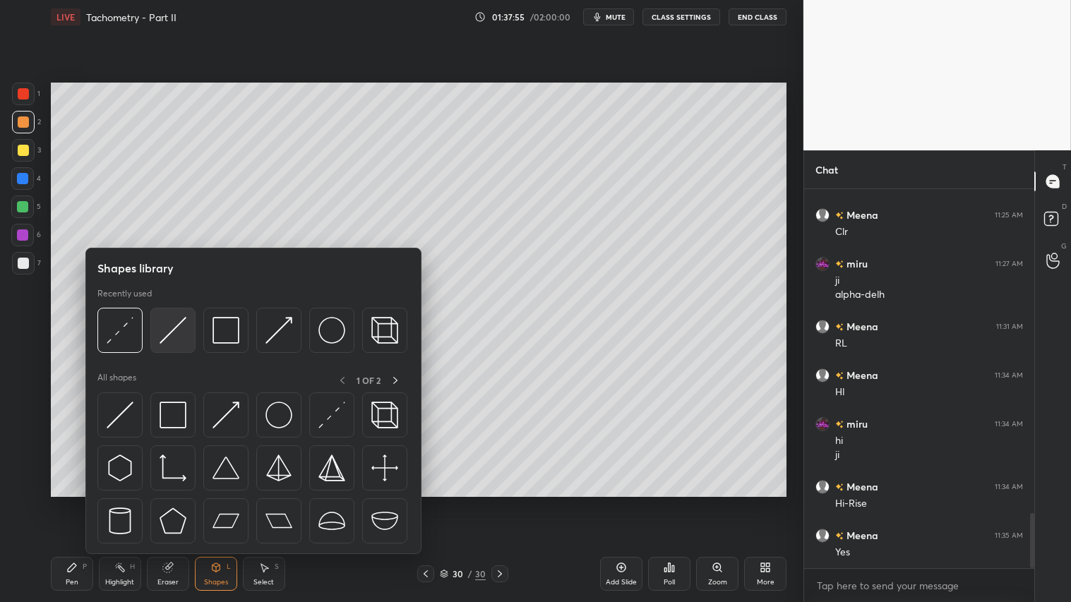
click at [174, 325] on img at bounding box center [173, 330] width 27 height 27
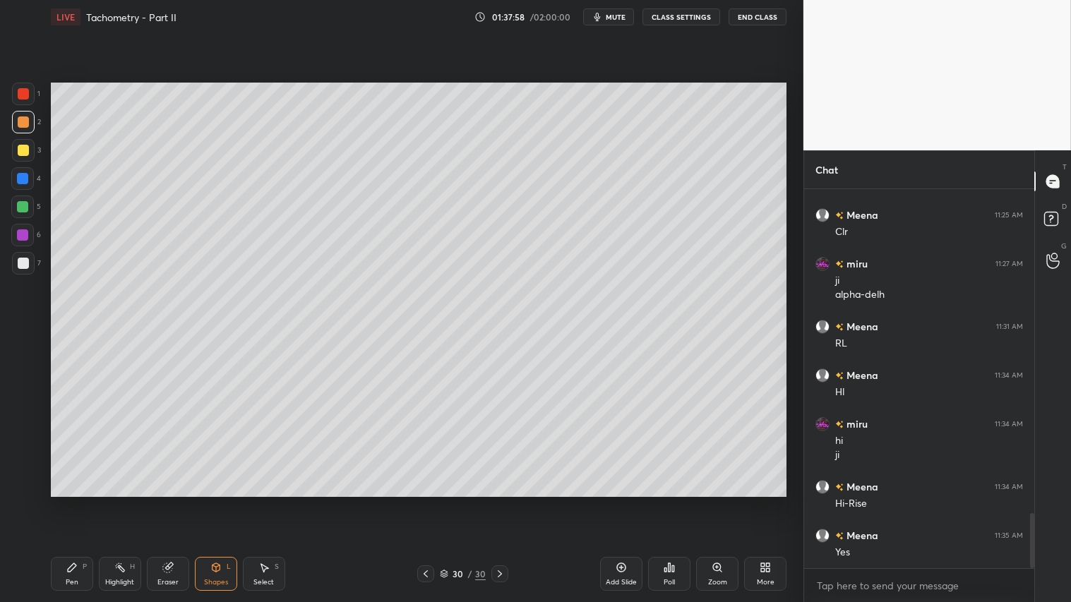
click at [85, 502] on div "Pen P" at bounding box center [72, 574] width 42 height 34
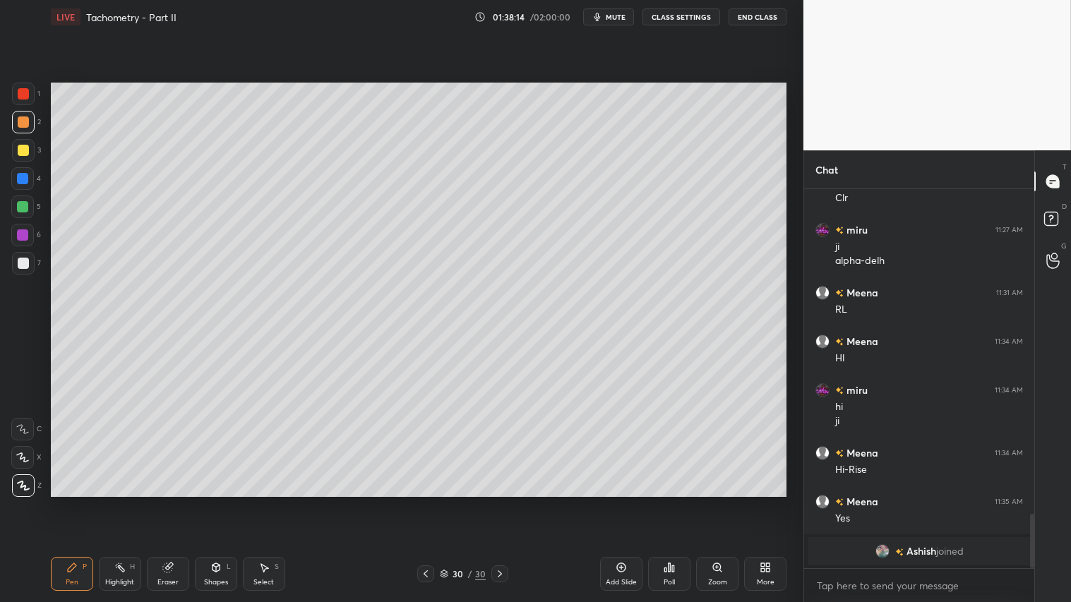
click at [25, 120] on div at bounding box center [23, 121] width 11 height 11
click at [75, 502] on icon at bounding box center [71, 567] width 11 height 11
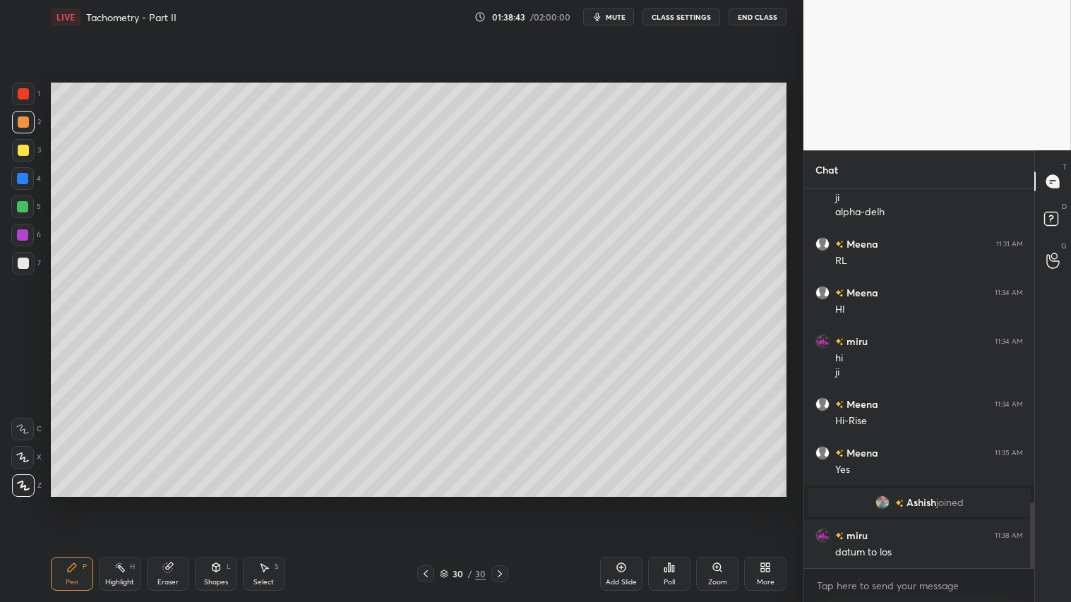
click at [429, 502] on icon at bounding box center [425, 573] width 11 height 11
click at [426, 502] on icon at bounding box center [425, 573] width 11 height 11
click at [428, 502] on icon at bounding box center [425, 573] width 11 height 11
click at [426, 502] on icon at bounding box center [425, 573] width 4 height 7
click at [505, 502] on div "26 / 30" at bounding box center [462, 573] width 275 height 17
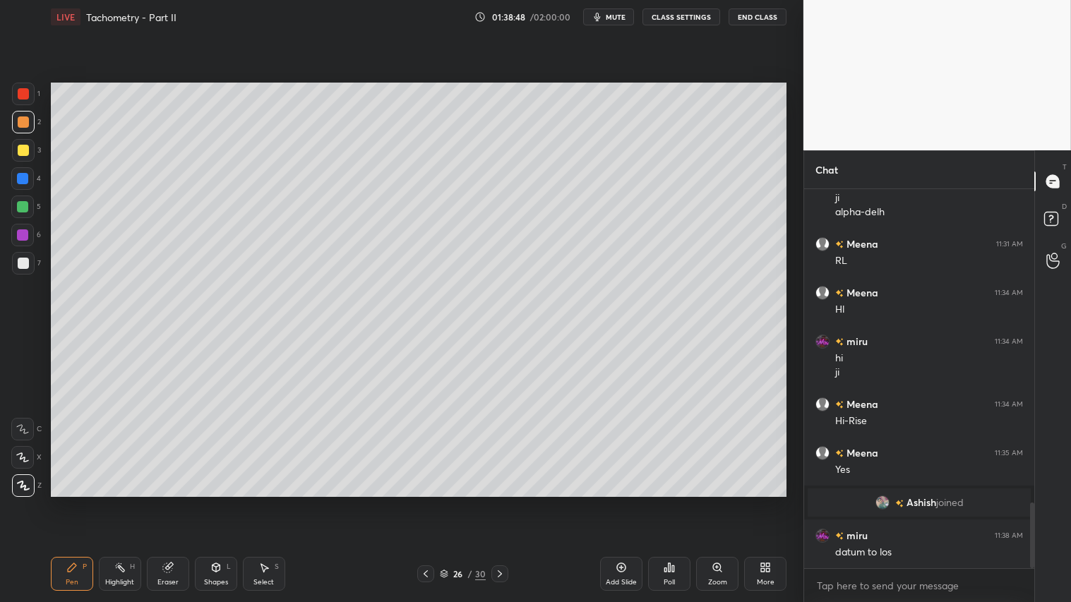
click at [498, 502] on icon at bounding box center [499, 573] width 11 height 11
click at [498, 502] on icon at bounding box center [500, 573] width 4 height 7
click at [499, 502] on icon at bounding box center [499, 573] width 11 height 11
click at [500, 502] on icon at bounding box center [499, 573] width 11 height 11
click at [71, 502] on div "Pen P" at bounding box center [72, 574] width 42 height 34
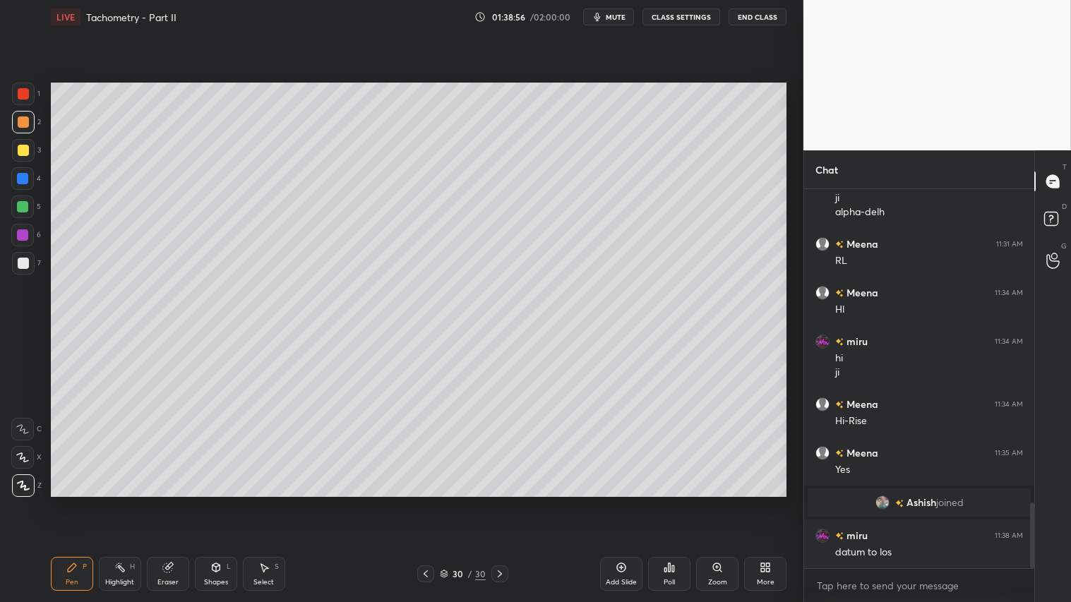
click at [68, 502] on div "Pen P" at bounding box center [72, 574] width 42 height 34
click at [76, 502] on div "Pen P" at bounding box center [72, 574] width 42 height 34
click at [88, 502] on div "Pen P" at bounding box center [72, 574] width 42 height 34
click at [82, 502] on div "Pen P" at bounding box center [72, 574] width 42 height 34
click at [78, 502] on div "Pen P" at bounding box center [72, 574] width 42 height 34
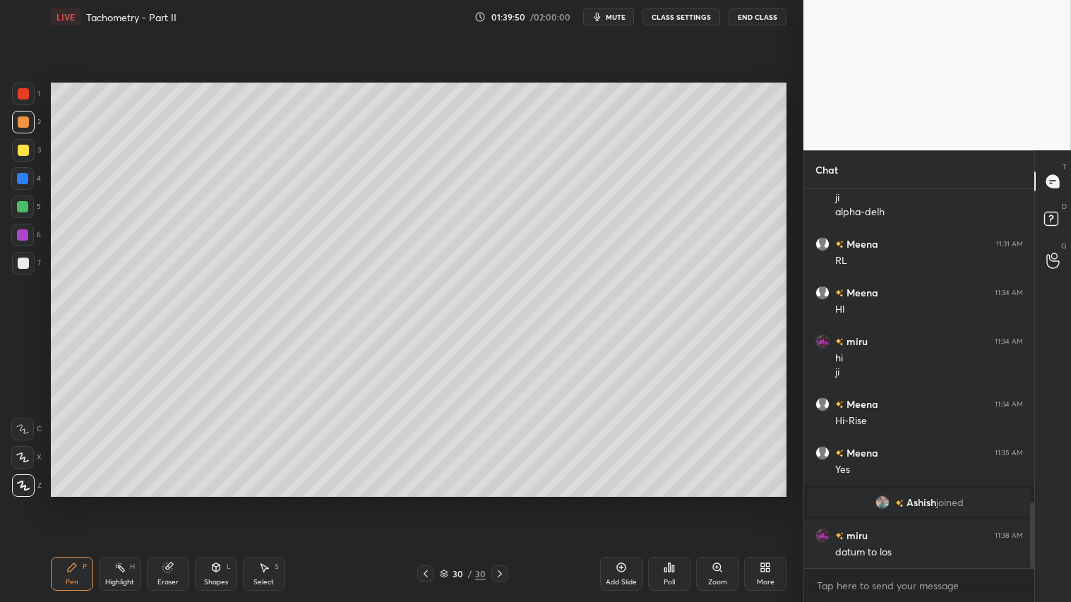
click at [423, 502] on icon at bounding box center [425, 573] width 11 height 11
click at [426, 502] on icon at bounding box center [425, 573] width 11 height 11
click at [428, 502] on icon at bounding box center [425, 573] width 11 height 11
click at [429, 502] on icon at bounding box center [425, 573] width 11 height 11
click at [431, 502] on div at bounding box center [425, 573] width 17 height 17
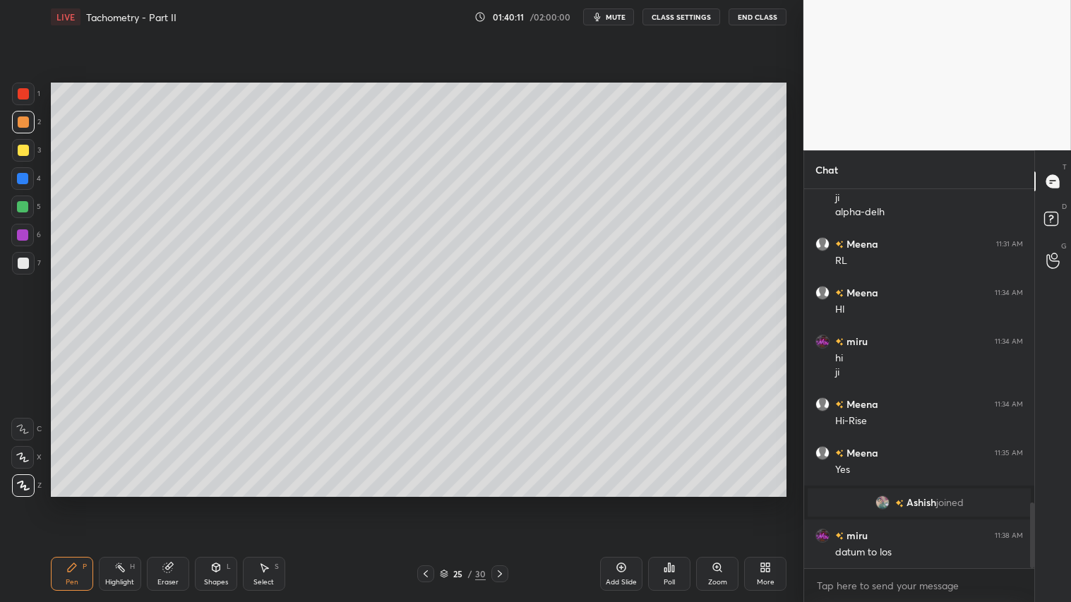
click at [500, 502] on icon at bounding box center [499, 573] width 11 height 11
click at [499, 502] on icon at bounding box center [499, 573] width 11 height 11
click at [502, 502] on icon at bounding box center [499, 573] width 11 height 11
click at [503, 502] on icon at bounding box center [499, 573] width 11 height 11
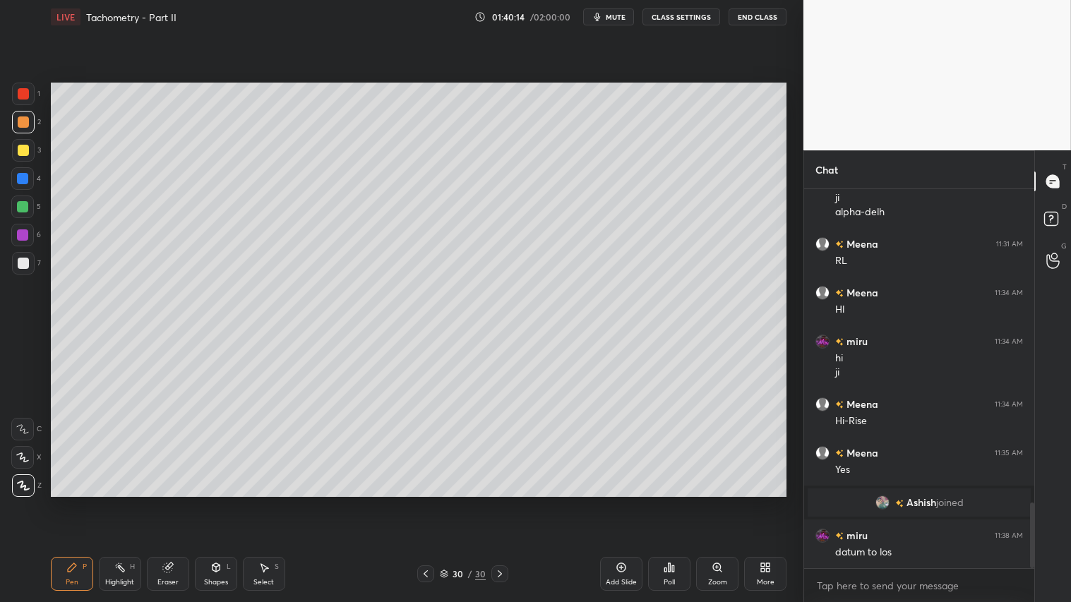
click at [24, 119] on div at bounding box center [23, 121] width 11 height 11
click at [69, 502] on icon at bounding box center [71, 567] width 11 height 11
drag, startPoint x: 19, startPoint y: 134, endPoint x: 16, endPoint y: 126, distance: 8.9
click at [19, 131] on div "2" at bounding box center [26, 125] width 29 height 28
click at [25, 155] on div at bounding box center [23, 150] width 11 height 11
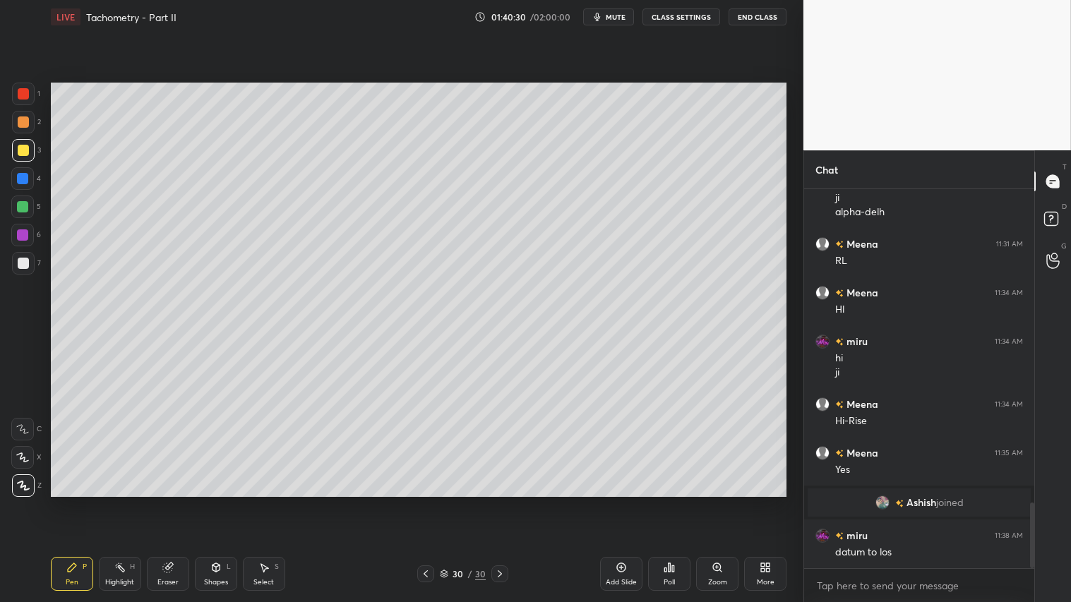
click at [68, 502] on icon at bounding box center [71, 567] width 11 height 11
click at [630, 502] on div "Add Slide" at bounding box center [621, 574] width 42 height 34
click at [219, 502] on icon at bounding box center [215, 567] width 11 height 11
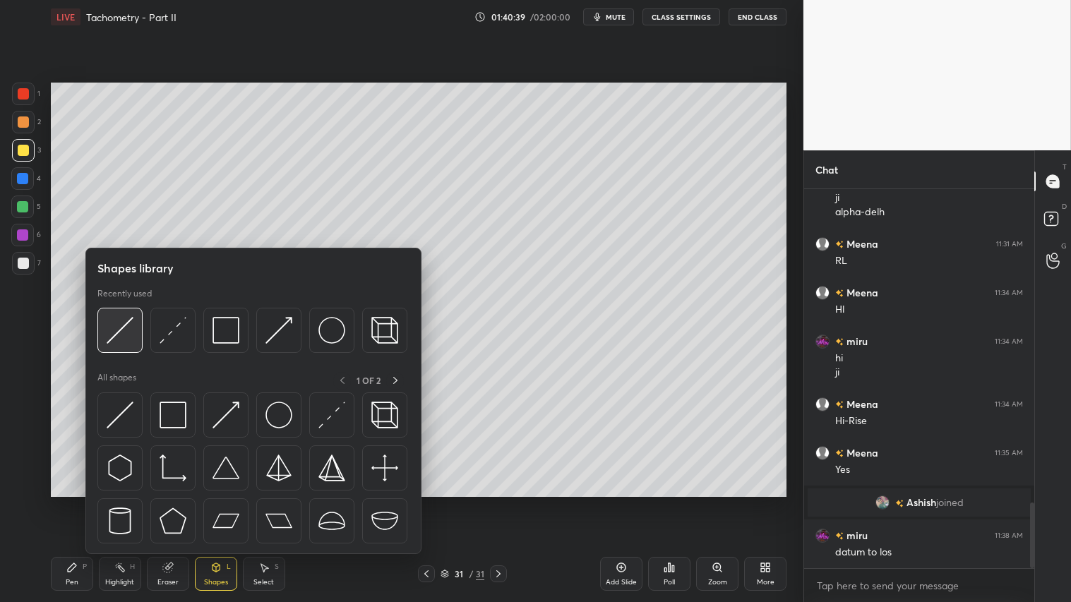
click at [124, 322] on img at bounding box center [120, 330] width 27 height 27
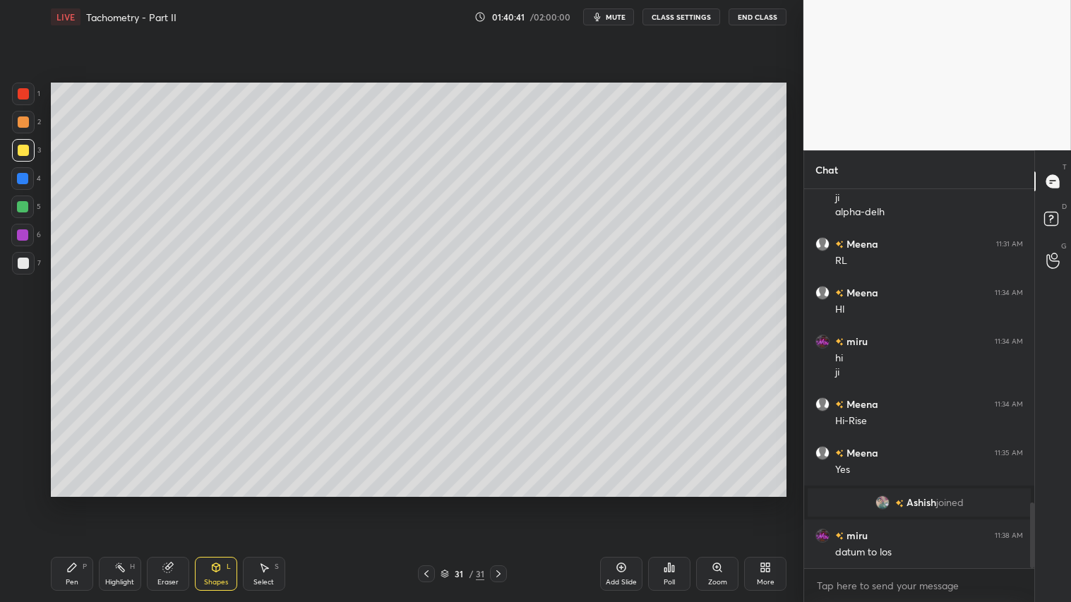
click at [20, 121] on div at bounding box center [23, 121] width 11 height 11
drag, startPoint x: 71, startPoint y: 579, endPoint x: 83, endPoint y: 501, distance: 78.7
click at [72, 502] on div "Pen" at bounding box center [72, 582] width 13 height 7
click at [217, 502] on div "Shapes L" at bounding box center [216, 574] width 42 height 34
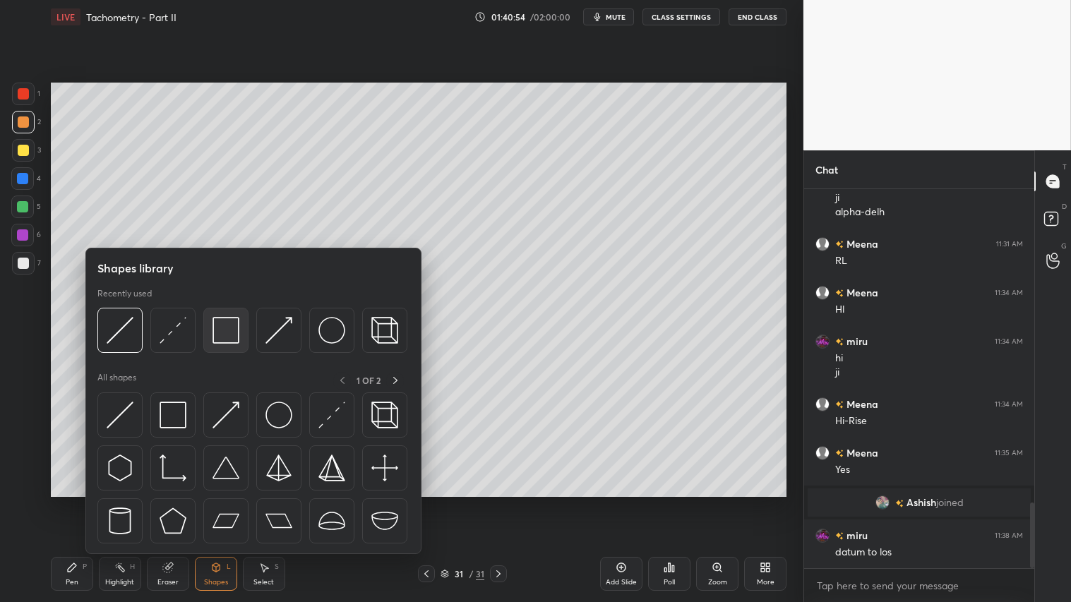
click at [222, 328] on img at bounding box center [225, 330] width 27 height 27
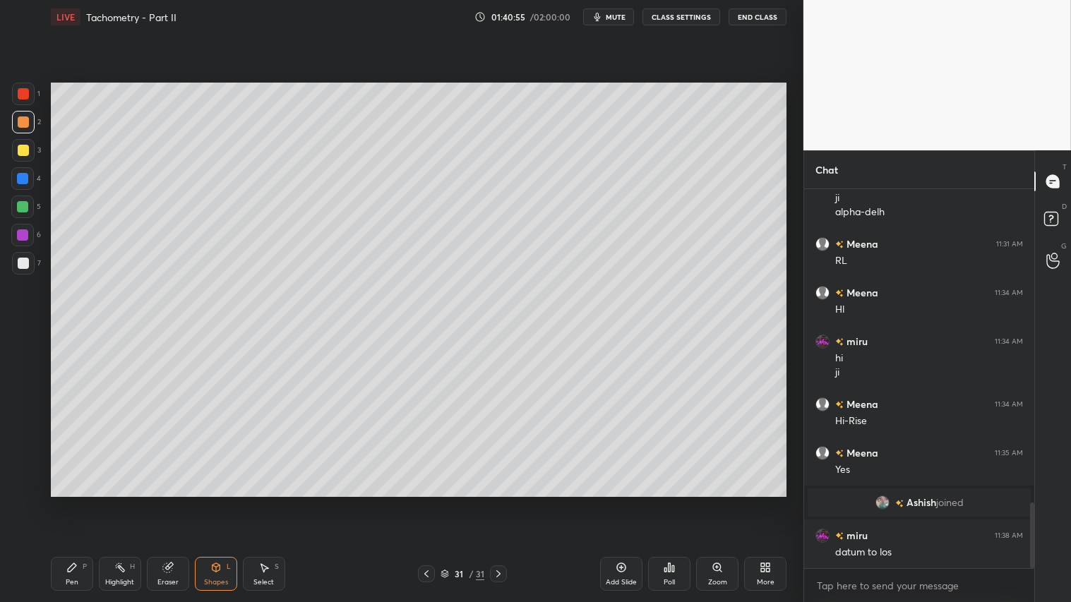
click at [21, 259] on div at bounding box center [23, 263] width 11 height 11
click at [50, 143] on div "Setting up your live class Poll for secs No correct answer Start poll" at bounding box center [418, 290] width 747 height 512
click at [30, 115] on div at bounding box center [23, 122] width 23 height 23
click at [61, 502] on div "Pen P" at bounding box center [72, 574] width 42 height 34
click at [25, 151] on div at bounding box center [23, 150] width 11 height 11
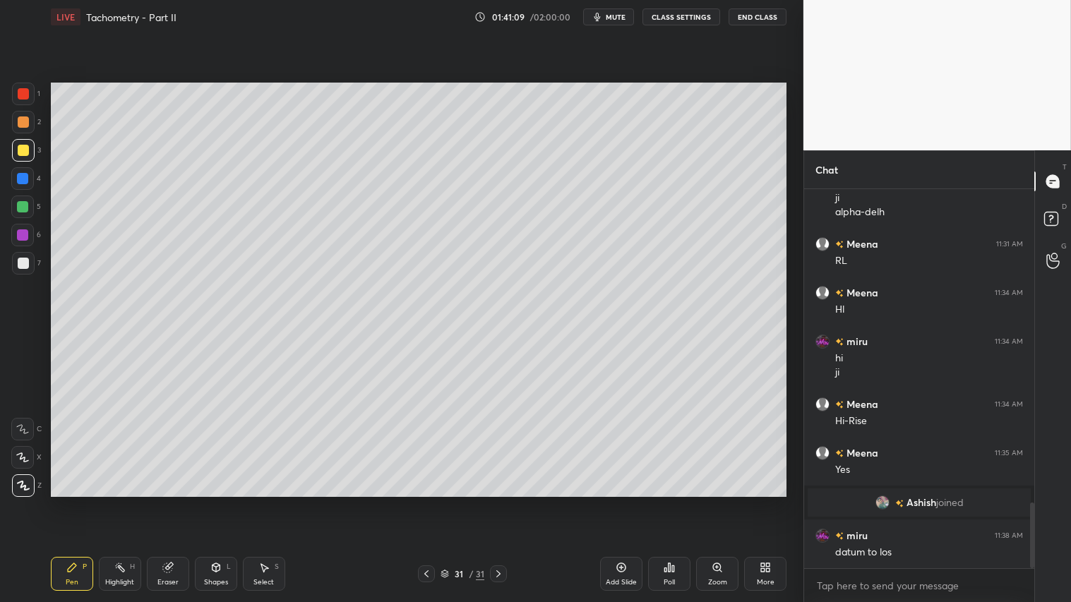
click at [219, 502] on div "Shapes L" at bounding box center [216, 574] width 42 height 34
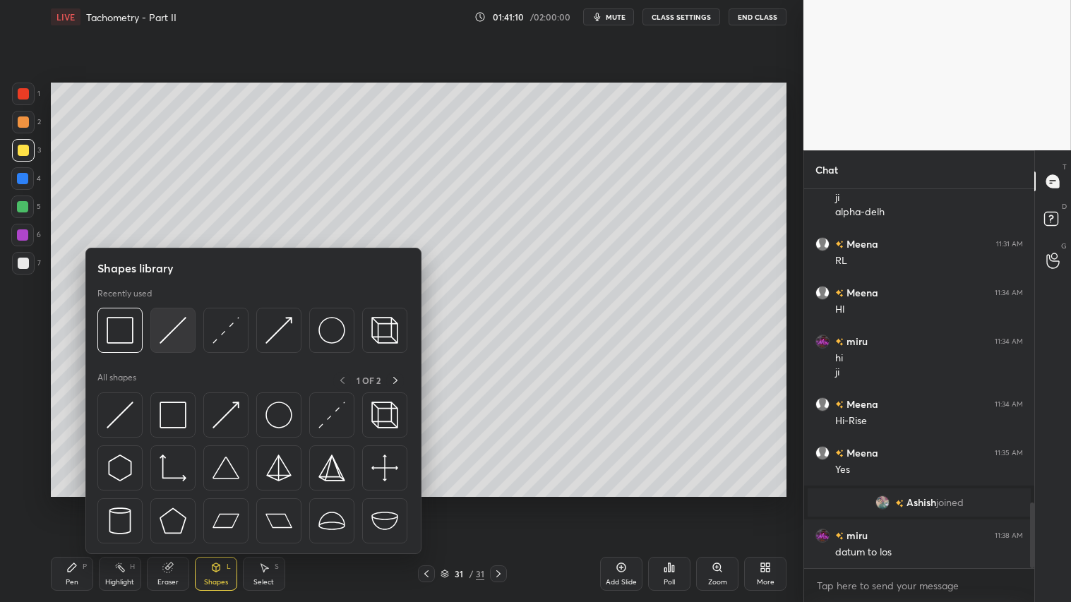
click at [178, 322] on img at bounding box center [173, 330] width 27 height 27
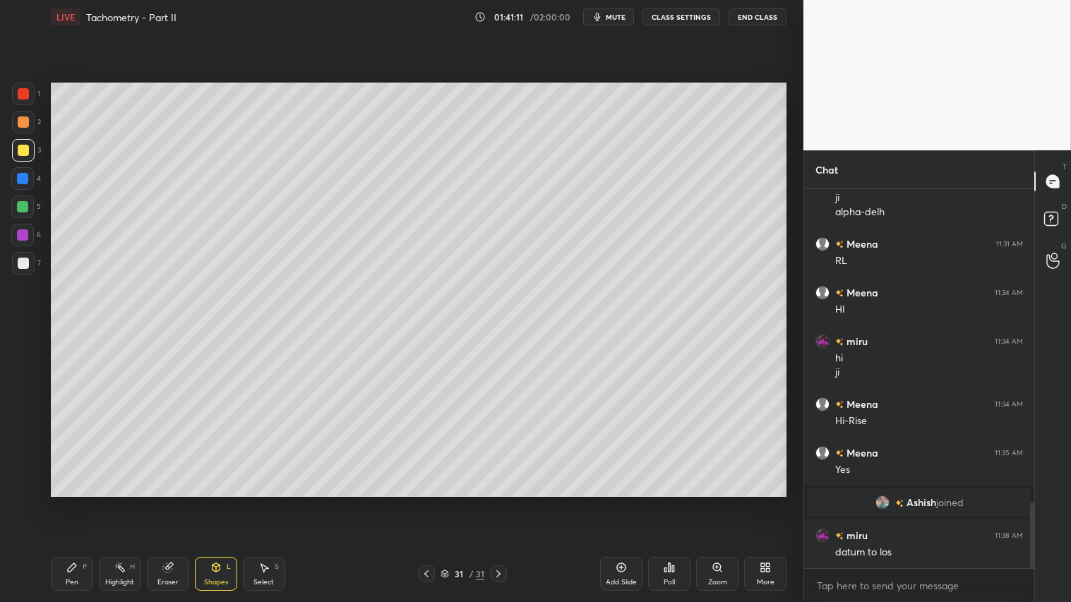
click at [4, 143] on div "1 2 3 4 5 6 7 C X Z C X Z E E Erase all H H" at bounding box center [22, 290] width 45 height 414
drag, startPoint x: 24, startPoint y: 119, endPoint x: 45, endPoint y: 293, distance: 175.6
click at [24, 121] on div at bounding box center [23, 121] width 11 height 11
click at [76, 502] on icon at bounding box center [71, 567] width 11 height 11
click at [216, 502] on div "Shapes L" at bounding box center [216, 574] width 42 height 34
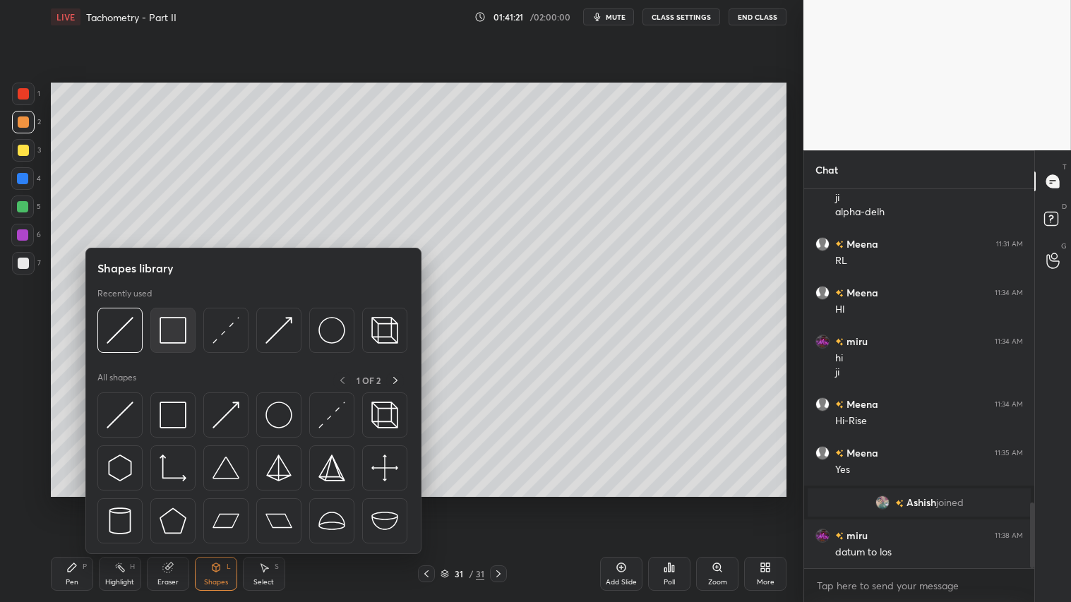
click at [171, 327] on img at bounding box center [173, 330] width 27 height 27
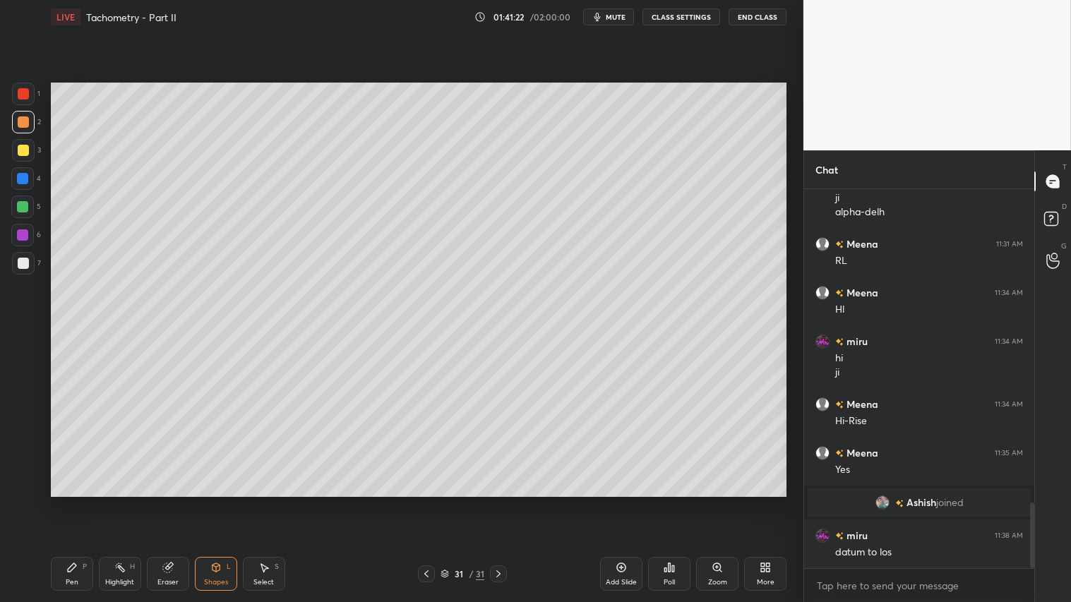
click at [21, 258] on div at bounding box center [23, 263] width 11 height 11
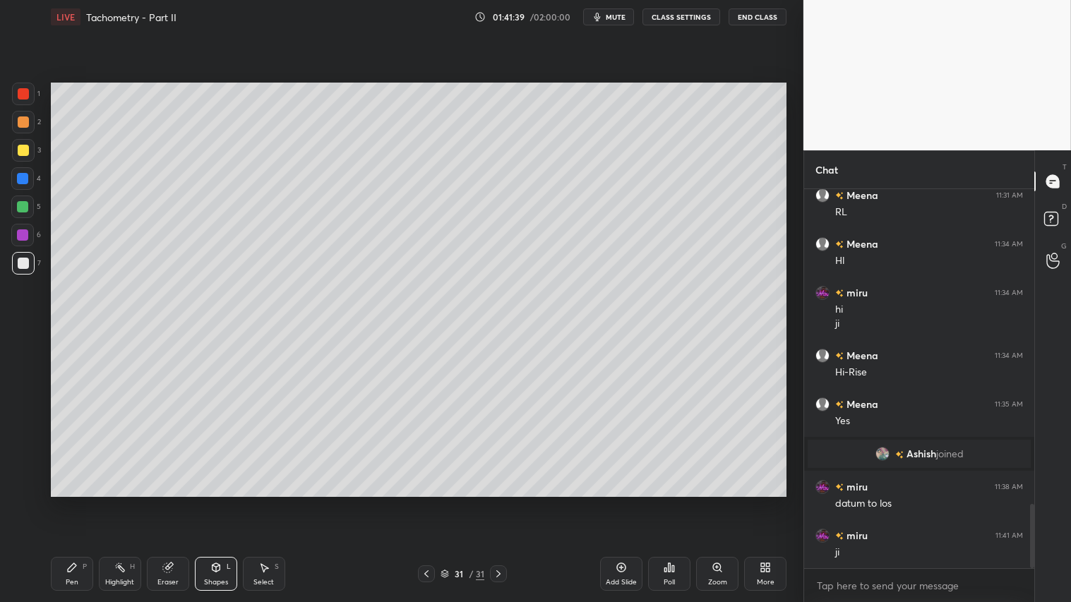
click at [24, 120] on div at bounding box center [23, 121] width 11 height 11
drag, startPoint x: 25, startPoint y: 118, endPoint x: 29, endPoint y: 186, distance: 68.6
click at [26, 122] on div at bounding box center [23, 121] width 11 height 11
click at [76, 502] on div "Pen" at bounding box center [72, 582] width 13 height 7
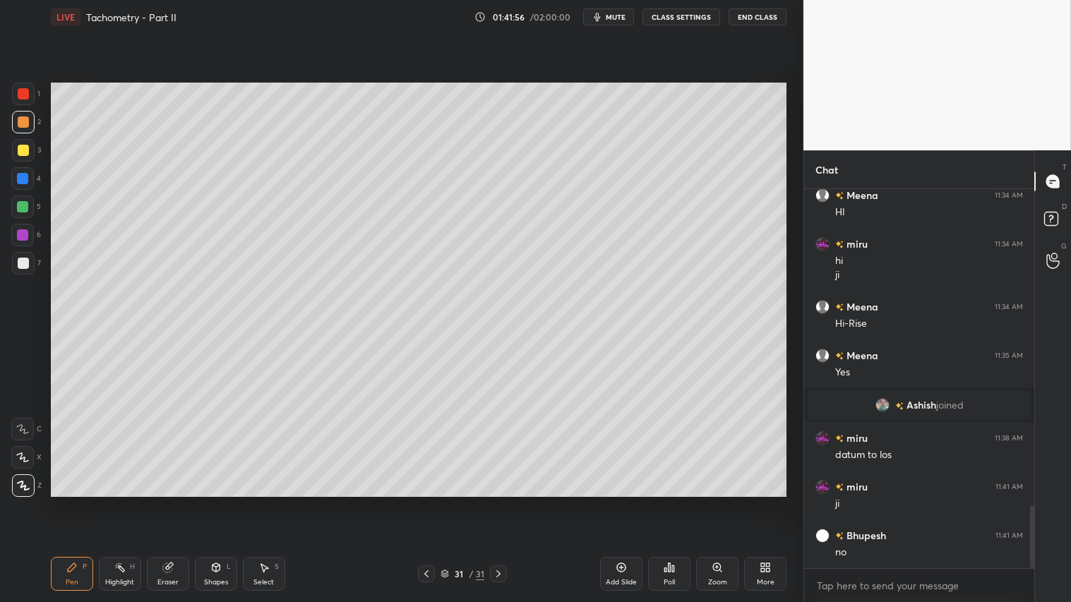
click at [25, 116] on div at bounding box center [23, 121] width 11 height 11
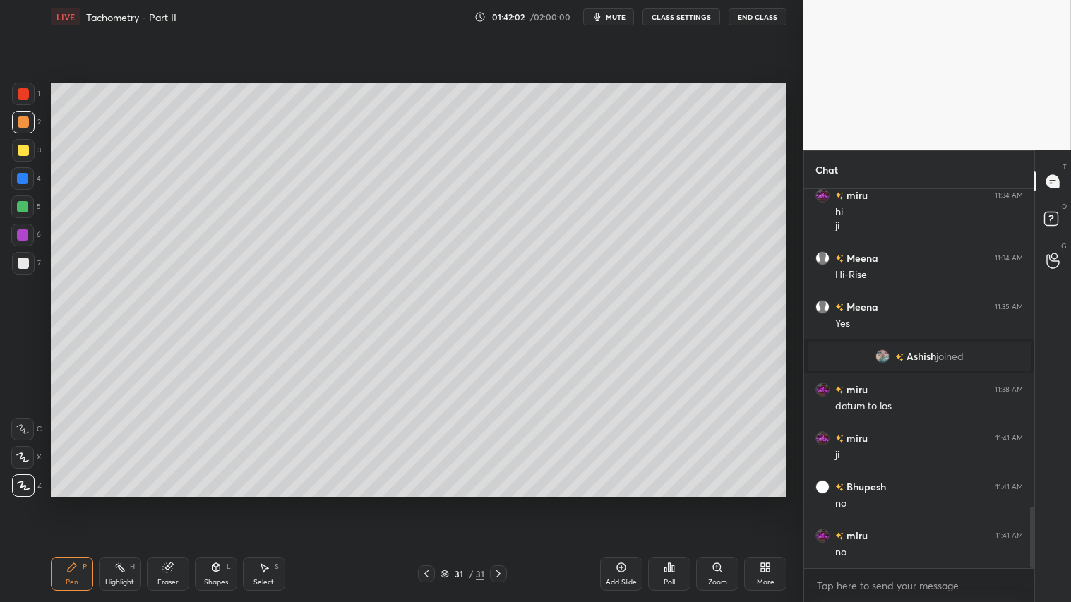
click at [22, 122] on div at bounding box center [23, 121] width 11 height 11
click at [26, 117] on div at bounding box center [23, 121] width 11 height 11
click at [25, 104] on div "1" at bounding box center [26, 97] width 28 height 28
click at [23, 149] on div at bounding box center [23, 150] width 11 height 11
click at [74, 502] on div "Pen P" at bounding box center [72, 574] width 42 height 34
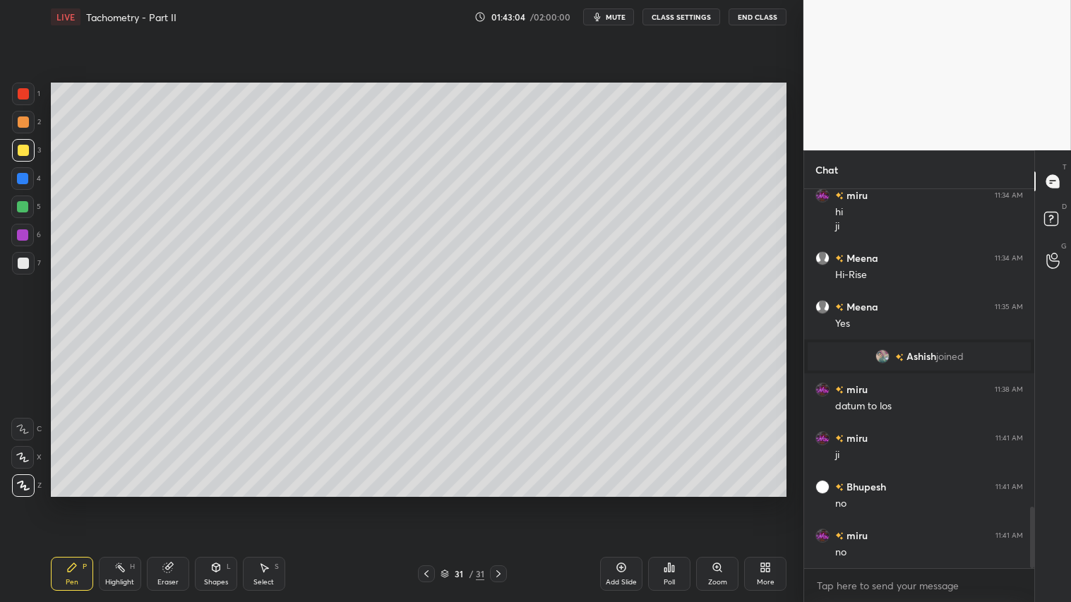
click at [27, 258] on div at bounding box center [23, 263] width 23 height 23
click at [26, 124] on div at bounding box center [23, 121] width 11 height 11
click at [74, 502] on icon at bounding box center [71, 567] width 11 height 11
click at [429, 502] on div at bounding box center [426, 573] width 17 height 17
click at [425, 502] on icon at bounding box center [426, 573] width 11 height 11
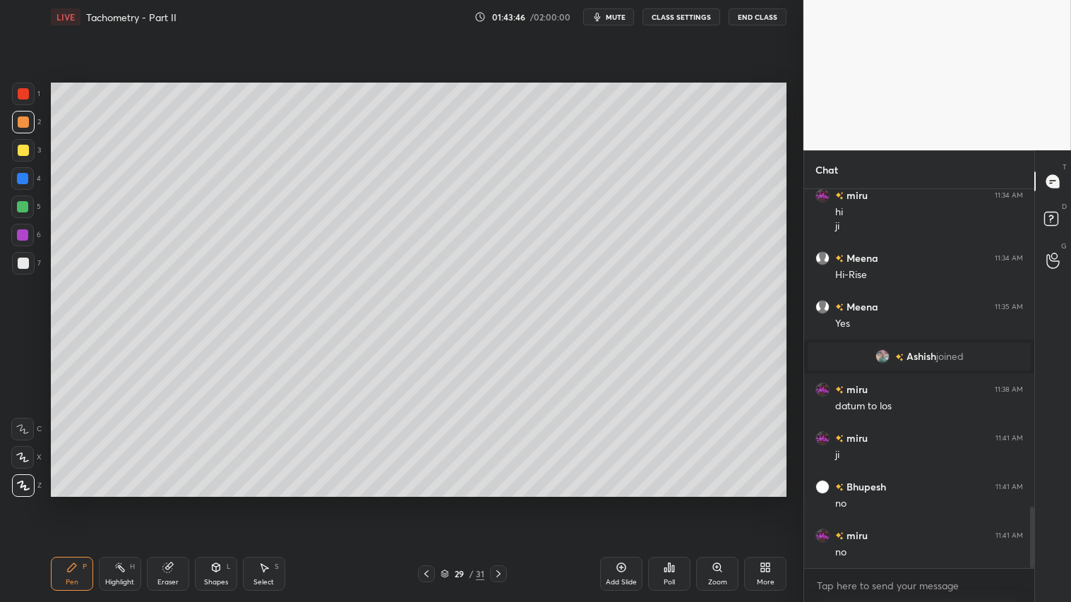
click at [426, 502] on icon at bounding box center [426, 573] width 11 height 11
click at [421, 502] on icon at bounding box center [426, 573] width 11 height 11
click at [496, 502] on icon at bounding box center [498, 573] width 11 height 11
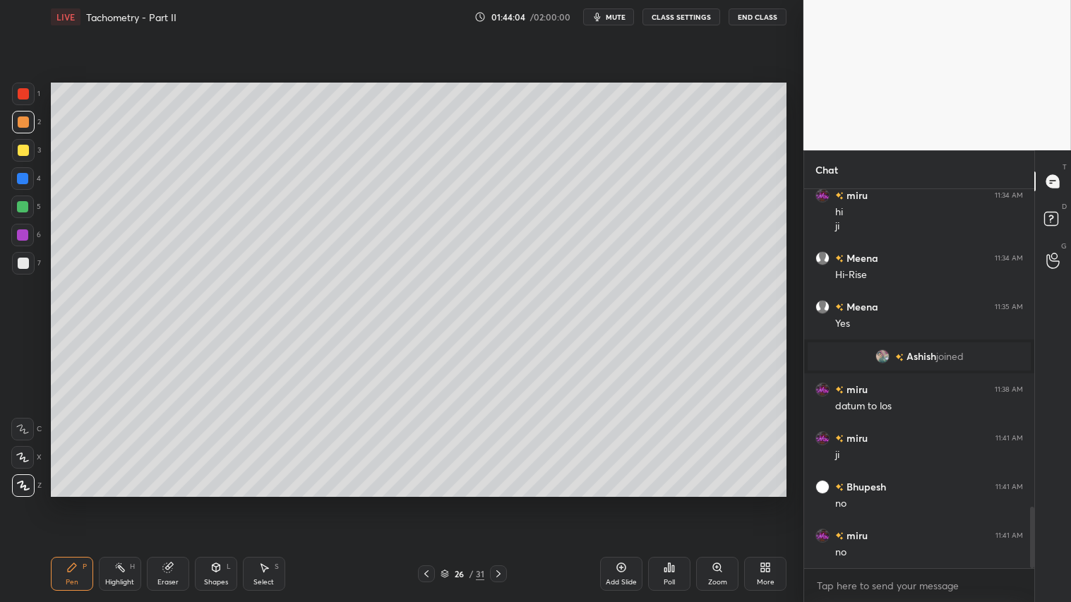
click at [495, 502] on icon at bounding box center [498, 573] width 11 height 11
click at [494, 502] on icon at bounding box center [498, 573] width 11 height 11
click at [497, 502] on icon at bounding box center [498, 573] width 11 height 11
click at [498, 502] on icon at bounding box center [498, 573] width 11 height 11
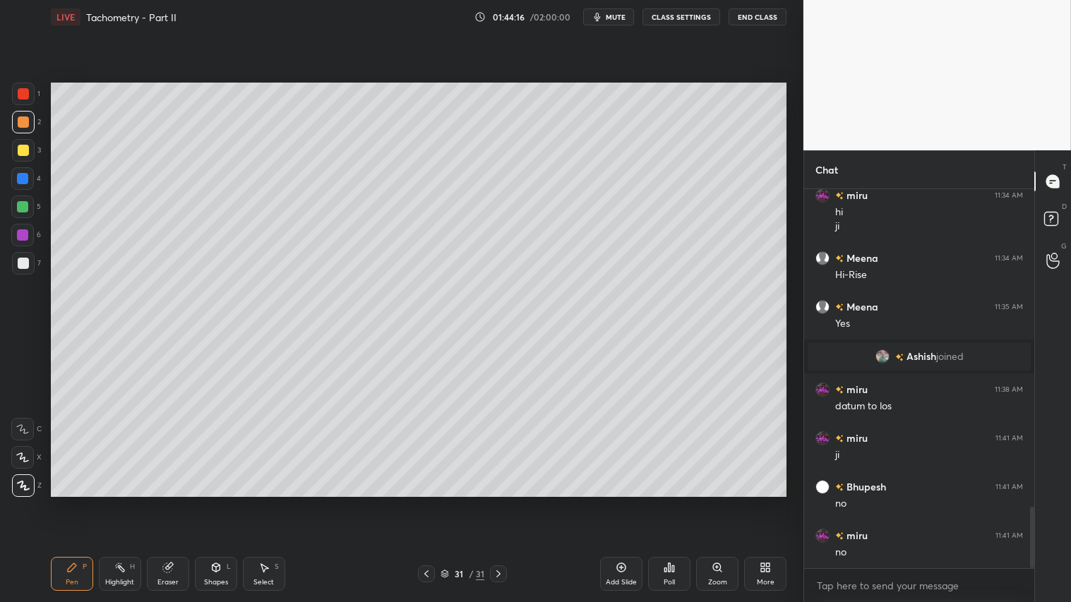
click at [503, 502] on icon at bounding box center [498, 573] width 11 height 11
click at [504, 502] on icon at bounding box center [498, 573] width 11 height 11
click at [23, 118] on div at bounding box center [23, 121] width 11 height 11
click at [76, 502] on div "Pen P" at bounding box center [72, 574] width 42 height 34
click at [615, 17] on span "mute" at bounding box center [616, 17] width 20 height 10
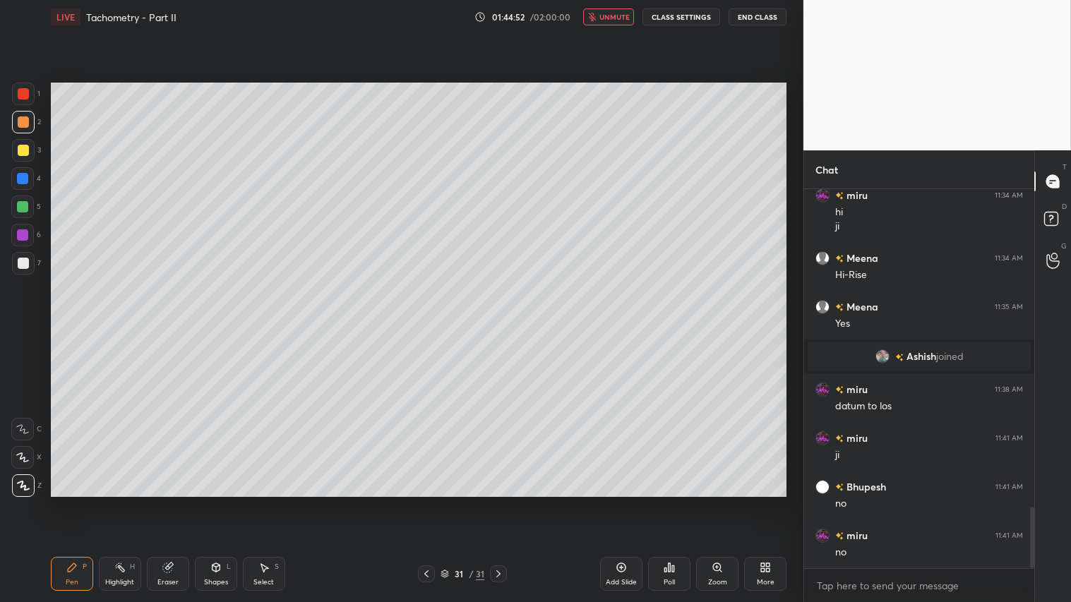
click at [678, 16] on button "CLASS SETTINGS" at bounding box center [681, 16] width 78 height 17
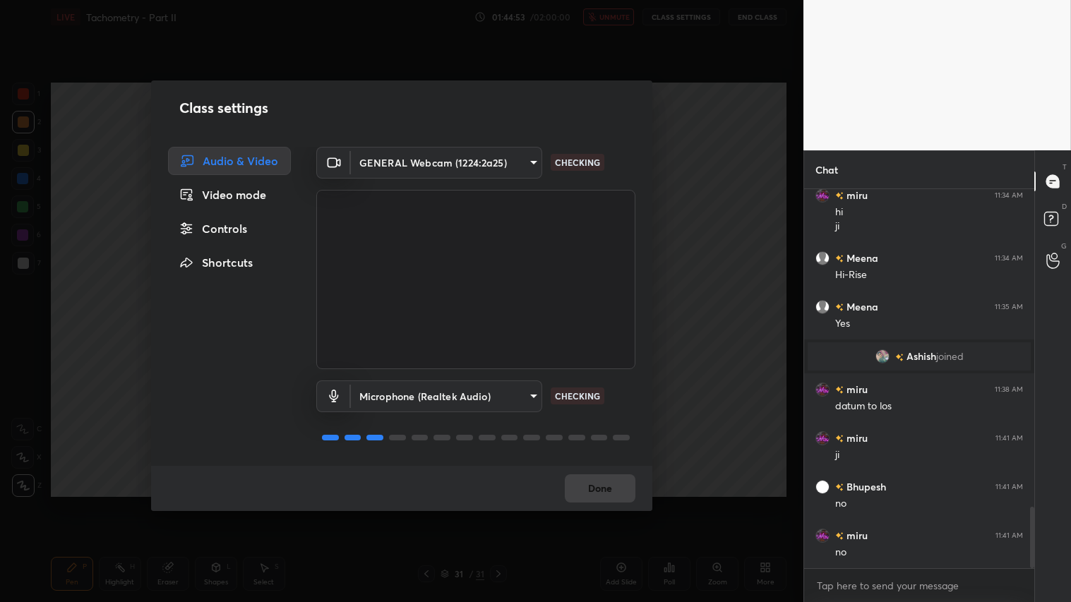
click at [531, 160] on body "1 2 3 4 5 6 7 C X Z C X Z E E Erase all H H LIVE Tachometry - Part II 01:44:53 …" at bounding box center [535, 301] width 1071 height 602
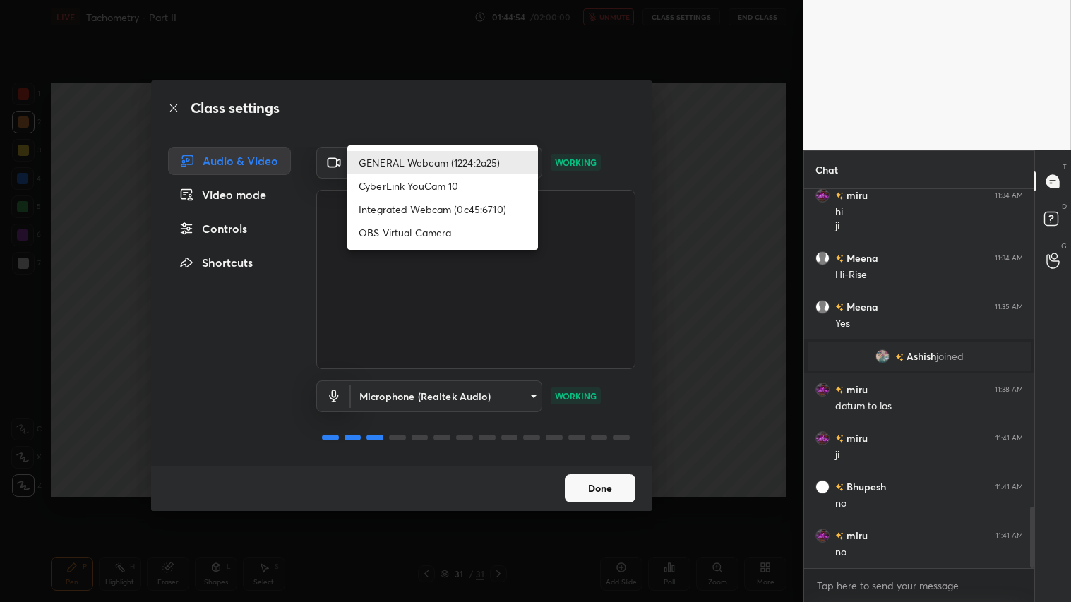
click at [510, 206] on li "Integrated Webcam (0c45:6710)" at bounding box center [442, 209] width 191 height 23
type input "c5c2f7231e9952ba016bf395f8d23ccccda43c405848800533c4c3fa58e8e242"
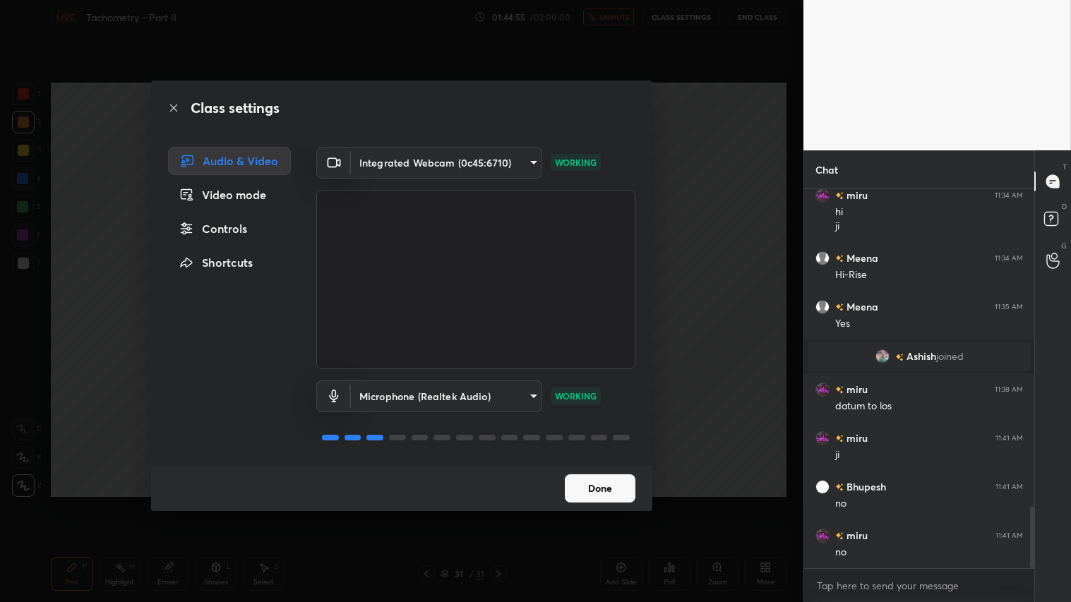
click at [609, 491] on button "Done" at bounding box center [600, 488] width 71 height 28
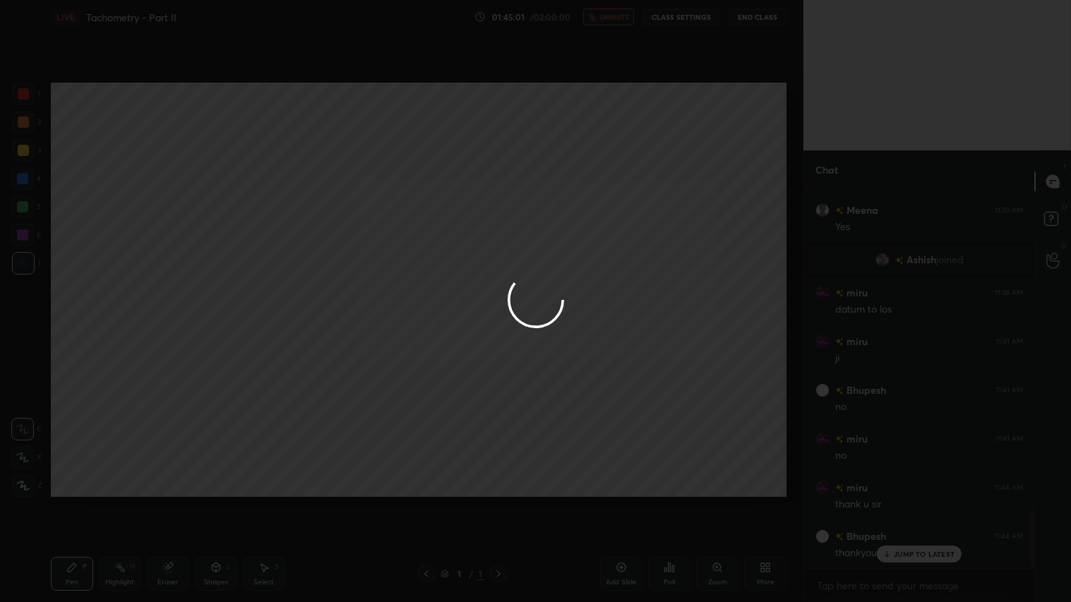
scroll to position [2100, 0]
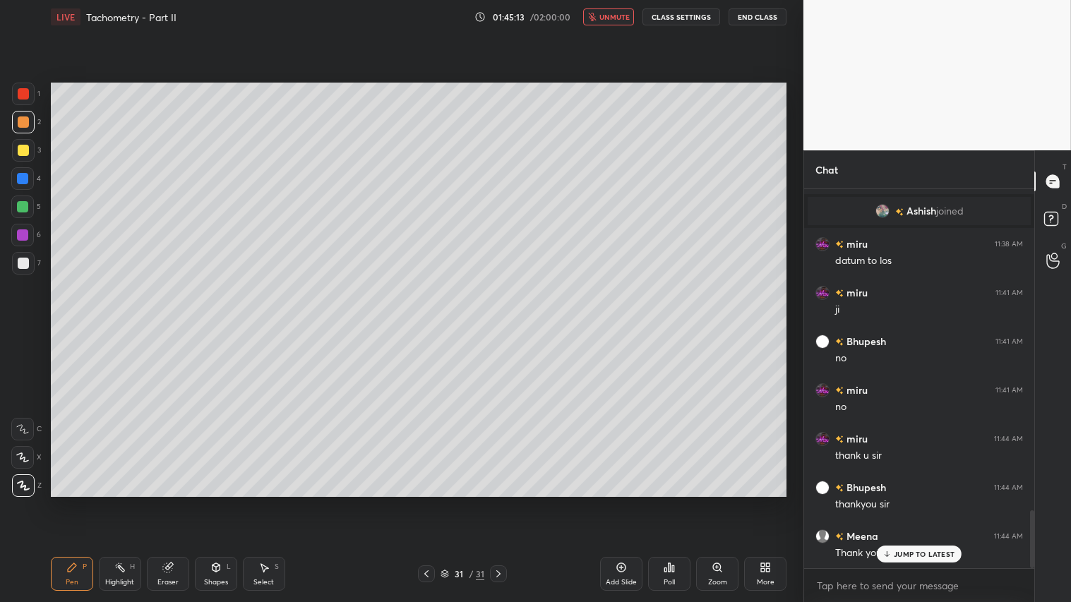
click at [759, 18] on button "End Class" at bounding box center [757, 16] width 58 height 17
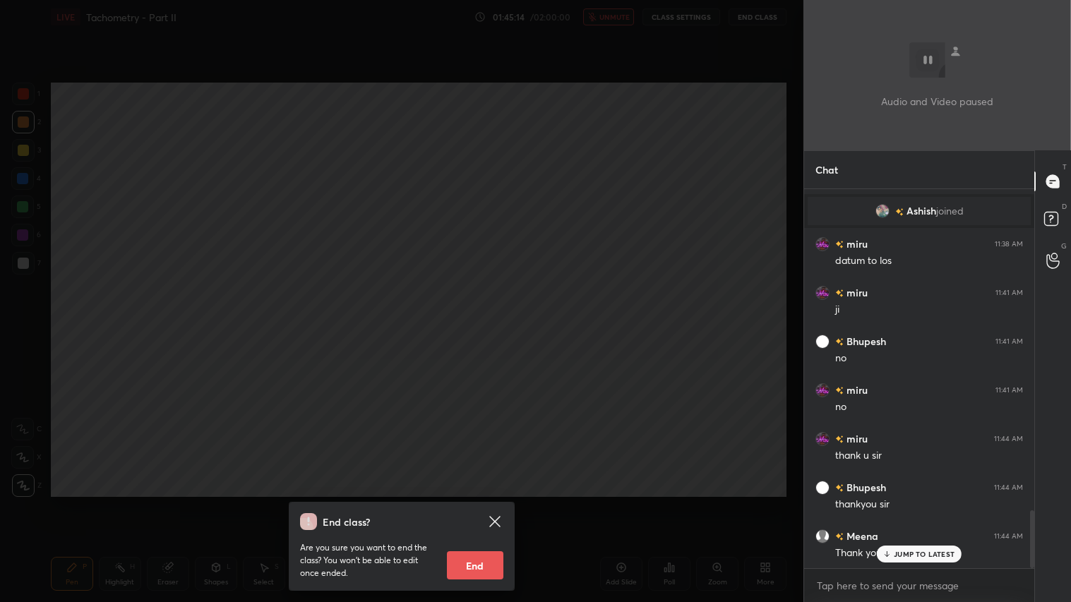
click at [485, 502] on button "End" at bounding box center [475, 565] width 56 height 28
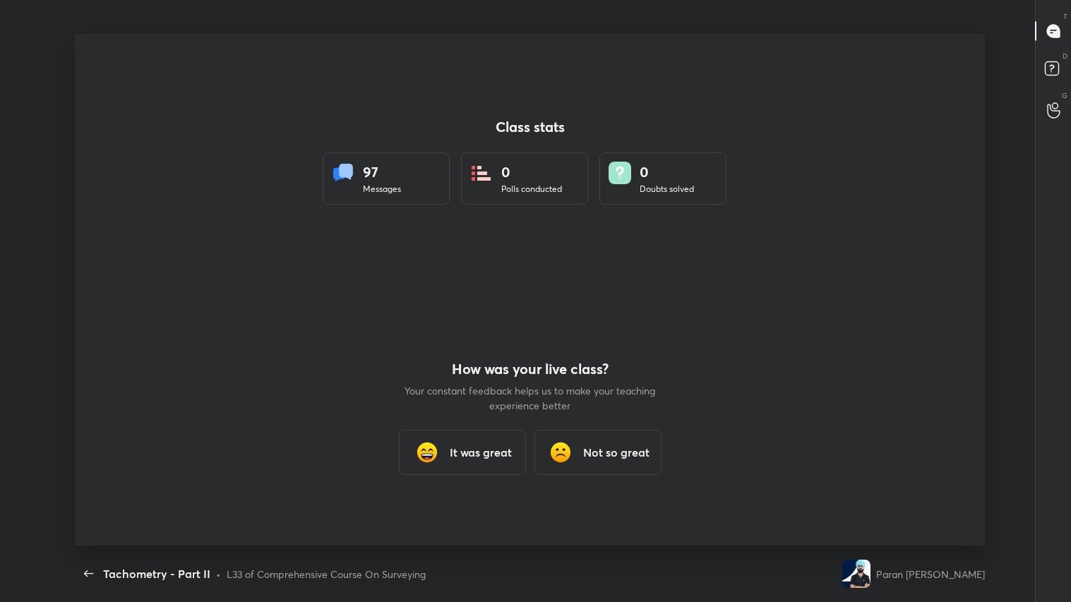
scroll to position [0, 0]
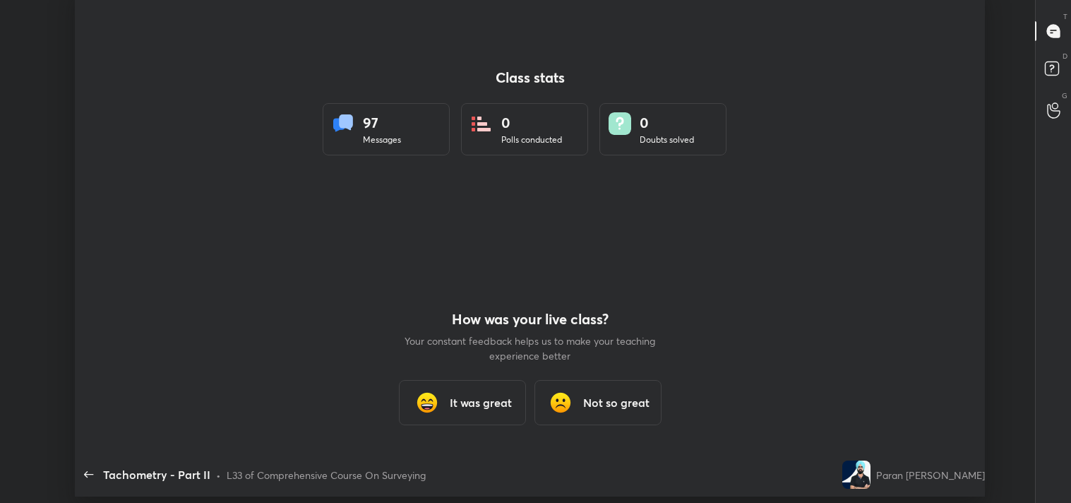
type textarea "x"
